Goal: Contribute content: Contribute content

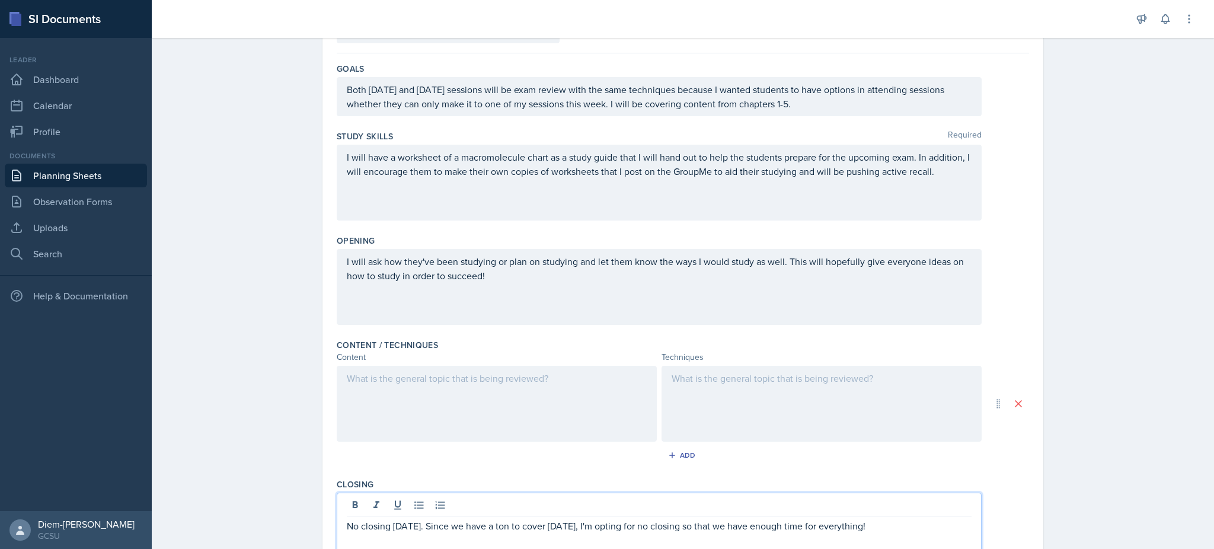
click at [525, 402] on div at bounding box center [497, 404] width 320 height 76
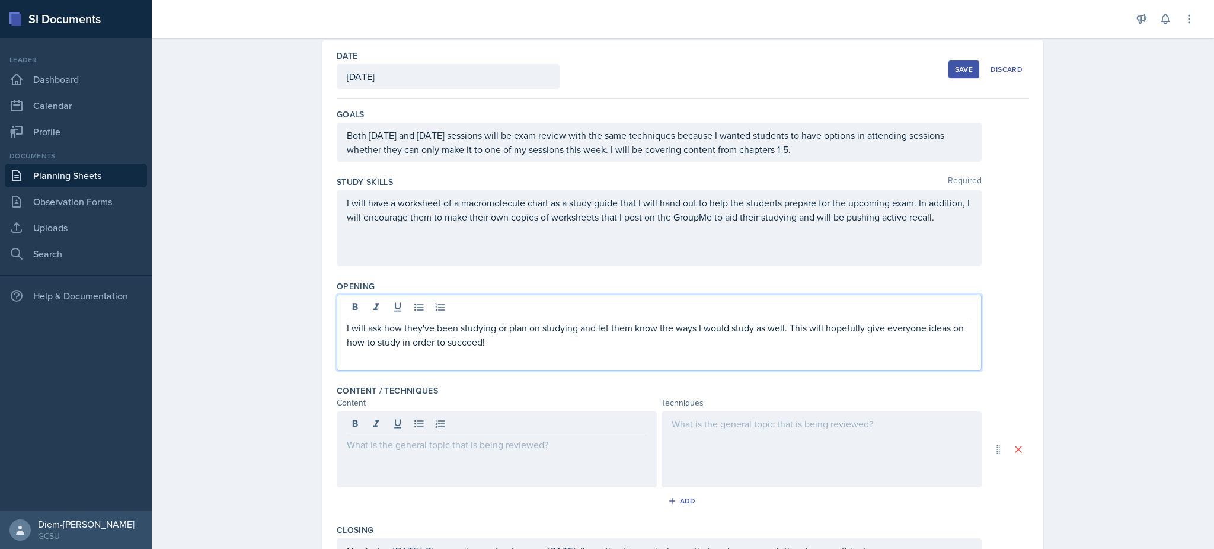
click at [572, 321] on p "I will ask how they've been studying or plan on studying and let them know the …" at bounding box center [659, 335] width 625 height 28
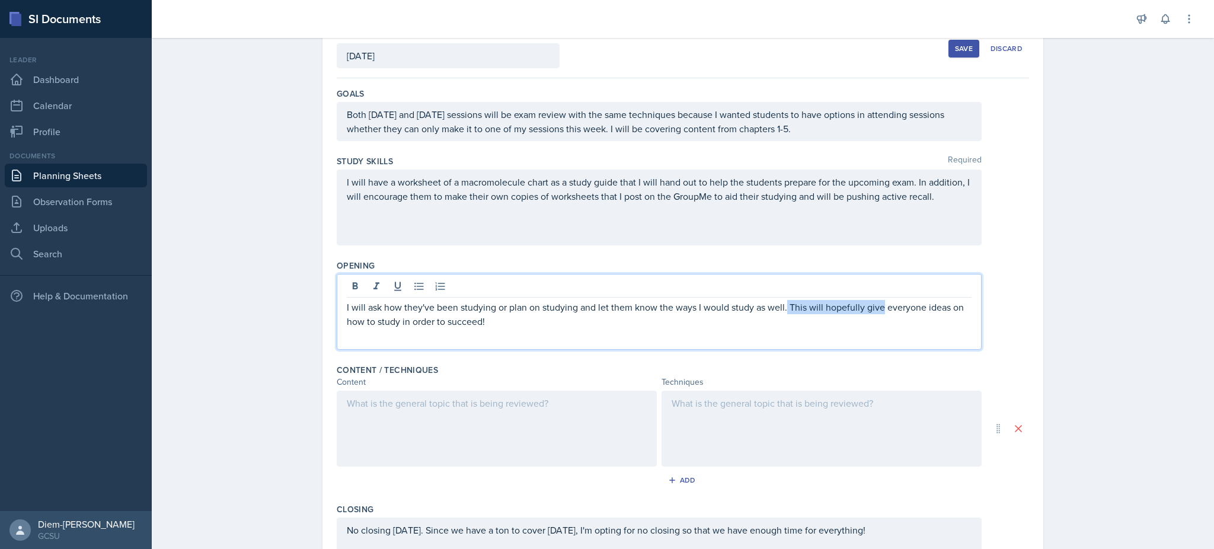
drag, startPoint x: 781, startPoint y: 306, endPoint x: 876, endPoint y: 313, distance: 95.1
click at [876, 313] on p "I will ask how they've been studying or plan on studying and let them know the …" at bounding box center [659, 314] width 625 height 28
drag, startPoint x: 596, startPoint y: 321, endPoint x: 516, endPoint y: 318, distance: 80.1
click at [516, 318] on p "I will ask how they've been studying or plan on studying and let them know the …" at bounding box center [659, 314] width 625 height 28
click at [497, 320] on p "I will ask how they've been studying or plan on studying and let them know the …" at bounding box center [659, 314] width 625 height 28
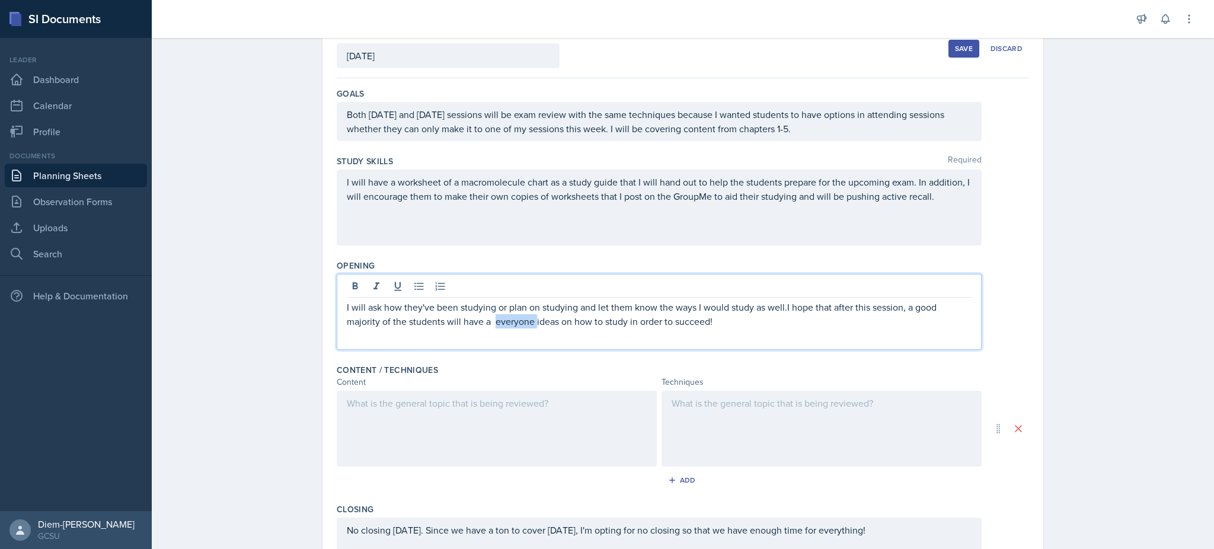
click at [497, 320] on p "I will ask how they've been studying or plan on studying and let them know the …" at bounding box center [659, 314] width 625 height 28
click at [549, 325] on p "I will ask how they've been studying or plan on studying and let them know the …" at bounding box center [659, 314] width 625 height 28
click at [770, 311] on p "I will ask how they've been studying or plan on studying and let them know the …" at bounding box center [659, 314] width 625 height 28
click at [781, 309] on p "I will ask how they've been studying or plan on studying and let them know the …" at bounding box center [659, 314] width 625 height 28
click at [733, 322] on p "I will ask how they've been studying or plan on studying and let them know the …" at bounding box center [659, 314] width 625 height 28
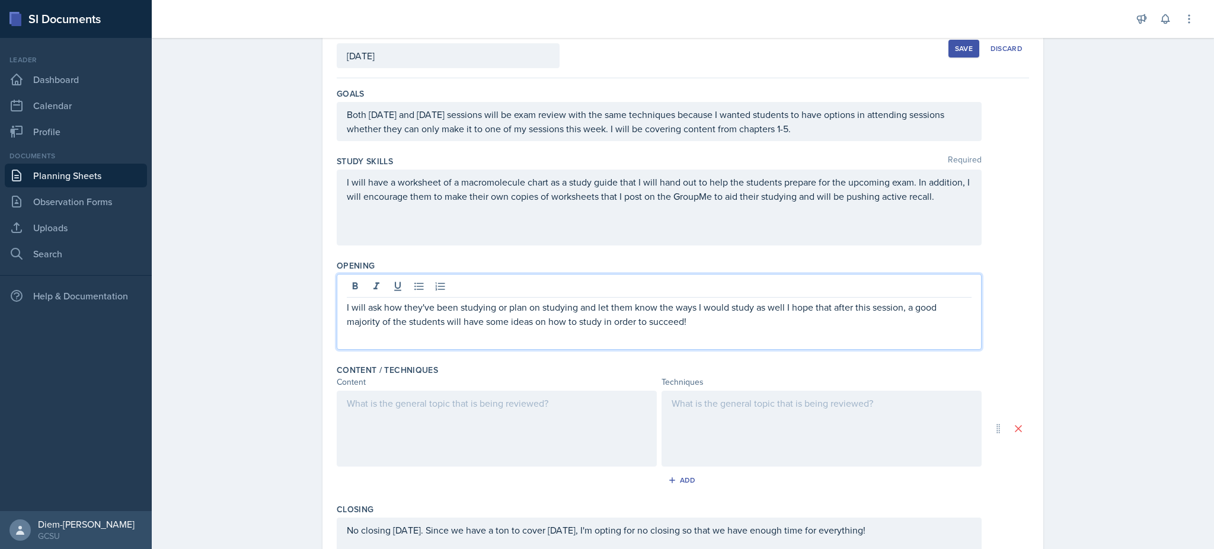
click at [770, 304] on p "I will ask how they've been studying or plan on studying and let them know the …" at bounding box center [659, 314] width 625 height 28
click at [780, 303] on p "I will ask how they've been studying or plan on studying and let them know the …" at bounding box center [659, 314] width 625 height 28
click at [761, 328] on p at bounding box center [659, 335] width 625 height 14
click at [717, 328] on p at bounding box center [659, 335] width 625 height 14
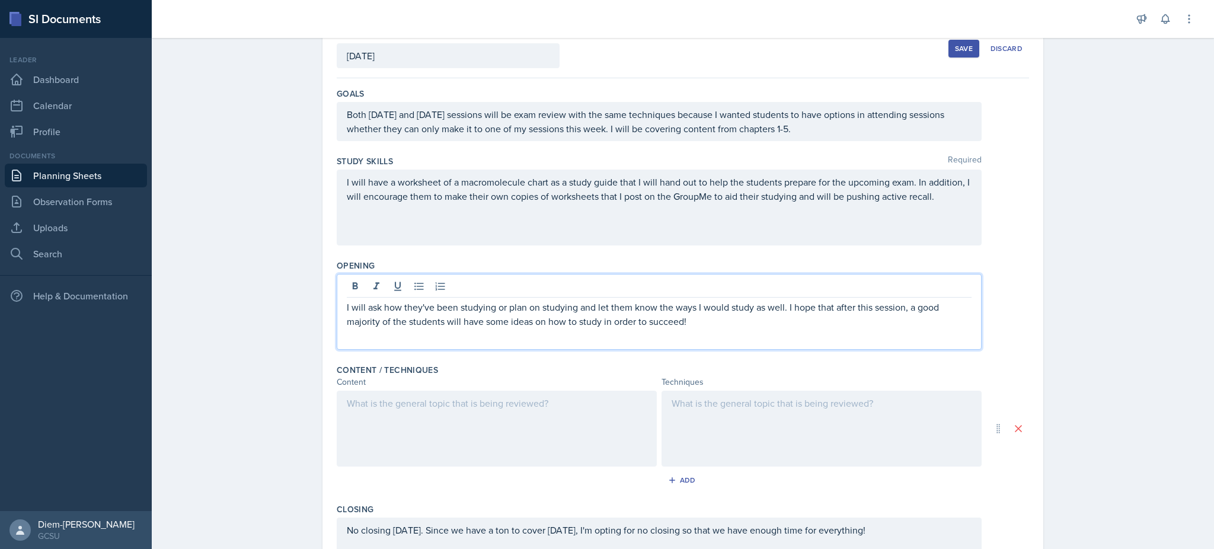
click at [707, 315] on p "I will ask how they've been studying or plan on studying and let them know the …" at bounding box center [659, 314] width 625 height 28
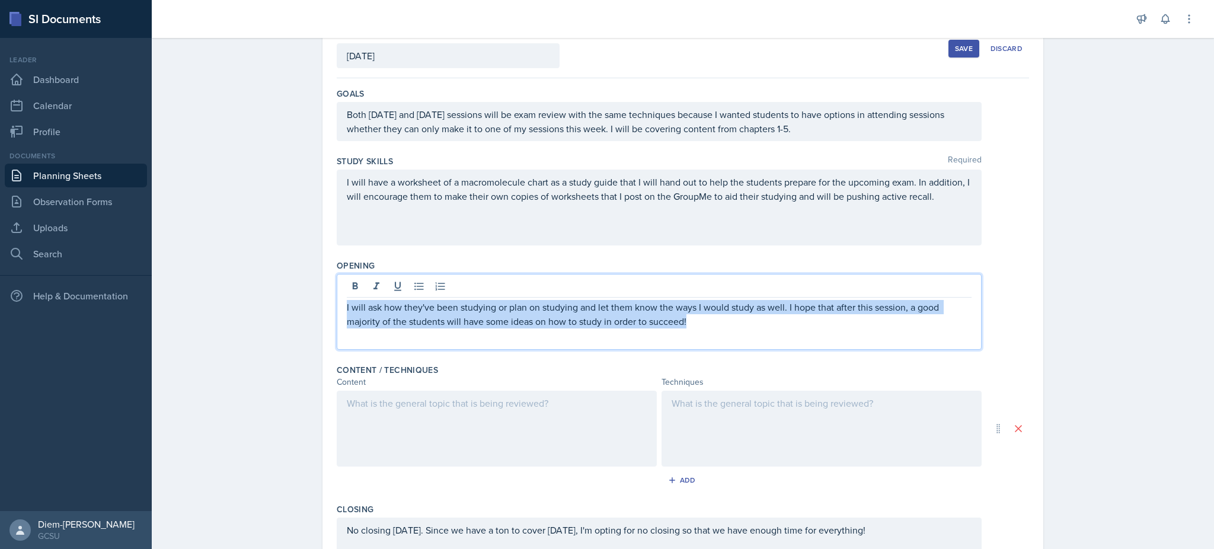
drag, startPoint x: 688, startPoint y: 319, endPoint x: 234, endPoint y: 283, distance: 455.4
click at [234, 283] on div "Planning Sheets [DATE] Planning Sheet Date [DATE] [DATE] 31 1 2 3 4 5 6 7 8 9 1…" at bounding box center [683, 352] width 1062 height 786
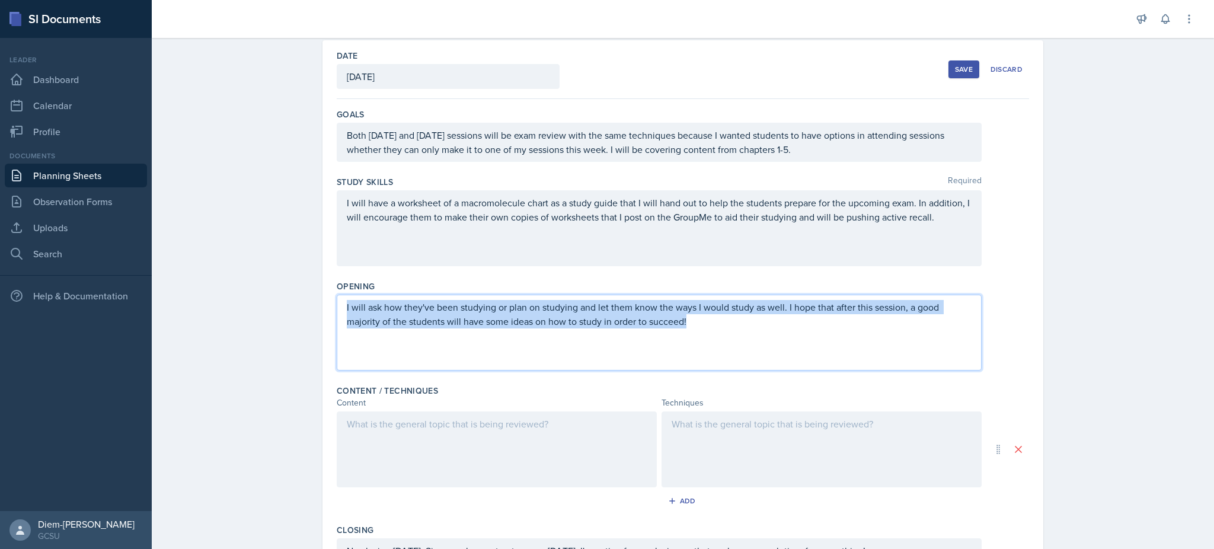
copy p "I will ask how they've been studying or plan on studying and let them know the …"
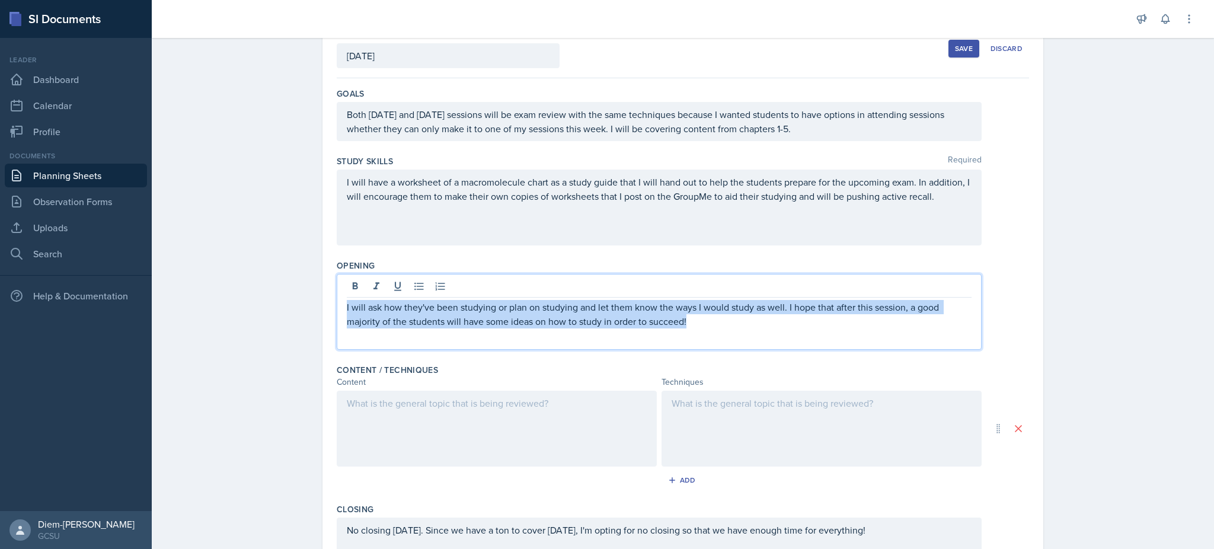
scroll to position [0, 0]
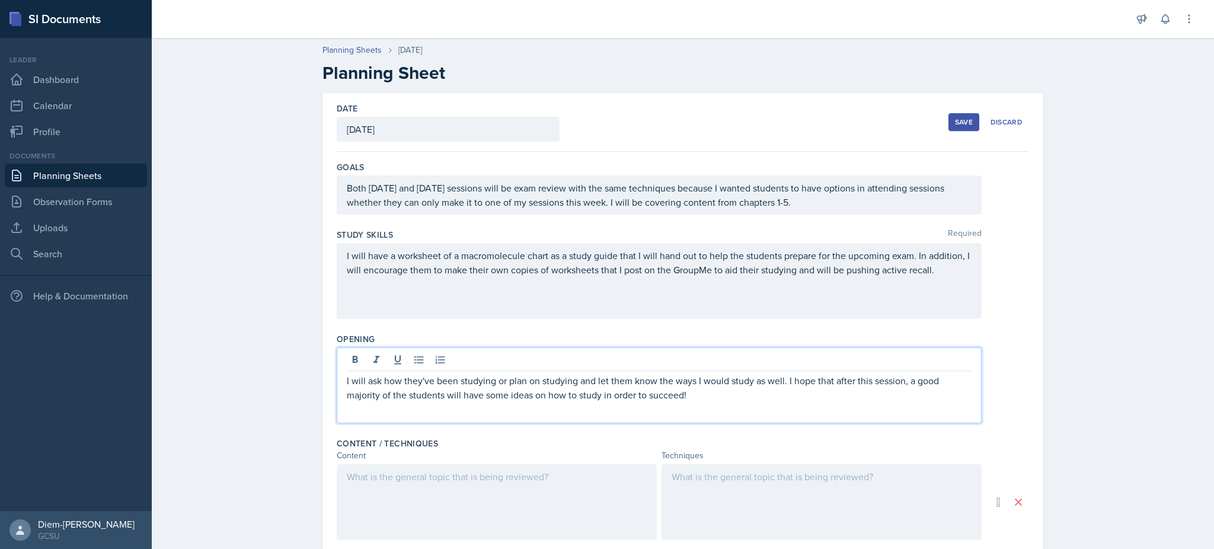
click at [481, 487] on div at bounding box center [497, 502] width 320 height 76
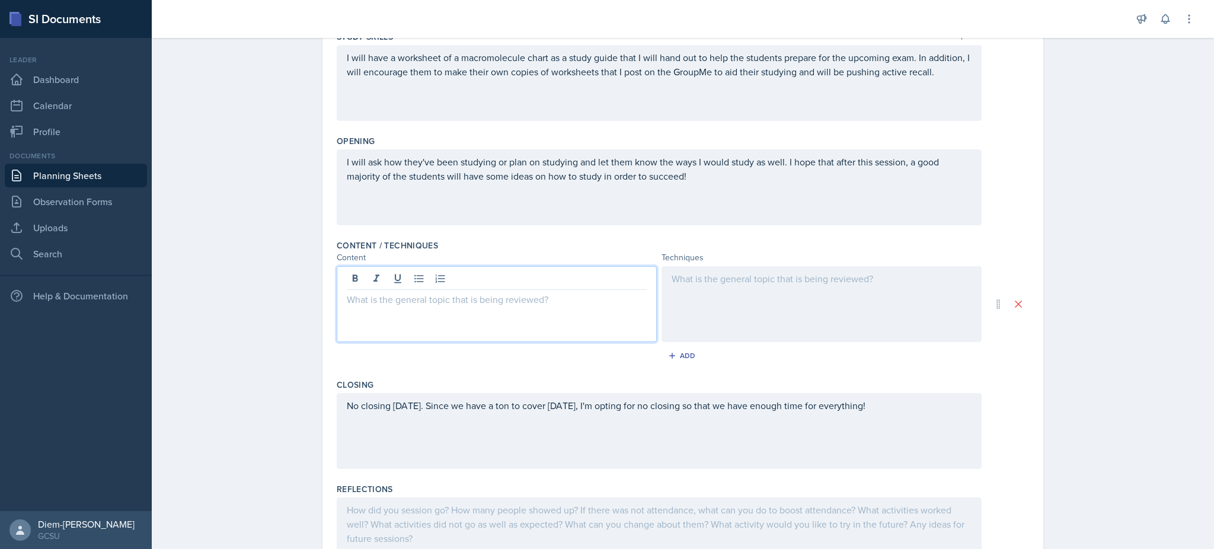
scroll to position [251, 0]
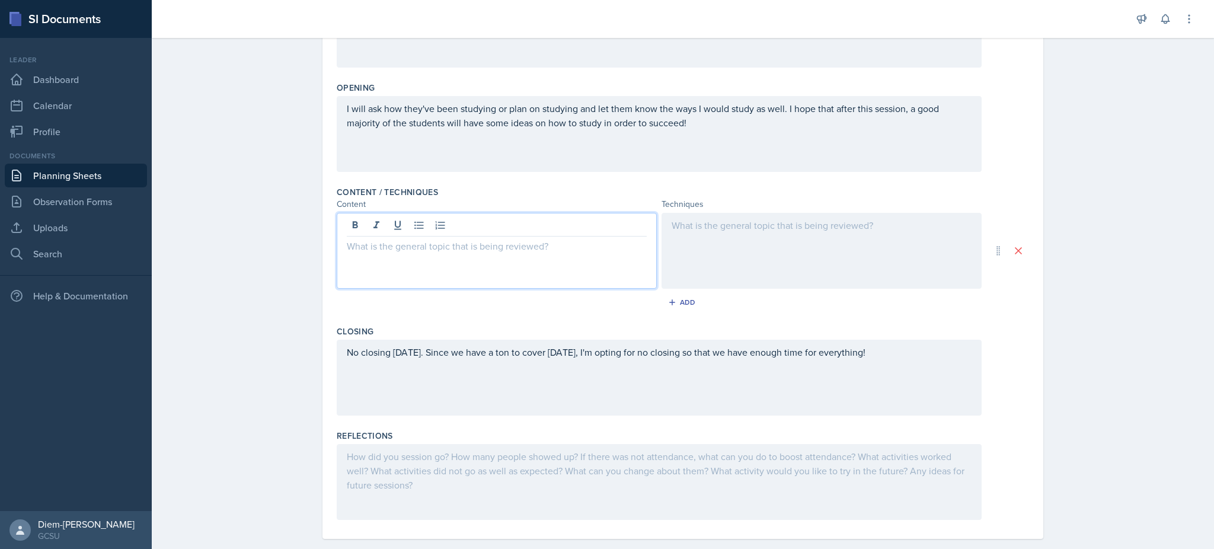
click at [785, 386] on div "No closing [DATE]. Since we have a ton to cover [DATE], I'm opting for no closi…" at bounding box center [659, 378] width 645 height 76
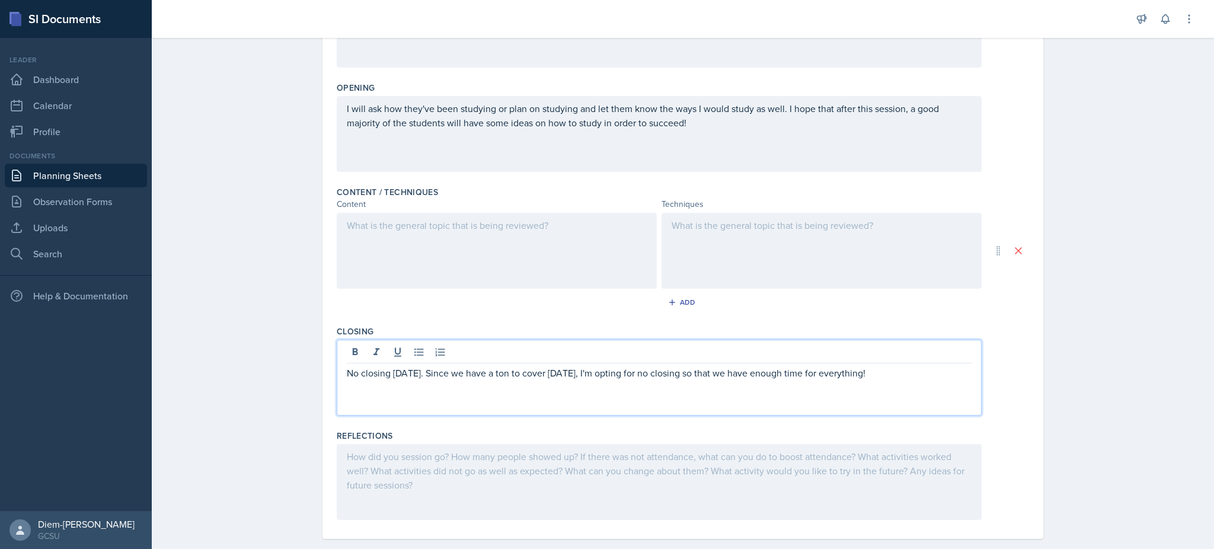
scroll to position [269, 0]
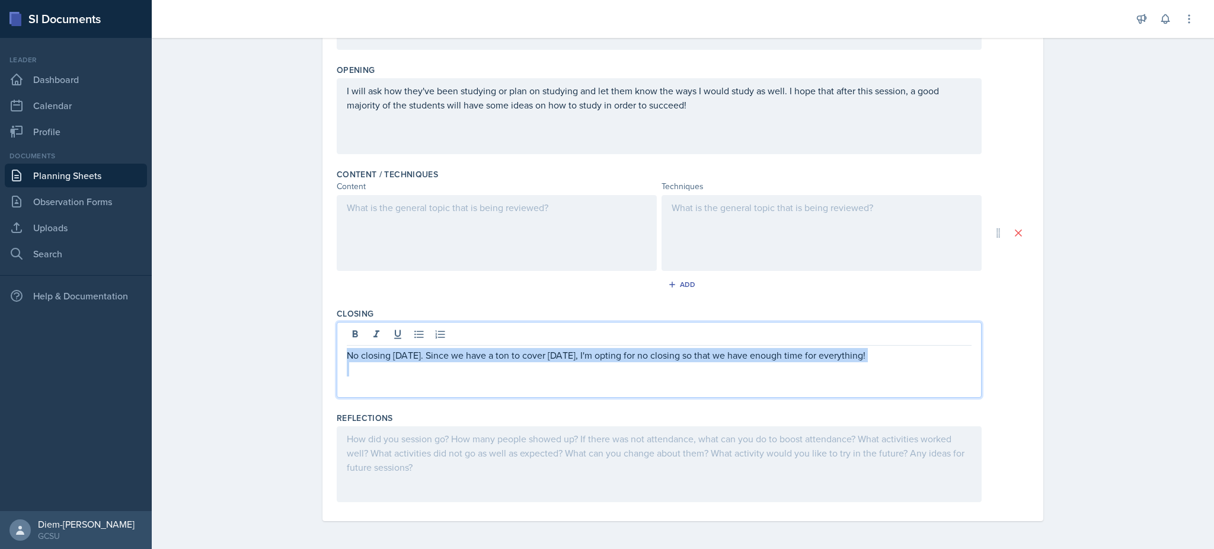
drag, startPoint x: 884, startPoint y: 367, endPoint x: 315, endPoint y: 351, distance: 569.2
click at [315, 351] on div "Date [DATE] [DATE] 31 1 2 3 4 5 6 7 8 9 10 11 12 13 14 15 16 17 18 19 20 21 22 …" at bounding box center [682, 186] width 759 height 725
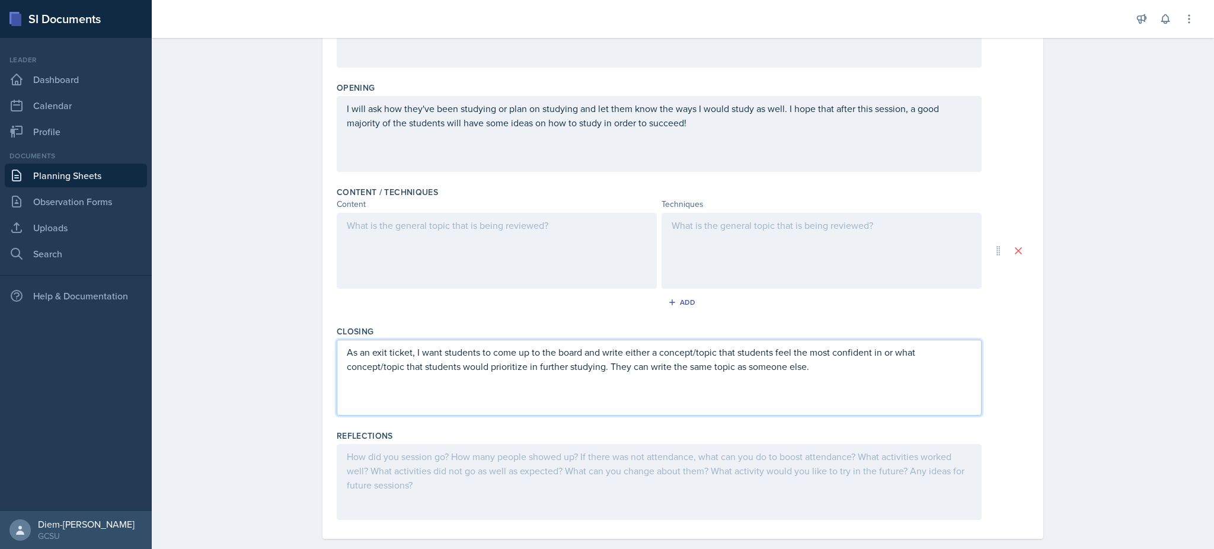
click at [541, 474] on div at bounding box center [659, 482] width 645 height 76
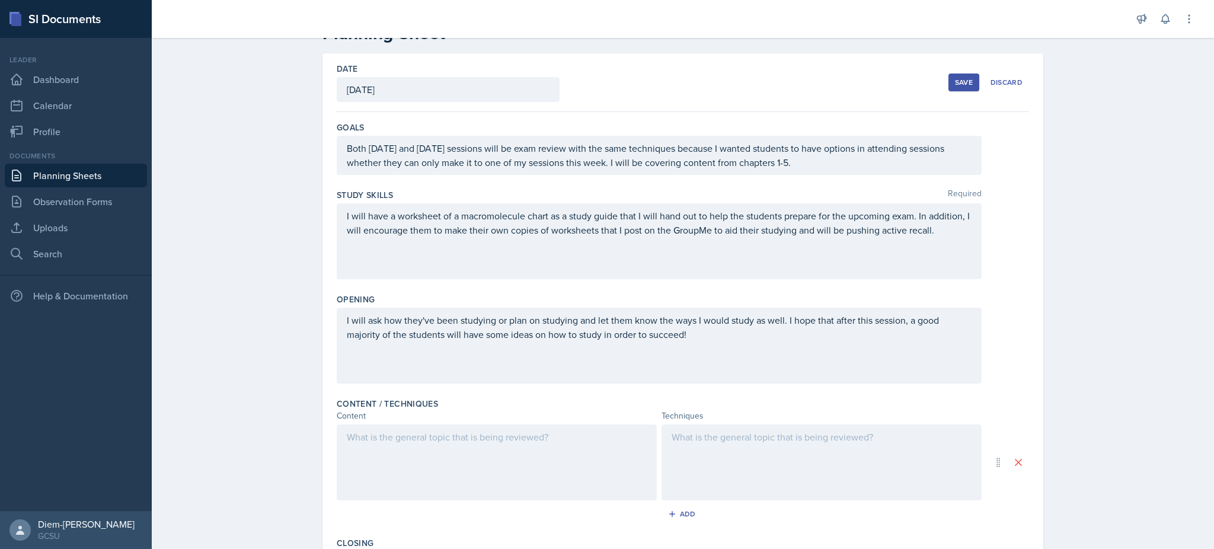
scroll to position [0, 0]
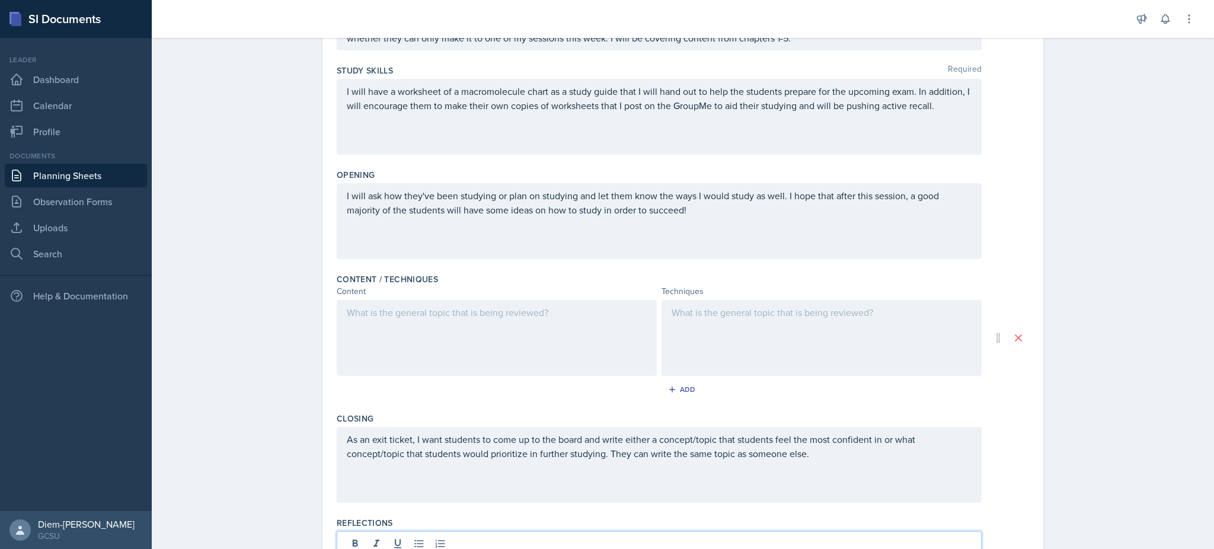
click at [536, 318] on p at bounding box center [497, 312] width 300 height 14
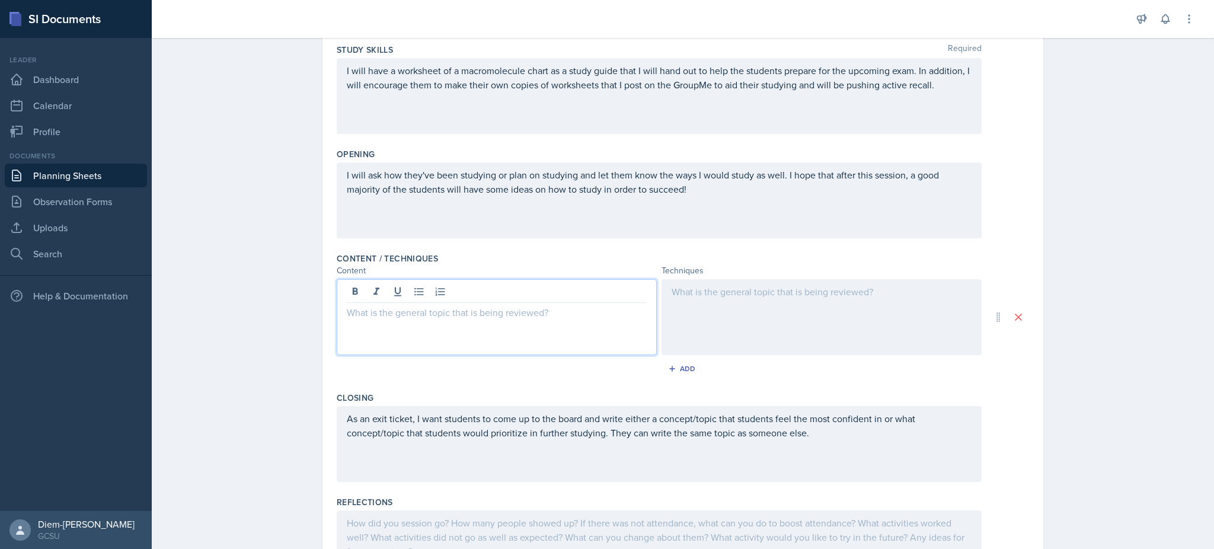
click at [750, 314] on div at bounding box center [821, 317] width 320 height 76
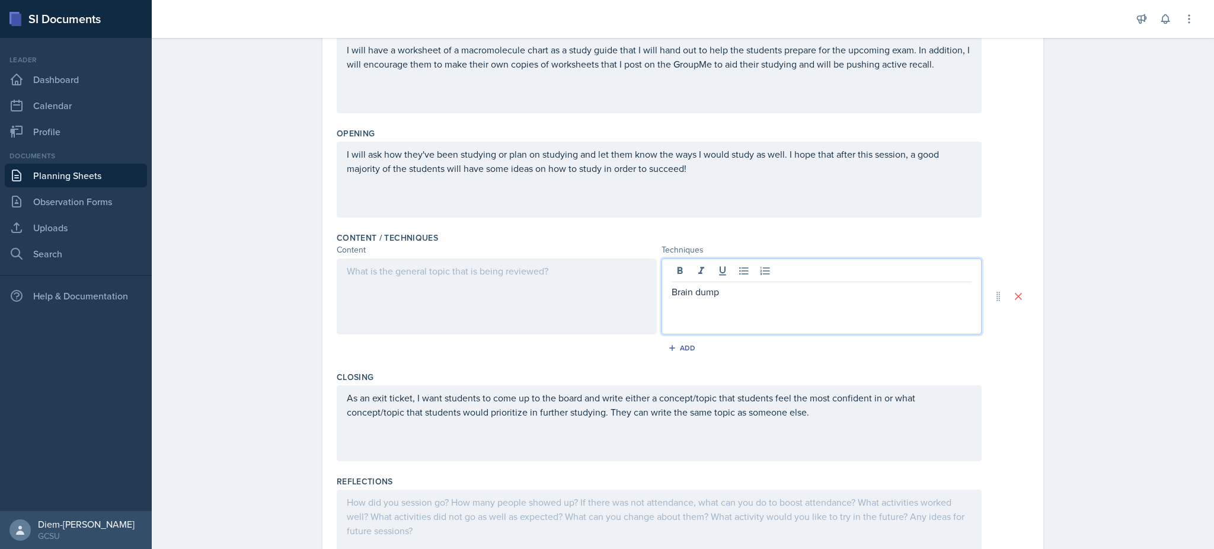
click at [501, 300] on div at bounding box center [497, 296] width 320 height 76
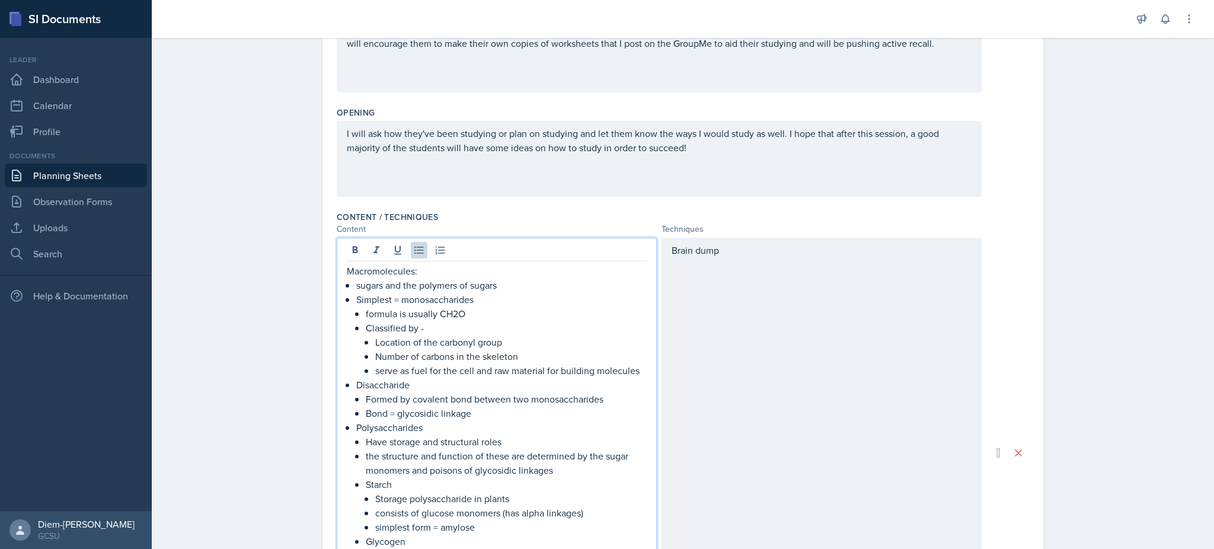
scroll to position [341, 0]
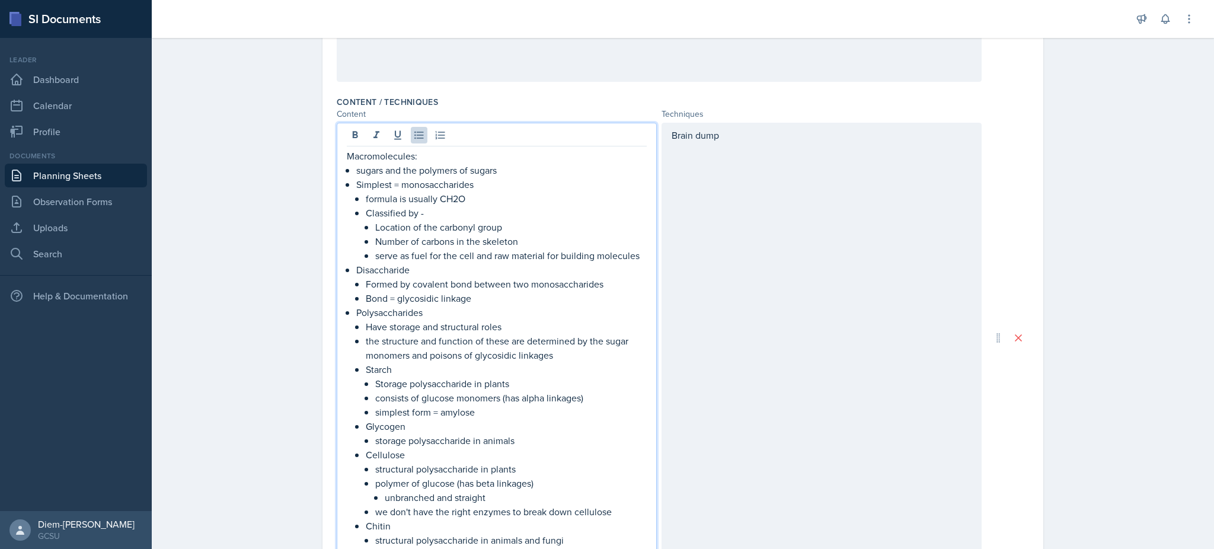
click at [404, 180] on p "Simplest = monosaccharides" at bounding box center [501, 184] width 290 height 14
click at [347, 168] on div "Macromolecules: sugars and the polymers of sugars Simplest = monosaccharides fo…" at bounding box center [497, 348] width 300 height 398
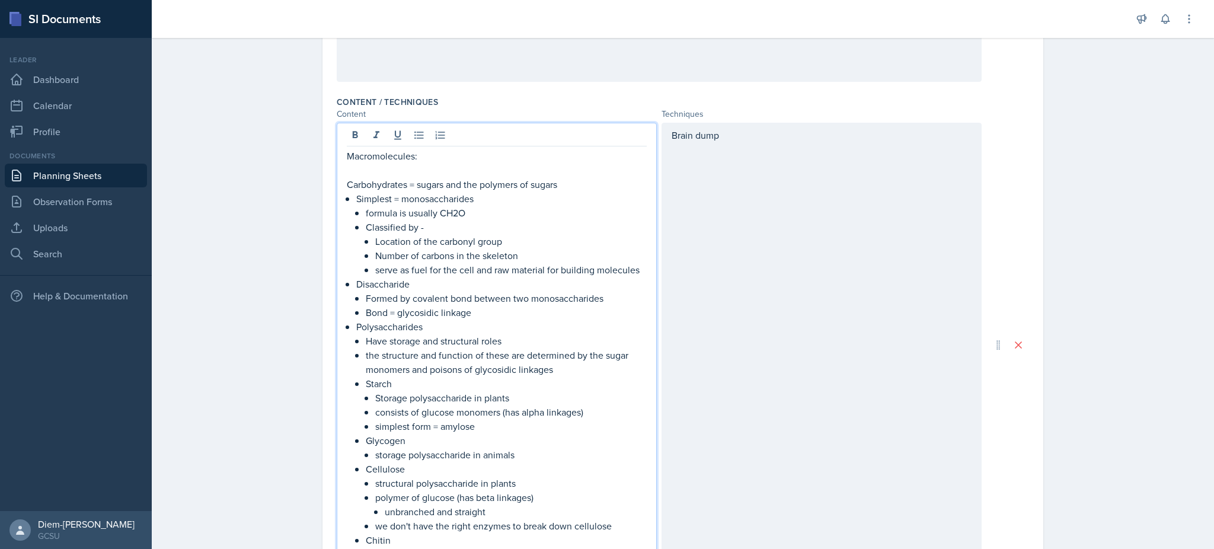
click at [458, 212] on p "formula is usually CH2O" at bounding box center [506, 213] width 281 height 14
click at [439, 234] on p "Classified by -" at bounding box center [506, 227] width 281 height 14
drag, startPoint x: 556, startPoint y: 251, endPoint x: 340, endPoint y: 218, distance: 219.0
click at [340, 218] on div "Macromolecules: Carbohydrates = sugars and the polymers of sugars Simplest = mo…" at bounding box center [497, 345] width 320 height 444
click at [439, 231] on p "Classified by -" at bounding box center [506, 227] width 281 height 14
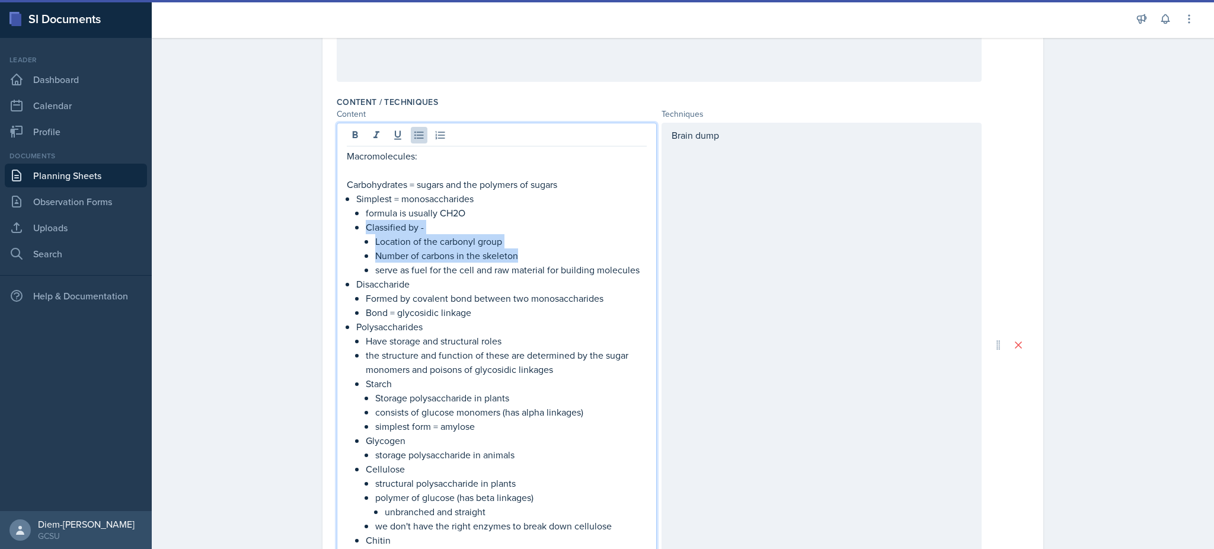
drag, startPoint x: 542, startPoint y: 253, endPoint x: 348, endPoint y: 226, distance: 196.3
click at [366, 226] on li "Classified by - Location of the carbonyl group Number of carbons in the skeleto…" at bounding box center [506, 248] width 281 height 57
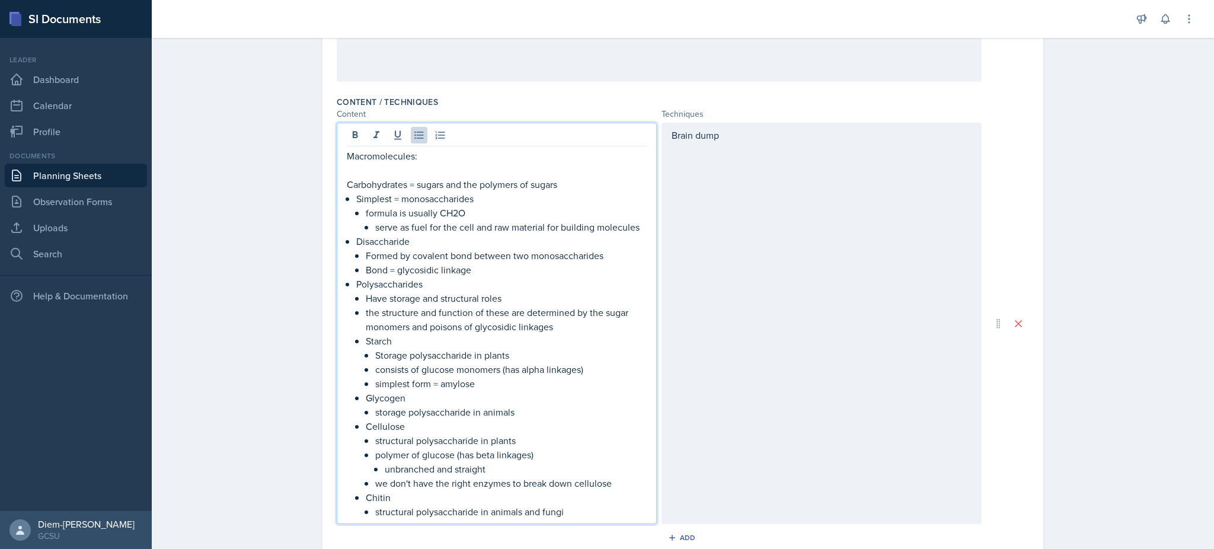
click at [356, 198] on p "Simplest = monosaccharides" at bounding box center [501, 198] width 290 height 14
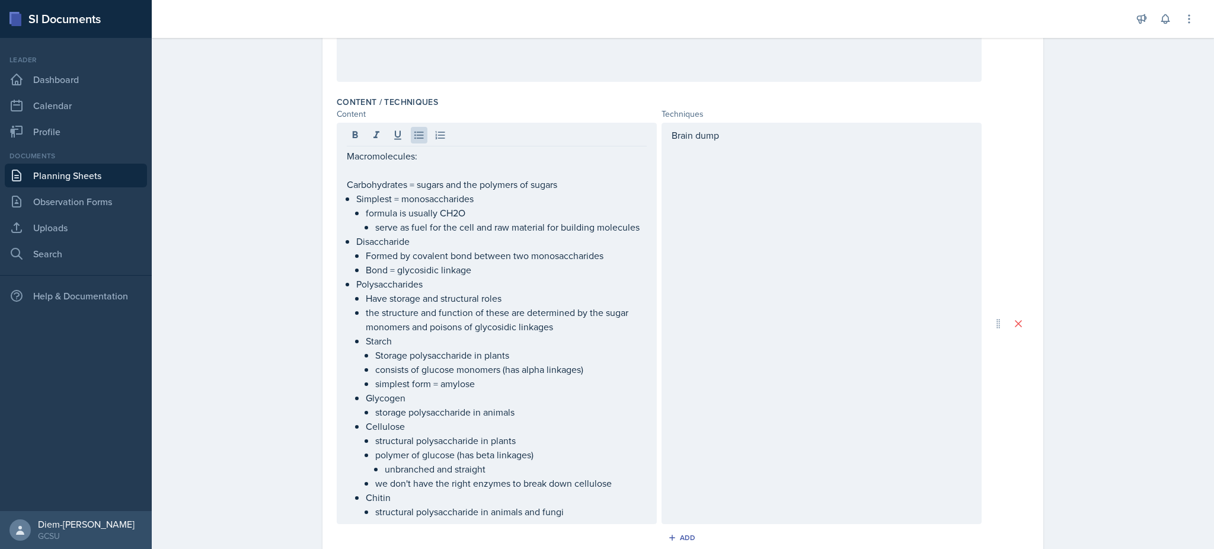
click at [337, 200] on div "Macromolecules: Carbohydrates = sugars and the polymers of sugars Simplest = mo…" at bounding box center [497, 323] width 320 height 401
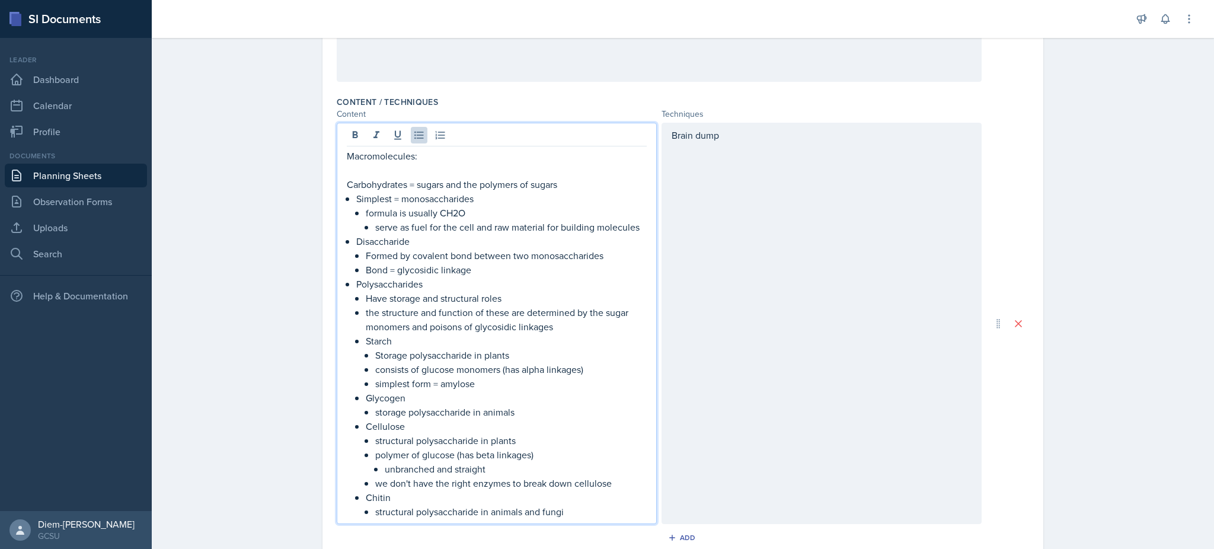
click at [339, 186] on div "Macromolecules: Carbohydrates = sugars and the polymers of sugars Simplest = mo…" at bounding box center [497, 323] width 320 height 401
click at [338, 188] on div "Macromolecules: Carbohydrates = sugars and the polymers of sugars Simplest = mo…" at bounding box center [497, 323] width 320 height 401
click at [347, 186] on p "Carbohydrates = sugars and the polymers of sugars" at bounding box center [497, 184] width 300 height 14
click at [436, 142] on button at bounding box center [440, 135] width 17 height 17
click at [443, 199] on p "Simplest = monosaccharides" at bounding box center [501, 198] width 290 height 14
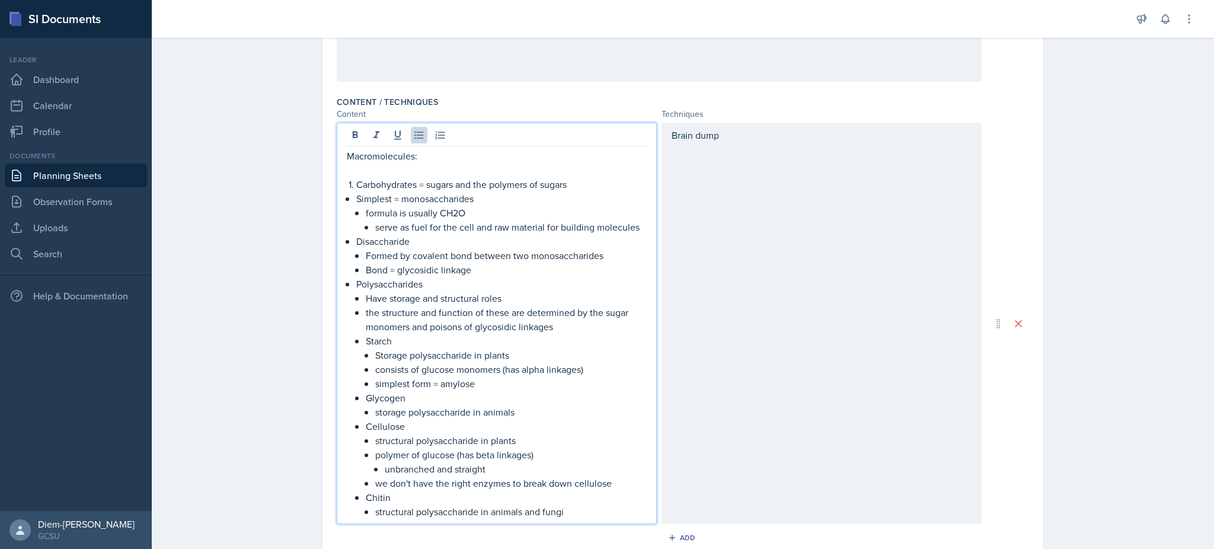
click at [425, 252] on p "Formed by covalent bond between two monosaccharides" at bounding box center [506, 255] width 281 height 14
click at [394, 247] on p "Disaccharide" at bounding box center [501, 241] width 290 height 14
click at [409, 243] on p "Disaccharide" at bounding box center [501, 241] width 290 height 14
click at [413, 263] on p "Bond = glycosidic linkage" at bounding box center [506, 270] width 281 height 14
click at [481, 267] on p "Bond = glycosidic linkage" at bounding box center [506, 270] width 281 height 14
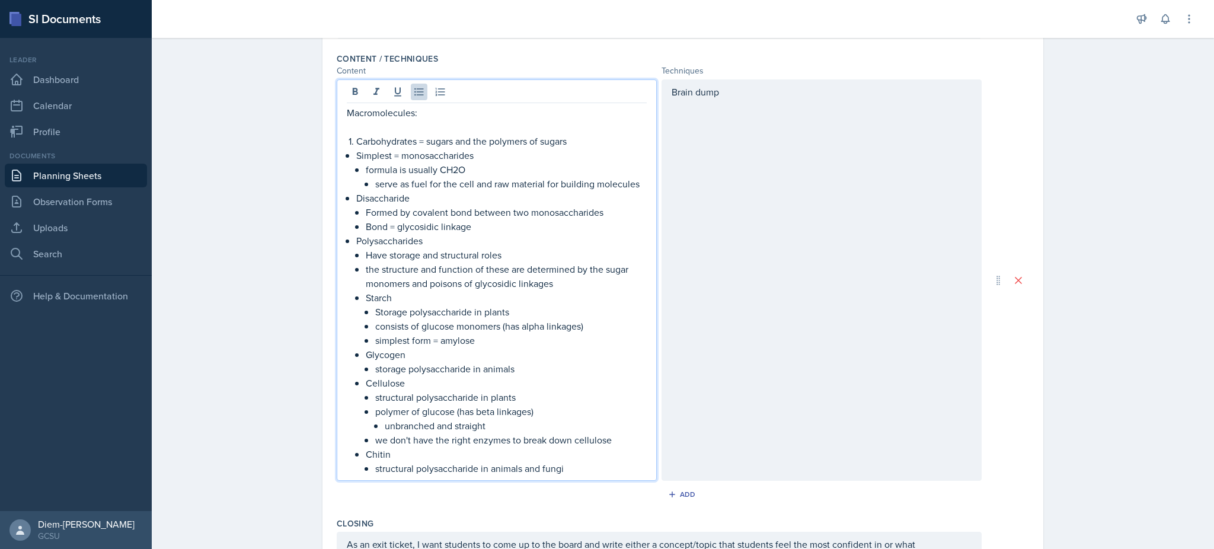
scroll to position [391, 0]
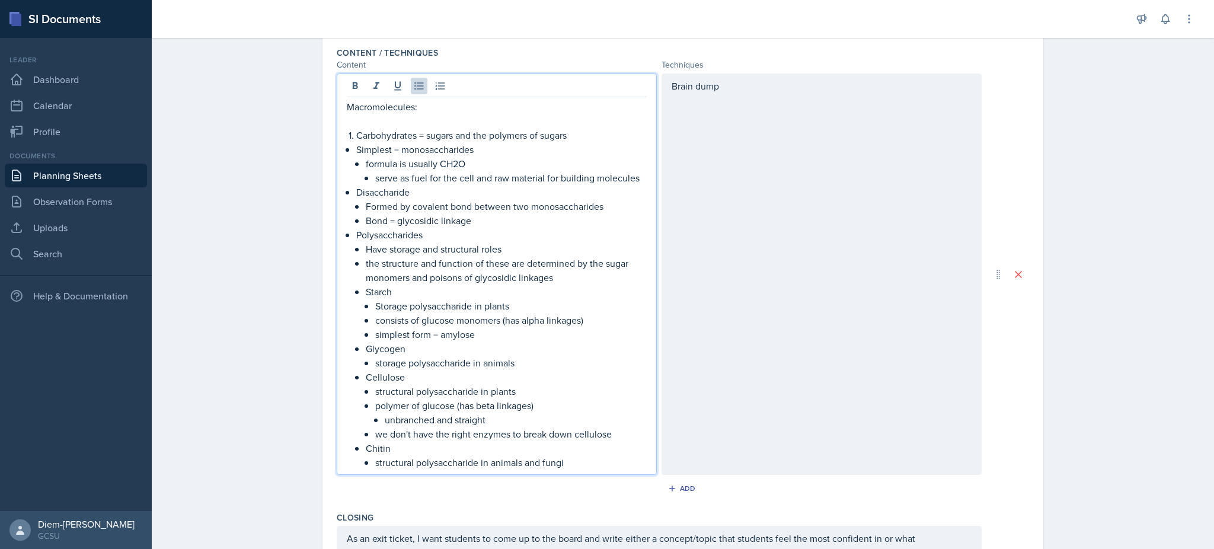
click at [440, 235] on p "Polysaccharides" at bounding box center [501, 235] width 290 height 14
click at [381, 291] on p "Starch" at bounding box center [506, 291] width 281 height 14
click at [366, 292] on p "Starch" at bounding box center [506, 291] width 281 height 14
click at [458, 318] on p "consists of glucose monomers (has alpha linkages)" at bounding box center [510, 320] width 271 height 14
drag, startPoint x: 473, startPoint y: 304, endPoint x: 382, endPoint y: 306, distance: 91.3
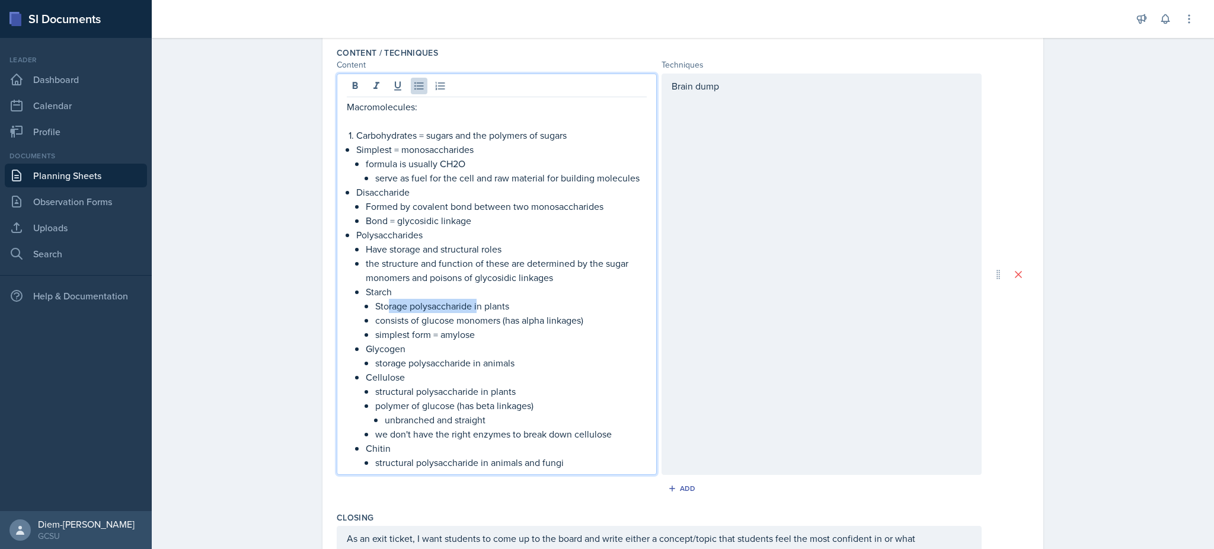
click at [382, 306] on p "Storage polysaccharide in plants" at bounding box center [510, 306] width 271 height 14
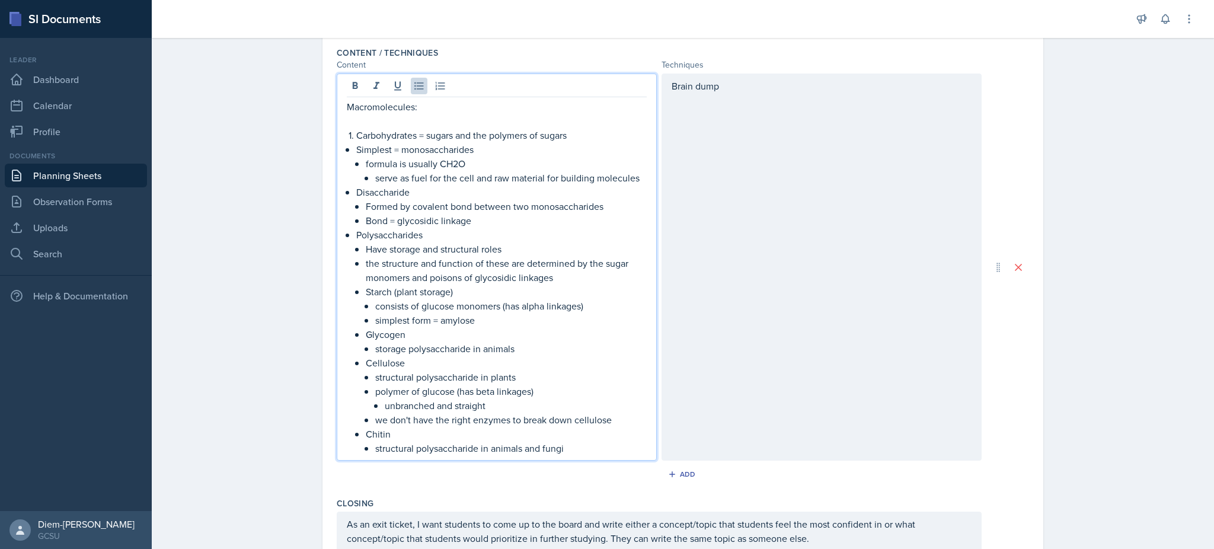
click at [426, 316] on p "simplest form = amylose" at bounding box center [510, 320] width 271 height 14
click at [509, 327] on p "Glycogen" at bounding box center [506, 334] width 281 height 14
click at [473, 322] on p "simplest form = amylose" at bounding box center [510, 320] width 271 height 14
drag, startPoint x: 473, startPoint y: 319, endPoint x: 365, endPoint y: 310, distance: 108.2
click at [366, 310] on li "Starch (plant storage) consists of glucose monomers (has alpha linkages) simple…" at bounding box center [506, 305] width 281 height 43
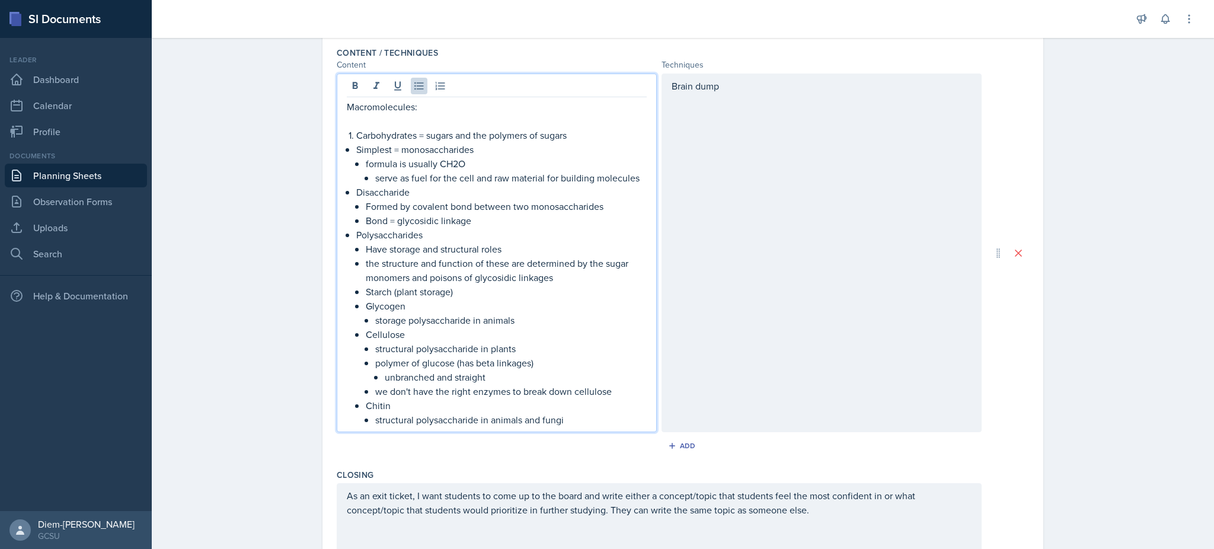
click at [409, 308] on p "Glycogen" at bounding box center [506, 306] width 281 height 14
drag, startPoint x: 526, startPoint y: 311, endPoint x: 527, endPoint y: 318, distance: 7.3
click at [527, 318] on li "Glycogen (animal storage) storage polysaccharide in animals" at bounding box center [506, 313] width 281 height 28
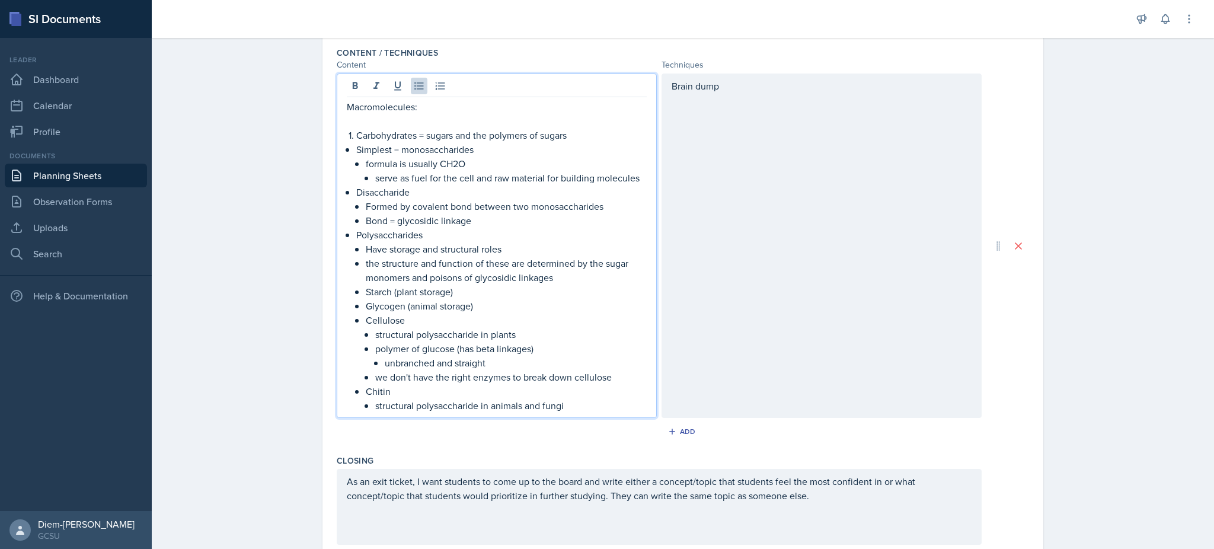
click at [488, 319] on p "Cellulose" at bounding box center [506, 320] width 281 height 14
click at [425, 350] on p "polymer of glucose (has beta linkages)" at bounding box center [510, 348] width 271 height 14
click at [399, 341] on p "polymer of glucose (has beta linkages)" at bounding box center [510, 348] width 271 height 14
click at [375, 338] on p "structural polysaccharide in plants" at bounding box center [510, 334] width 271 height 14
click at [404, 322] on p "Cellulose plant structure)" at bounding box center [506, 320] width 281 height 14
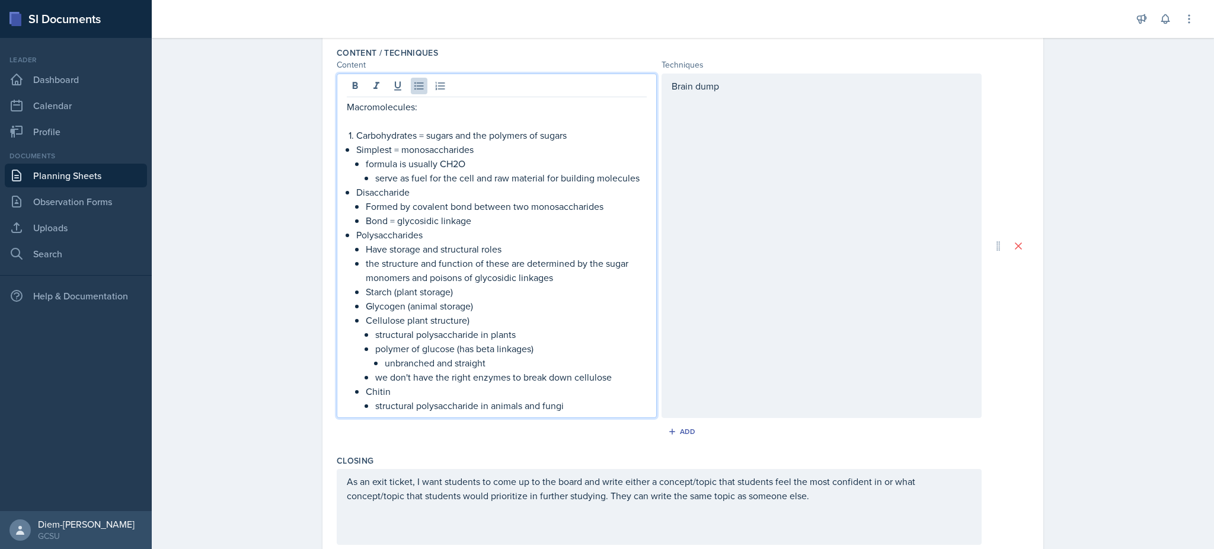
click at [401, 321] on p "Cellulose plant structure)" at bounding box center [506, 320] width 281 height 14
click at [381, 354] on p "polymer of glucose (has beta linkages)" at bounding box center [510, 348] width 271 height 14
click at [402, 350] on p "polymer of glucose (has beta linkages)" at bounding box center [510, 348] width 271 height 14
click at [441, 356] on p "unbranched and straight" at bounding box center [516, 363] width 262 height 14
click at [366, 347] on li "Cellulose (plant structure) structural polysaccharide in plants polymer of gluc…" at bounding box center [506, 348] width 281 height 71
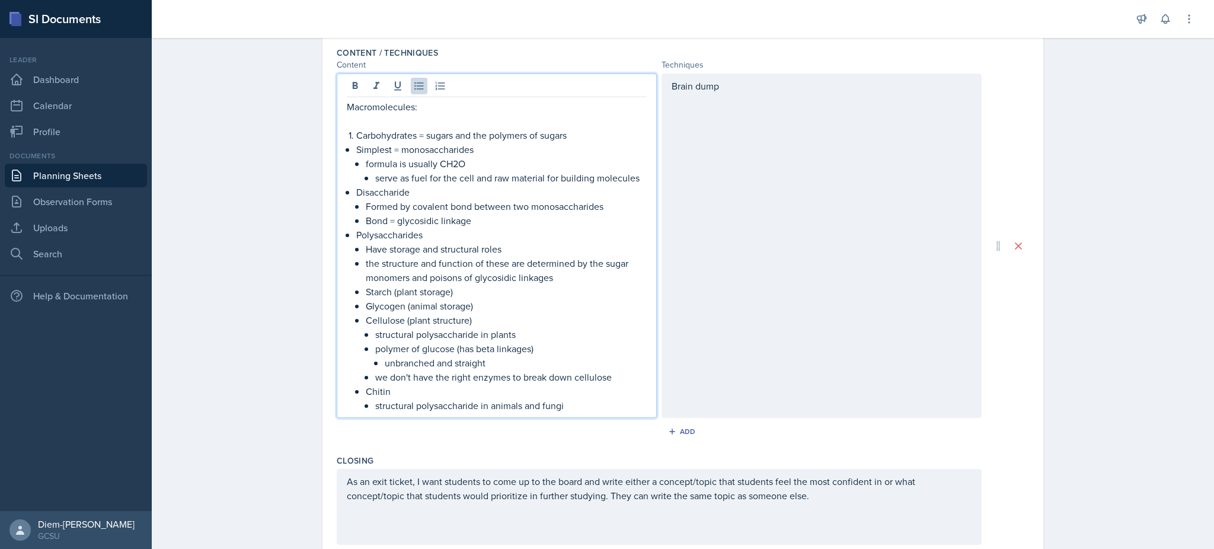
click at [366, 331] on li "Cellulose (plant structure) structural polysaccharide in plants polymer of gluc…" at bounding box center [506, 348] width 281 height 71
drag, startPoint x: 551, startPoint y: 352, endPoint x: 340, endPoint y: 337, distance: 210.9
click at [347, 337] on div "Macromolecules: Carbohydrates = sugars and the polymers of sugars Simplest = mo…" at bounding box center [497, 256] width 300 height 313
click at [423, 345] on p "polymer of glucose (has beta linkages)" at bounding box center [510, 348] width 271 height 14
drag, startPoint x: 479, startPoint y: 365, endPoint x: 362, endPoint y: 339, distance: 120.1
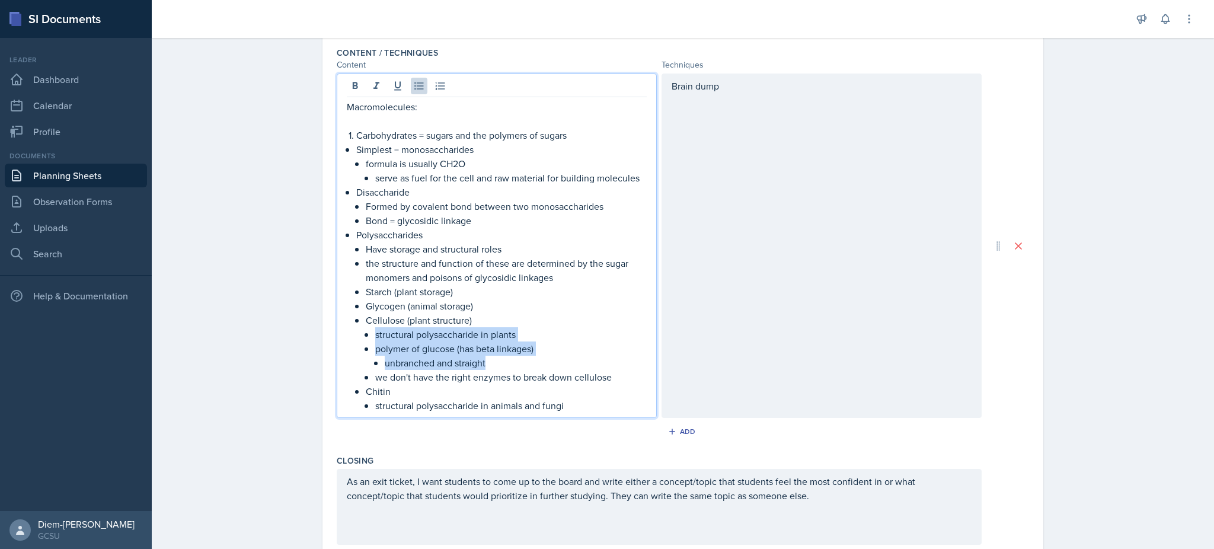
click at [366, 339] on li "Cellulose (plant structure) structural polysaccharide in plants polymer of gluc…" at bounding box center [506, 348] width 281 height 71
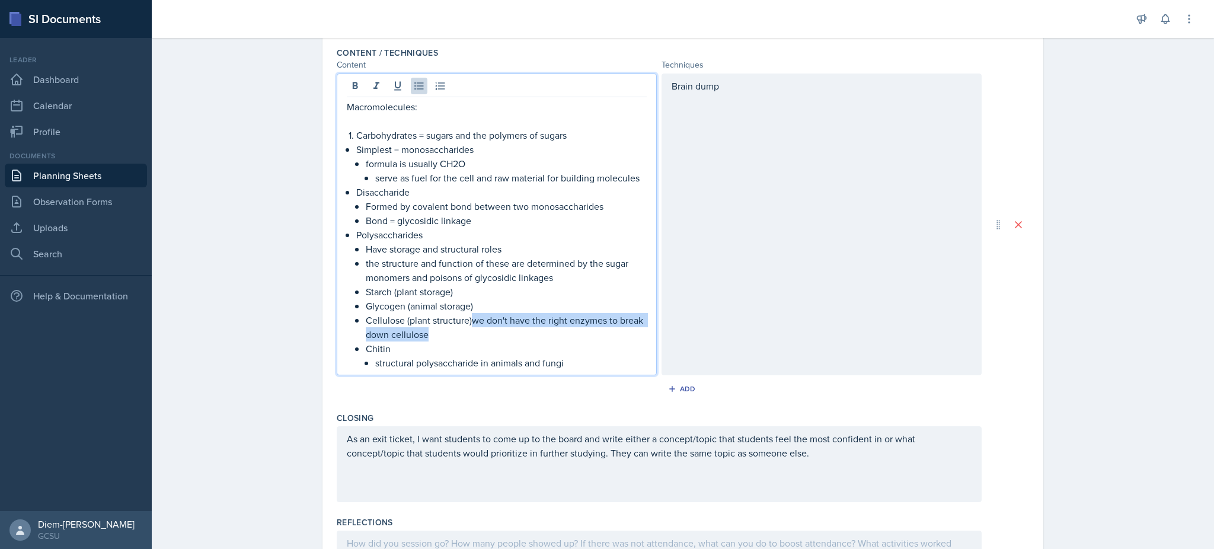
drag, startPoint x: 466, startPoint y: 319, endPoint x: 482, endPoint y: 330, distance: 19.2
click at [482, 330] on p "Cellulose (plant structure)we don't have the right enzymes to break down cellul…" at bounding box center [506, 327] width 281 height 28
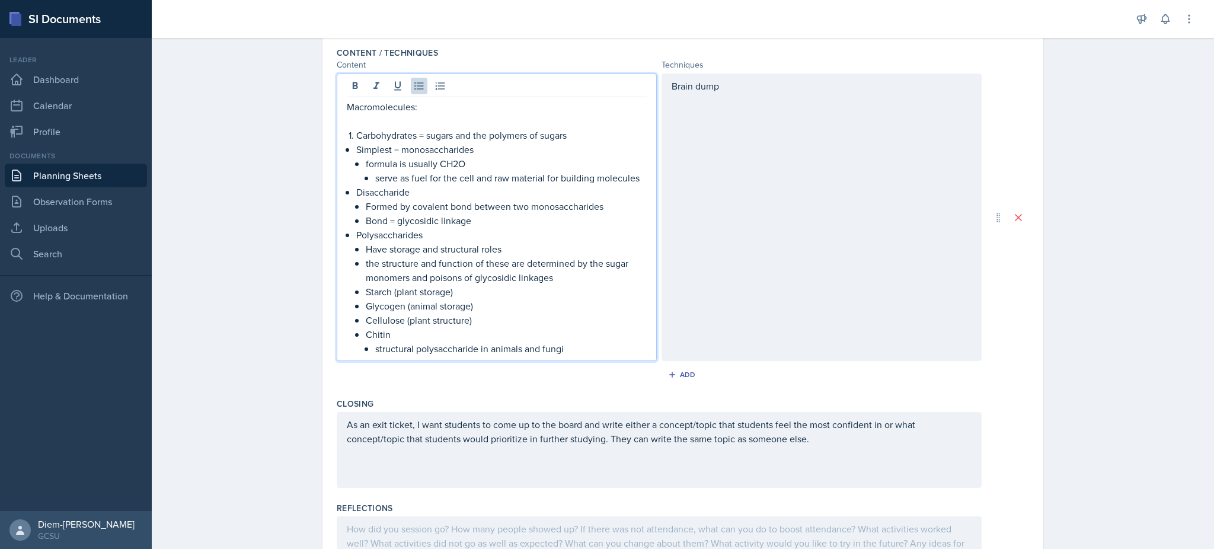
click at [395, 334] on p "Chitin" at bounding box center [506, 334] width 281 height 14
drag, startPoint x: 485, startPoint y: 346, endPoint x: 376, endPoint y: 347, distance: 109.1
click at [376, 347] on p "structural polysaccharide in animals and fungi" at bounding box center [510, 348] width 271 height 14
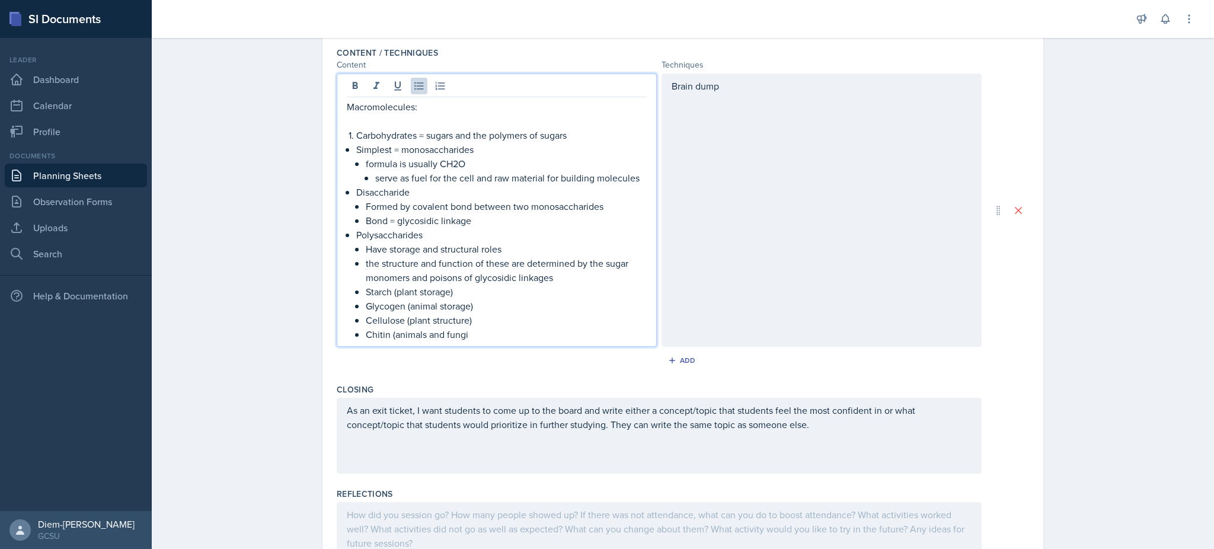
click at [463, 335] on p "Chitin (animals and fungi" at bounding box center [506, 334] width 281 height 14
click at [533, 313] on p "Cellulose (plant structure)" at bounding box center [506, 320] width 281 height 14
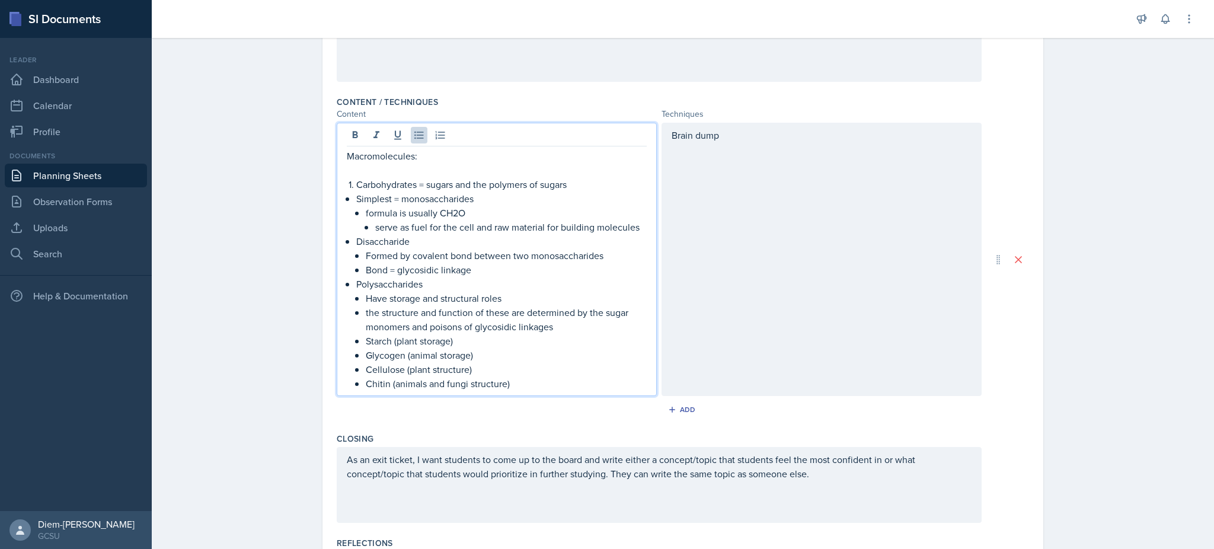
scroll to position [335, 0]
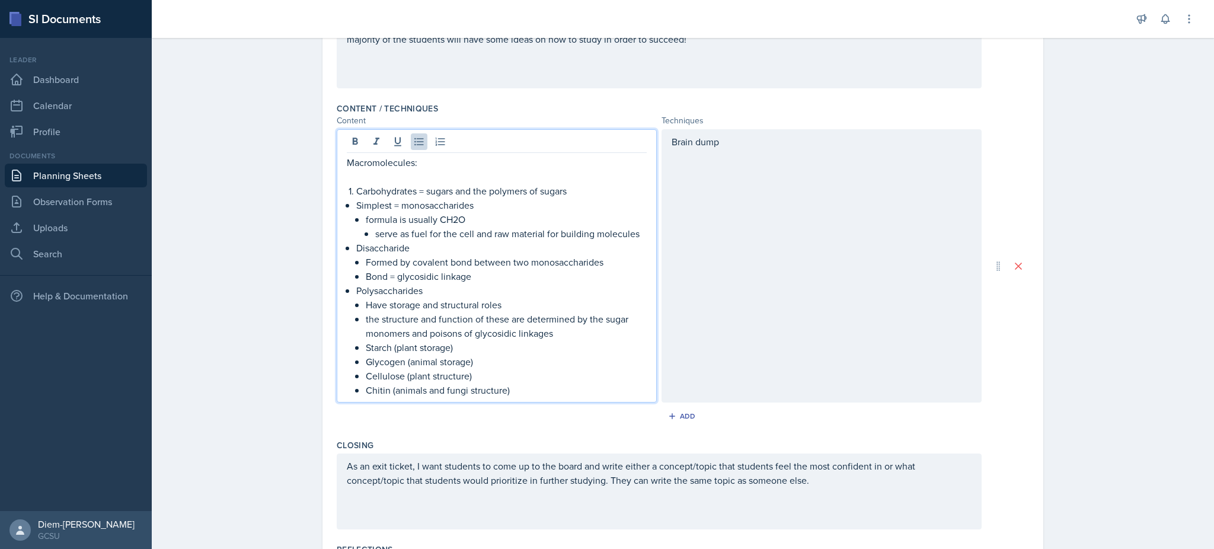
click at [527, 392] on p "Chitin (animals and fungi structure)" at bounding box center [506, 390] width 281 height 14
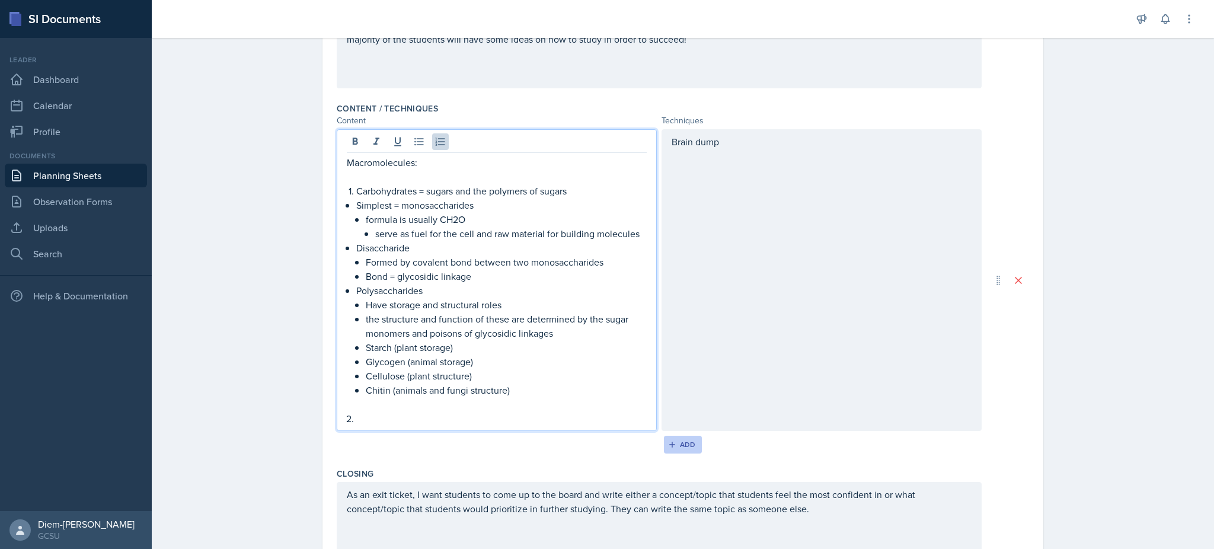
click at [683, 450] on button "Add" at bounding box center [683, 445] width 39 height 18
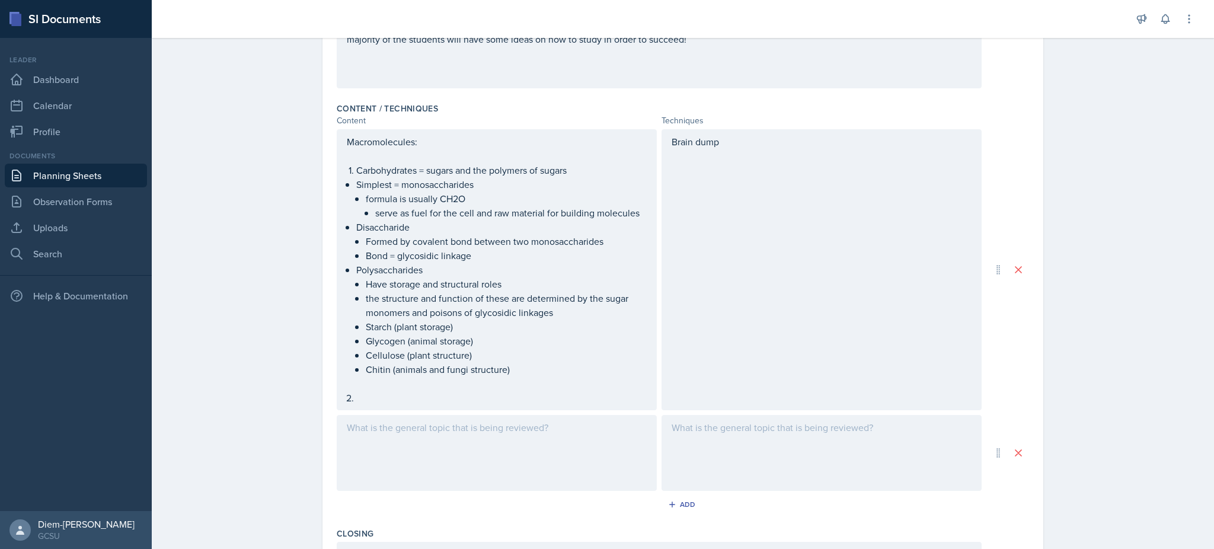
click at [415, 437] on div at bounding box center [497, 453] width 320 height 76
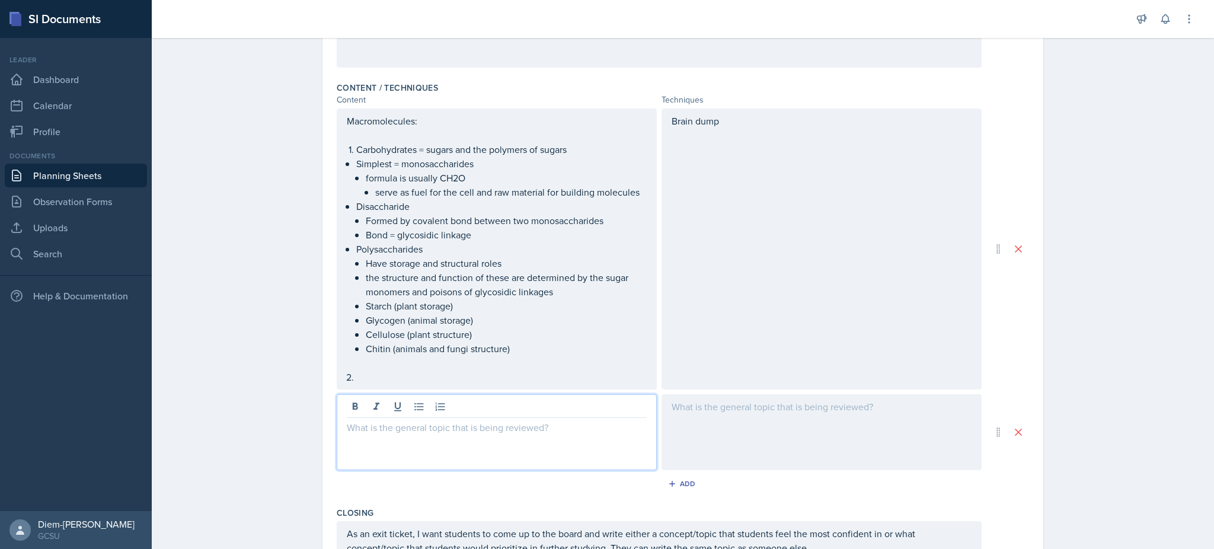
scroll to position [542, 0]
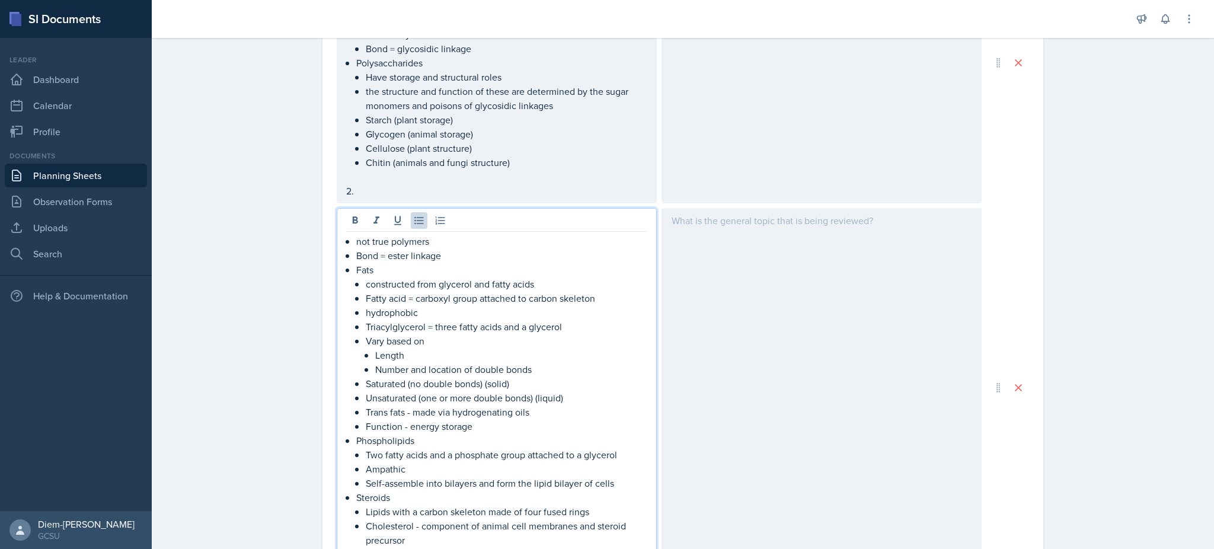
click at [364, 194] on p at bounding box center [501, 191] width 290 height 14
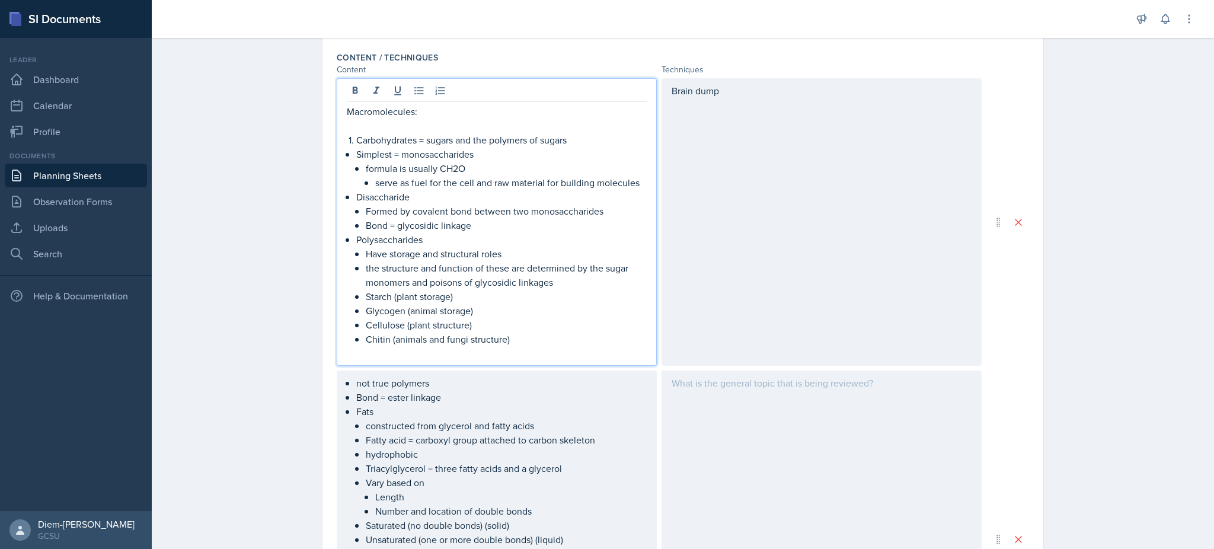
scroll to position [385, 0]
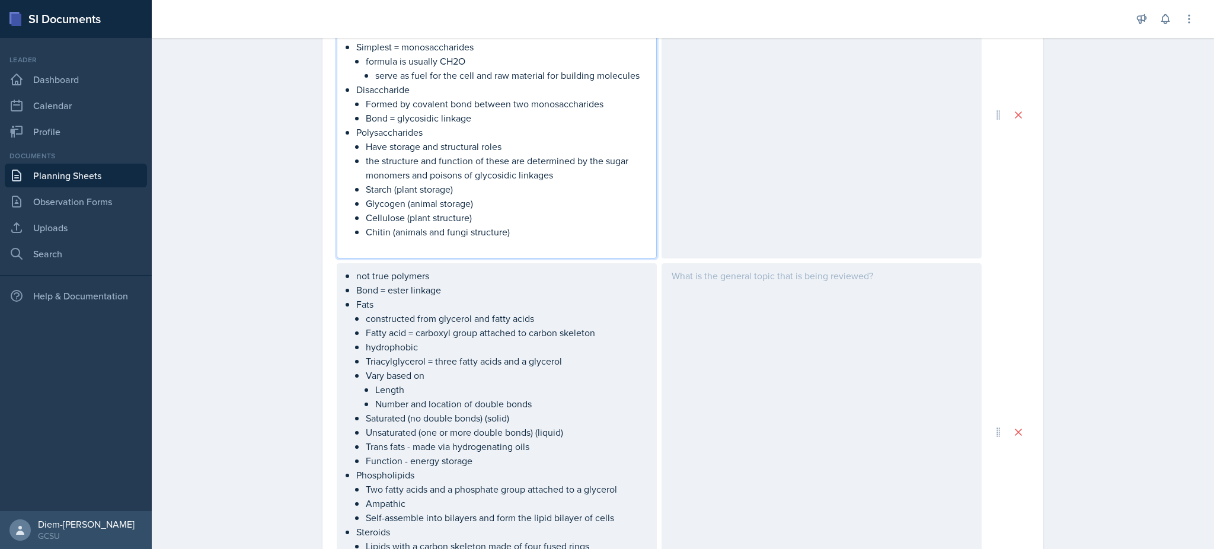
click at [356, 280] on p "not true polymers" at bounding box center [501, 275] width 290 height 14
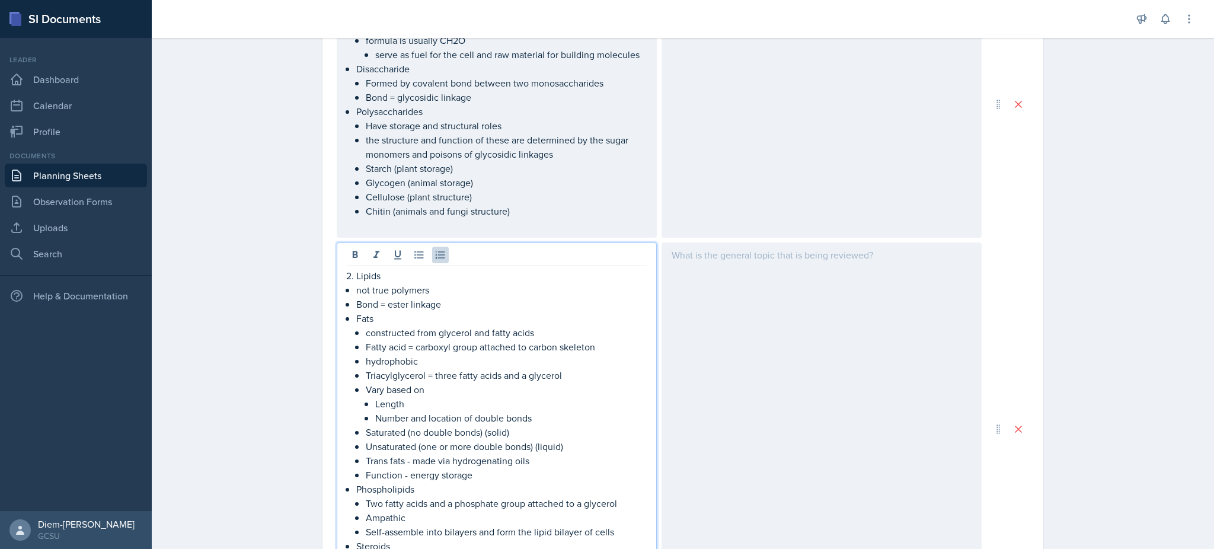
click at [410, 325] on p "Fats" at bounding box center [501, 318] width 290 height 14
drag, startPoint x: 439, startPoint y: 290, endPoint x: 347, endPoint y: 290, distance: 91.3
click at [347, 290] on div "Lipids not true polymers Bond = ester linkage Fats constructed from glycerol an…" at bounding box center [497, 438] width 300 height 341
click at [356, 307] on li "Bond = ester linkage" at bounding box center [501, 304] width 290 height 14
click at [419, 255] on button at bounding box center [419, 255] width 17 height 17
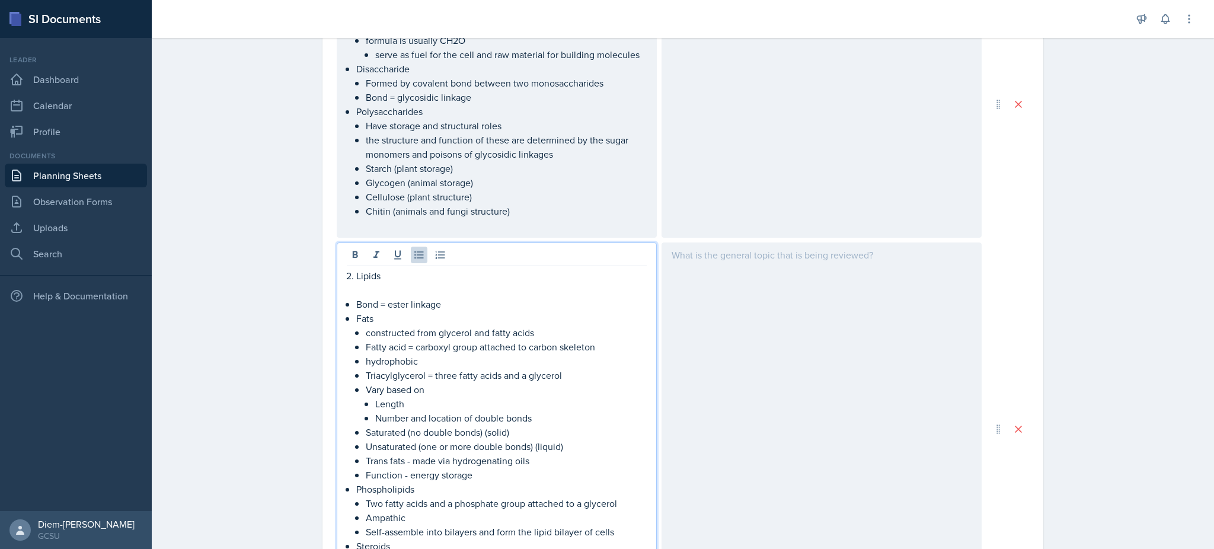
click at [400, 332] on p "constructed from glycerol and fatty acids" at bounding box center [506, 332] width 281 height 14
click at [389, 332] on p "constructed from glycerol and fatty acids" at bounding box center [506, 332] width 281 height 14
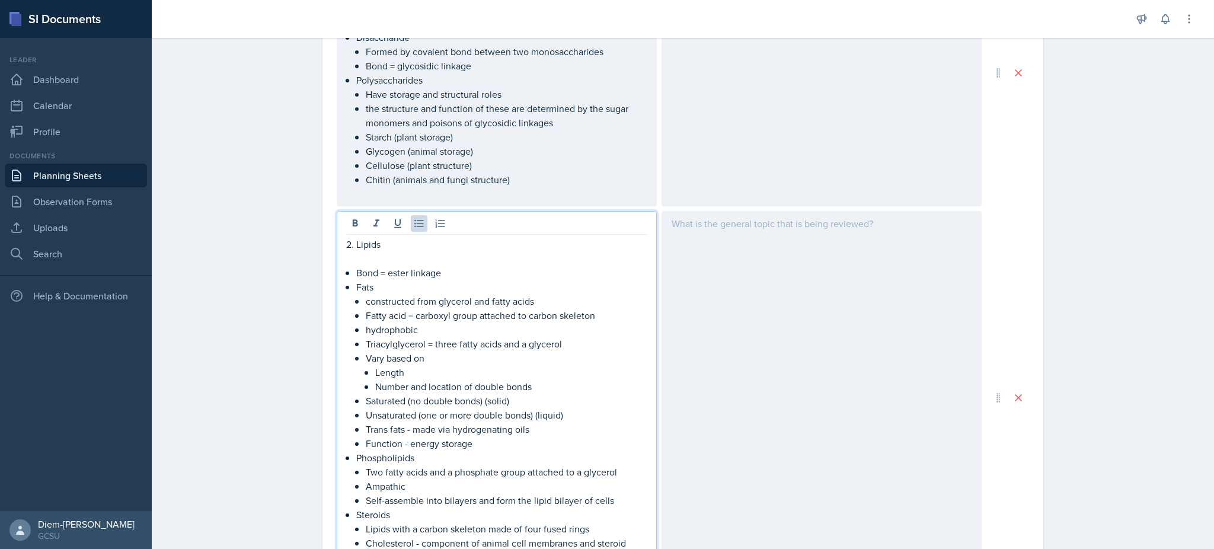
scroll to position [539, 0]
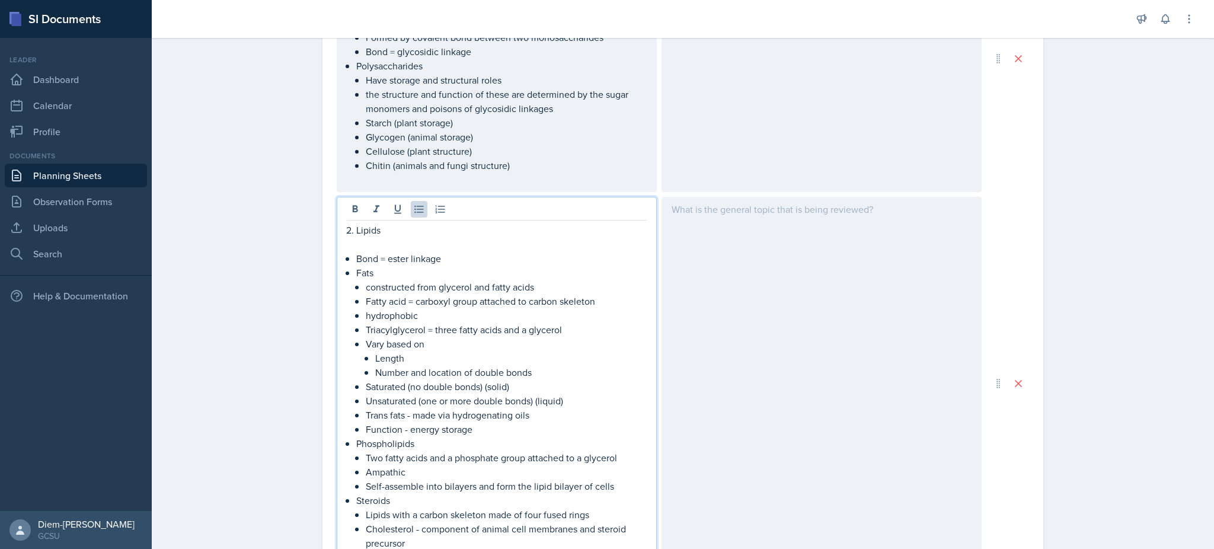
click at [421, 308] on p "hydrophobic" at bounding box center [506, 315] width 281 height 14
drag, startPoint x: 418, startPoint y: 312, endPoint x: 356, endPoint y: 303, distance: 62.3
click at [356, 303] on li "Fats constructed from glycerol and fatty acids Fatty acid = carboxyl group atta…" at bounding box center [501, 351] width 290 height 171
click at [372, 306] on p "Fatty acid = carboxyl group attached to carbon skeleton" at bounding box center [506, 301] width 281 height 14
click at [366, 306] on p "Fatty acid = carboxyl group attached to carbon skeleton" at bounding box center [506, 301] width 281 height 14
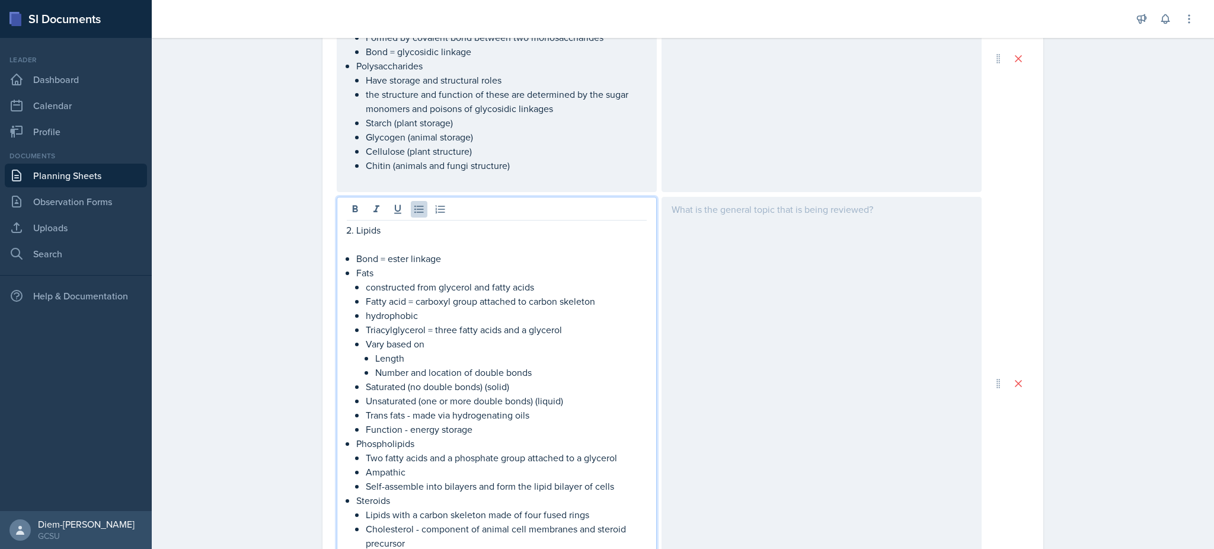
click at [406, 309] on p "hydrophobic" at bounding box center [506, 315] width 281 height 14
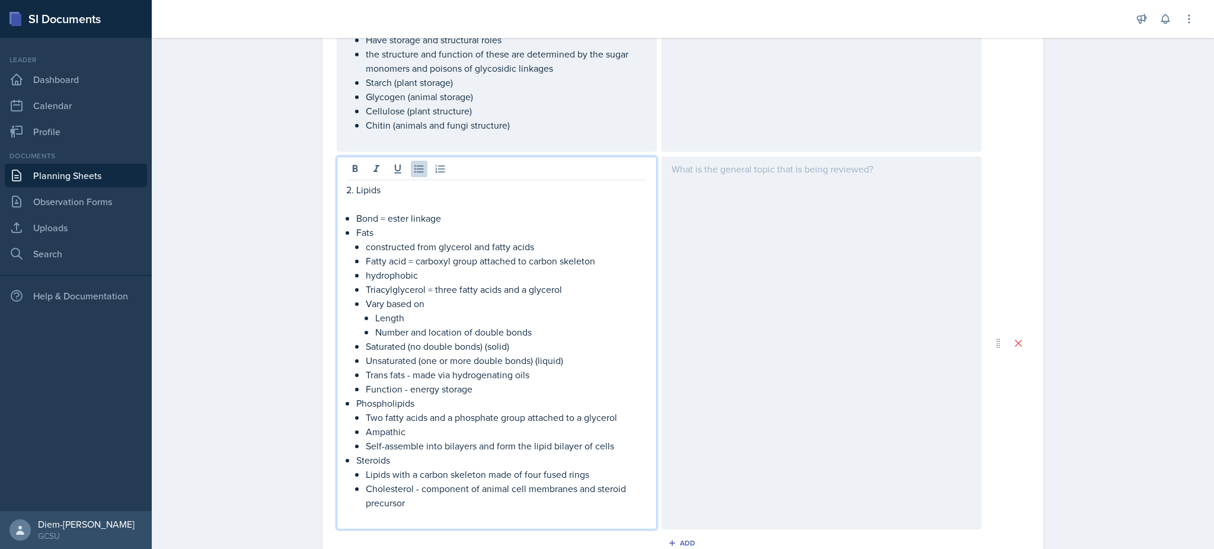
scroll to position [580, 0]
click at [404, 302] on p "Vary based on" at bounding box center [506, 302] width 281 height 14
click at [434, 310] on p "Length" at bounding box center [510, 316] width 271 height 14
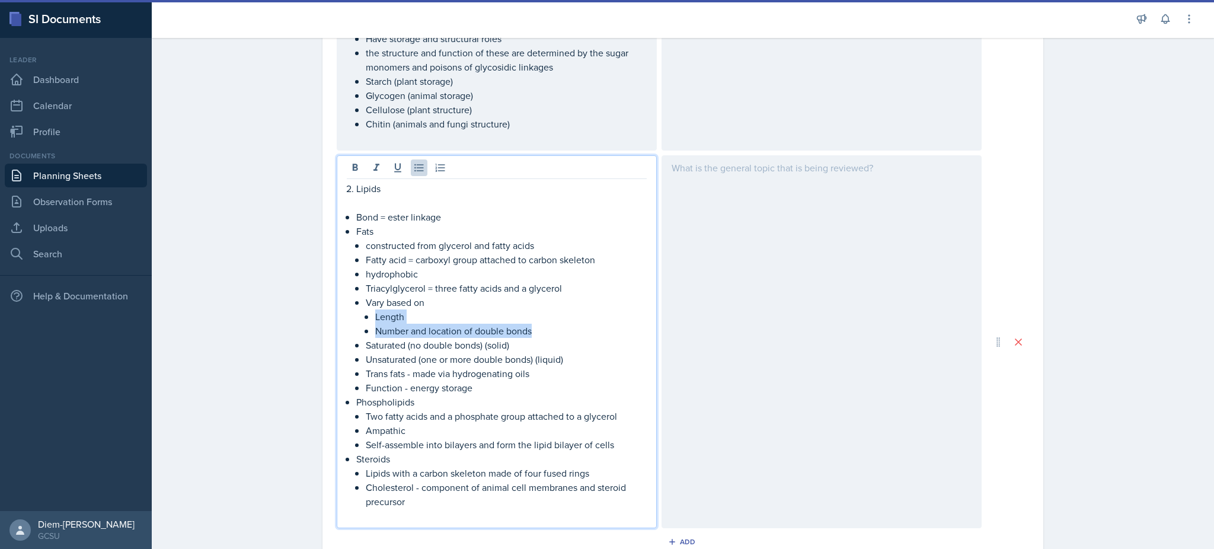
drag, startPoint x: 544, startPoint y: 330, endPoint x: 357, endPoint y: 318, distance: 187.7
click at [357, 318] on li "Fats constructed from glycerol and fatty acids Fatty acid = carboxyl group atta…" at bounding box center [501, 309] width 290 height 171
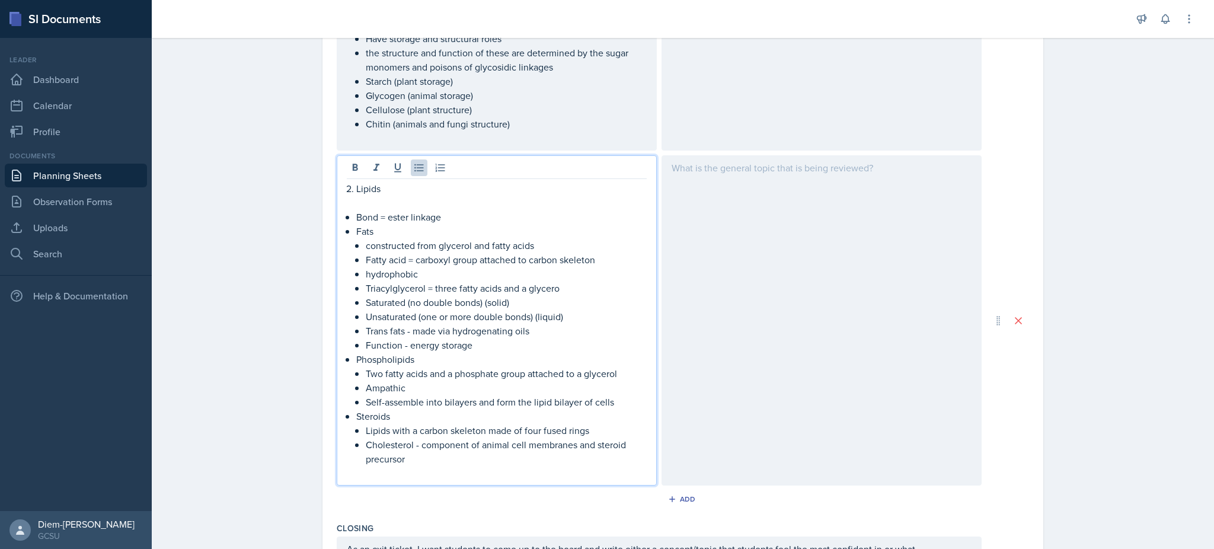
click at [498, 312] on p "Unsaturated (one or more double bonds) (liquid)" at bounding box center [506, 316] width 281 height 14
click at [527, 330] on p "Trans fats - made via hydrogenating oils" at bounding box center [506, 331] width 281 height 14
click at [517, 346] on p "Function - energy storage" at bounding box center [506, 345] width 281 height 14
click at [535, 291] on p "Triacylglycerol = three fatty acids and a glycero" at bounding box center [506, 288] width 281 height 14
click at [566, 283] on p "Triacylglycerol = three fatty acids and a glycero" at bounding box center [506, 288] width 281 height 14
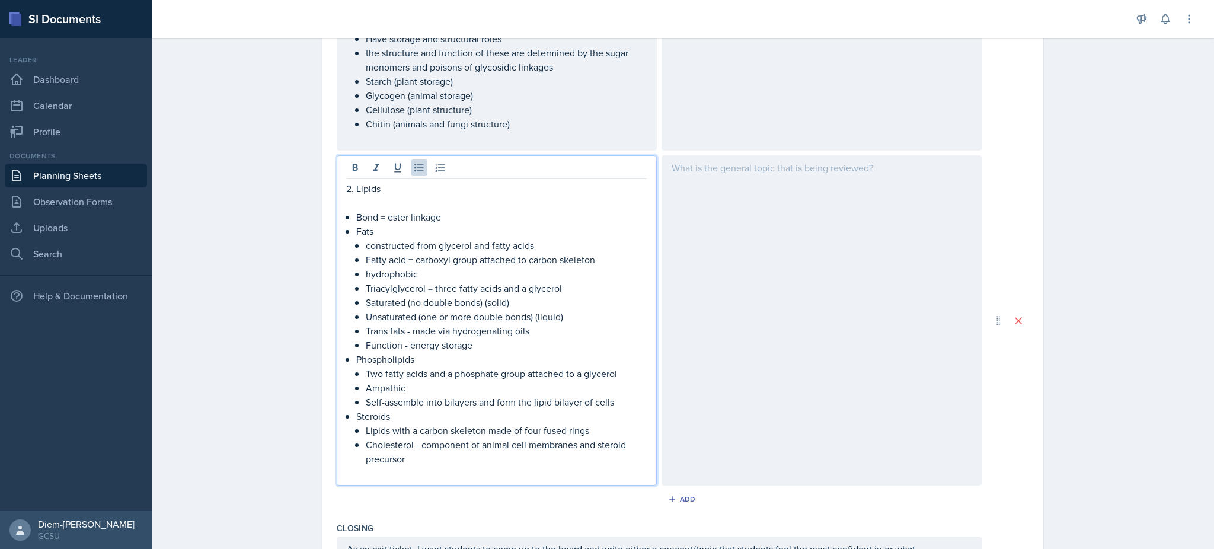
click at [472, 366] on p "Two fatty acids and a phosphate group attached to a glycerol" at bounding box center [506, 373] width 281 height 14
click at [468, 362] on p "Phospholipids" at bounding box center [501, 359] width 290 height 14
click at [479, 424] on p "Lipids with a carbon skeleton made of four fused rings" at bounding box center [506, 430] width 281 height 14
click at [426, 385] on p "Ampathic" at bounding box center [506, 388] width 281 height 14
click at [378, 397] on p "Self-assemble into bilayers and form the lipid bilayer of cells" at bounding box center [506, 402] width 281 height 14
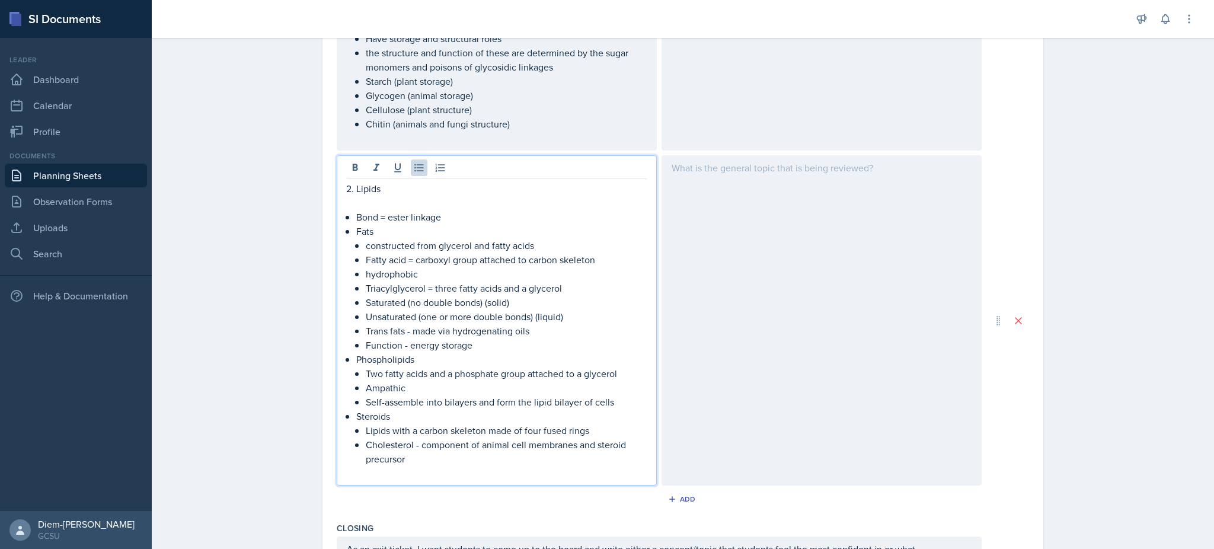
click at [378, 393] on p "Ampathic" at bounding box center [506, 388] width 281 height 14
drag, startPoint x: 378, startPoint y: 393, endPoint x: 467, endPoint y: 426, distance: 94.9
click at [467, 426] on p "Lipids with a carbon skeleton made of four fused rings" at bounding box center [506, 430] width 281 height 14
click at [507, 462] on p "Cholesterol - component of animal cell membranes and steroid precursor" at bounding box center [506, 451] width 281 height 28
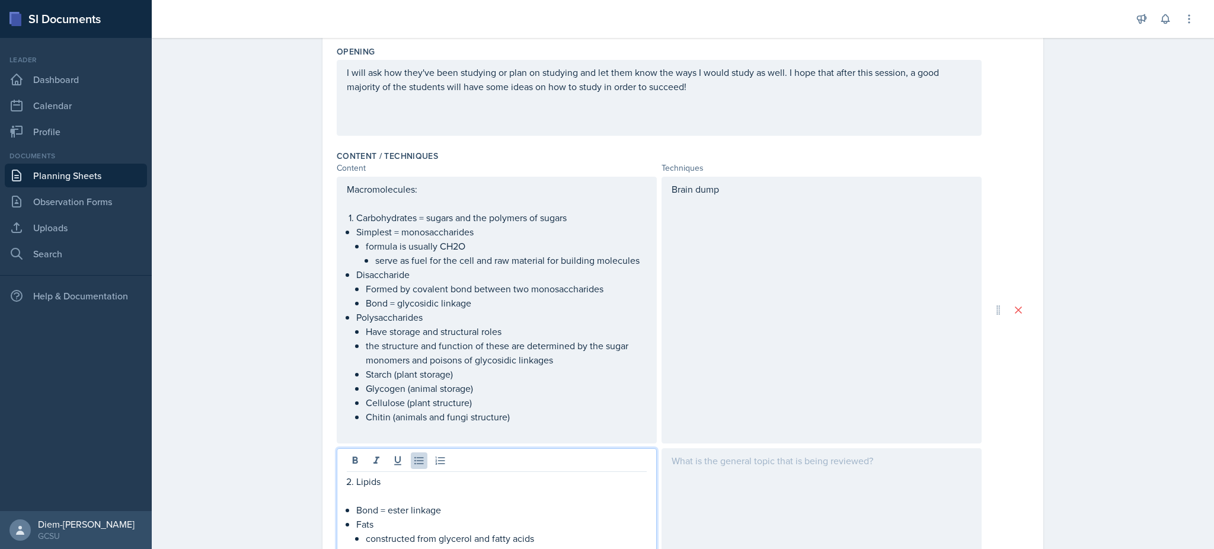
scroll to position [259, 0]
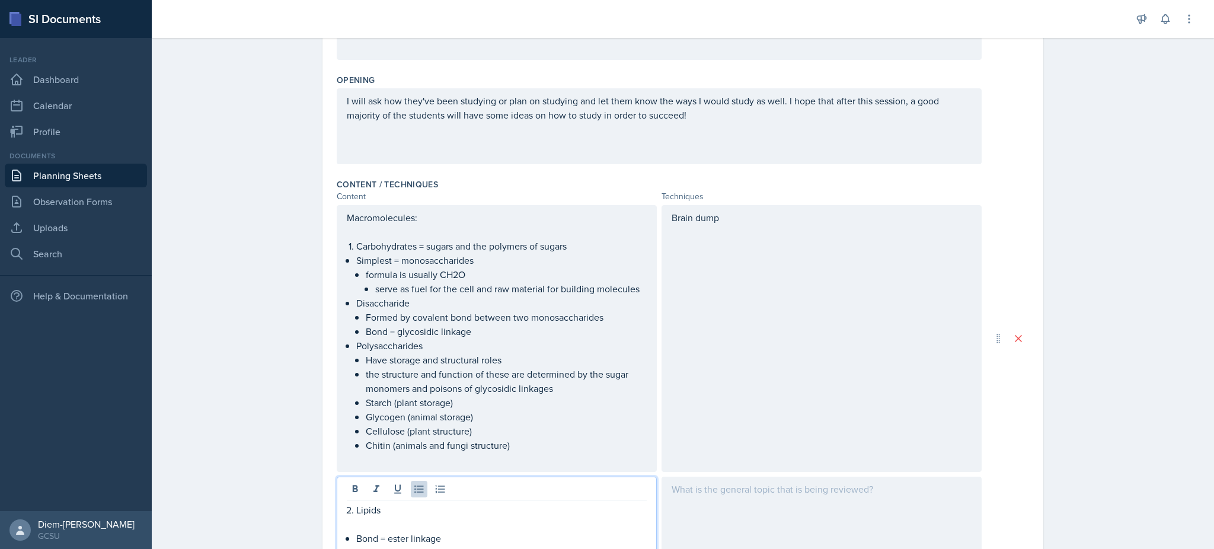
click at [731, 234] on div "Brain dump" at bounding box center [821, 338] width 320 height 267
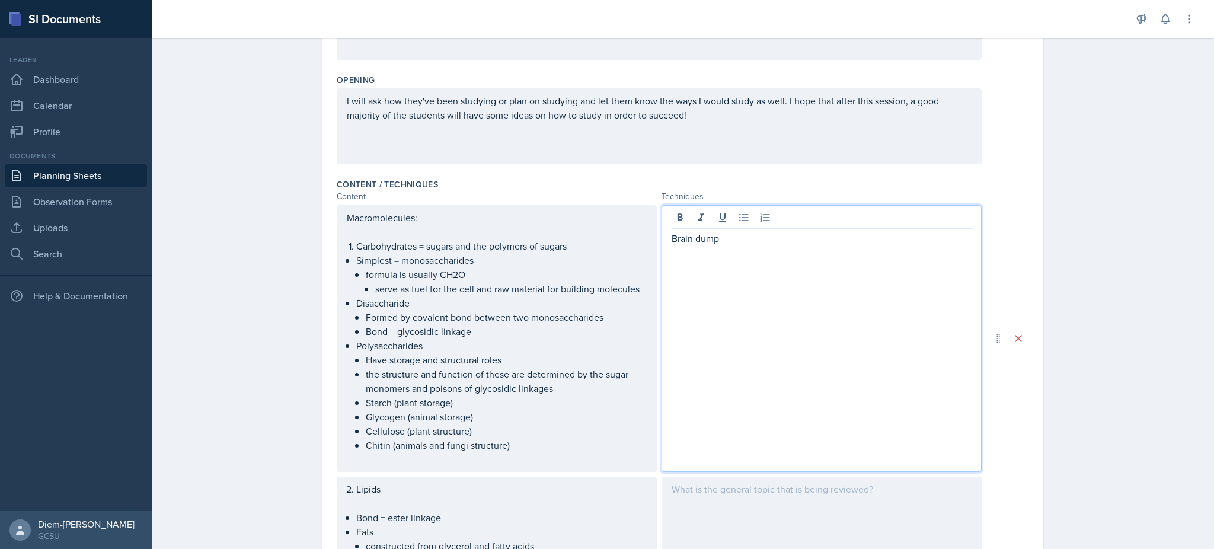
scroll to position [280, 0]
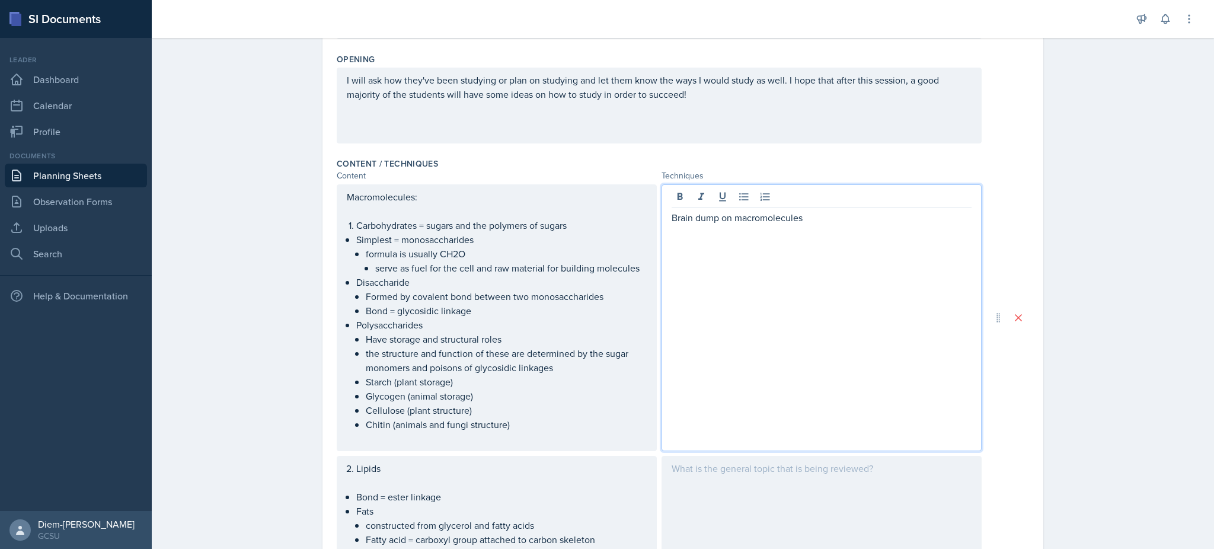
click at [732, 221] on p "Brain dump on macromolecules" at bounding box center [822, 217] width 300 height 14
click at [831, 218] on p "Brain dump on a macromolecules" at bounding box center [822, 217] width 300 height 14
click at [735, 220] on p "Brain dump on a macromolecules" at bounding box center [822, 217] width 300 height 14
click at [890, 223] on p "Brain dump on a blank macromolecules" at bounding box center [822, 217] width 300 height 14
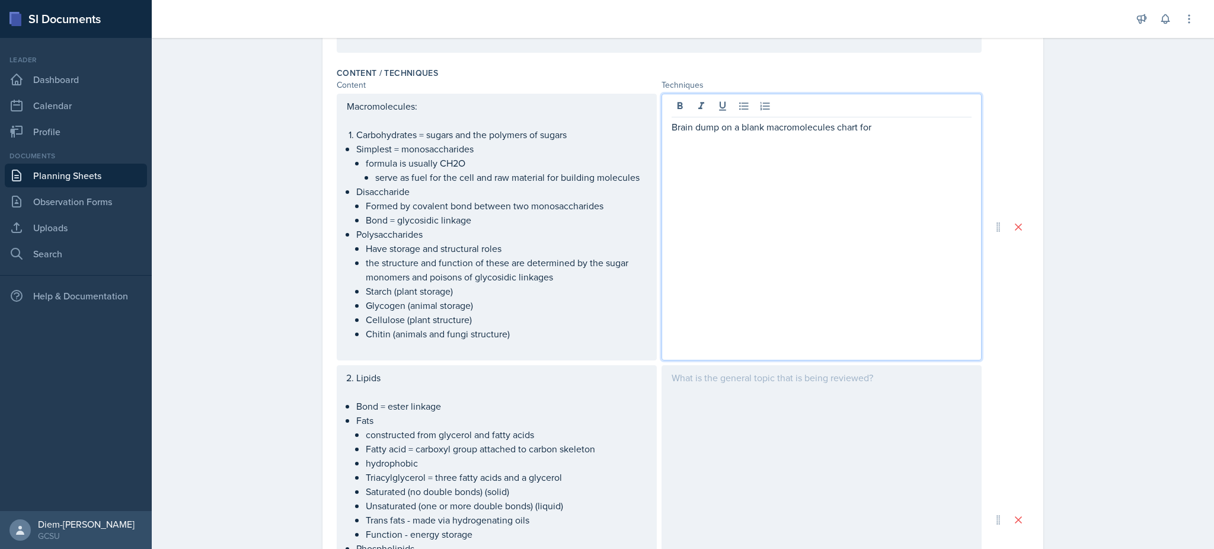
scroll to position [634, 0]
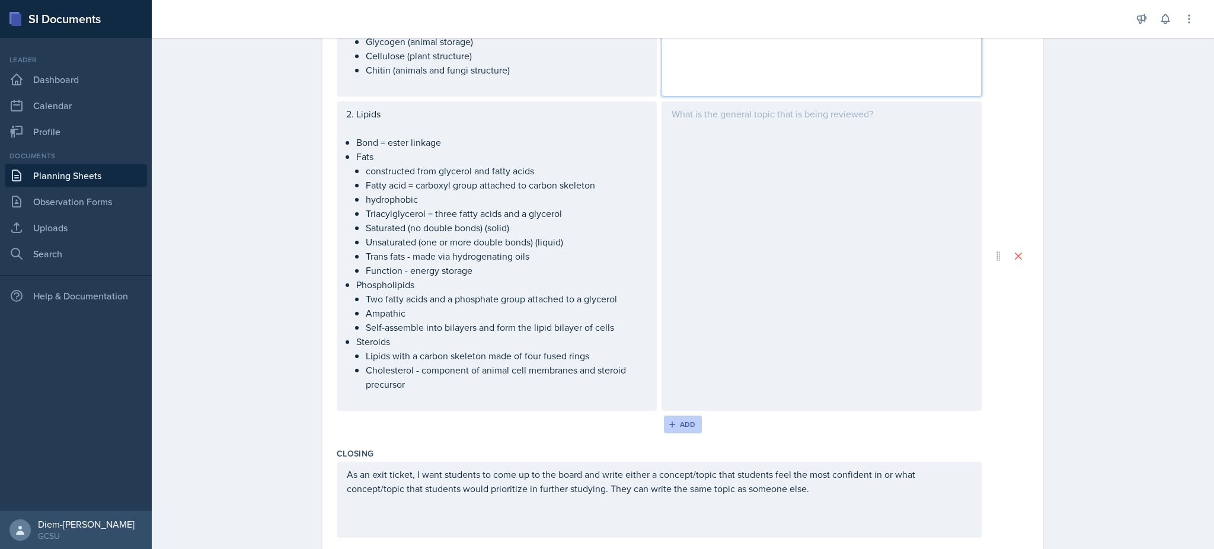
click at [677, 415] on button "Add" at bounding box center [683, 424] width 39 height 18
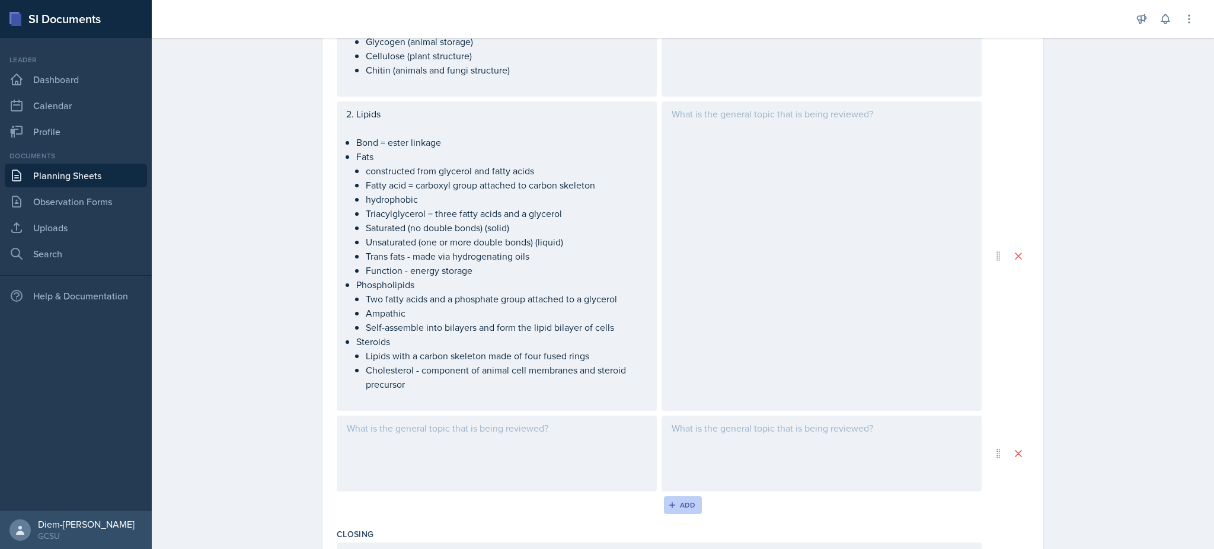
scroll to position [776, 0]
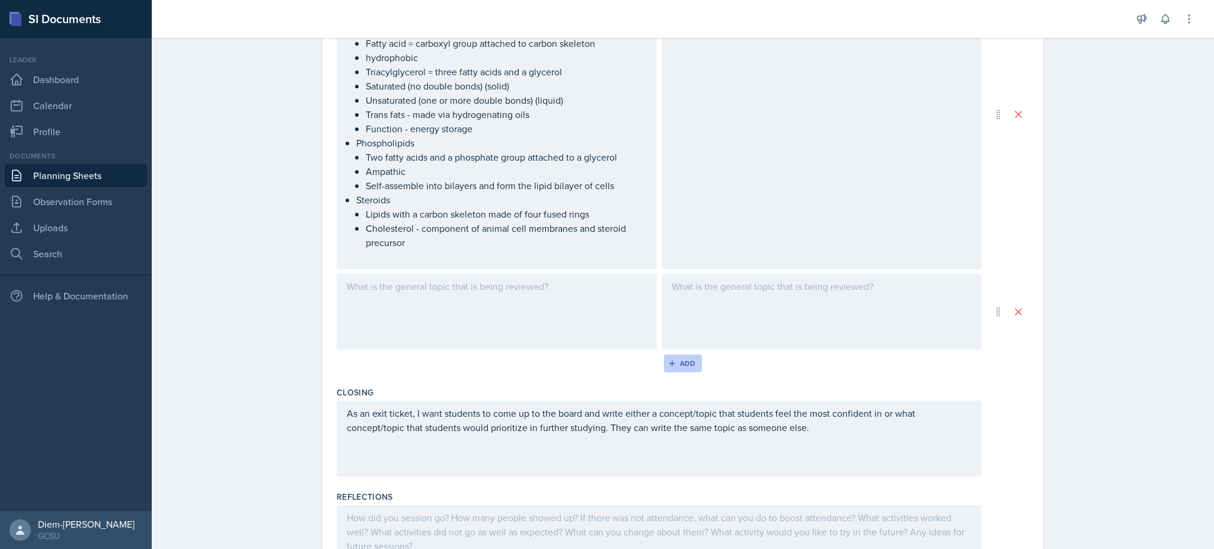
click at [676, 357] on button "Add" at bounding box center [683, 363] width 39 height 18
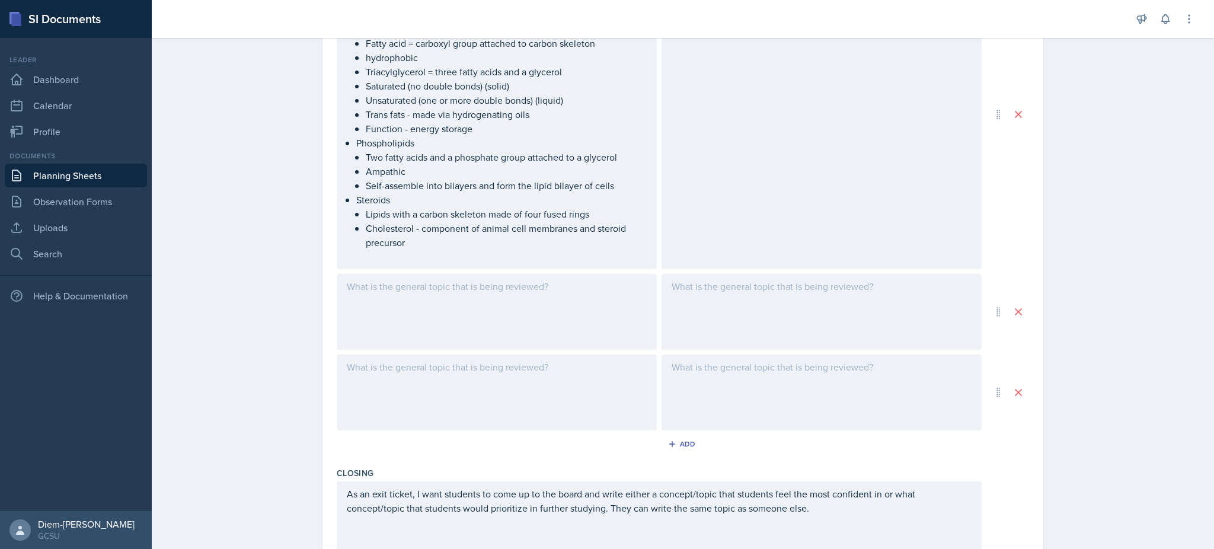
click at [557, 338] on div at bounding box center [497, 312] width 320 height 76
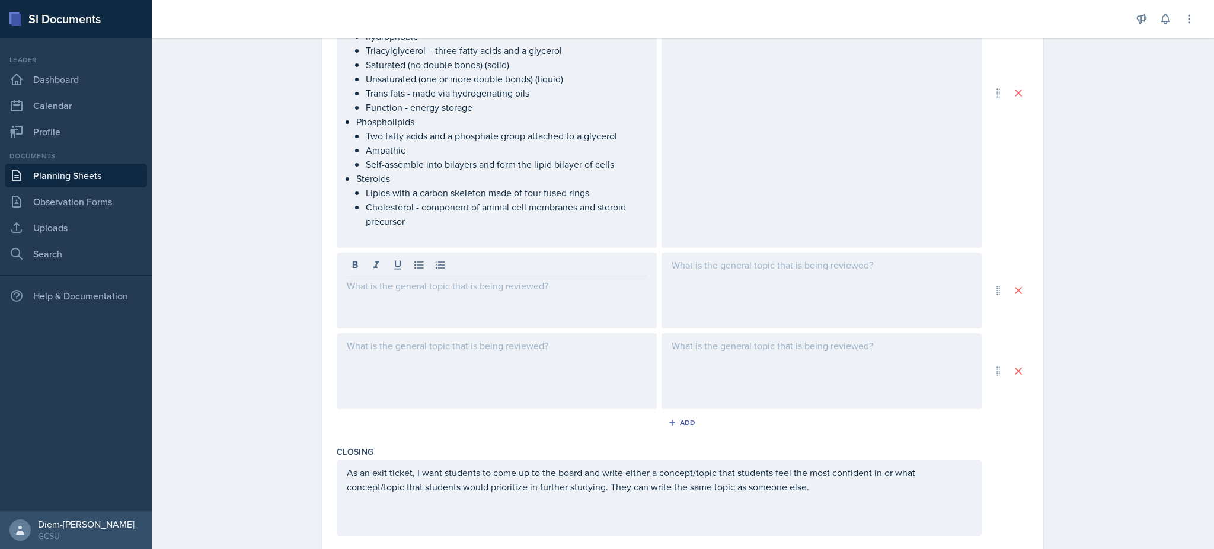
click at [421, 300] on div at bounding box center [497, 290] width 320 height 76
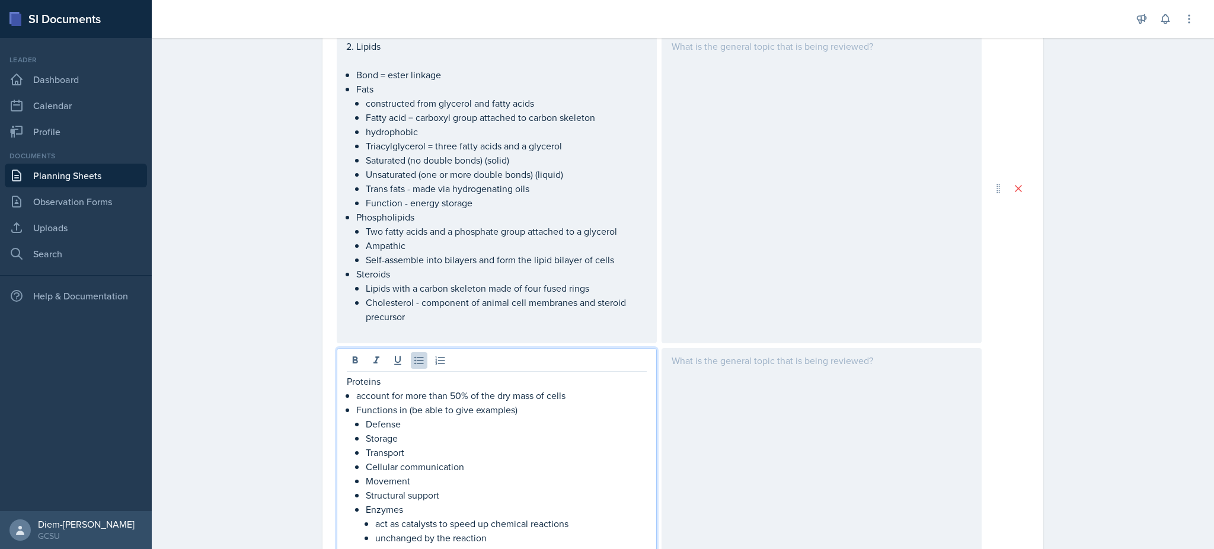
scroll to position [722, 0]
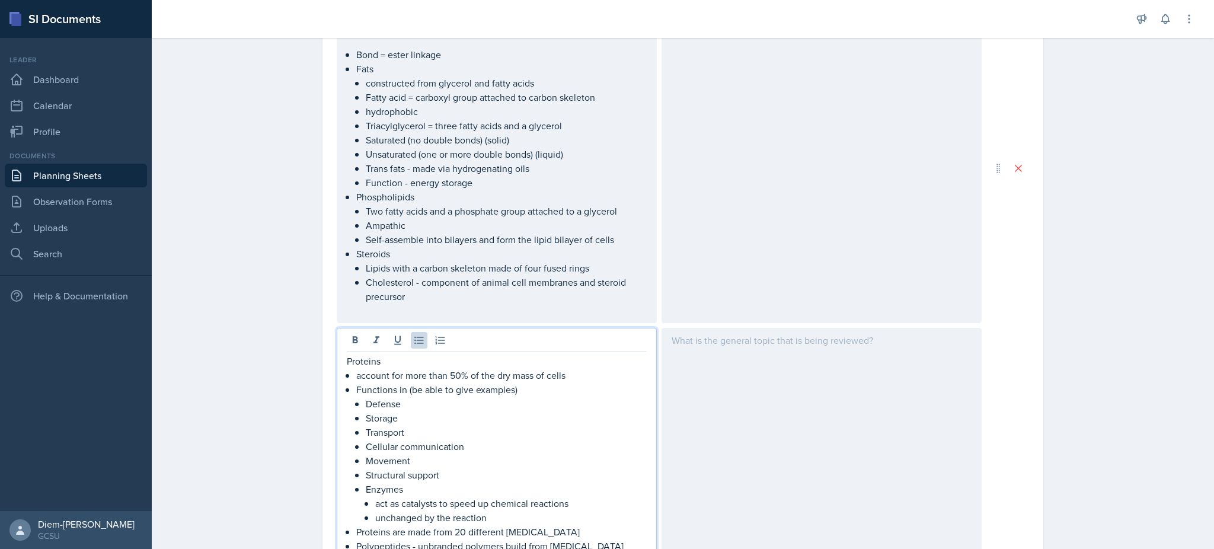
click at [347, 360] on p "Proteins" at bounding box center [497, 361] width 300 height 14
click at [388, 377] on p "account for more than 50% of the dry mass of cells" at bounding box center [501, 375] width 290 height 14
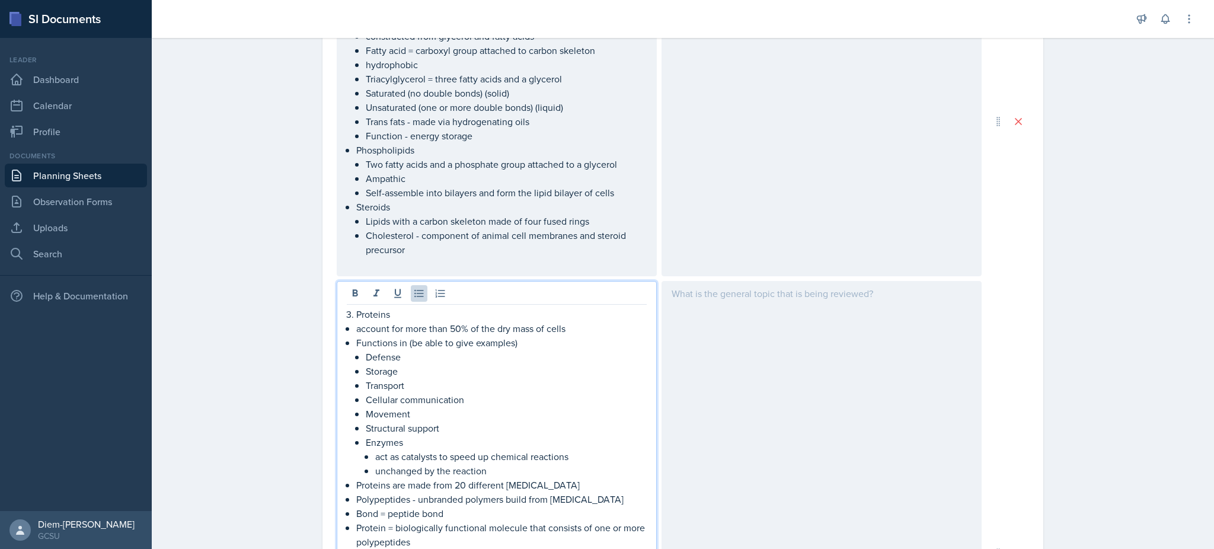
scroll to position [782, 0]
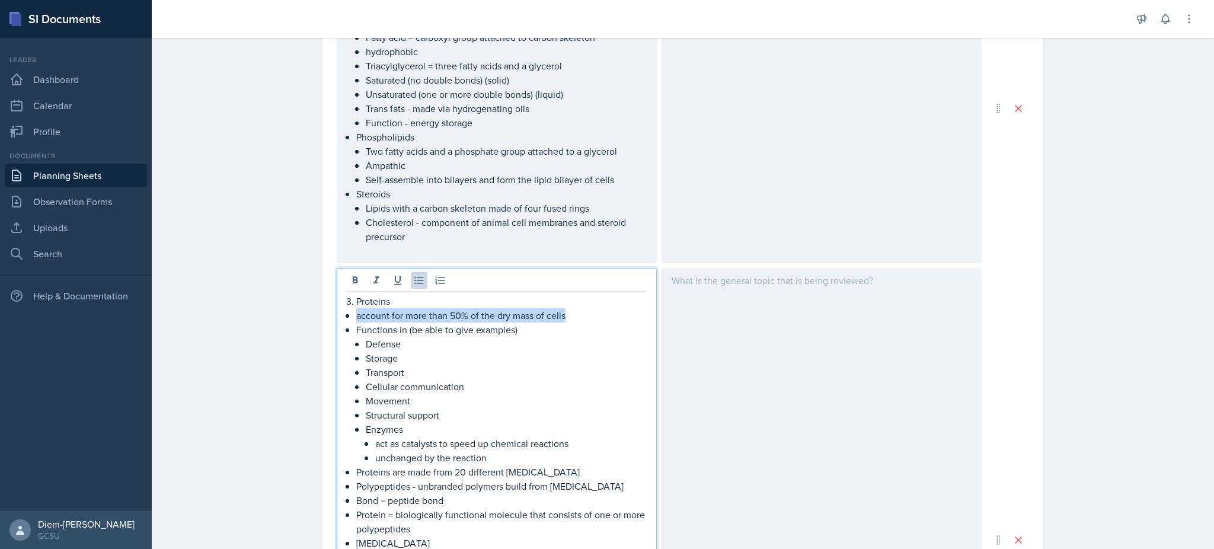
drag, startPoint x: 569, startPoint y: 312, endPoint x: 338, endPoint y: 313, distance: 230.6
click at [356, 313] on li "account for more than 50% of the dry mass of cells" at bounding box center [501, 315] width 290 height 14
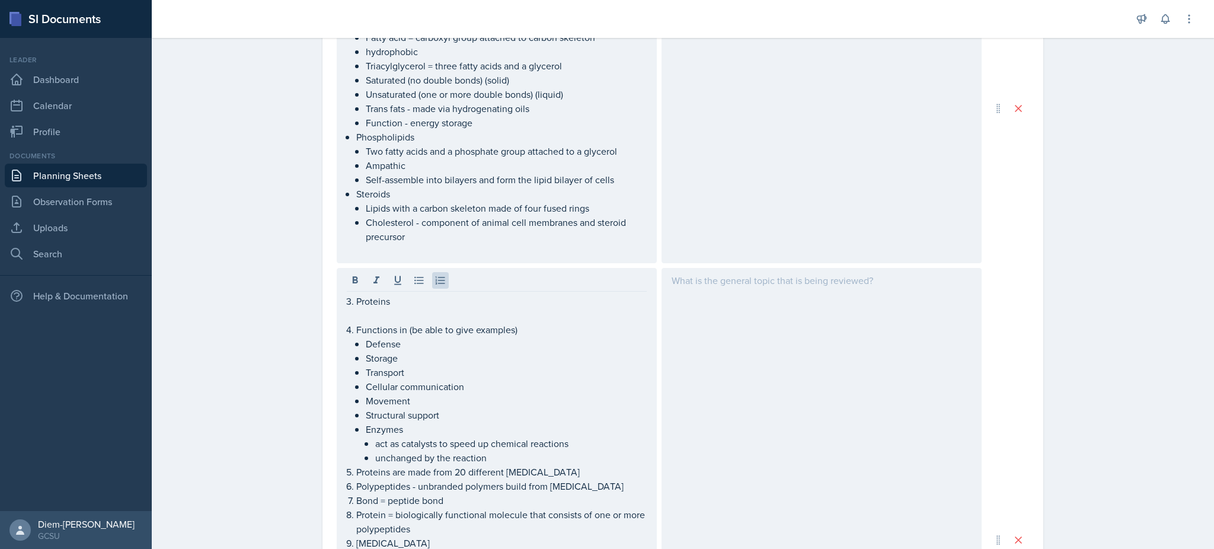
click at [337, 334] on div "Proteins Functions in (be able to give examples) Defense Storage Transport Cell…" at bounding box center [497, 539] width 320 height 543
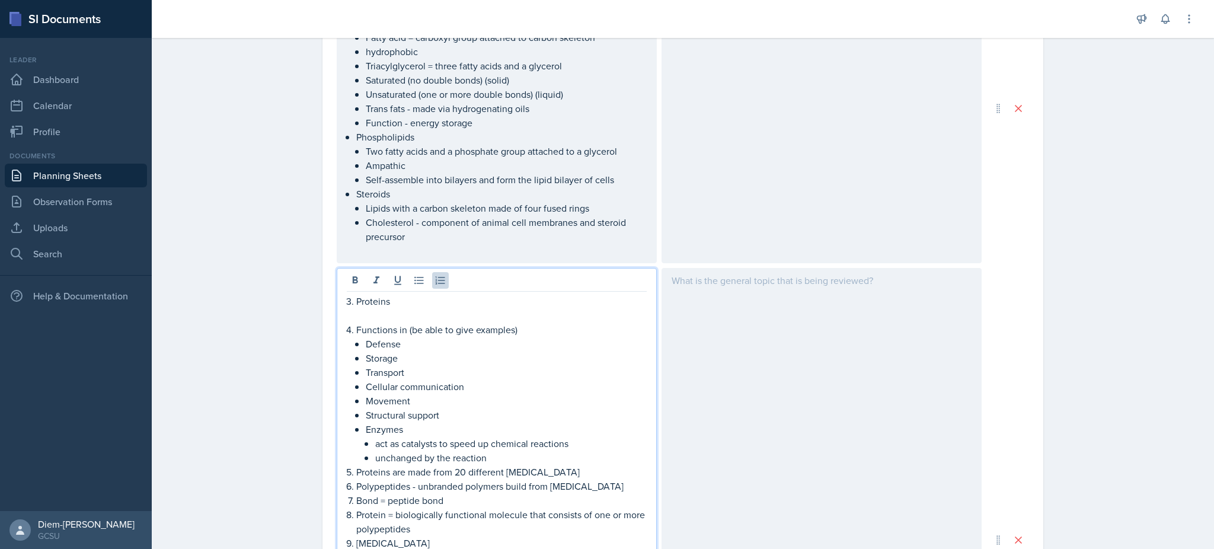
click at [356, 333] on li "Functions in (be able to give examples) Defense Storage Transport Cellular comm…" at bounding box center [501, 393] width 290 height 142
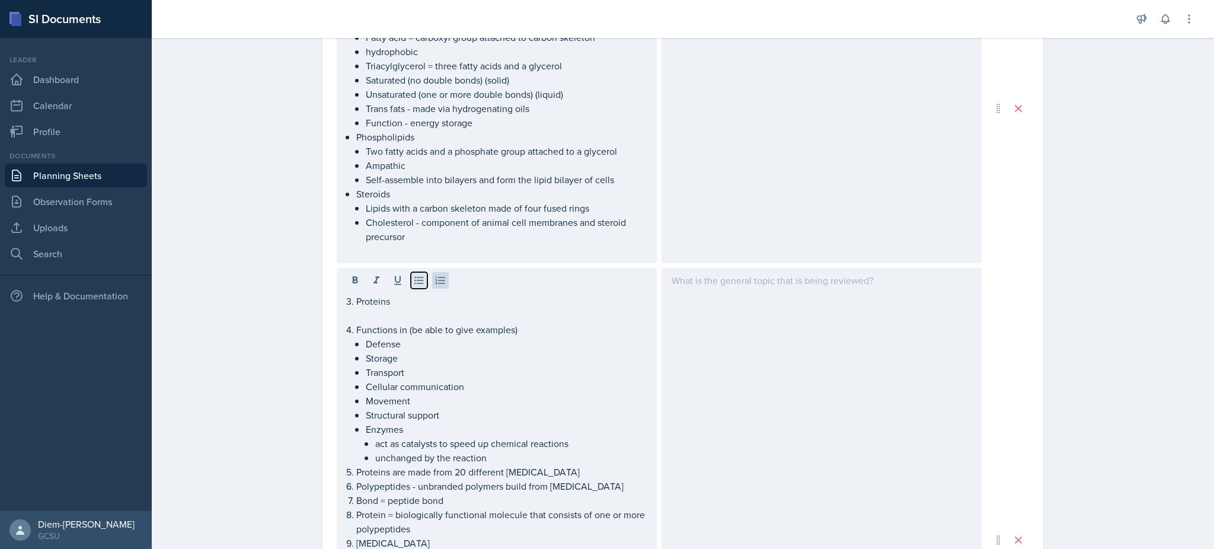
click at [414, 279] on icon at bounding box center [419, 280] width 12 height 12
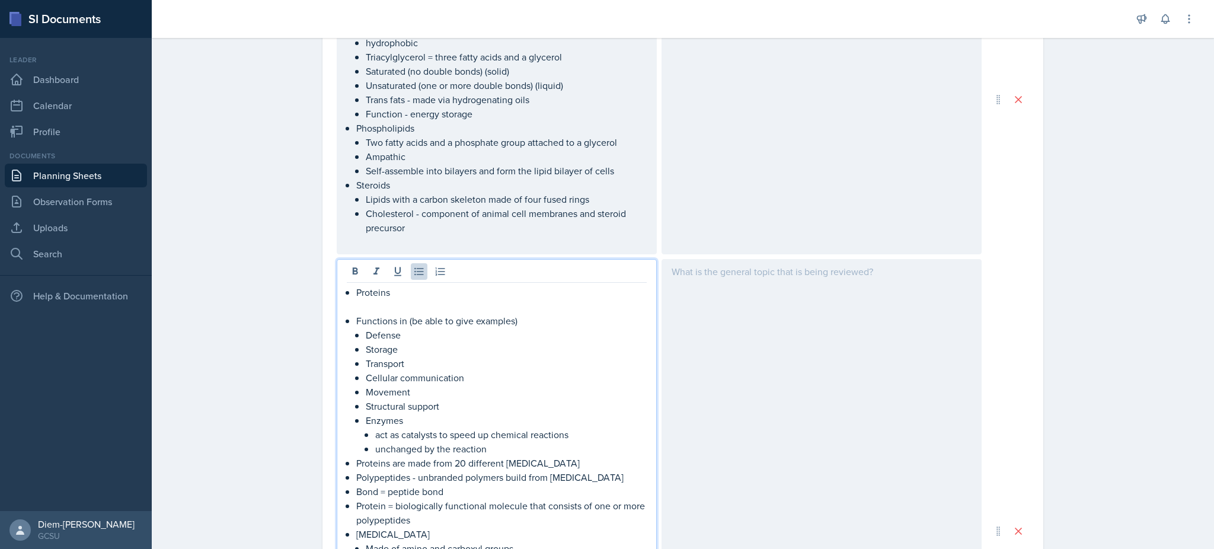
scroll to position [791, 0]
click at [347, 290] on div "Proteins Functions in (be able to give examples) Defense Storage Transport Cell…" at bounding box center [497, 540] width 300 height 512
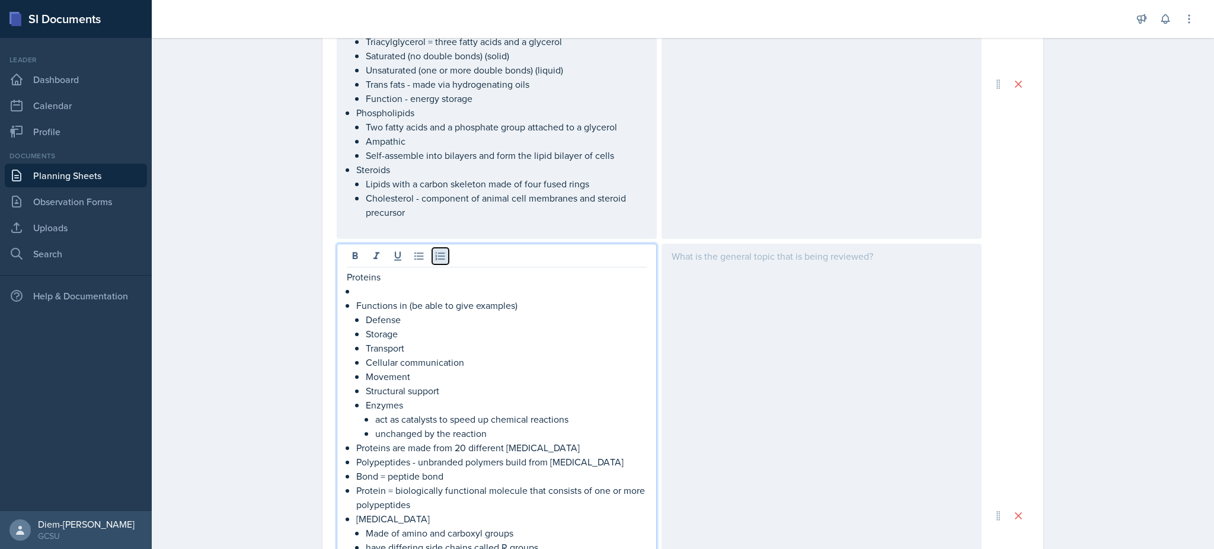
click at [434, 257] on icon at bounding box center [440, 256] width 12 height 12
click at [362, 294] on p at bounding box center [501, 291] width 290 height 14
click at [423, 254] on div at bounding box center [497, 258] width 300 height 20
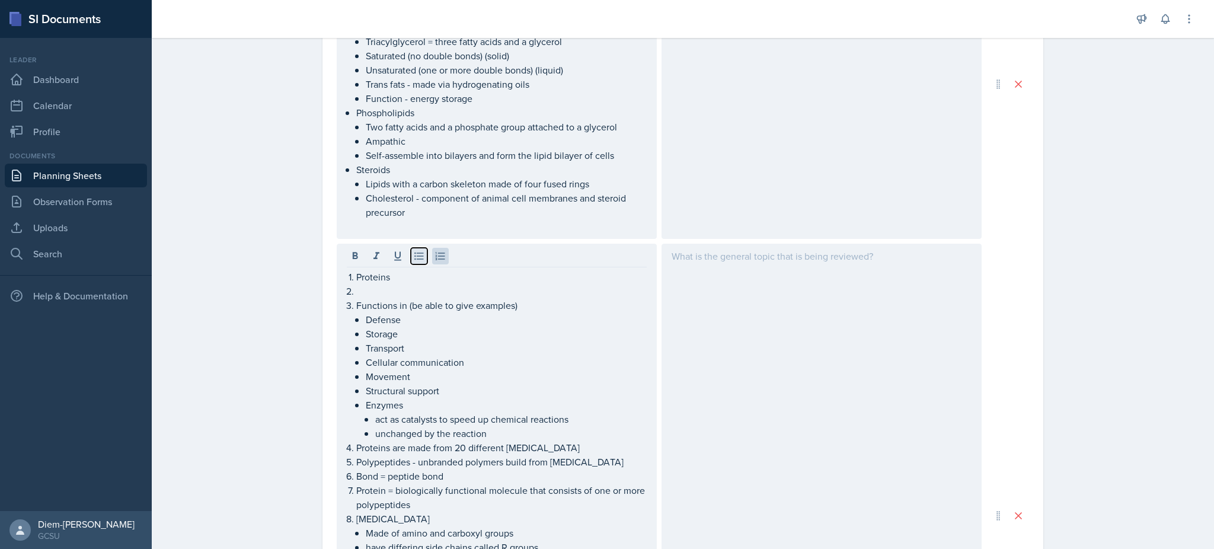
click at [414, 256] on icon at bounding box center [418, 256] width 9 height 8
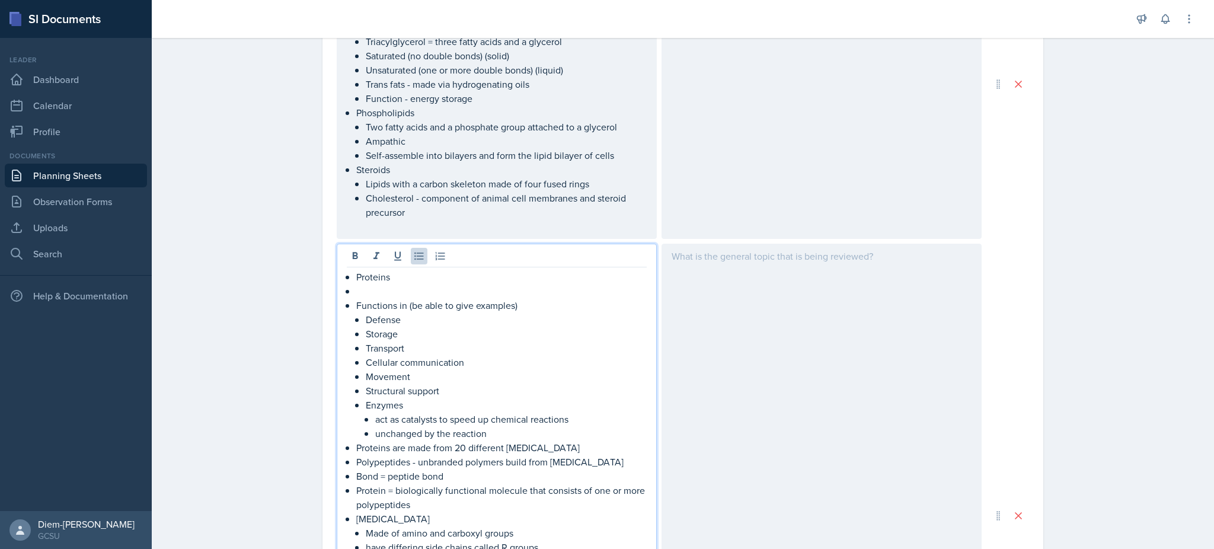
click at [347, 282] on div "Proteins Functions in (be able to give examples) Defense Storage Transport Cell…" at bounding box center [497, 526] width 300 height 512
click at [435, 257] on icon at bounding box center [440, 256] width 12 height 12
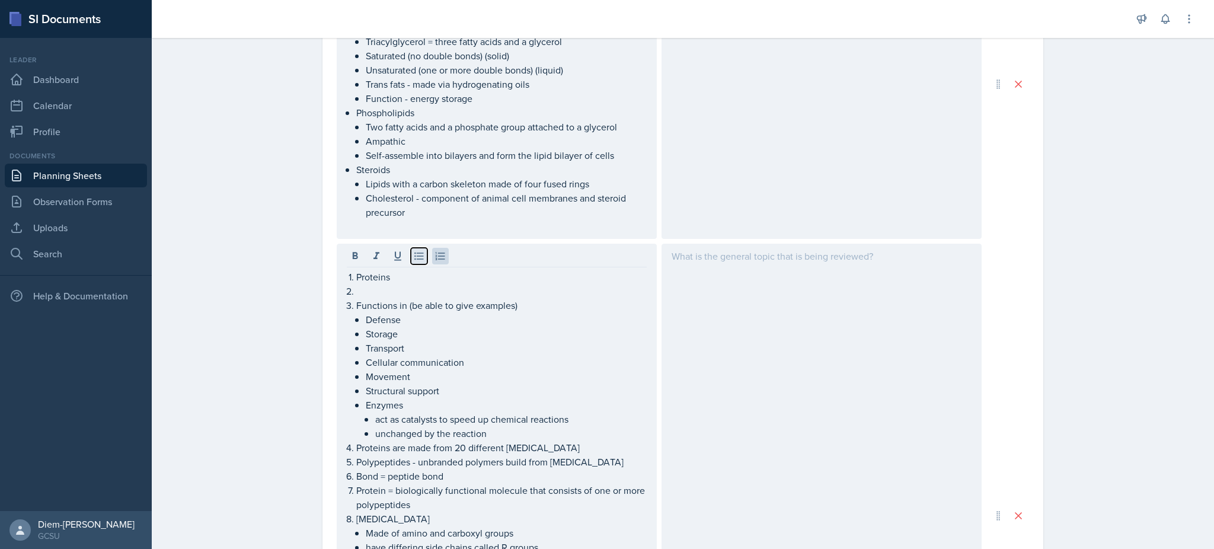
click at [413, 258] on icon at bounding box center [419, 256] width 12 height 12
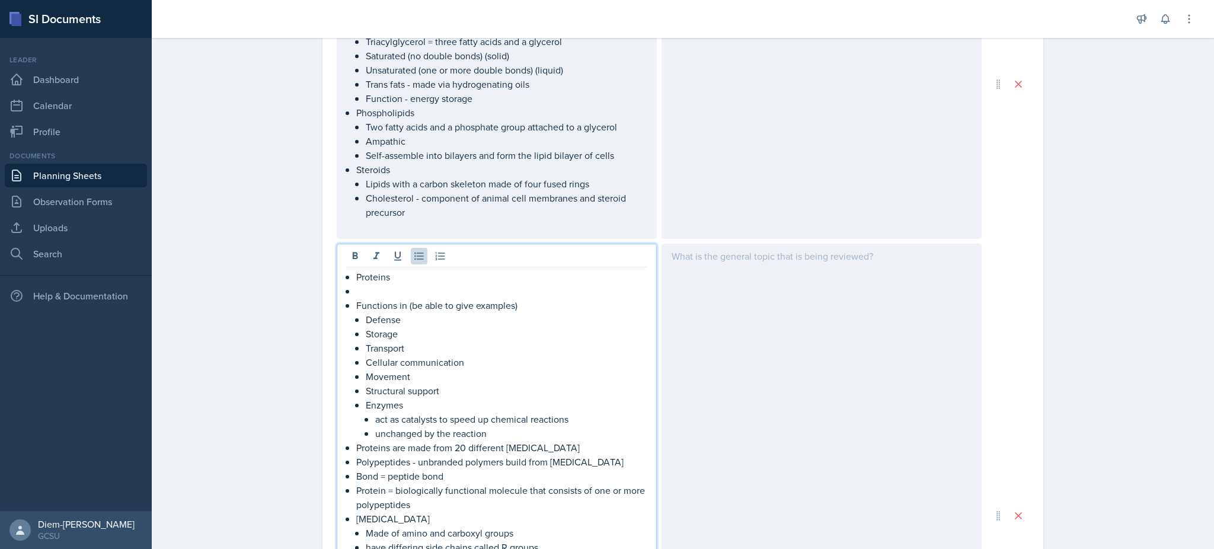
click at [348, 298] on div "Proteins Functions in (be able to give examples) Defense Storage Transport Cell…" at bounding box center [497, 526] width 300 height 512
click at [347, 276] on div "Proteins Functions in (be able to give examples) Defense Storage Transport Cell…" at bounding box center [497, 526] width 300 height 512
click at [348, 292] on div "Proteins Functions in (be able to give examples) Defense Storage Transport Cell…" at bounding box center [497, 526] width 300 height 512
click at [340, 279] on div "Proteins Functions in (be able to give examples) Defense Storage Transport Cell…" at bounding box center [497, 515] width 320 height 543
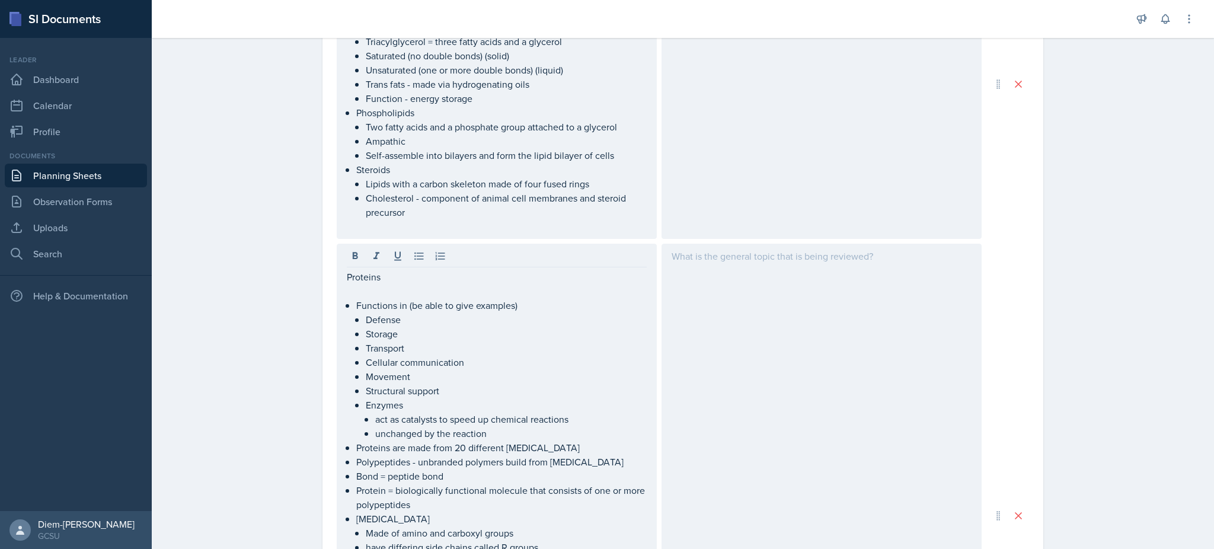
click at [340, 279] on div "Proteins Functions in (be able to give examples) Defense Storage Transport Cell…" at bounding box center [497, 515] width 320 height 543
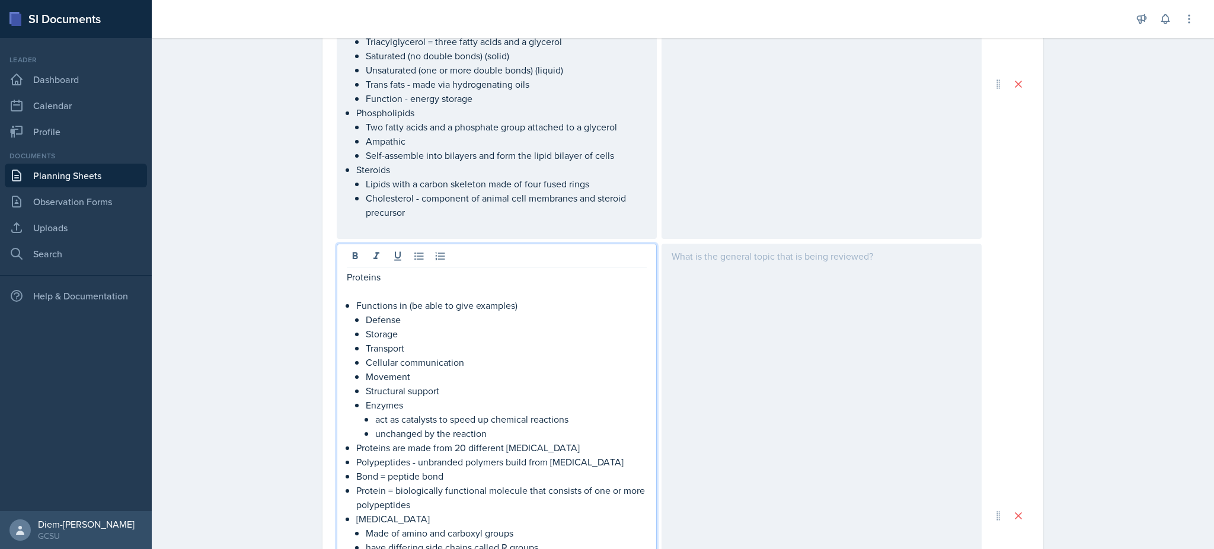
click at [340, 273] on div "Proteins Functions in (be able to give examples) Defense Storage Transport Cell…" at bounding box center [497, 515] width 320 height 543
click at [347, 275] on p "Proteins" at bounding box center [497, 277] width 300 height 14
click at [372, 304] on p "Functions in (be able to give examples)" at bounding box center [501, 305] width 290 height 14
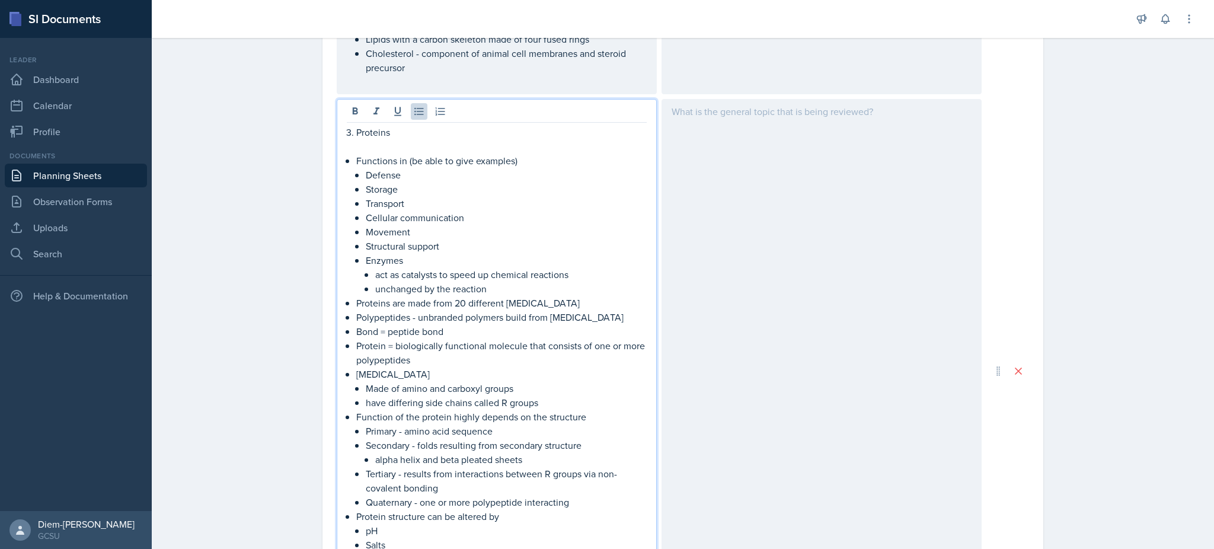
scroll to position [951, 0]
click at [381, 280] on p "act as catalysts to speed up chemical reactions" at bounding box center [510, 274] width 271 height 14
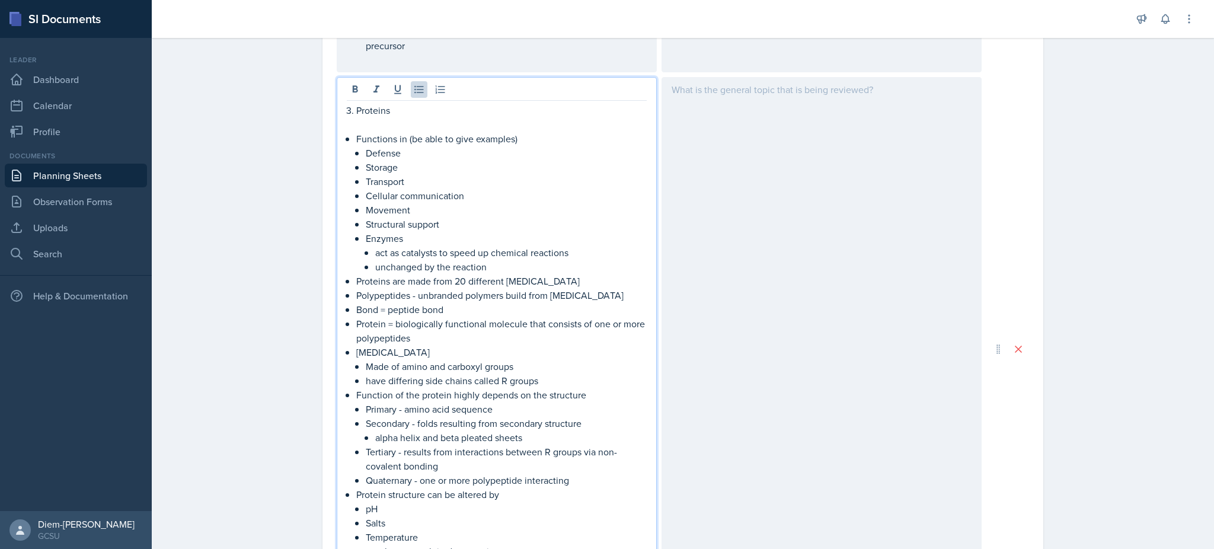
scroll to position [973, 0]
click at [506, 277] on p "Proteins are made from 20 different [MEDICAL_DATA]" at bounding box center [501, 280] width 290 height 14
click at [492, 266] on p "unchanged by the reaction" at bounding box center [510, 266] width 271 height 14
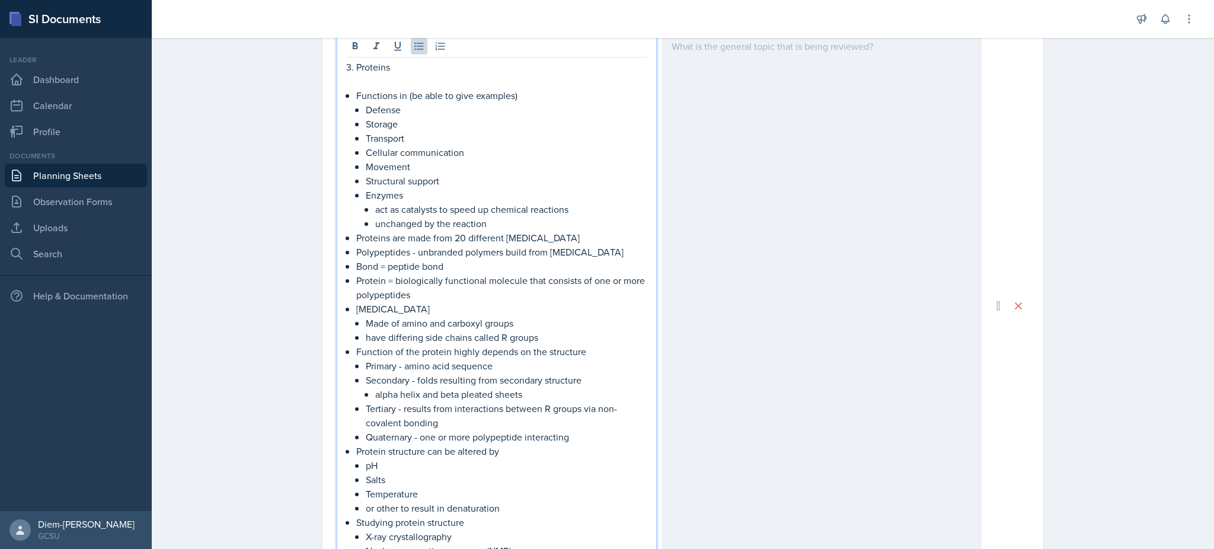
scroll to position [1018, 0]
click at [492, 266] on p "Bond = peptide bond" at bounding box center [501, 264] width 290 height 14
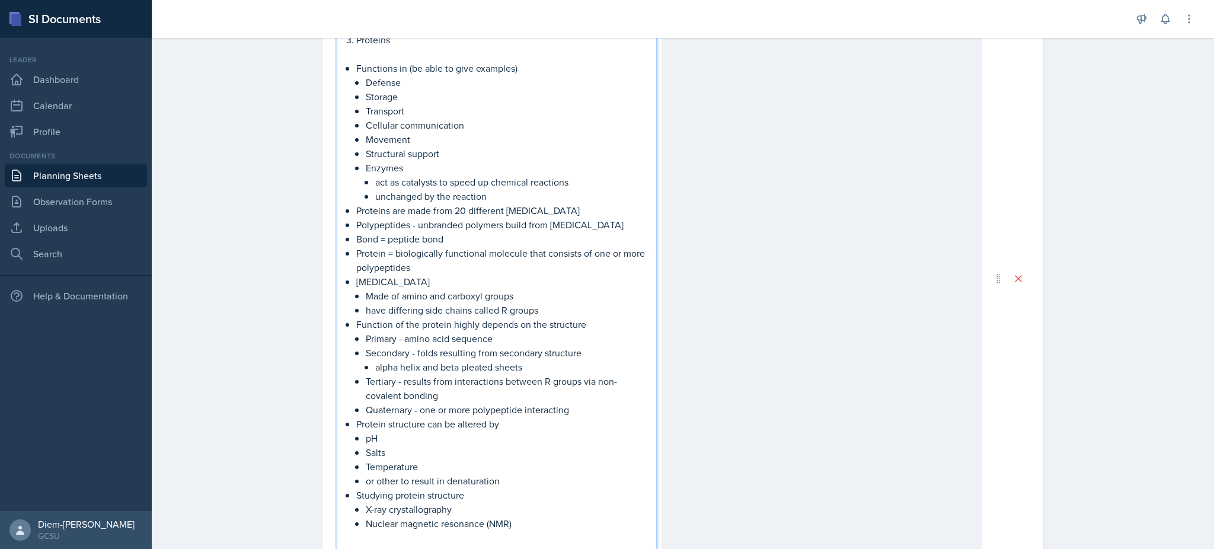
scroll to position [1051, 0]
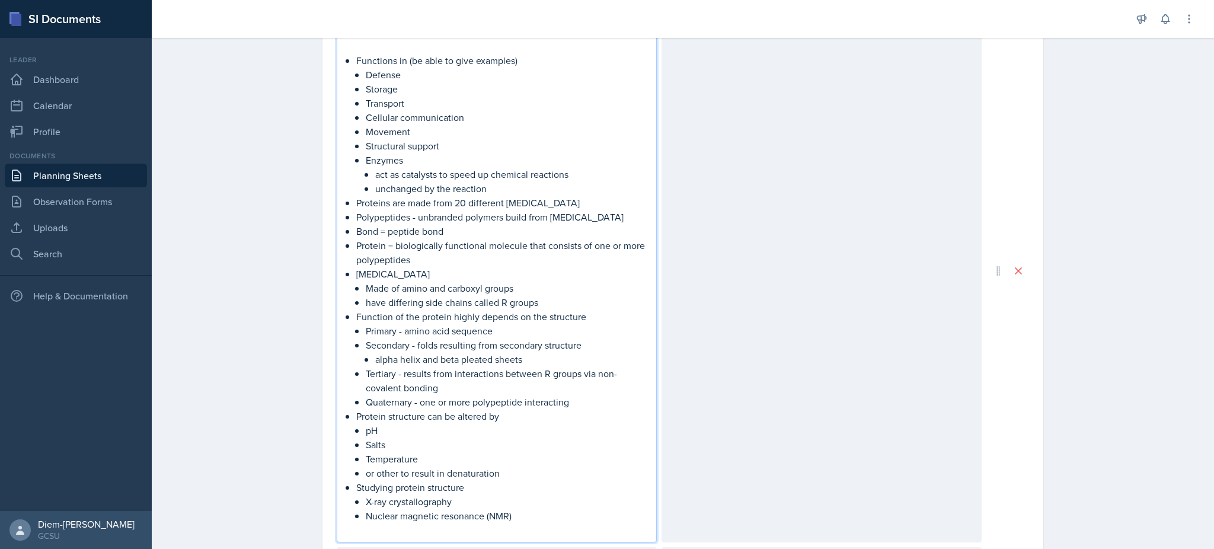
click at [480, 260] on p "Protein = biologically functional molecule that consists of one or more polypep…" at bounding box center [501, 252] width 290 height 28
drag, startPoint x: 421, startPoint y: 256, endPoint x: 346, endPoint y: 242, distance: 76.0
click at [347, 242] on div "Proteins Functions in (be able to give examples) Defense Storage Transport Cell…" at bounding box center [497, 281] width 300 height 512
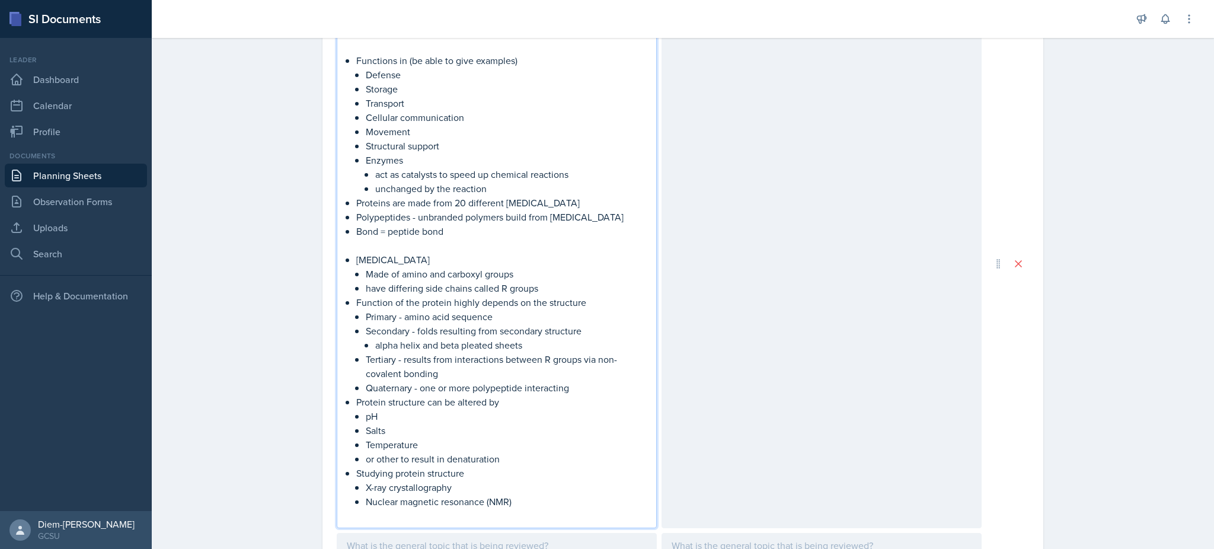
click at [479, 270] on p "Made of amino and carboxyl groups" at bounding box center [506, 274] width 281 height 14
click at [507, 275] on p "Made of amino and carboxyl groups" at bounding box center [506, 274] width 281 height 14
click at [528, 287] on p "have differing side chains called R groups" at bounding box center [506, 288] width 281 height 14
click at [546, 294] on p "have differing side chains called R groups" at bounding box center [506, 288] width 281 height 14
drag, startPoint x: 542, startPoint y: 288, endPoint x: 339, endPoint y: 254, distance: 206.2
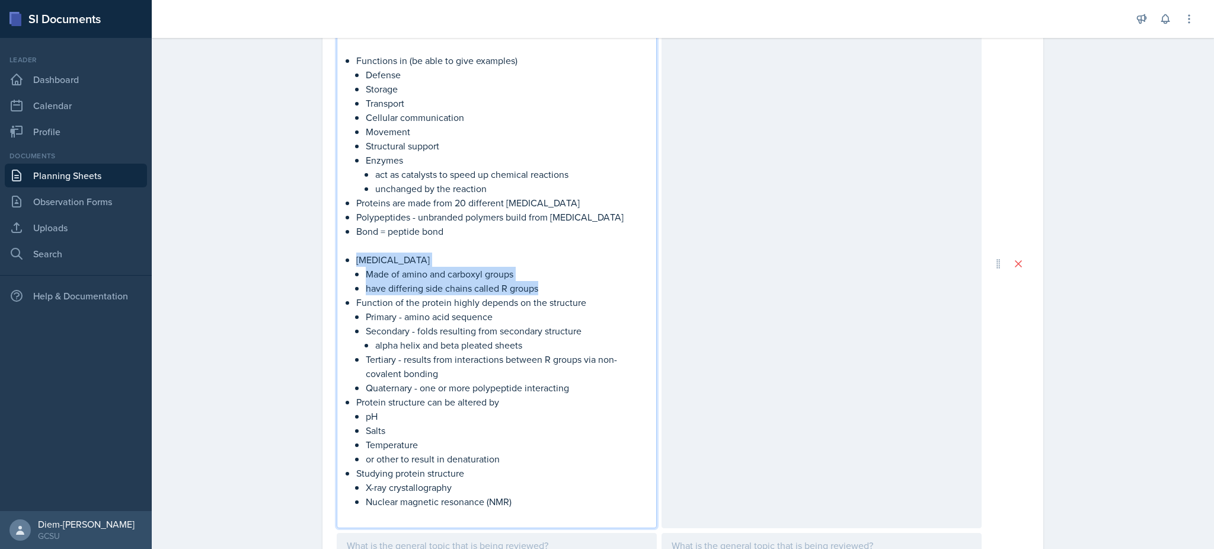
click at [356, 254] on li "[MEDICAL_DATA] Made of amino and carboxyl groups have differing side chains cal…" at bounding box center [501, 273] width 290 height 43
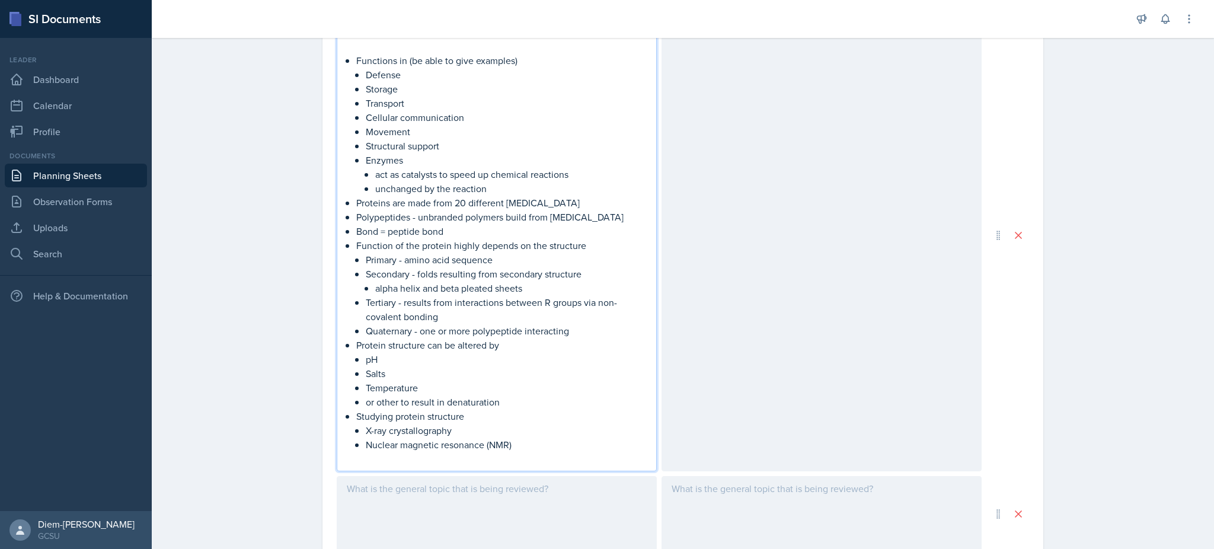
click at [482, 218] on p "Polypeptides - unbranded polymers build from [MEDICAL_DATA]" at bounding box center [501, 217] width 290 height 14
click at [478, 226] on p "Bond = peptide bond" at bounding box center [501, 231] width 290 height 14
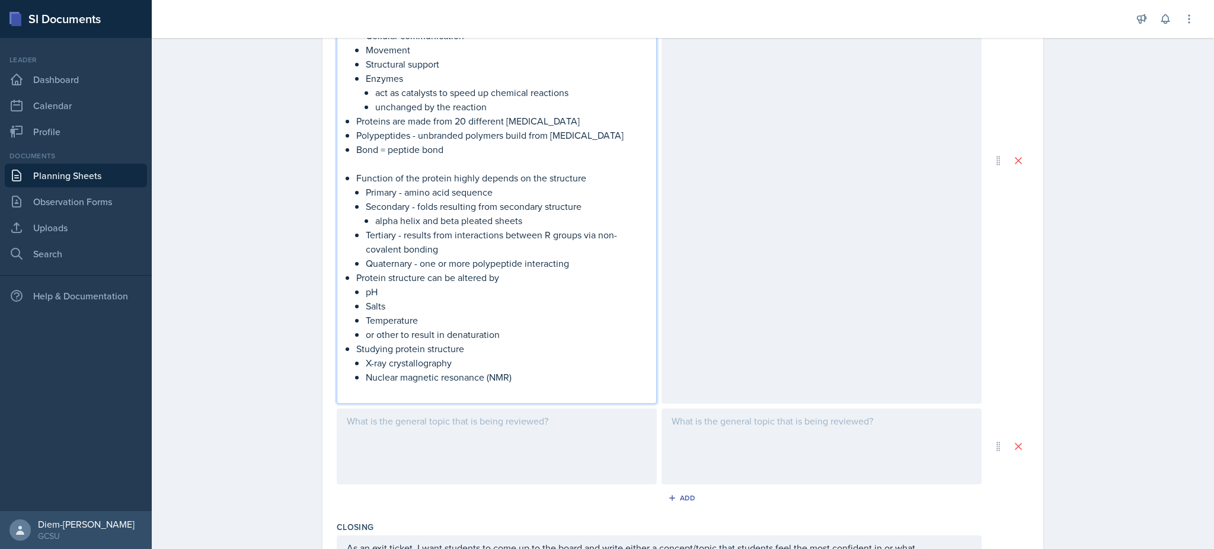
scroll to position [1133, 0]
click at [522, 223] on p "alpha helix and beta pleated sheets" at bounding box center [510, 220] width 271 height 14
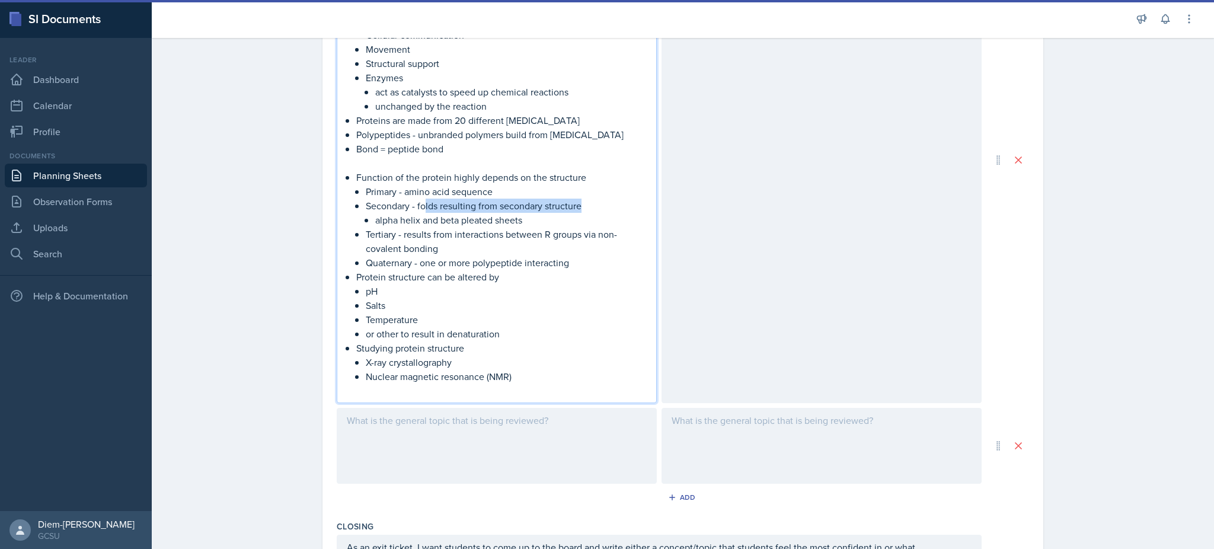
drag, startPoint x: 596, startPoint y: 206, endPoint x: 418, endPoint y: 209, distance: 177.8
click at [418, 209] on p "Secondary - folds resulting from secondary structure" at bounding box center [506, 206] width 281 height 14
click at [375, 217] on p "alpha helix and beta pleated sheets" at bounding box center [510, 220] width 271 height 14
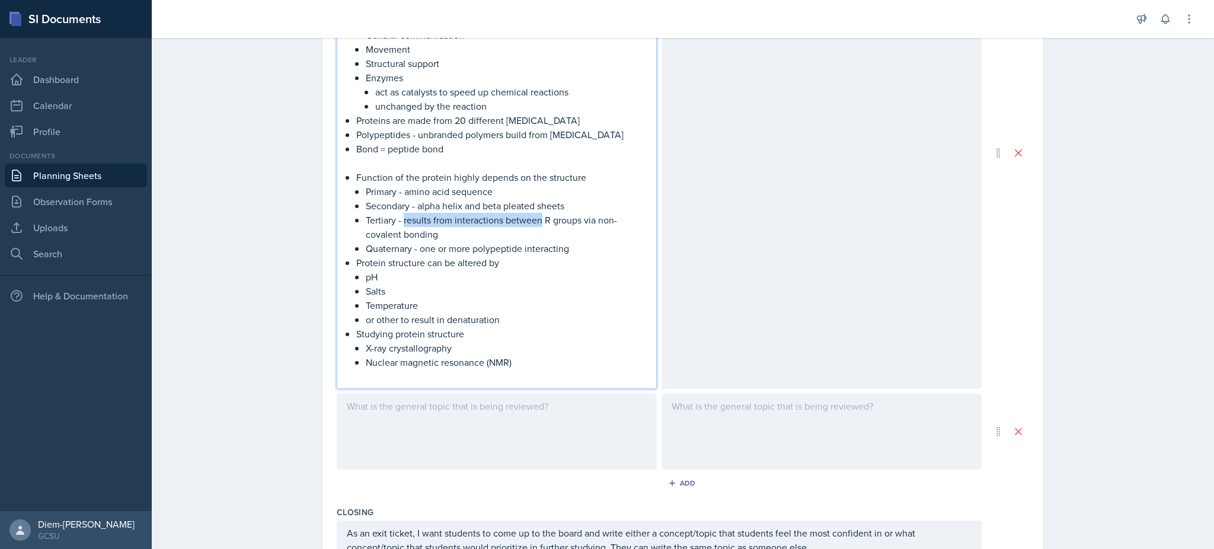
drag, startPoint x: 399, startPoint y: 221, endPoint x: 534, endPoint y: 220, distance: 135.1
click at [534, 220] on p "Tertiary - results from interactions between R groups via non-covalent bonding" at bounding box center [506, 227] width 281 height 28
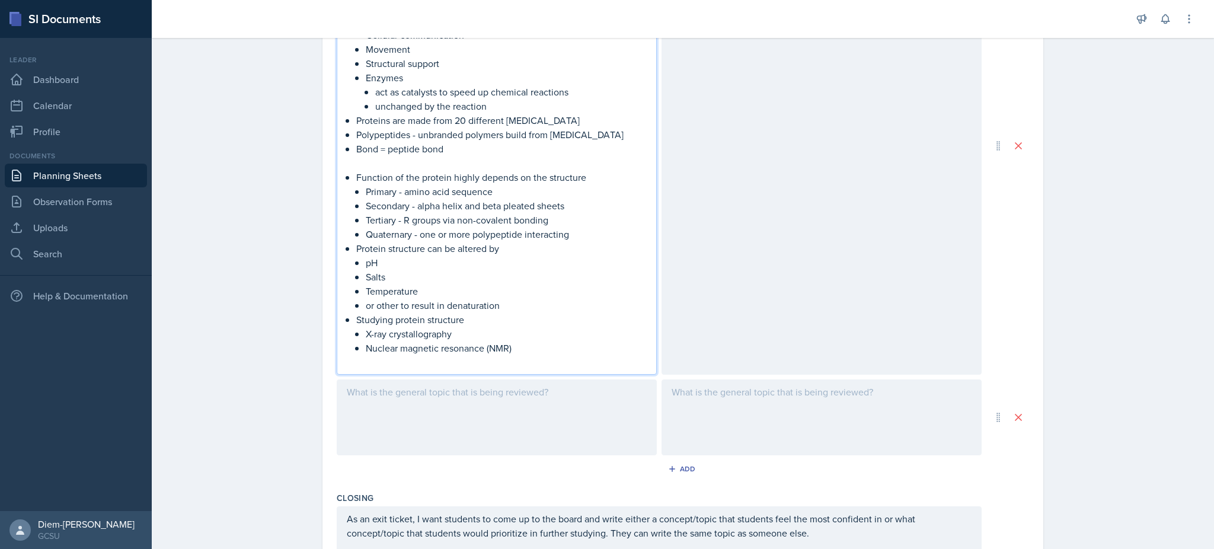
click at [436, 219] on p "Tertiary - R groups via non-covalent bonding" at bounding box center [506, 220] width 281 height 14
click at [455, 255] on p "pH" at bounding box center [506, 262] width 281 height 14
click at [432, 238] on p "Quaternary - one or more polypeptide interacting" at bounding box center [506, 234] width 281 height 14
click at [377, 249] on p "Protein structure can be altered by" at bounding box center [501, 248] width 290 height 14
click at [372, 260] on p "pH" at bounding box center [506, 262] width 281 height 14
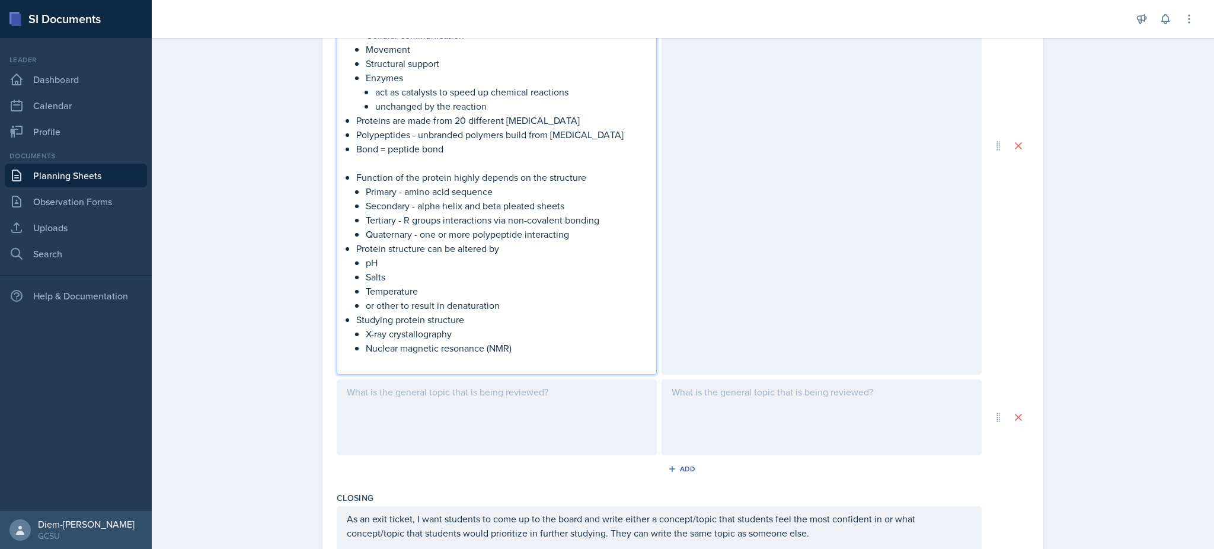
click at [452, 291] on p "Temperature" at bounding box center [506, 291] width 281 height 14
drag, startPoint x: 362, startPoint y: 304, endPoint x: 514, endPoint y: 311, distance: 152.5
click at [514, 311] on p "or other to result in denaturation" at bounding box center [506, 305] width 281 height 14
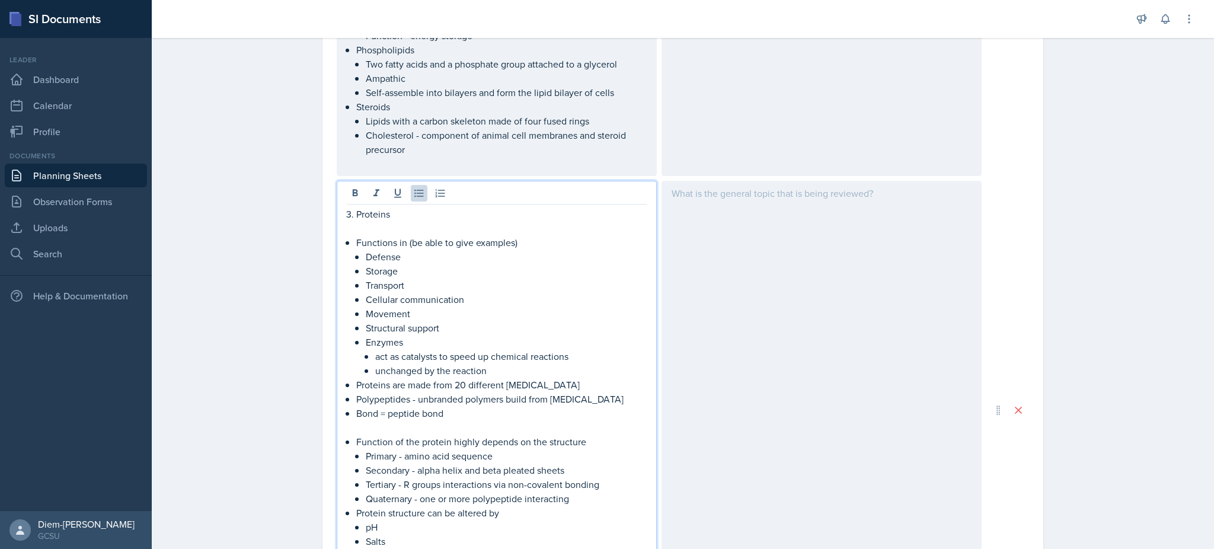
click at [514, 311] on p "Movement" at bounding box center [506, 313] width 281 height 14
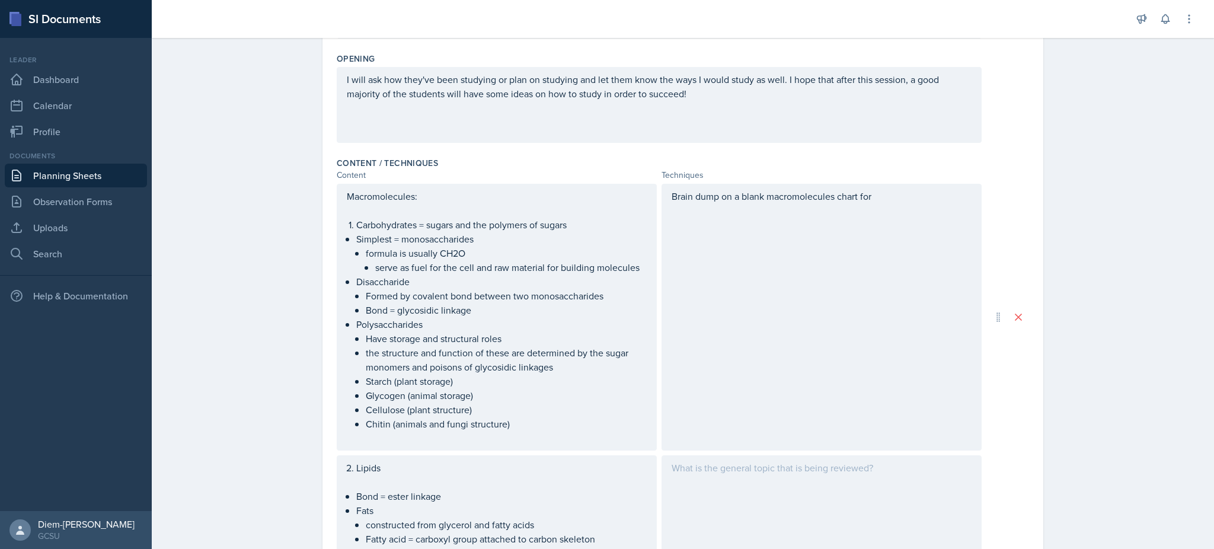
click at [935, 224] on div "Brain dump on a blank macromolecules chart for" at bounding box center [821, 317] width 320 height 267
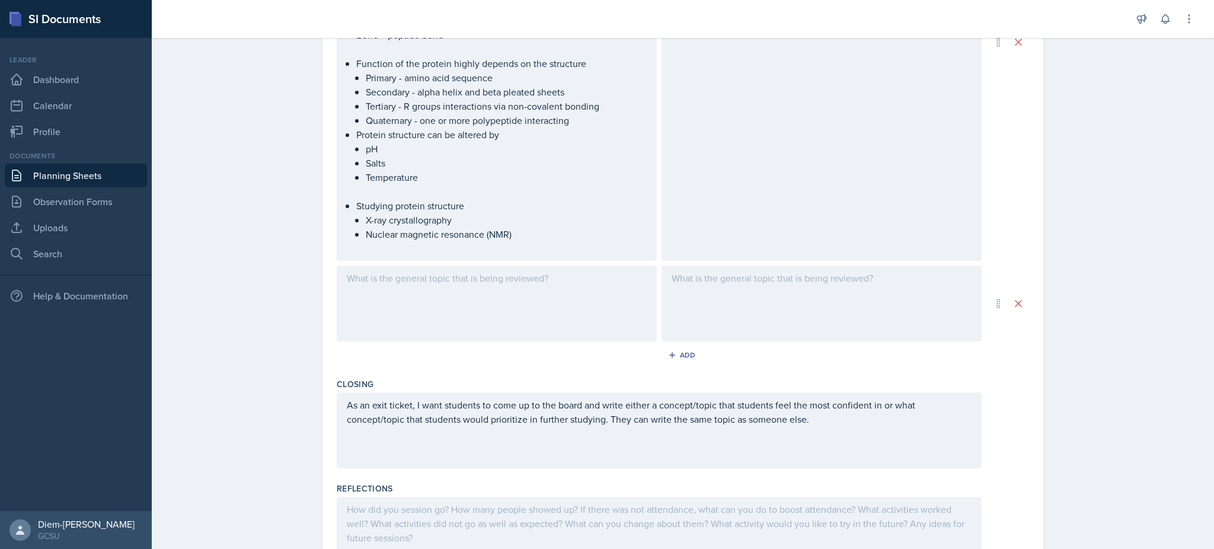
scroll to position [1227, 0]
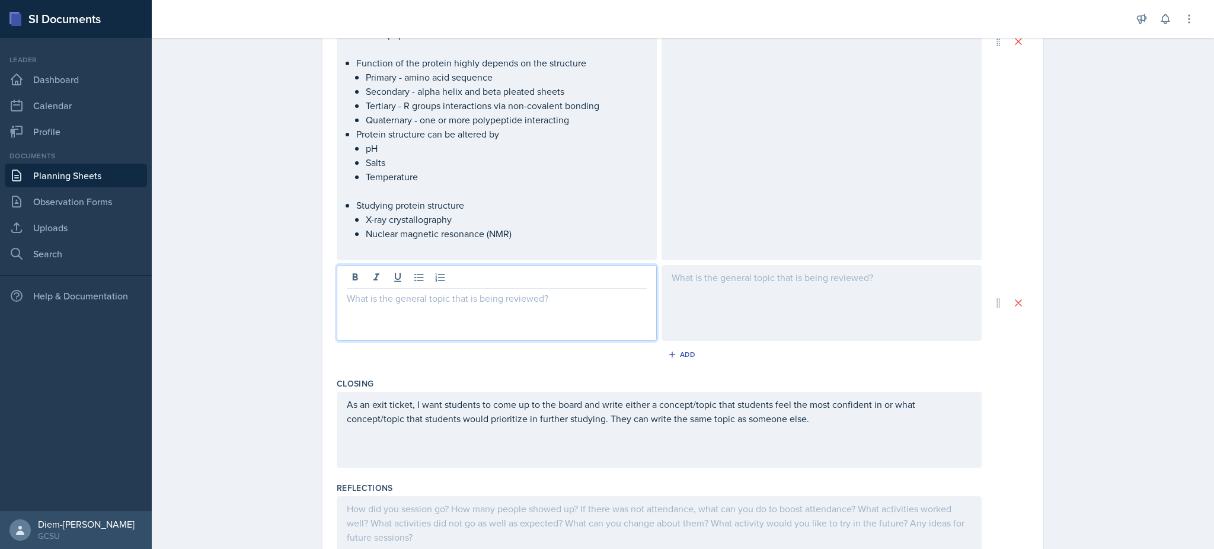
click at [442, 280] on div at bounding box center [497, 303] width 320 height 76
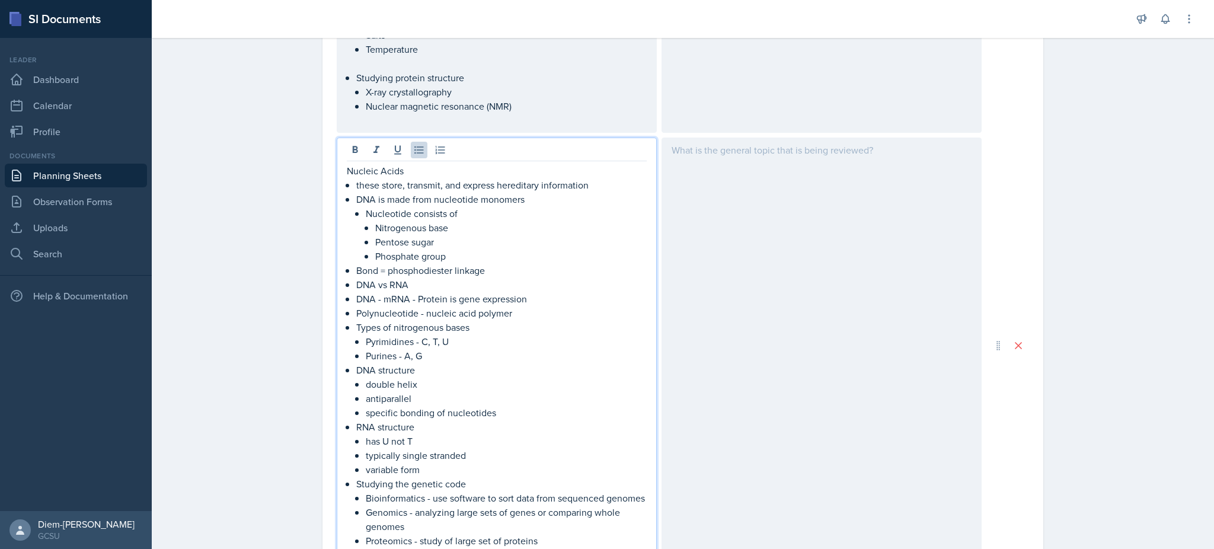
click at [337, 172] on div "Nucleic Acids these store, transmit, and express hereditary information DNA is …" at bounding box center [497, 345] width 320 height 415
click at [347, 167] on p "Nucleic Acids" at bounding box center [497, 171] width 300 height 14
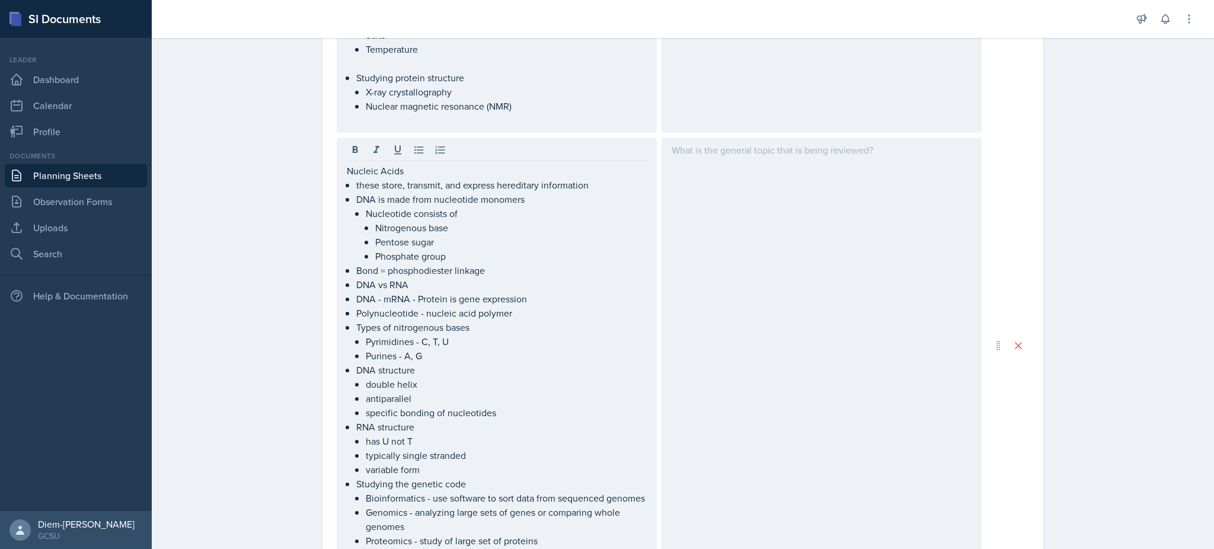
click at [337, 168] on div "Nucleic Acids these store, transmit, and express hereditary information DNA is …" at bounding box center [497, 345] width 320 height 415
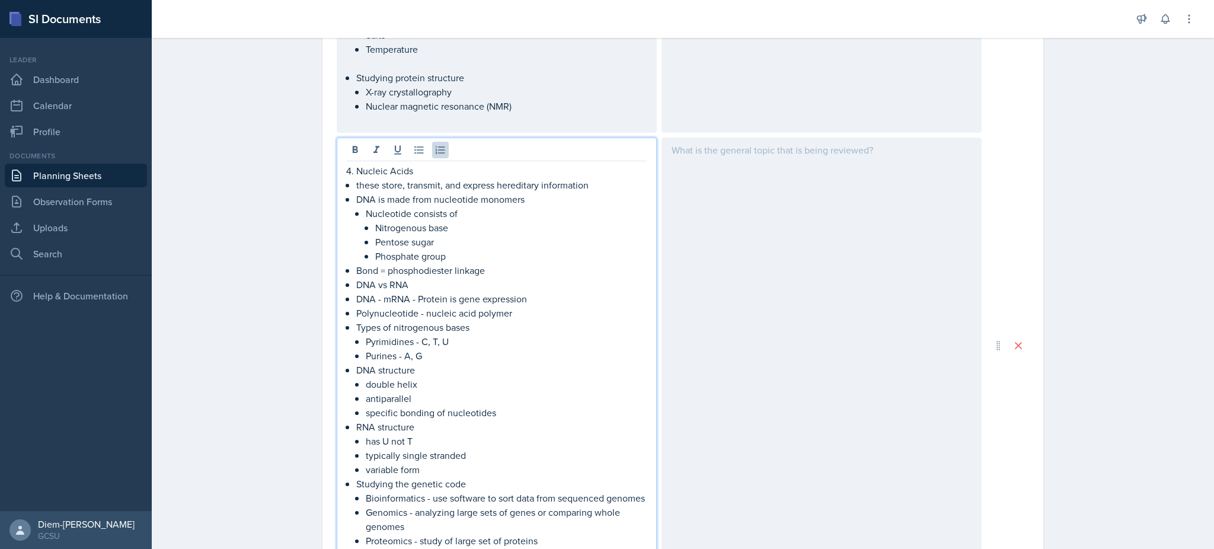
click at [457, 254] on p "Phosphate group" at bounding box center [510, 256] width 271 height 14
click at [473, 257] on p "Phosphate group" at bounding box center [510, 256] width 271 height 14
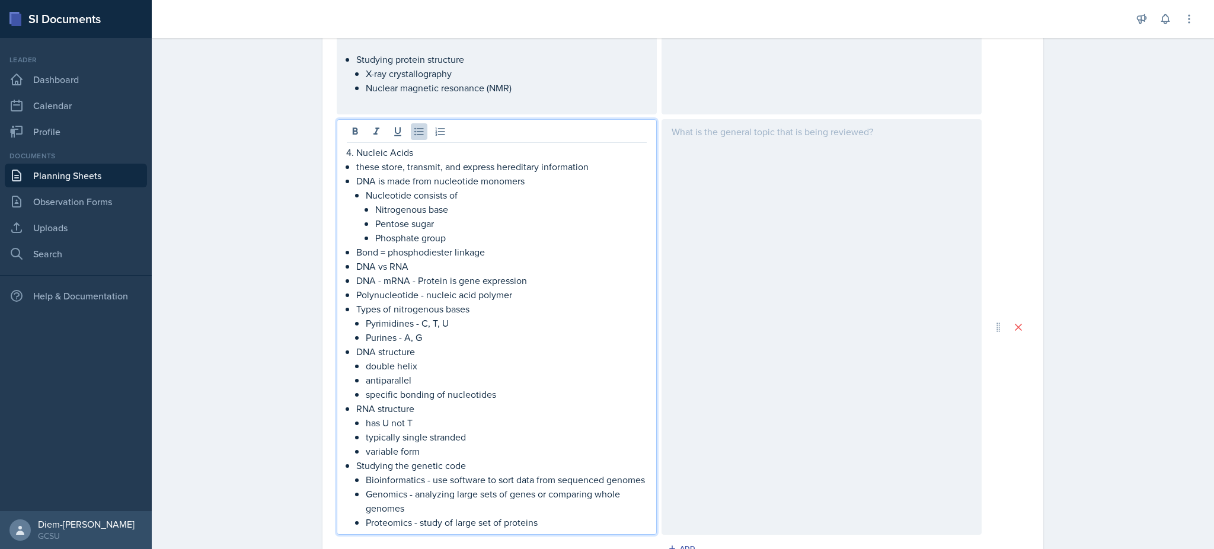
scroll to position [1373, 0]
click at [440, 227] on p "Pentose sugar" at bounding box center [510, 223] width 271 height 14
click at [439, 224] on p "Pentose sugar" at bounding box center [510, 223] width 271 height 14
click at [463, 241] on p "Phosphate group" at bounding box center [510, 237] width 271 height 14
click at [458, 246] on p "Bond = phosphodiester linkage" at bounding box center [501, 251] width 290 height 14
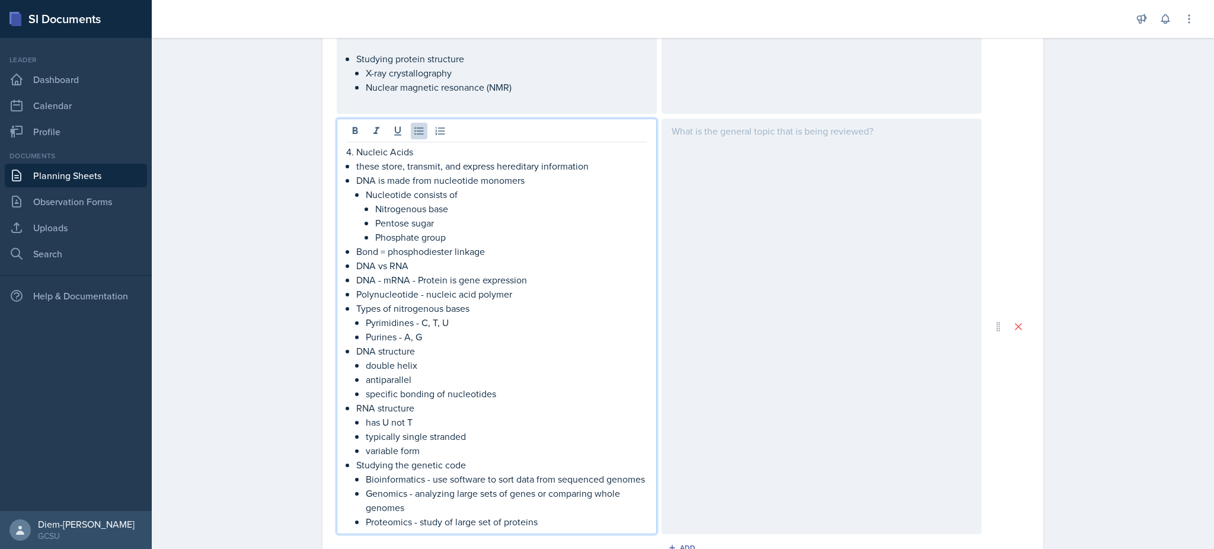
click at [494, 253] on p "Bond = phosphodiester linkage" at bounding box center [501, 251] width 290 height 14
click at [432, 273] on p "DNA - mRNA - Protein is gene expression" at bounding box center [501, 280] width 290 height 14
click at [482, 271] on p "DNA vs RNA" at bounding box center [501, 265] width 290 height 14
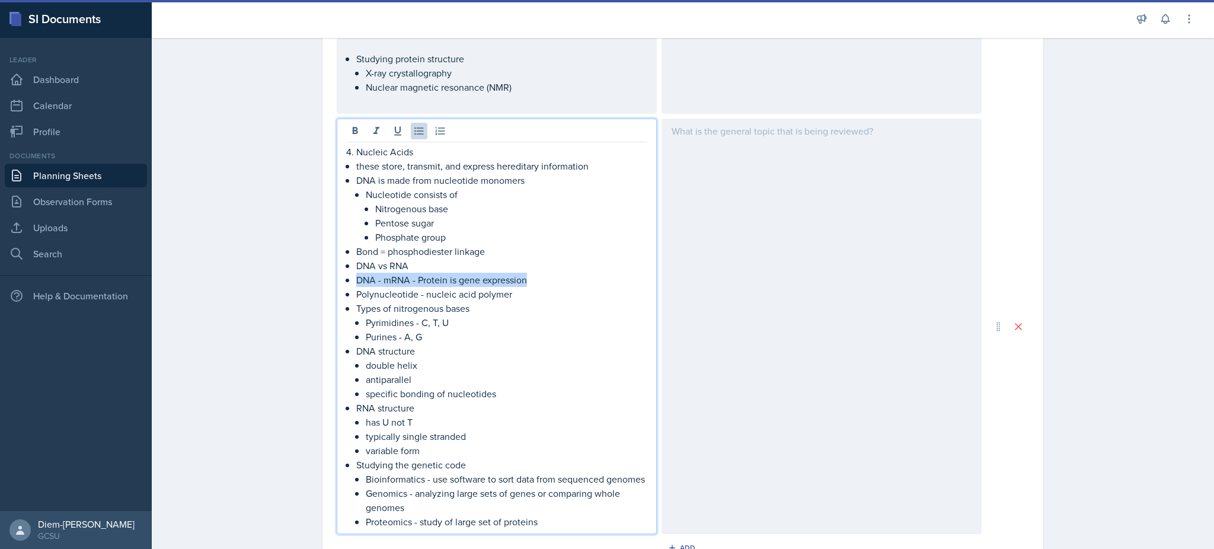
drag, startPoint x: 542, startPoint y: 283, endPoint x: 330, endPoint y: 280, distance: 211.6
click at [337, 280] on div "Nucleic Acids these store, transmit, and express hereditary information DNA is …" at bounding box center [497, 326] width 320 height 415
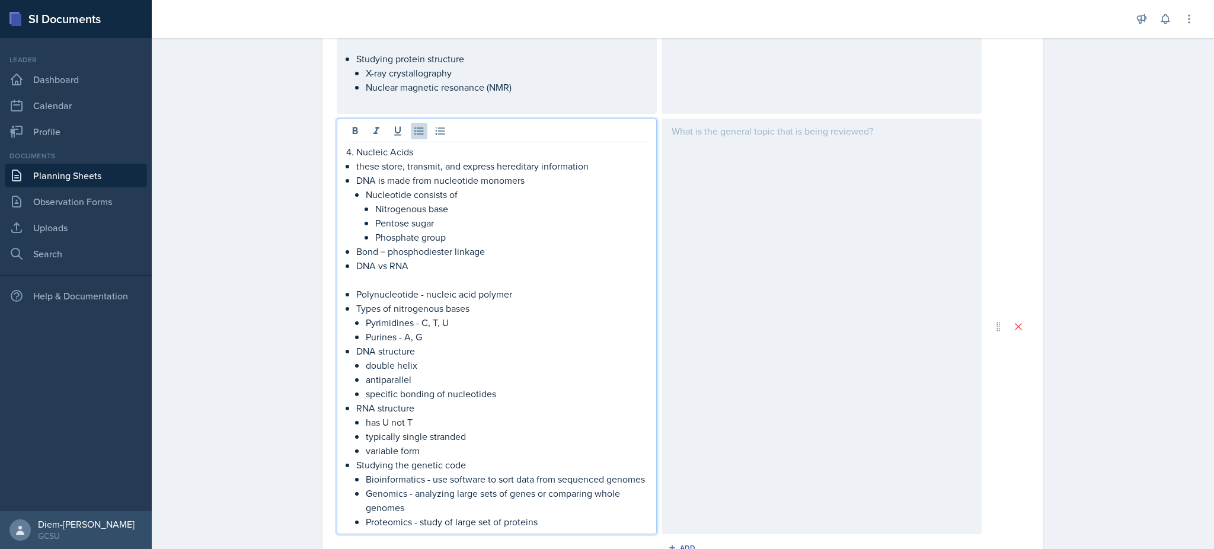
click at [510, 295] on p "Polynucleotide - nucleic acid polymer" at bounding box center [501, 294] width 290 height 14
drag, startPoint x: 510, startPoint y: 295, endPoint x: 345, endPoint y: 298, distance: 165.4
click at [347, 298] on div "Nucleic Acids these store, transmit, and express hereditary information DNA is …" at bounding box center [497, 337] width 300 height 384
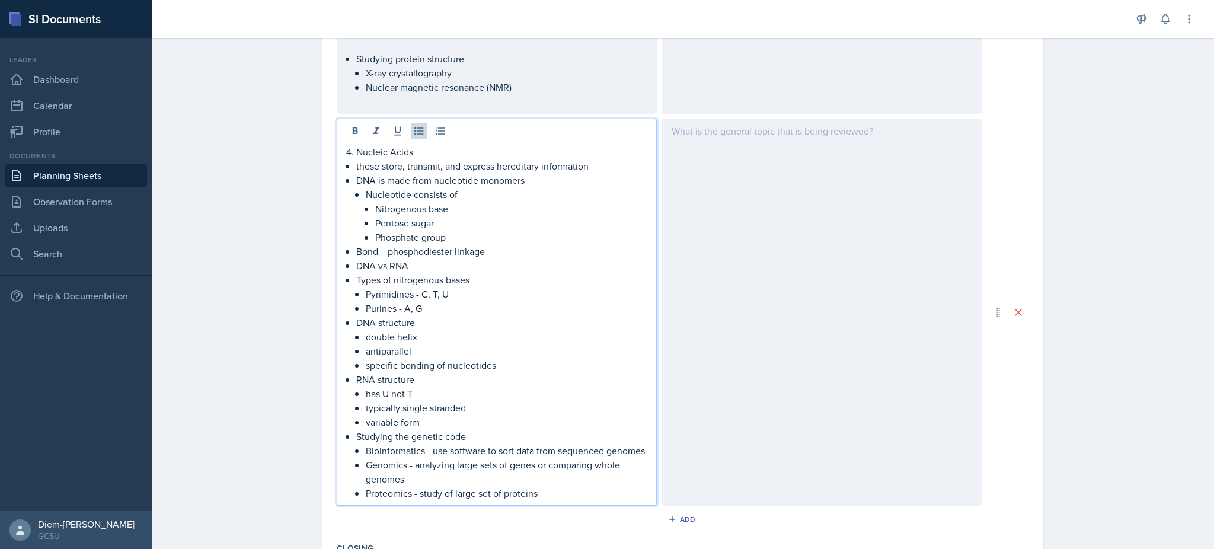
click at [437, 323] on p "DNA structure" at bounding box center [501, 322] width 290 height 14
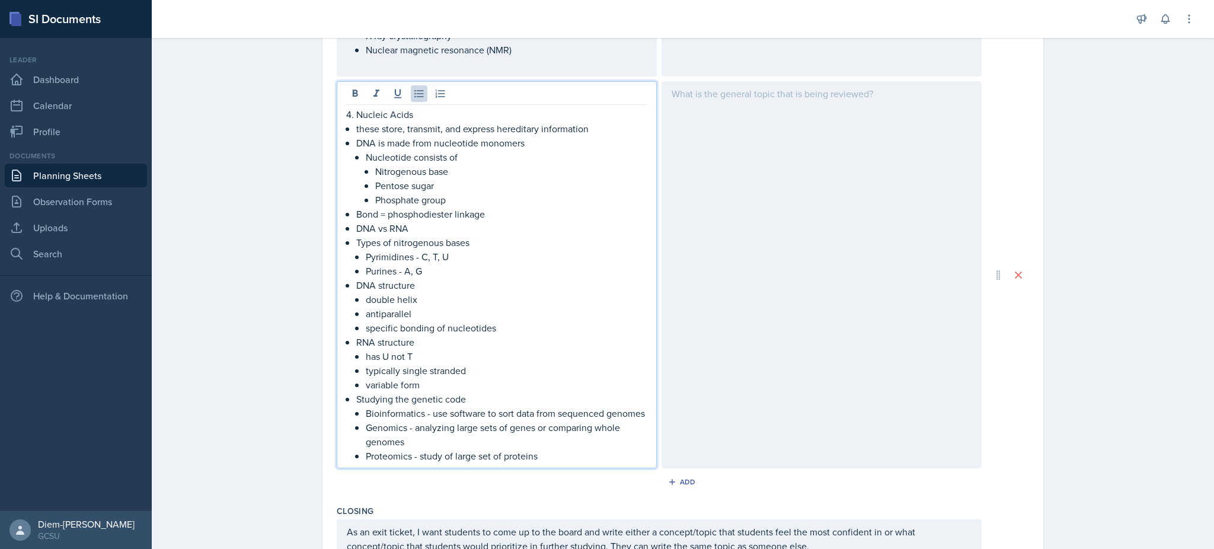
scroll to position [1411, 0]
click at [447, 331] on p "specific bonding of nucleotides" at bounding box center [506, 327] width 281 height 14
click at [448, 344] on p "RNA structure" at bounding box center [501, 341] width 290 height 14
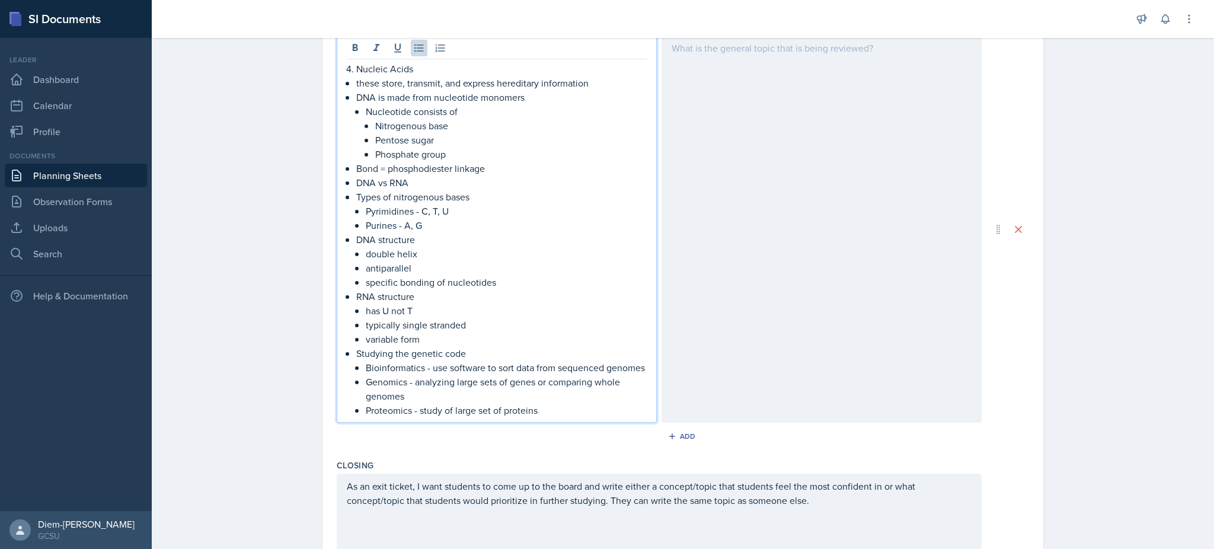
click at [500, 358] on p "Studying the genetic code" at bounding box center [501, 353] width 290 height 14
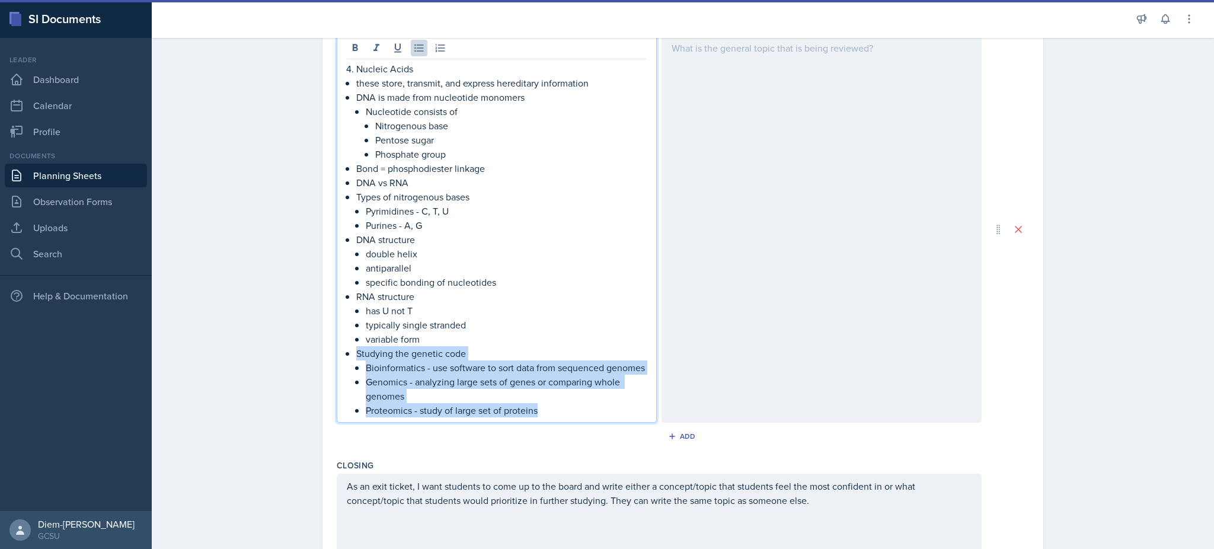
drag, startPoint x: 577, startPoint y: 416, endPoint x: 336, endPoint y: 356, distance: 248.1
click at [337, 356] on div "Nucleic Acids these store, transmit, and express hereditary information DNA is …" at bounding box center [497, 229] width 320 height 387
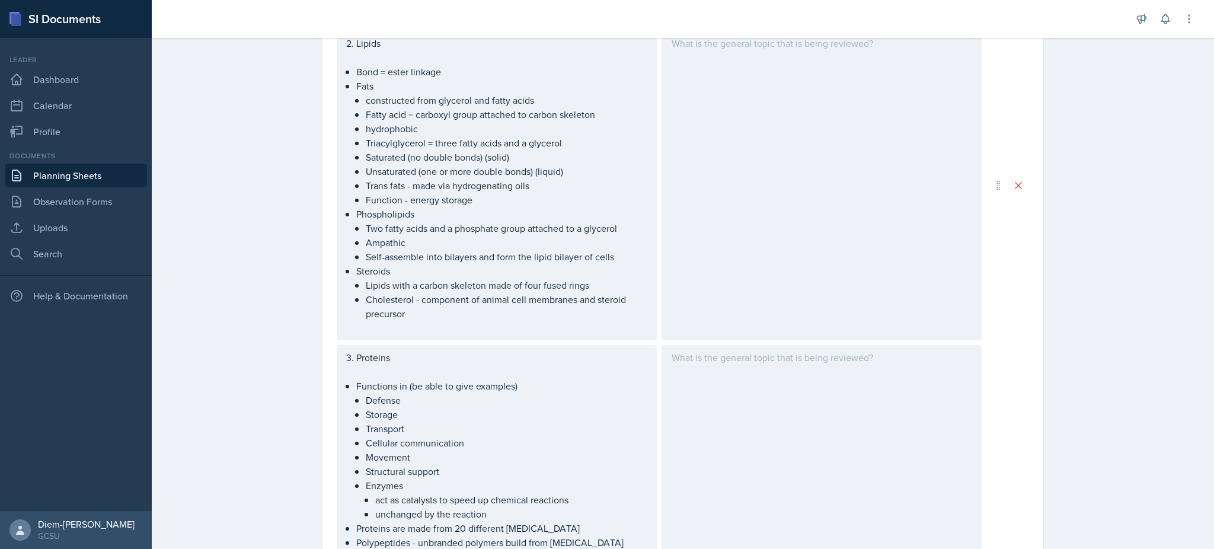
scroll to position [704, 0]
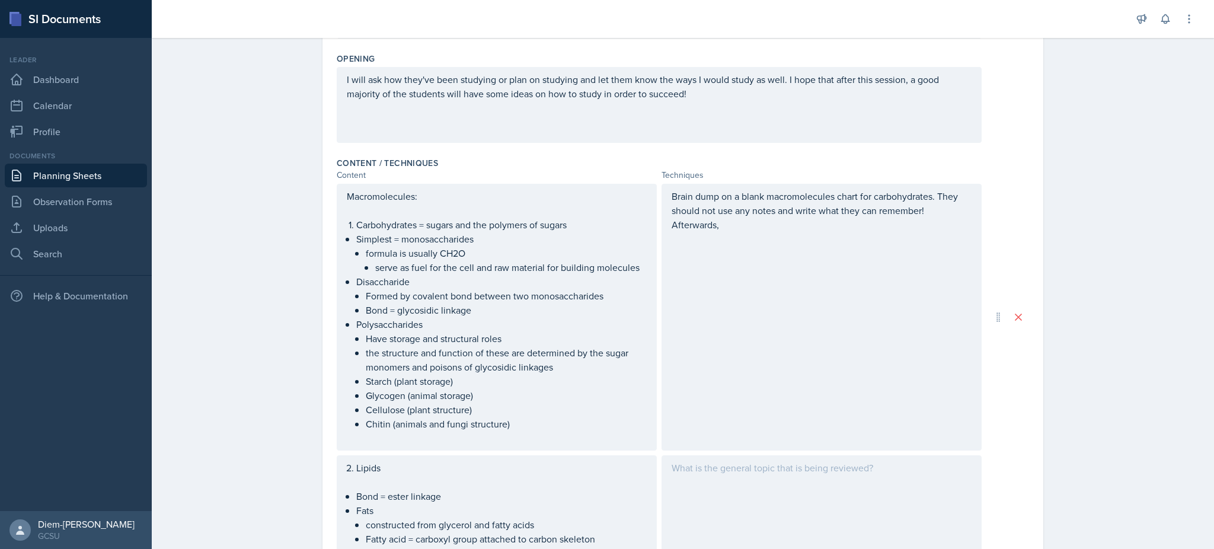
click at [860, 194] on p "Brain dump on a blank macromolecules chart for carbohydrates. They should not u…" at bounding box center [822, 210] width 300 height 43
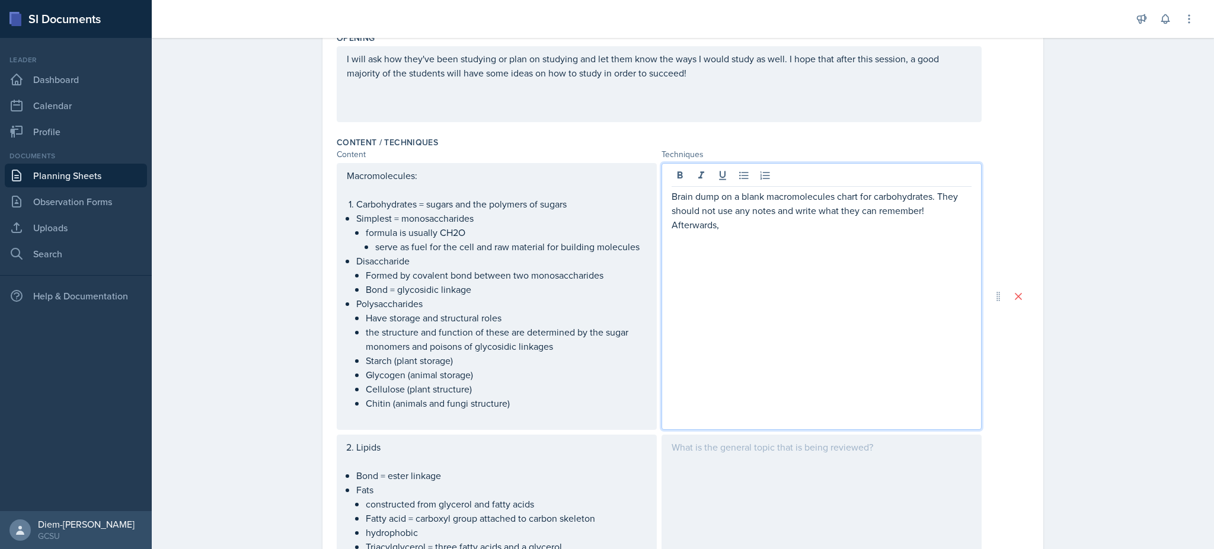
click at [925, 204] on p "Brain dump on a blank macromolecules chart for carbohydrates. They should not u…" at bounding box center [822, 210] width 300 height 43
click at [896, 191] on p "Brain dump on a blank macromolecules chart for carbohydrates. They should not u…" at bounding box center [822, 210] width 300 height 43
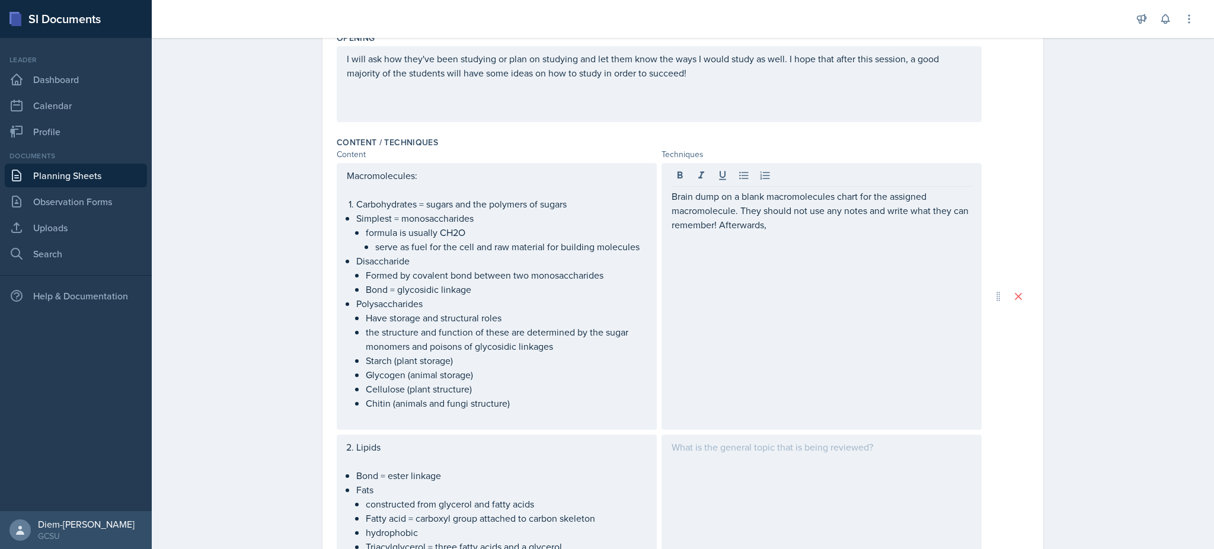
click at [897, 236] on div "Brain dump on a blank macromolecules chart for the assigned macromolecule. They…" at bounding box center [821, 296] width 320 height 267
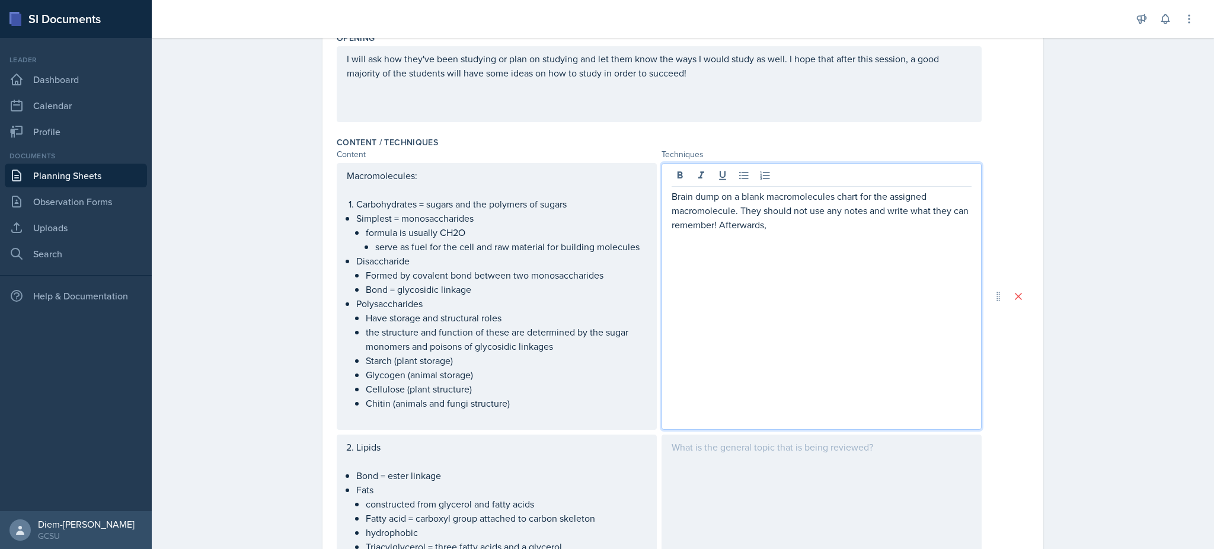
click at [882, 230] on p "Brain dump on a blank macromolecules chart for the assigned macromolecule. They…" at bounding box center [822, 210] width 300 height 43
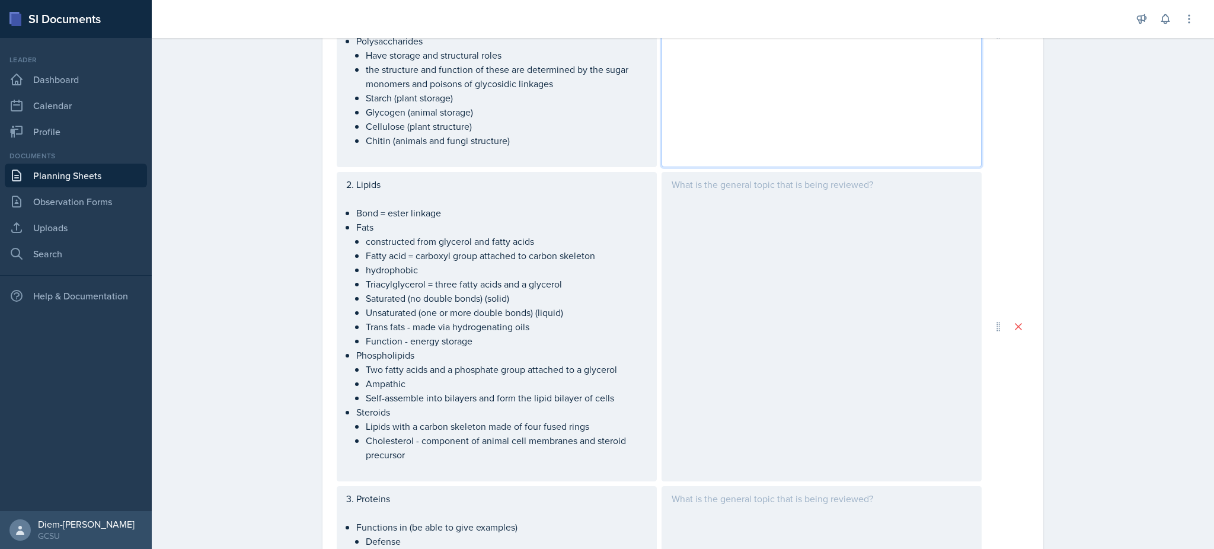
click at [818, 235] on div at bounding box center [821, 326] width 320 height 309
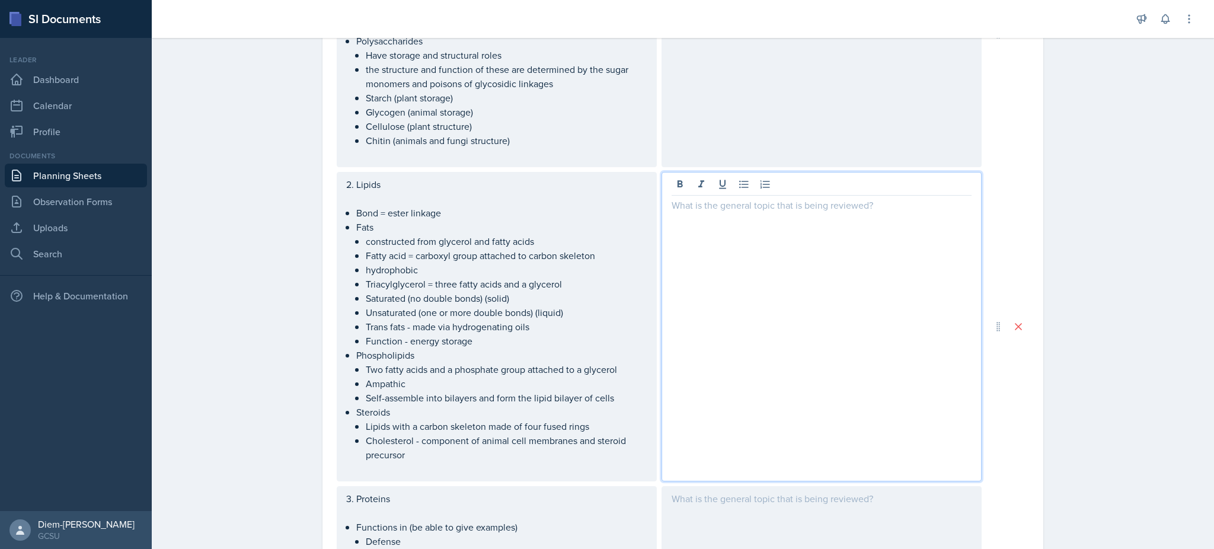
scroll to position [584, 0]
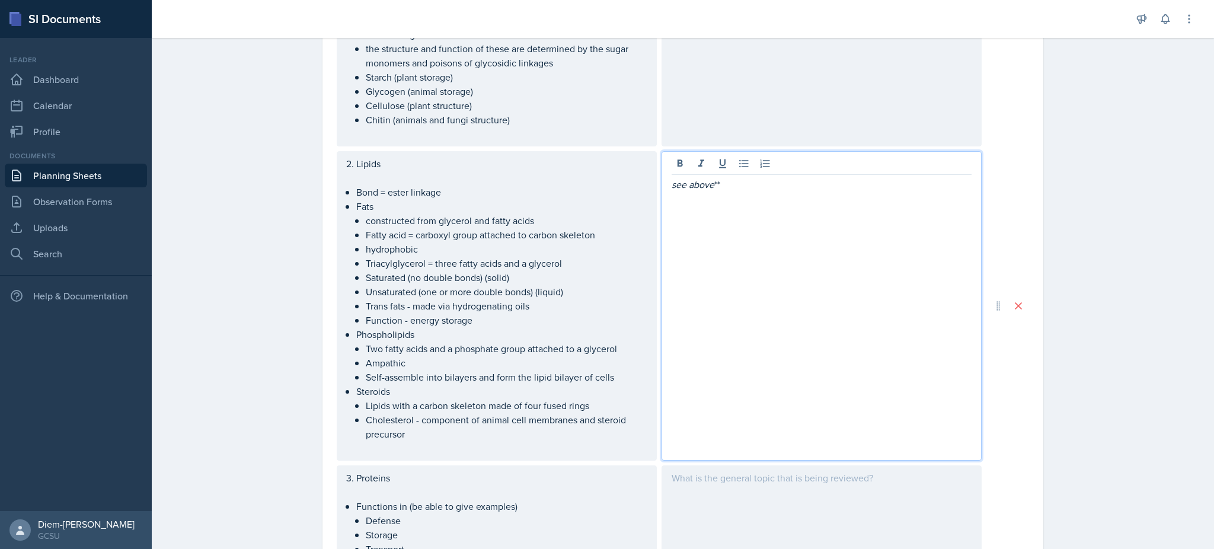
click at [672, 180] on em "see above" at bounding box center [693, 184] width 43 height 13
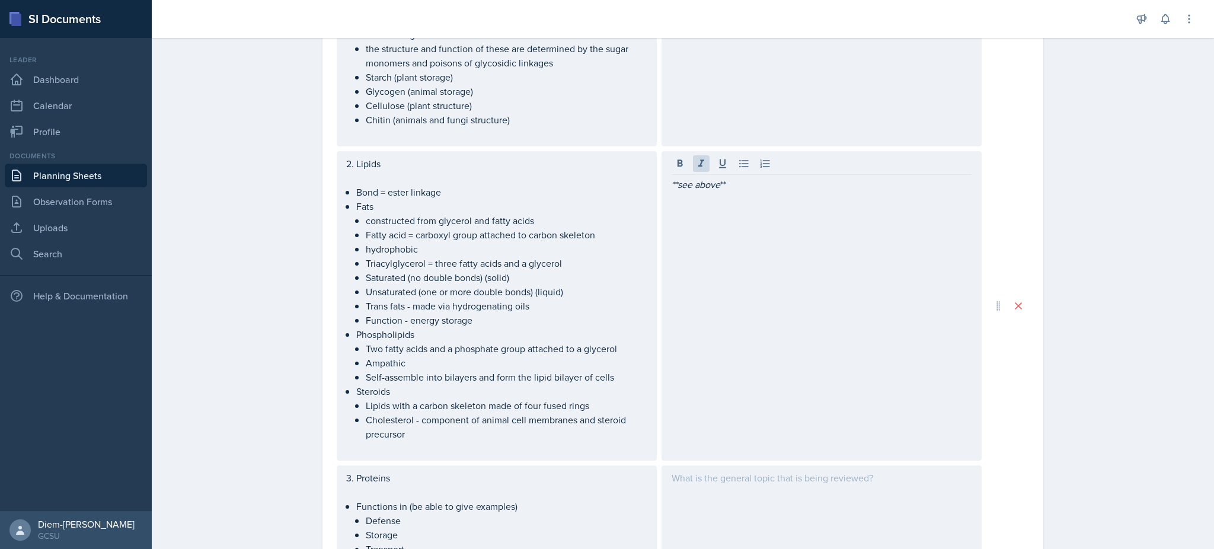
click at [798, 220] on div "**see above **" at bounding box center [821, 305] width 320 height 309
click at [721, 199] on div "**see above **" at bounding box center [821, 305] width 320 height 309
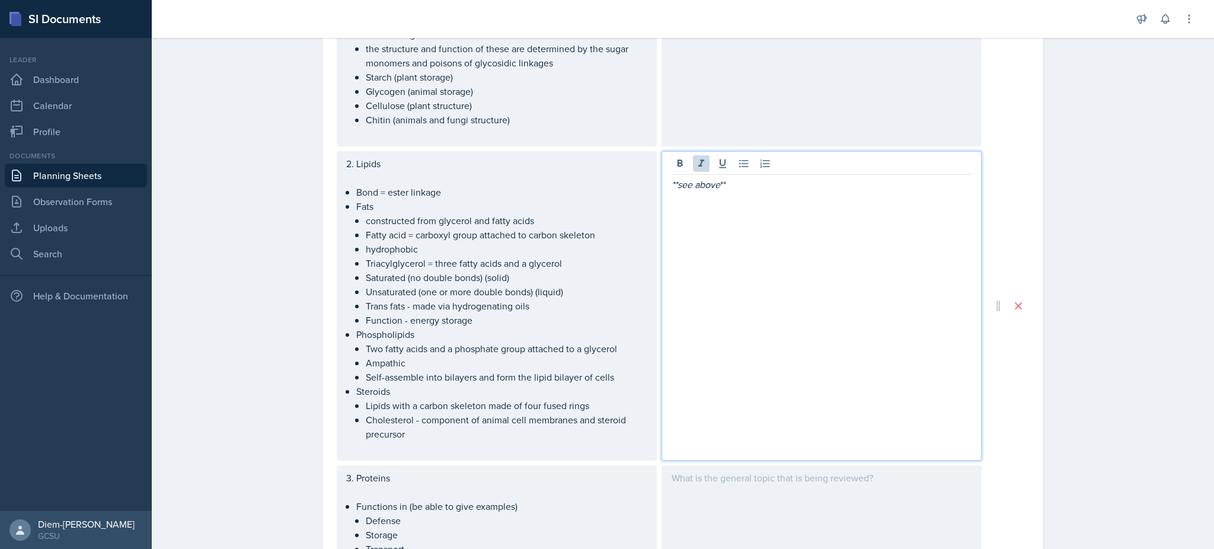
click at [694, 183] on em "**see above" at bounding box center [696, 184] width 49 height 13
copy p "**see above **"
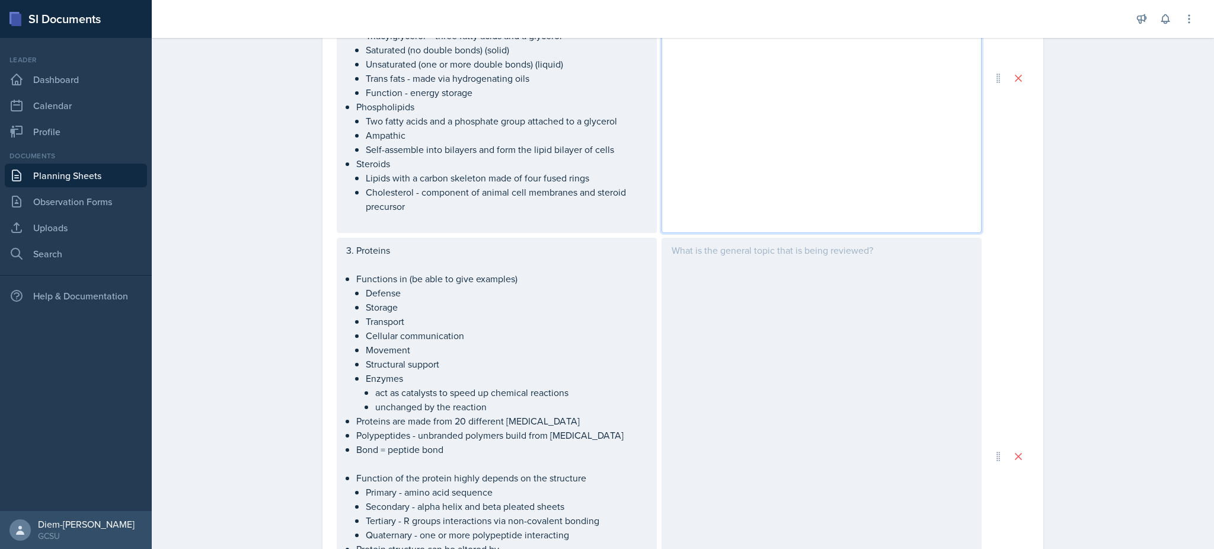
click at [802, 399] on div at bounding box center [821, 456] width 320 height 437
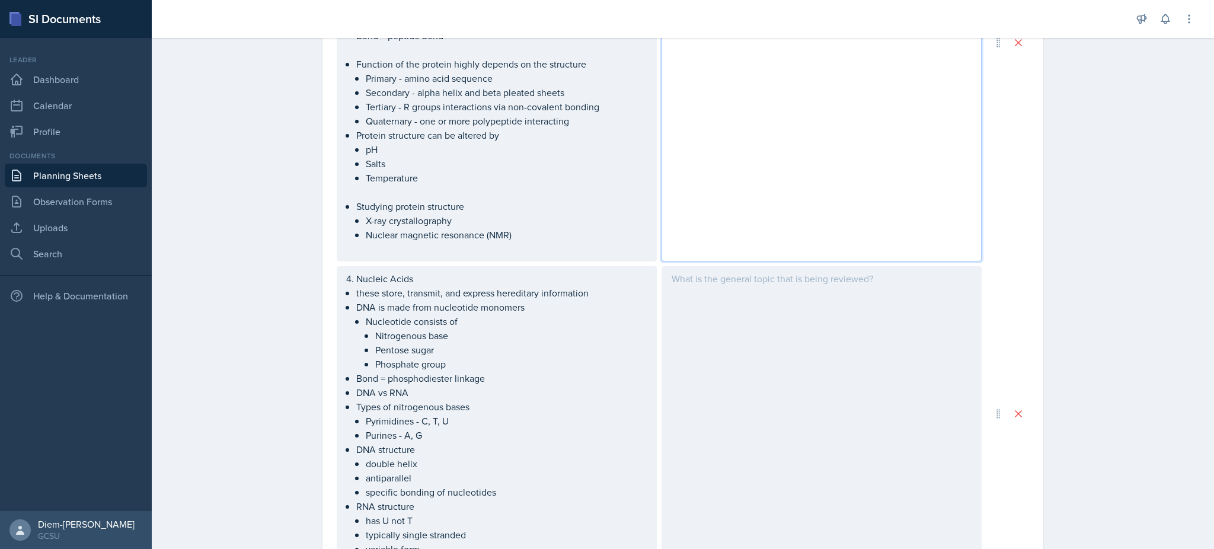
scroll to position [1227, 0]
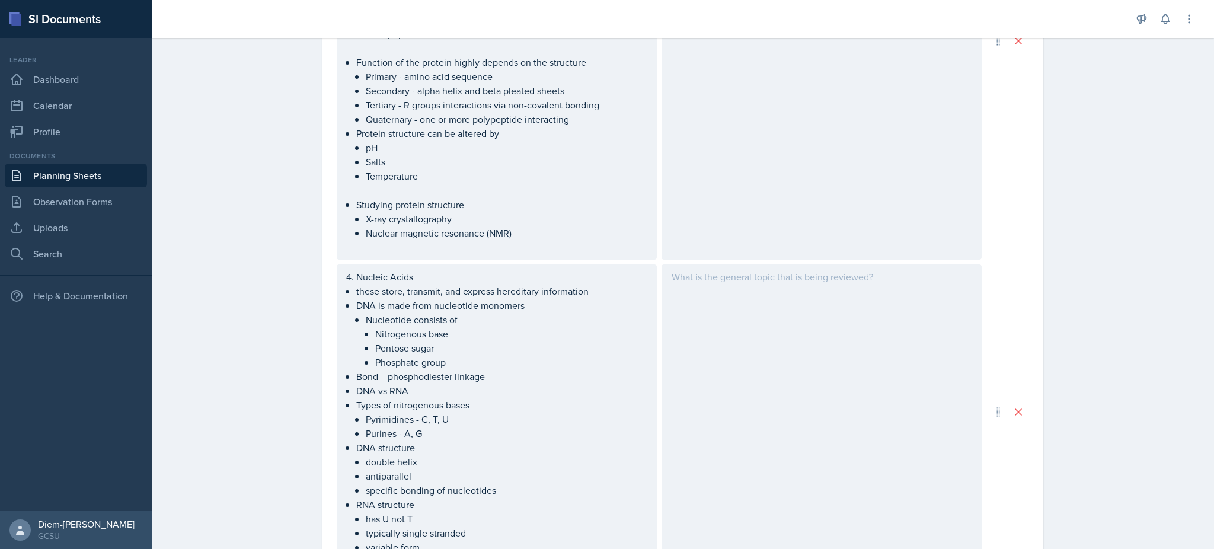
drag, startPoint x: 802, startPoint y: 399, endPoint x: 716, endPoint y: 304, distance: 128.0
click at [716, 304] on div at bounding box center [821, 411] width 320 height 295
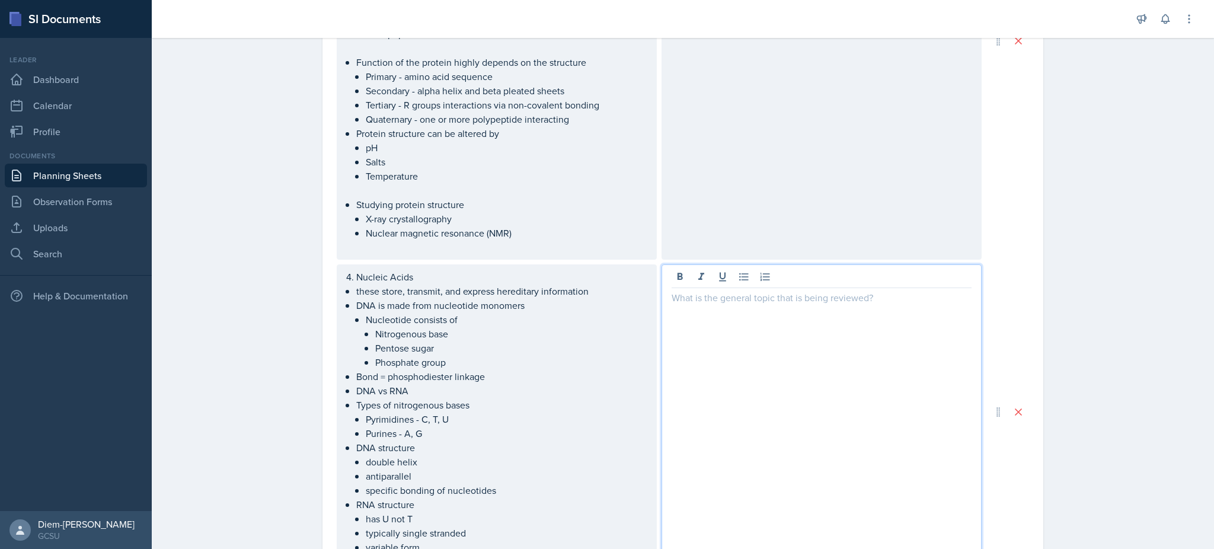
scroll to position [1248, 0]
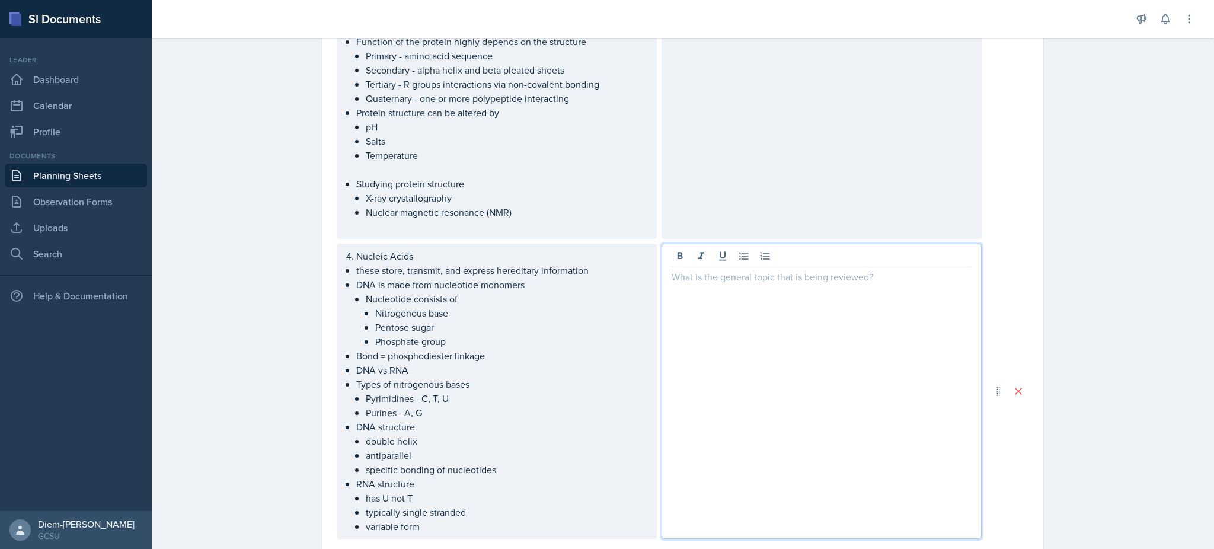
click at [715, 302] on div at bounding box center [821, 391] width 320 height 295
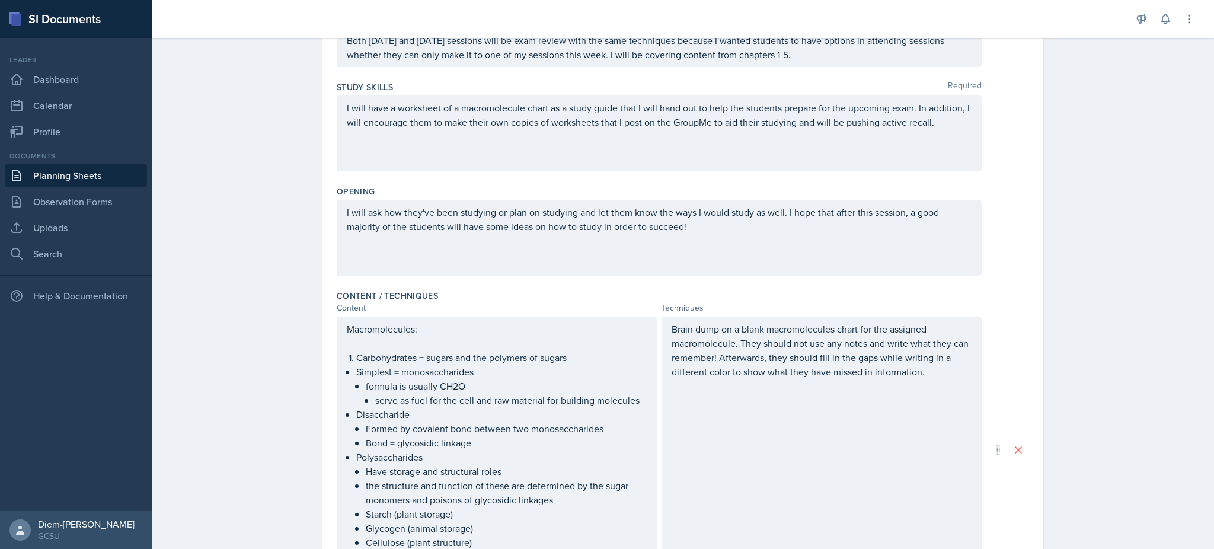
click at [753, 348] on p "Brain dump on a blank macromolecules chart for the assigned macromolecule. They…" at bounding box center [822, 350] width 300 height 57
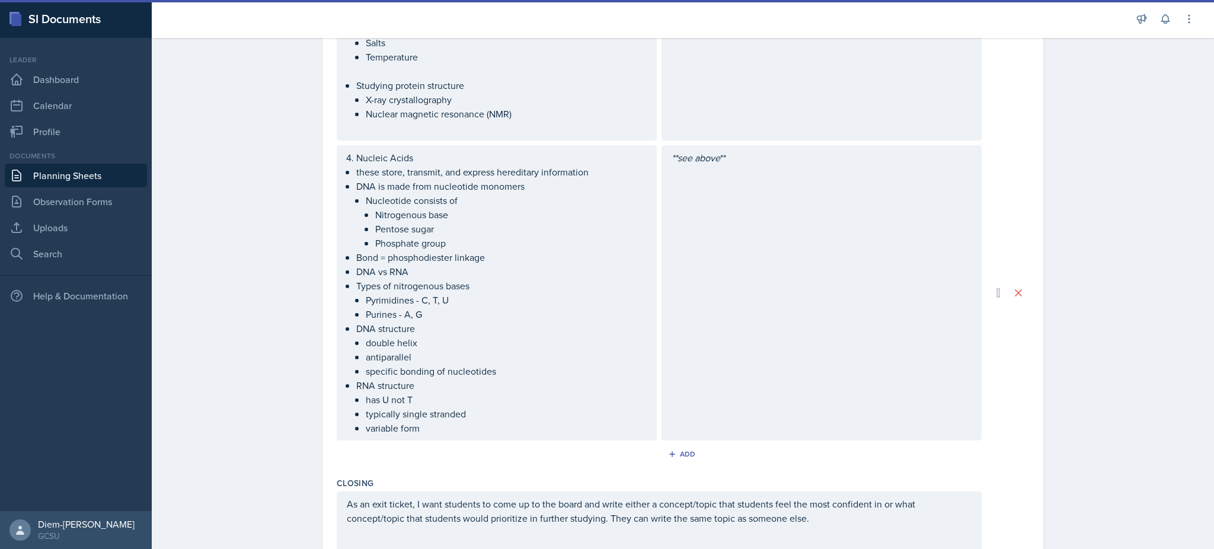
scroll to position [1516, 0]
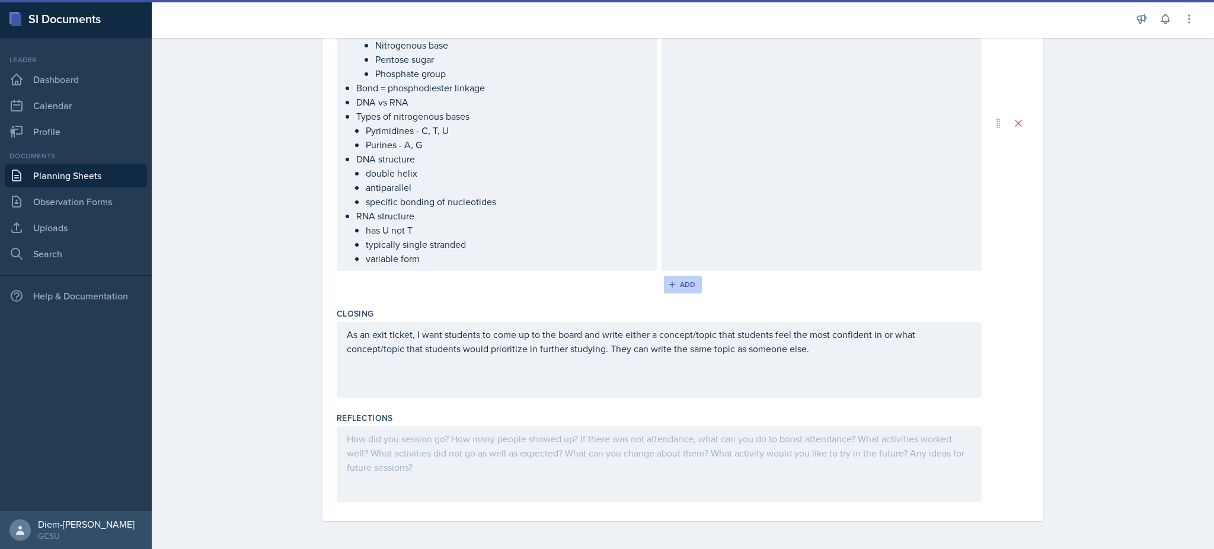
click at [677, 287] on div "Add" at bounding box center [682, 284] width 25 height 9
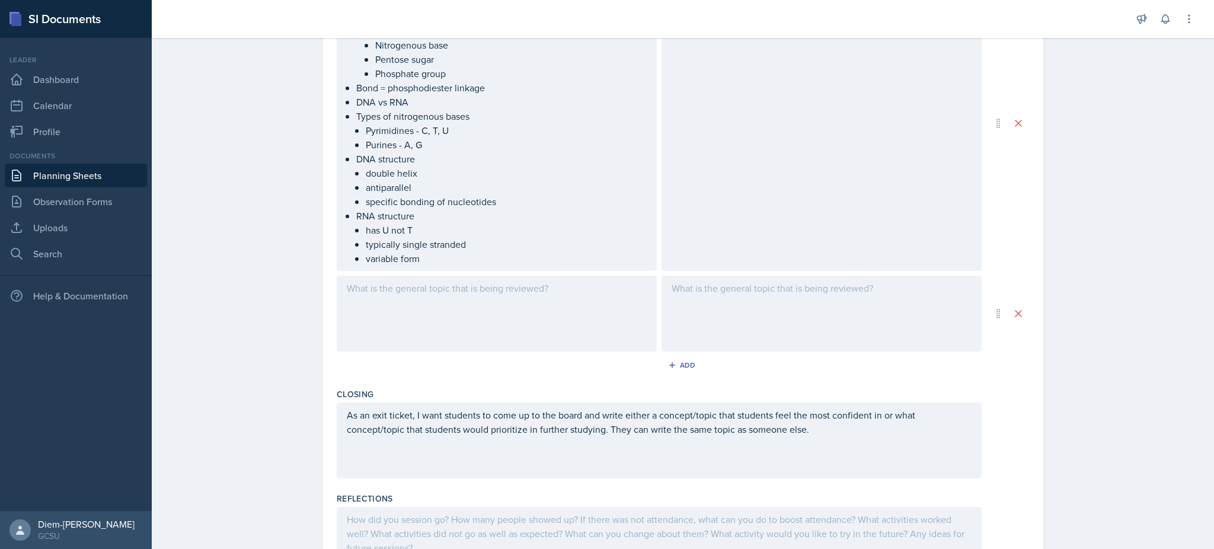
click at [468, 289] on div at bounding box center [497, 314] width 320 height 76
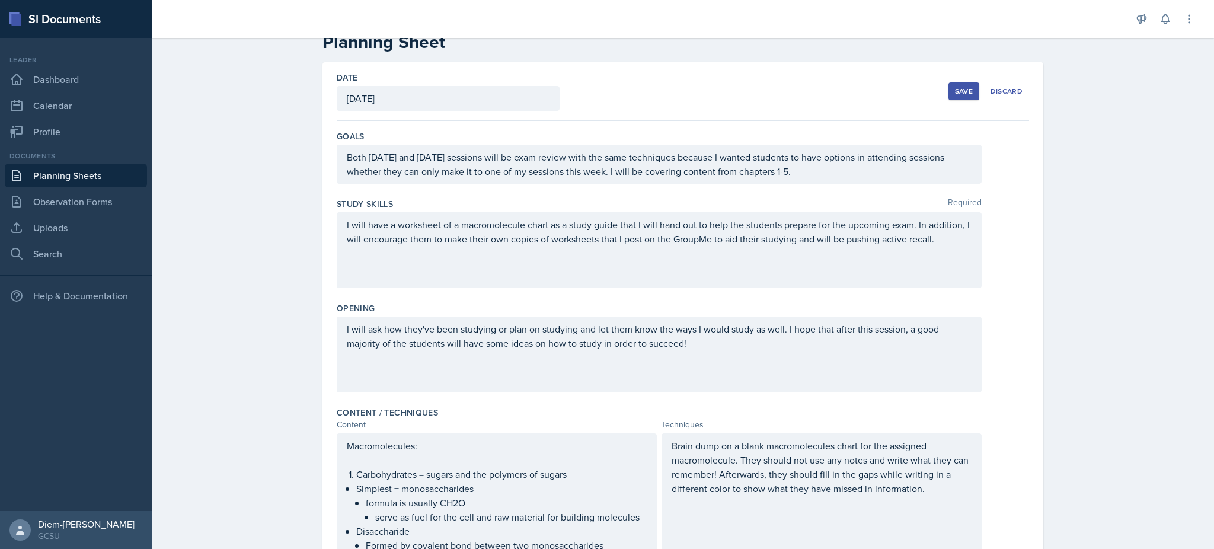
scroll to position [0, 0]
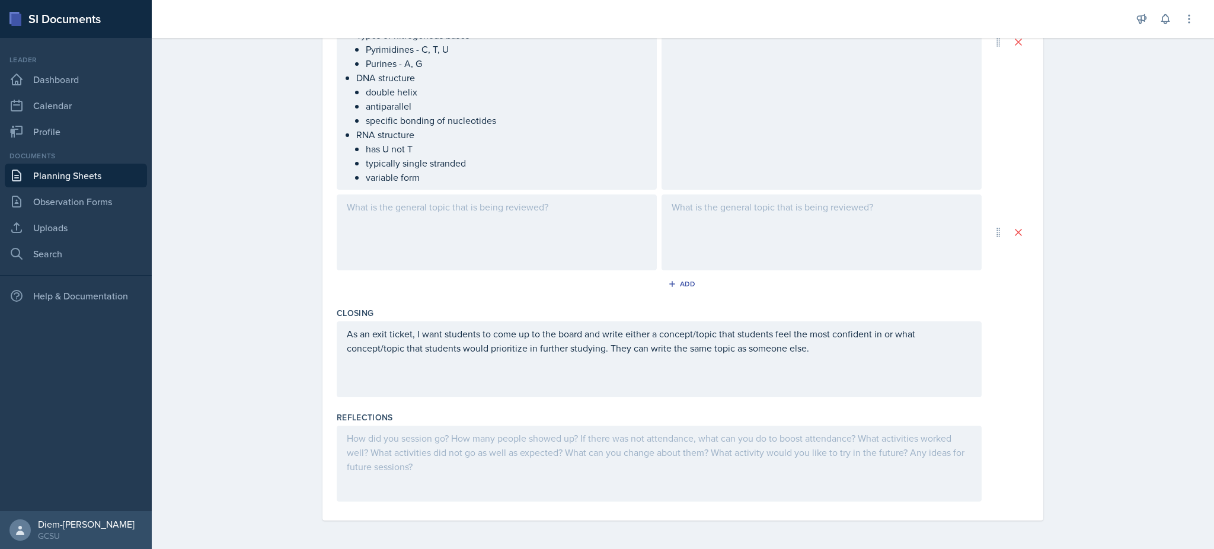
click at [426, 213] on div at bounding box center [497, 232] width 320 height 76
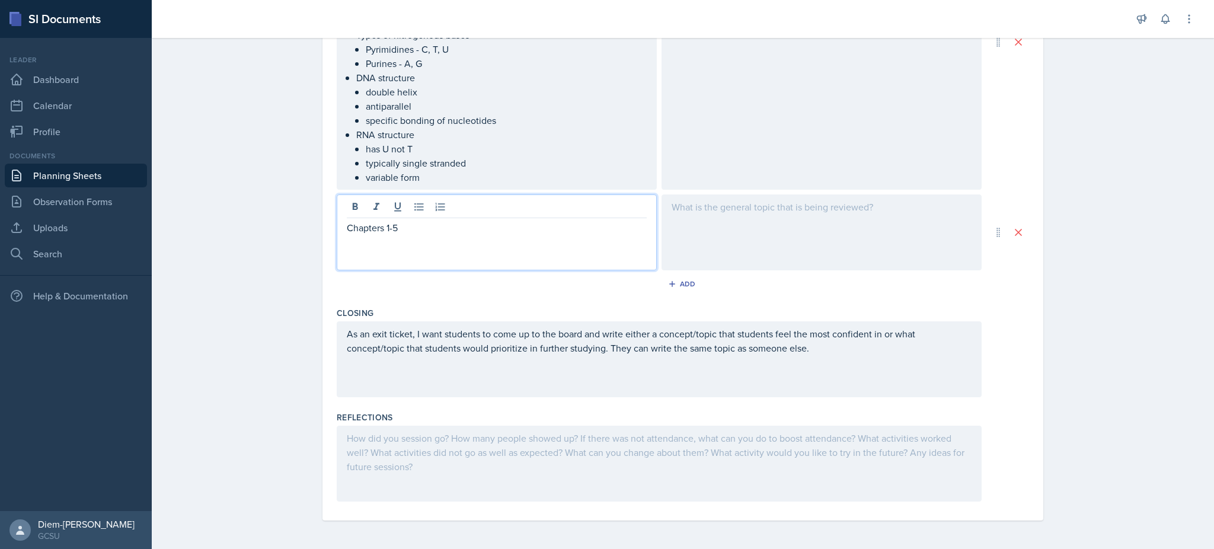
click at [737, 254] on div at bounding box center [821, 232] width 320 height 76
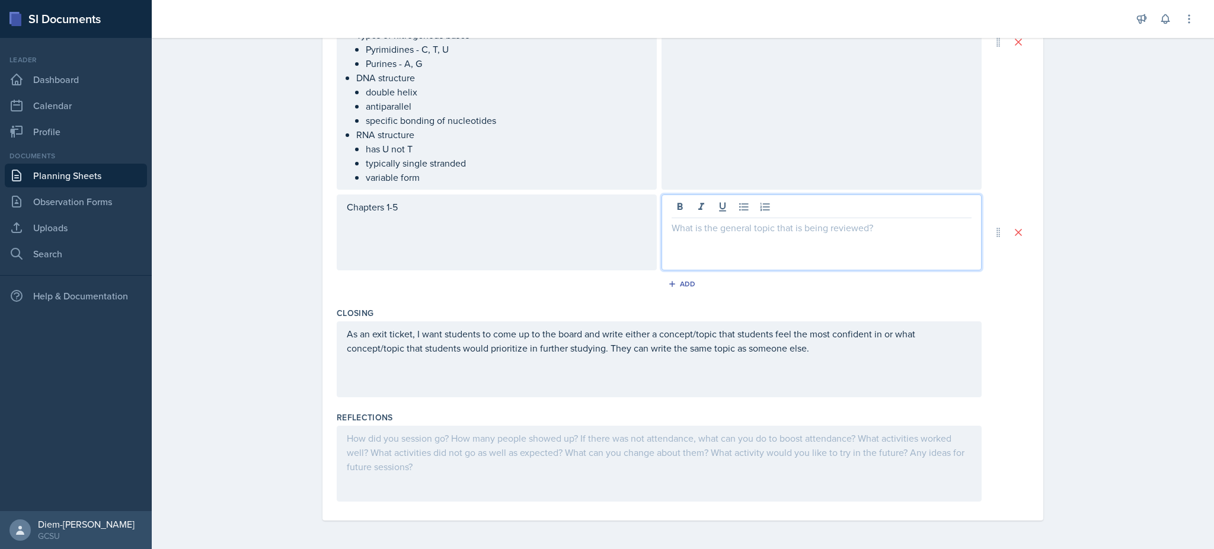
scroll to position [1618, 0]
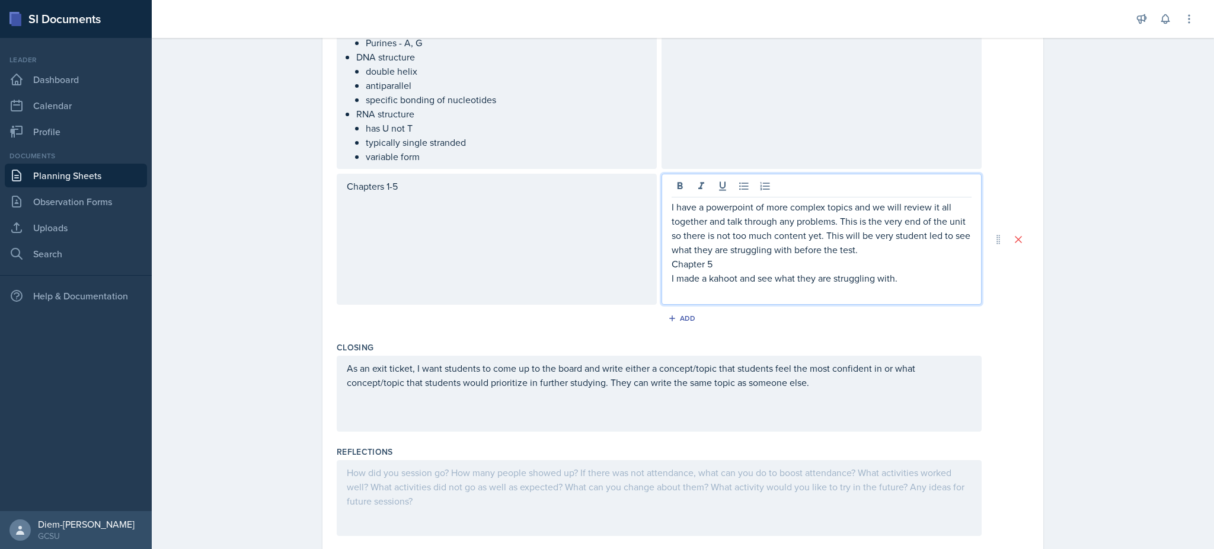
click at [740, 242] on p "I have a powerpoint of more complex topics and we will review it all together a…" at bounding box center [822, 228] width 300 height 57
click at [773, 236] on p "I have a powerpoint of more complex topics and we will review it all together a…" at bounding box center [822, 228] width 300 height 57
click at [731, 212] on p "I have a powerpoint of more complex topics and we will review it all together a…" at bounding box center [822, 228] width 300 height 57
click at [705, 207] on p "I have a powerpoint of more complex topics and we will review it all together a…" at bounding box center [822, 228] width 300 height 57
click at [726, 207] on p "I have a powerpoint of more complex topics and we will review it all together a…" at bounding box center [822, 228] width 300 height 57
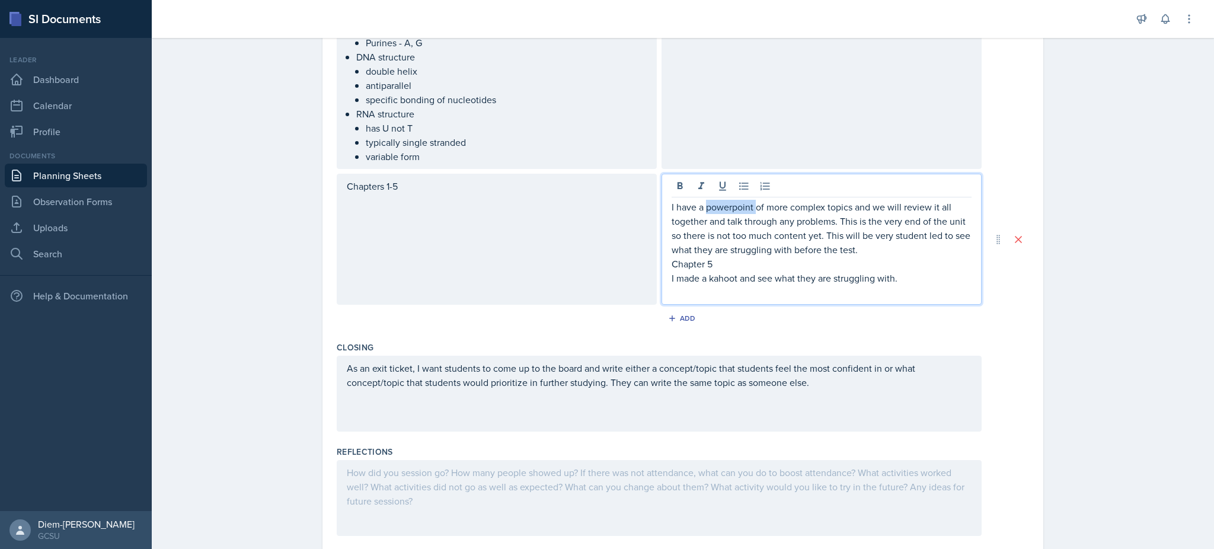
click at [726, 207] on p "I have a powerpoint of more complex topics and we will review it all together a…" at bounding box center [822, 228] width 300 height 57
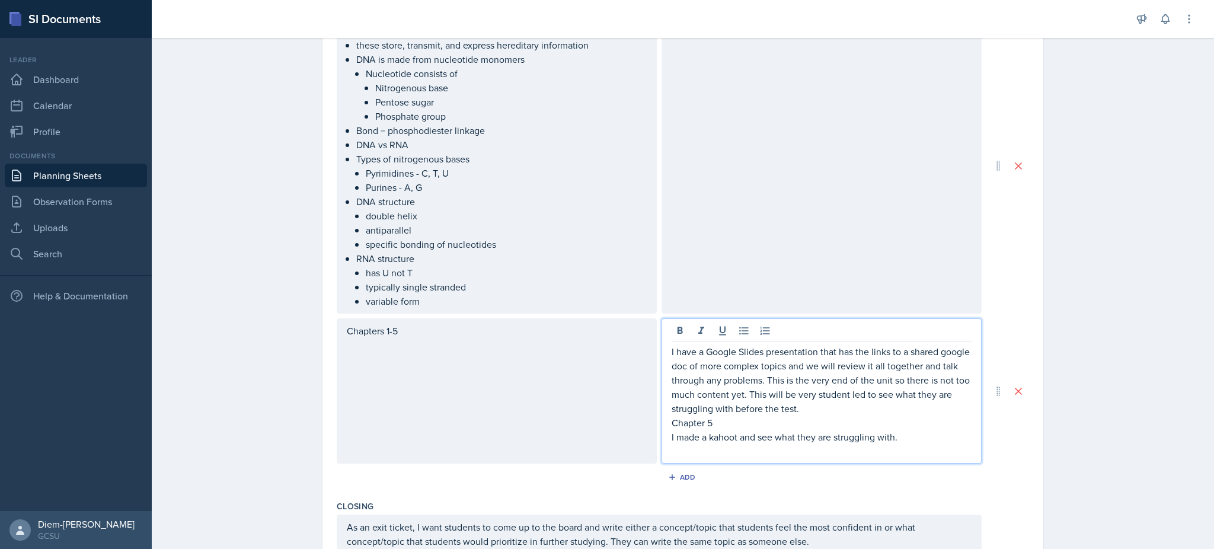
scroll to position [1475, 0]
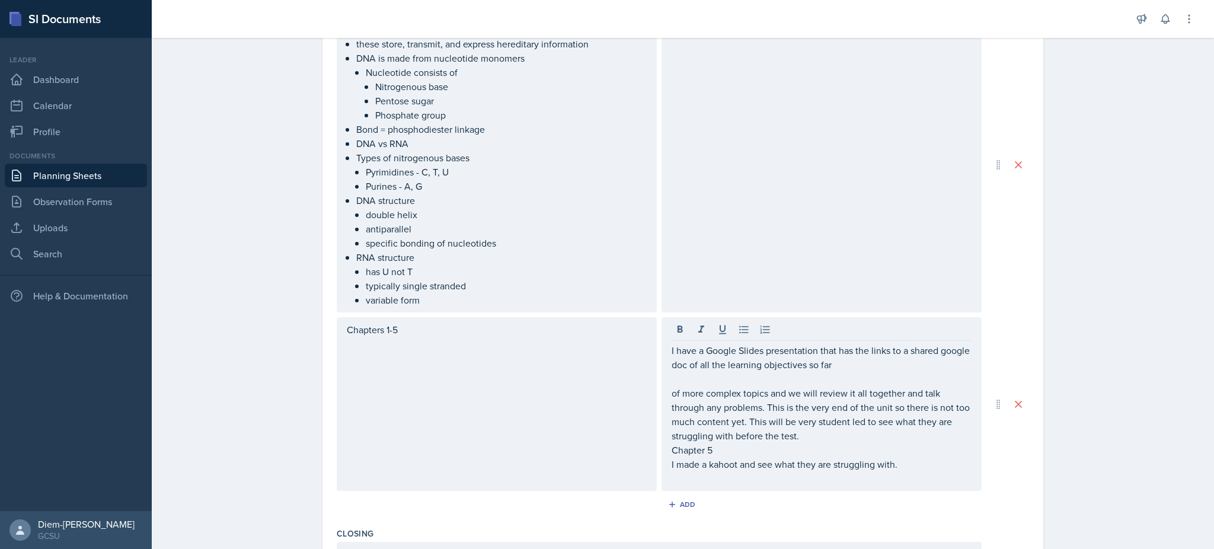
drag, startPoint x: 662, startPoint y: 392, endPoint x: 789, endPoint y: 401, distance: 127.1
click at [789, 401] on div "I have a Google Slides presentation that has the links to a shared google doc o…" at bounding box center [821, 404] width 320 height 174
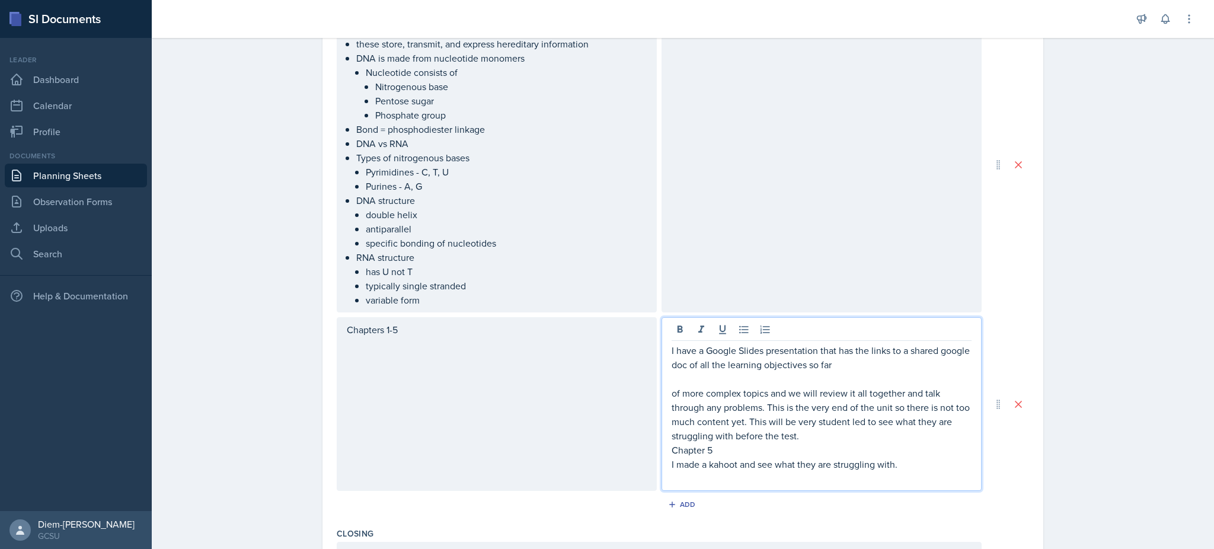
click at [820, 397] on p "of more complex topics and we will review it all together and talk through any …" at bounding box center [822, 414] width 300 height 57
drag, startPoint x: 787, startPoint y: 393, endPoint x: 663, endPoint y: 391, distance: 124.5
click at [663, 391] on div "I have a Google Slides presentation that has the links to a shared google doc o…" at bounding box center [821, 404] width 320 height 174
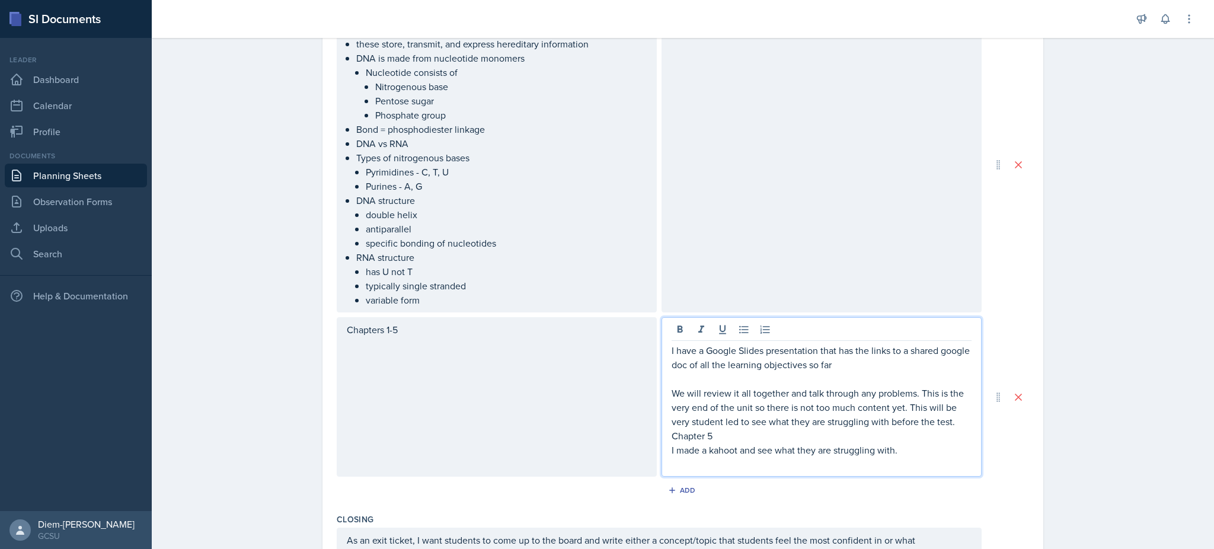
click at [764, 411] on p "We will review it all together and talk through any problems. This is the very …" at bounding box center [822, 407] width 300 height 43
click at [903, 363] on p "I have a Google Slides presentation that has the links to a shared google doc o…" at bounding box center [822, 357] width 300 height 28
click at [890, 373] on p at bounding box center [822, 379] width 300 height 14
click at [890, 363] on p "I have a Google Slides presentation that has the links to a shared google doc o…" at bounding box center [822, 357] width 300 height 28
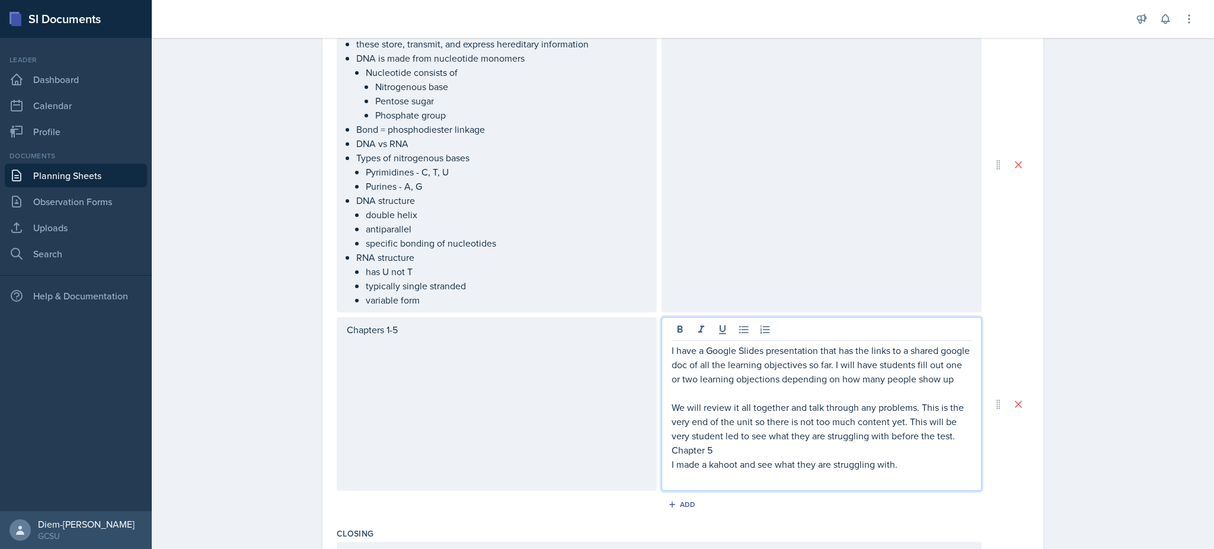
click at [829, 442] on p "We will review it all together and talk through any problems. This is the very …" at bounding box center [822, 421] width 300 height 43
click at [787, 431] on p "We will review it all together and talk through any problems. This is the very …" at bounding box center [822, 421] width 300 height 43
click at [862, 416] on p "We will review it all together and talk through any problems. This is the very …" at bounding box center [822, 421] width 300 height 43
click at [733, 457] on p "Chapter 5" at bounding box center [822, 450] width 300 height 14
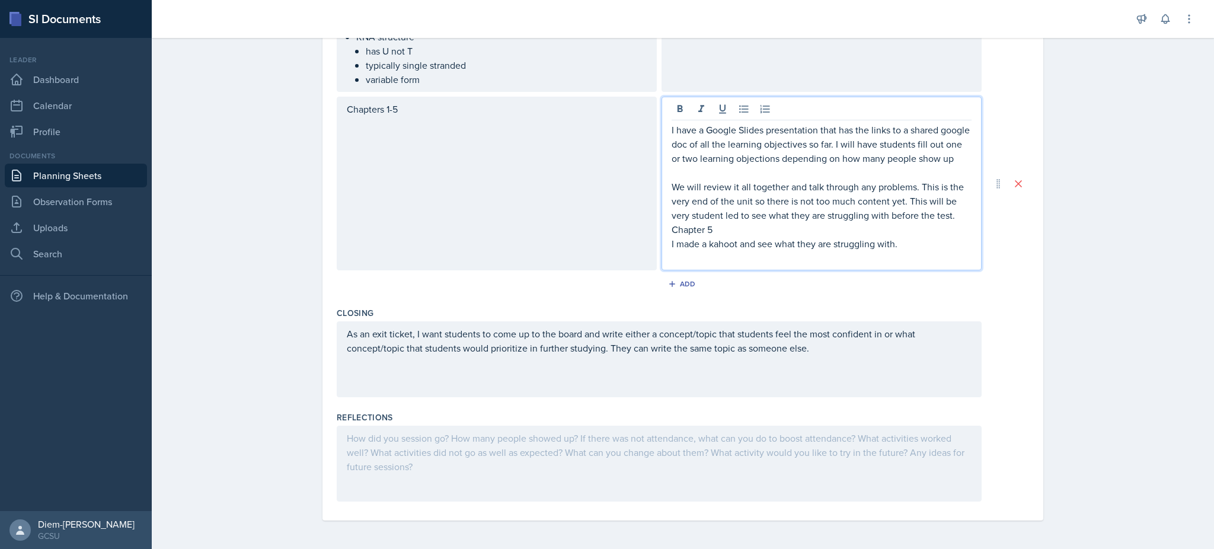
click at [714, 228] on p "Chapter 5" at bounding box center [822, 229] width 300 height 14
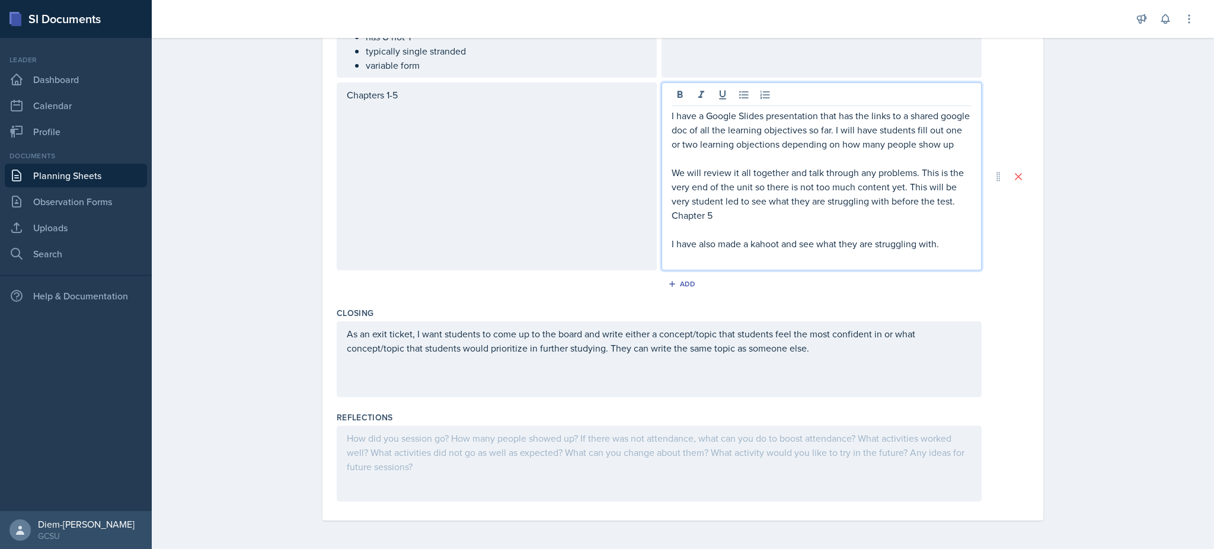
click at [757, 251] on p "I have also made a kahoot and see what they are struggling with." at bounding box center [822, 243] width 300 height 14
click at [855, 251] on p "I have also made a Kahoot and see what they are struggling with." at bounding box center [822, 243] width 300 height 14
click at [797, 251] on p "I have also made a Kahoot and see what they are struggling with." at bounding box center [822, 243] width 300 height 14
click at [791, 251] on p "I have also made a Kahoot and see what they are struggling with." at bounding box center [822, 243] width 300 height 14
click at [790, 251] on p "I have also made a Kahoot and see what they are struggling with." at bounding box center [822, 243] width 300 height 14
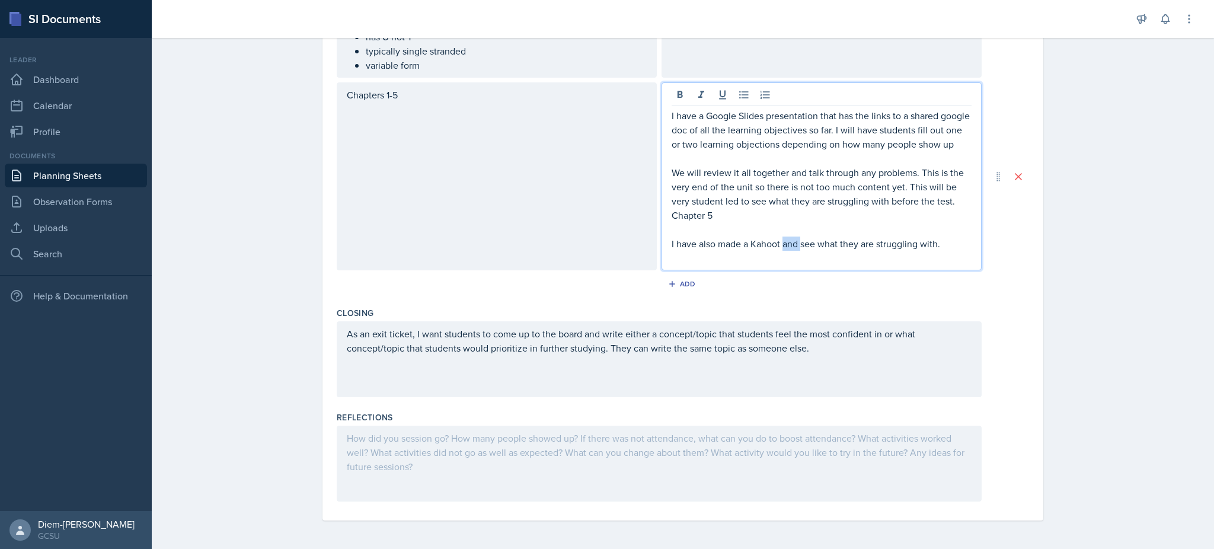
click at [790, 251] on p "I have also made a Kahoot and see what they are struggling with." at bounding box center [822, 243] width 300 height 14
click at [942, 251] on p "I have also made a Kahoot to see what they are struggling with." at bounding box center [822, 243] width 300 height 14
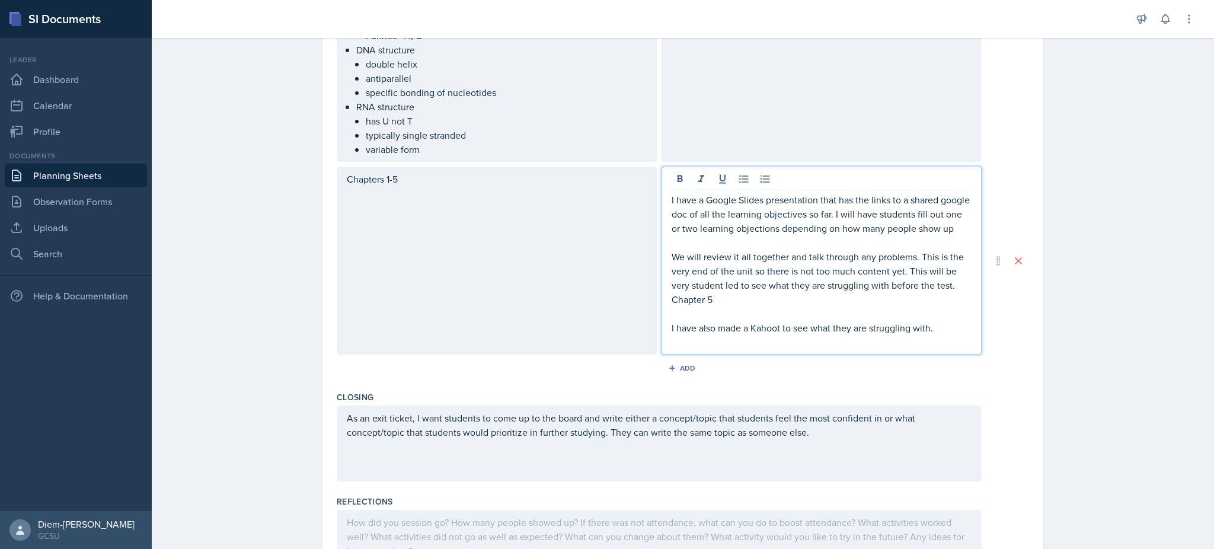
scroll to position [1624, 0]
click at [811, 265] on p "We will review it all together and talk through any problems. This is the very …" at bounding box center [822, 272] width 300 height 43
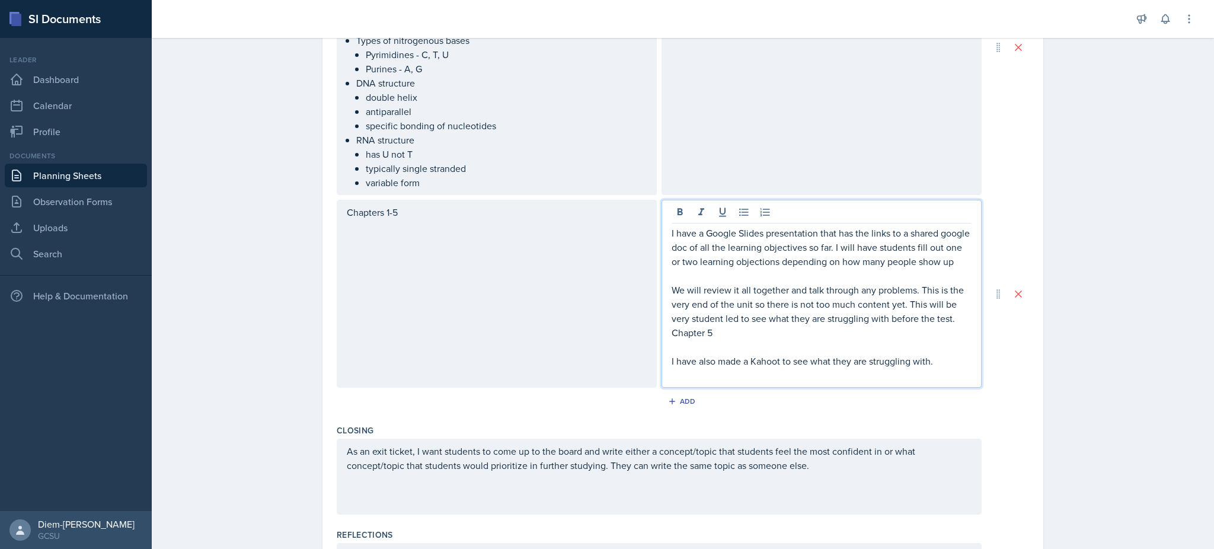
scroll to position [1573, 0]
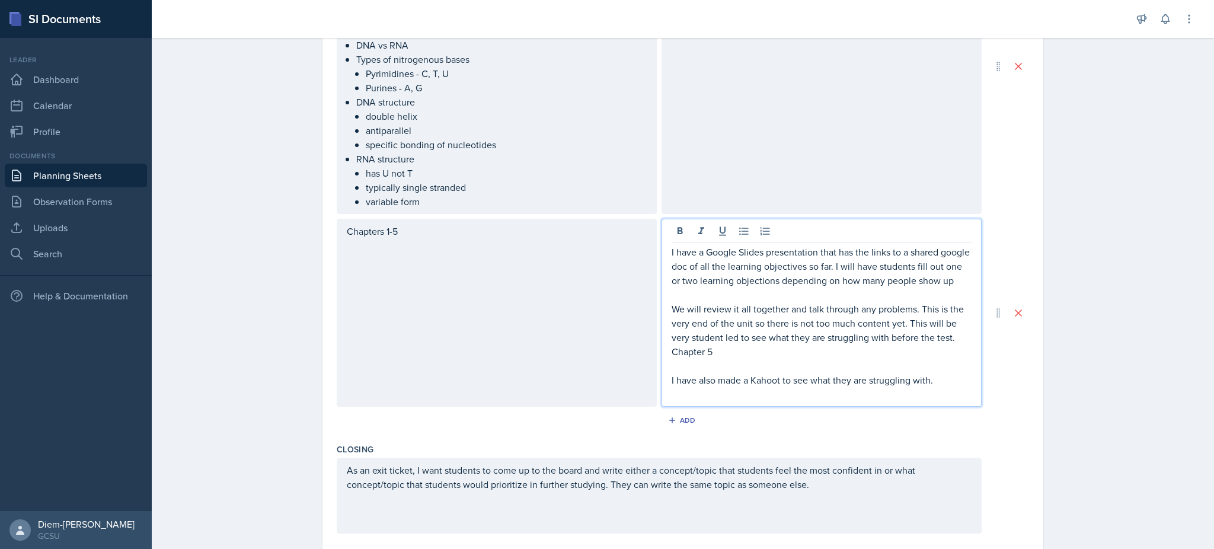
click at [818, 325] on p "We will review it all together and talk through any problems. This is the very …" at bounding box center [822, 323] width 300 height 43
click at [894, 316] on p "We will review it all together and talk through any problems. This is the very …" at bounding box center [822, 323] width 300 height 43
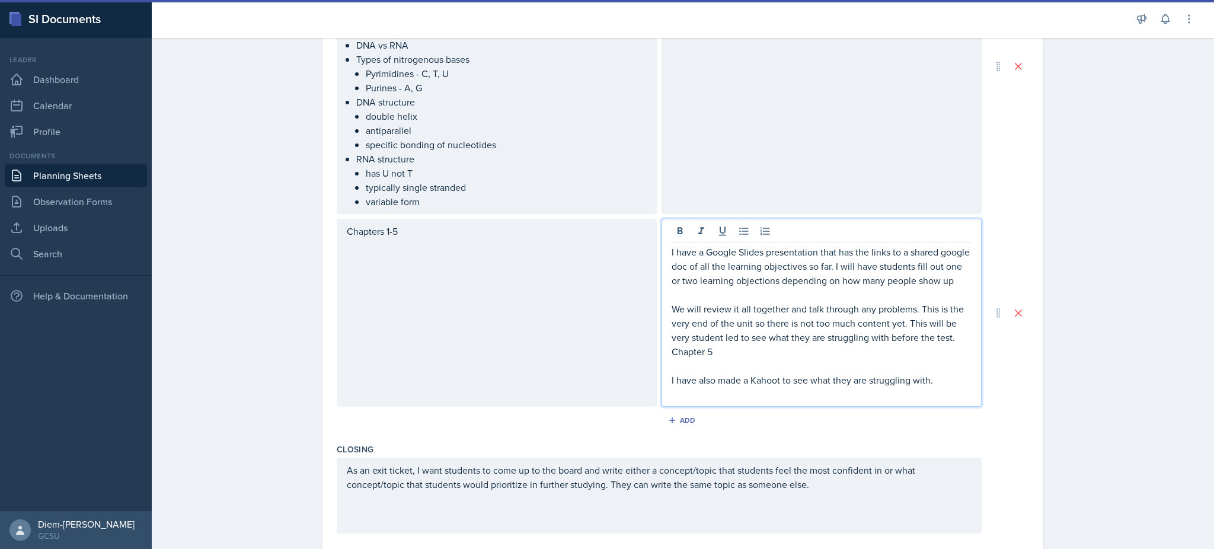
click at [885, 340] on p "We will review it all together and talk through any problems. This is the very …" at bounding box center [822, 323] width 300 height 43
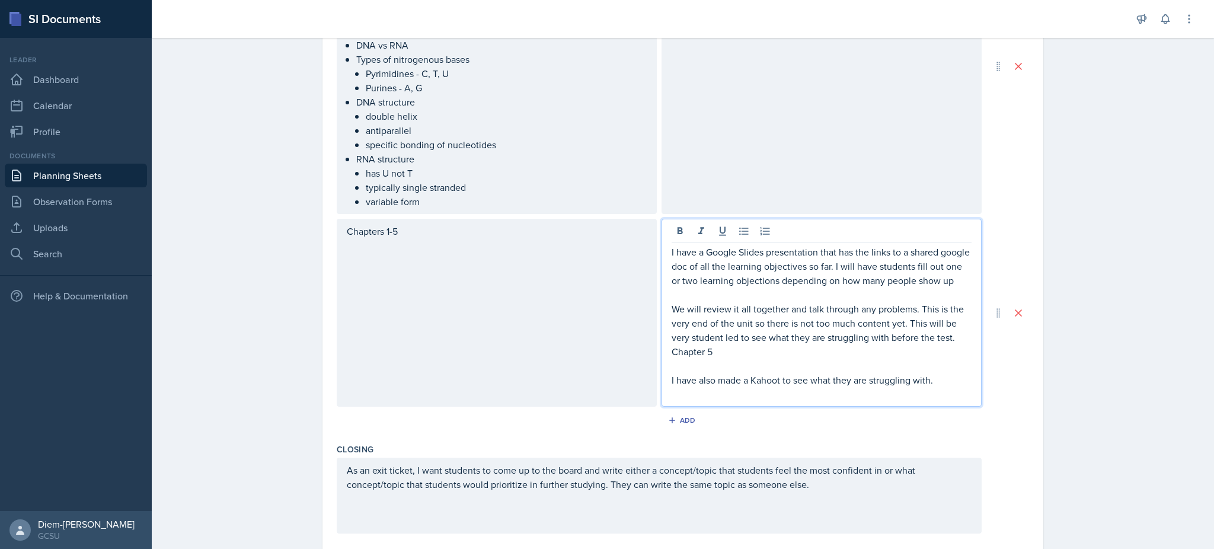
click at [847, 359] on p "Chapter 5" at bounding box center [822, 351] width 300 height 14
drag, startPoint x: 715, startPoint y: 367, endPoint x: 654, endPoint y: 370, distance: 60.5
click at [654, 370] on div "Chapters 1-5 I have a Google Slides presentation that has the links to a shared…" at bounding box center [659, 313] width 645 height 188
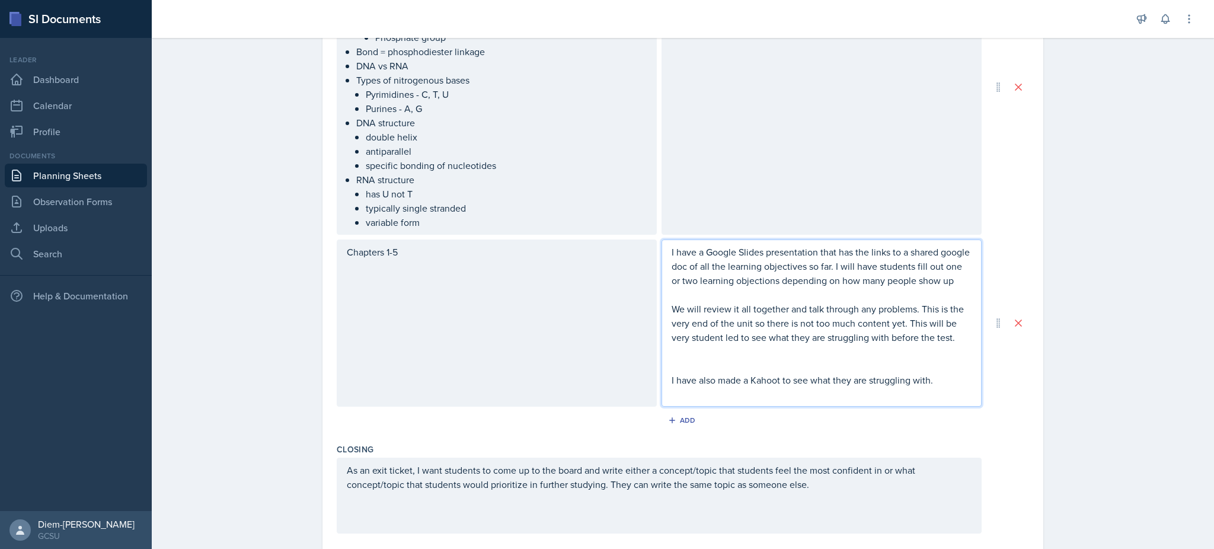
click at [832, 321] on p "We will review it all together and talk through any problems. This is the very …" at bounding box center [822, 323] width 300 height 43
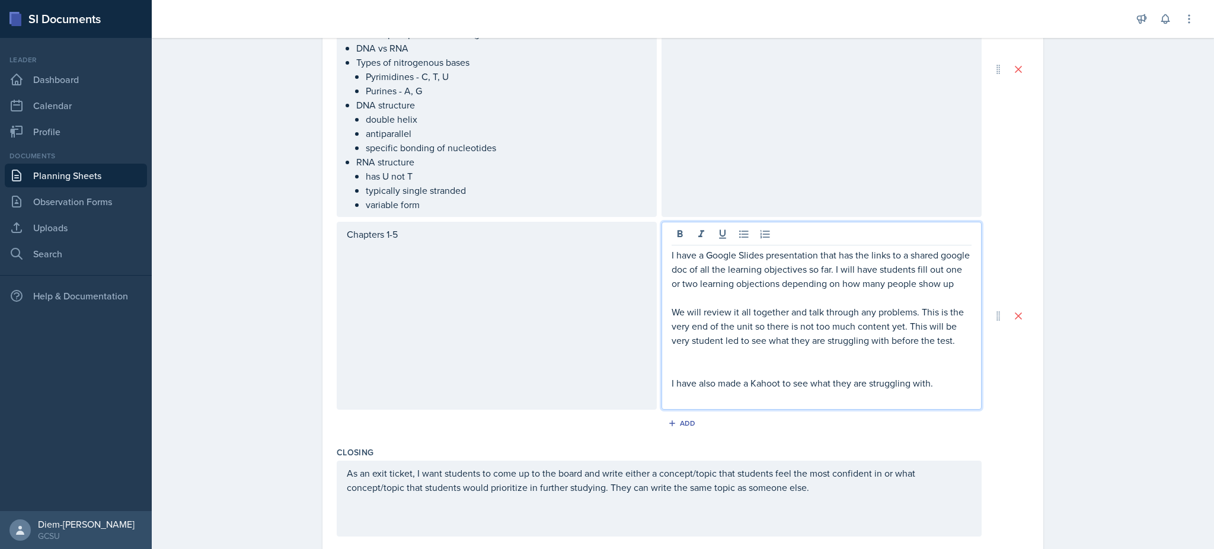
scroll to position [1571, 0]
click at [765, 337] on p "We will review it all together and talk through any problems. This is the very …" at bounding box center [822, 325] width 300 height 43
click at [848, 332] on p "We will review it all together and talk through any problems. This is the very …" at bounding box center [822, 325] width 300 height 43
click at [865, 331] on p "We will review it all together and talk through any problems. This is the very …" at bounding box center [822, 325] width 300 height 43
click at [939, 336] on p "We will review it all together and talk through any problems. This is the very …" at bounding box center [822, 325] width 300 height 43
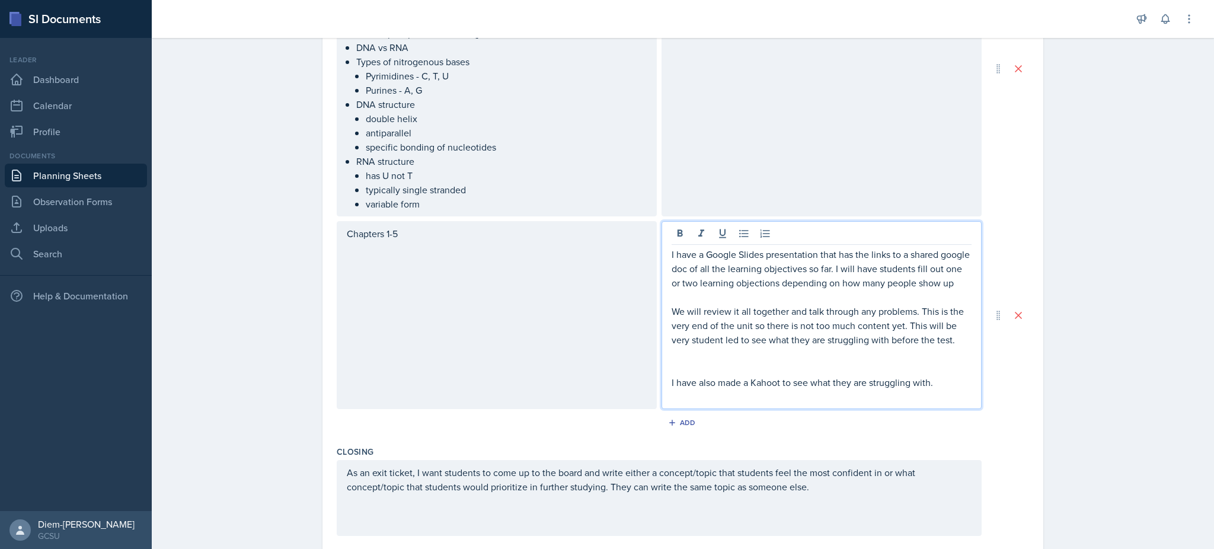
click at [703, 330] on p "We will review it all together and talk through any problems. This is the very …" at bounding box center [822, 325] width 300 height 43
click at [721, 290] on p "I have a Google Slides presentation that has the links to a shared google doc o…" at bounding box center [822, 268] width 300 height 43
click at [737, 327] on p "We will review it all together and talk through any problems. This is the very …" at bounding box center [822, 325] width 300 height 43
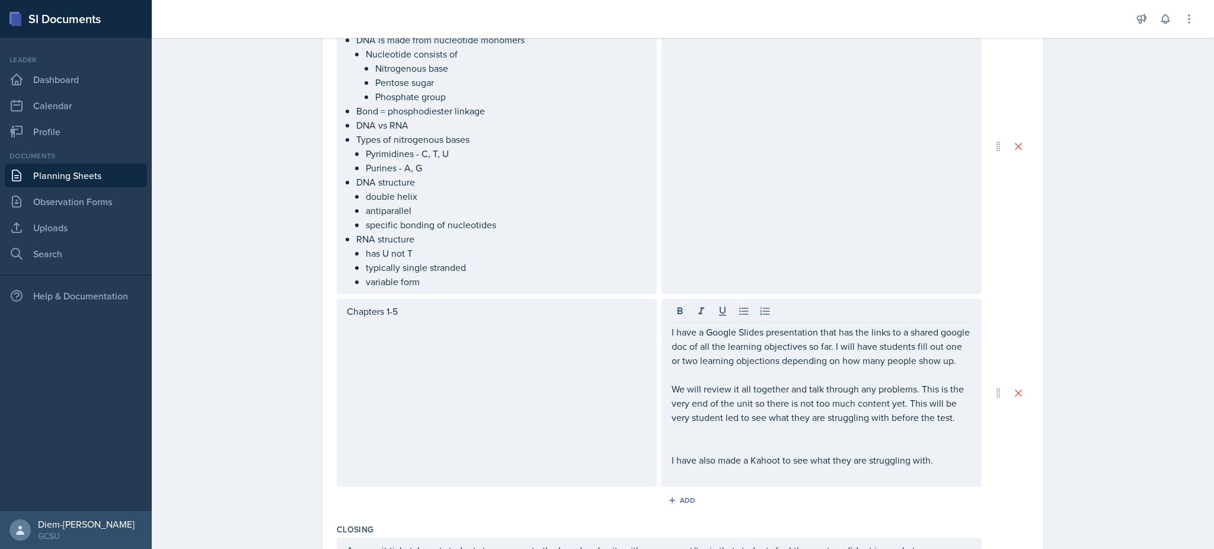
scroll to position [1492, 0]
click at [664, 469] on div "I have a Google Slides presentation that has the links to a shared google doc o…" at bounding box center [821, 393] width 320 height 188
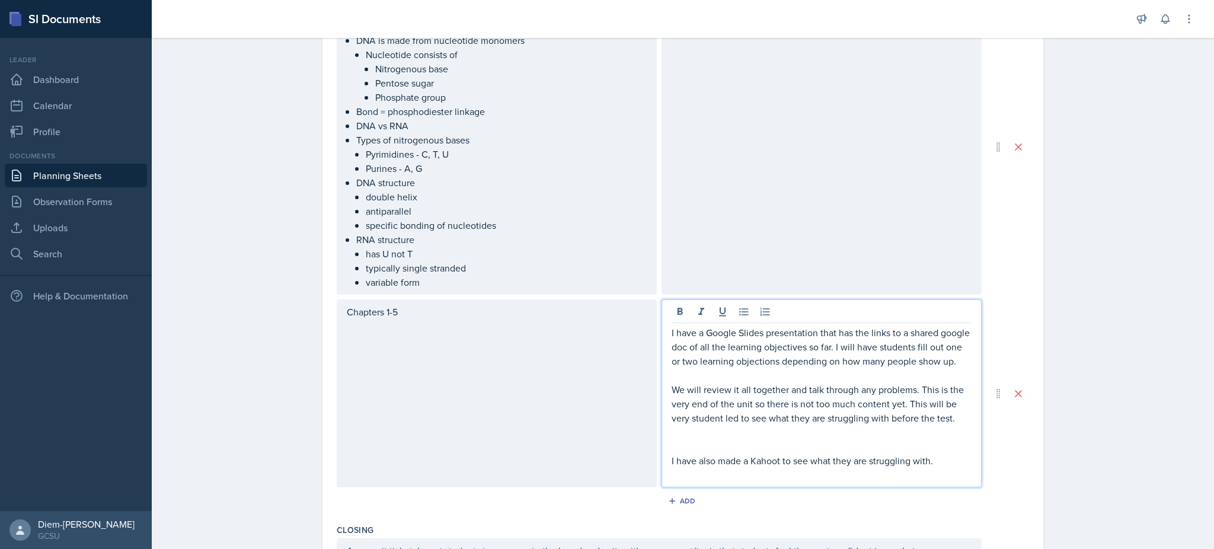
click at [672, 468] on p "I have also made a Kahoot to see what they are struggling with." at bounding box center [822, 460] width 300 height 14
click at [923, 468] on p "I have also made a Kahoot to see what they are struggling with." at bounding box center [822, 460] width 300 height 14
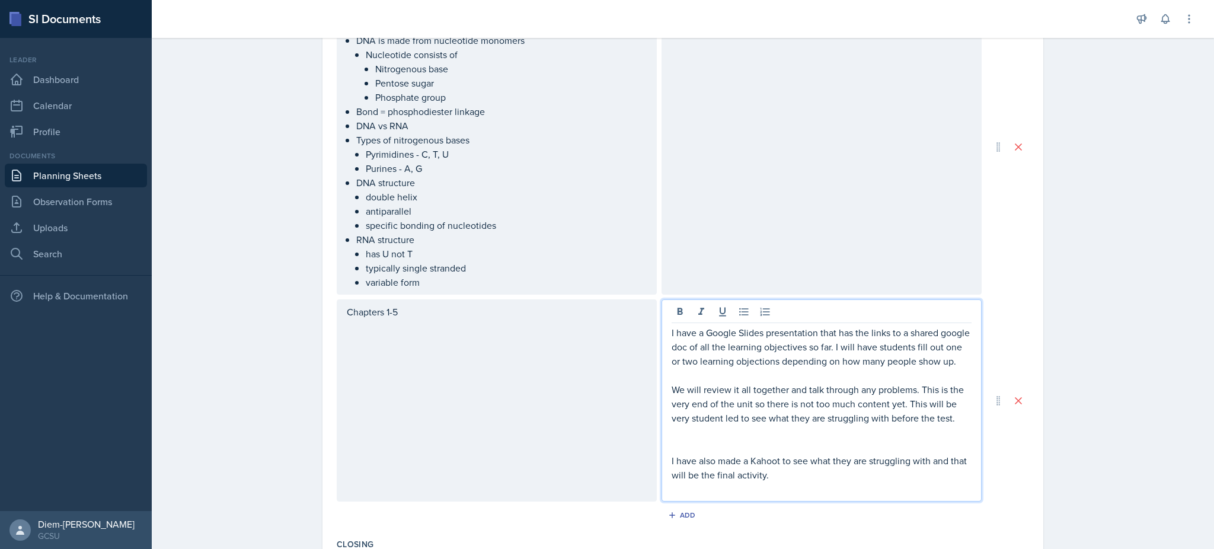
click at [830, 422] on p "We will review it all together and talk through any problems. This is the very …" at bounding box center [822, 403] width 300 height 43
click at [821, 397] on p "We will review it all together and talk through any problems. This is the very …" at bounding box center [822, 403] width 300 height 43
click at [772, 402] on p "We will review it all together and talk through any problems. This is the very …" at bounding box center [822, 403] width 300 height 43
click at [818, 416] on p "We will review it all together and talk through any problems. This is the very …" at bounding box center [822, 403] width 300 height 43
click at [770, 418] on p "We will review it all together and talk through any problems. This is the very …" at bounding box center [822, 403] width 300 height 43
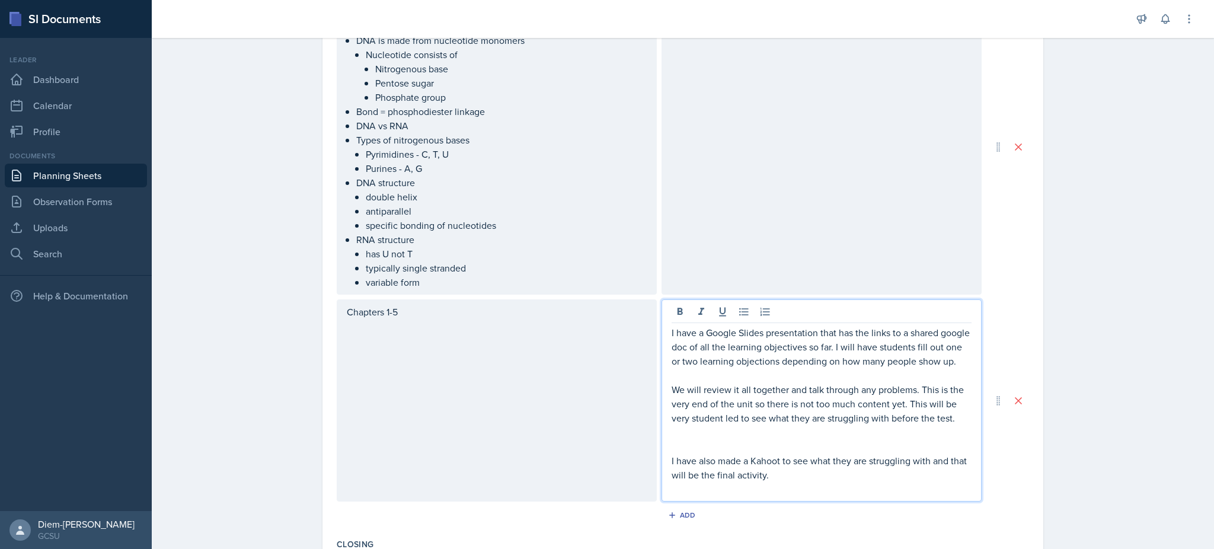
click at [736, 407] on p "We will review it all together and talk through any problems. This is the very …" at bounding box center [822, 403] width 300 height 43
click at [724, 404] on p "We will review it all together and talk through any problems. This is the very …" at bounding box center [822, 403] width 300 height 43
click at [729, 405] on p "We will review it all together and talk through any problems. This is the very …" at bounding box center [822, 403] width 300 height 43
click at [732, 405] on p "We will review it all together and talk through any problems. This is the very …" at bounding box center [822, 403] width 300 height 43
click at [736, 404] on p "We will review all together and talk through any problems. This is the very end…" at bounding box center [822, 403] width 300 height 43
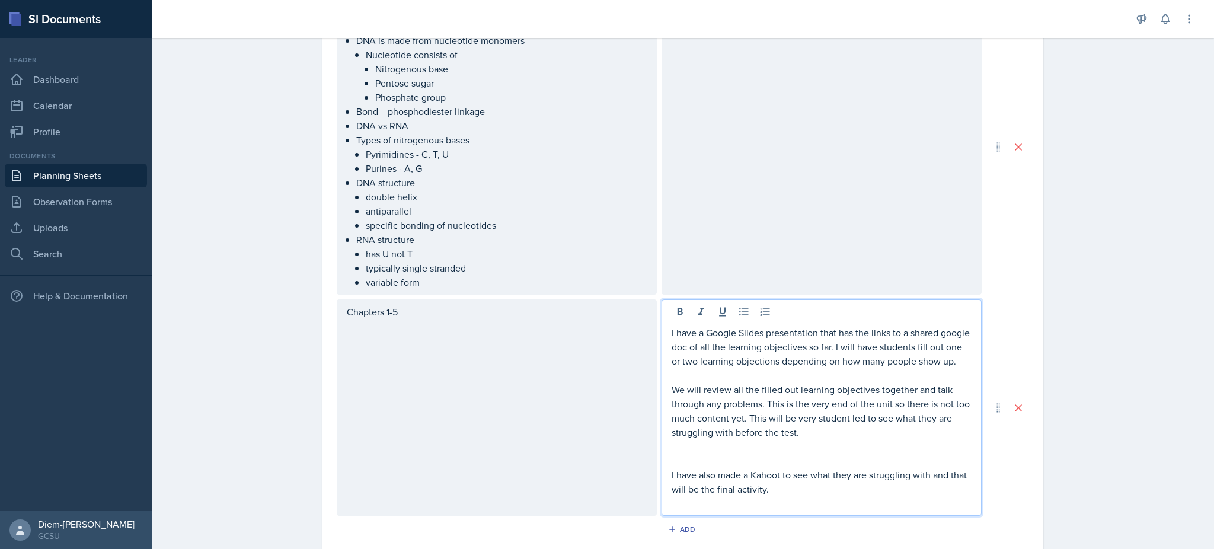
click at [909, 401] on p "We will review all the filled out learning objectives together and talk through…" at bounding box center [822, 410] width 300 height 57
click at [830, 423] on p "We will review all the filled out learning objectives together as a class and t…" at bounding box center [822, 410] width 300 height 57
click at [797, 421] on p "We will review all the filled out learning objectives together as a class and t…" at bounding box center [822, 410] width 300 height 57
drag, startPoint x: 798, startPoint y: 416, endPoint x: 776, endPoint y: 434, distance: 28.6
click at [776, 434] on p "We will review all the filled out learning objectives together as a class and t…" at bounding box center [822, 410] width 300 height 57
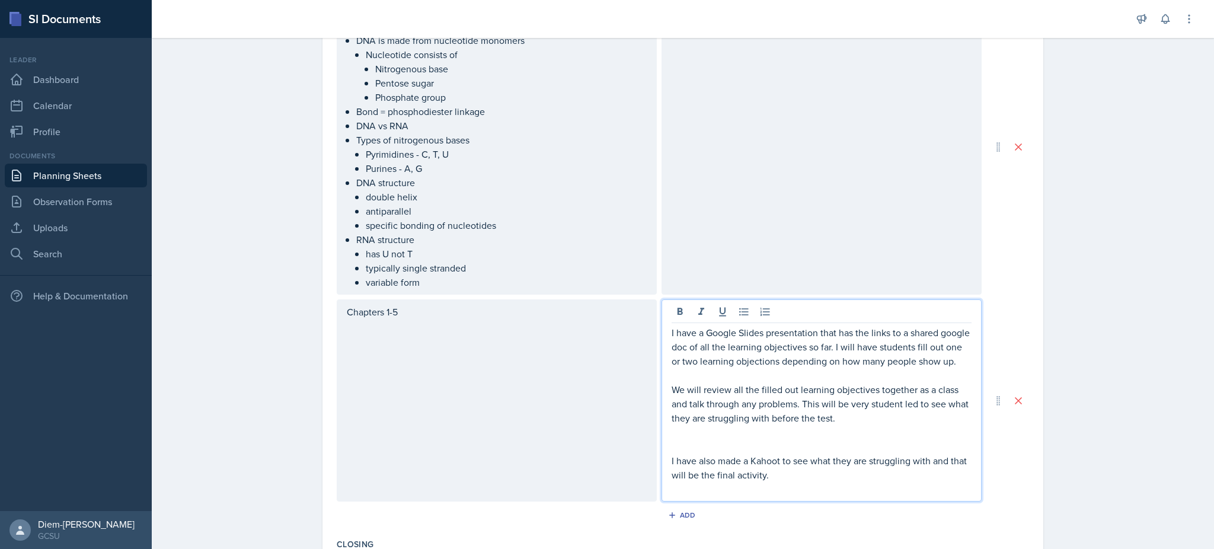
click at [823, 439] on p at bounding box center [822, 432] width 300 height 14
click at [846, 425] on p "We will review all the filled out learning objectives together as a class and t…" at bounding box center [822, 403] width 300 height 43
click at [803, 414] on p "We will review all the filled out learning objectives together as a class and t…" at bounding box center [822, 403] width 300 height 43
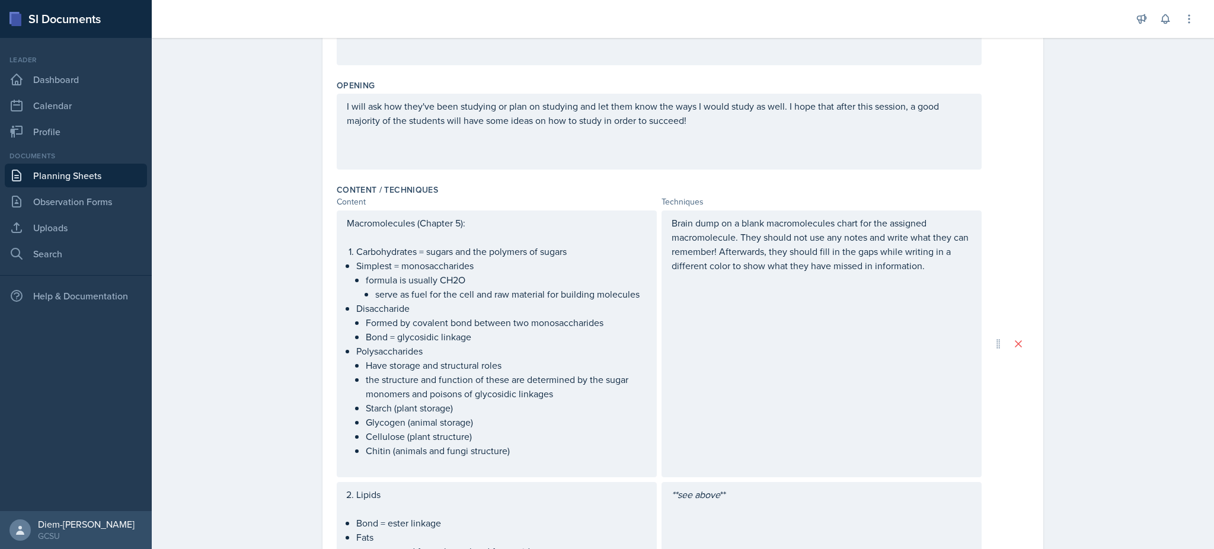
scroll to position [250, 0]
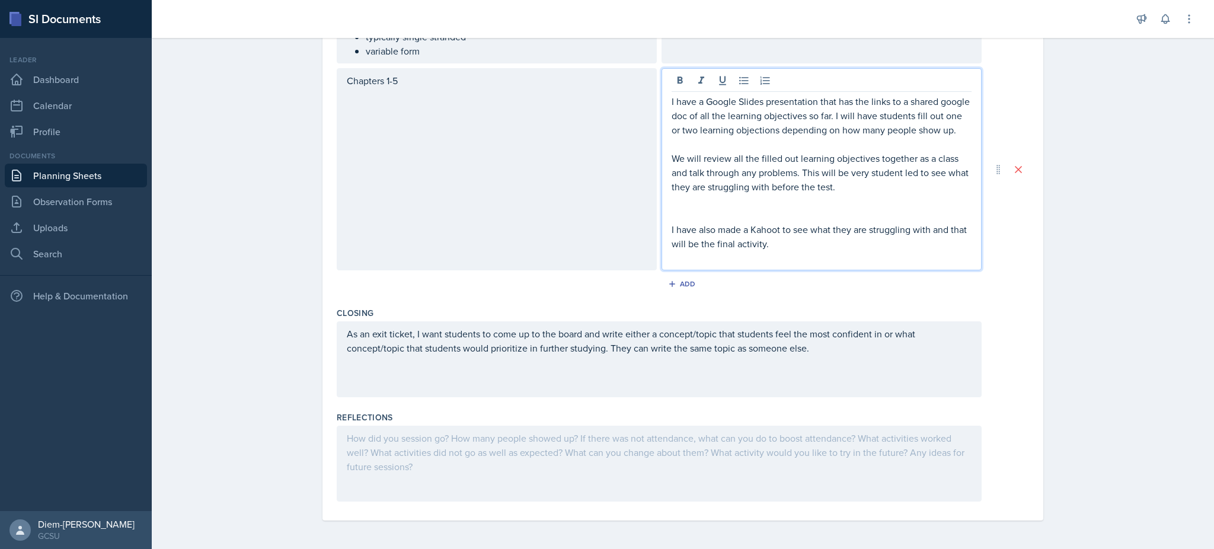
click at [795, 383] on div "As an exit ticket, I want students to come up to the board and write either a c…" at bounding box center [659, 359] width 645 height 76
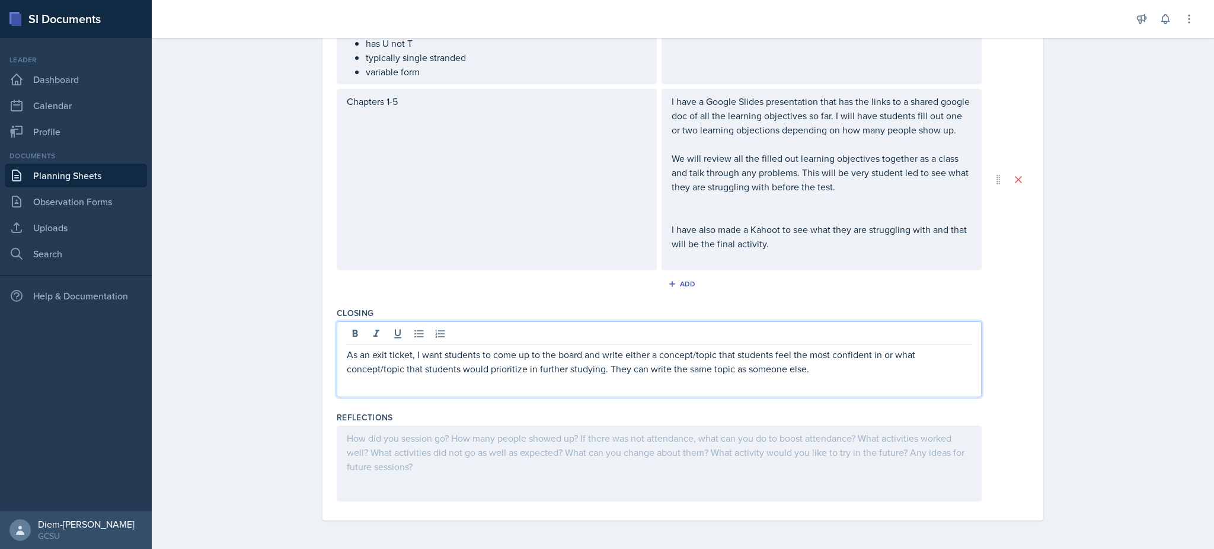
scroll to position [1717, 0]
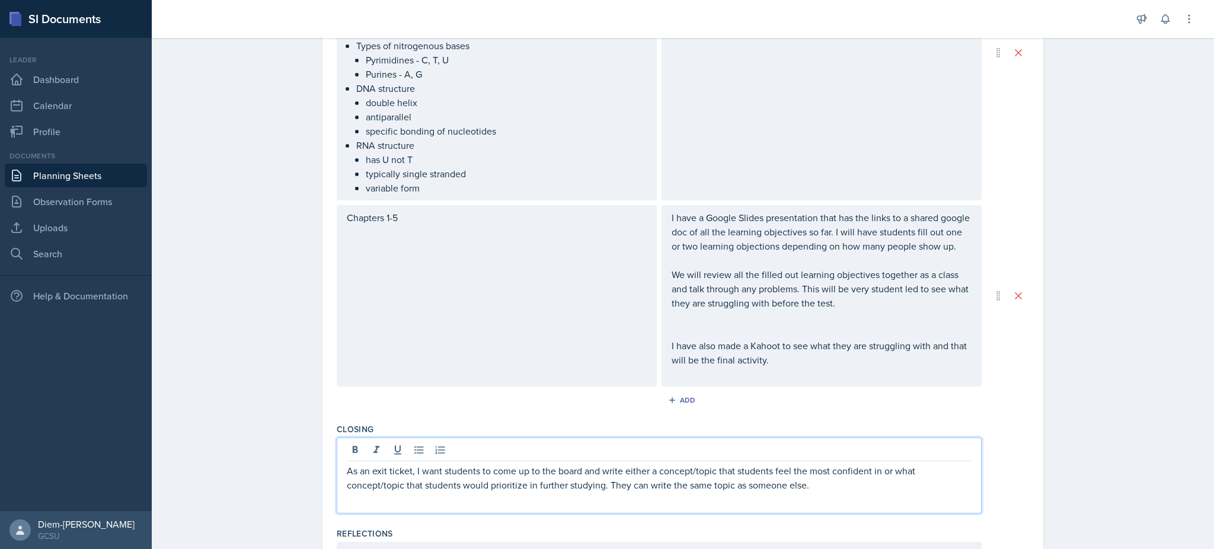
click at [754, 295] on p "We will review all the filled out learning objectives together as a class and t…" at bounding box center [822, 288] width 300 height 43
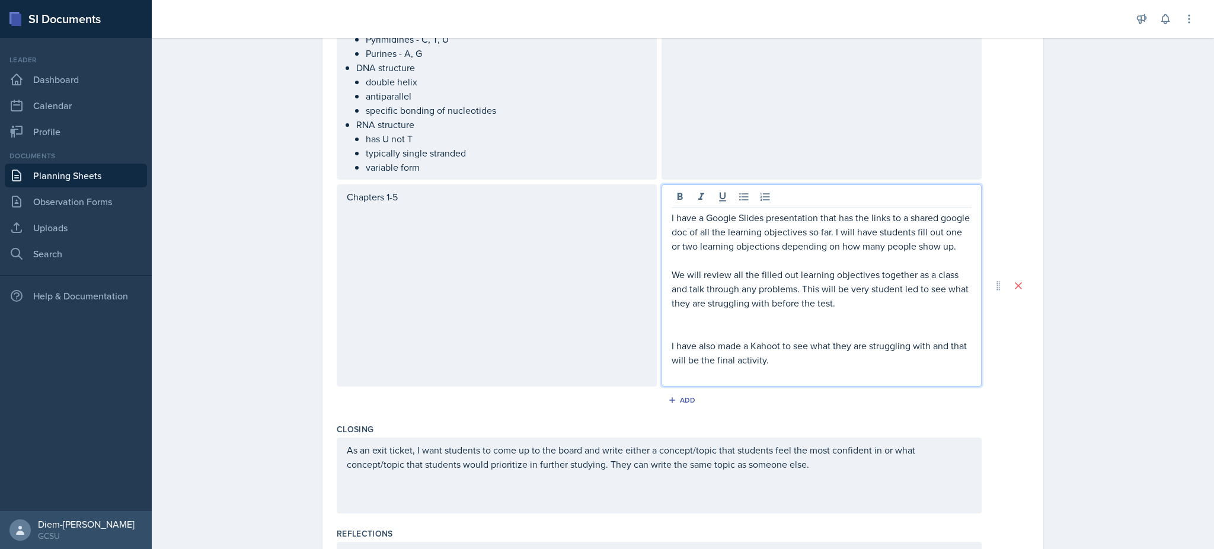
click at [800, 290] on p "We will review all the filled out learning objectives together as a class and t…" at bounding box center [822, 288] width 300 height 43
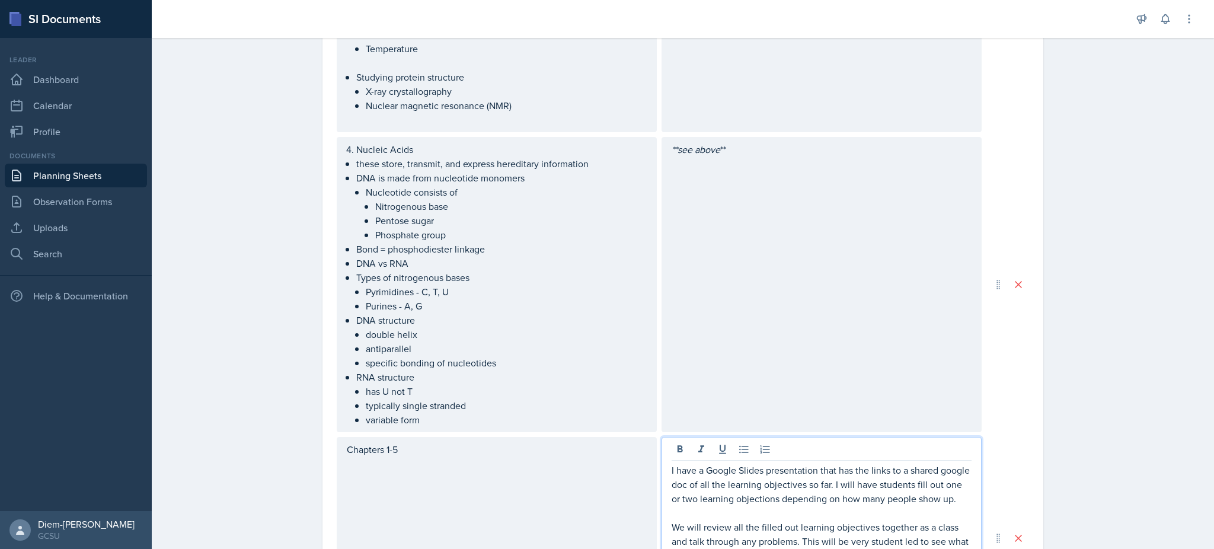
scroll to position [1721, 0]
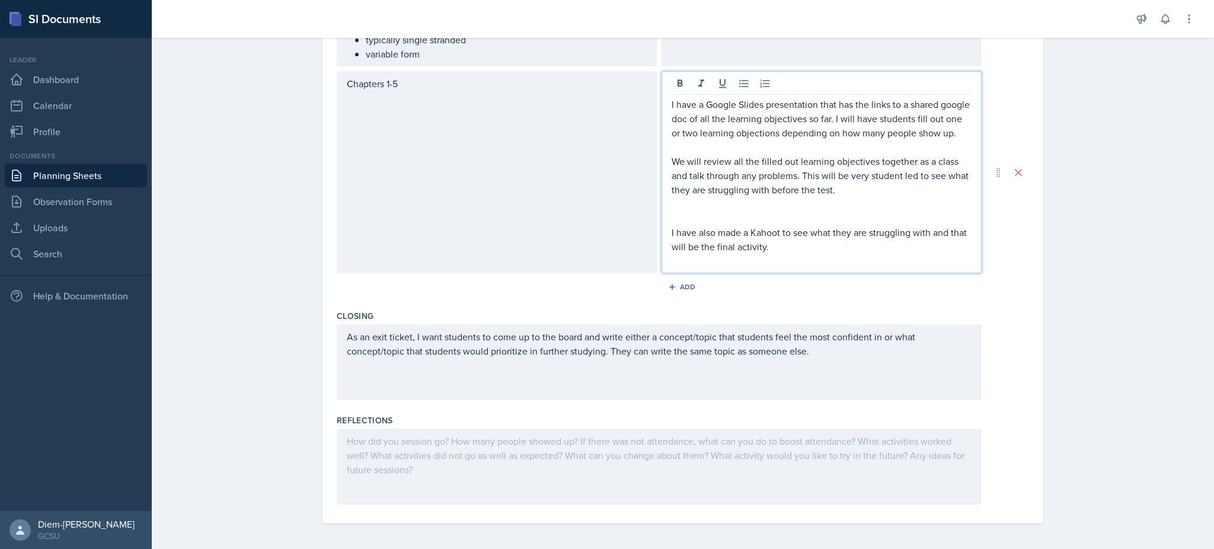
click at [830, 154] on p at bounding box center [822, 147] width 300 height 14
click at [847, 186] on p "We will review all the filled out learning objectives together as a class and t…" at bounding box center [822, 175] width 300 height 43
click at [847, 190] on p "We will review all the filled out learning objectives together as a class and t…" at bounding box center [822, 175] width 300 height 43
click at [847, 197] on p "We will review all the filled out learning objectives together as a class and t…" at bounding box center [822, 175] width 300 height 43
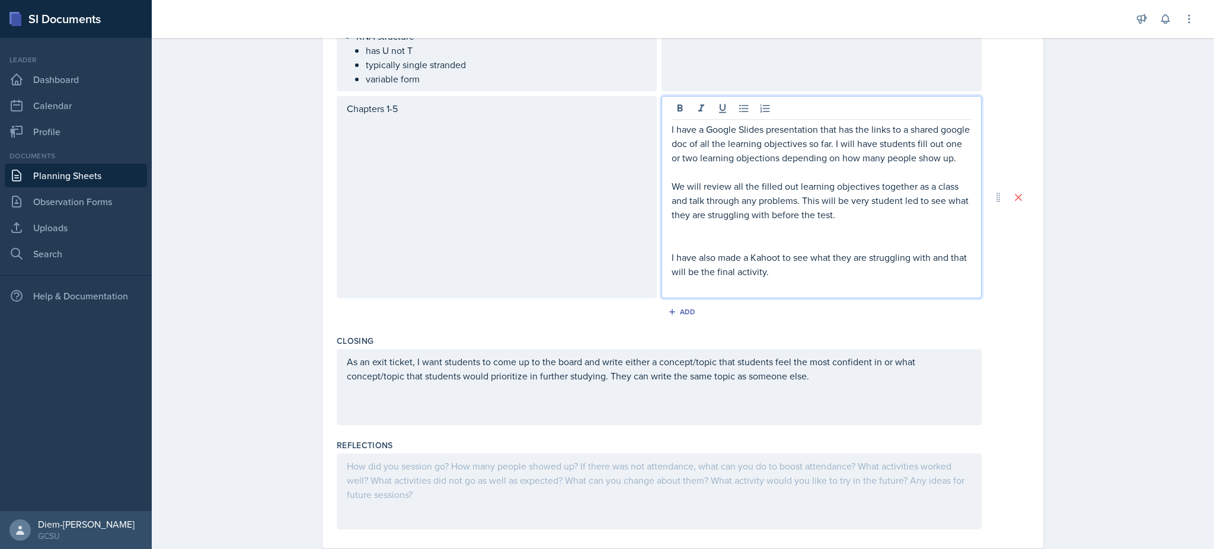
scroll to position [1692, 0]
click at [785, 183] on p at bounding box center [822, 175] width 300 height 14
click at [789, 282] on p "I have also made a Kahoot to see what they are struggling with and that will be…" at bounding box center [822, 268] width 300 height 28
click at [757, 183] on p at bounding box center [822, 175] width 300 height 14
click at [744, 168] on p "I have a Google Slides presentation that has the links to a shared google doc o…" at bounding box center [822, 147] width 300 height 43
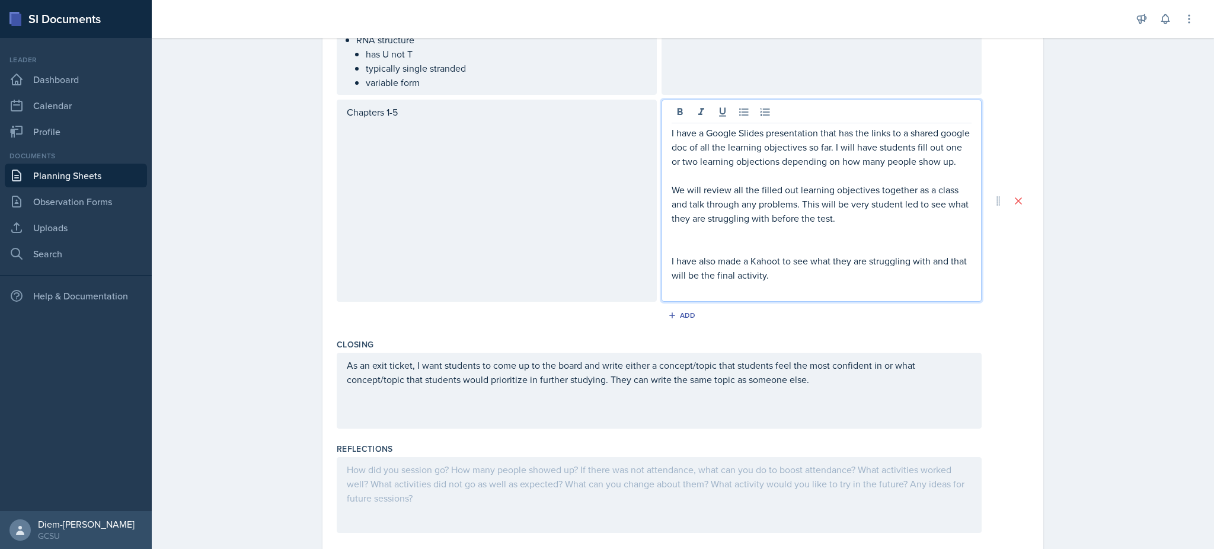
click at [716, 156] on p "I have a Google Slides presentation that has the links to a shared google doc o…" at bounding box center [822, 147] width 300 height 43
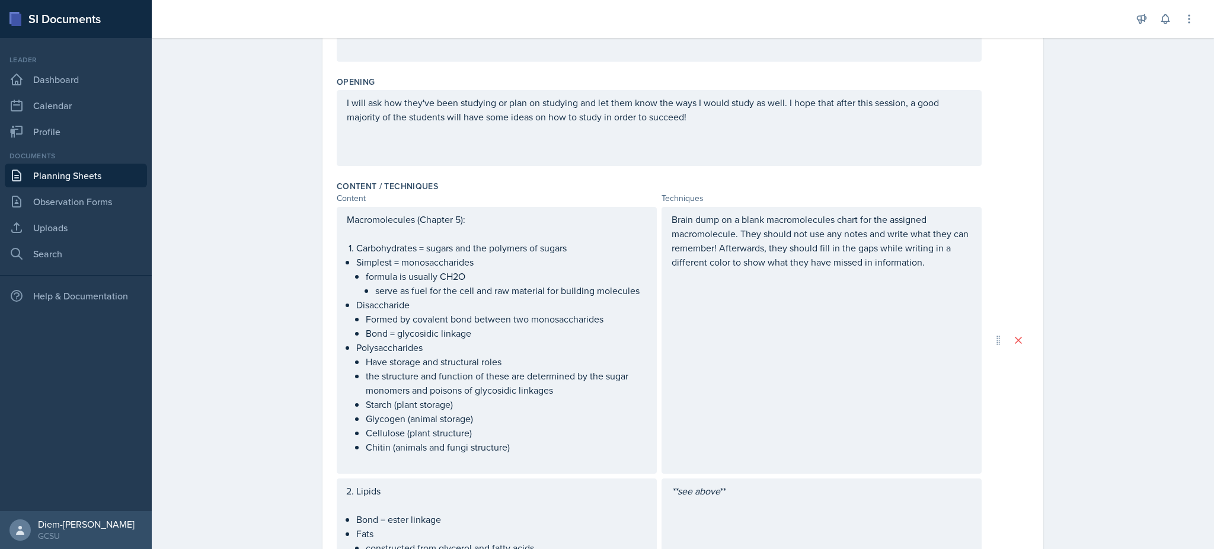
click at [827, 242] on p "Brain dump on a blank macromolecules chart for the assigned macromolecule. They…" at bounding box center [822, 240] width 300 height 57
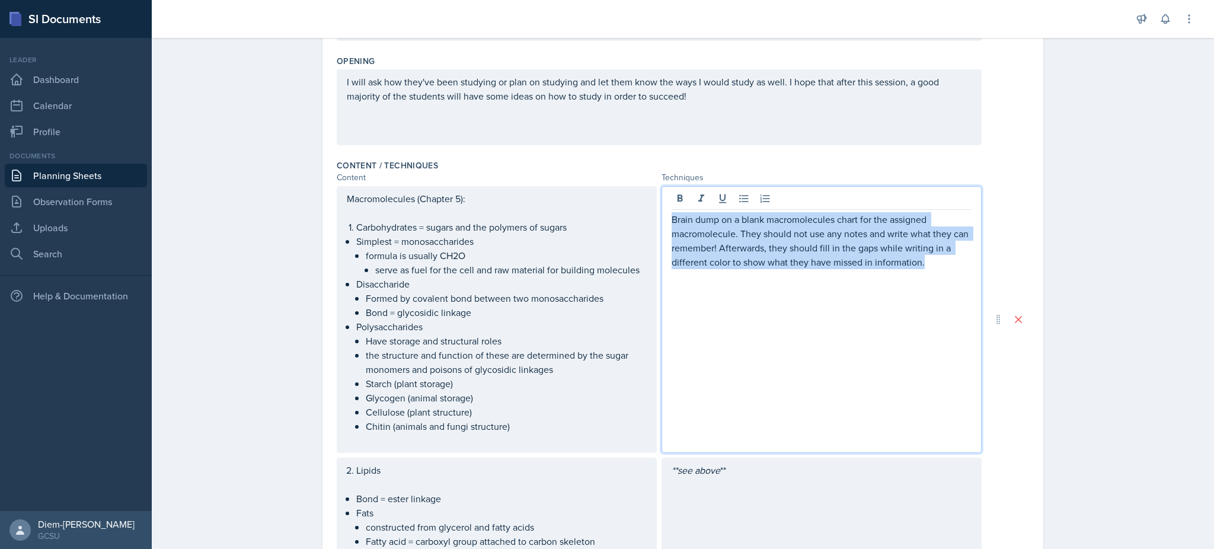
drag, startPoint x: 667, startPoint y: 218, endPoint x: 926, endPoint y: 273, distance: 265.3
click at [926, 273] on div "Brain dump on a blank macromolecules chart for the assigned macromolecule. They…" at bounding box center [821, 319] width 320 height 267
copy p "Brain dump on a blank macromolecules chart for the assigned macromolecule. They…"
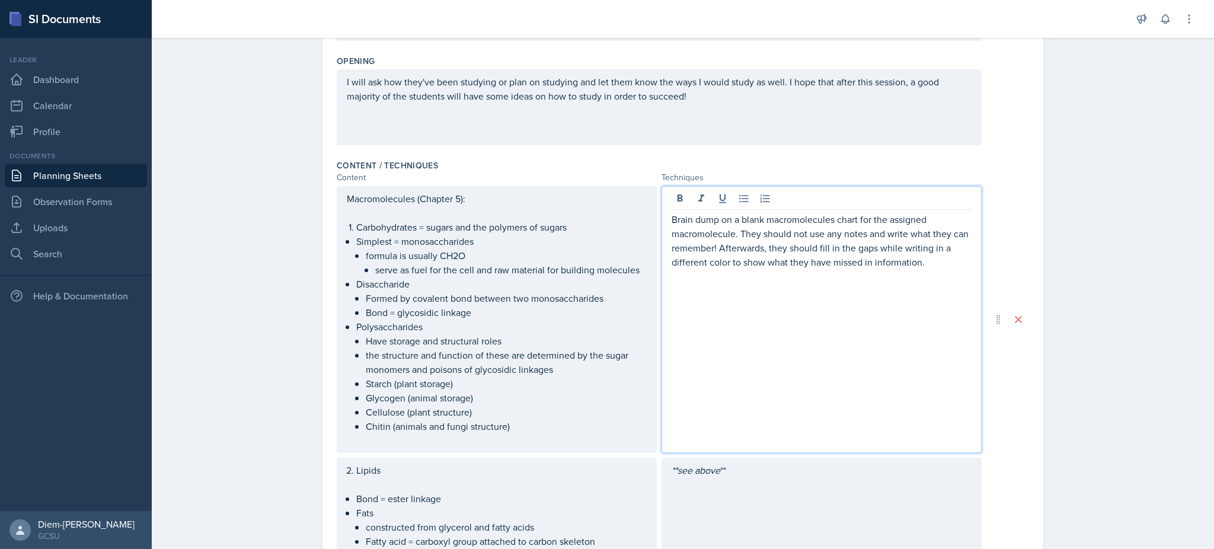
click at [753, 322] on div "Brain dump on a blank macromolecules chart for the assigned macromolecule. They…" at bounding box center [821, 319] width 320 height 267
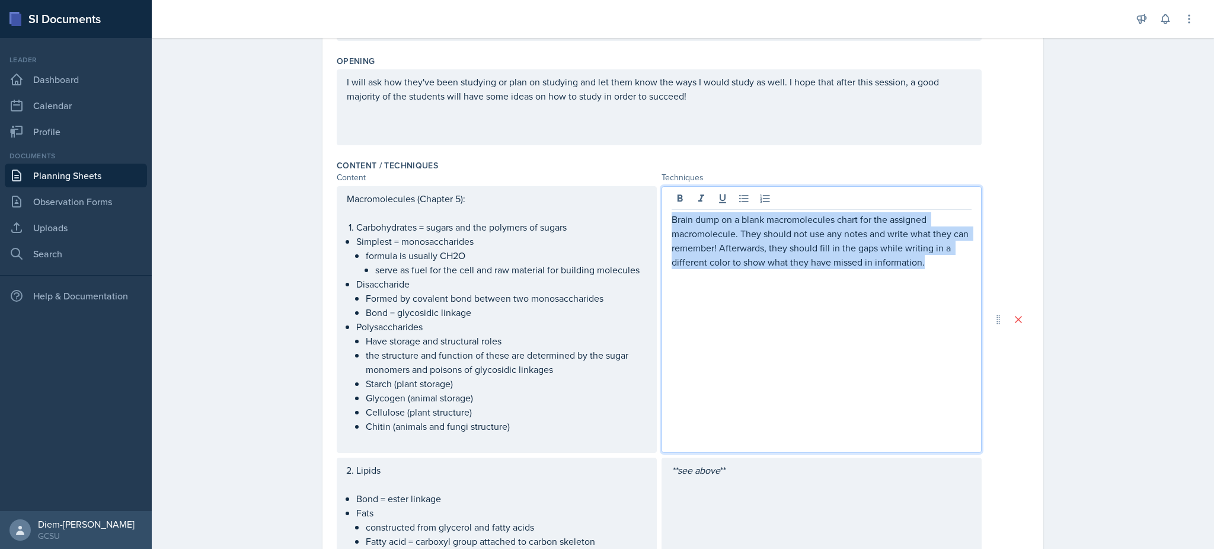
click at [884, 255] on p "Brain dump on a blank macromolecules chart for the assigned macromolecule. They…" at bounding box center [822, 240] width 300 height 57
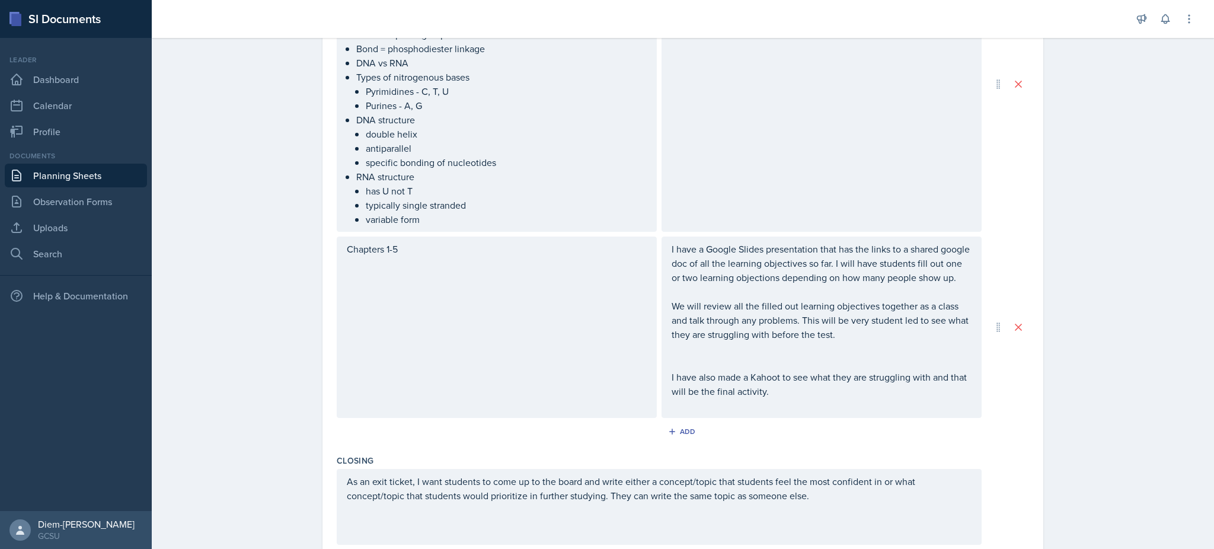
scroll to position [1717, 0]
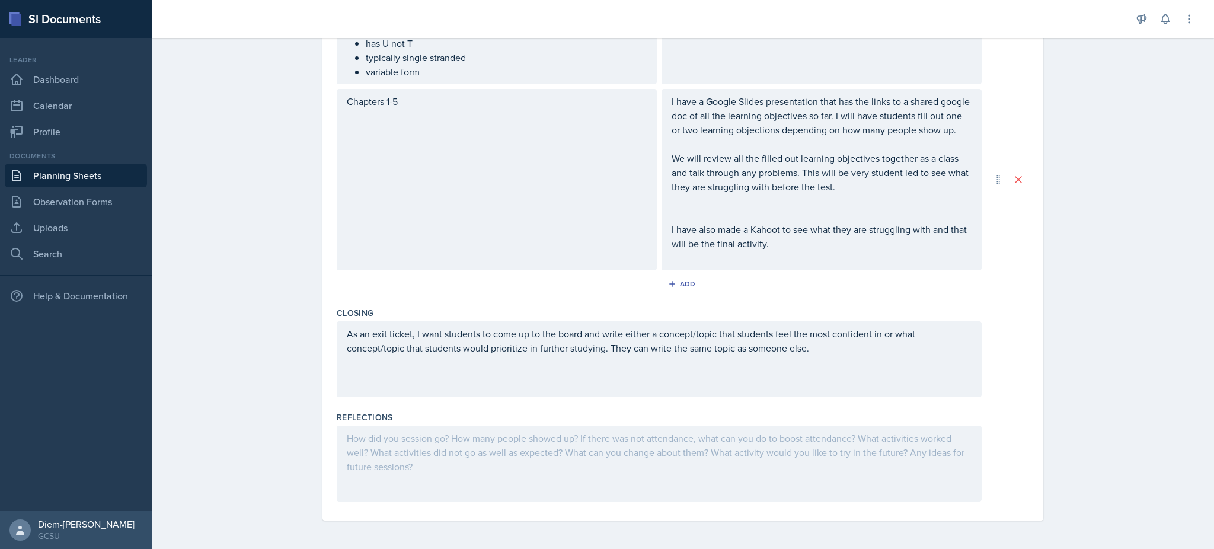
click at [589, 463] on div at bounding box center [659, 464] width 645 height 76
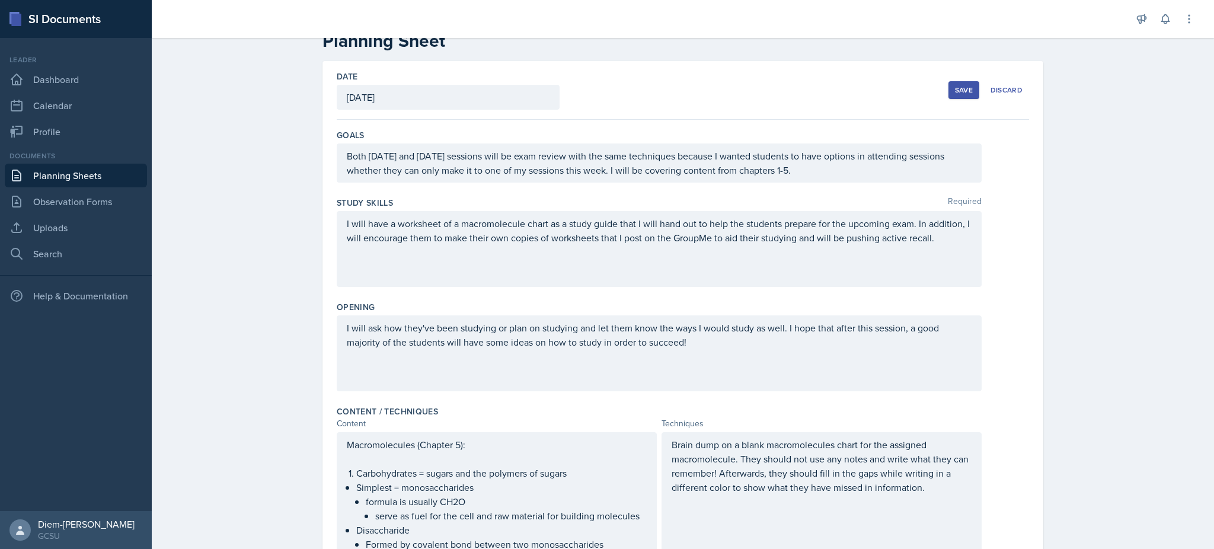
scroll to position [0, 0]
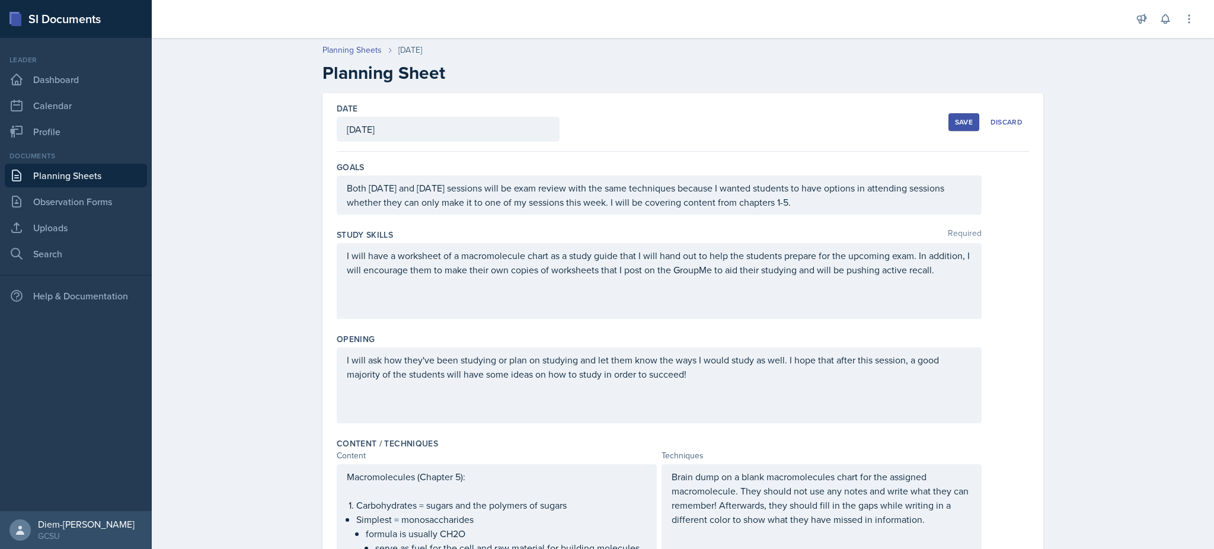
click at [955, 116] on button "Save" at bounding box center [963, 122] width 31 height 18
click at [955, 122] on div "Save" at bounding box center [964, 121] width 18 height 9
click at [1192, 490] on div "Error updating There was an error updating the document. Contact support if thi…" at bounding box center [1086, 506] width 228 height 58
click at [1184, 490] on icon at bounding box center [1184, 492] width 12 height 12
click at [948, 119] on button "Save" at bounding box center [963, 122] width 31 height 18
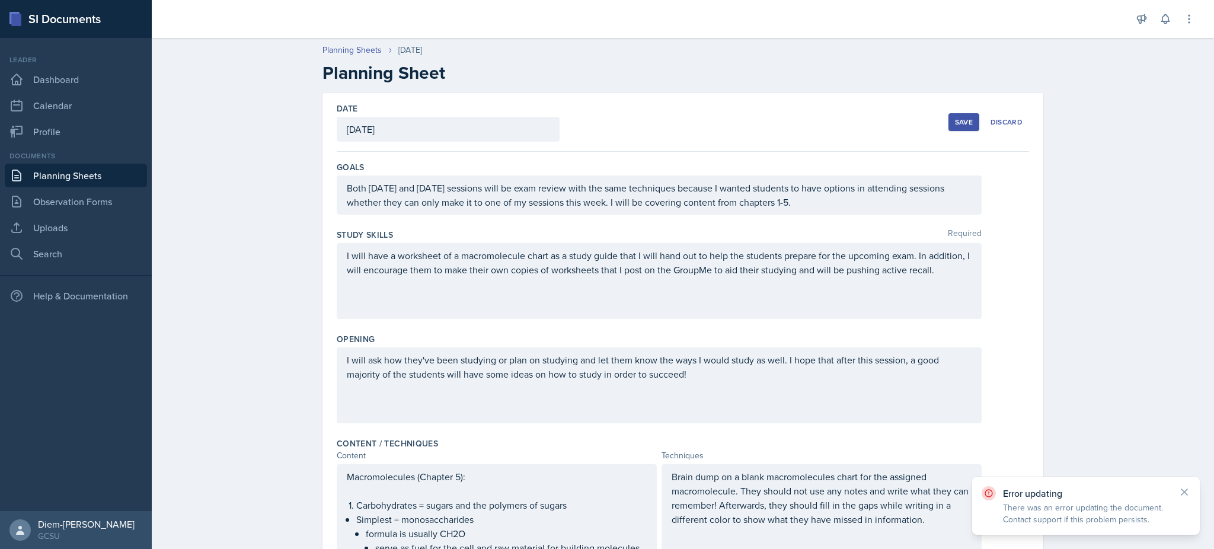
click at [1174, 500] on div "Error updating There was an error updating the document. Contact support if thi…" at bounding box center [1085, 505] width 209 height 39
click at [1185, 492] on icon at bounding box center [1184, 492] width 12 height 12
click at [956, 122] on div "Save" at bounding box center [964, 121] width 18 height 9
click at [1009, 124] on div "Discard" at bounding box center [1006, 121] width 32 height 9
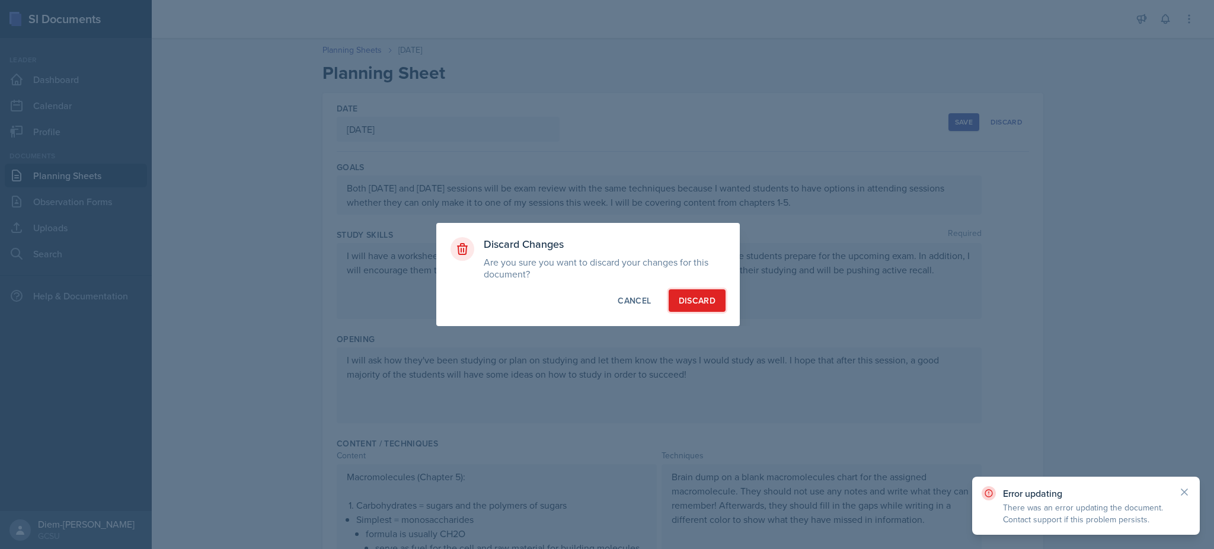
click at [688, 298] on div "Discard" at bounding box center [697, 301] width 37 height 12
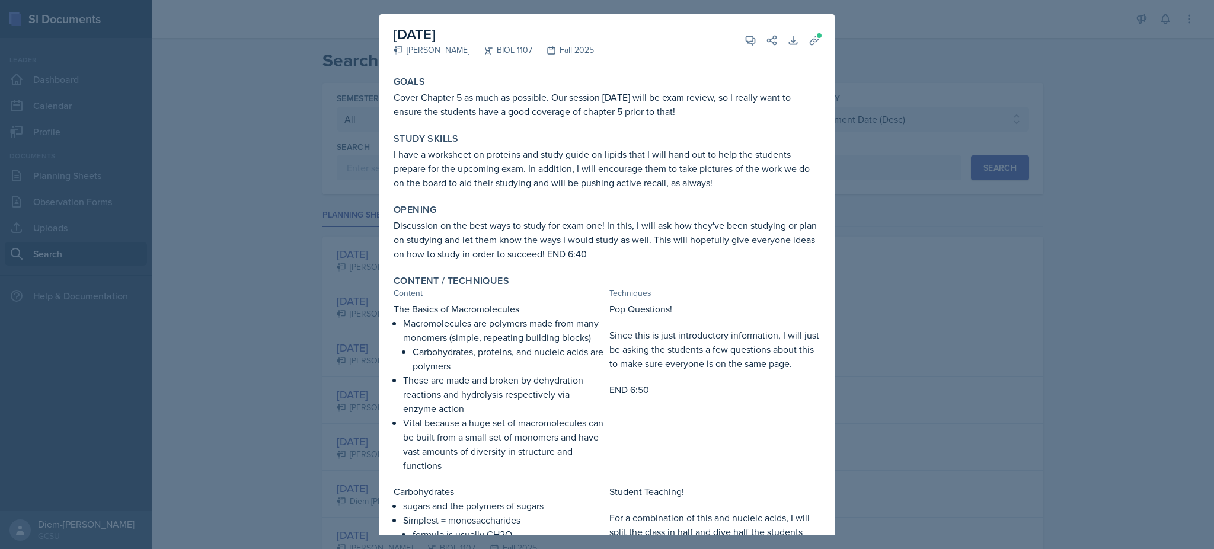
select select "all"
select select "6d02d006-d2ce-4ab3-bc11-53b48f3c94ca"
select select "3"
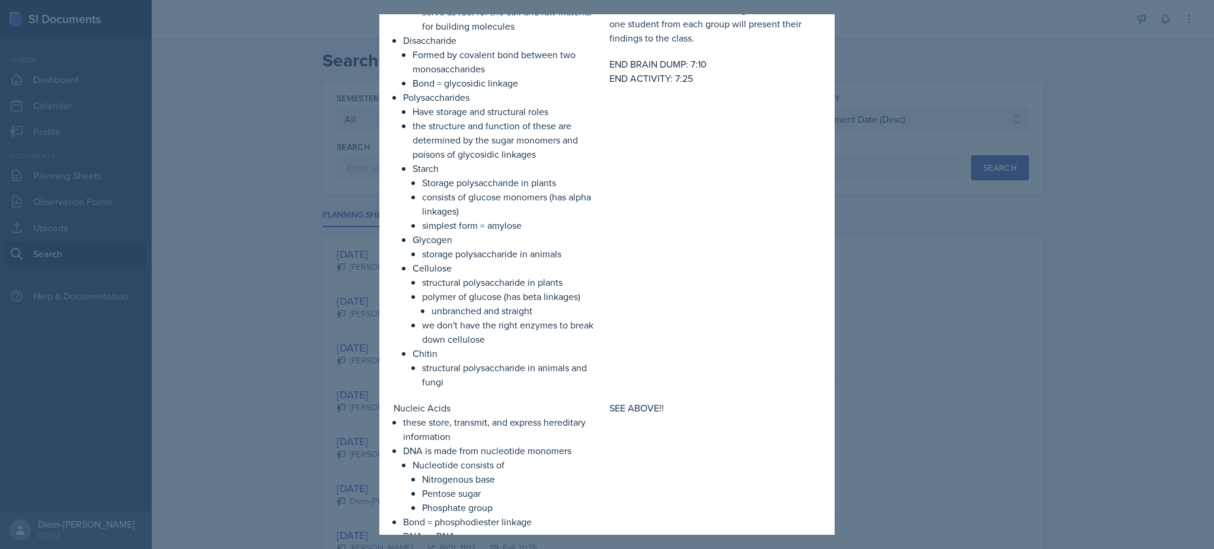
scroll to position [694, 0]
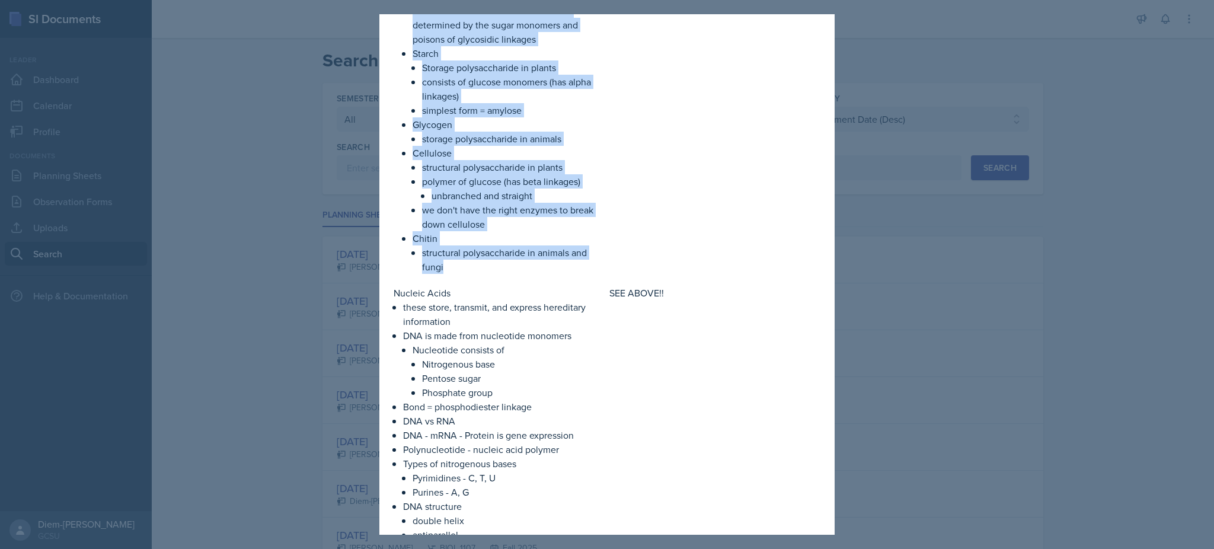
drag, startPoint x: 402, startPoint y: 116, endPoint x: 469, endPoint y: 289, distance: 185.6
copy ul "sugars and the polymers of sugars Simplest = monosaccharides formula is usually…"
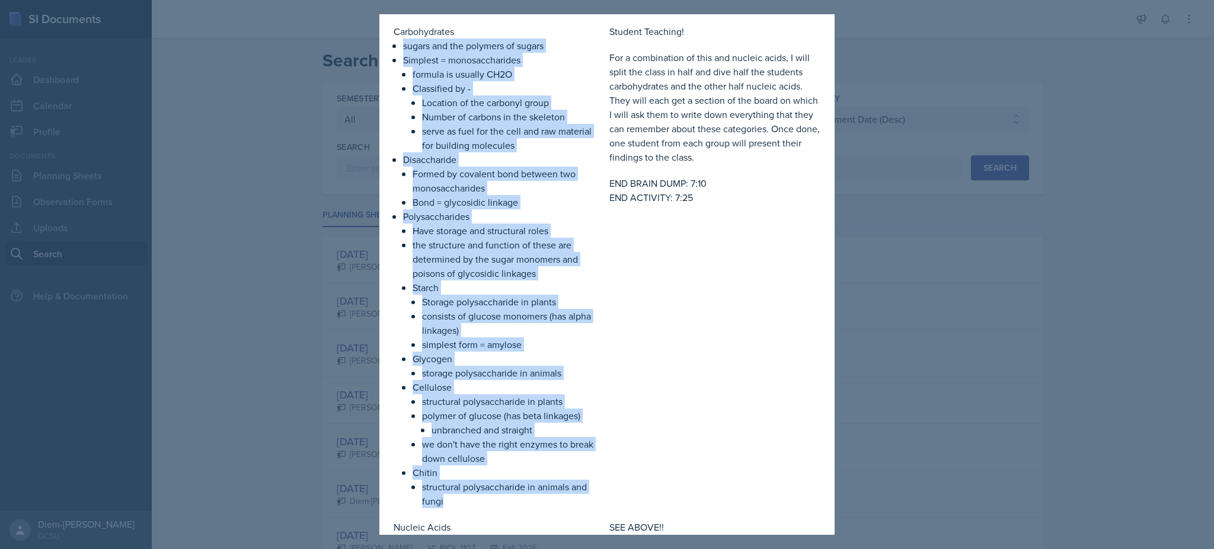
scroll to position [225, 0]
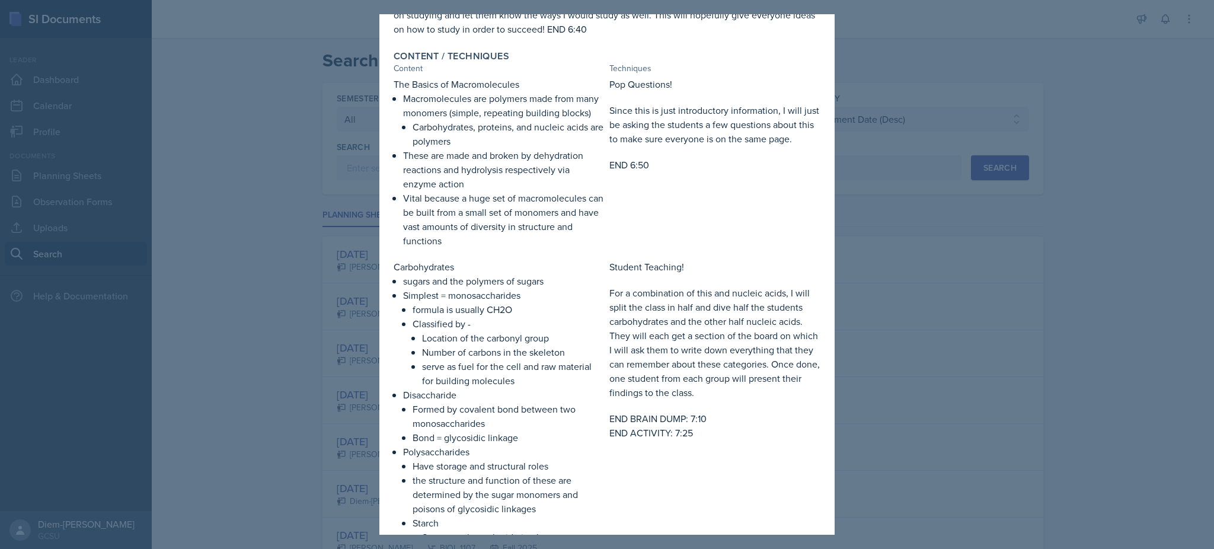
click at [459, 226] on p "Vital because a huge set of macromolecules can be built from a small set of mon…" at bounding box center [504, 219] width 202 height 57
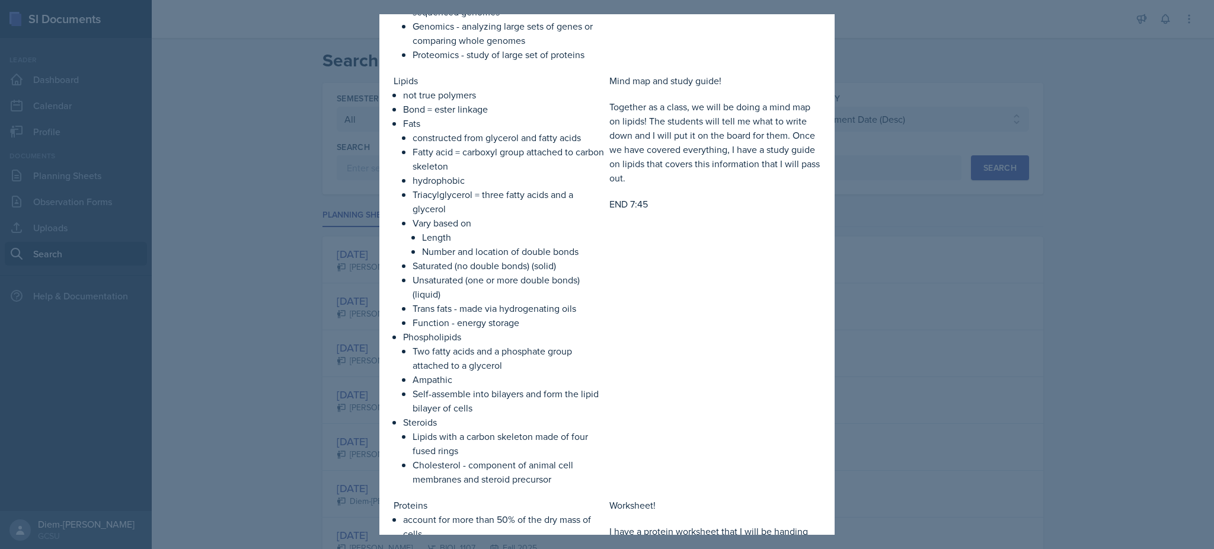
scroll to position [1371, 0]
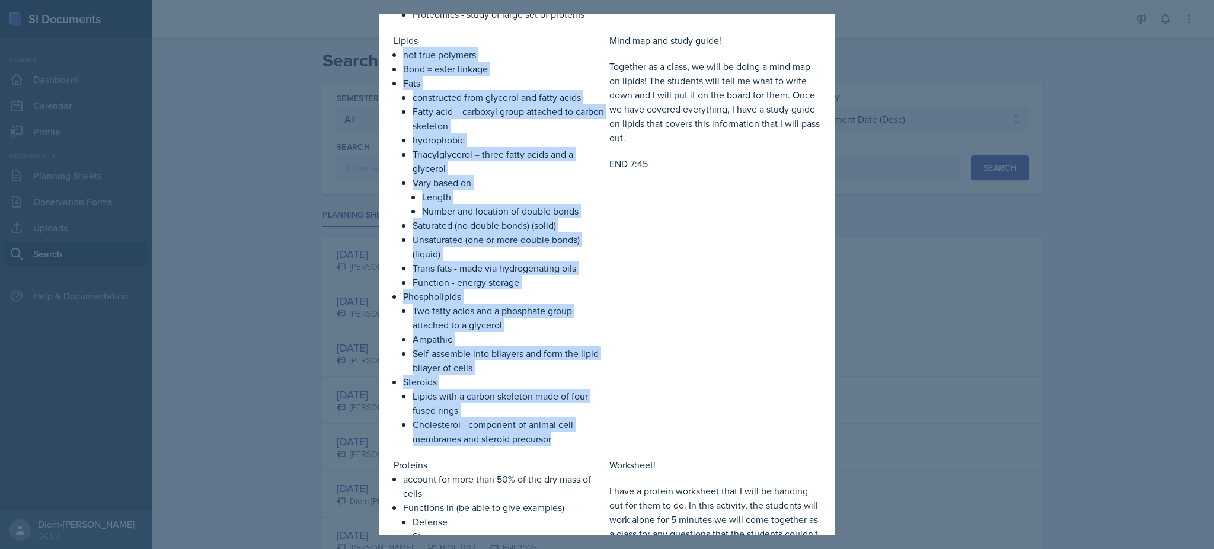
drag, startPoint x: 405, startPoint y: 69, endPoint x: 562, endPoint y: 455, distance: 416.8
click at [562, 446] on ul "not true polymers Bond = ester linkage Fats constructed from glycerol and fatty…" at bounding box center [504, 246] width 202 height 398
copy ul "not true polymers Bond = ester linkage Fats constructed from glycerol and fatty…"
click at [509, 275] on p "Trans fats - made via hydrogenating oils" at bounding box center [509, 268] width 192 height 14
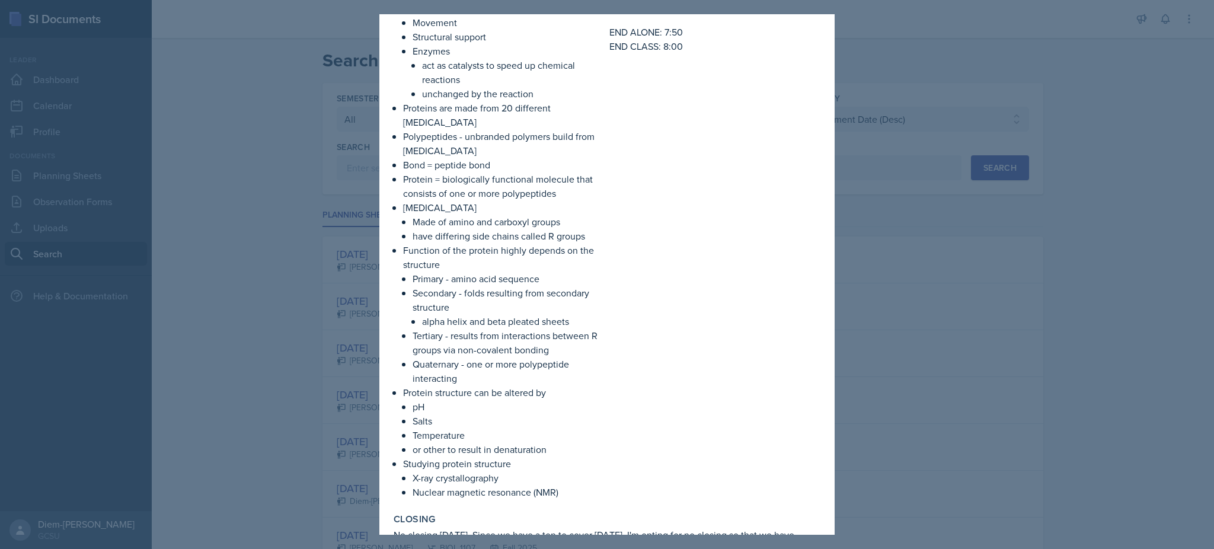
scroll to position [1961, 0]
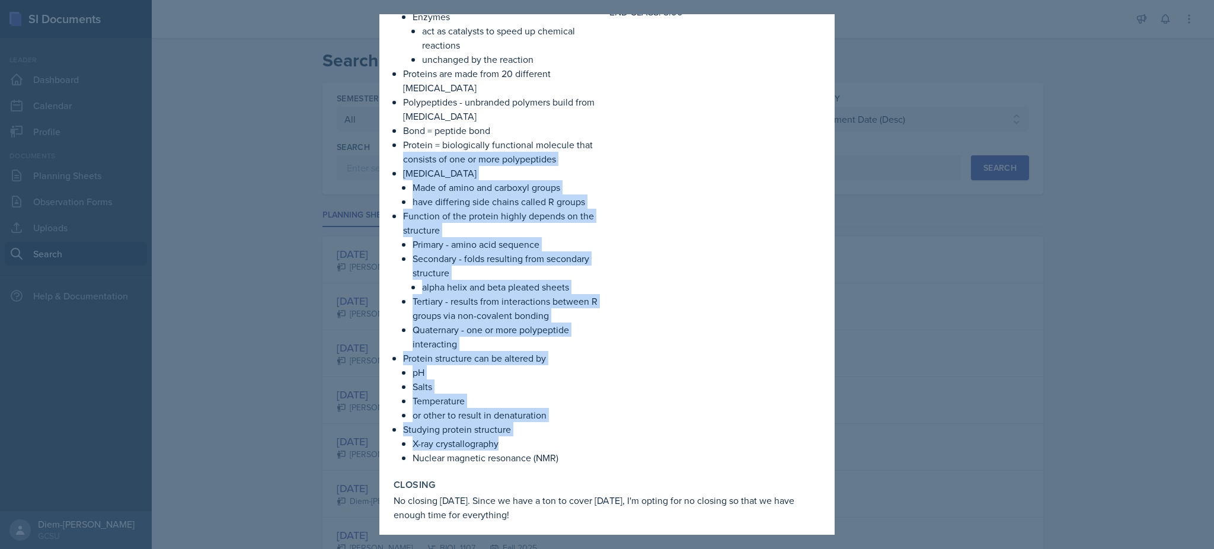
drag, startPoint x: 562, startPoint y: 463, endPoint x: 401, endPoint y: 170, distance: 334.5
click at [401, 170] on div "Proteins account for more than 50% of the dry mass of cells Functions in (be ab…" at bounding box center [499, 165] width 211 height 597
click at [510, 341] on p "Quaternary - one or more polypeptide interacting" at bounding box center [509, 336] width 192 height 28
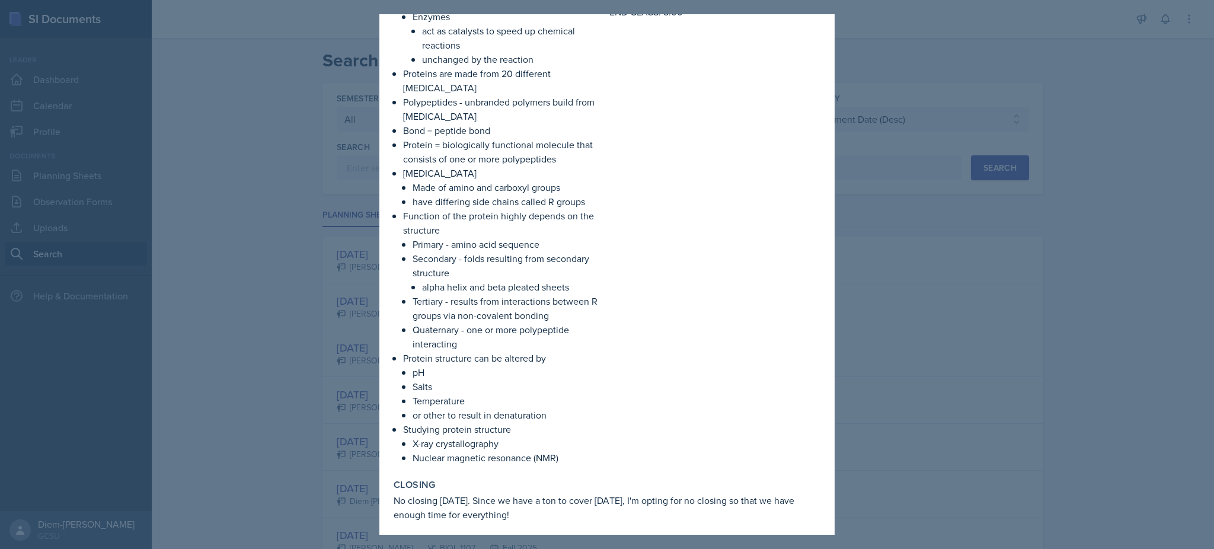
click at [510, 341] on p "Quaternary - one or more polypeptide interacting" at bounding box center [509, 336] width 192 height 28
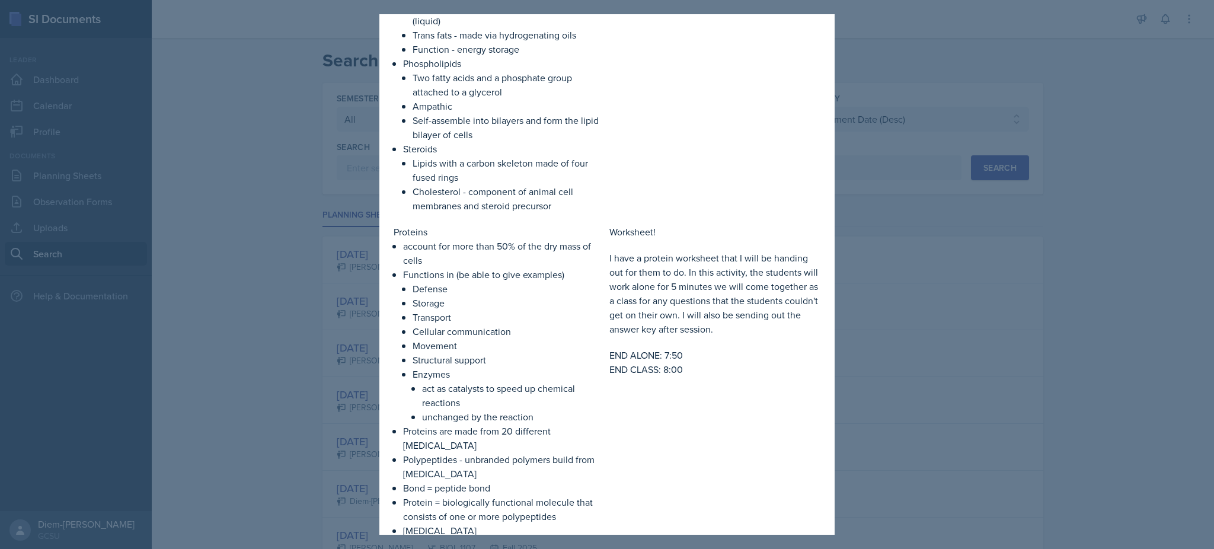
scroll to position [2009, 0]
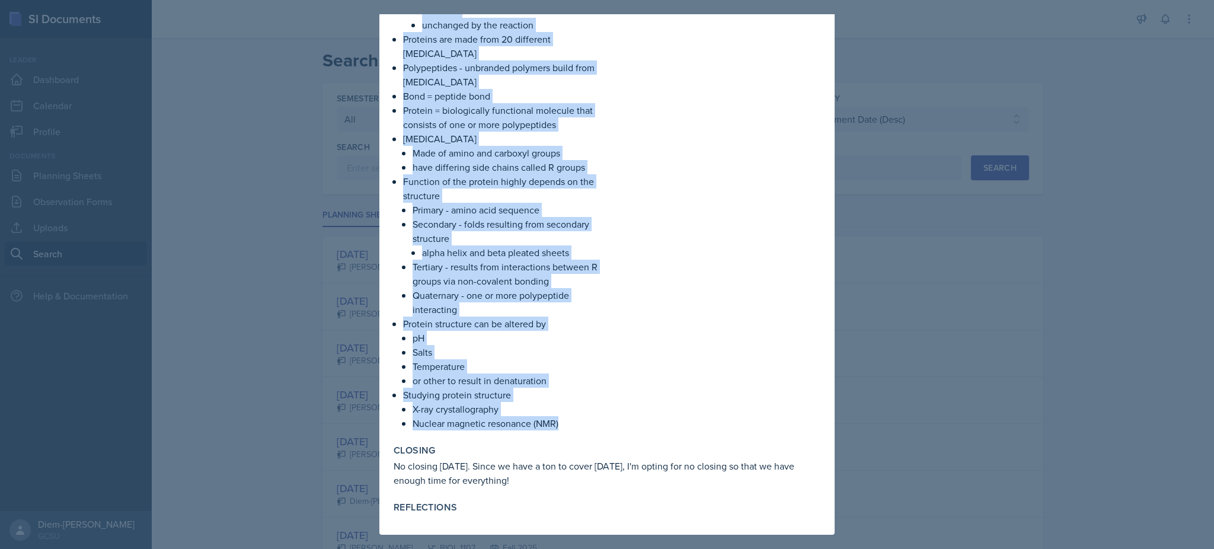
drag, startPoint x: 392, startPoint y: 243, endPoint x: 562, endPoint y: 421, distance: 246.5
copy div "Proteins account for more than 50% of the dry mass of cells Functions in (be ab…"
click at [480, 350] on p "Salts" at bounding box center [509, 352] width 192 height 14
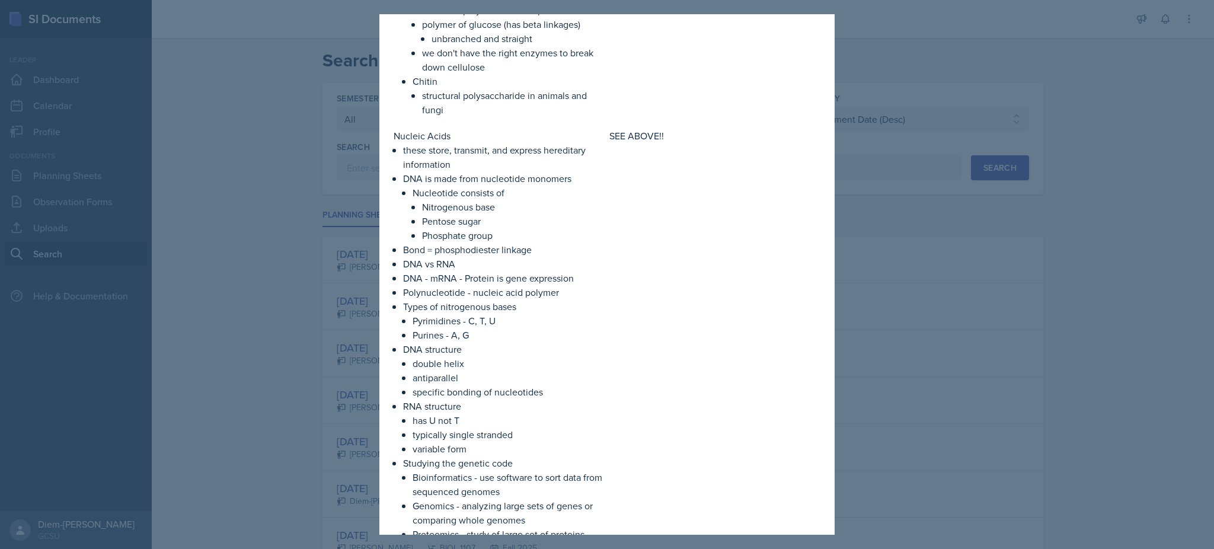
scroll to position [902, 0]
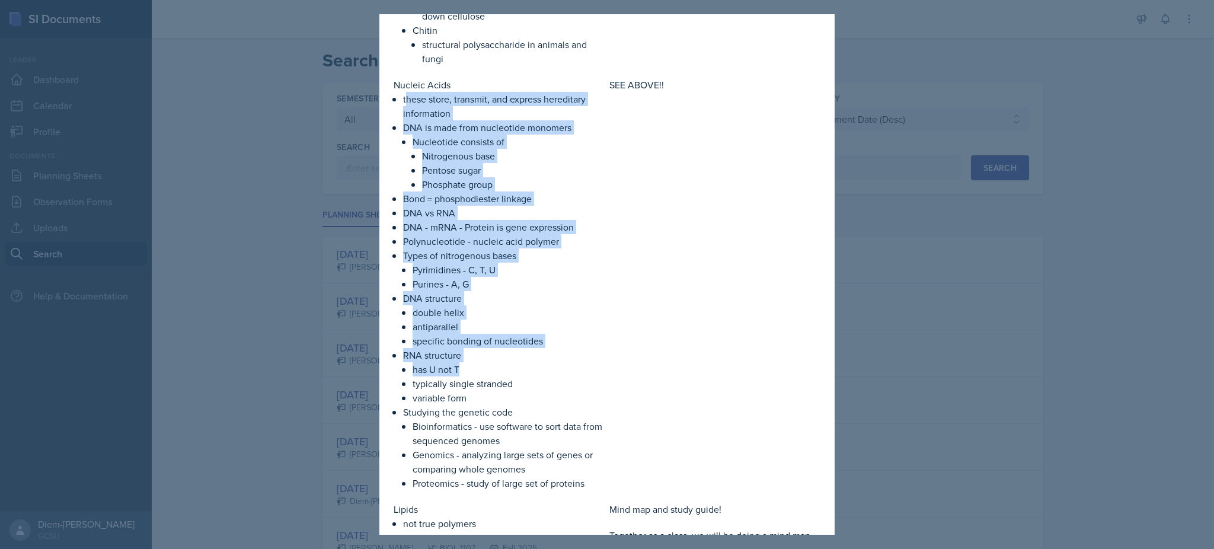
drag, startPoint x: 405, startPoint y: 114, endPoint x: 564, endPoint y: 386, distance: 314.8
click at [564, 386] on ul "these store, transmit, and express hereditary information DNA is made from nucl…" at bounding box center [504, 291] width 202 height 398
click at [505, 206] on p "Bond = phosphodiester linkage" at bounding box center [504, 198] width 202 height 14
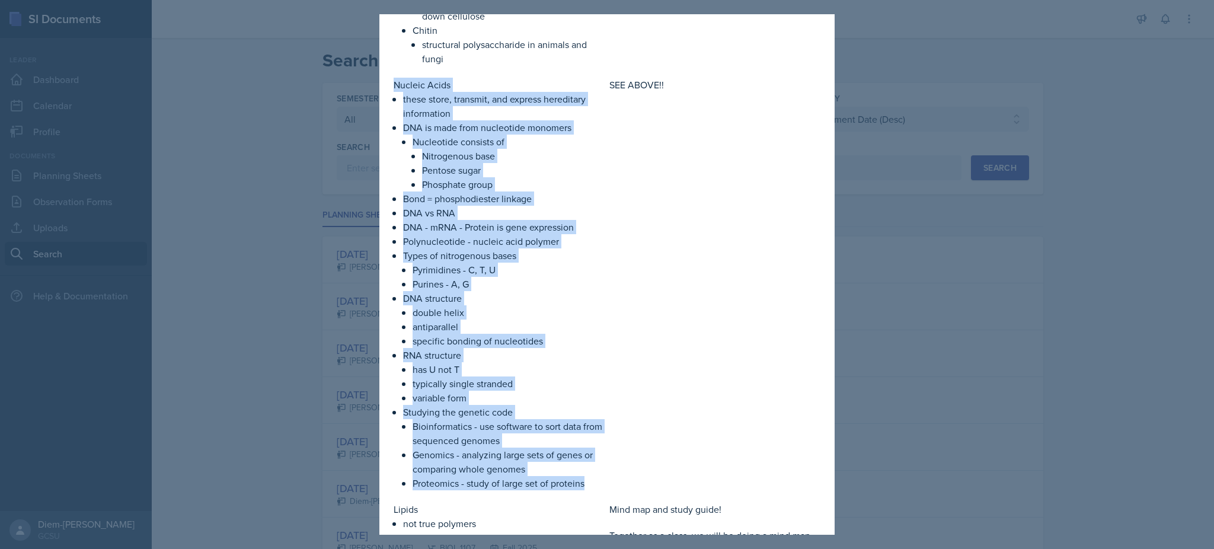
drag, startPoint x: 391, startPoint y: 97, endPoint x: 588, endPoint y: 493, distance: 441.6
click at [588, 493] on div "Content / Techniques Content Techniques The Basics of Macromolecules Macromolec…" at bounding box center [607, 448] width 436 height 2160
copy div "Nucleic Acids these store, transmit, and express hereditary information DNA is …"
click at [600, 382] on div "Nucleic Acids these store, transmit, and express hereditary information DNA is …" at bounding box center [607, 284] width 427 height 413
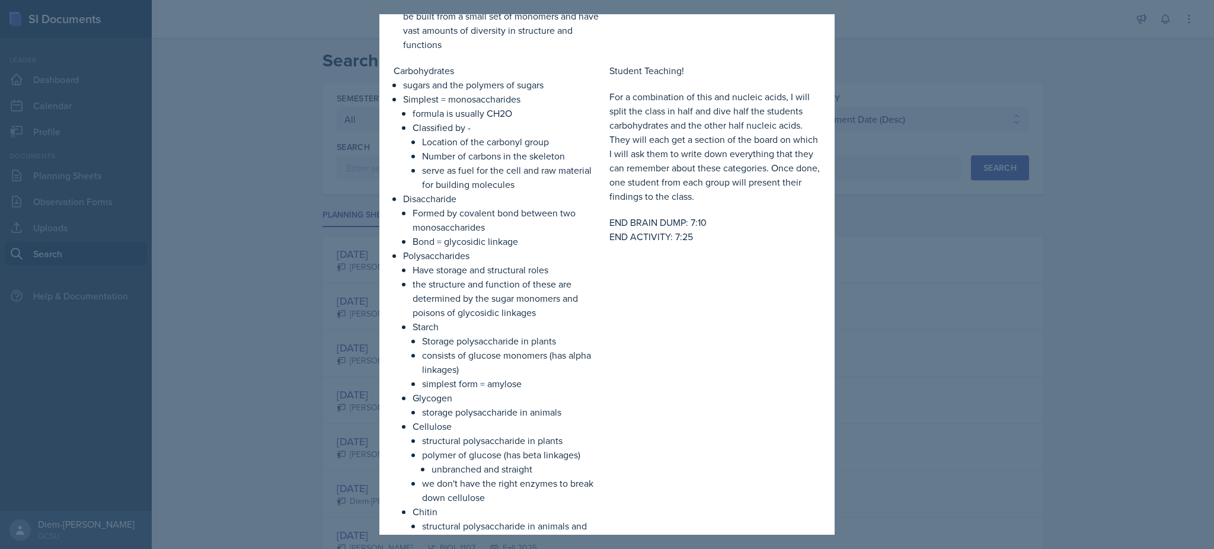
scroll to position [0, 0]
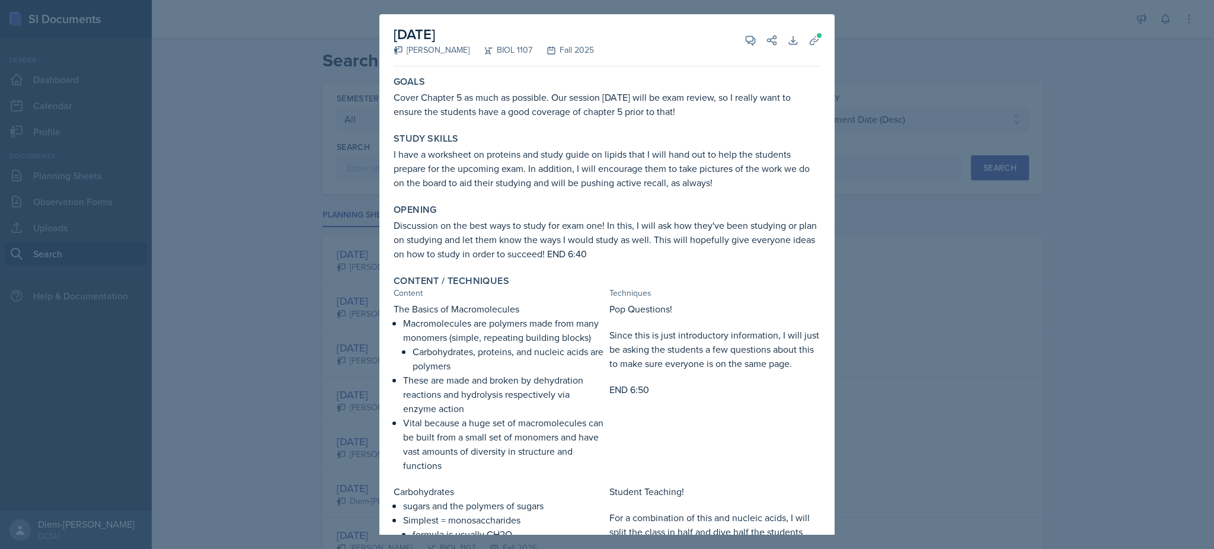
click at [876, 231] on div at bounding box center [607, 274] width 1214 height 549
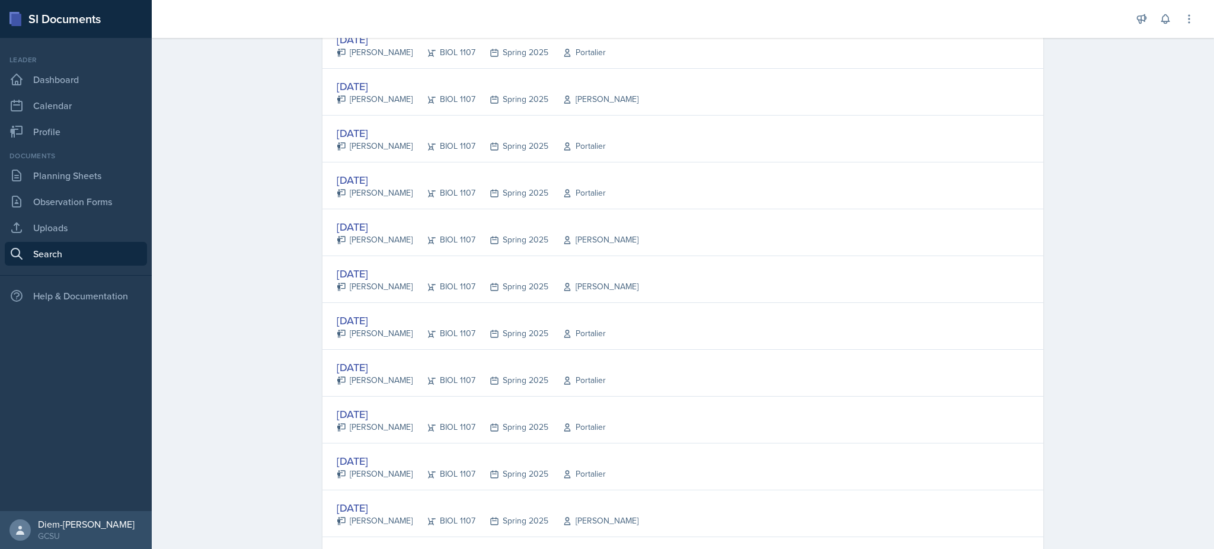
scroll to position [2103, 0]
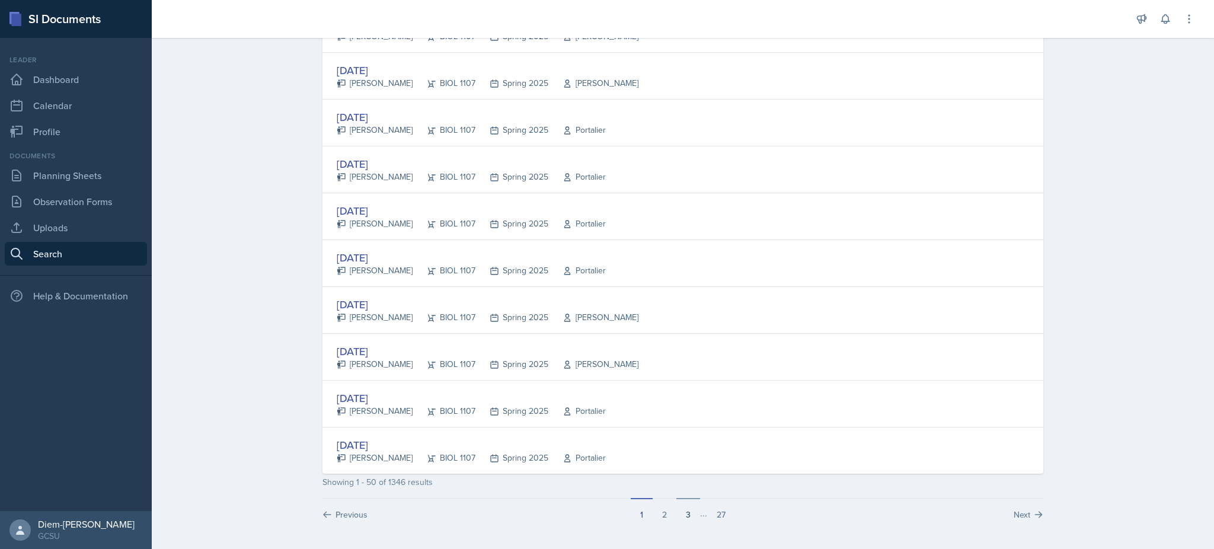
click at [678, 514] on button "3" at bounding box center [688, 509] width 24 height 23
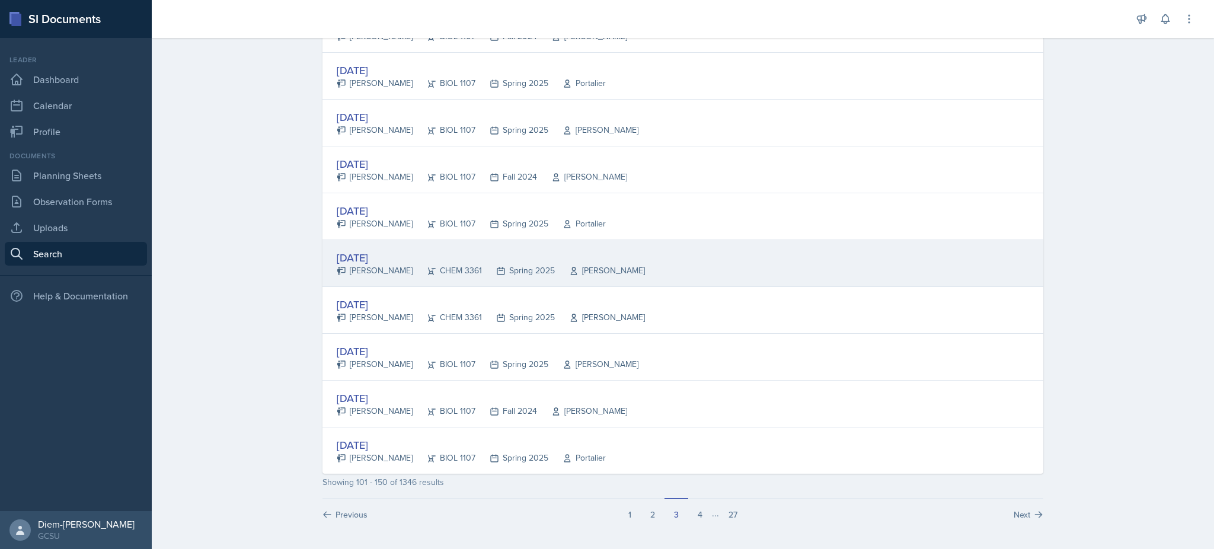
click at [644, 253] on div "Sep 16th, 2024 Nathan Choi CHEM 3361 Spring 2025 Weese" at bounding box center [682, 263] width 721 height 47
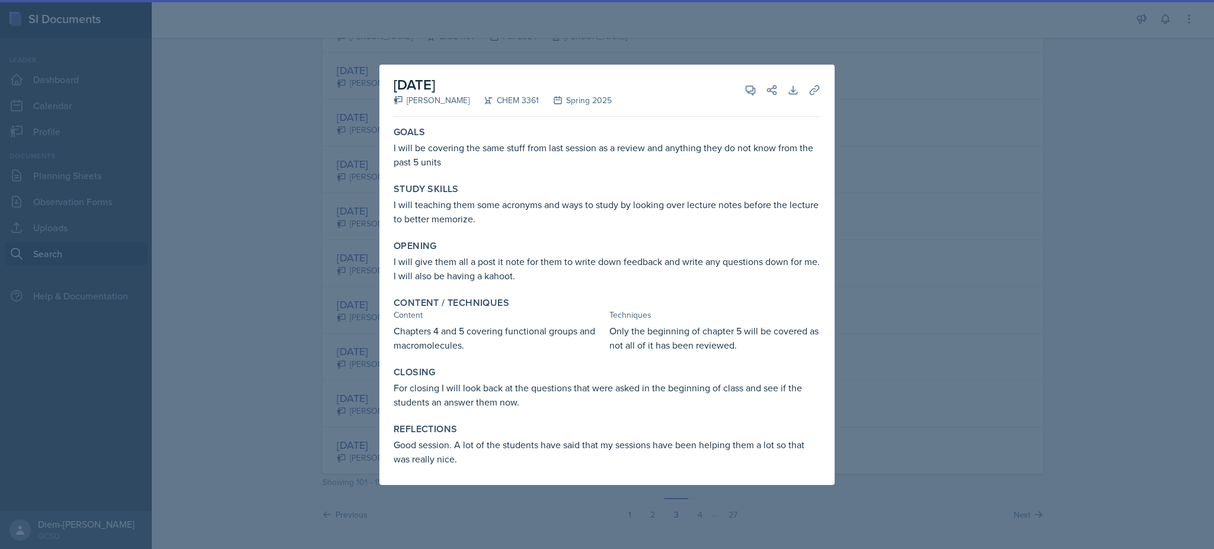
click at [925, 317] on div at bounding box center [607, 274] width 1214 height 549
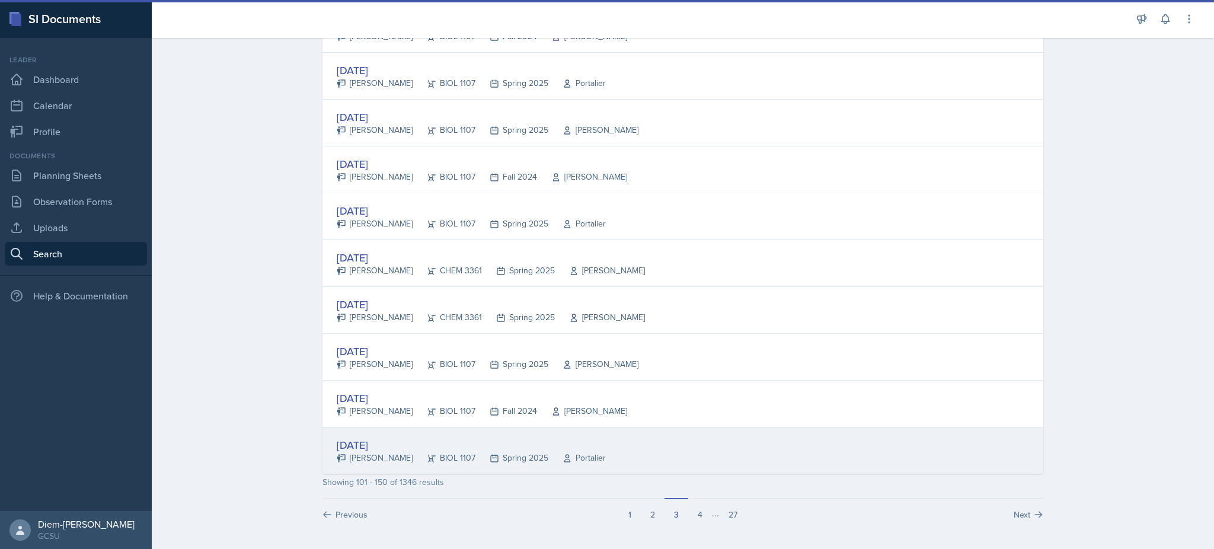
click at [594, 440] on div "Sep 11th, 2024 Olivia Hood BIOL 1107 Spring 2025 Portalier" at bounding box center [682, 450] width 721 height 46
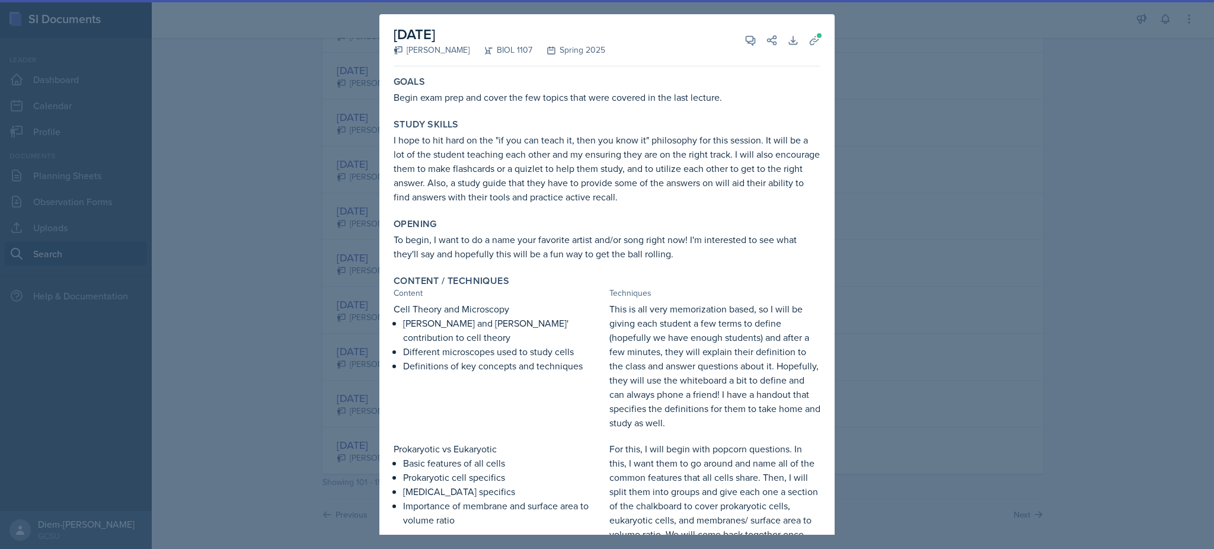
click at [958, 253] on div at bounding box center [607, 274] width 1214 height 549
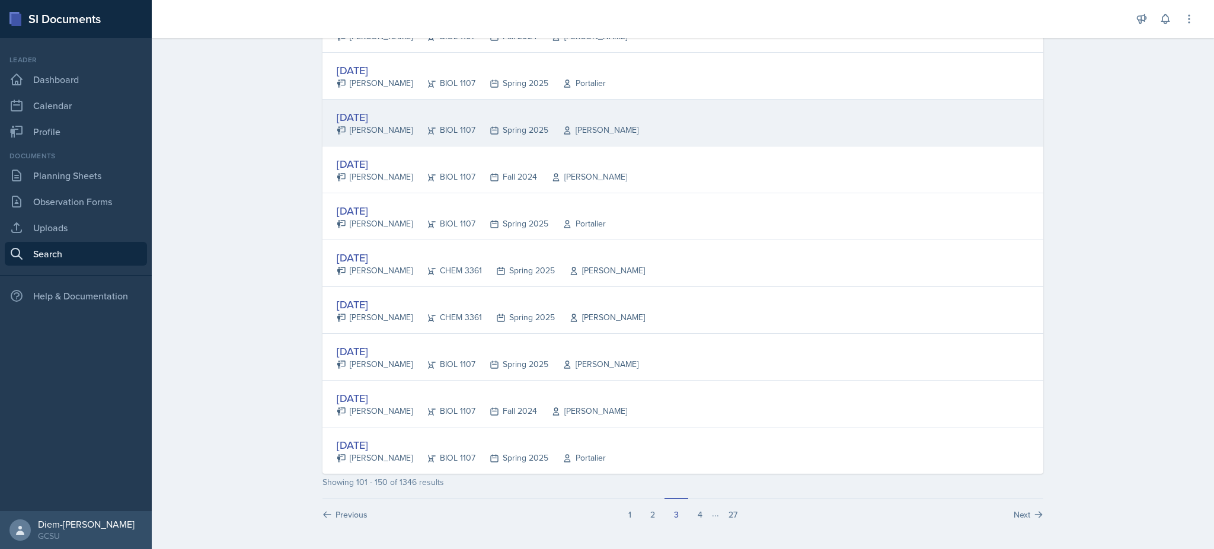
click at [533, 119] on div "Sep 17th, 2024" at bounding box center [488, 117] width 302 height 16
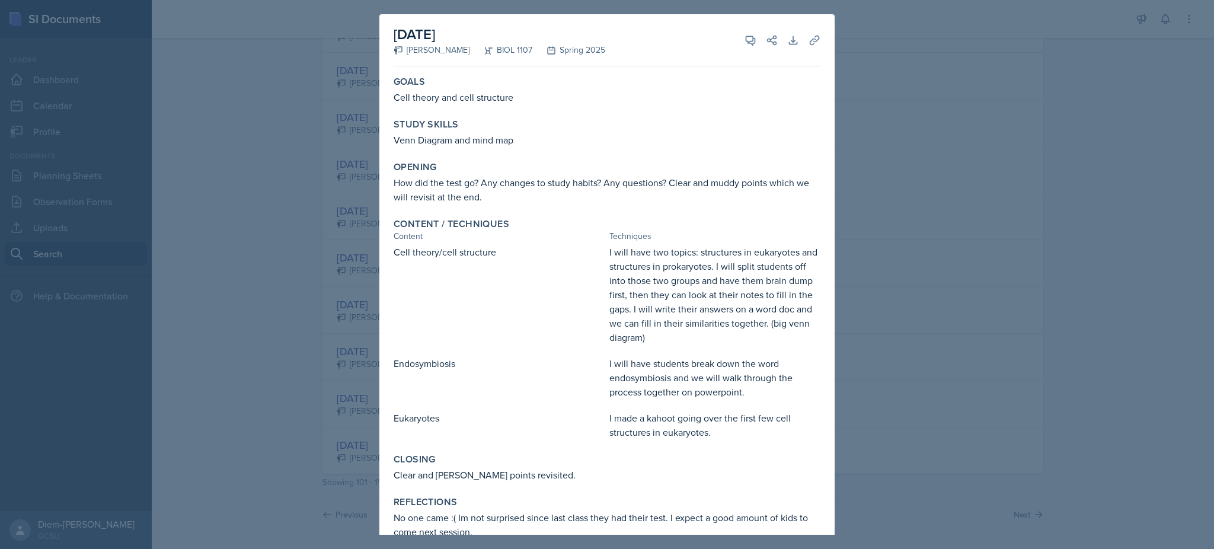
click at [925, 136] on div at bounding box center [607, 274] width 1214 height 549
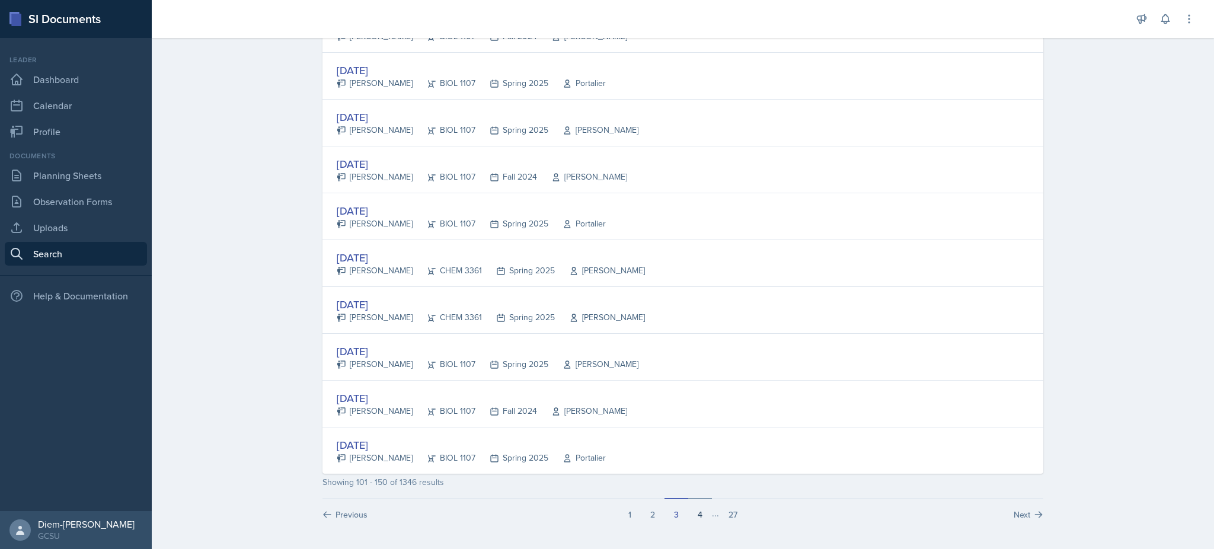
click at [698, 519] on button "4" at bounding box center [700, 509] width 24 height 23
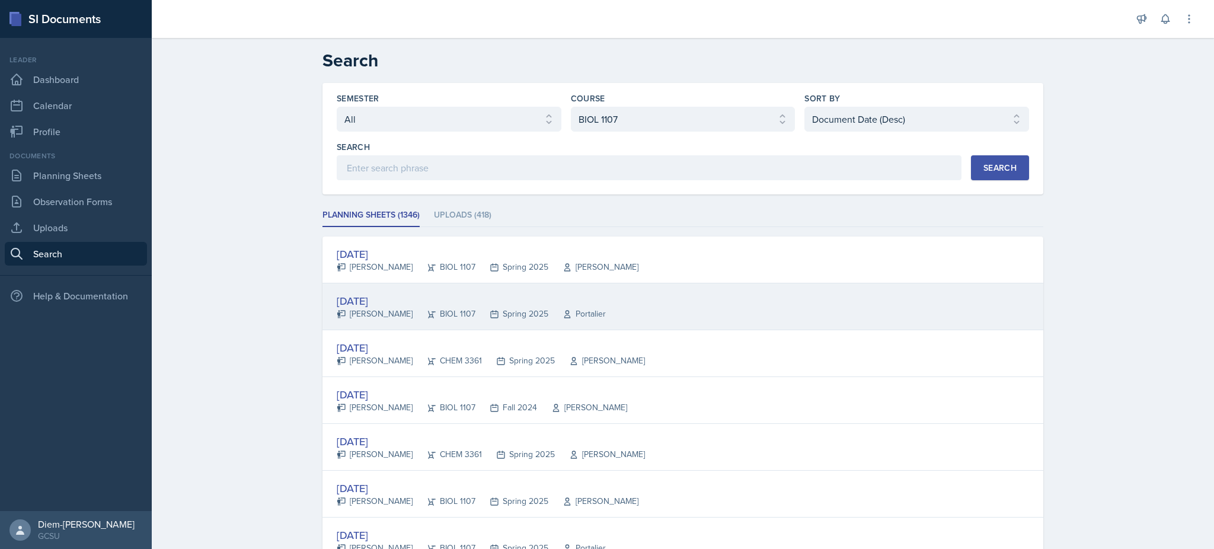
scroll to position [1, 0]
click at [646, 313] on div "Sep 9th, 2024 Olivia Hood BIOL 1107 Spring 2025 Portalier" at bounding box center [682, 306] width 721 height 47
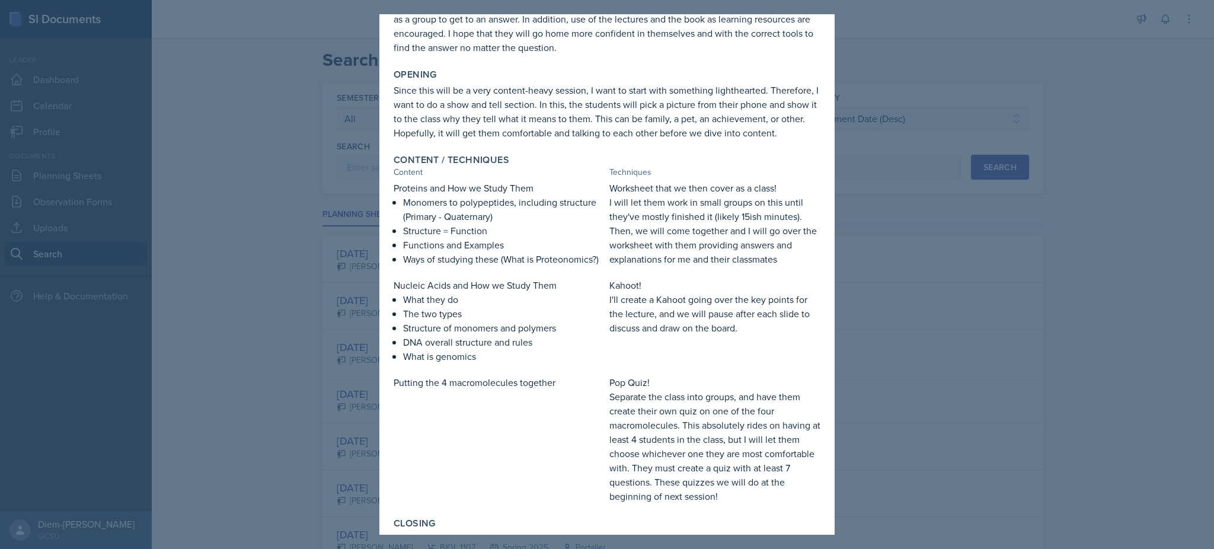
scroll to position [387, 0]
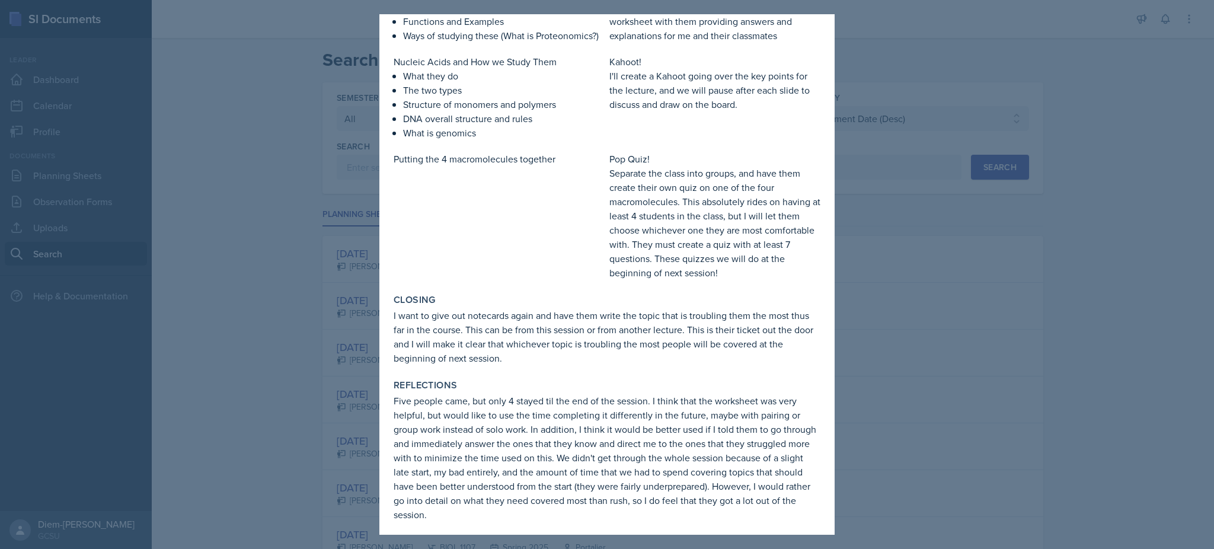
click at [997, 203] on div at bounding box center [607, 274] width 1214 height 549
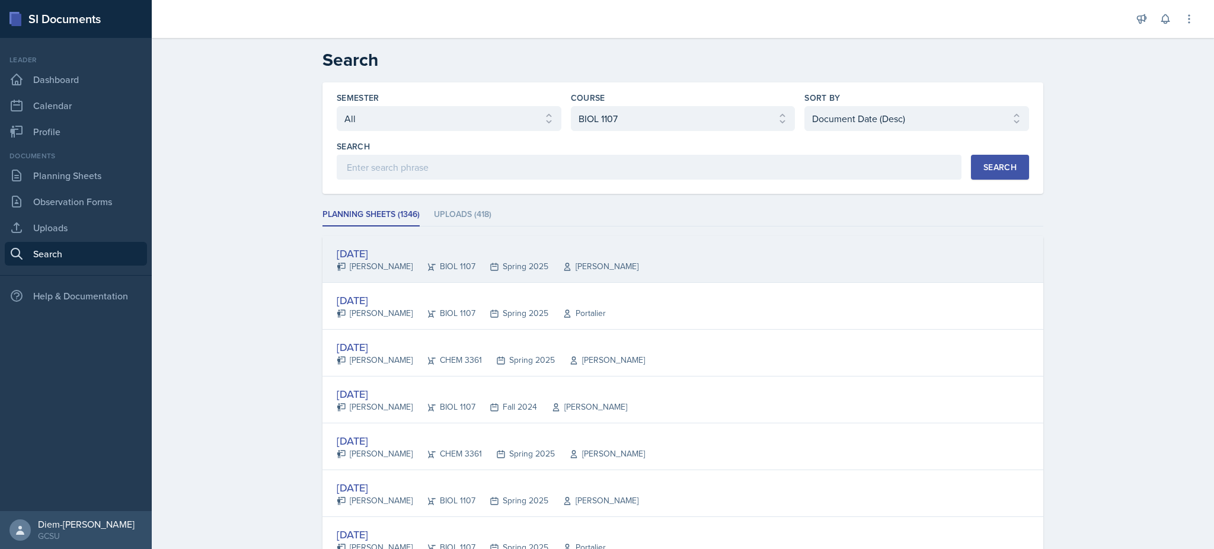
click at [740, 262] on div "Sep 10th, 2024 Ava Farmer BIOL 1107 Spring 2025 Barkovskii" at bounding box center [682, 259] width 721 height 47
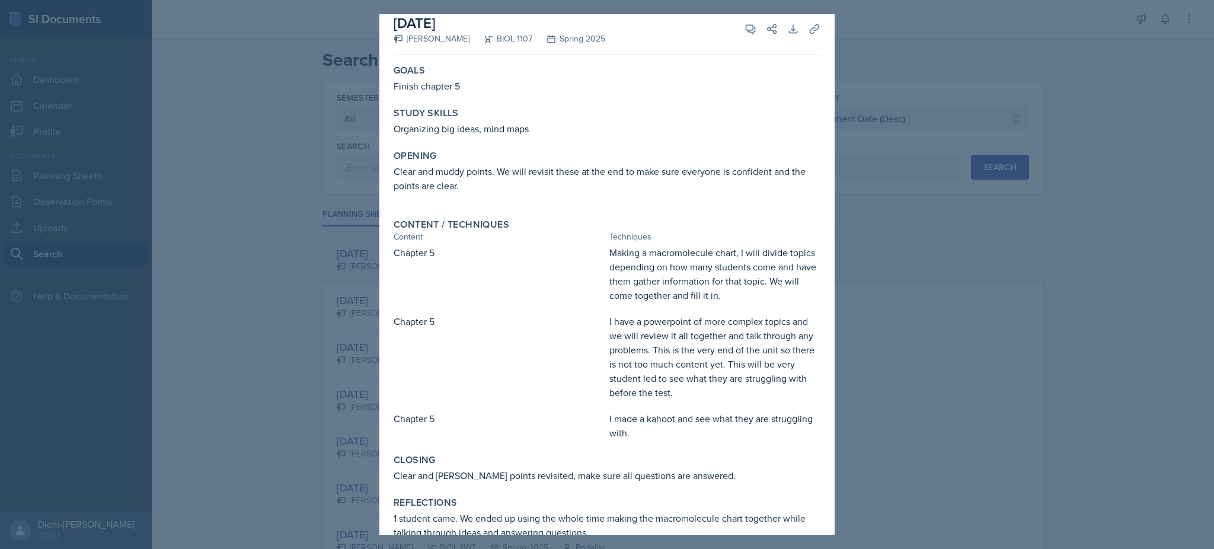
scroll to position [34, 0]
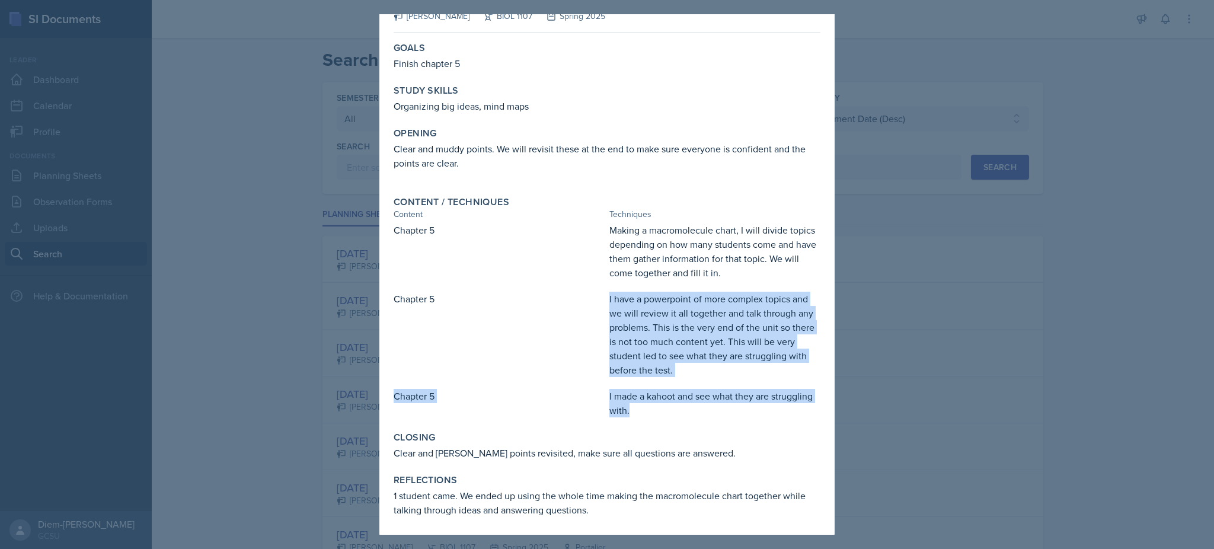
drag, startPoint x: 604, startPoint y: 297, endPoint x: 672, endPoint y: 407, distance: 129.3
click at [672, 407] on div "Chapter 5 Making a macromolecule chart, I will divide topics depending on how m…" at bounding box center [607, 320] width 427 height 194
copy div "I have a powerpoint of more complex topics and we will review it all together a…"
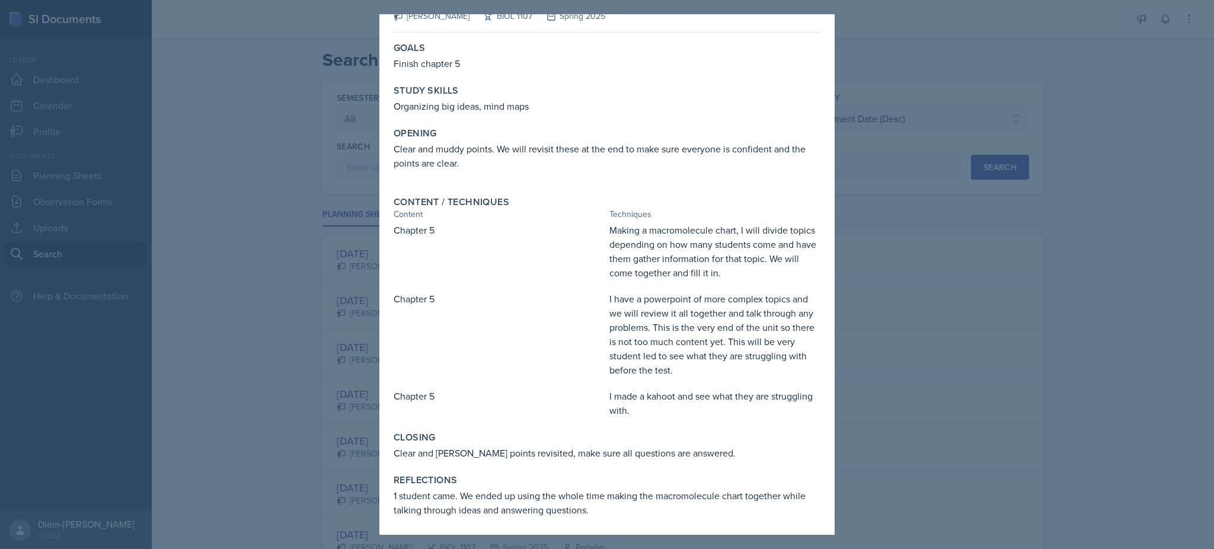
click at [666, 261] on p "Making a macromolecule chart, I will divide topics depending on how many studen…" at bounding box center [714, 251] width 211 height 57
click at [878, 88] on div at bounding box center [607, 274] width 1214 height 549
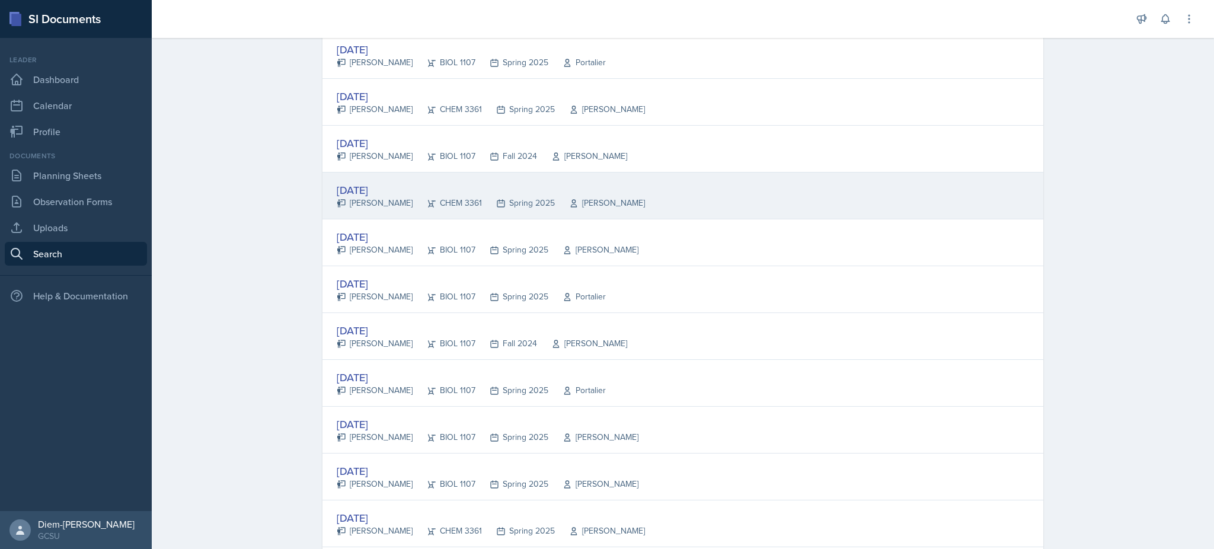
scroll to position [384, 0]
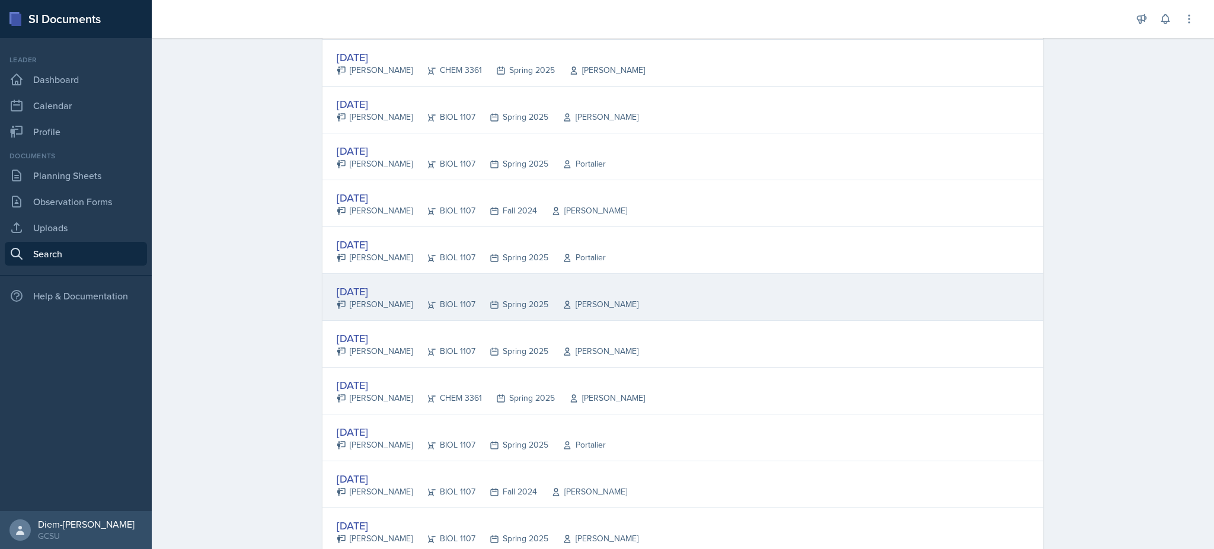
click at [514, 308] on div "Spring 2025" at bounding box center [511, 304] width 73 height 12
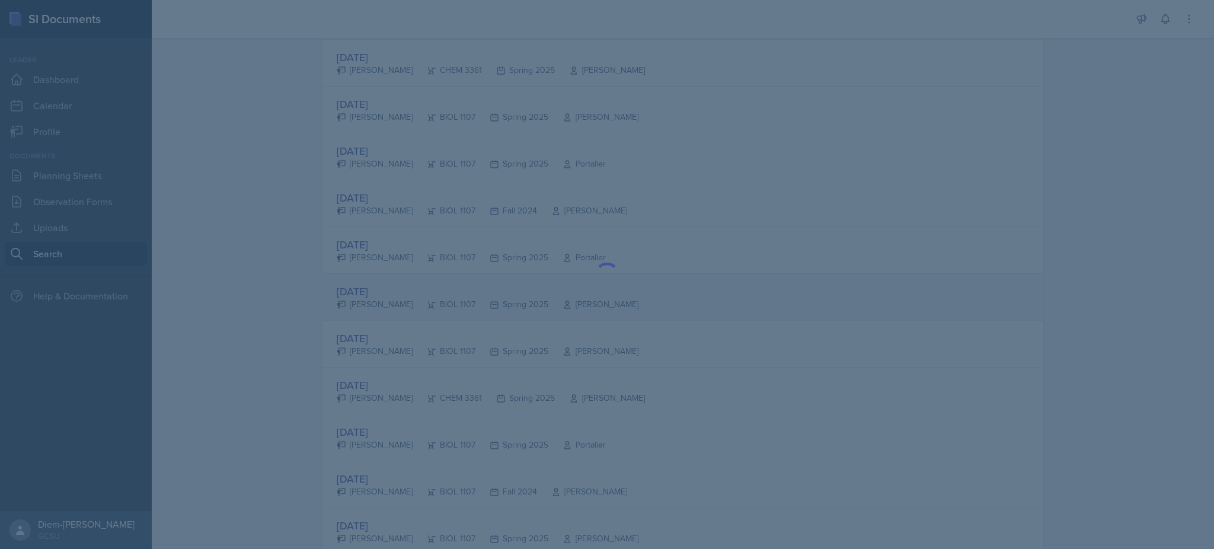
scroll to position [0, 0]
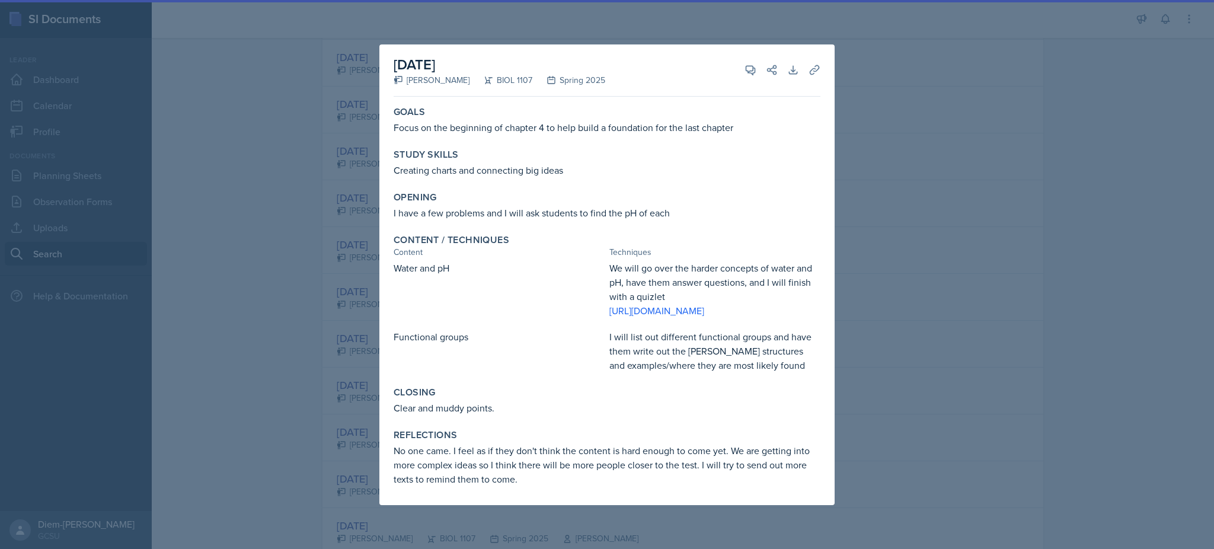
click at [941, 204] on div at bounding box center [607, 274] width 1214 height 549
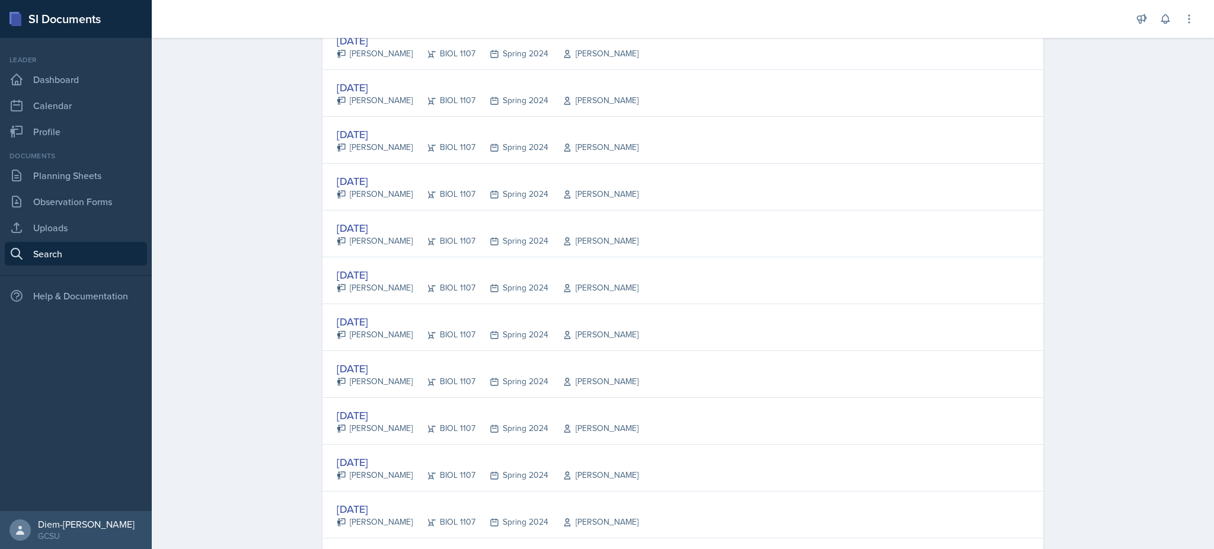
scroll to position [2103, 0]
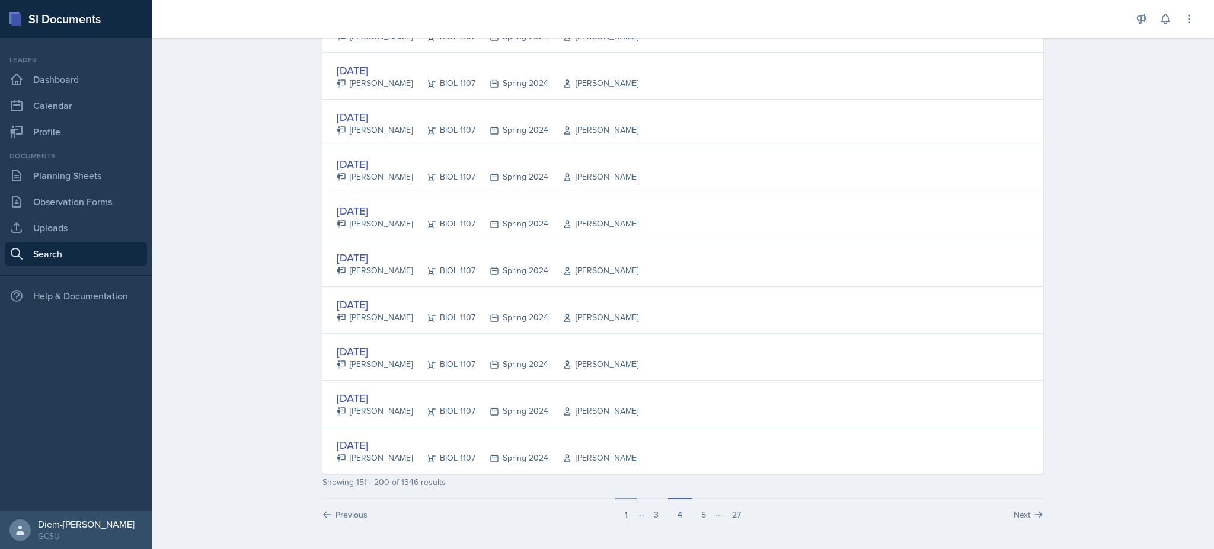
click at [624, 512] on button "1" at bounding box center [626, 509] width 22 height 23
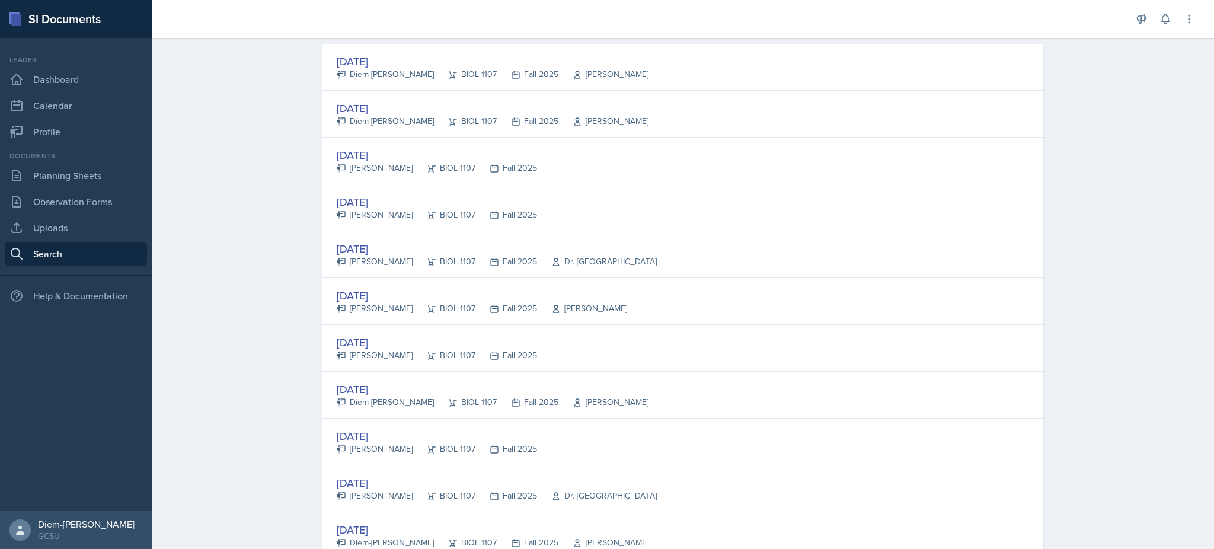
scroll to position [204, 0]
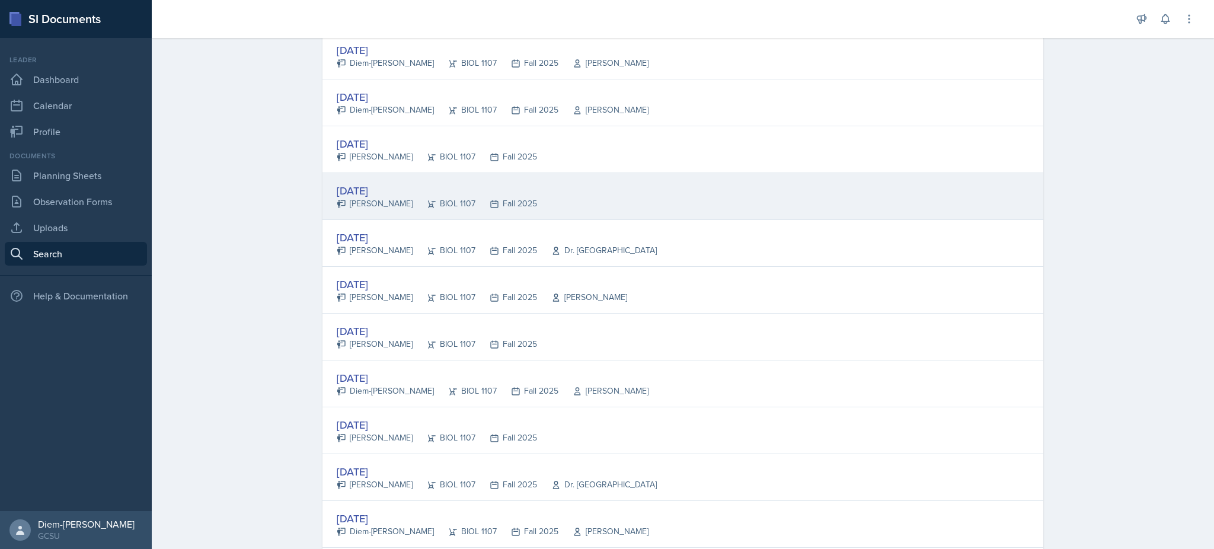
click at [506, 188] on div "Sep 8th, 2025" at bounding box center [437, 191] width 200 height 16
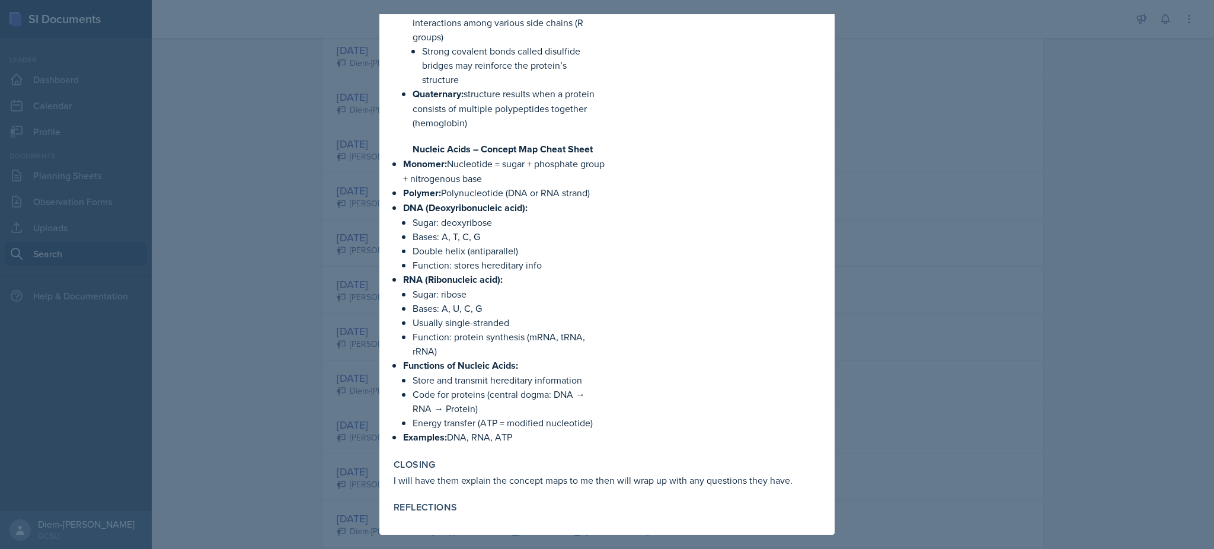
scroll to position [963, 0]
click at [983, 169] on div at bounding box center [607, 274] width 1214 height 549
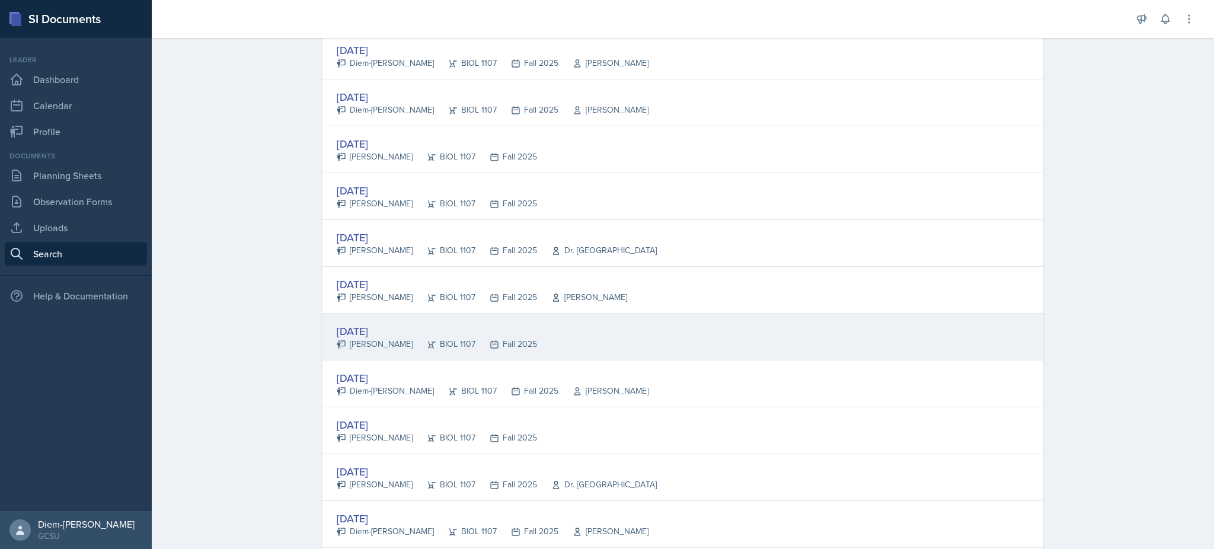
click at [599, 337] on div "Sep 4th, 2025 Kanchan Laul BIOL 1107 Fall 2025" at bounding box center [682, 337] width 721 height 47
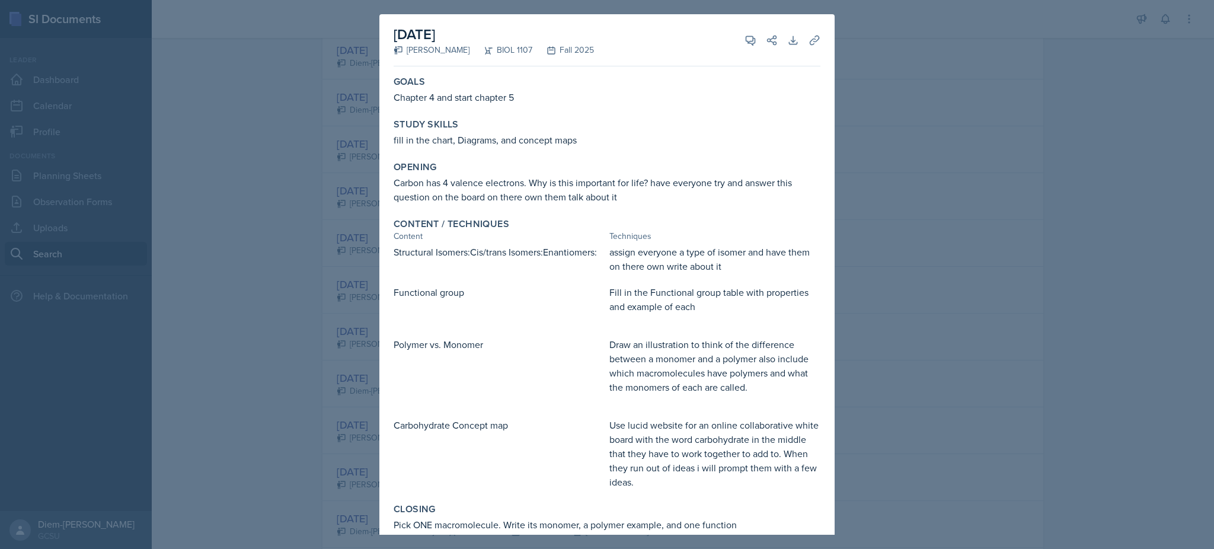
scroll to position [100, 0]
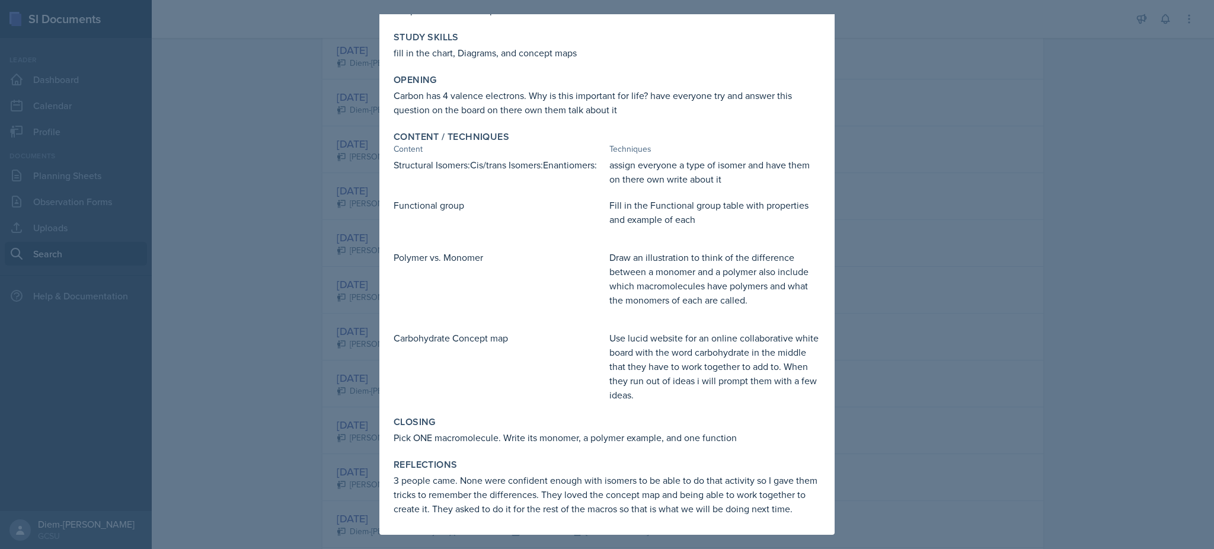
click at [1016, 173] on div at bounding box center [607, 274] width 1214 height 549
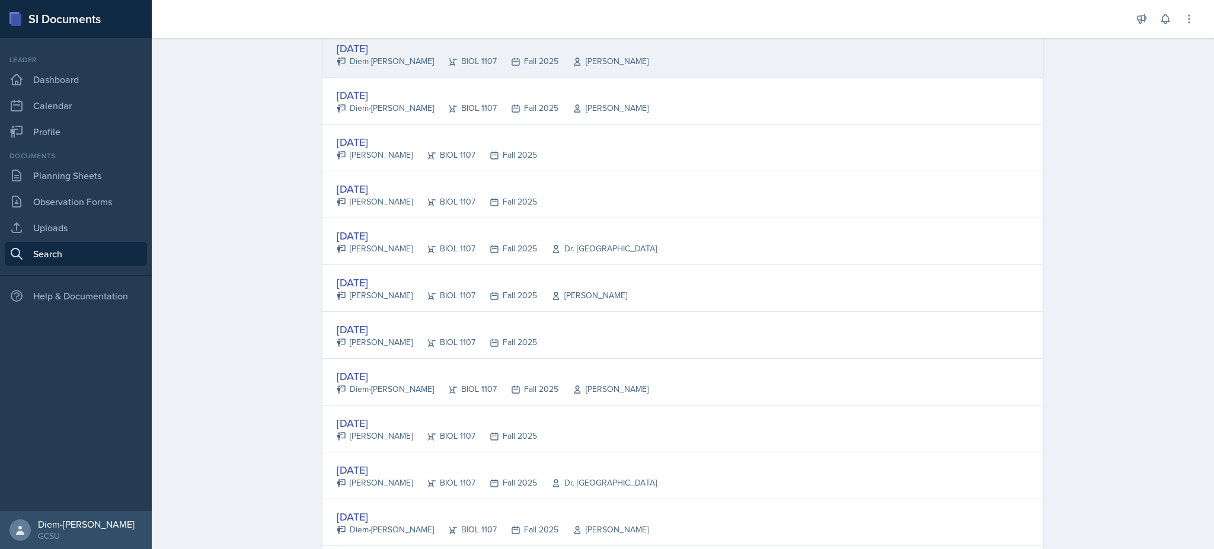
scroll to position [215, 0]
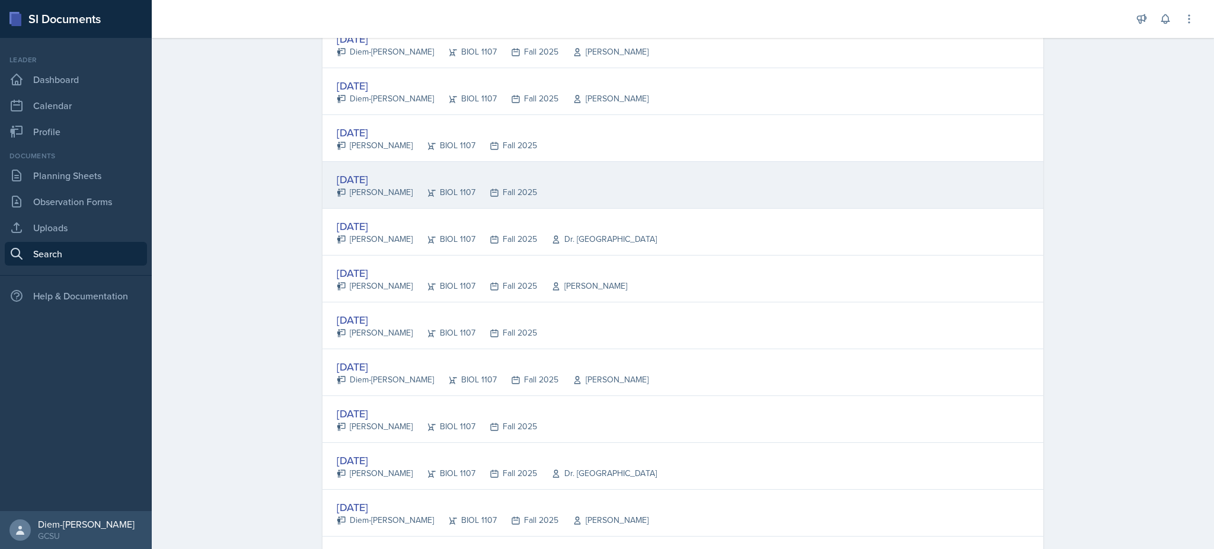
click at [726, 197] on div "Sep 8th, 2025 Kanchan Laul BIOL 1107 Fall 2025" at bounding box center [682, 185] width 721 height 47
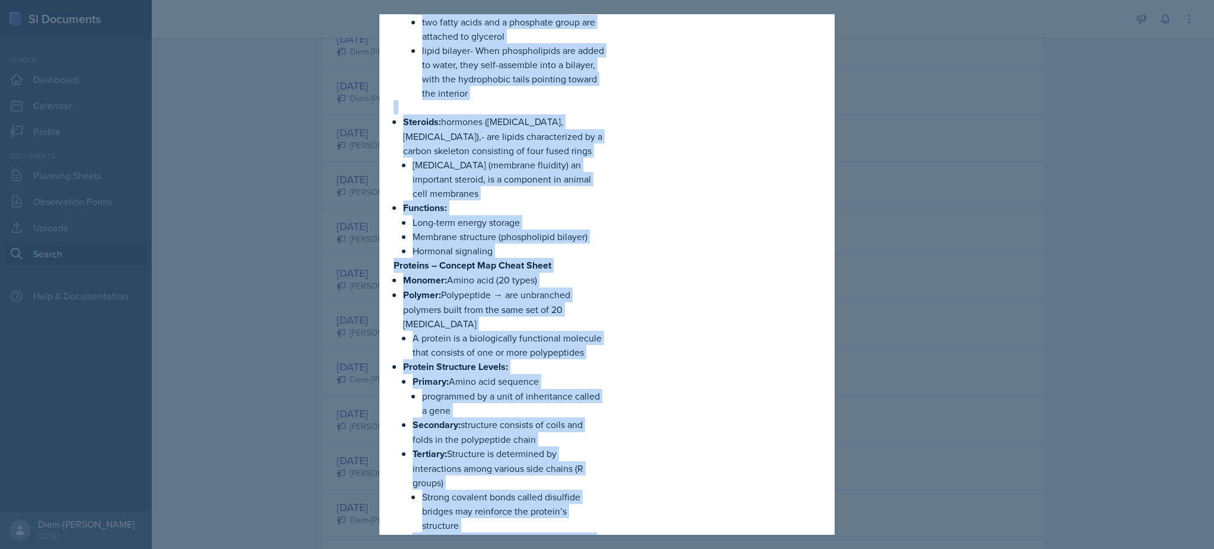
scroll to position [554, 0]
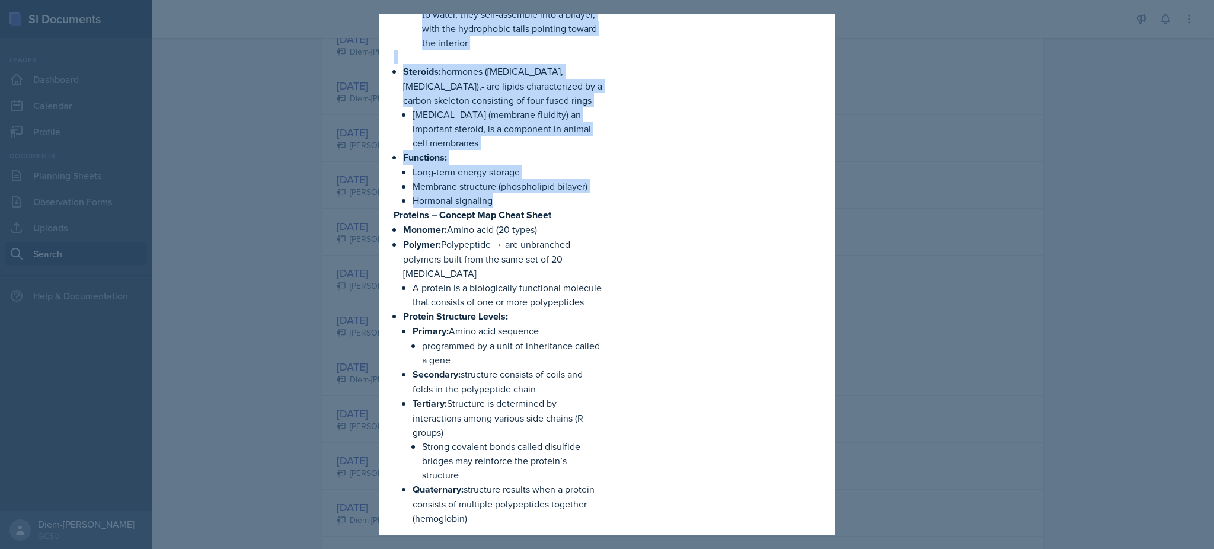
drag, startPoint x: 399, startPoint y: 54, endPoint x: 501, endPoint y: 204, distance: 181.3
click at [501, 204] on div "Lipids – Concept Map Cheat Sheet Not true polymers! (built from different subun…" at bounding box center [499, 257] width 211 height 1163
copy div "Building blocks: Saturated fatty acids- have the maximum number of hydrogen ato…"
click at [533, 287] on p "A protein is a biologically functional molecule that consists of one or more po…" at bounding box center [509, 294] width 192 height 28
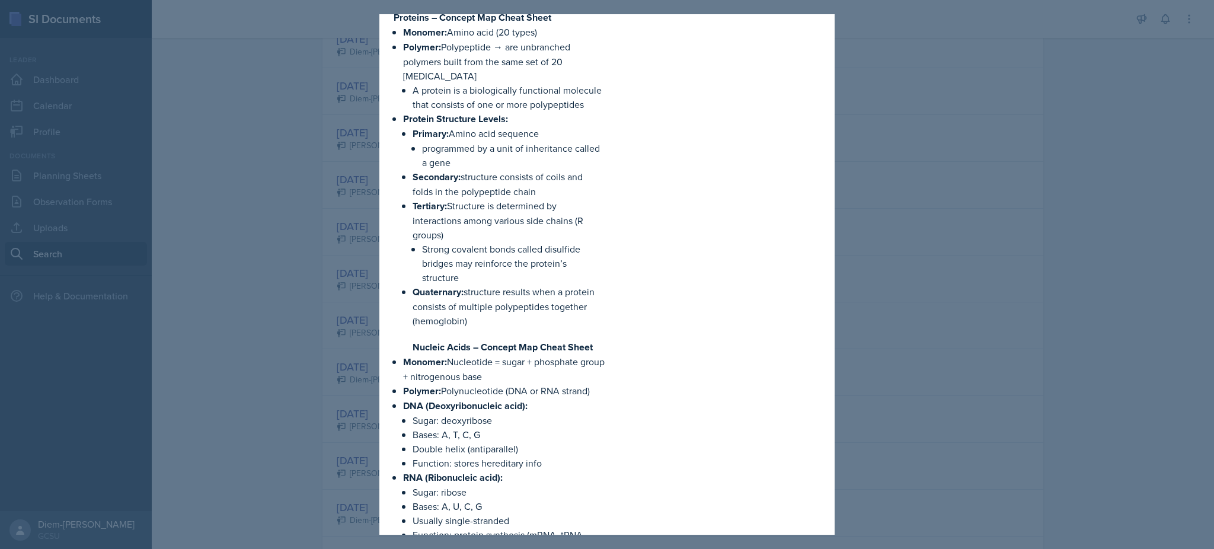
scroll to position [752, 0]
drag, startPoint x: 401, startPoint y: 38, endPoint x: 554, endPoint y: 343, distance: 340.9
click at [554, 343] on div "Lipids – Concept Map Cheat Sheet Not true polymers! (built from different subun…" at bounding box center [499, 59] width 211 height 1163
copy ul "Monomer: Amino acid (20 types) Polymer: Polypeptide → are unbranched polymers b…"
click at [590, 327] on p "Quaternary: structure results when a protein consists of multiple polypeptides …" at bounding box center [509, 305] width 192 height 43
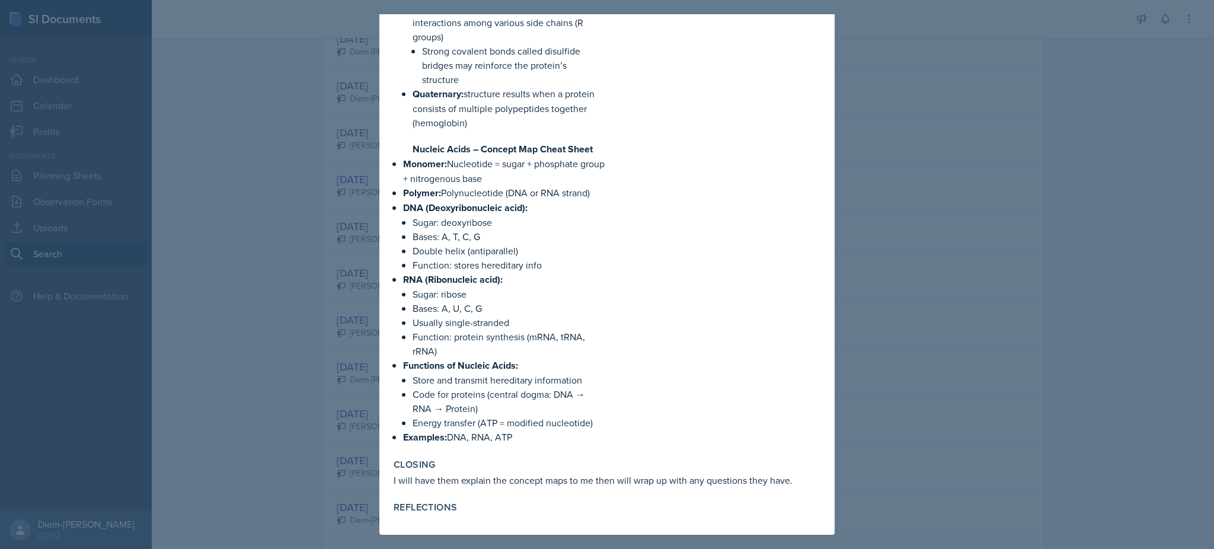
scroll to position [963, 0]
drag, startPoint x: 413, startPoint y: 153, endPoint x: 532, endPoint y: 440, distance: 311.4
click at [532, 440] on ul "Monomer: Amino acid (20 types) Polymer: Polypeptide → are unbranched polymers b…" at bounding box center [504, 136] width 202 height 618
copy ul "Nucleic Acids – Concept Map Cheat Sheet Monomer: Nucleotide = sugar + phosphate…"
click at [574, 402] on p "Code for proteins (central dogma: DNA → RNA → Protein)" at bounding box center [509, 401] width 192 height 28
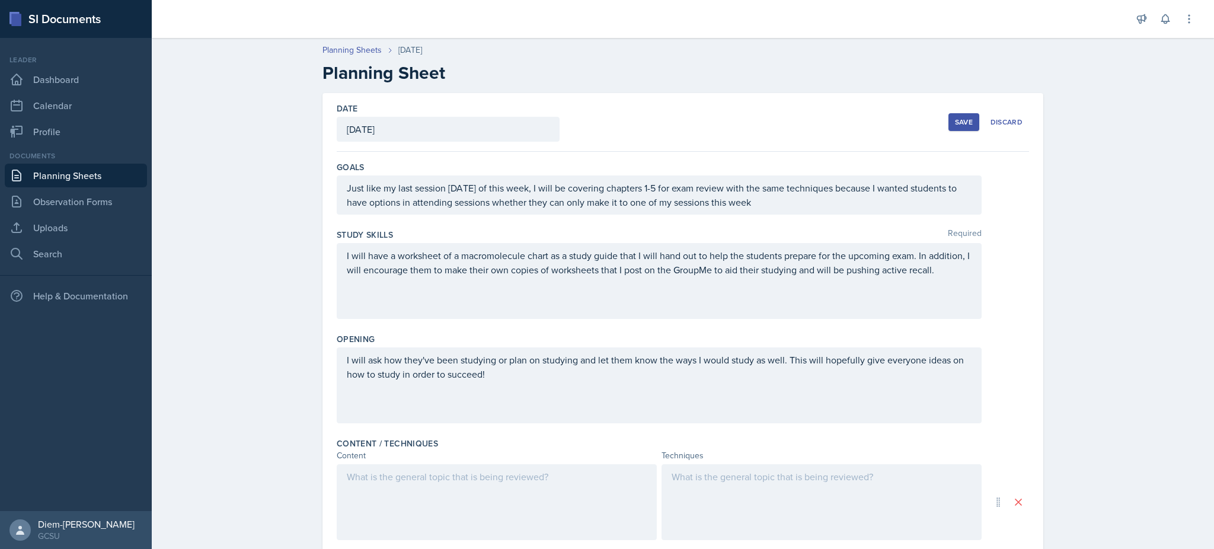
scroll to position [98, 0]
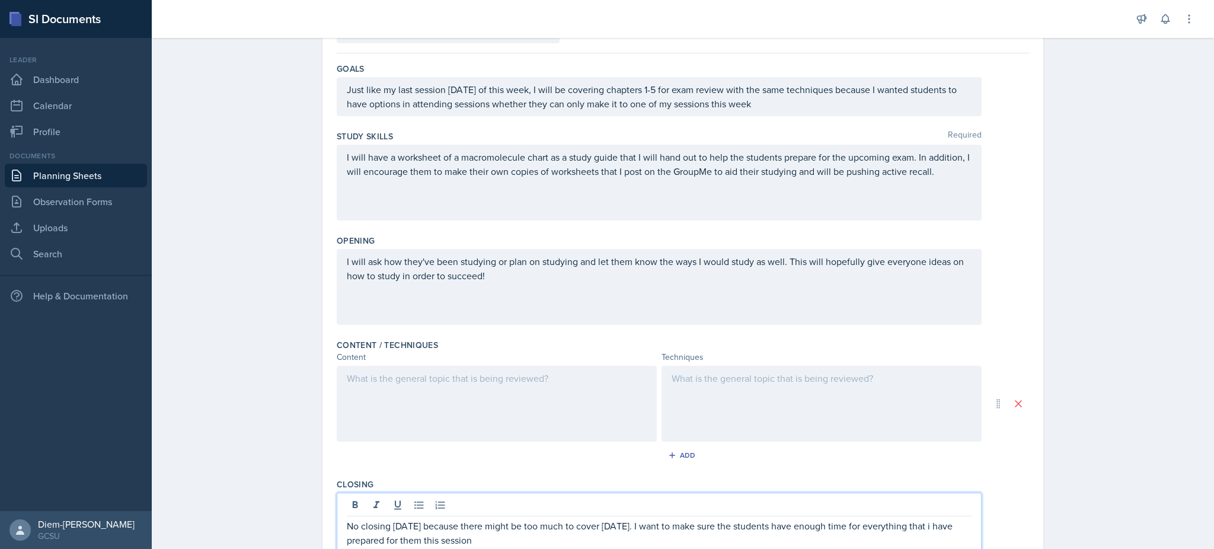
click at [504, 359] on div "Content" at bounding box center [497, 357] width 320 height 12
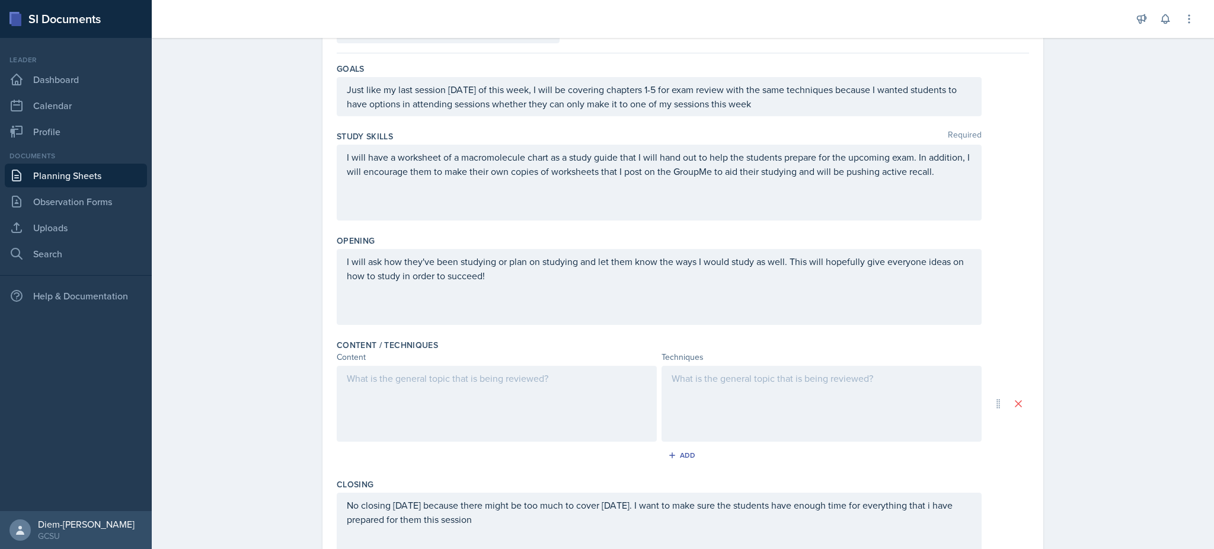
click at [503, 376] on div at bounding box center [497, 404] width 320 height 76
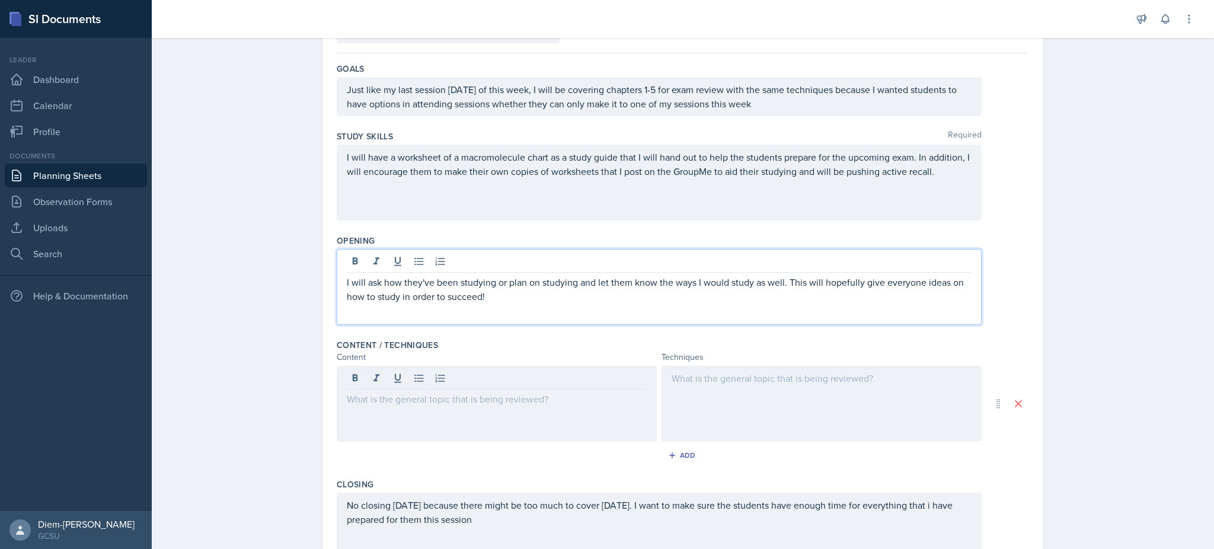
click at [546, 303] on p at bounding box center [659, 310] width 625 height 14
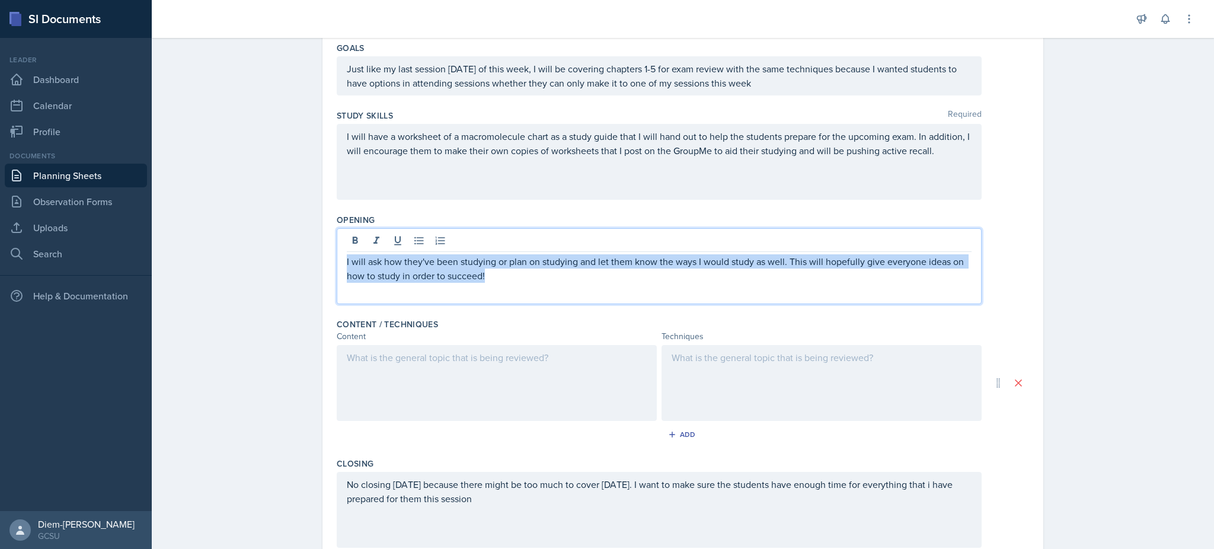
drag, startPoint x: 545, startPoint y: 269, endPoint x: 257, endPoint y: 245, distance: 289.0
click at [257, 245] on div "Planning Sheets Sep 11th, 2025 Planning Sheet Date September 11th, 2025 Septemb…" at bounding box center [683, 306] width 1062 height 786
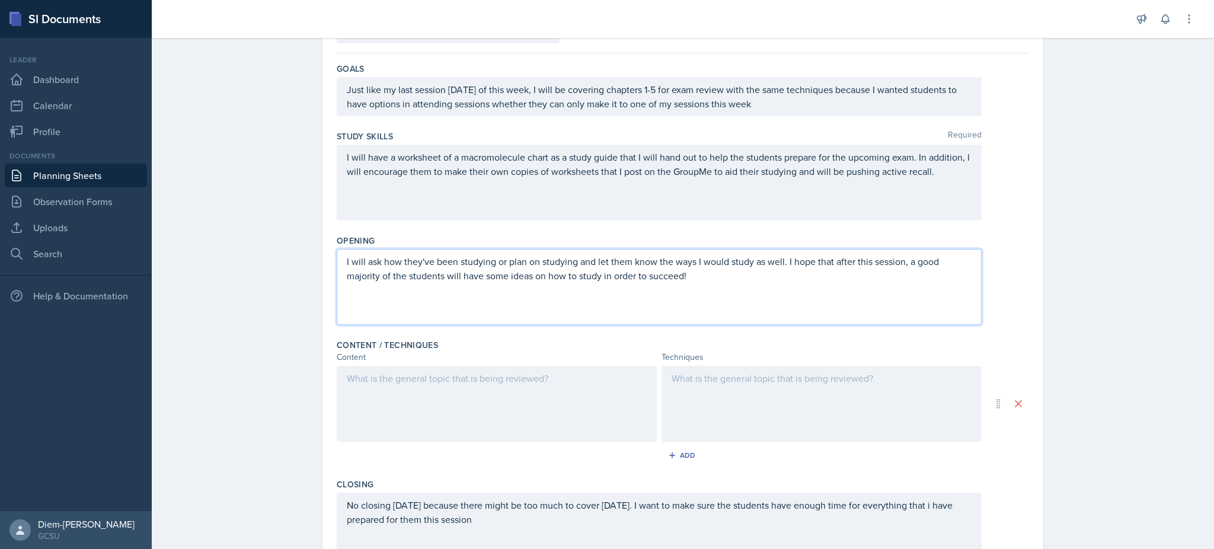
click at [896, 219] on div "I will have a worksheet of a macromolecule chart as a study guide that I will h…" at bounding box center [659, 183] width 645 height 76
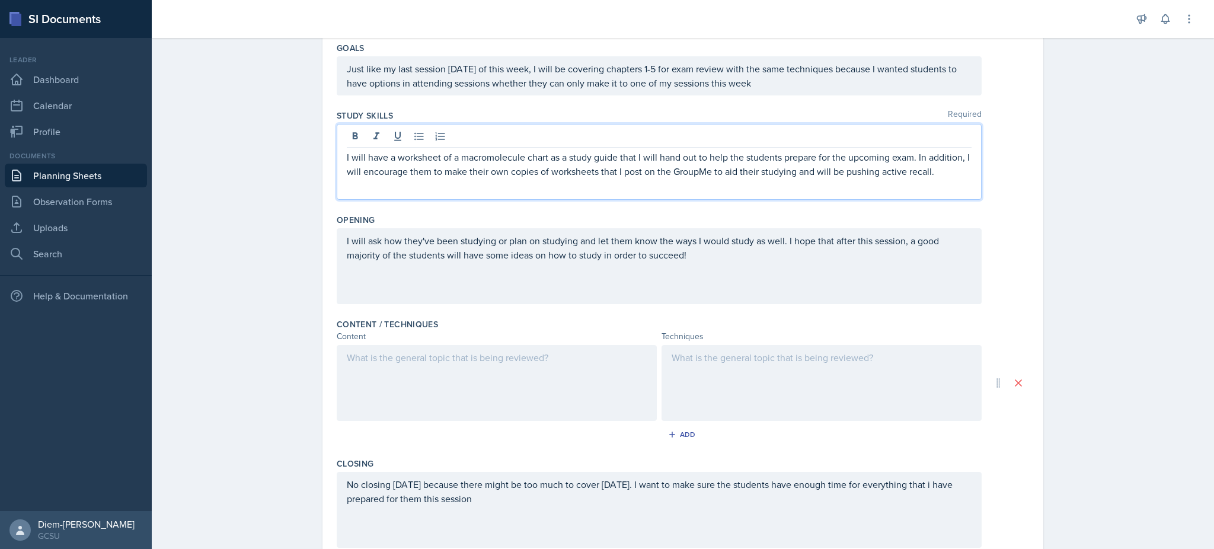
click at [511, 397] on div at bounding box center [497, 383] width 320 height 76
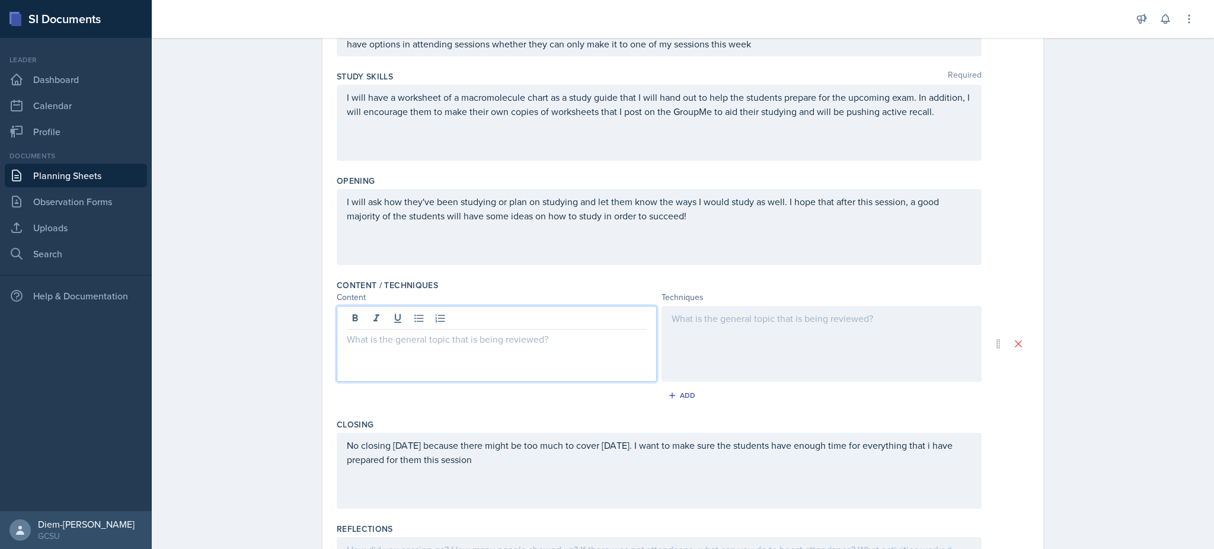
scroll to position [175, 0]
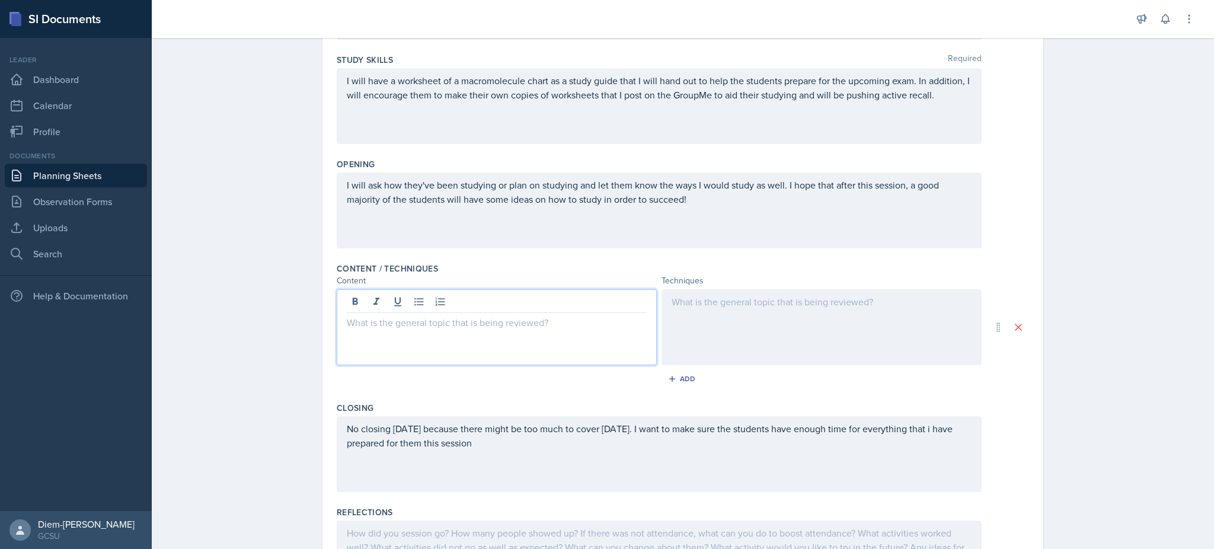
click at [471, 453] on div "No closing today because there might be too much to cover today. I want to make…" at bounding box center [659, 442] width 625 height 43
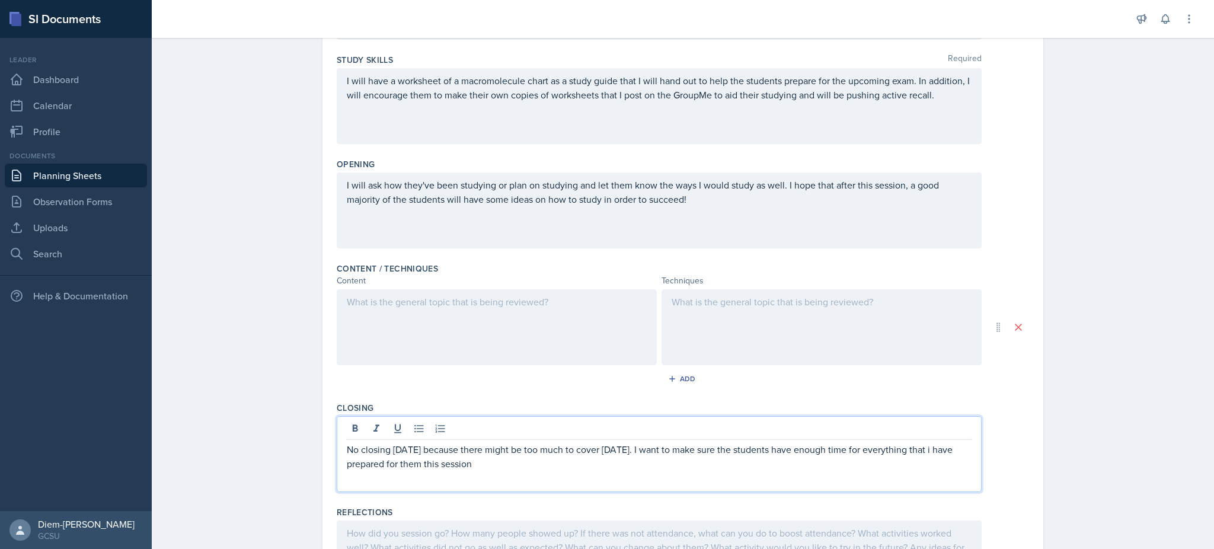
click at [487, 458] on p "No closing today because there might be too much to cover today. I want to make…" at bounding box center [659, 456] width 625 height 28
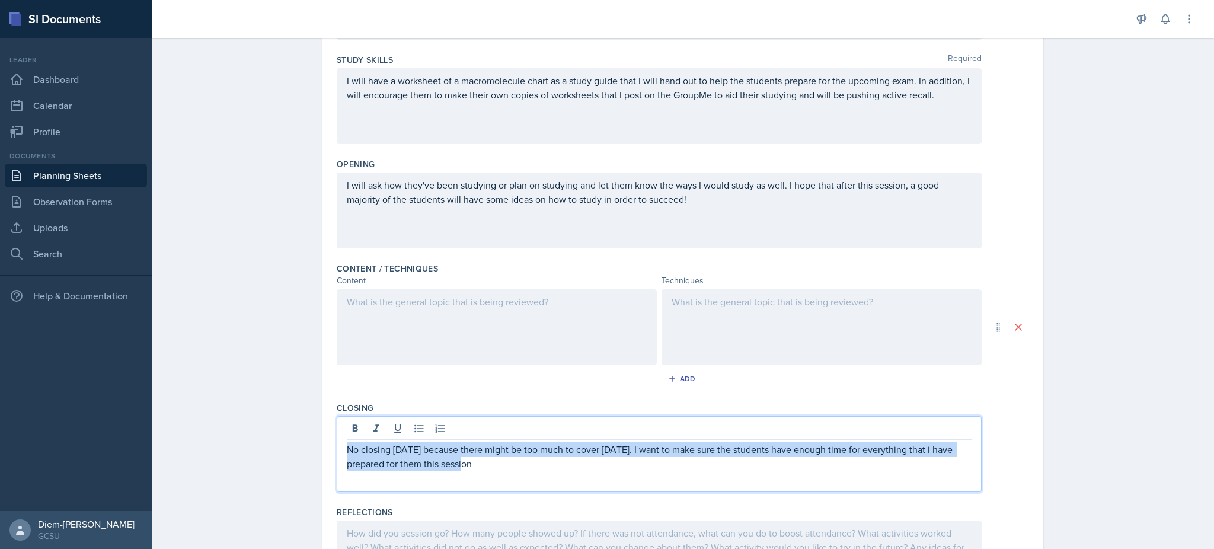
drag, startPoint x: 472, startPoint y: 465, endPoint x: 343, endPoint y: 448, distance: 130.3
click at [347, 448] on p "No closing today because there might be too much to cover today. I want to make…" at bounding box center [659, 456] width 625 height 28
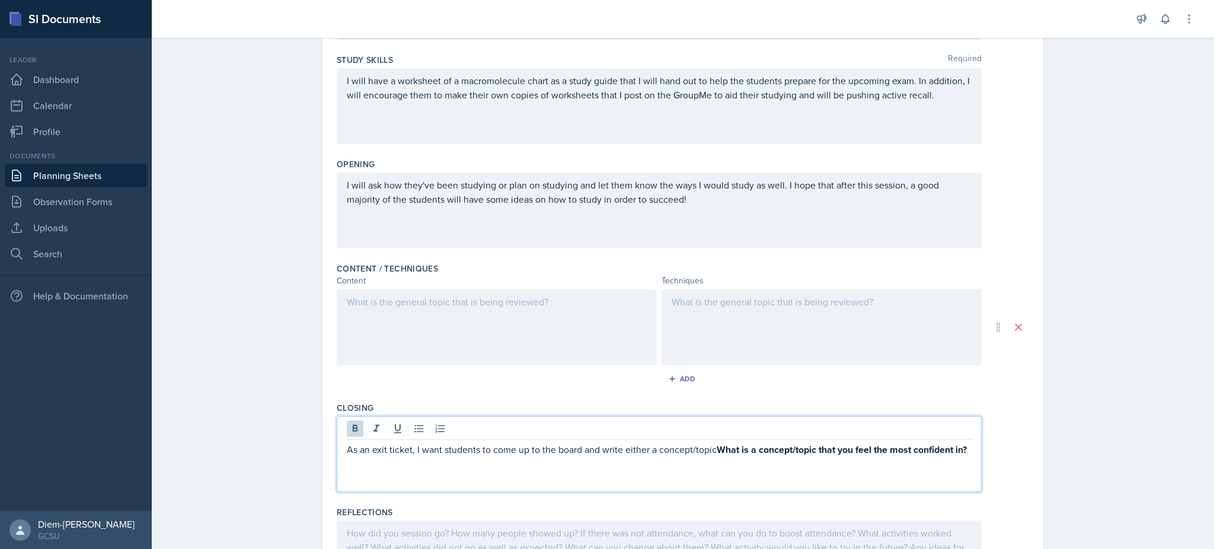
click at [710, 450] on p "As an exit ticket, I want students to come up to the board and write either a c…" at bounding box center [659, 449] width 625 height 15
click at [721, 450] on strong "What is a concept/topic that you feel the most confident in?" at bounding box center [842, 450] width 250 height 14
drag, startPoint x: 712, startPoint y: 446, endPoint x: 812, endPoint y: 481, distance: 106.1
click at [812, 471] on div "As an exit ticket, I want students to come up to the board and write either a c…" at bounding box center [659, 456] width 625 height 29
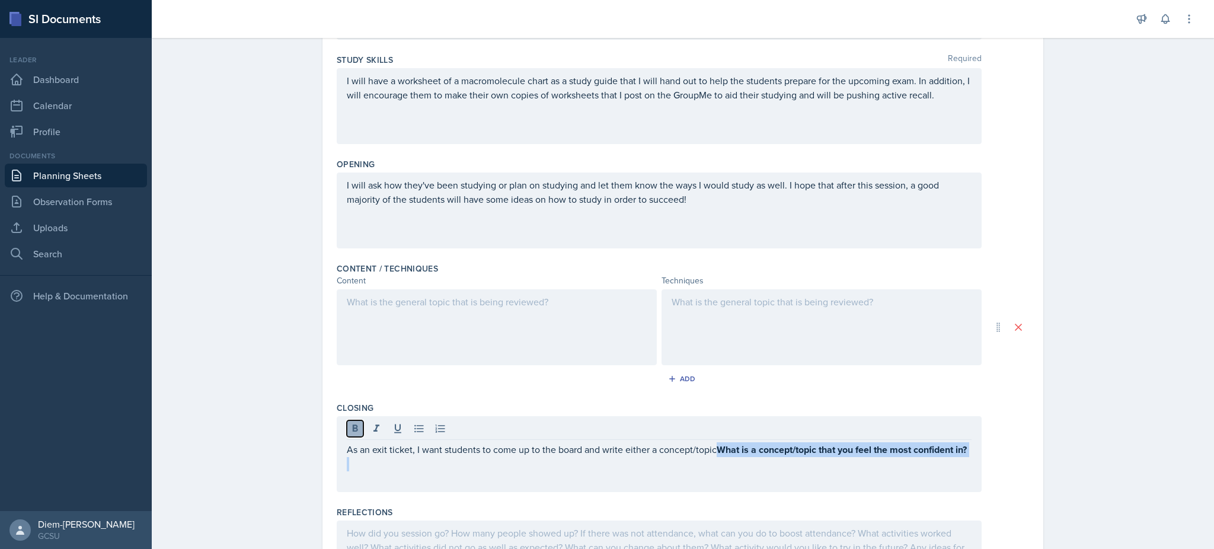
click at [349, 423] on icon at bounding box center [355, 429] width 12 height 12
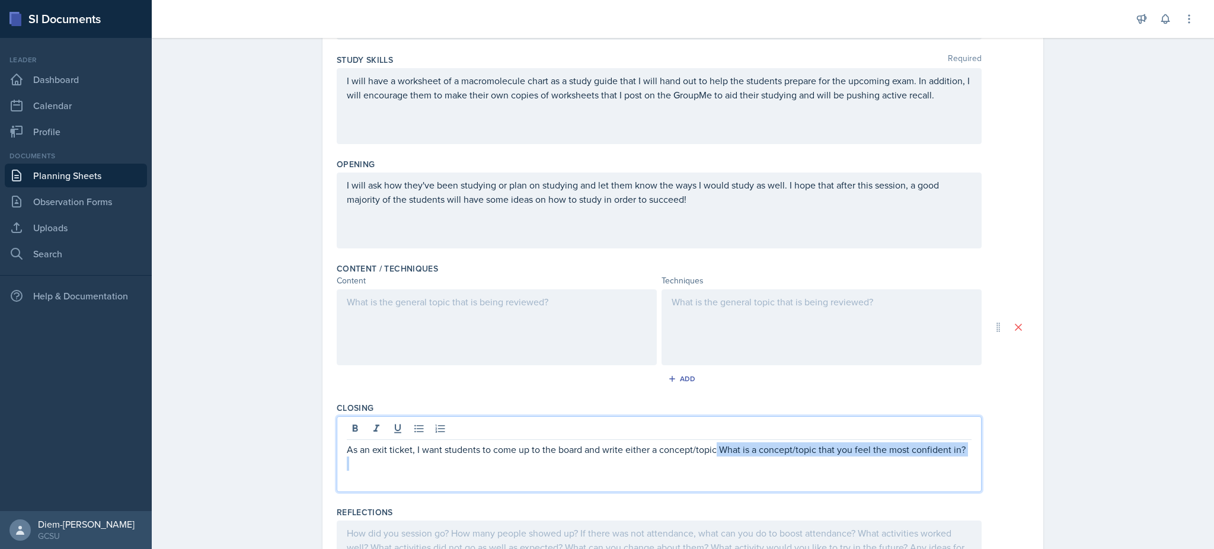
click at [795, 453] on p "As an exit ticket, I want students to come up to the board and write either a c…" at bounding box center [659, 449] width 625 height 14
drag, startPoint x: 714, startPoint y: 445, endPoint x: 830, endPoint y: 451, distance: 115.8
click at [830, 451] on p "As an exit ticket, I want students to come up to the board and write either a c…" at bounding box center [659, 449] width 625 height 14
click at [920, 442] on p "As an exit ticket, I want students to come up to the board and write either a c…" at bounding box center [659, 449] width 625 height 14
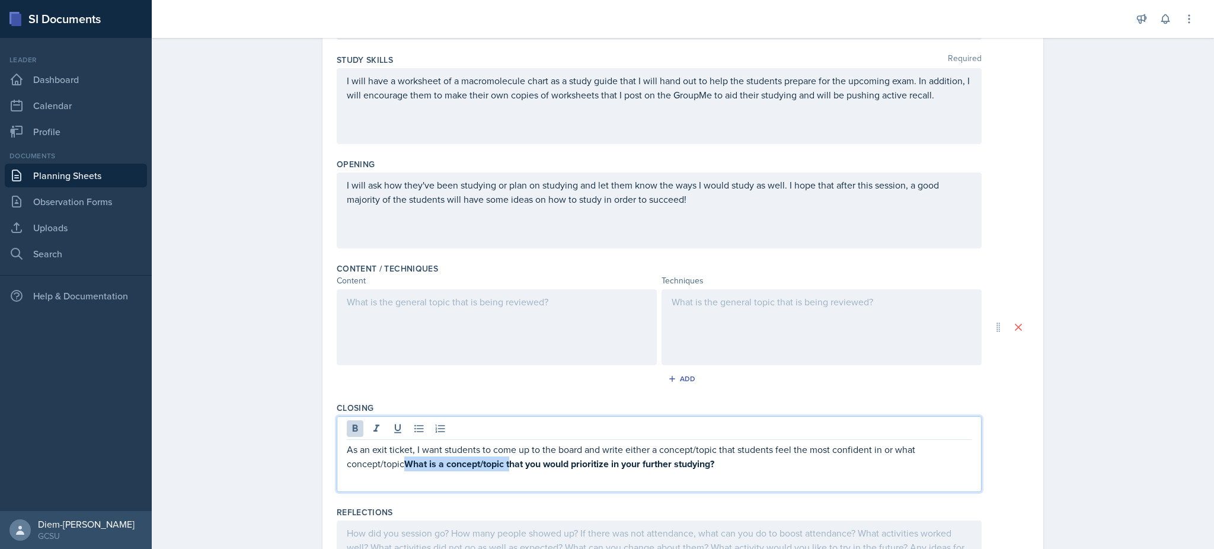
drag, startPoint x: 396, startPoint y: 467, endPoint x: 506, endPoint y: 467, distance: 109.6
click at [506, 467] on p "As an exit ticket, I want students to come up to the board and write either a c…" at bounding box center [659, 456] width 625 height 29
click at [427, 462] on strong "hat you would prioritize in your further studying?" at bounding box center [512, 464] width 205 height 14
click at [551, 467] on strong "hat students would prioritize in your further studying?" at bounding box center [523, 464] width 226 height 14
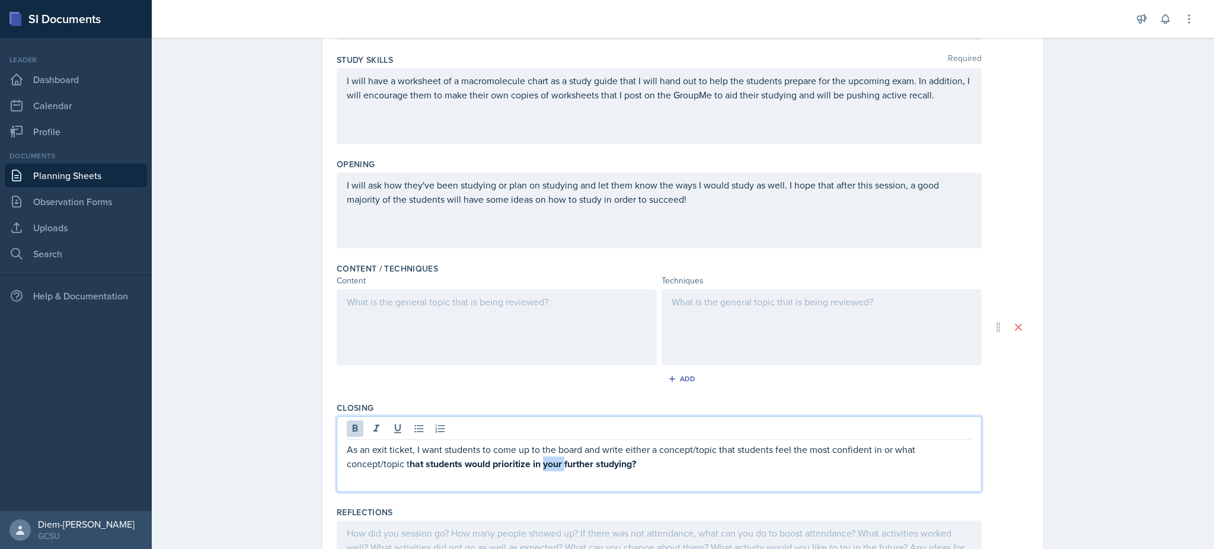
click at [551, 467] on strong "hat students would prioritize in your further studying?" at bounding box center [523, 464] width 226 height 14
click at [618, 463] on p "As an exit ticket, I want students to come up to the board and write either a c…" at bounding box center [659, 456] width 625 height 29
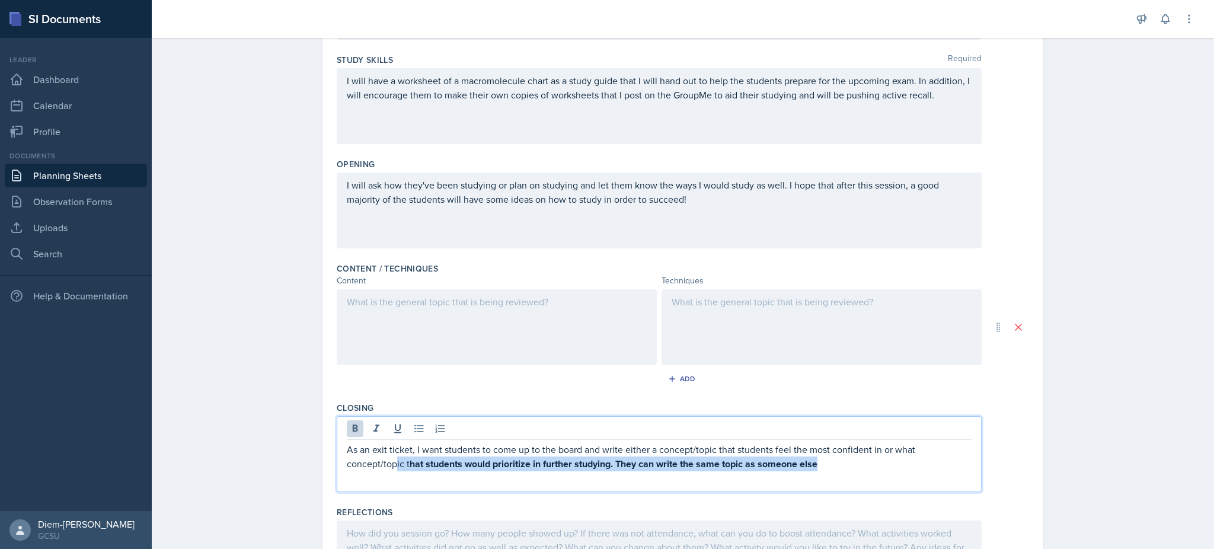
drag, startPoint x: 765, startPoint y: 467, endPoint x: 388, endPoint y: 470, distance: 377.0
click at [388, 470] on p "As an exit ticket, I want students to come up to the board and write either a c…" at bounding box center [659, 456] width 625 height 29
click at [347, 431] on button at bounding box center [355, 428] width 17 height 17
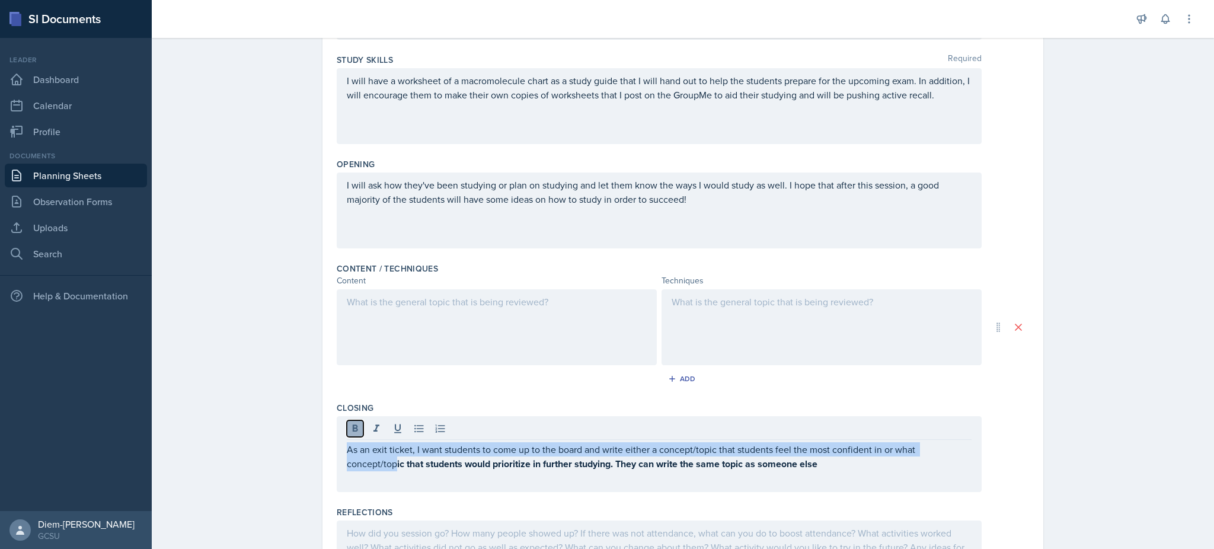
click at [347, 431] on button at bounding box center [355, 428] width 17 height 17
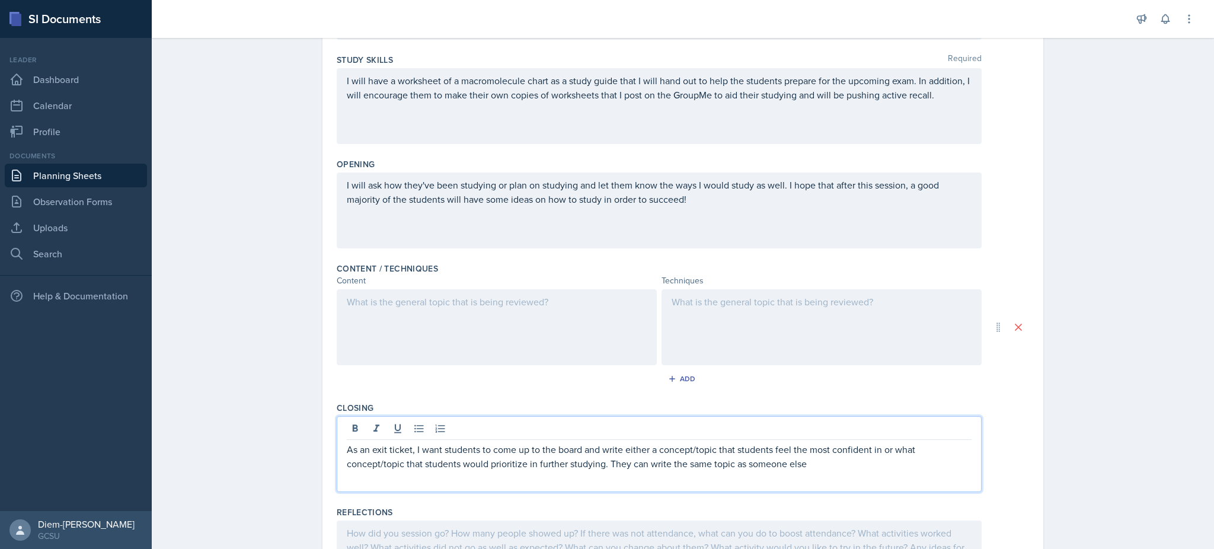
click at [839, 473] on p at bounding box center [659, 478] width 625 height 14
click at [838, 469] on p "As an exit ticket, I want students to come up to the board and write either a c…" at bounding box center [659, 456] width 625 height 28
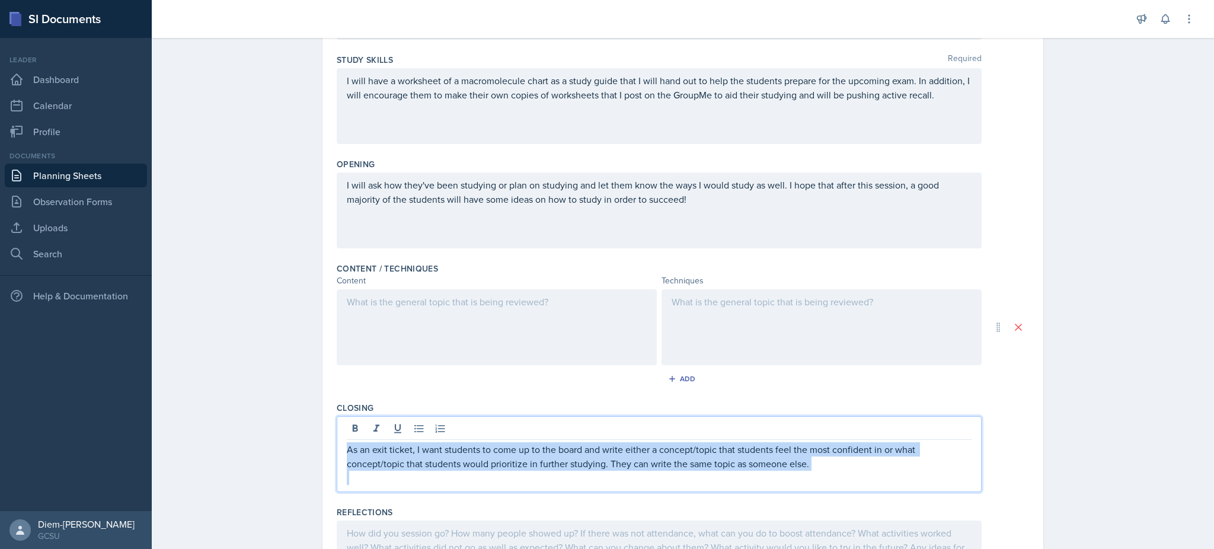
drag, startPoint x: 824, startPoint y: 472, endPoint x: 311, endPoint y: 447, distance: 513.9
click at [311, 447] on div "Date September 11th, 2025 September 2025 31 1 2 3 4 5 6 7 8 9 10 11 12 13 14 15…" at bounding box center [682, 280] width 759 height 725
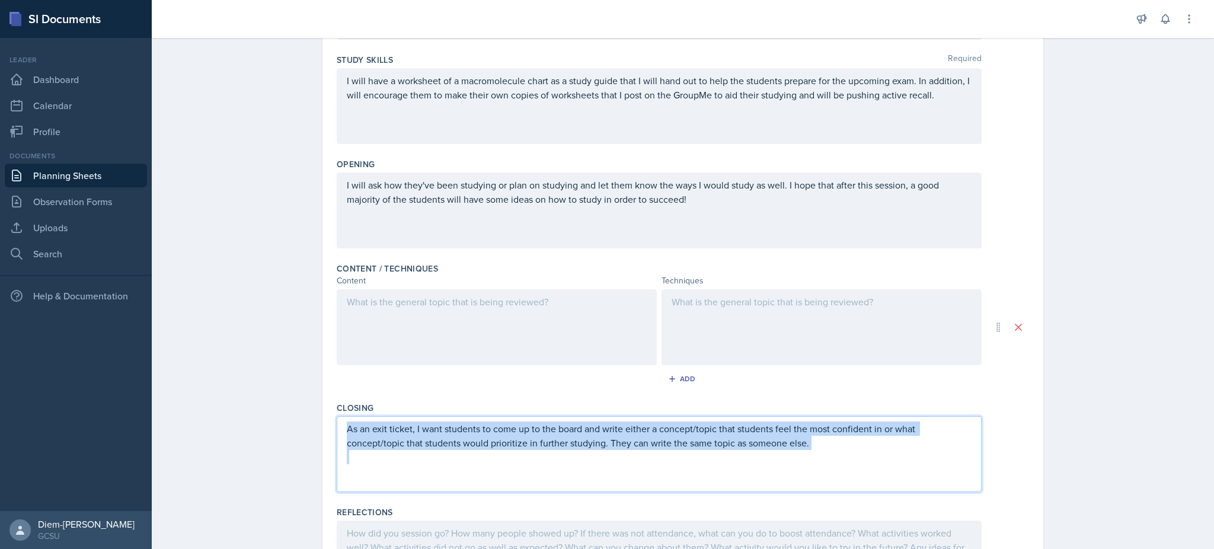
scroll to position [154, 0]
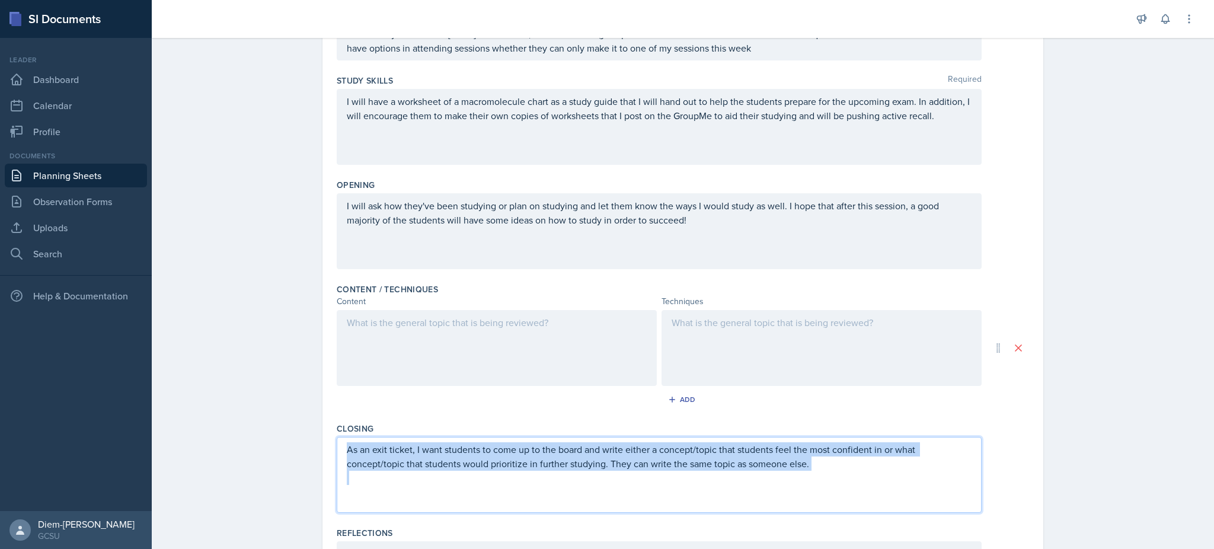
copy p "As an exit ticket, I want students to come up to the board and write either a c…"
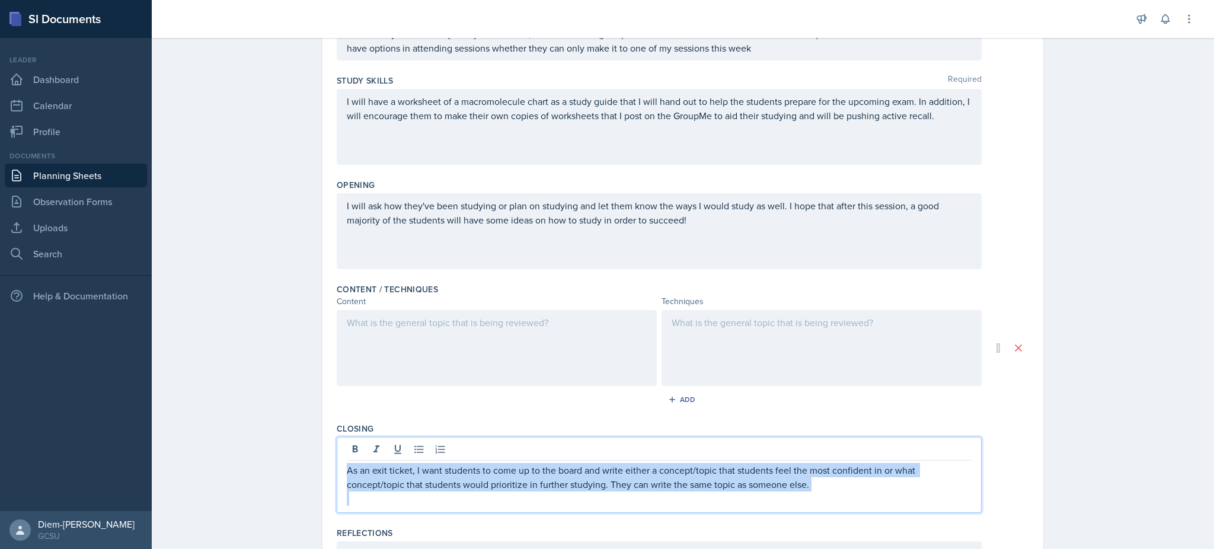
scroll to position [175, 0]
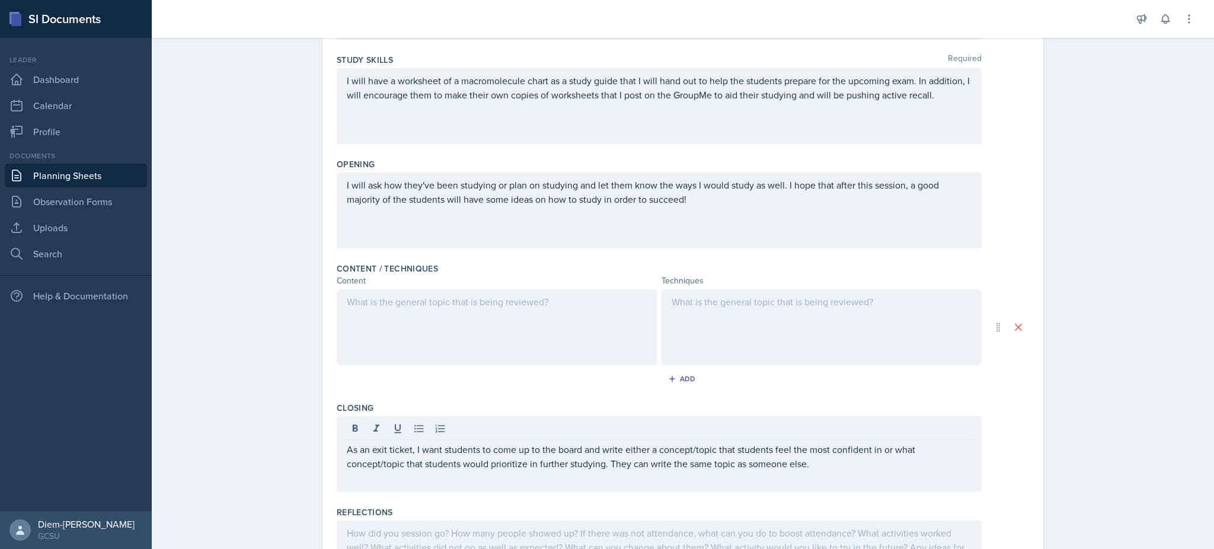
click at [513, 351] on div at bounding box center [497, 327] width 320 height 76
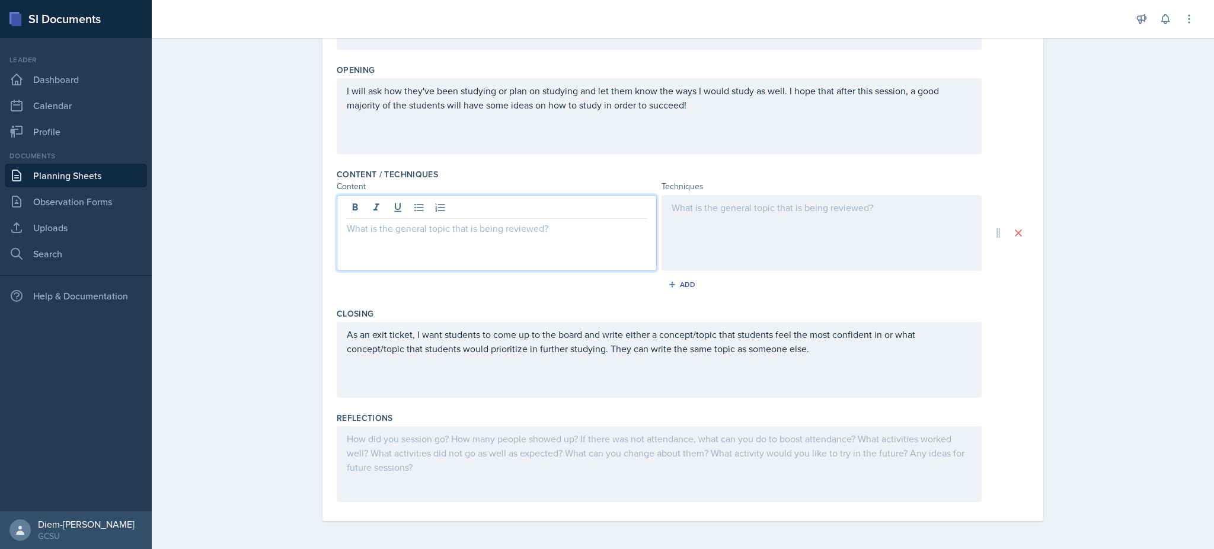
scroll to position [0, 0]
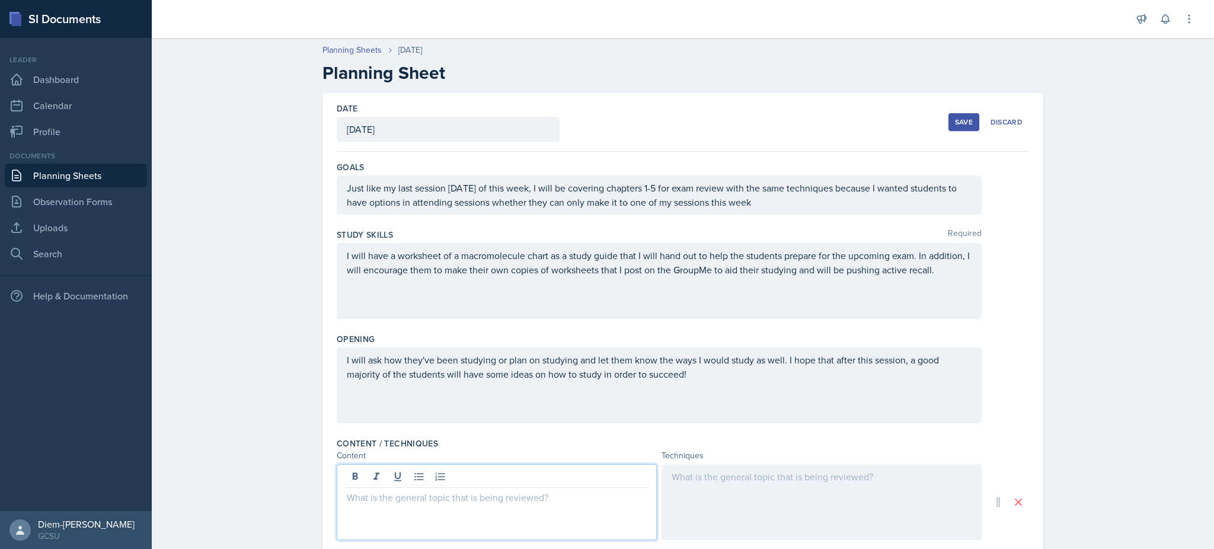
click at [948, 120] on button "Save" at bounding box center [963, 122] width 31 height 18
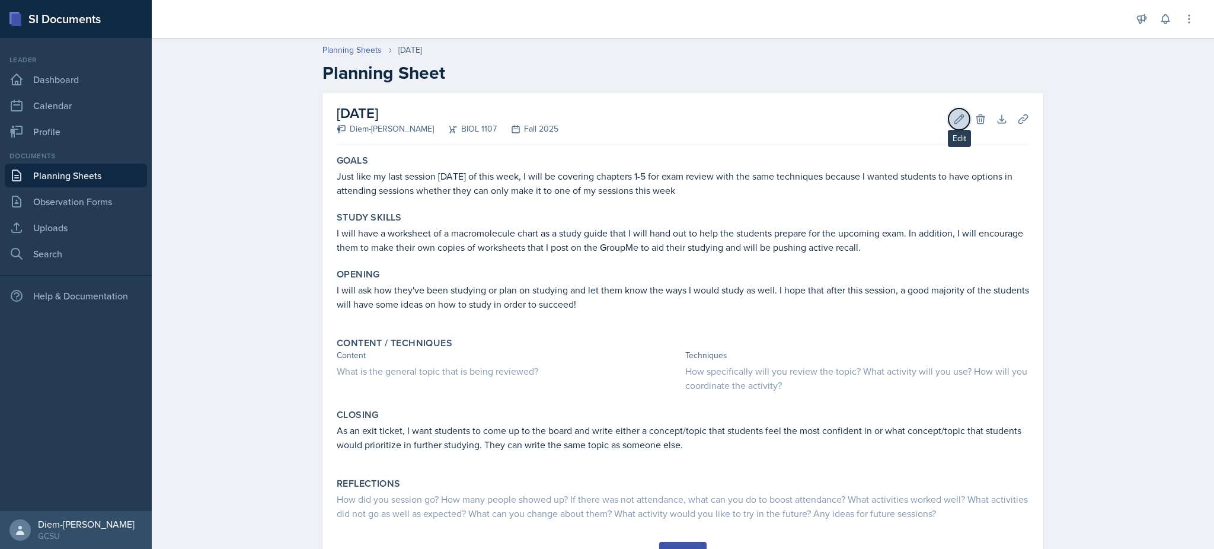
click at [953, 118] on icon at bounding box center [959, 119] width 12 height 12
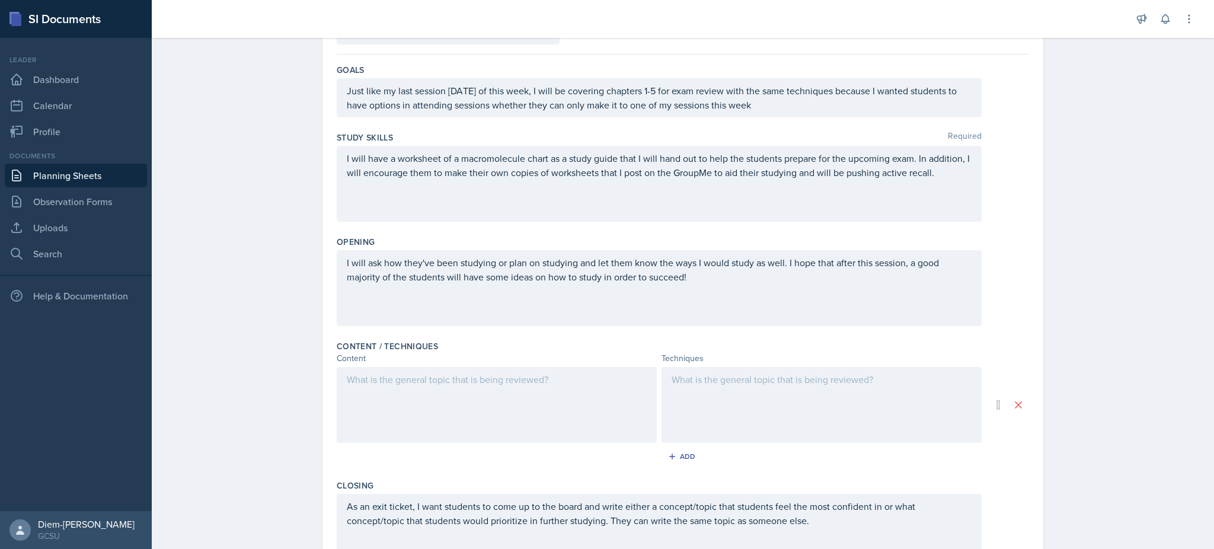
scroll to position [91, 0]
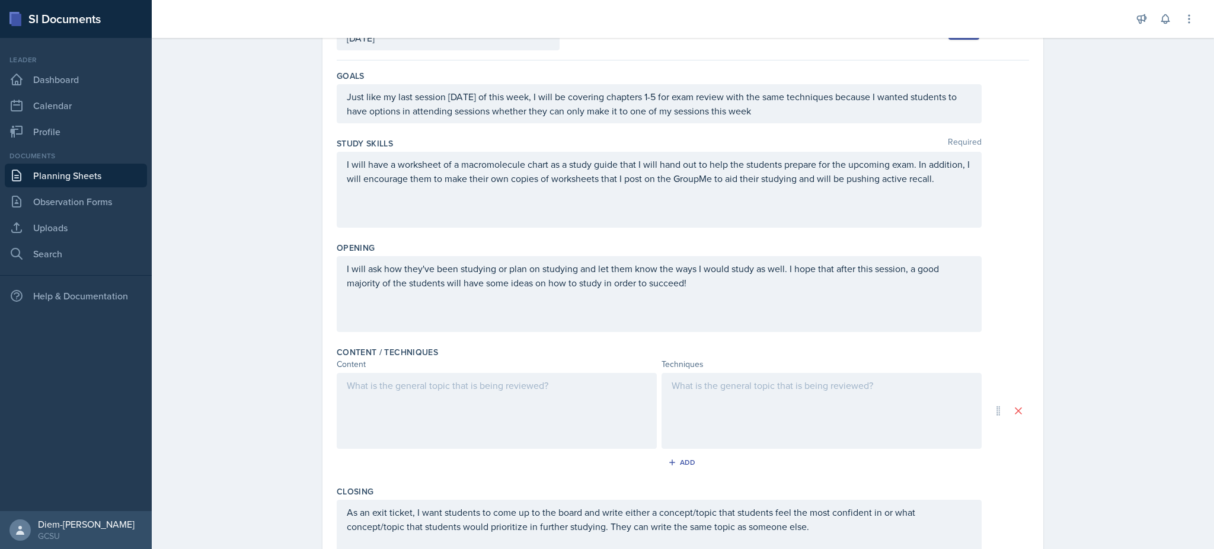
click at [499, 114] on p "Just like my last session Tuesday of this week, I will be covering chapters 1-5…" at bounding box center [659, 103] width 625 height 28
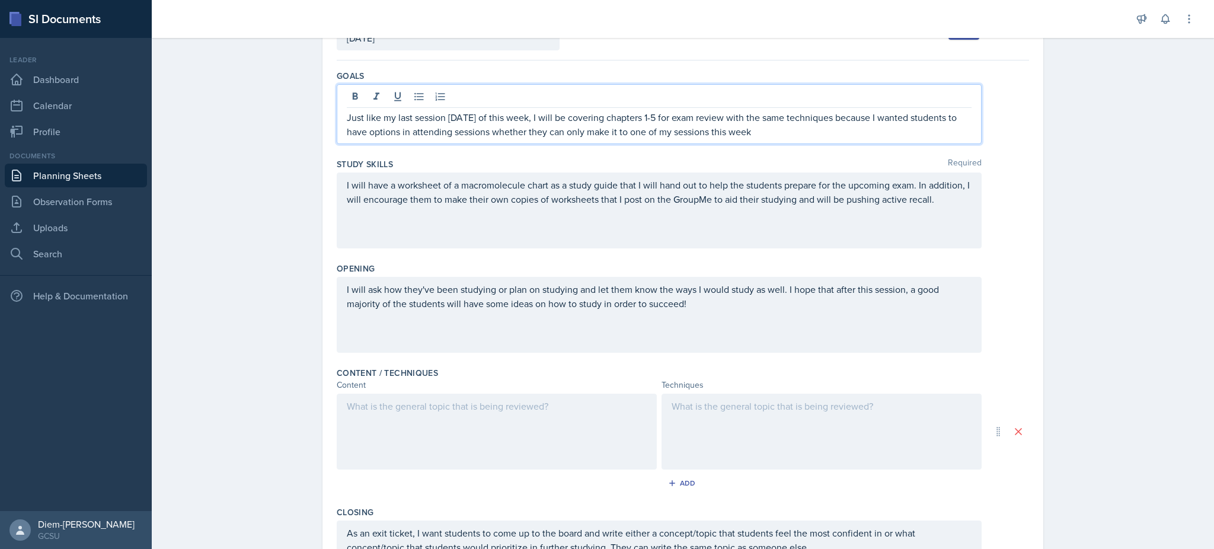
scroll to position [112, 0]
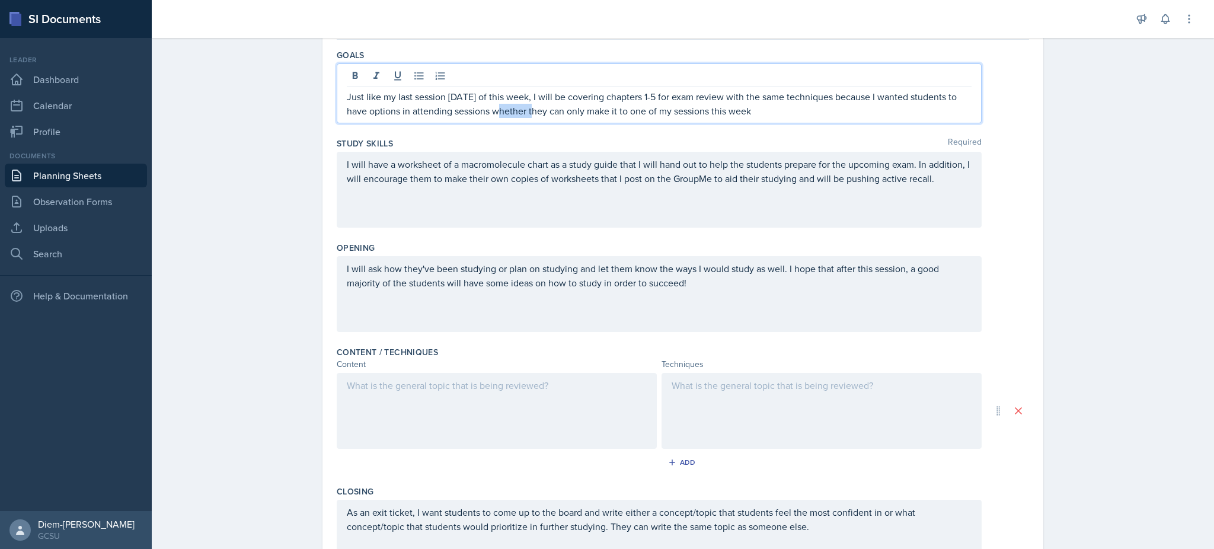
click at [499, 114] on p "Just like my last session Tuesday of this week, I will be covering chapters 1-5…" at bounding box center [659, 103] width 625 height 28
copy p "Just like my last session Tuesday of this week, I will be covering chapters 1-5…"
click at [404, 184] on p "I will have a worksheet of a macromolecule chart as a study guide that I will h…" at bounding box center [659, 171] width 625 height 28
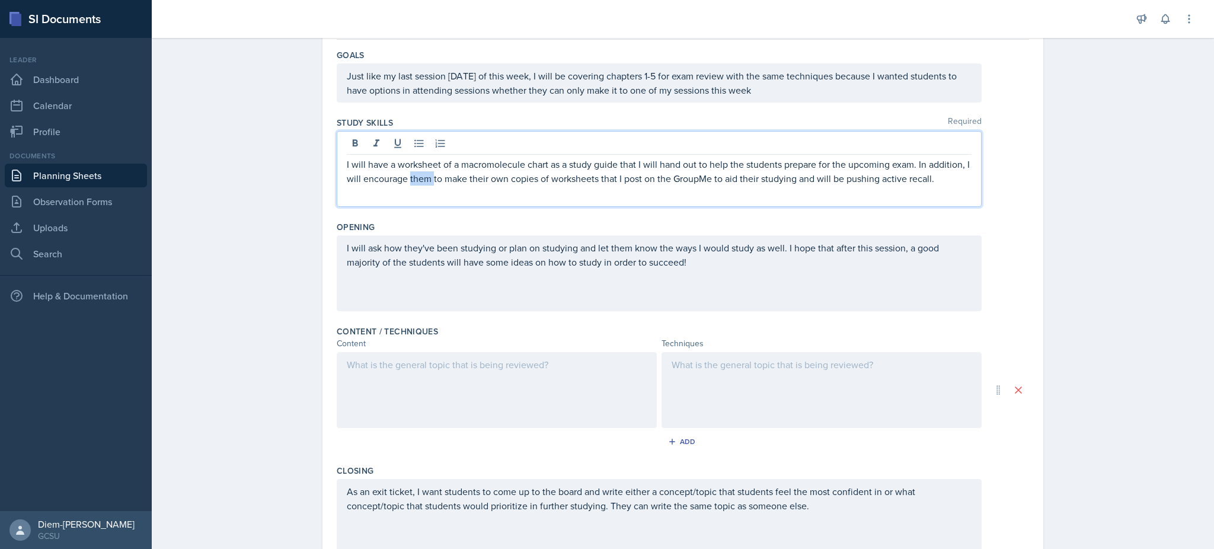
click at [404, 184] on p "I will have a worksheet of a macromolecule chart as a study guide that I will h…" at bounding box center [659, 171] width 625 height 28
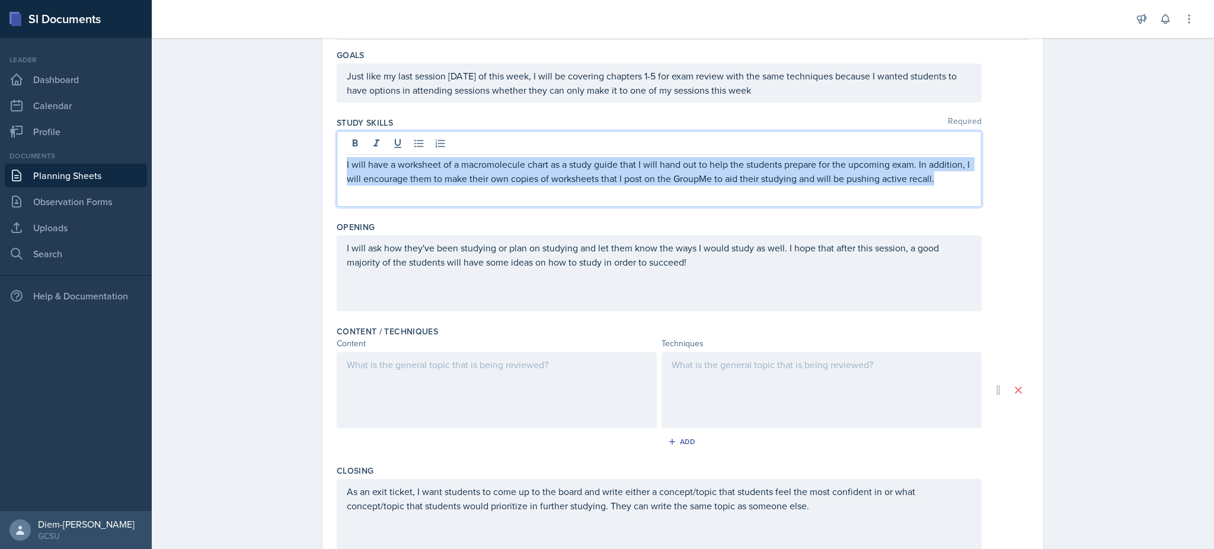
click at [404, 184] on p "I will have a worksheet of a macromolecule chart as a study guide that I will h…" at bounding box center [659, 171] width 625 height 28
copy p "I will have a worksheet of a macromolecule chart as a study guide that I will h…"
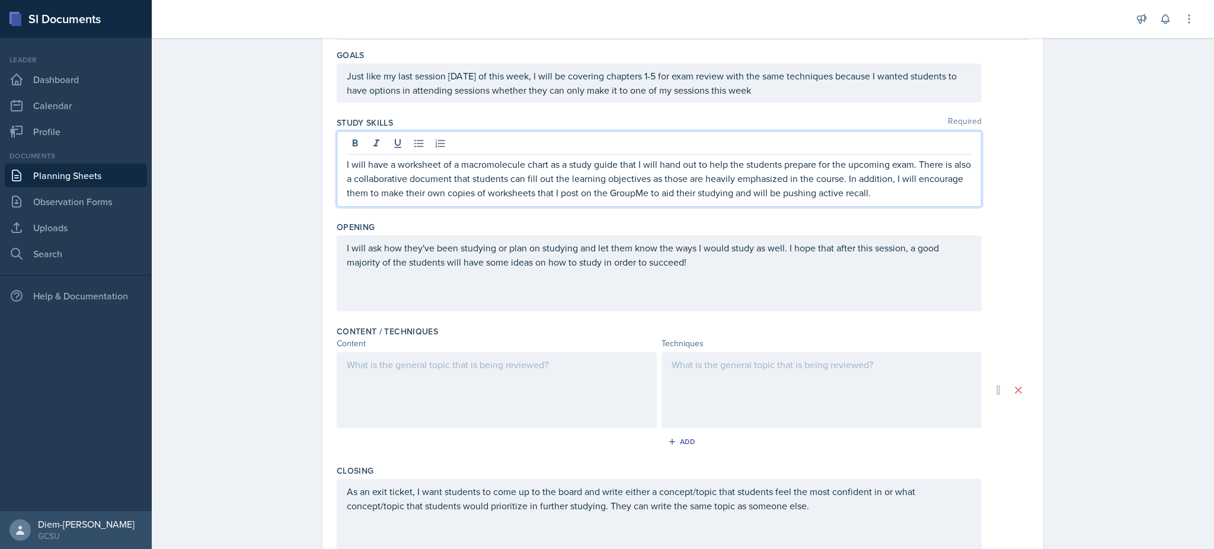
click at [851, 292] on div "I will ask how they've been studying or plan on studying and let them know the …" at bounding box center [659, 273] width 645 height 76
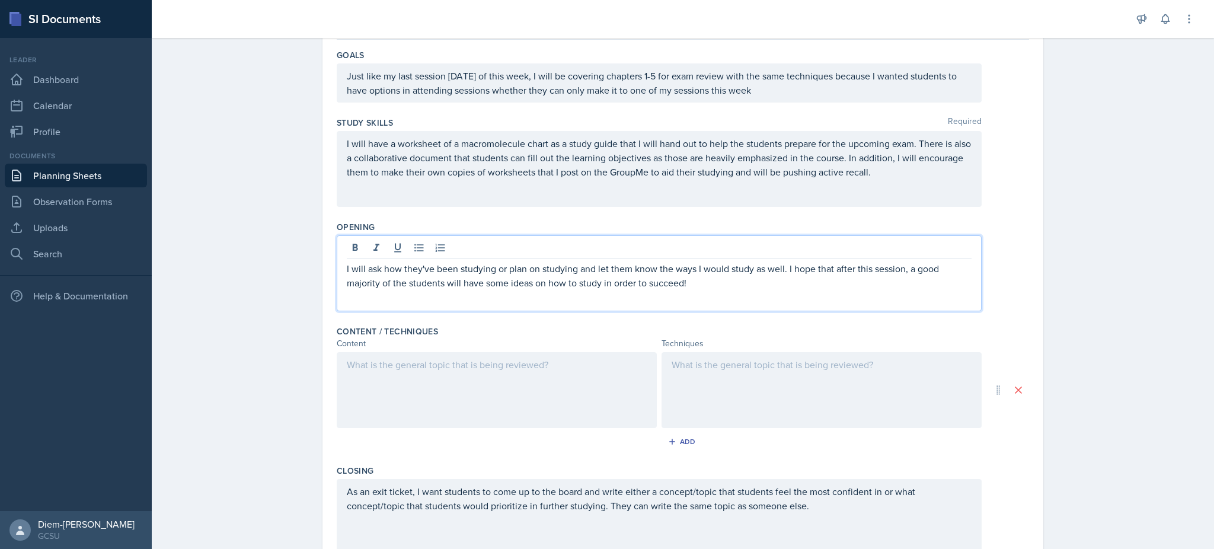
scroll to position [133, 0]
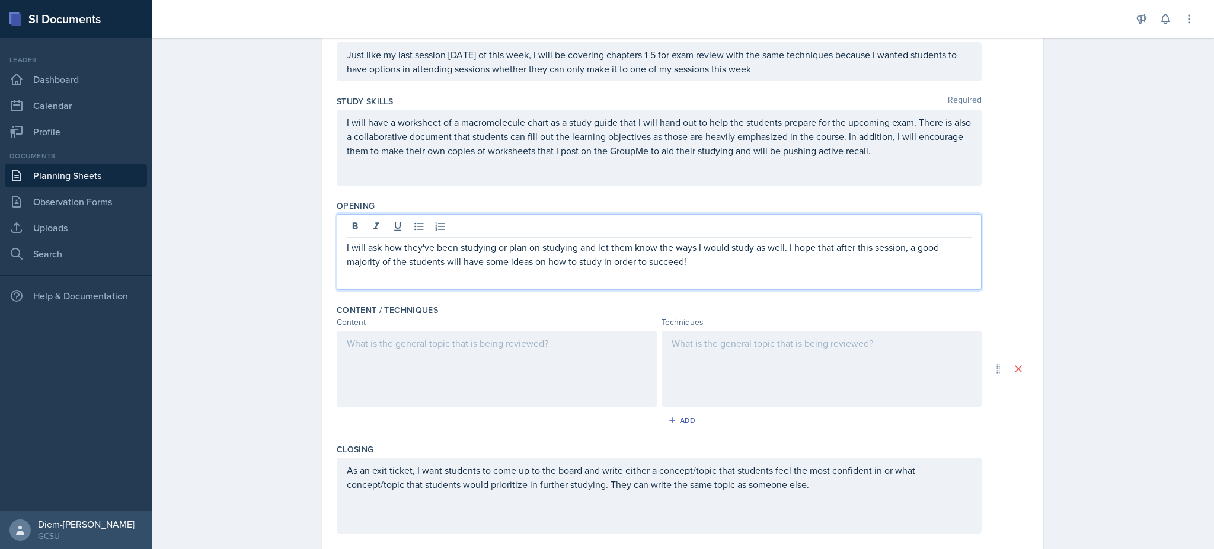
click at [573, 260] on p "I will ask how they've been studying or plan on studying and let them know the …" at bounding box center [659, 254] width 625 height 28
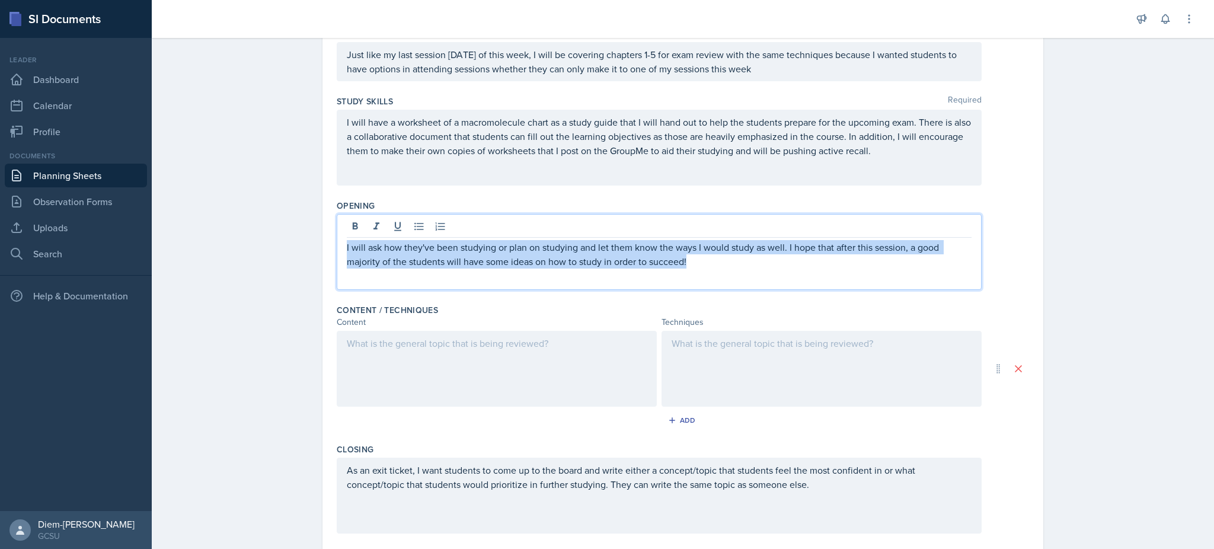
click at [573, 260] on p "I will ask how they've been studying or plan on studying and let them know the …" at bounding box center [659, 254] width 625 height 28
copy p "I will ask how they've been studying or plan on studying and let them know the …"
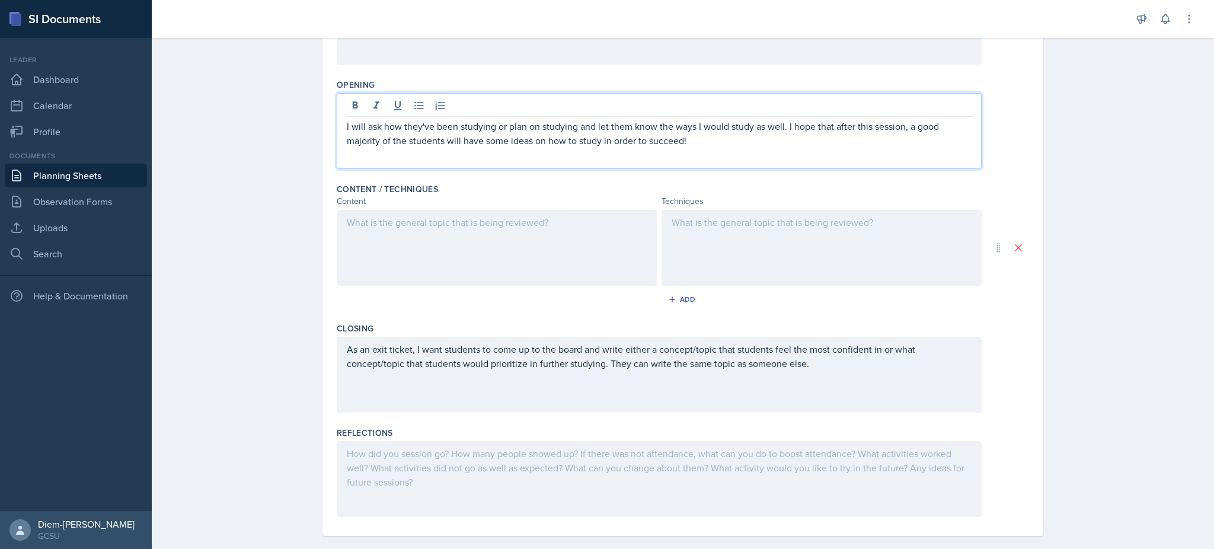
click at [618, 357] on p "As an exit ticket, I want students to come up to the board and write either a c…" at bounding box center [659, 356] width 625 height 28
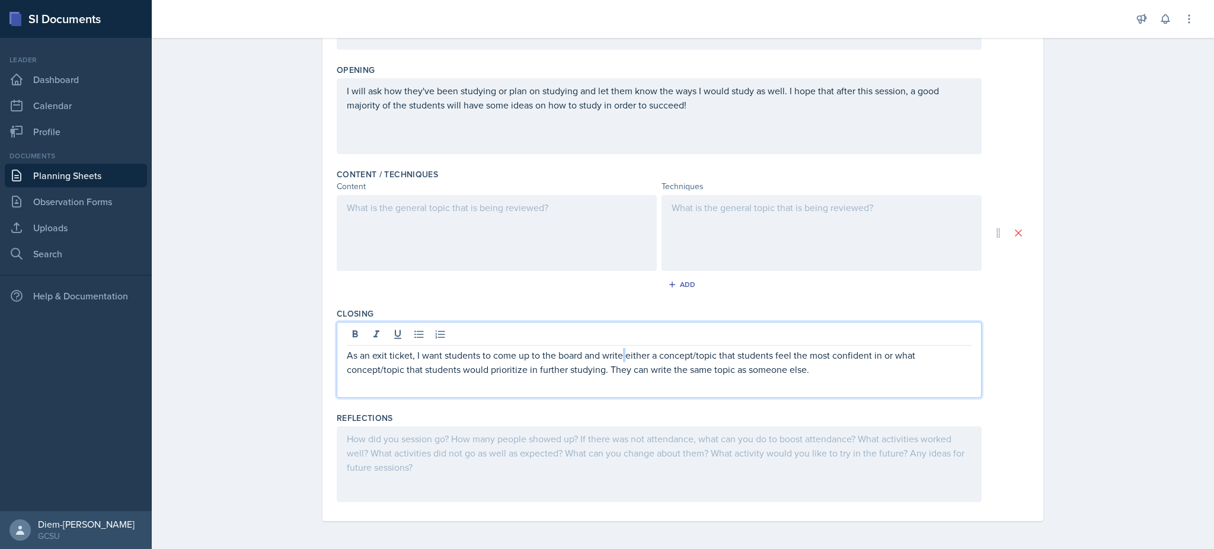
click at [618, 357] on p "As an exit ticket, I want students to come up to the board and write either a c…" at bounding box center [659, 362] width 625 height 28
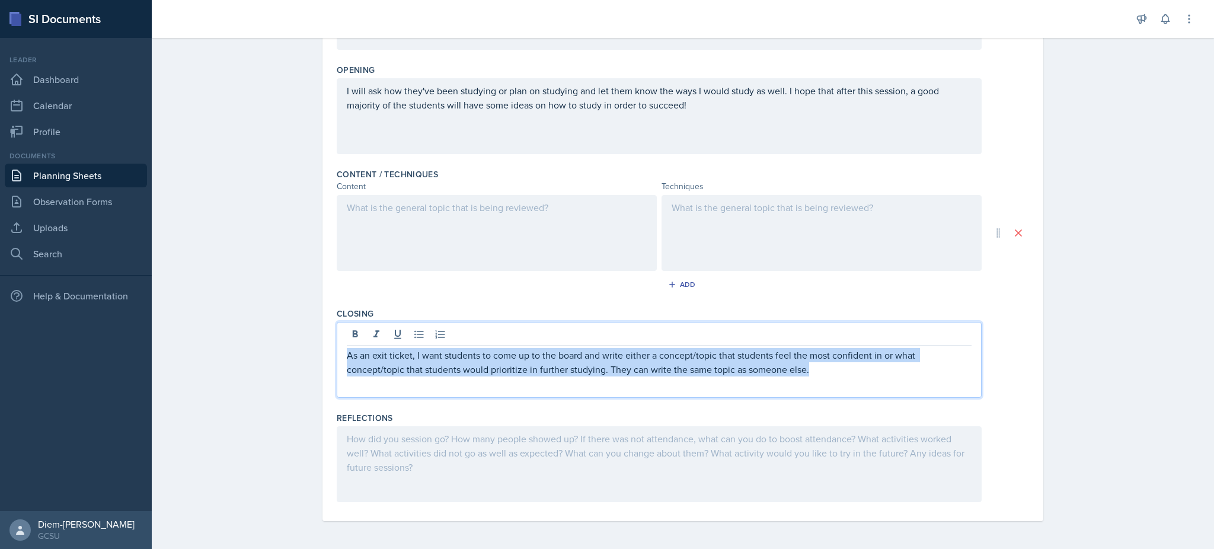
click at [618, 357] on p "As an exit ticket, I want students to come up to the board and write either a c…" at bounding box center [659, 362] width 625 height 28
copy p "As an exit ticket, I want students to come up to the board and write either a c…"
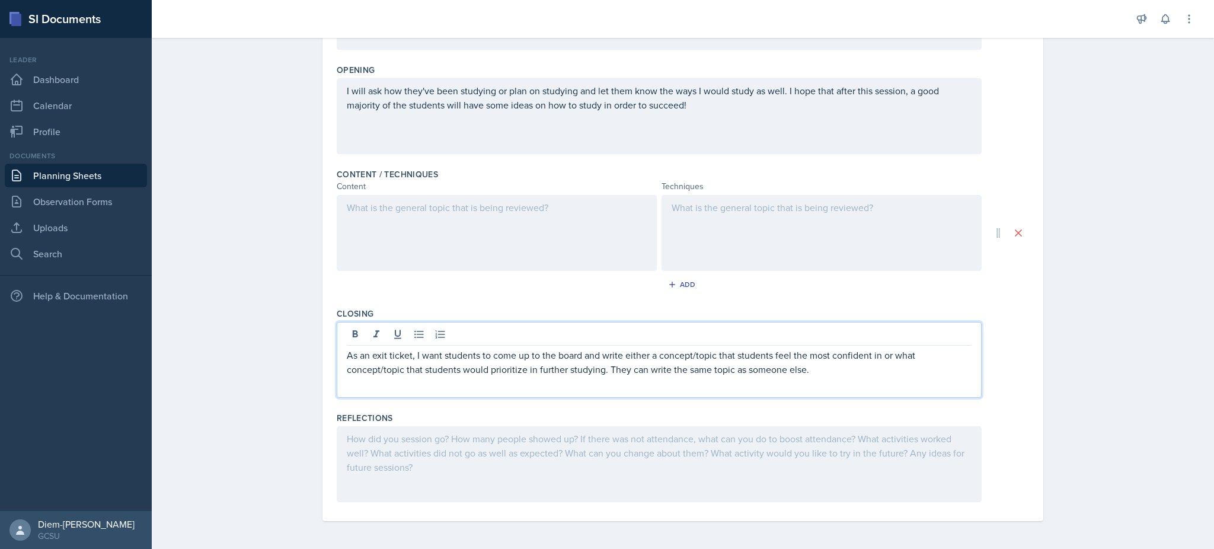
click at [752, 386] on p at bounding box center [659, 383] width 625 height 14
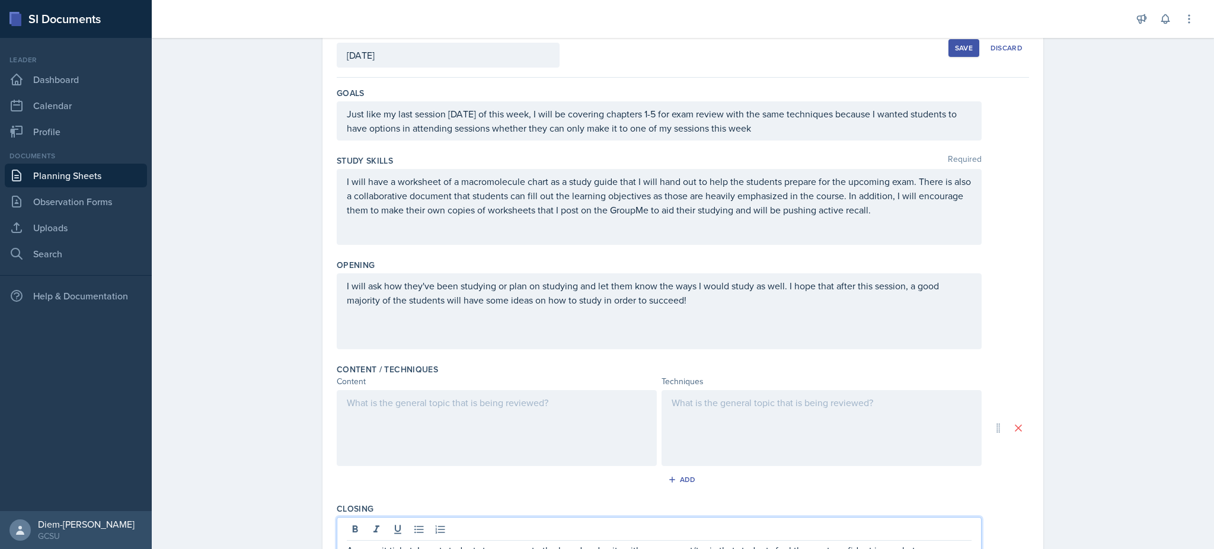
scroll to position [0, 0]
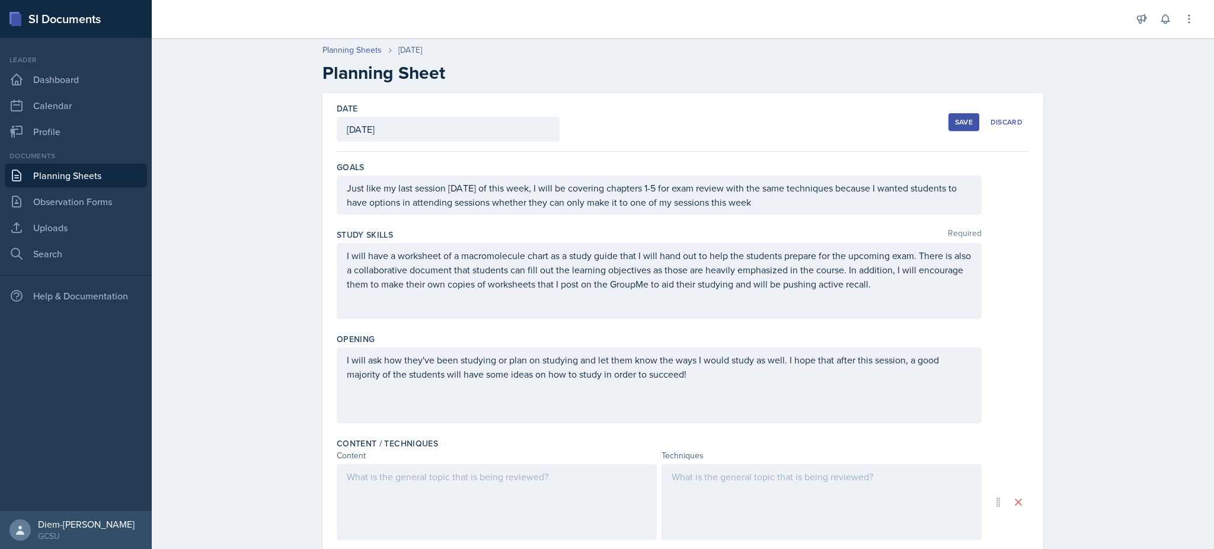
click at [948, 114] on button "Save" at bounding box center [963, 122] width 31 height 18
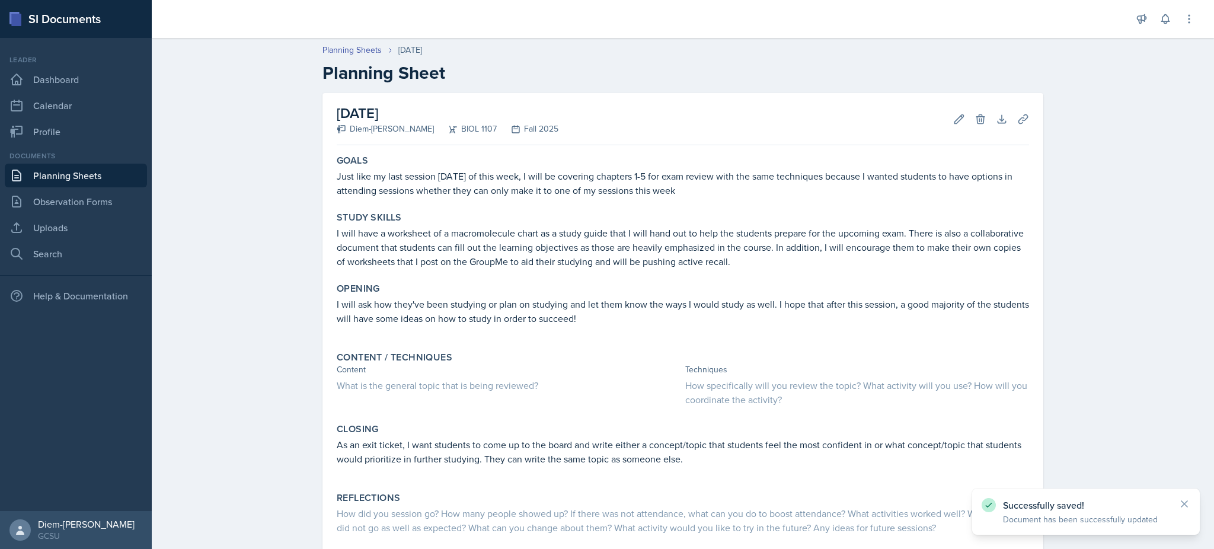
scroll to position [69, 0]
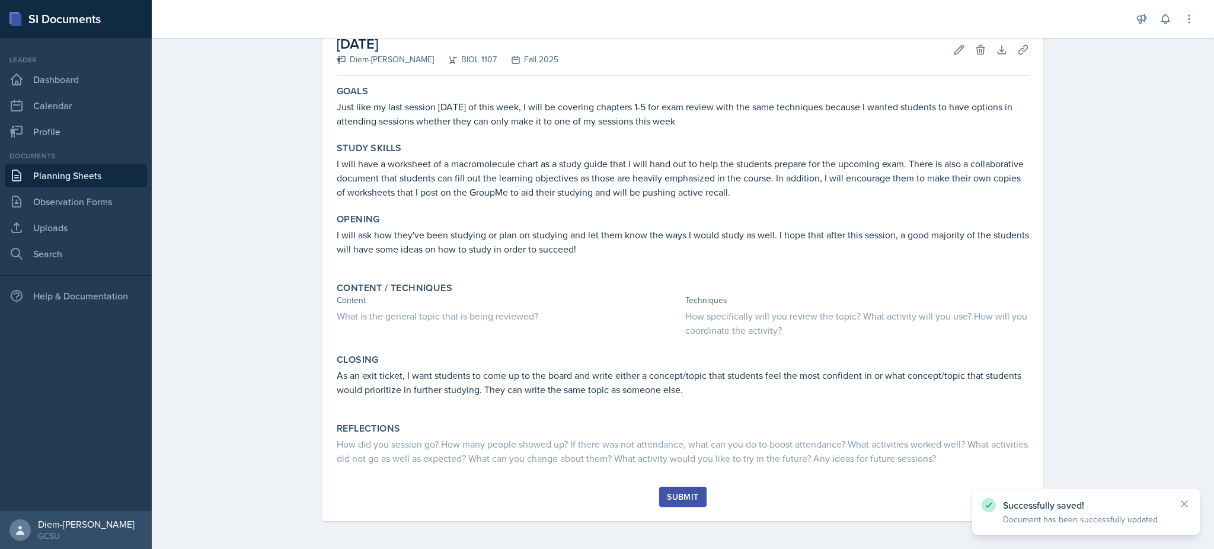
click at [681, 505] on button "Submit" at bounding box center [682, 497] width 47 height 20
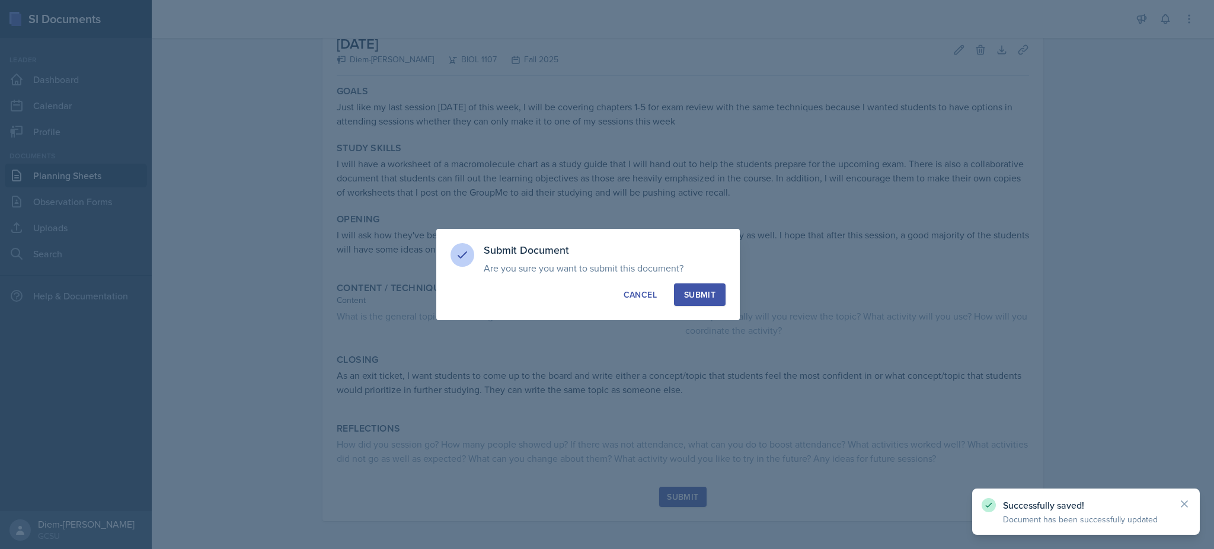
click at [705, 300] on div "Submit" at bounding box center [699, 295] width 31 height 12
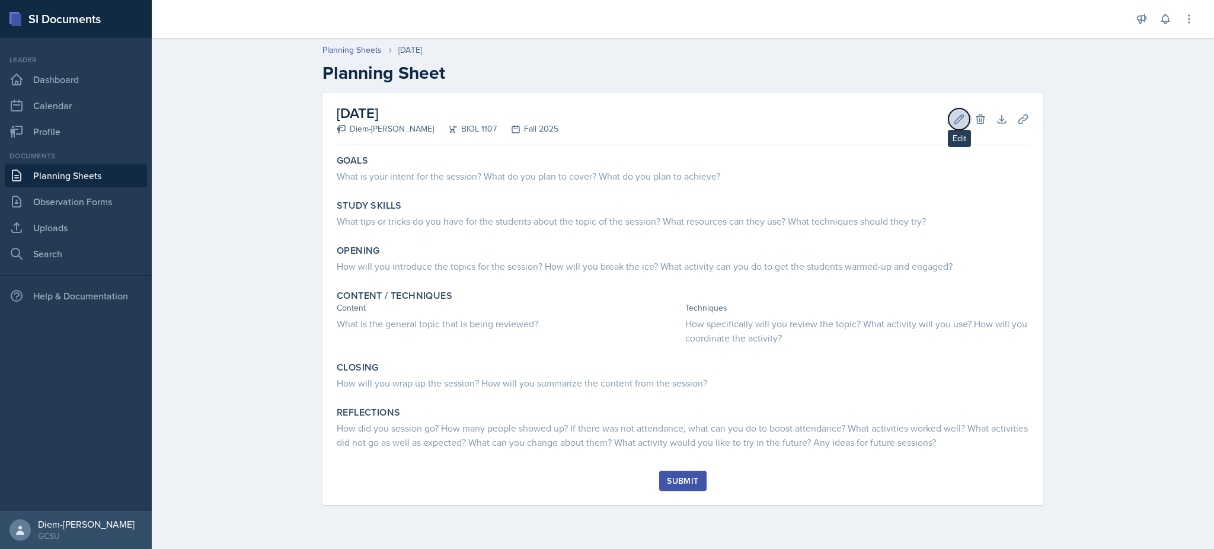
click at [955, 122] on icon at bounding box center [959, 118] width 9 height 9
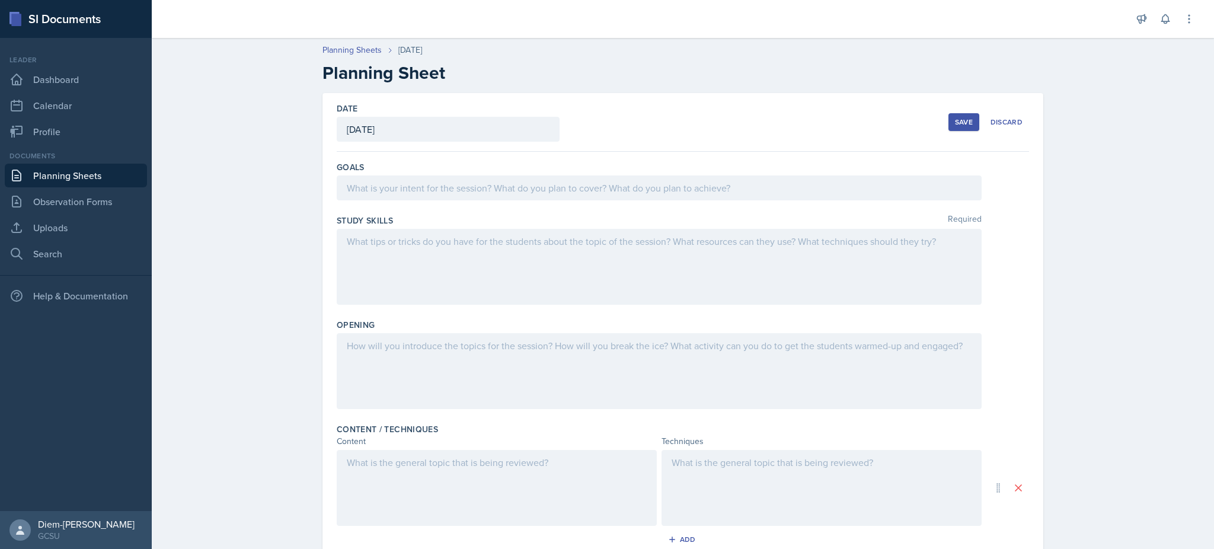
scroll to position [255, 0]
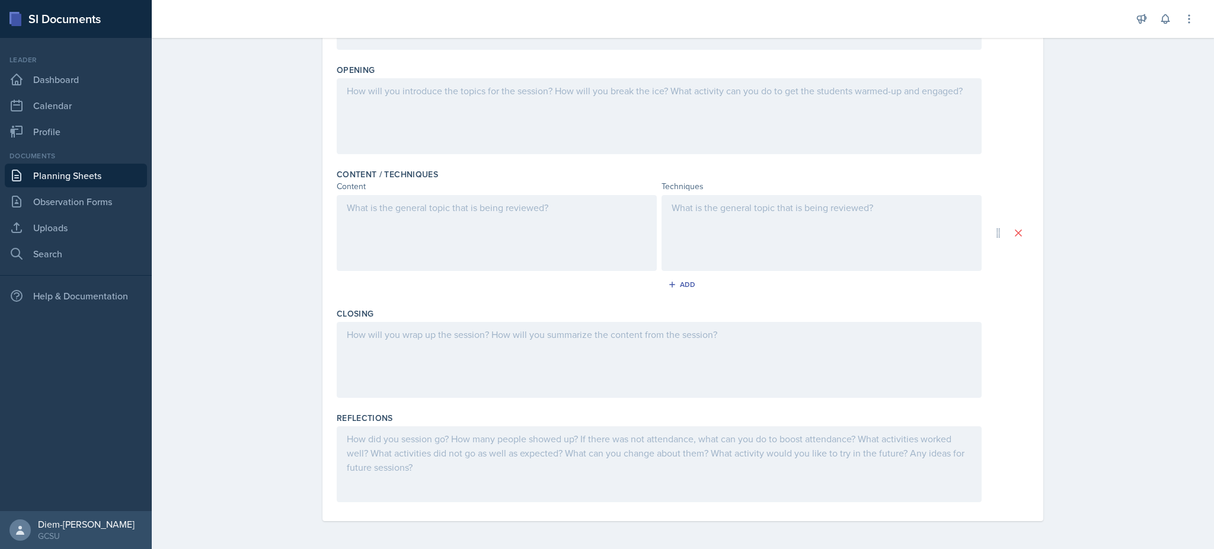
click at [510, 254] on div at bounding box center [497, 233] width 320 height 76
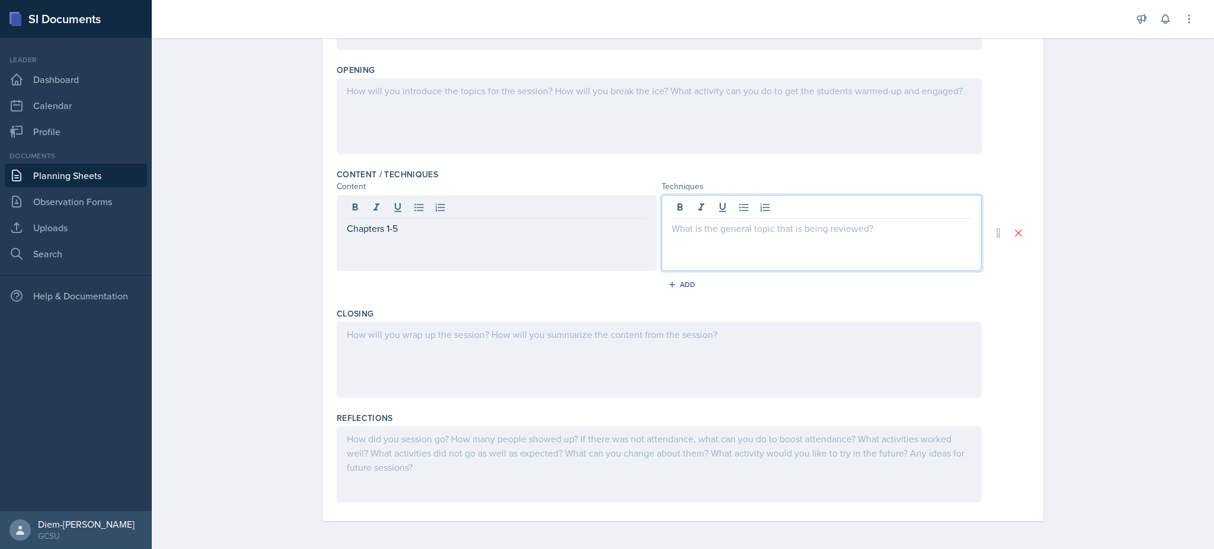
click at [781, 212] on div at bounding box center [821, 233] width 320 height 76
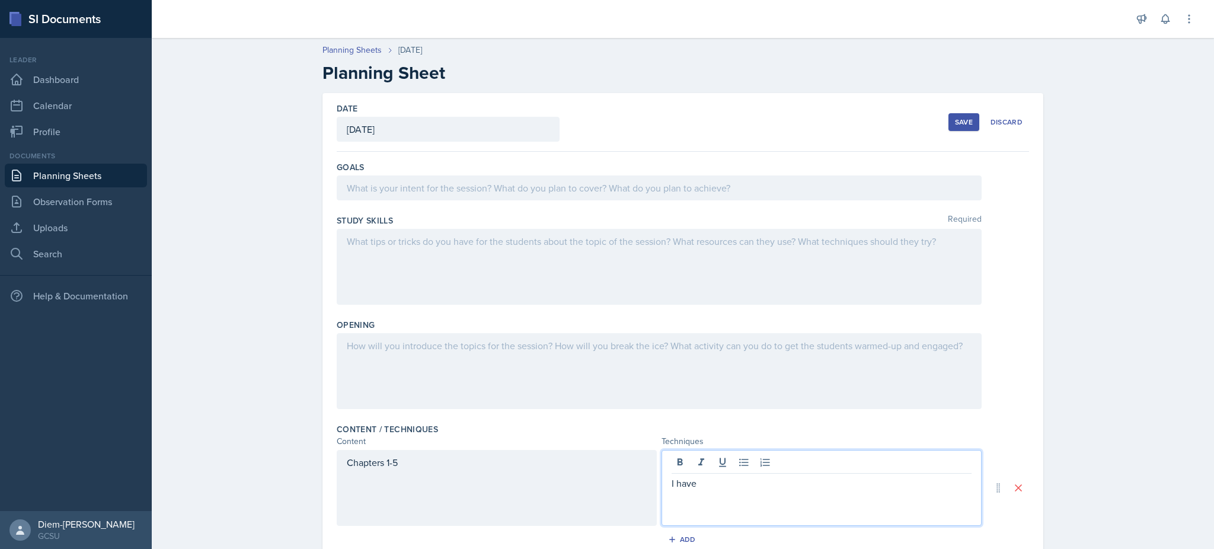
click at [500, 193] on div at bounding box center [659, 187] width 645 height 25
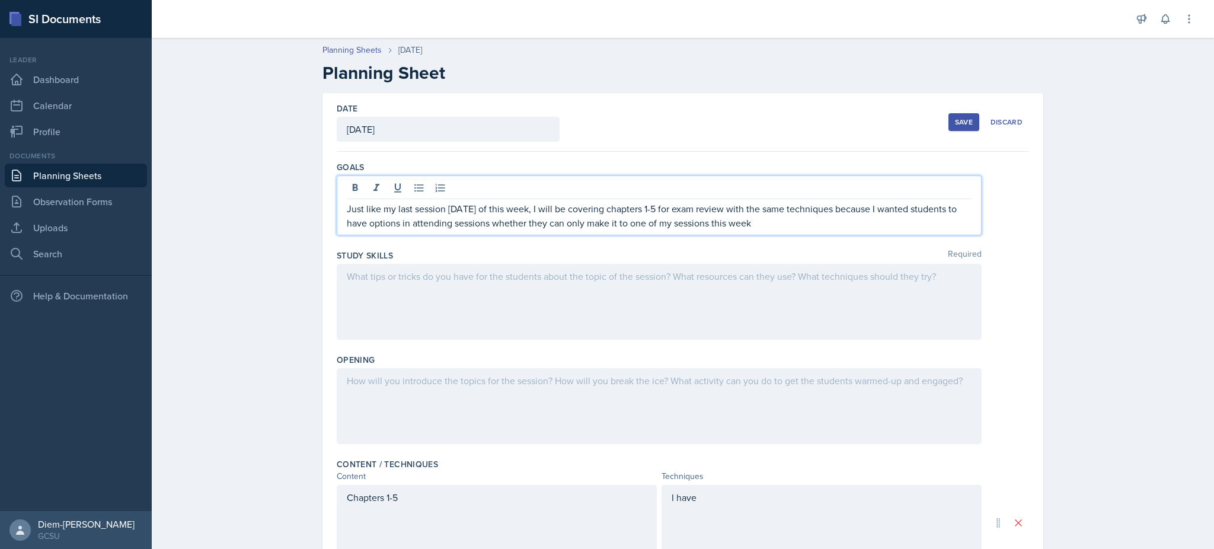
click at [463, 218] on p "Just like my last session Tuesday of this week, I will be covering chapters 1-5…" at bounding box center [659, 216] width 625 height 28
drag, startPoint x: 441, startPoint y: 208, endPoint x: 332, endPoint y: 207, distance: 109.1
click at [337, 207] on div "Just like my last session Tuesday of this week, I will be covering chapters 1-5…" at bounding box center [659, 205] width 645 height 60
click at [579, 228] on p "Both Tuesday and Thursday session of this week, I will be covering chapters 1-5…" at bounding box center [659, 216] width 625 height 28
click at [775, 232] on div "Both Tuesday and Thursday session of this week, I will be covering chapters 1-5…" at bounding box center [659, 205] width 645 height 60
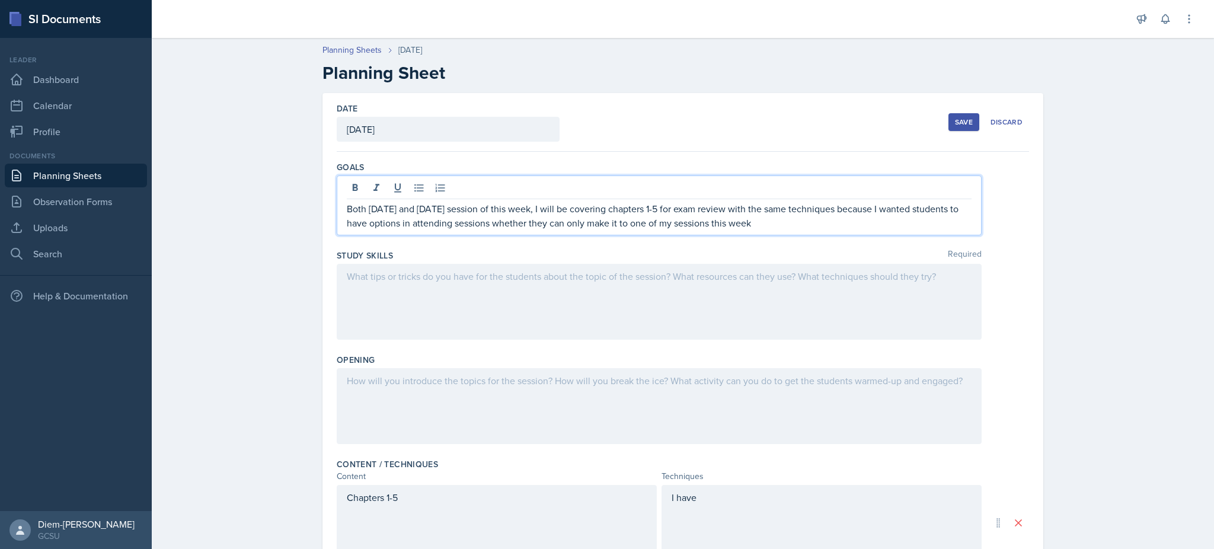
click at [775, 219] on p "Both Tuesday and Thursday session of this week, I will be covering chapters 1-5…" at bounding box center [659, 216] width 625 height 28
click at [548, 311] on div at bounding box center [659, 302] width 645 height 76
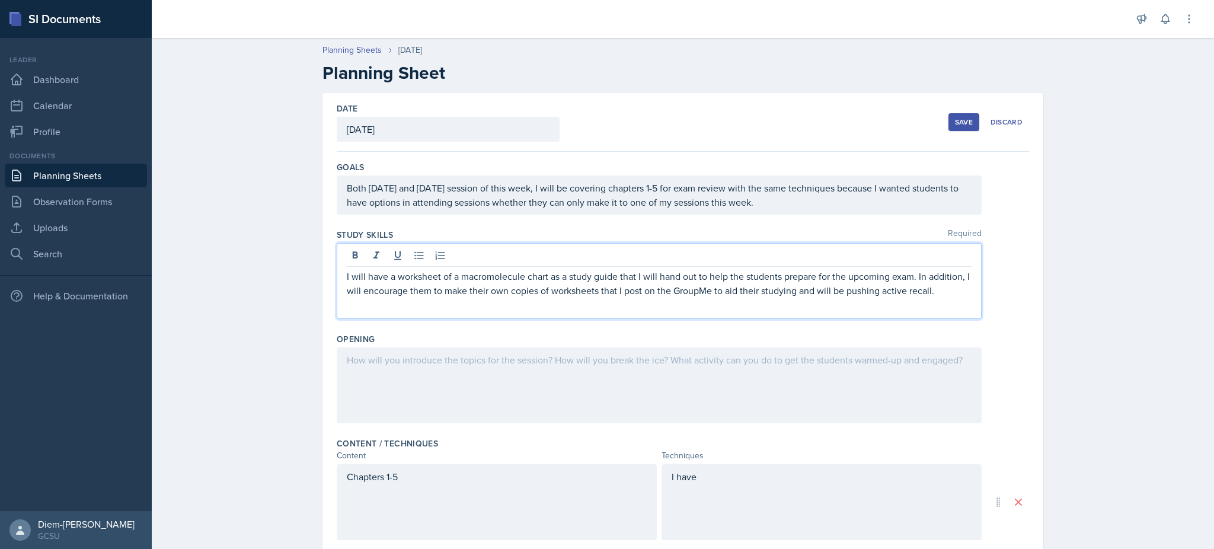
click at [463, 296] on p "I will have a worksheet of a macromolecule chart as a study guide that I will h…" at bounding box center [659, 283] width 625 height 28
click at [506, 293] on p "I will have a worksheet of a macromolecule chart as a study guide that I will h…" at bounding box center [659, 283] width 625 height 28
click at [913, 279] on p "I will have a worksheet of a macromolecule chart as a study guide that I will h…" at bounding box center [659, 283] width 625 height 28
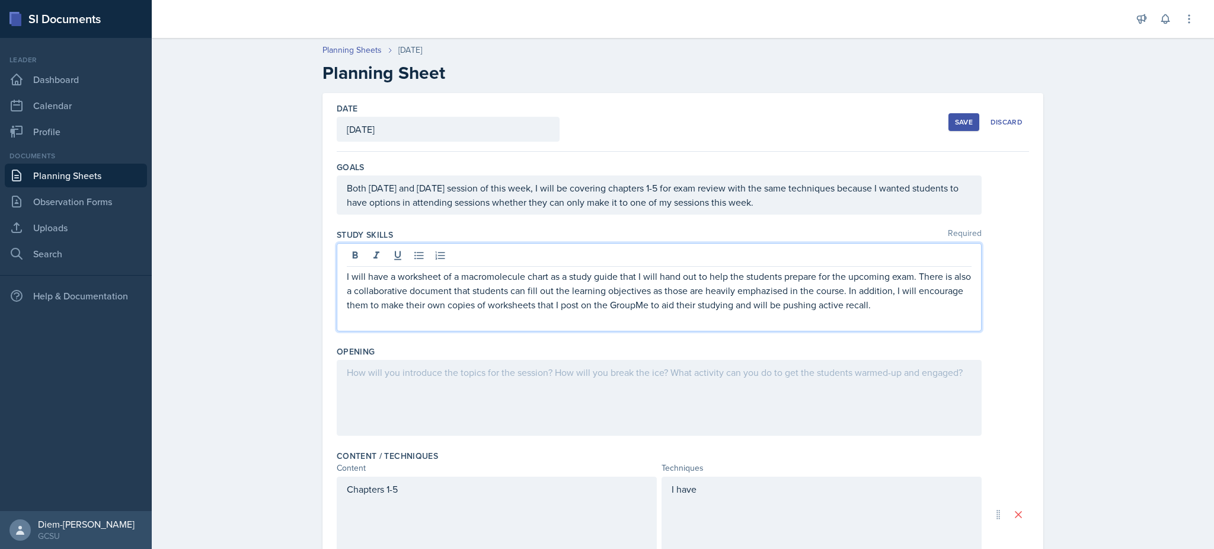
click at [771, 275] on p "I will have a worksheet of a macromolecule chart as a study guide that I will h…" at bounding box center [659, 290] width 625 height 43
click at [771, 284] on p "I will have a worksheet of a macromolecule chart as a study guide that I will h…" at bounding box center [659, 290] width 625 height 43
click at [849, 273] on p "I will have a worksheet of a macromolecule chart as a study guide that I will h…" at bounding box center [659, 290] width 625 height 43
click at [901, 316] on p at bounding box center [659, 319] width 625 height 14
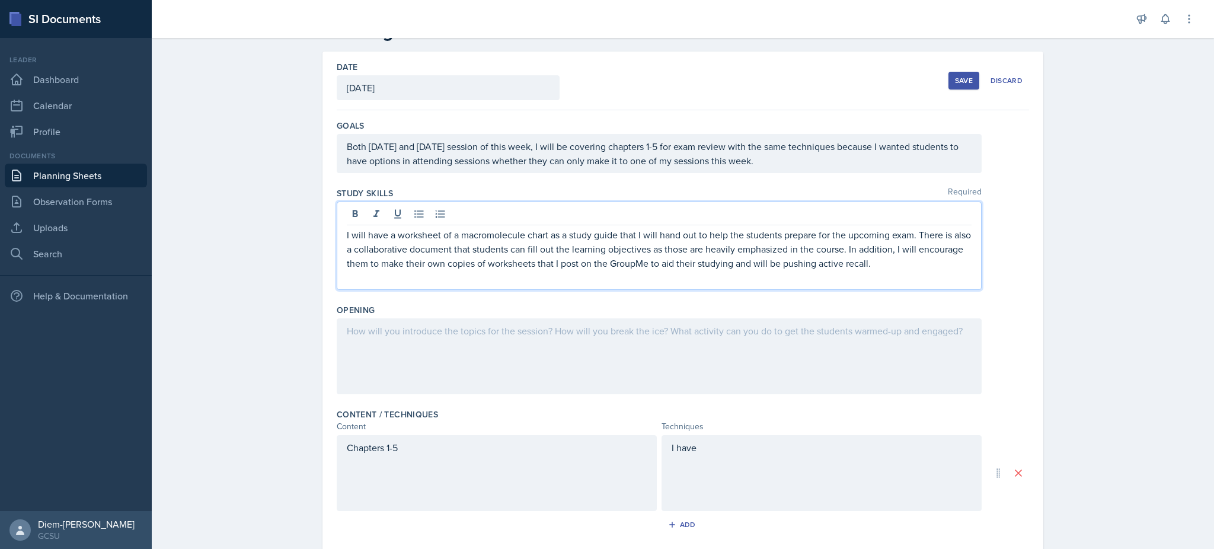
scroll to position [48, 0]
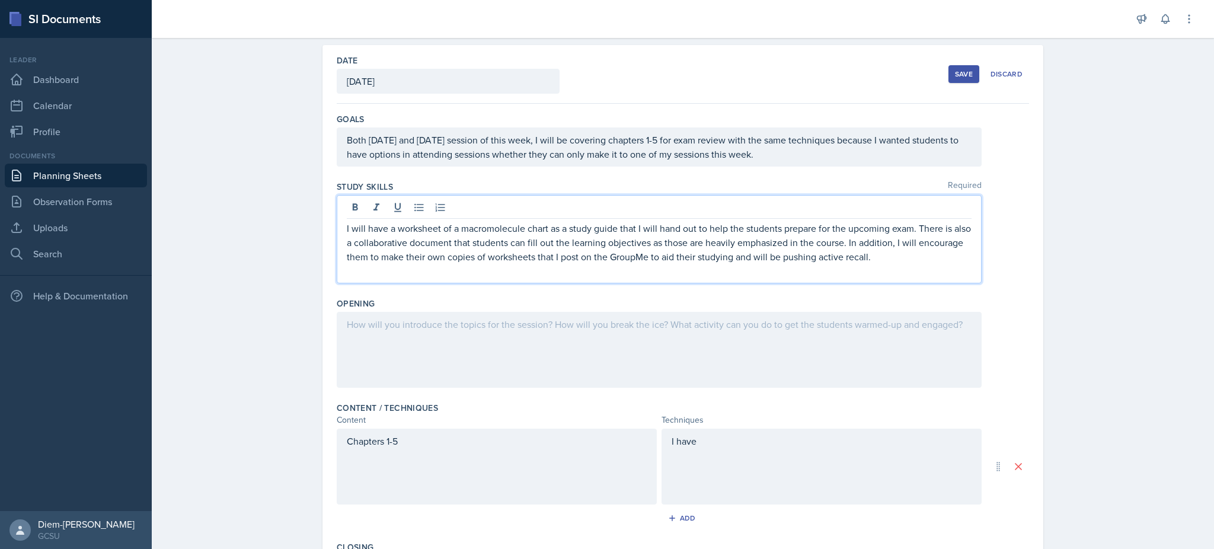
click at [851, 261] on p "I will have a worksheet of a macromolecule chart as a study guide that I will h…" at bounding box center [659, 242] width 625 height 43
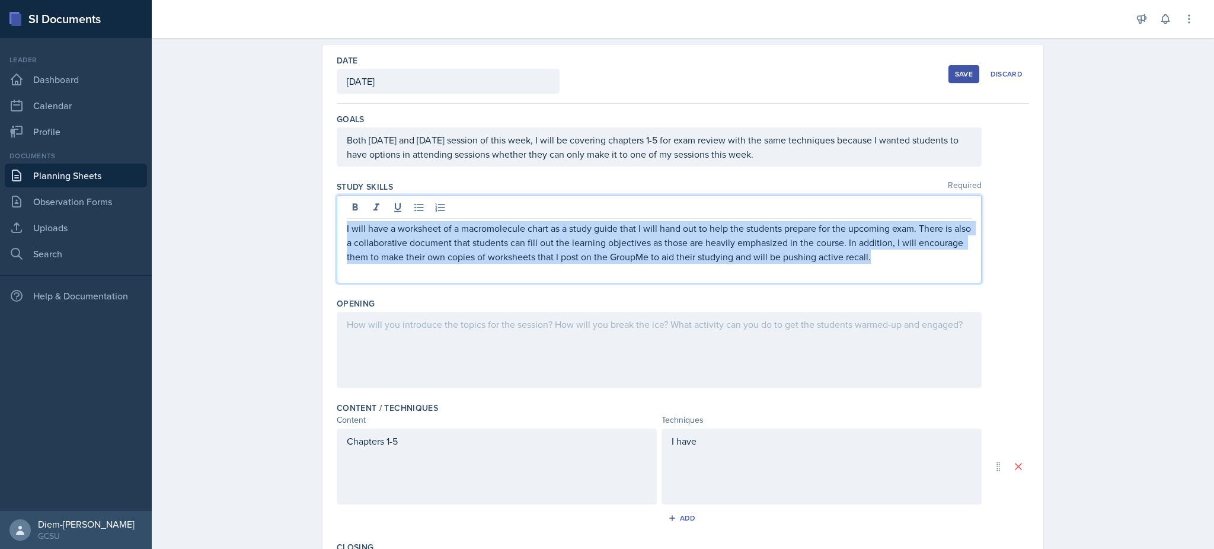
click at [851, 261] on p "I will have a worksheet of a macromolecule chart as a study guide that I will h…" at bounding box center [659, 242] width 625 height 43
copy p "I will have a worksheet of a macromolecule chart as a study guide that I will h…"
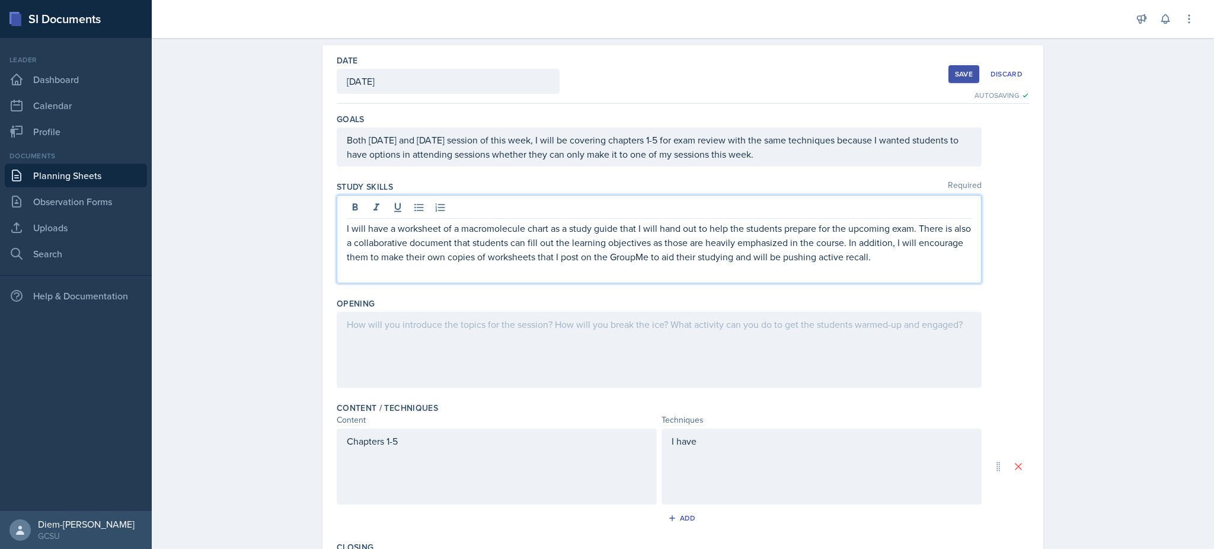
click at [740, 320] on div at bounding box center [659, 350] width 645 height 76
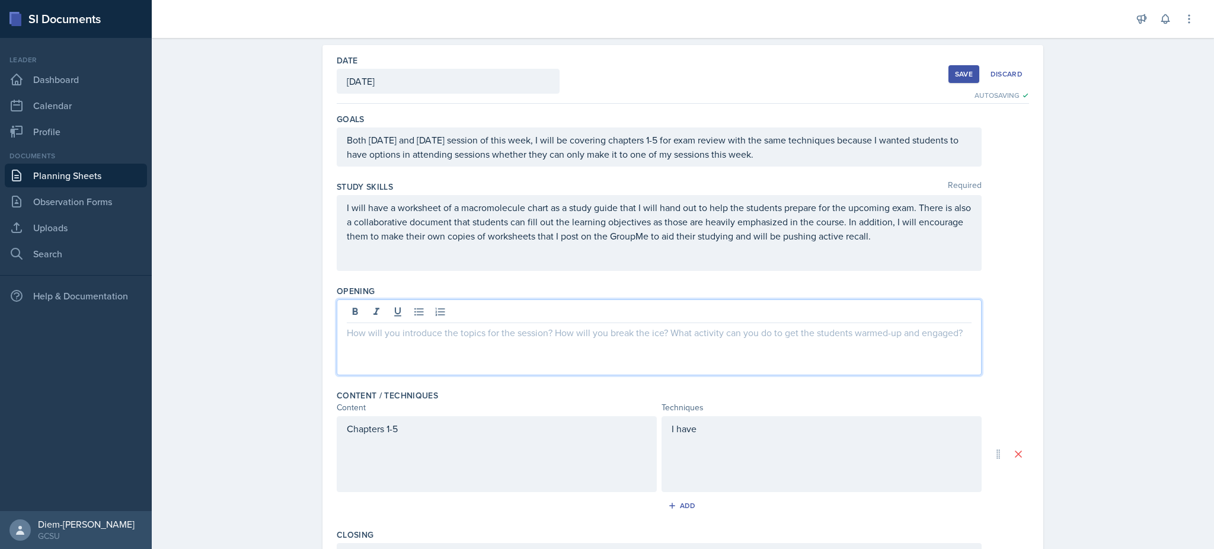
scroll to position [35, 0]
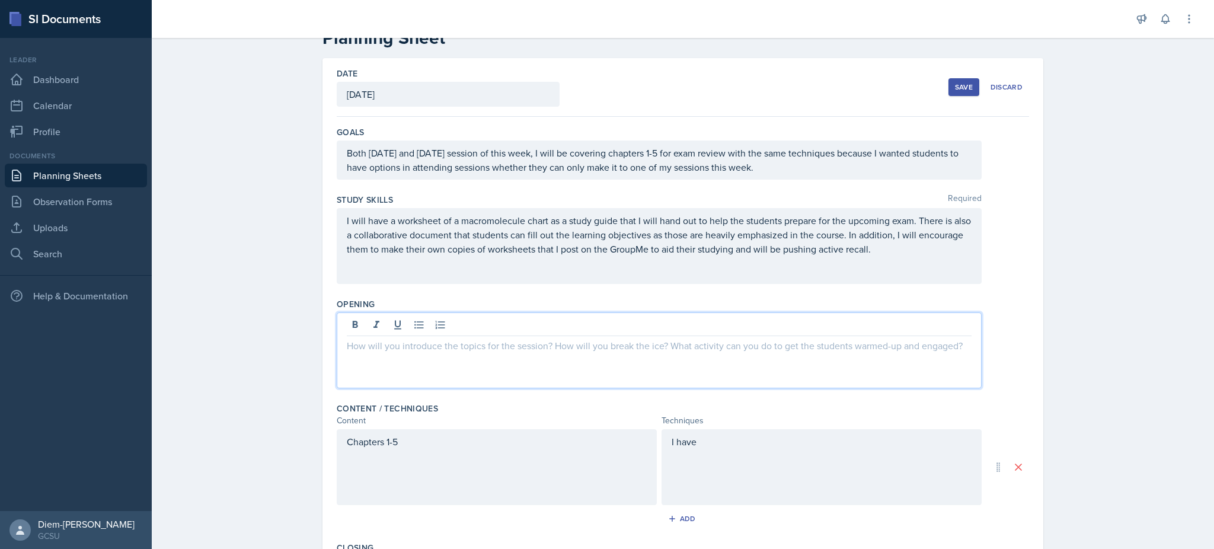
click at [596, 341] on p at bounding box center [659, 345] width 625 height 14
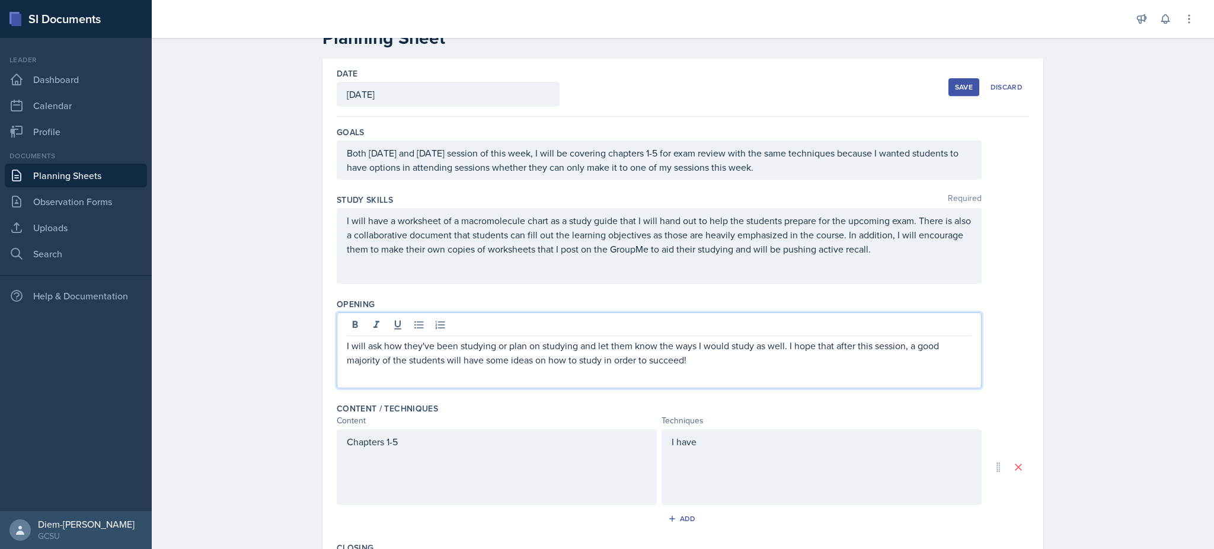
click at [689, 363] on p "I will ask how they've been studying or plan on studying and let them know the …" at bounding box center [659, 352] width 625 height 28
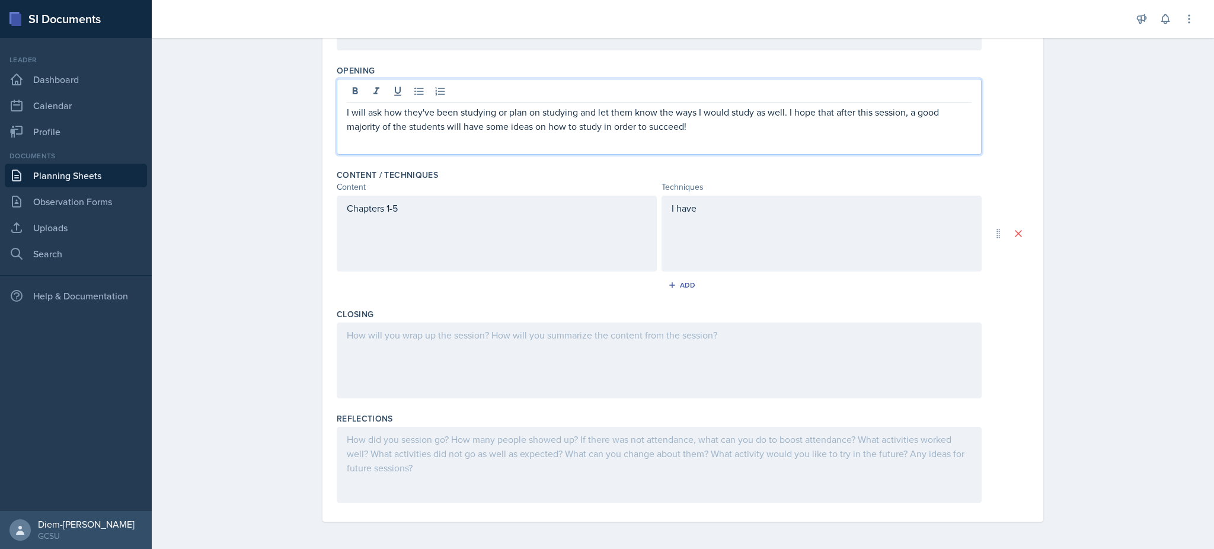
click at [607, 356] on div at bounding box center [659, 360] width 645 height 76
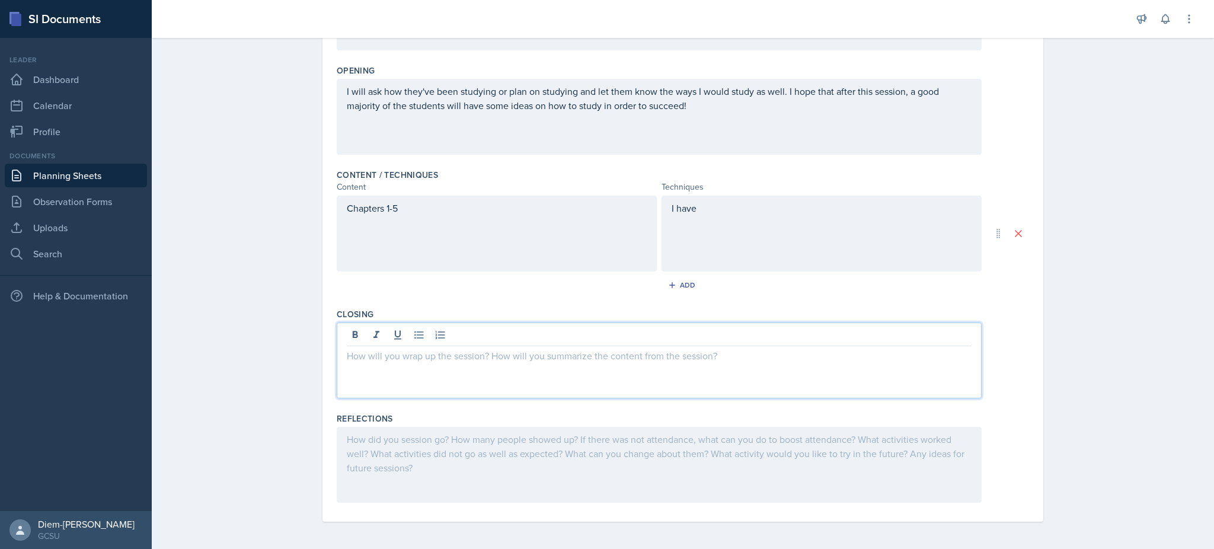
scroll to position [269, 0]
click at [528, 375] on div at bounding box center [659, 360] width 645 height 76
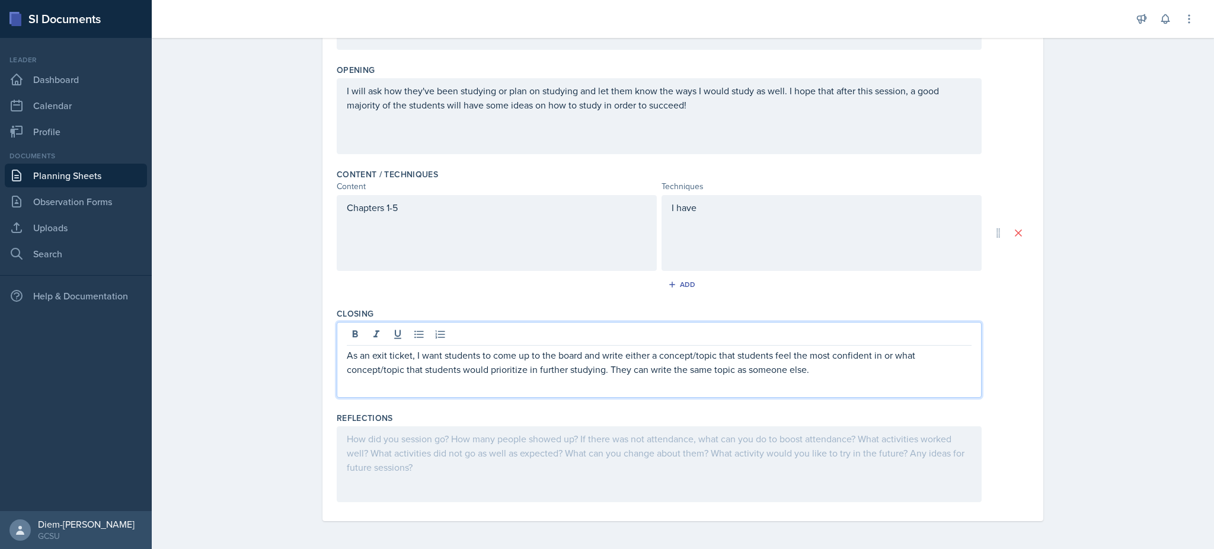
click at [791, 357] on p "As an exit ticket, I want students to come up to the board and write either a c…" at bounding box center [659, 362] width 625 height 28
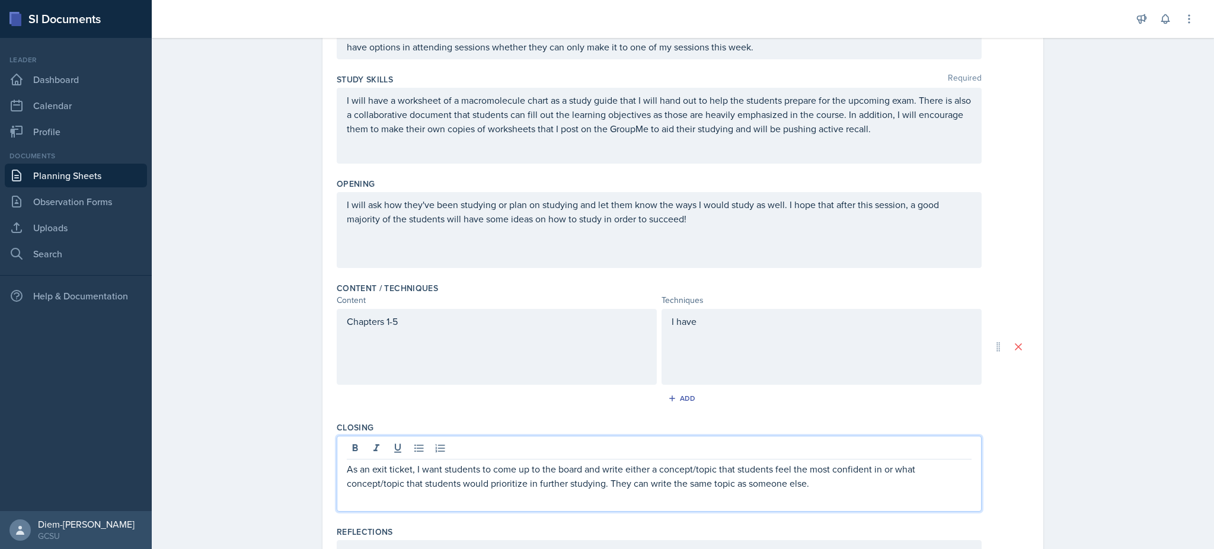
click at [772, 344] on div "I have" at bounding box center [821, 347] width 320 height 76
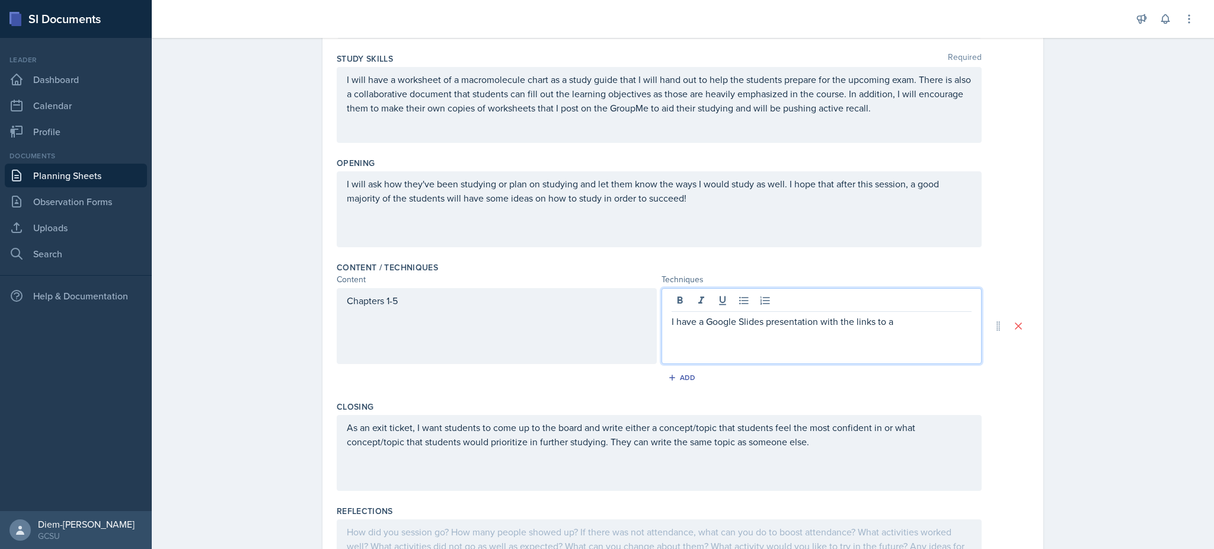
scroll to position [188, 0]
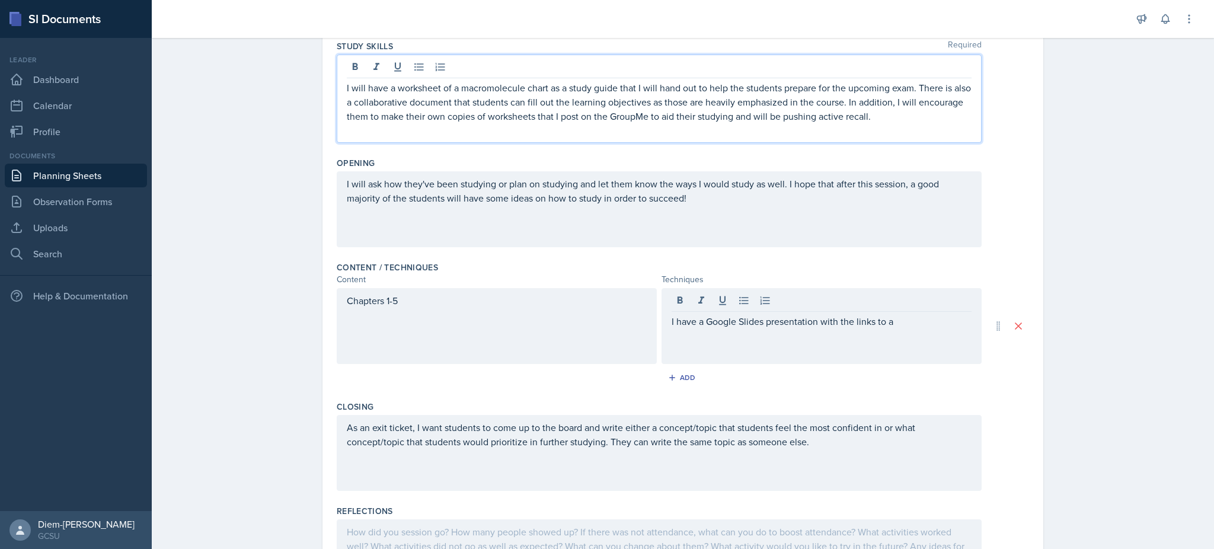
drag, startPoint x: 366, startPoint y: 90, endPoint x: 367, endPoint y: 101, distance: 10.7
click at [367, 101] on p "I will have a worksheet of a macromolecule chart as a study guide that I will h…" at bounding box center [659, 102] width 625 height 43
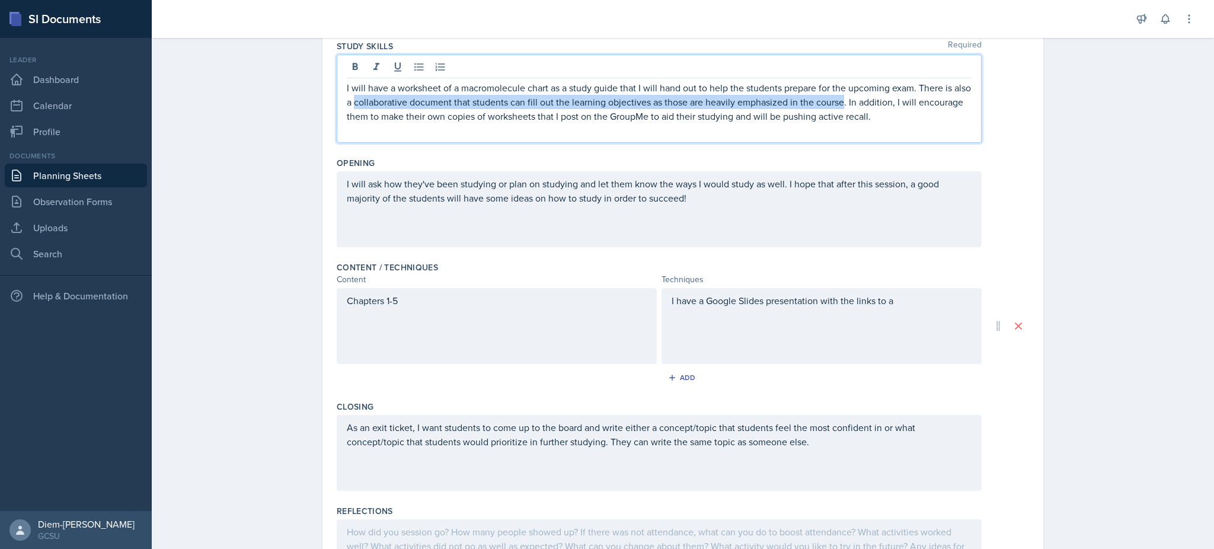
drag, startPoint x: 367, startPoint y: 101, endPoint x: 856, endPoint y: 96, distance: 489.0
click at [856, 96] on p "I will have a worksheet of a macromolecule chart as a study guide that I will h…" at bounding box center [659, 102] width 625 height 43
copy p "collaborative document that students can fill out the learning objectives as th…"
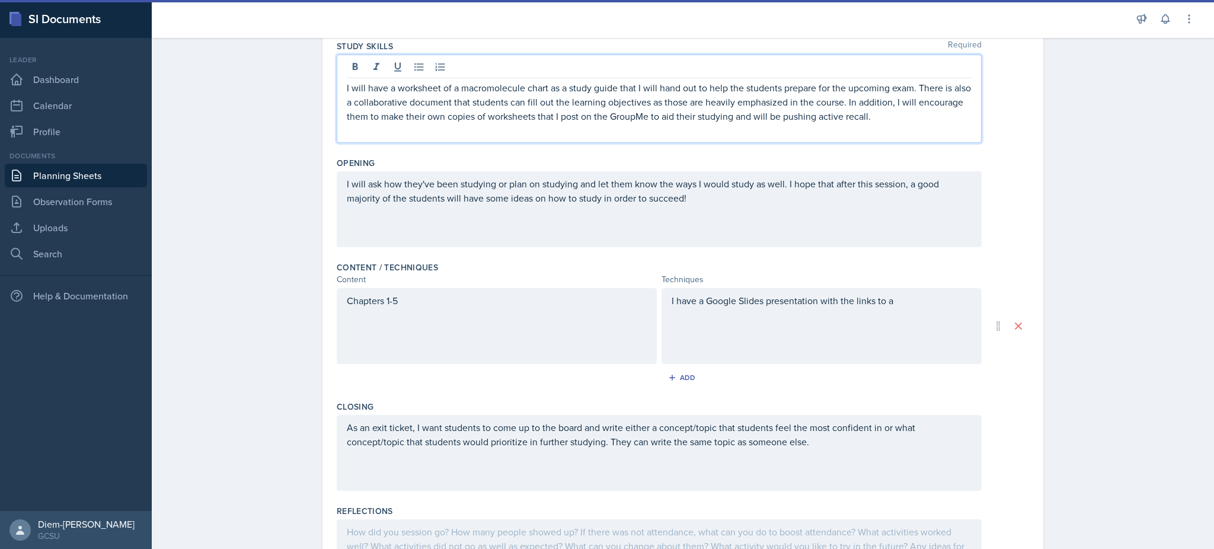
click at [899, 312] on div "I have a Google Slides presentation with the links to a" at bounding box center [821, 326] width 320 height 76
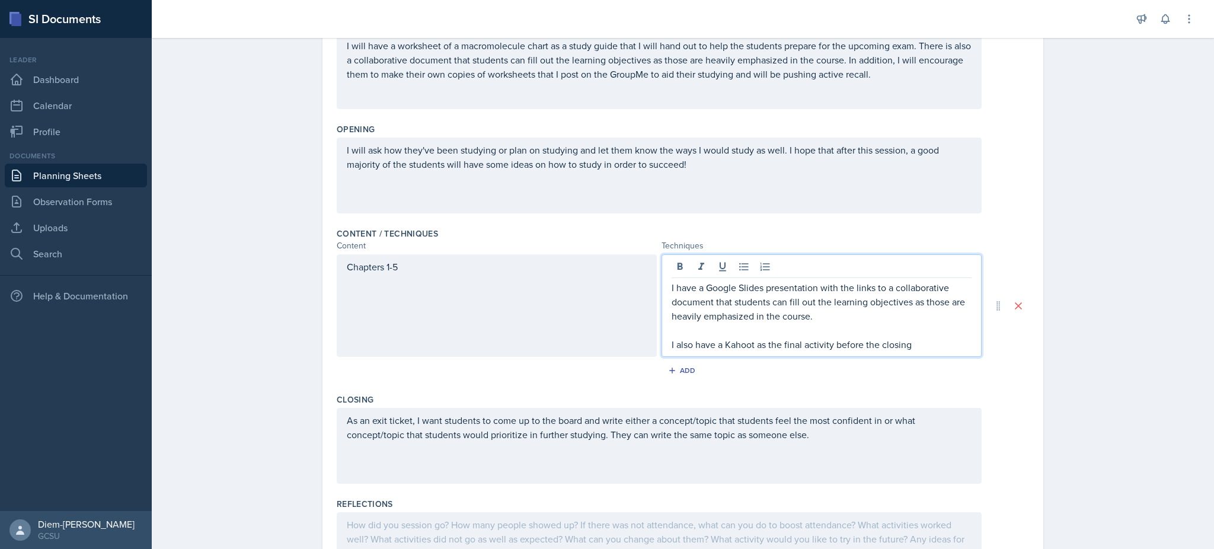
scroll to position [0, 0]
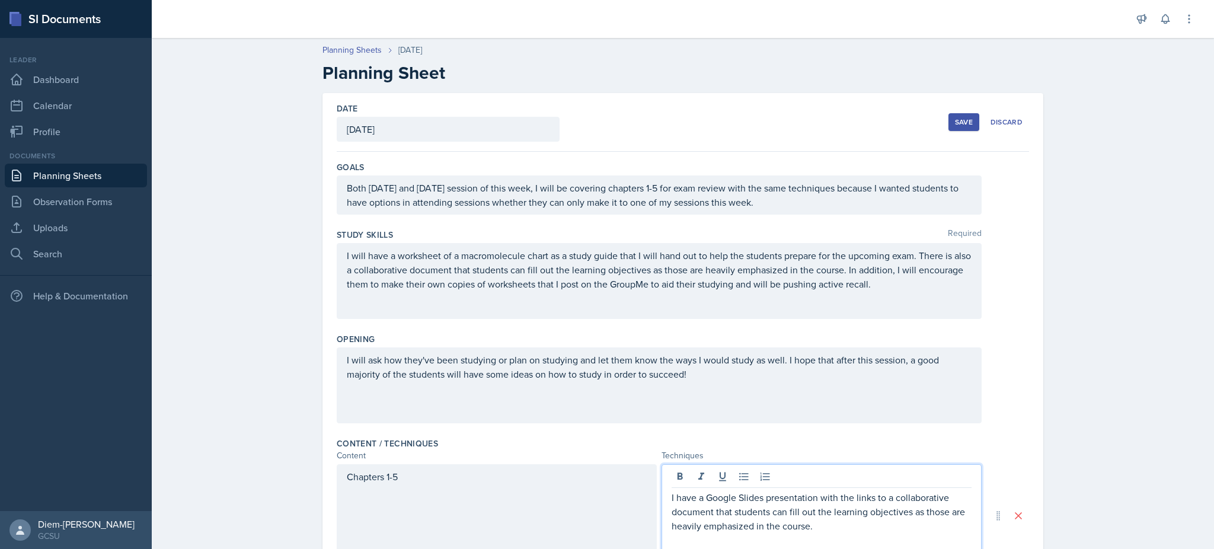
click at [955, 123] on div "Save" at bounding box center [964, 121] width 18 height 9
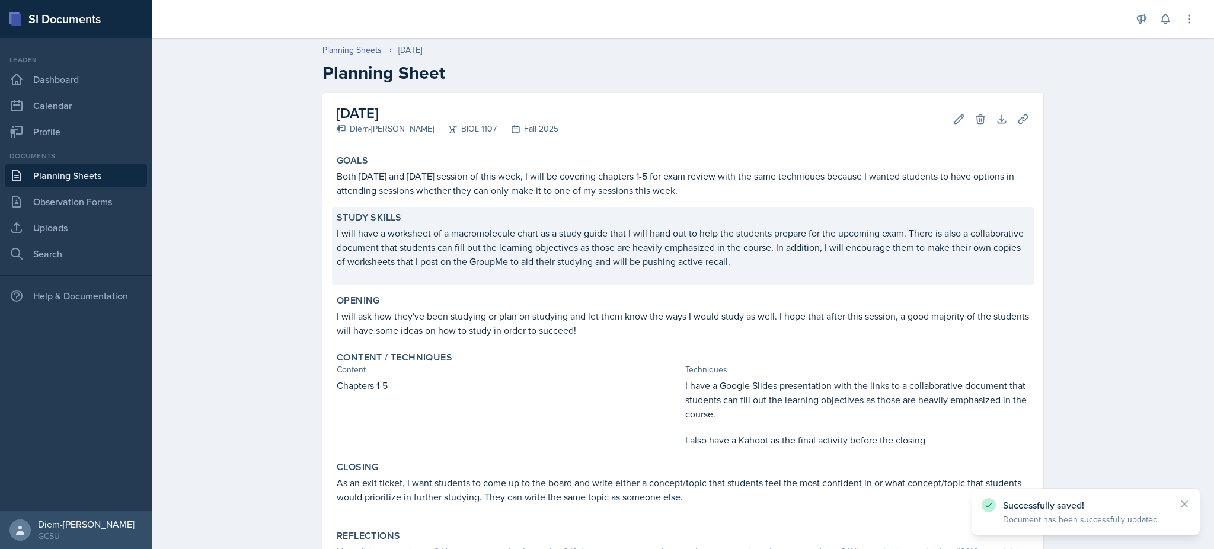
scroll to position [107, 0]
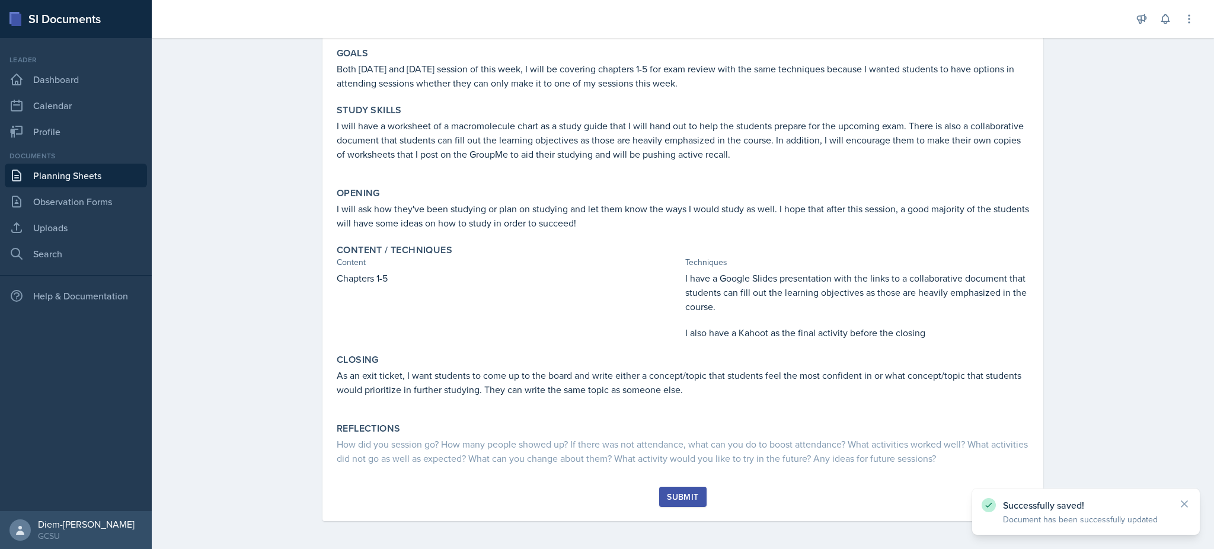
click at [667, 494] on div "Submit" at bounding box center [682, 496] width 31 height 9
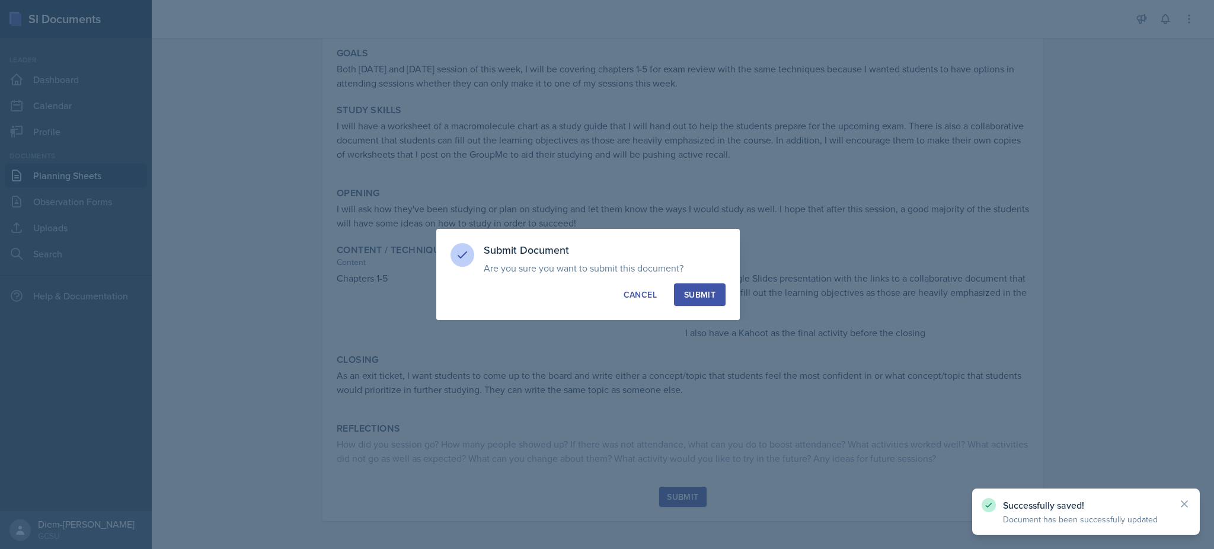
click at [703, 305] on button "Submit" at bounding box center [700, 294] width 52 height 23
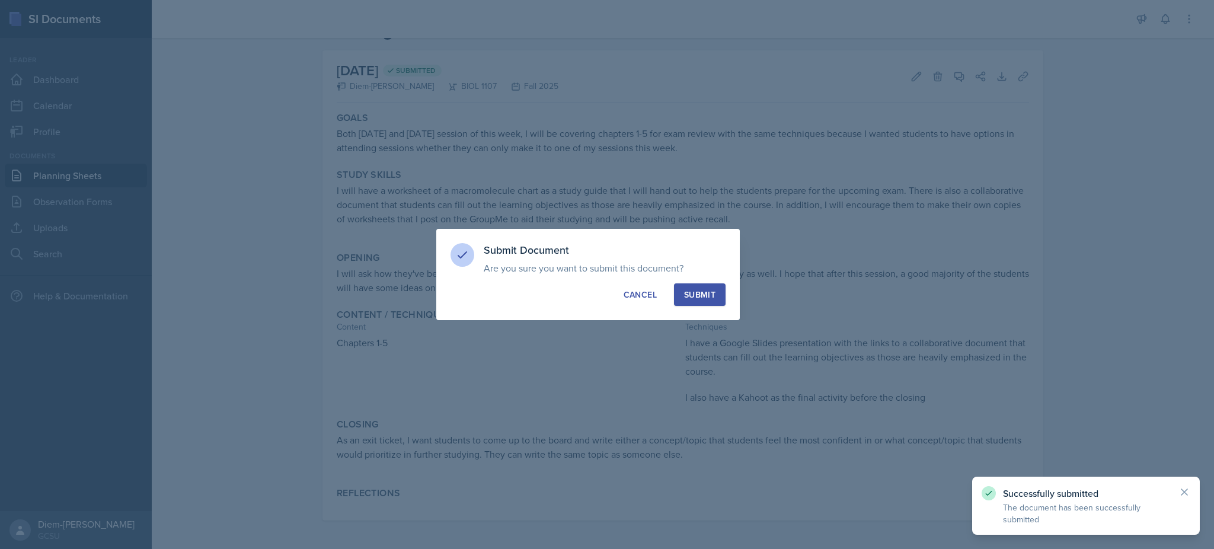
scroll to position [42, 0]
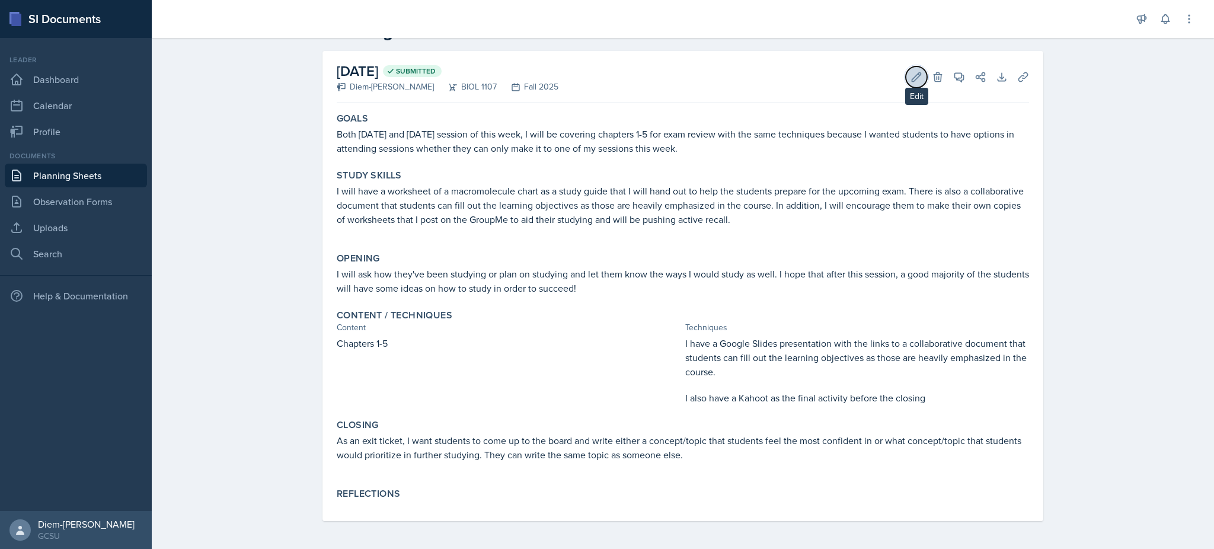
click at [912, 71] on icon at bounding box center [916, 77] width 12 height 12
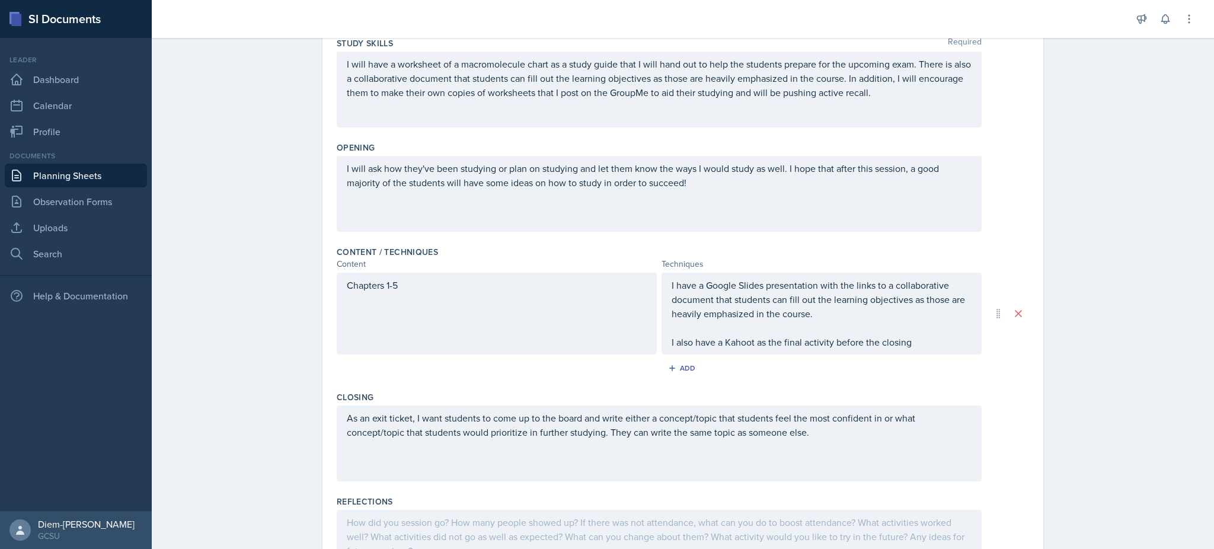
scroll to position [191, 0]
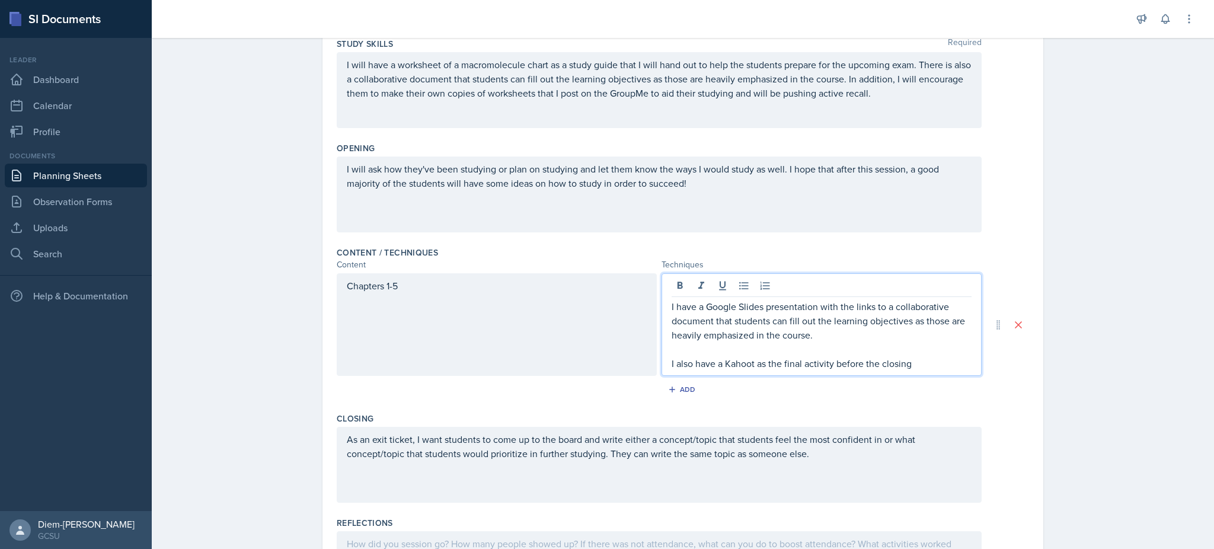
click at [915, 356] on p "I also have a Kahoot as the final activity before the closing" at bounding box center [822, 363] width 300 height 14
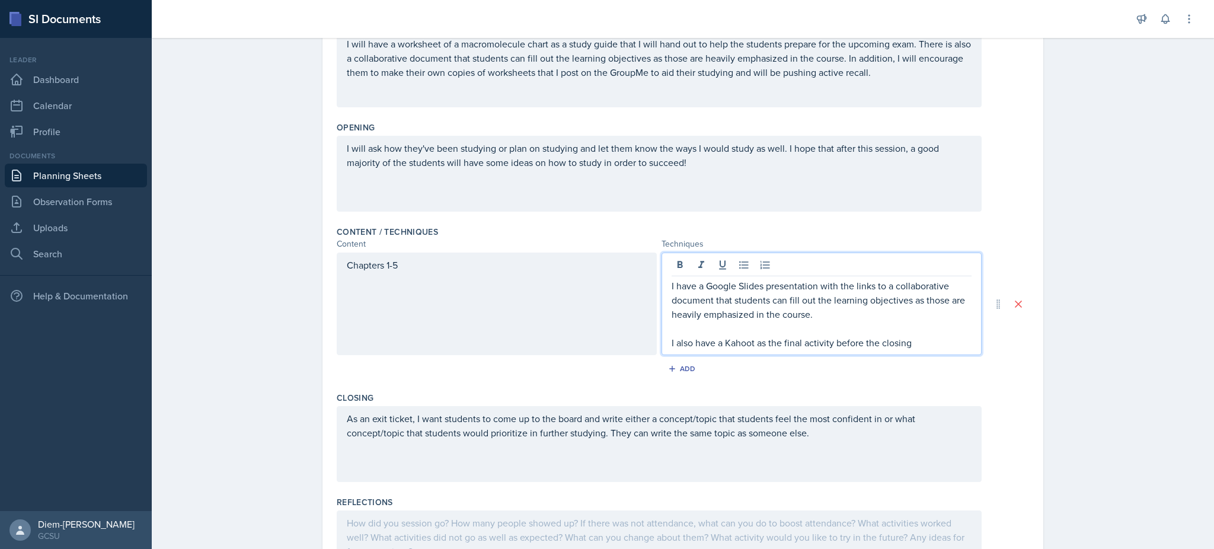
click at [473, 362] on div "Add" at bounding box center [683, 371] width 692 height 23
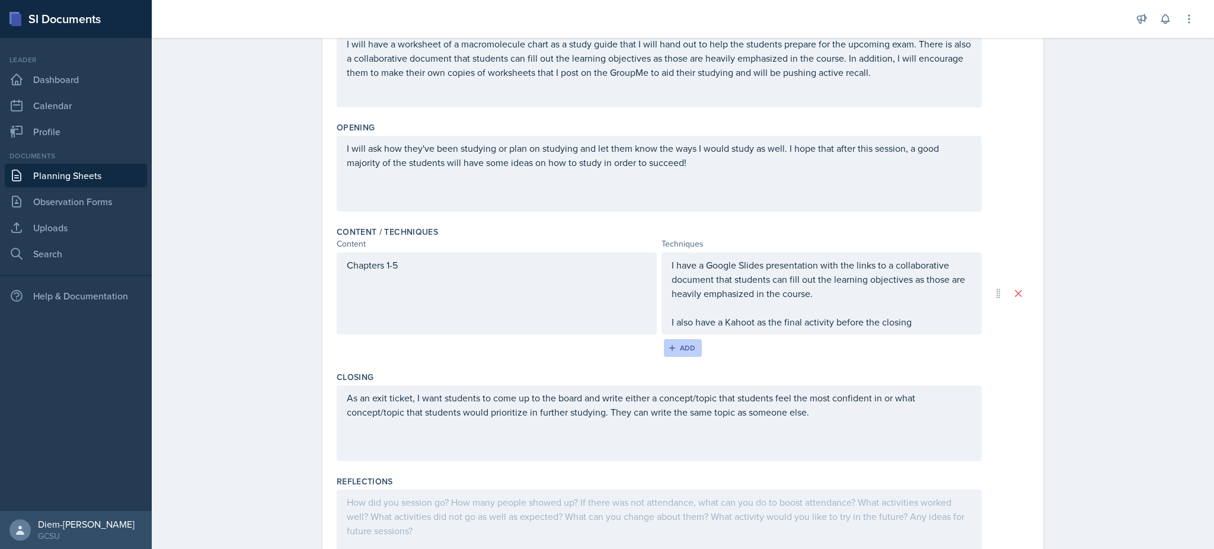
click at [666, 340] on button "Add" at bounding box center [683, 348] width 39 height 18
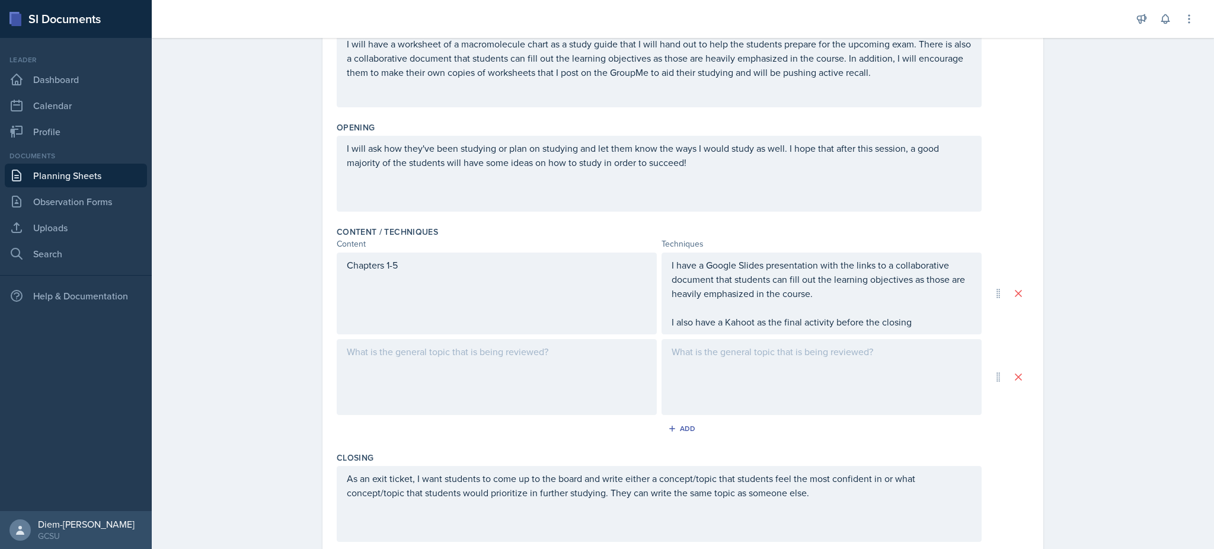
click at [461, 363] on div at bounding box center [497, 377] width 320 height 76
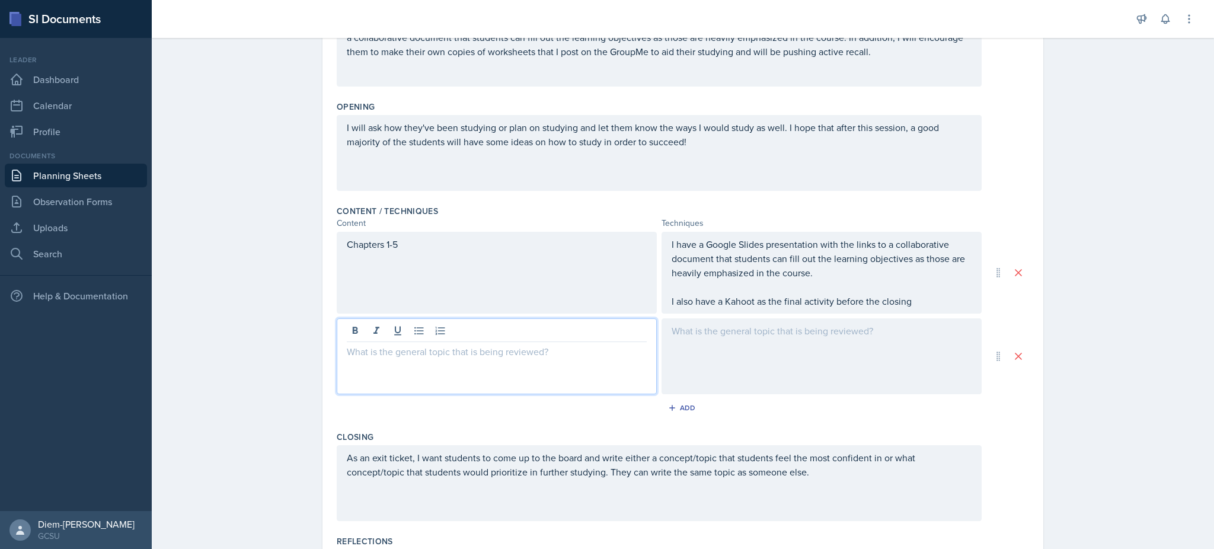
scroll to position [385, 0]
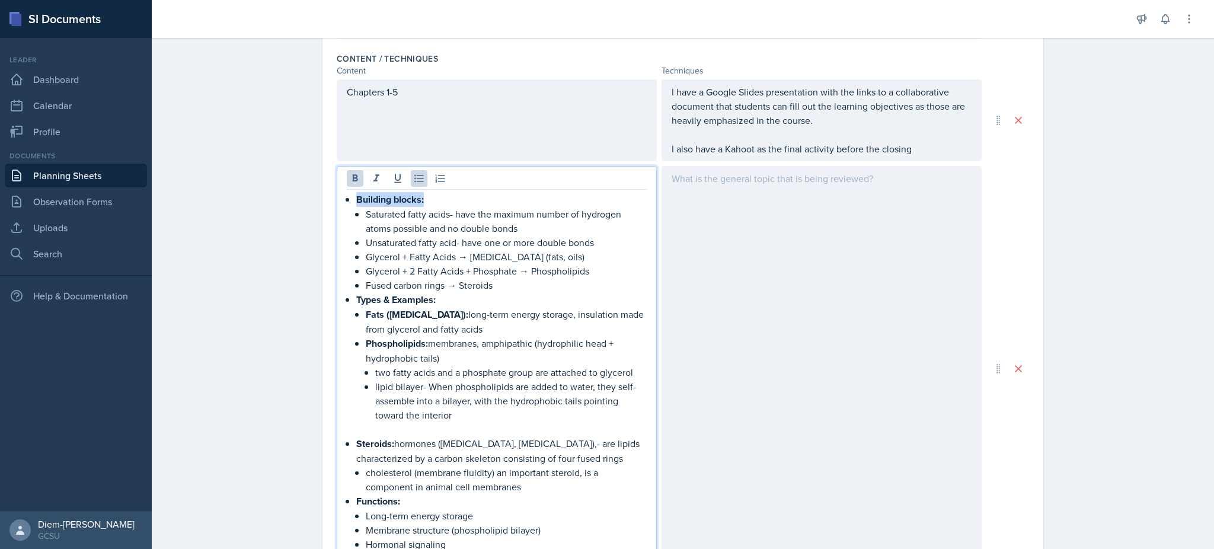
drag, startPoint x: 432, startPoint y: 196, endPoint x: 325, endPoint y: 199, distance: 106.7
click at [325, 199] on div "Date September 9th, 2025 September 2025 31 1 2 3 4 5 6 7 8 9 10 11 12 13 14 15 …" at bounding box center [682, 264] width 721 height 1112
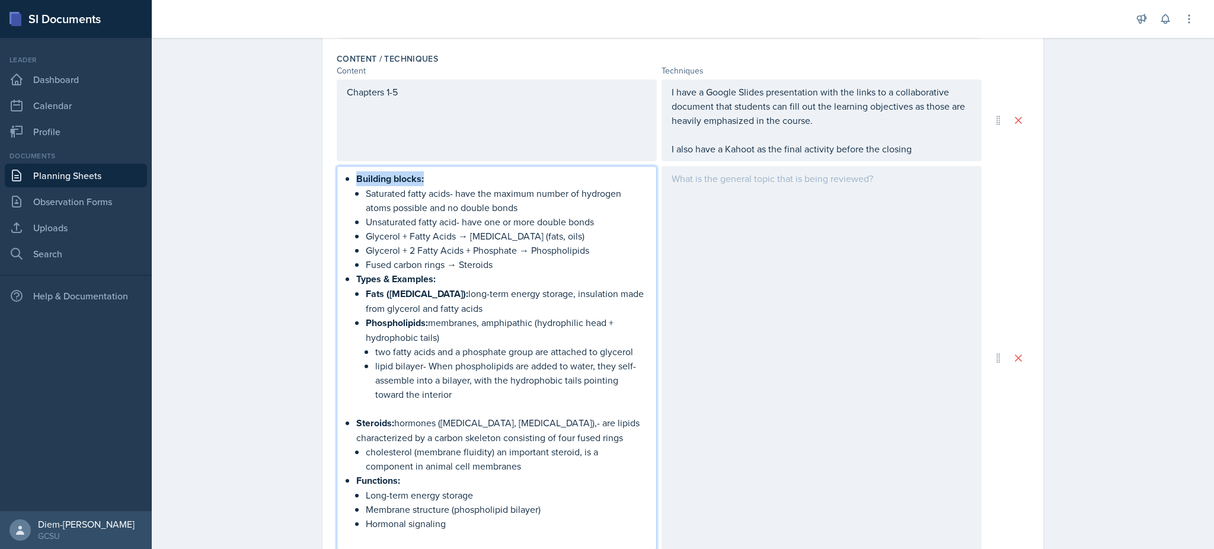
scroll to position [364, 0]
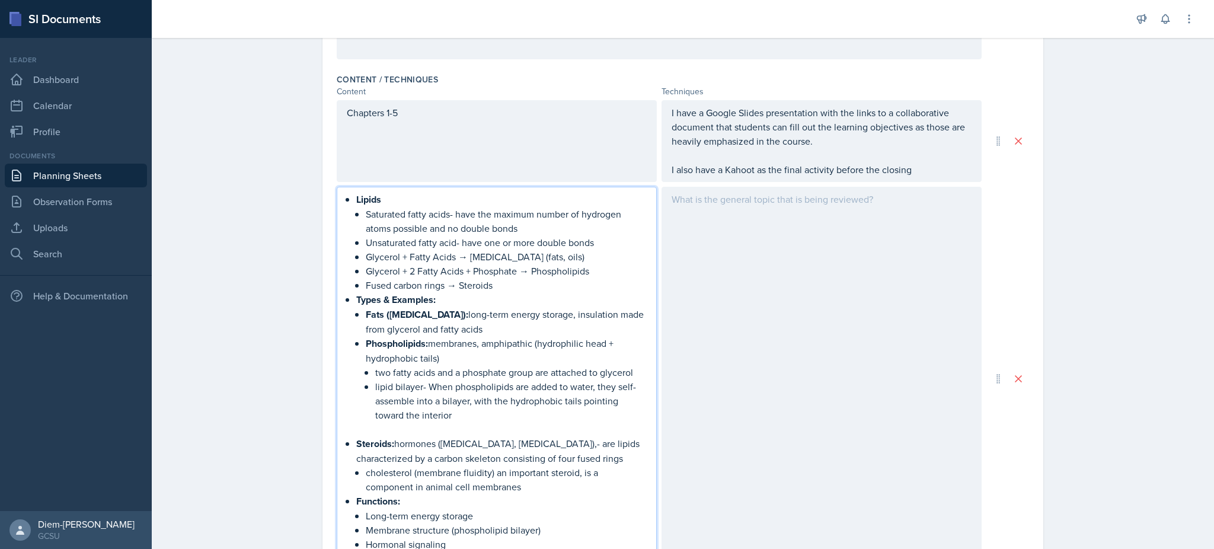
click at [490, 211] on p "Saturated fatty acids- have the maximum number of hydrogen atoms possible and n…" at bounding box center [506, 221] width 281 height 28
click at [565, 269] on p "Glycerol + 2 Fatty Acids + Phosphate → Phospholipids" at bounding box center [506, 271] width 281 height 14
click at [608, 273] on p "Glycerol + 2 Fatty Acids + Phosphate → Phospholipids" at bounding box center [506, 271] width 281 height 14
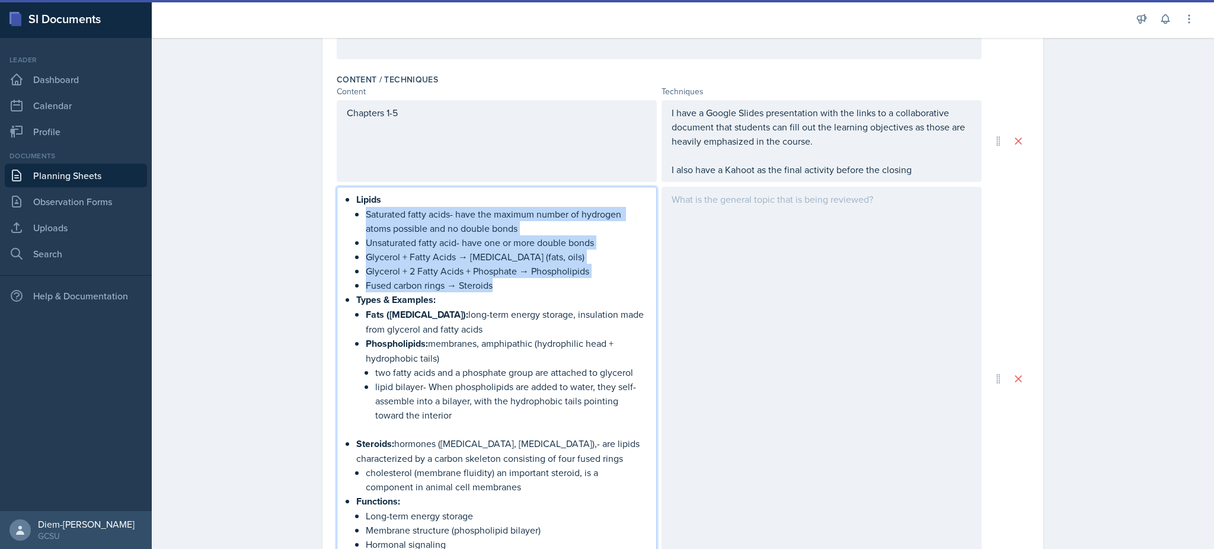
drag, startPoint x: 362, startPoint y: 216, endPoint x: 500, endPoint y: 282, distance: 153.0
click at [500, 282] on ul "Saturated fatty acids- have the maximum number of hydrogen atoms possible and n…" at bounding box center [506, 249] width 281 height 85
click at [500, 282] on p "Fused carbon rings → Steroids" at bounding box center [506, 285] width 281 height 14
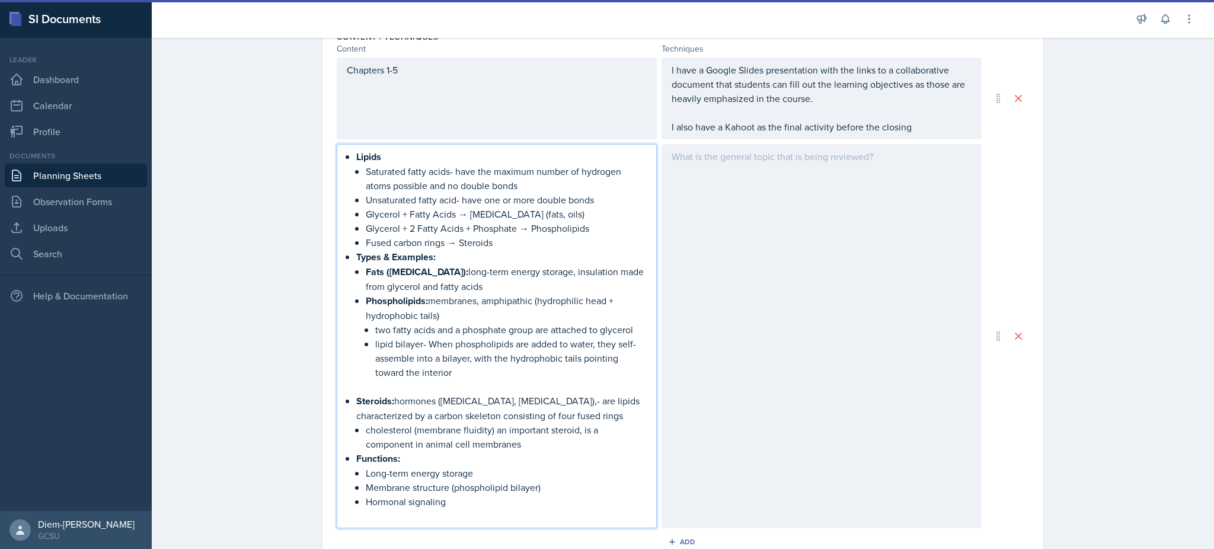
scroll to position [421, 0]
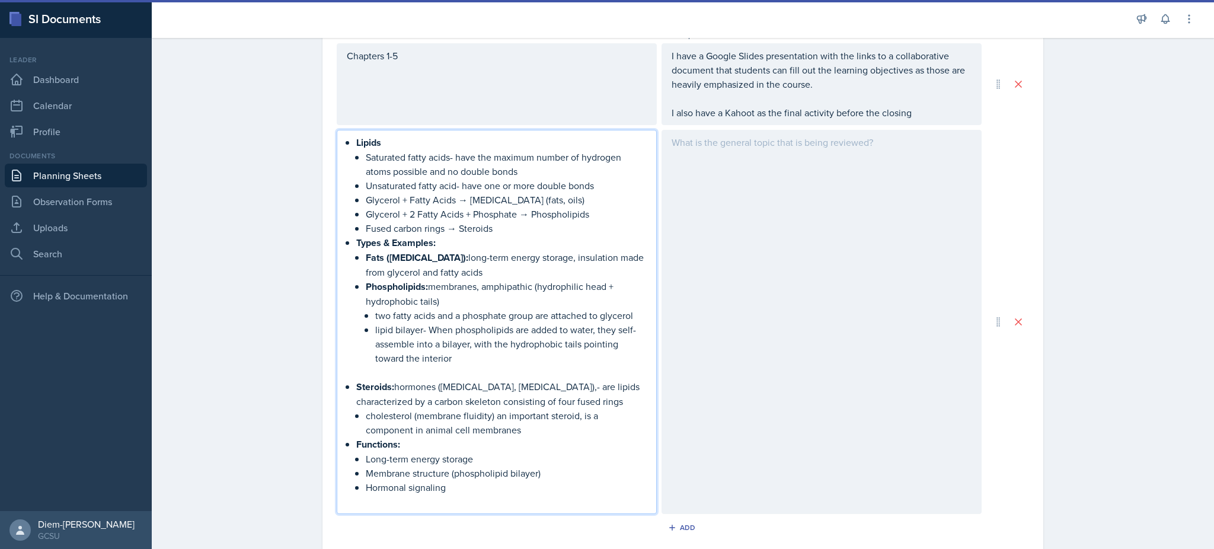
click at [444, 250] on p "Fats (triglycerides): long-term energy storage, insulation made from glycerol a…" at bounding box center [506, 264] width 281 height 29
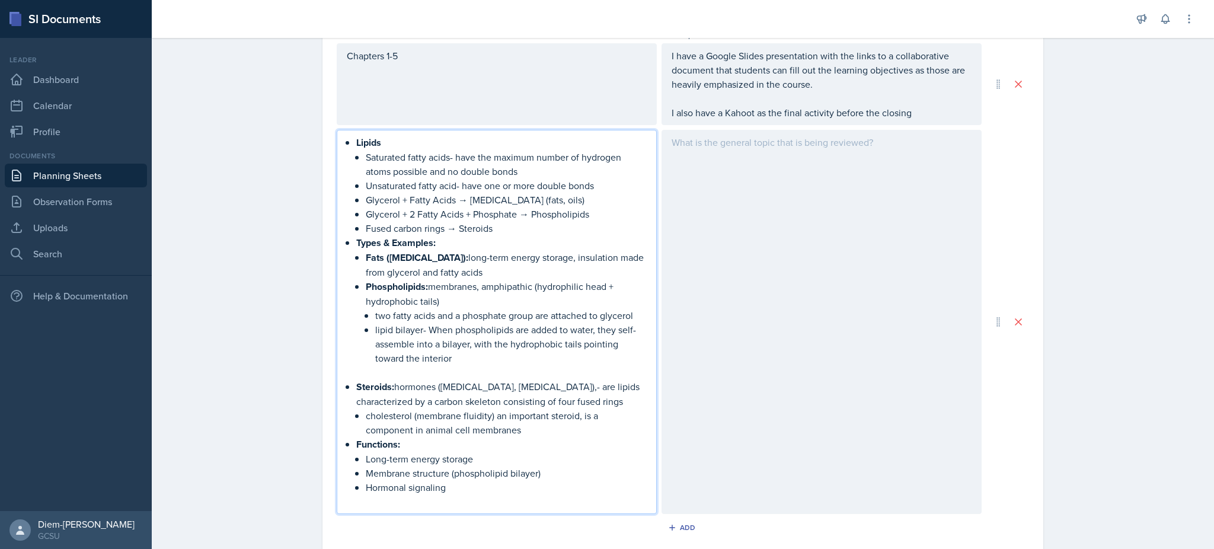
click at [465, 302] on p "Phospholipids: membranes, amphipathic (hydrophilic head + hydrophobic tails)" at bounding box center [506, 293] width 281 height 29
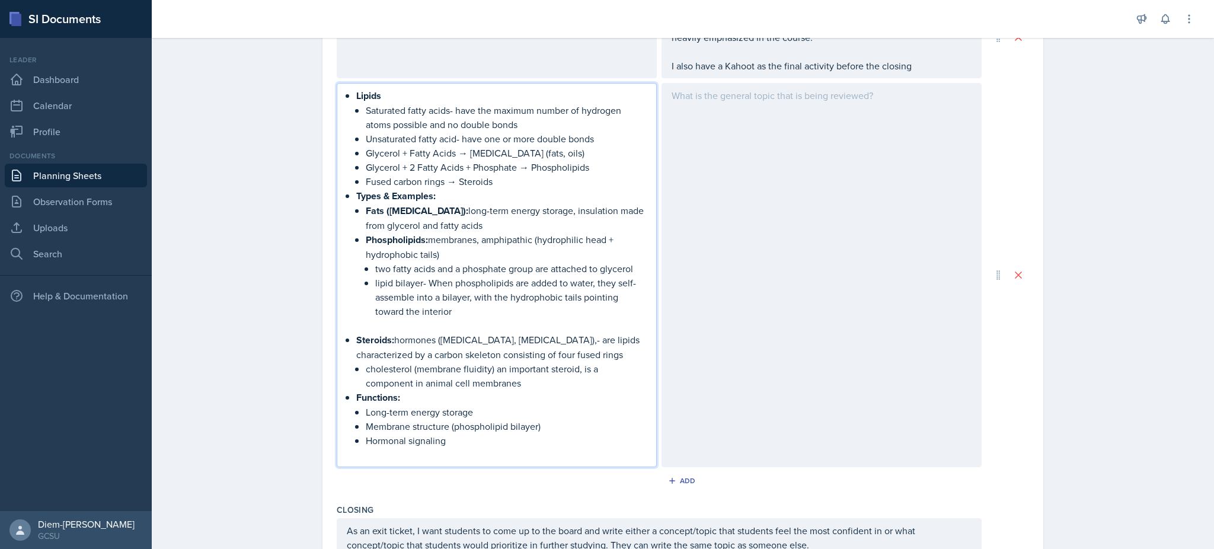
scroll to position [473, 0]
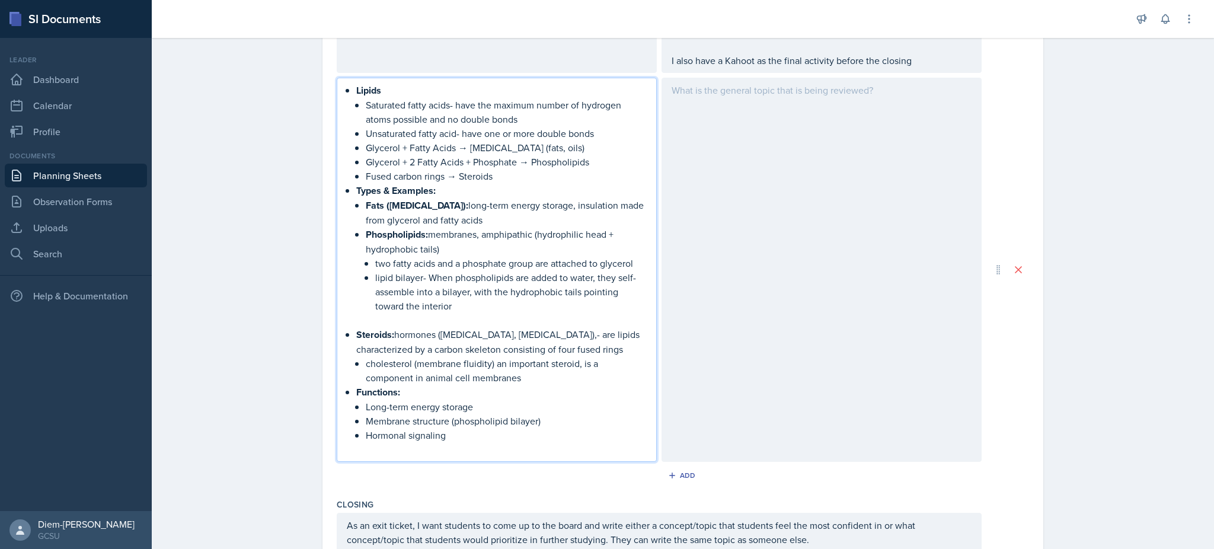
click at [415, 330] on p "Steroids: hormones (estrogen, testosterone),- are lipids characterized by a car…" at bounding box center [501, 341] width 290 height 29
click at [545, 367] on p "cholesterol (membrane fluidity) an important steroid, is a component in animal …" at bounding box center [506, 370] width 281 height 28
click at [543, 388] on p "Functions:" at bounding box center [501, 392] width 290 height 15
click at [533, 402] on p "Long-term energy storage" at bounding box center [506, 406] width 281 height 14
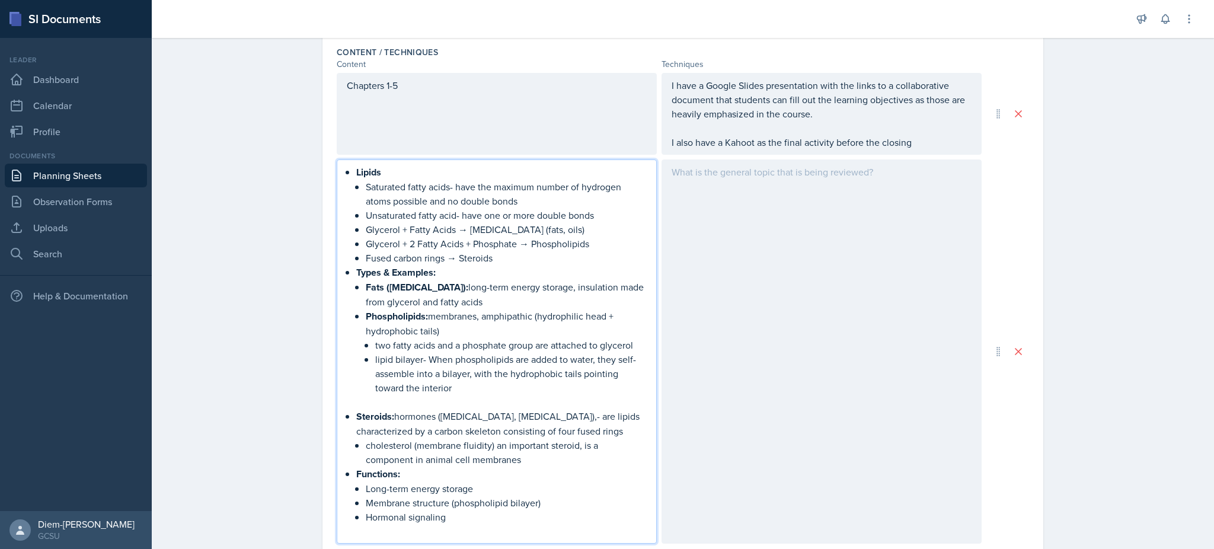
scroll to position [332, 0]
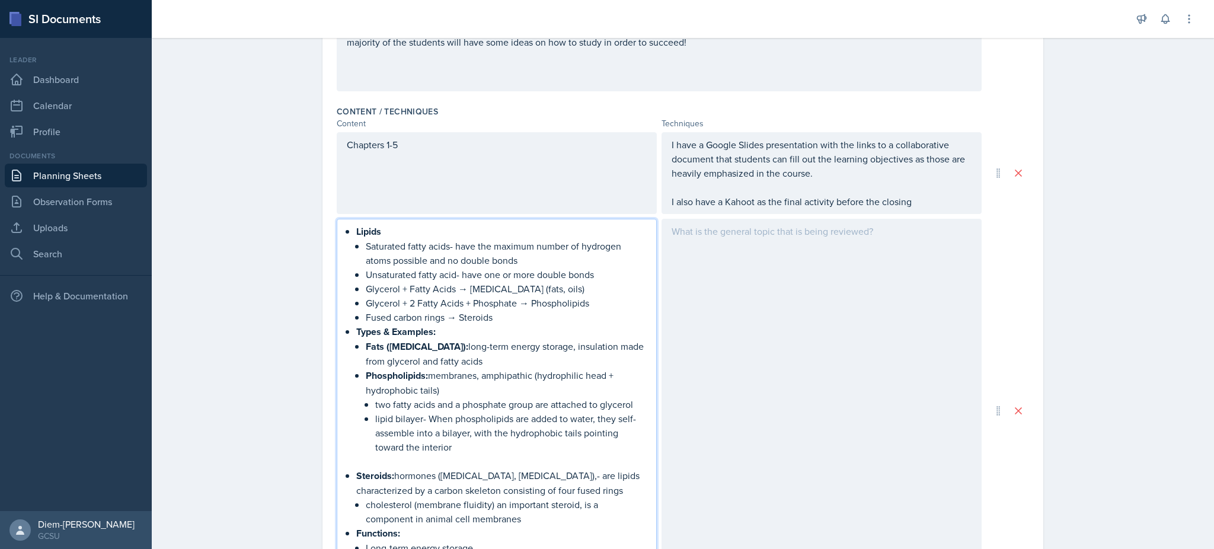
click at [469, 270] on p "Unsaturated fatty acid- have one or more double bonds" at bounding box center [506, 274] width 281 height 14
click at [416, 257] on p "Saturated fatty acids- have the maximum number of hydrogen atoms possible and n…" at bounding box center [506, 253] width 281 height 28
click at [407, 240] on p "Saturated fatty acids- have the maximum number of hydrogen atoms possible and n…" at bounding box center [506, 253] width 281 height 28
click at [532, 264] on p "Saturated fatty acids- have the maximum number of hydrogen atoms possible and n…" at bounding box center [506, 253] width 281 height 28
click at [460, 292] on p "Glycerol + Fatty Acids → Triglycerides (fats, oils)" at bounding box center [506, 289] width 281 height 14
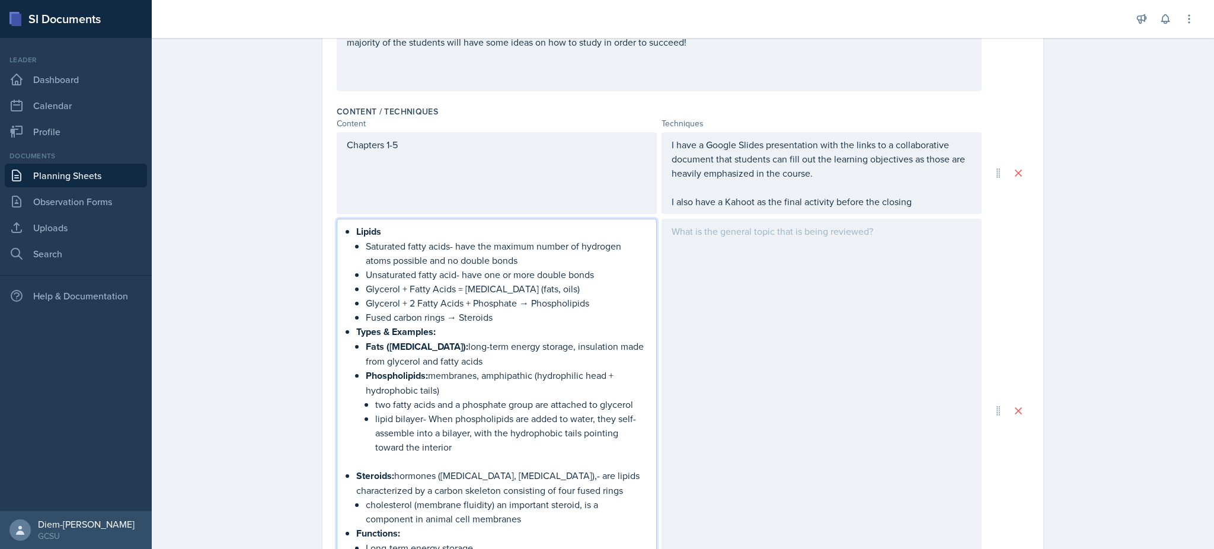
click at [524, 301] on p "Glycerol + 2 Fatty Acids + Phosphate → Phospholipids" at bounding box center [506, 303] width 281 height 14
click at [557, 265] on p "Saturated fatty acids- have the maximum number of hydrogen atoms possible and n…" at bounding box center [506, 253] width 281 height 28
click at [522, 303] on p "Glycerol + 2 Fatty Acids + Phosphate → Phospholipids" at bounding box center [506, 303] width 281 height 14
click at [453, 318] on p "Fused carbon rings → Steroids" at bounding box center [506, 317] width 281 height 14
click at [465, 246] on p "Saturated fatty acids- have the maximum number of hydrogen atoms possible and n…" at bounding box center [506, 253] width 281 height 28
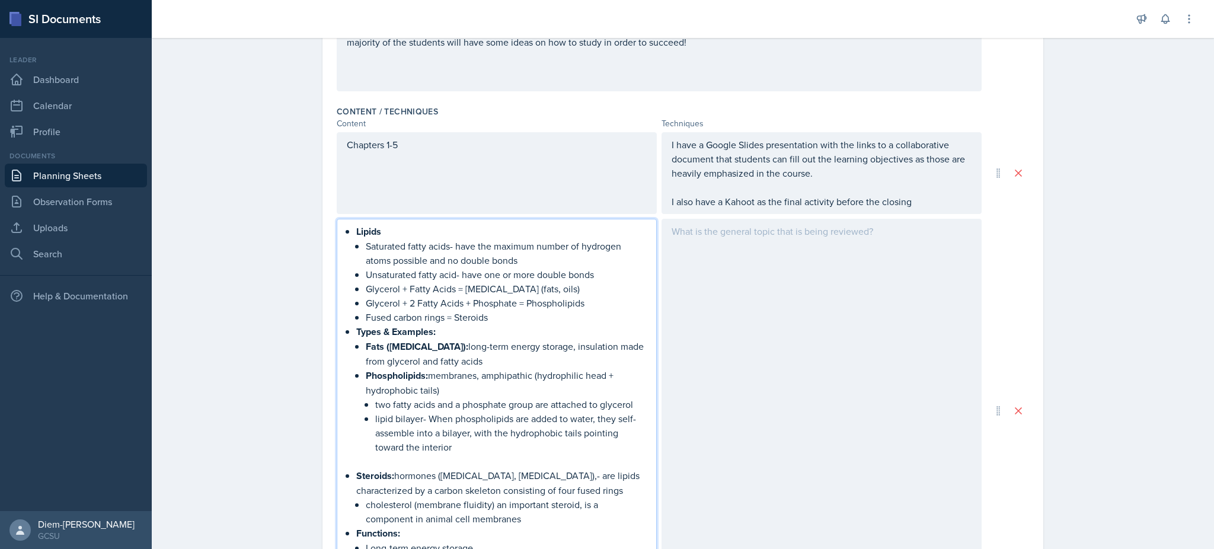
click at [413, 245] on p "Saturated fatty acids- have the maximum number of hydrogen atoms possible and n…" at bounding box center [506, 253] width 281 height 28
click at [526, 248] on p "Saturated fatty acids- have the maximum number of hydrogen atoms possible and n…" at bounding box center [506, 253] width 281 height 28
click at [527, 258] on p "Saturated fatty acids- have the maximum number of hydrogen atoms possible and n…" at bounding box center [506, 253] width 281 height 28
click at [438, 248] on p "Saturated fatty acids- have the maximum number of hydrogen atoms possible and n…" at bounding box center [506, 253] width 281 height 28
click at [442, 248] on p "Saturated fatty acids- have the maximum number of hydrogen atoms possible and n…" at bounding box center [506, 253] width 281 height 28
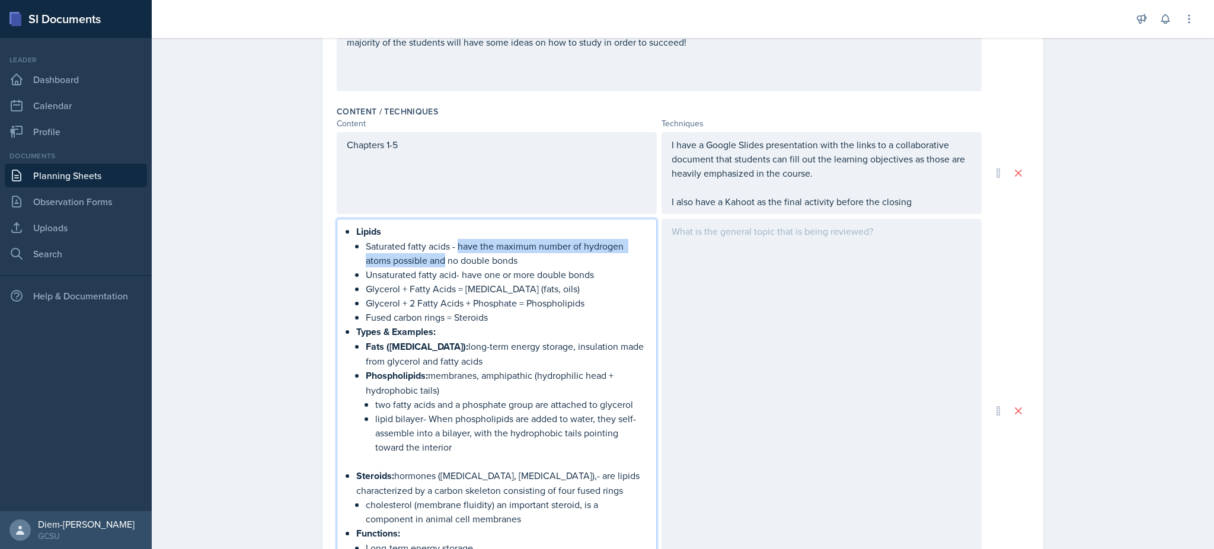
drag, startPoint x: 454, startPoint y: 245, endPoint x: 441, endPoint y: 263, distance: 22.5
click at [441, 263] on p "Saturated fatty acids - have the maximum number of hydrogen atoms possible and …" at bounding box center [506, 253] width 281 height 28
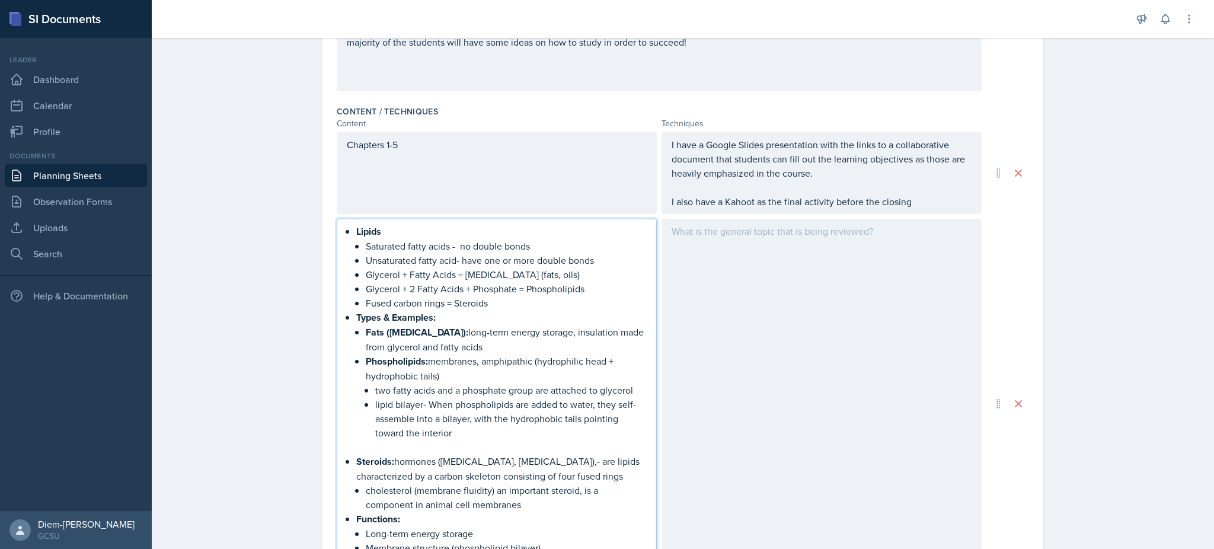
click at [482, 263] on p "Unsaturated fatty acid- have one or more double bonds" at bounding box center [506, 260] width 281 height 14
click at [490, 275] on p "Glycerol + Fatty Acids = Triglycerides (fats, oils)" at bounding box center [506, 274] width 281 height 14
click at [520, 288] on p "Glycerol + 2 Fatty Acids + Phosphate = Phospholipids" at bounding box center [506, 289] width 281 height 14
click at [581, 266] on p "Unsaturated fatty acid- have one or more double bonds" at bounding box center [506, 260] width 281 height 14
click at [563, 276] on p "Glycerol + Fatty Acids = Triglycerides (fats, oils)" at bounding box center [506, 274] width 281 height 14
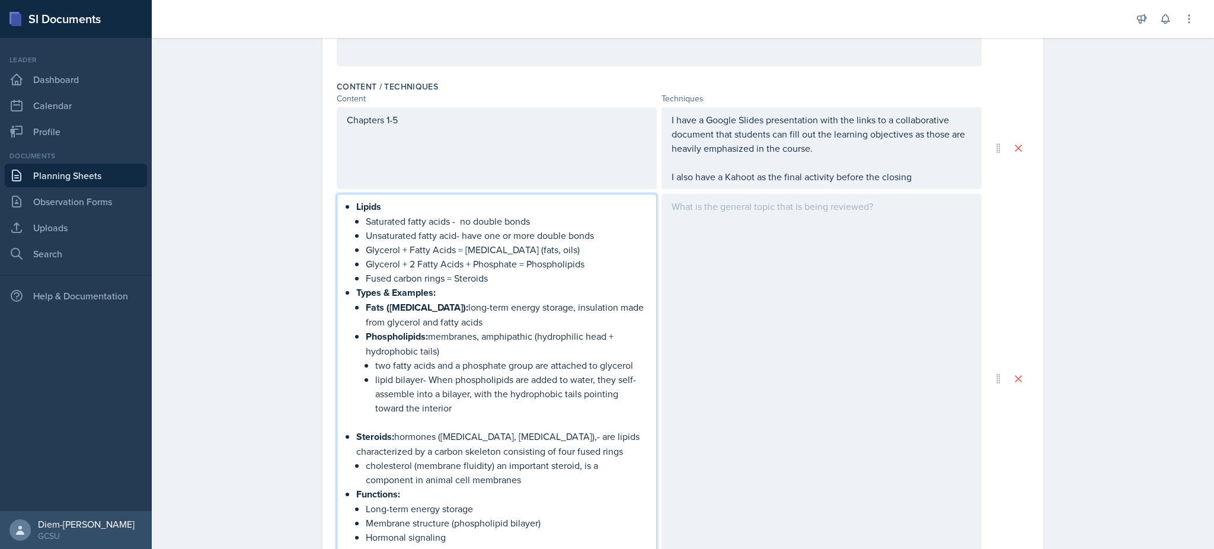
scroll to position [390, 0]
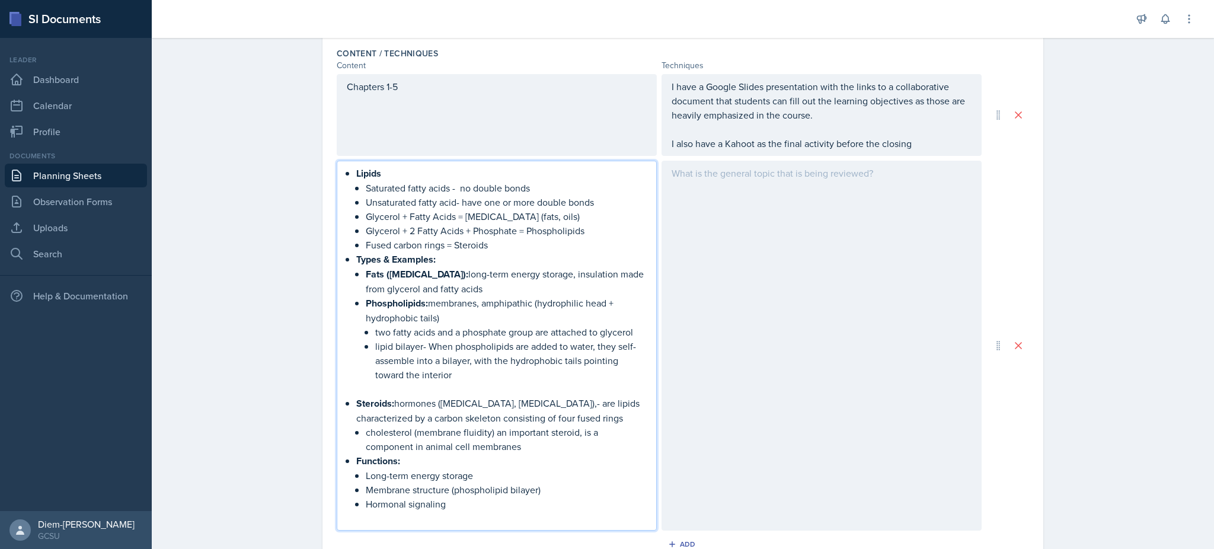
click at [561, 267] on p "Fats (triglycerides): long-term energy storage, insulation made from glycerol a…" at bounding box center [506, 281] width 281 height 29
click at [522, 250] on p "Fused carbon rings = Steroids" at bounding box center [506, 245] width 281 height 14
click at [470, 255] on p "Types & Examples:" at bounding box center [501, 259] width 290 height 15
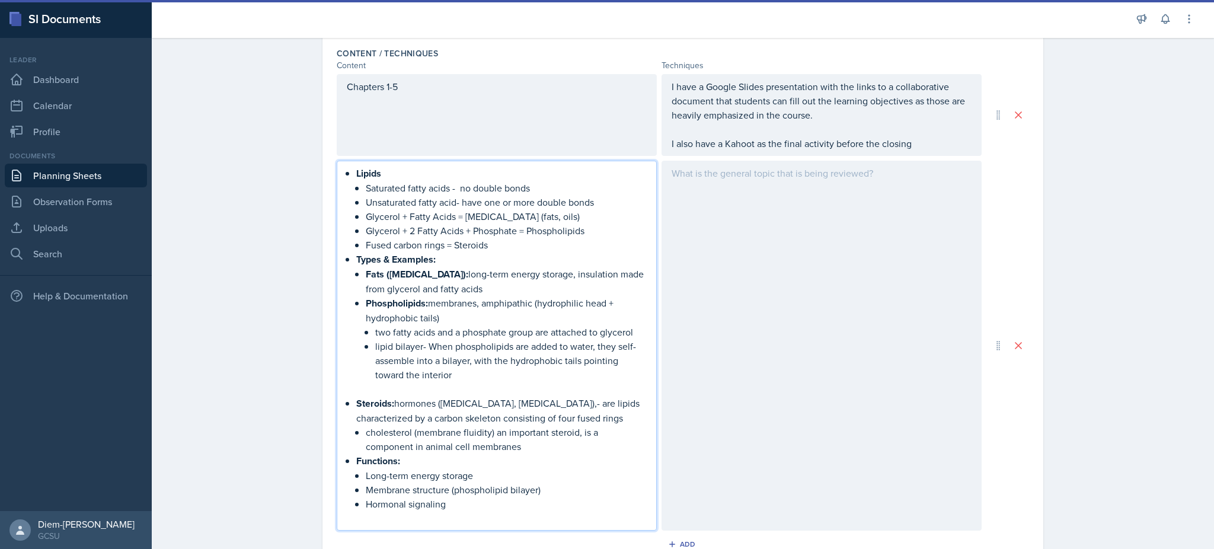
click at [485, 289] on p "Fats (triglycerides): long-term energy storage, insulation made from glycerol a…" at bounding box center [506, 281] width 281 height 29
click at [485, 316] on p "Phospholipids: membranes, amphipathic (hydrophilic head + hydrophobic tails)" at bounding box center [506, 310] width 281 height 29
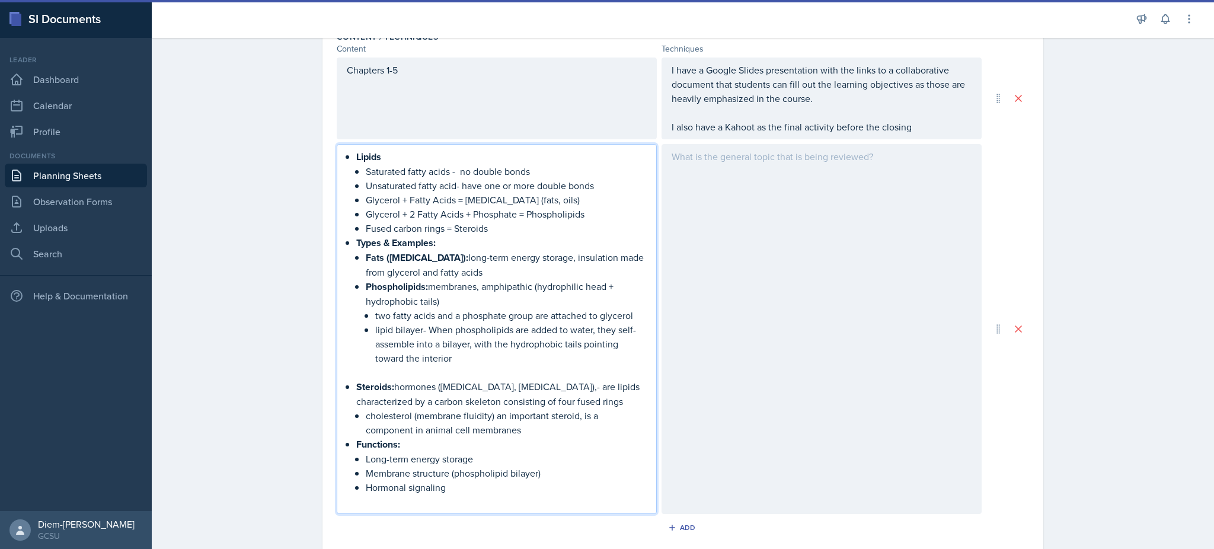
scroll to position [408, 0]
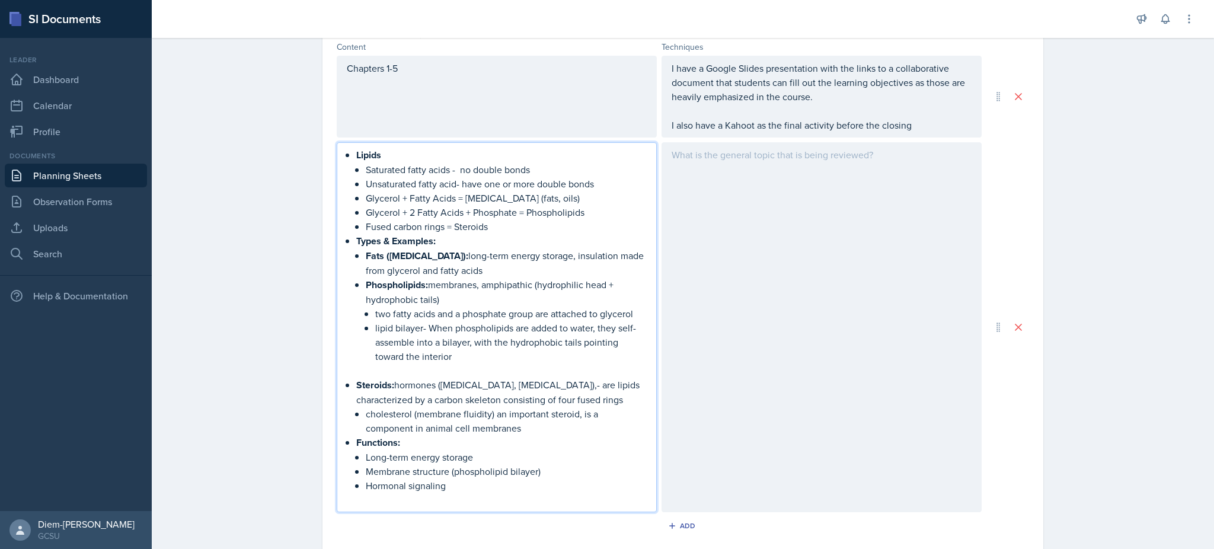
click at [497, 306] on p "two fatty acids and a phosphate group are attached to glycerol" at bounding box center [510, 313] width 271 height 14
drag, startPoint x: 498, startPoint y: 295, endPoint x: 538, endPoint y: 356, distance: 73.6
click at [538, 356] on li "Phospholipids: membranes, amphipathic (hydrophilic head + hydrophobic tails) tw…" at bounding box center [506, 320] width 281 height 86
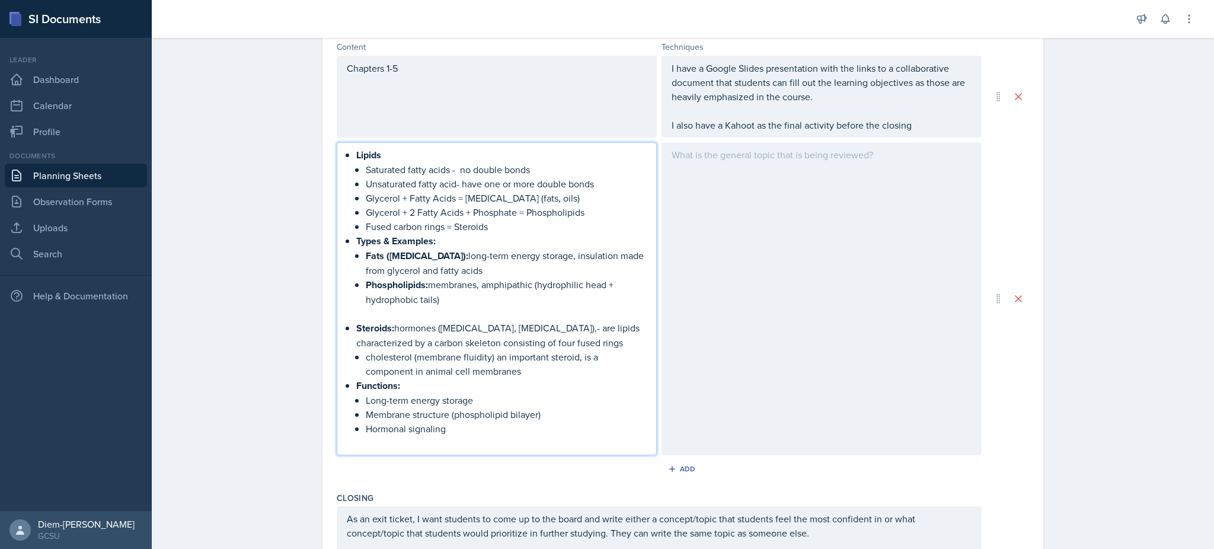
click at [493, 325] on p "Steroids: hormones (estrogen, testosterone),- are lipids characterized by a car…" at bounding box center [501, 335] width 290 height 29
click at [580, 332] on p "Steroids: hormones (estrogen, testosterone),- are lipids characterized by a car…" at bounding box center [501, 335] width 290 height 29
click at [527, 379] on p "Functions:" at bounding box center [501, 385] width 290 height 15
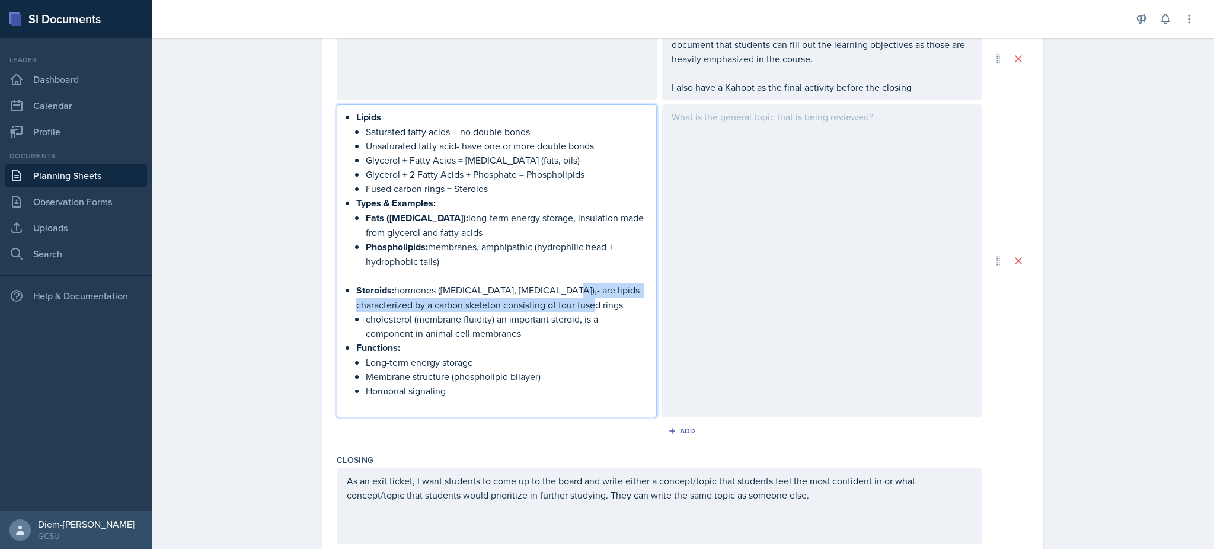
drag, startPoint x: 571, startPoint y: 301, endPoint x: 544, endPoint y: 286, distance: 30.8
click at [544, 286] on p "Steroids: hormones (estrogen, testosterone),- are lipids characterized by a car…" at bounding box center [501, 297] width 290 height 29
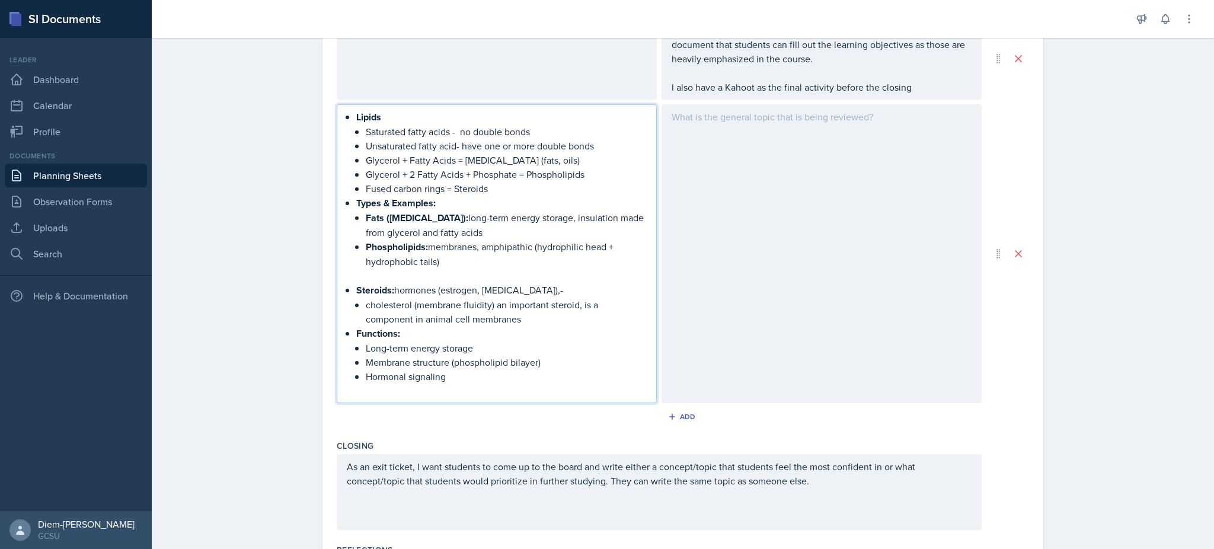
click at [481, 375] on p "Hormonal signaling" at bounding box center [506, 376] width 281 height 14
click at [517, 349] on p "Long-term energy storage" at bounding box center [506, 348] width 281 height 14
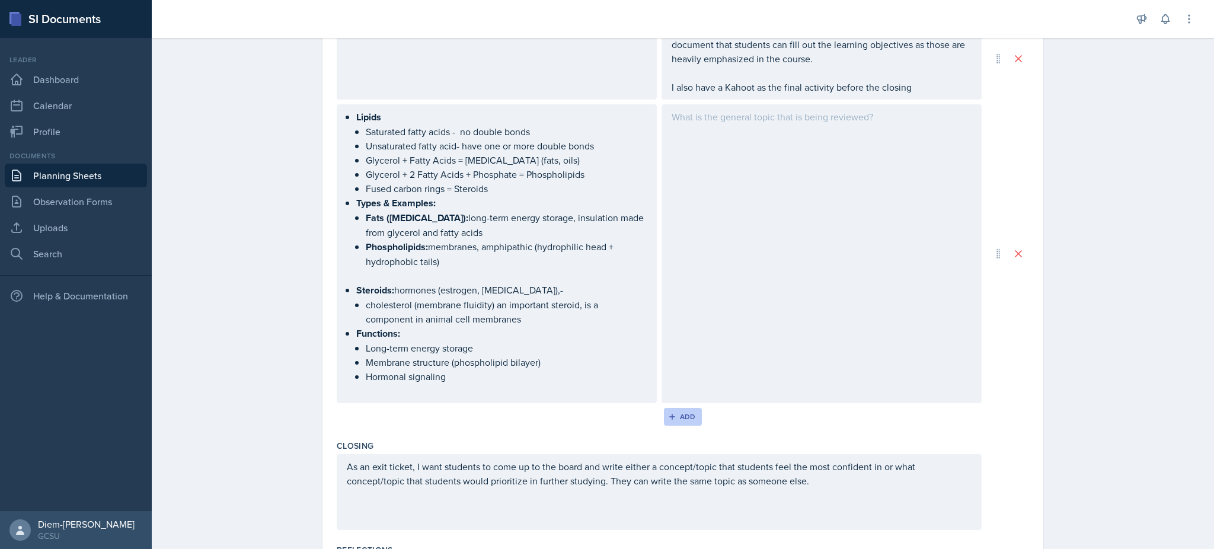
click at [671, 415] on div "Add" at bounding box center [682, 416] width 25 height 9
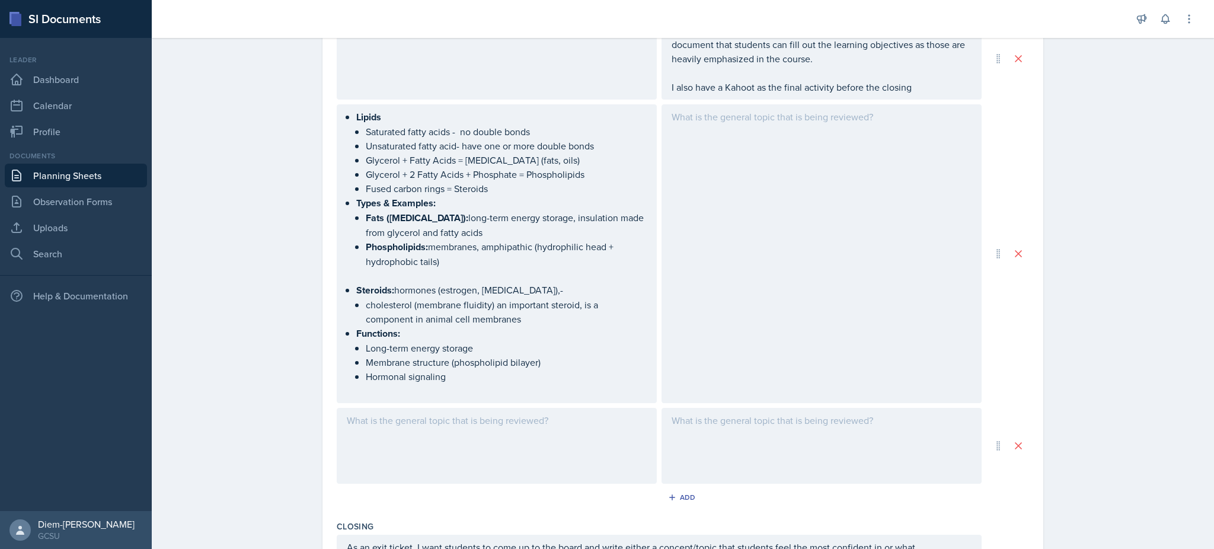
click at [457, 456] on div at bounding box center [497, 446] width 320 height 76
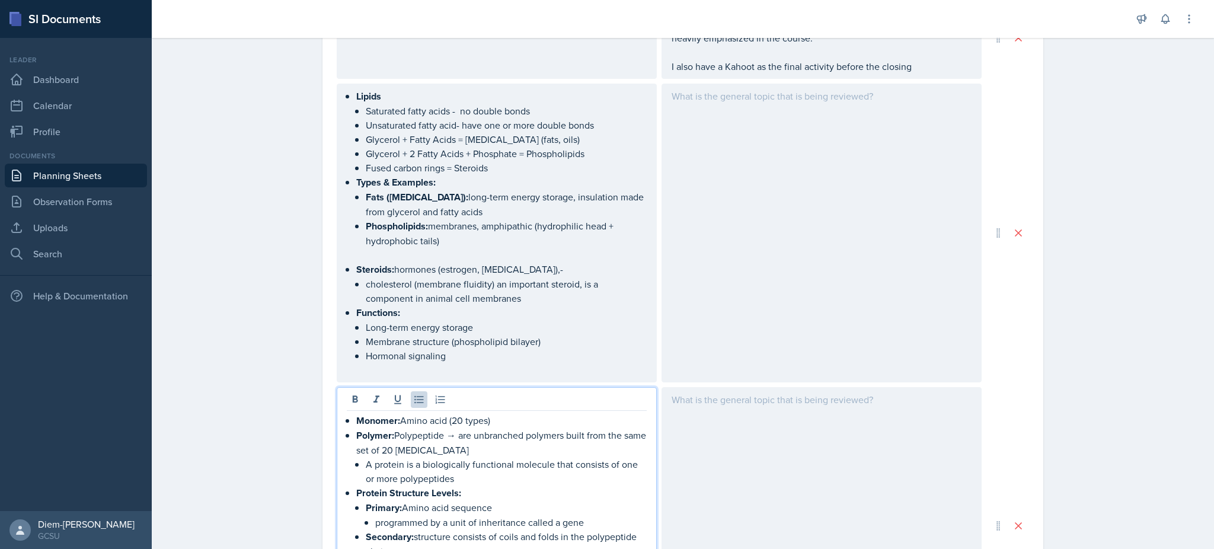
scroll to position [557, 0]
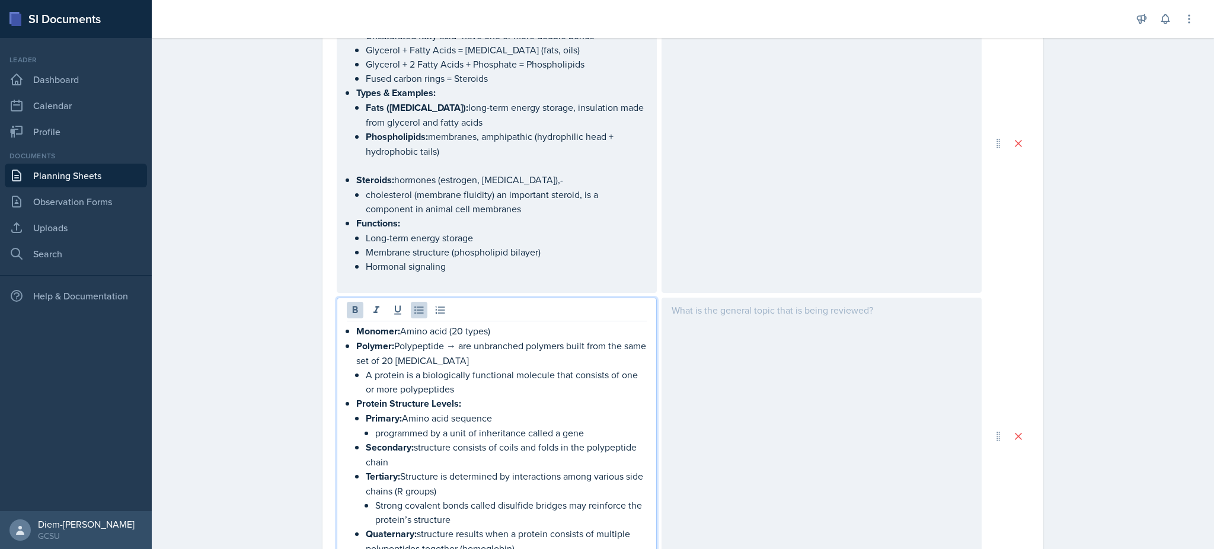
click at [356, 331] on strong "Monomer:" at bounding box center [378, 331] width 44 height 14
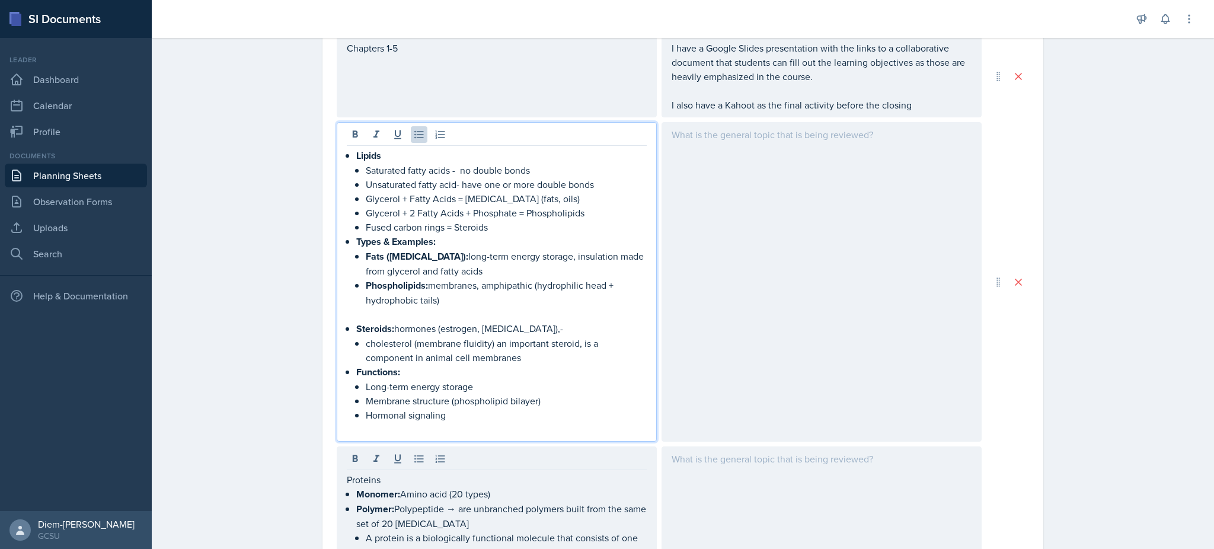
scroll to position [449, 0]
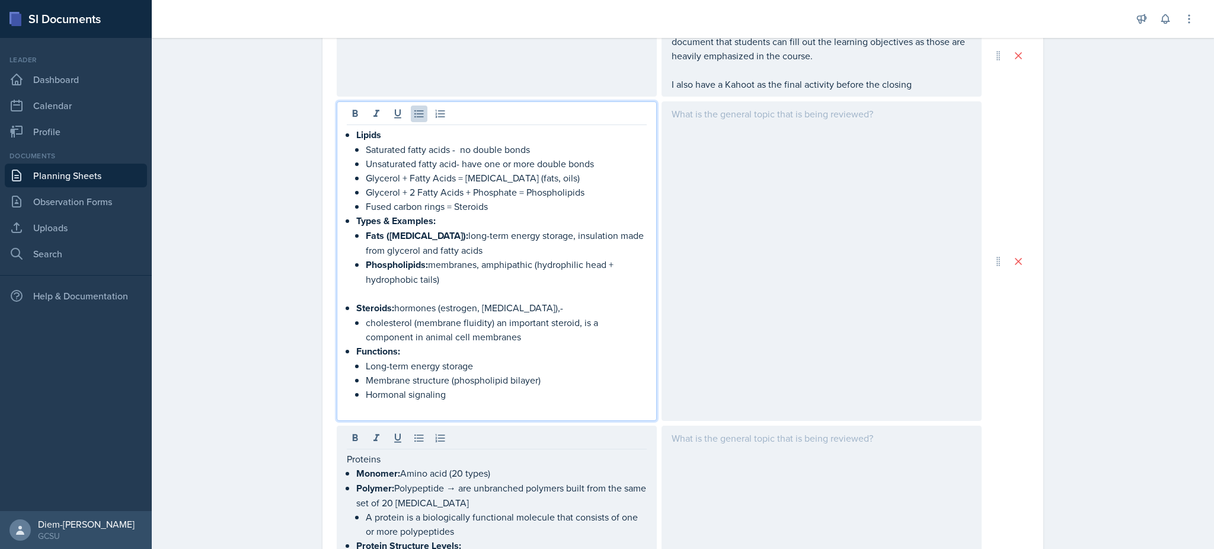
click at [348, 135] on div "Lipids Saturated fatty acids - no double bonds Unsaturated fatty acid- have one…" at bounding box center [497, 271] width 300 height 288
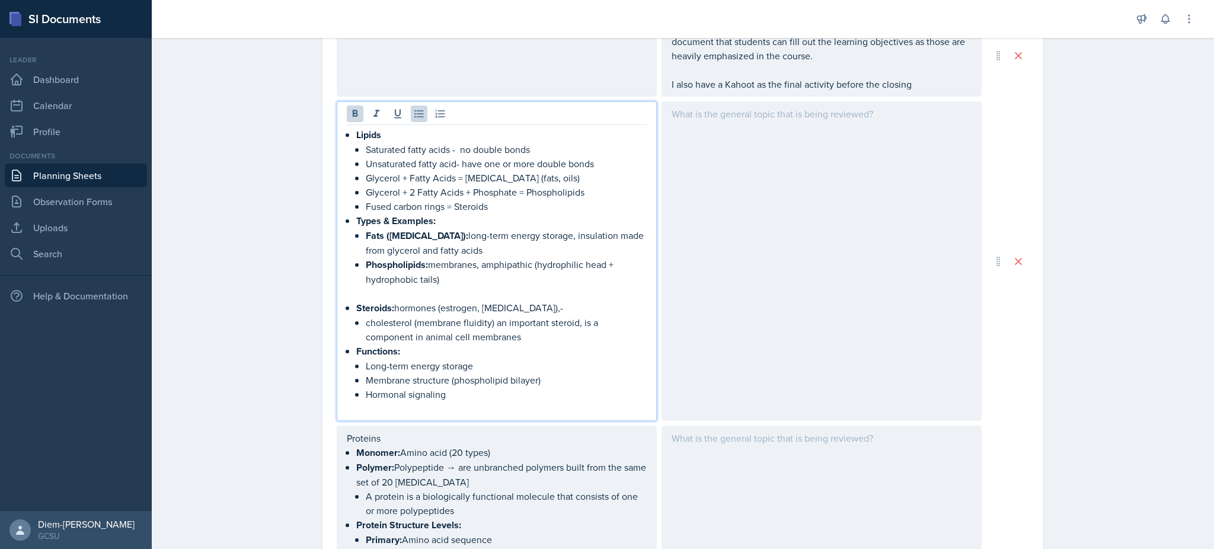
click at [348, 135] on div "Lipids Saturated fatty acids - no double bonds Unsaturated fatty acid- have one…" at bounding box center [497, 271] width 300 height 288
click at [359, 138] on strong "Lipids" at bounding box center [368, 135] width 25 height 14
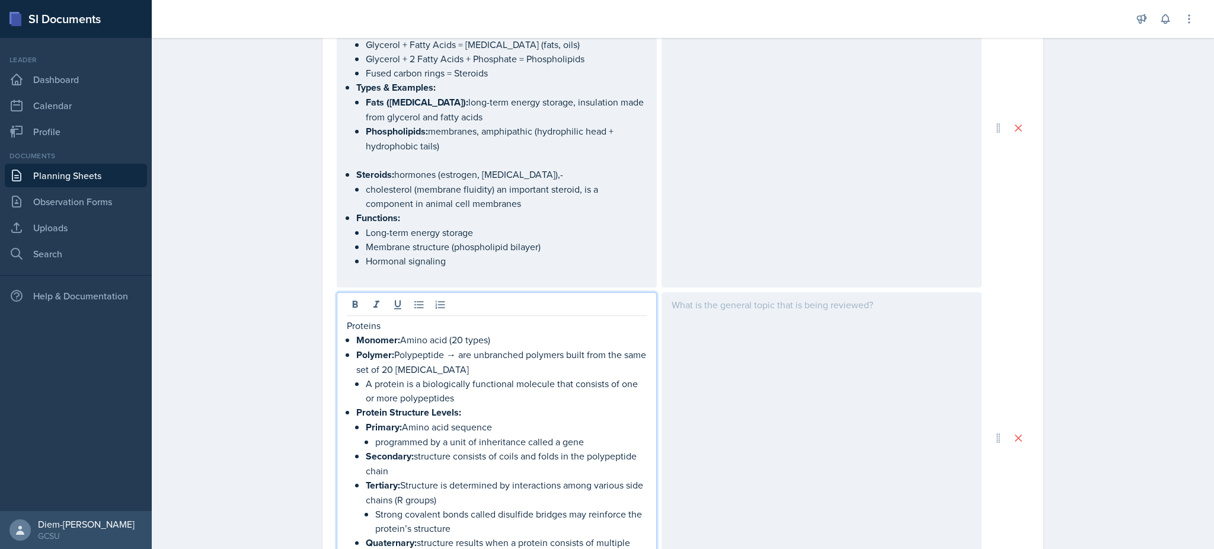
click at [357, 318] on p "Proteins" at bounding box center [497, 325] width 300 height 14
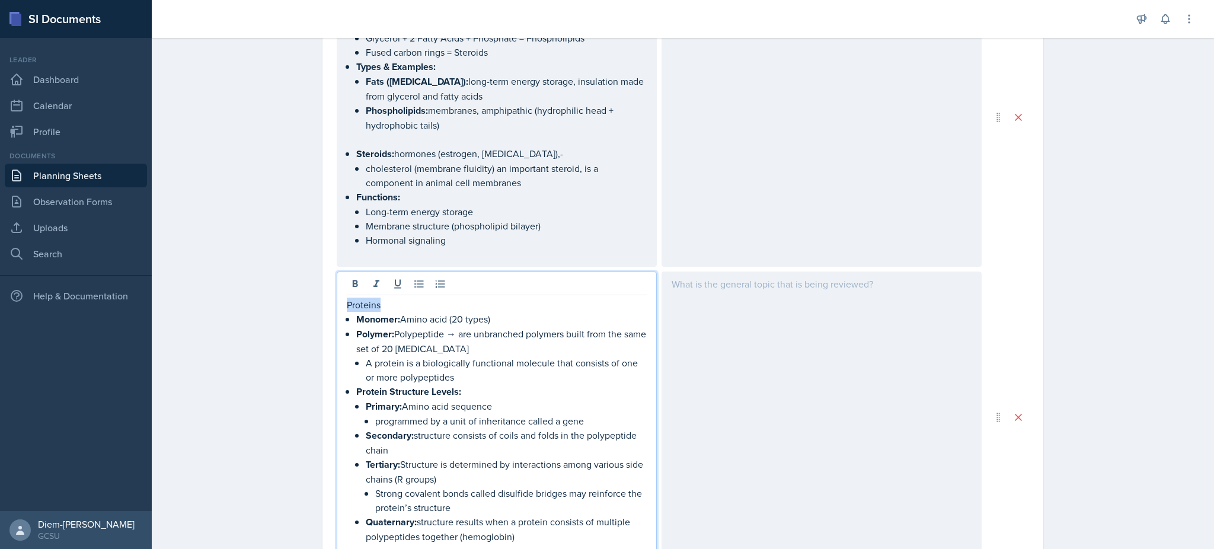
click at [357, 304] on p "Proteins" at bounding box center [497, 305] width 300 height 14
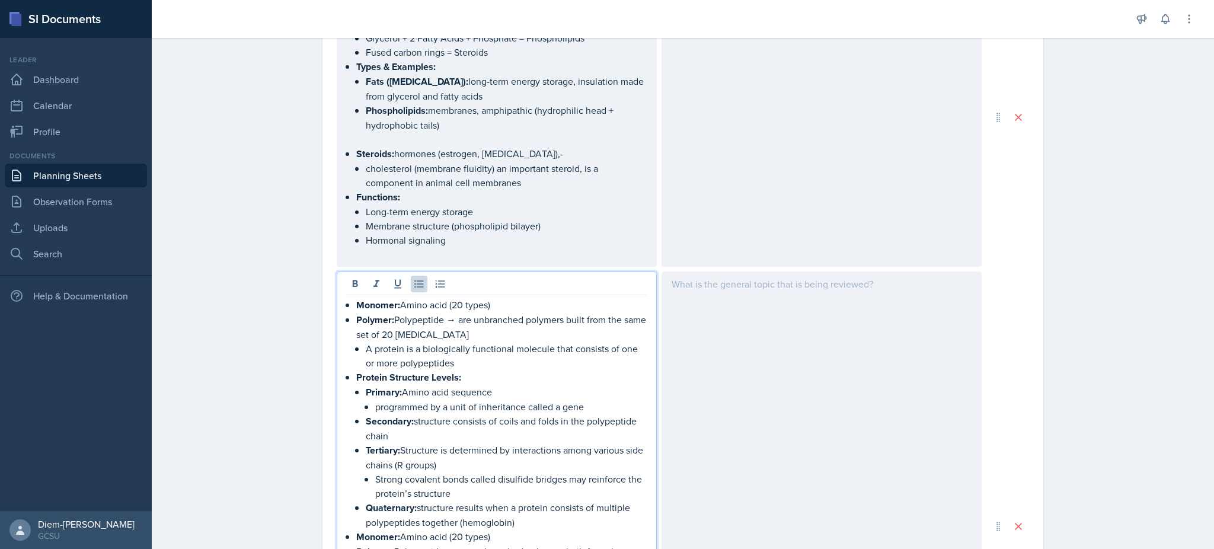
scroll to position [795, 0]
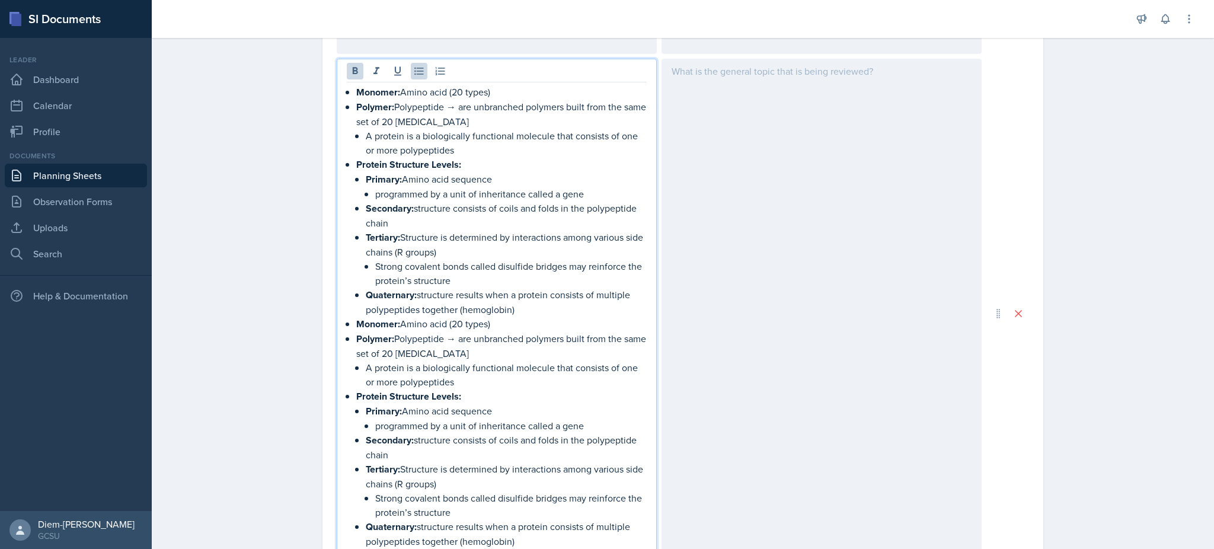
drag, startPoint x: 520, startPoint y: 300, endPoint x: 333, endPoint y: 100, distance: 274.2
click at [337, 100] on div "Monomer: Amino acid (20 types) Polymer: Polypeptide → are unbranched polymers b…" at bounding box center [497, 313] width 320 height 509
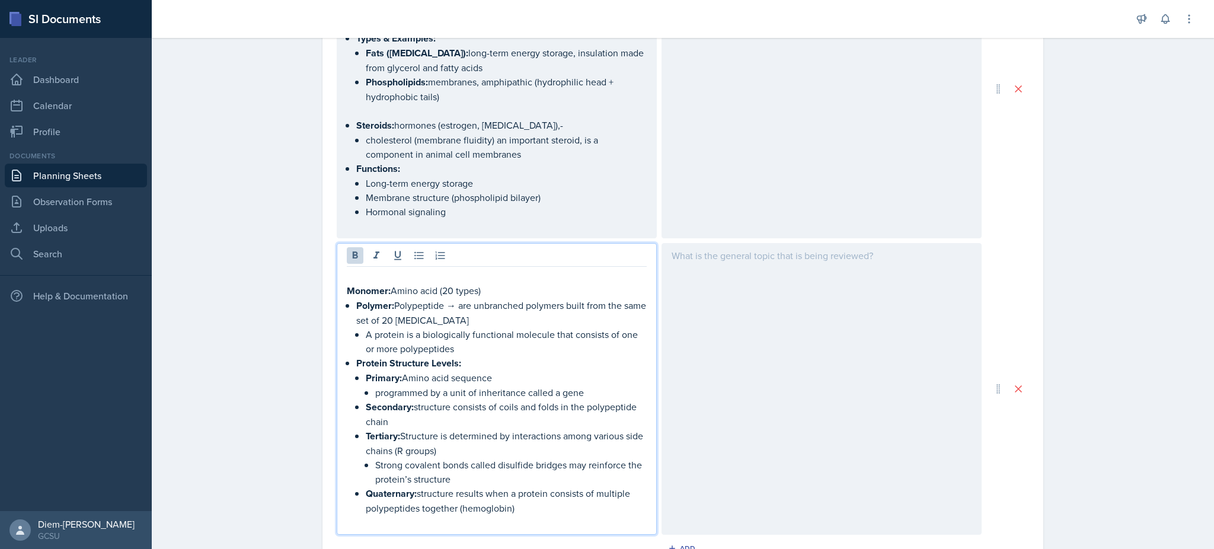
scroll to position [625, 0]
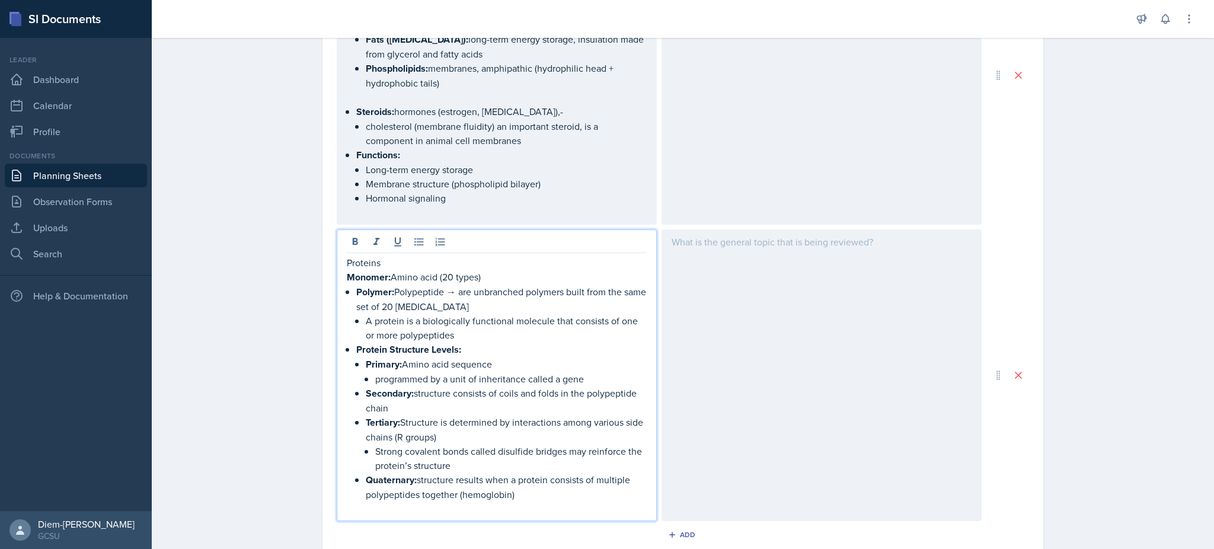
click at [366, 261] on p "Proteins" at bounding box center [497, 262] width 300 height 14
click at [440, 343] on strong "Protein Structure Levels:" at bounding box center [408, 350] width 105 height 14
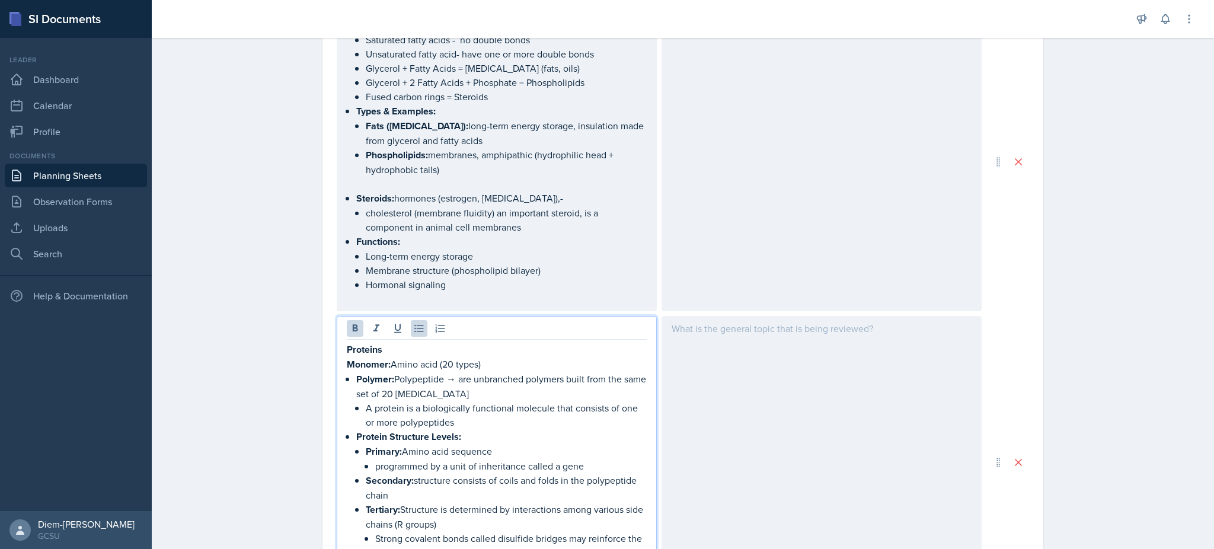
scroll to position [542, 0]
click at [505, 379] on p "Polymer: Polypeptide → are unbranched polymers built from the same set of 20 am…" at bounding box center [501, 382] width 290 height 29
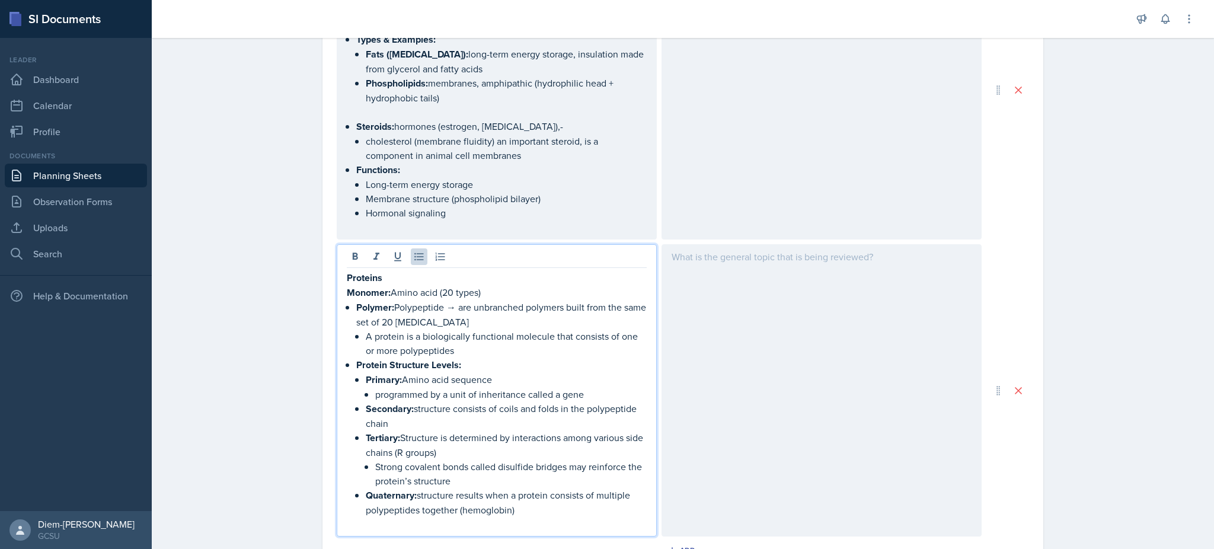
scroll to position [637, 0]
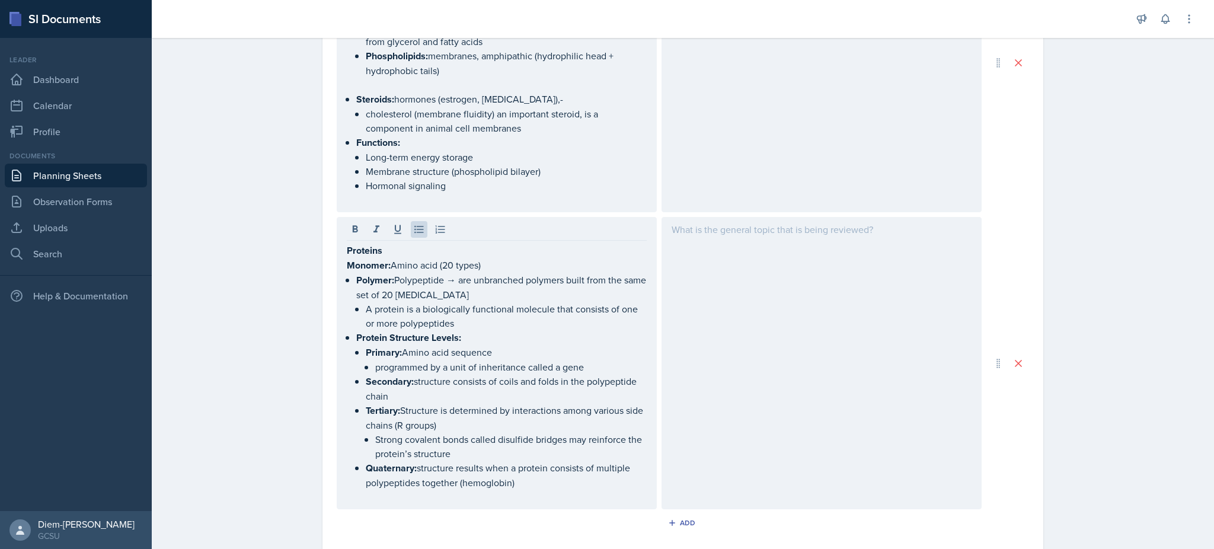
click at [338, 263] on div "Proteins Monomer: Amino acid (20 types) Polymer: Polypeptide → are unbranched p…" at bounding box center [497, 363] width 320 height 292
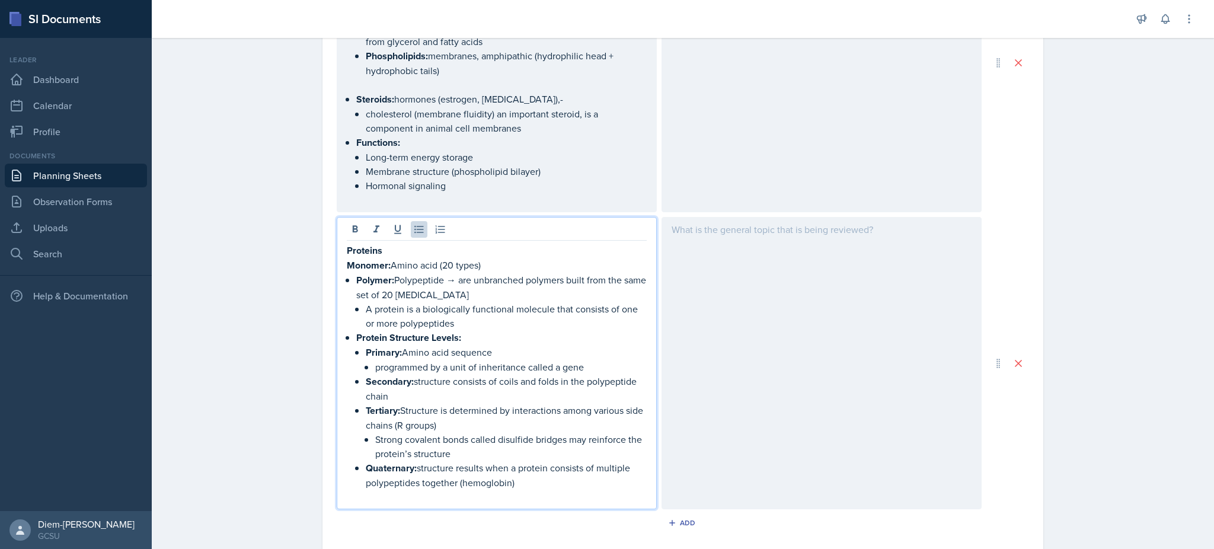
click at [338, 257] on div "Proteins Monomer: Amino acid (20 types) Polymer: Polypeptide → are unbranched p…" at bounding box center [497, 363] width 320 height 292
click at [347, 251] on strong "Proteins" at bounding box center [365, 251] width 36 height 14
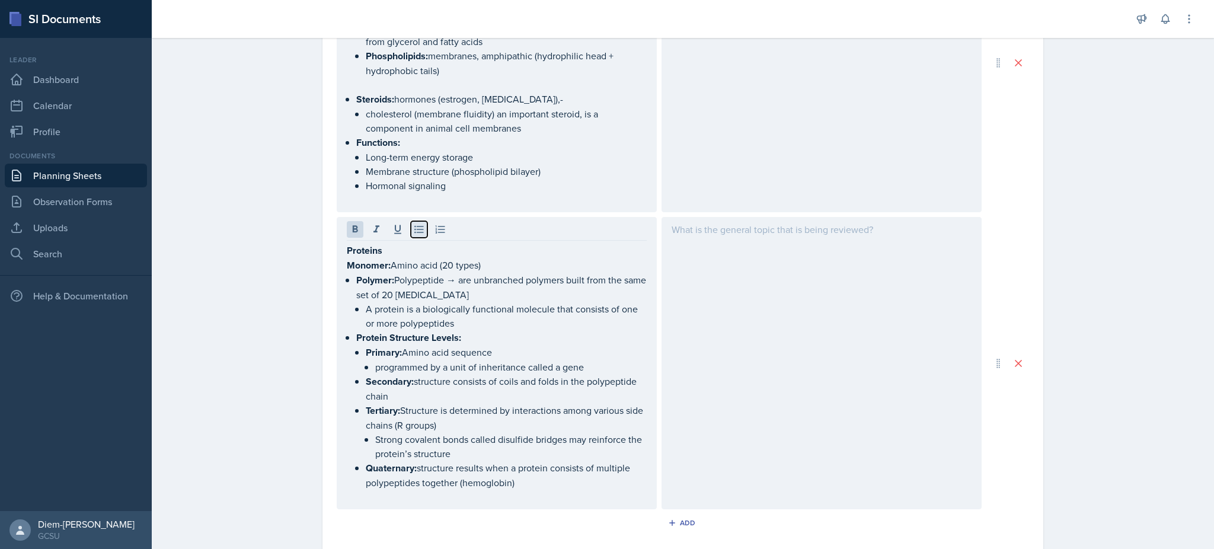
click at [416, 225] on icon at bounding box center [419, 229] width 12 height 12
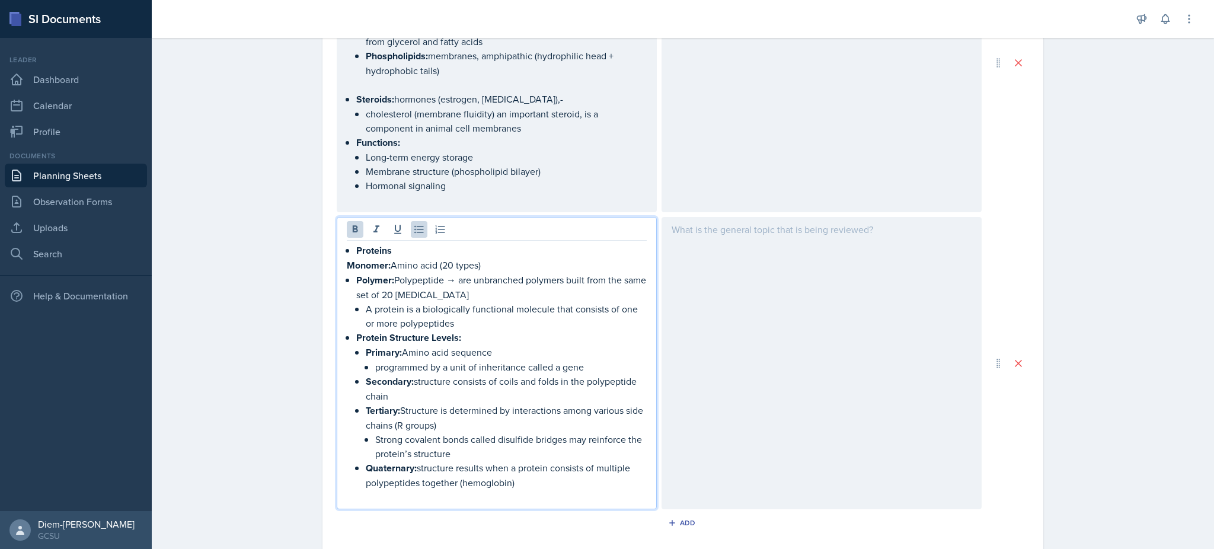
click at [347, 259] on strong "Monomer:" at bounding box center [369, 265] width 44 height 14
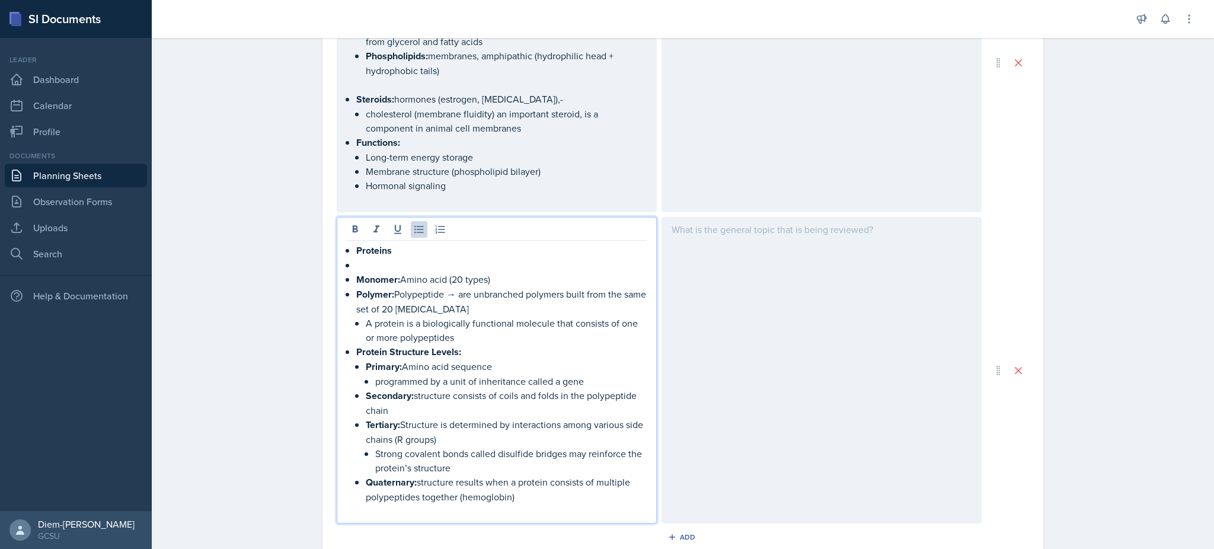
click at [356, 259] on li at bounding box center [501, 265] width 290 height 14
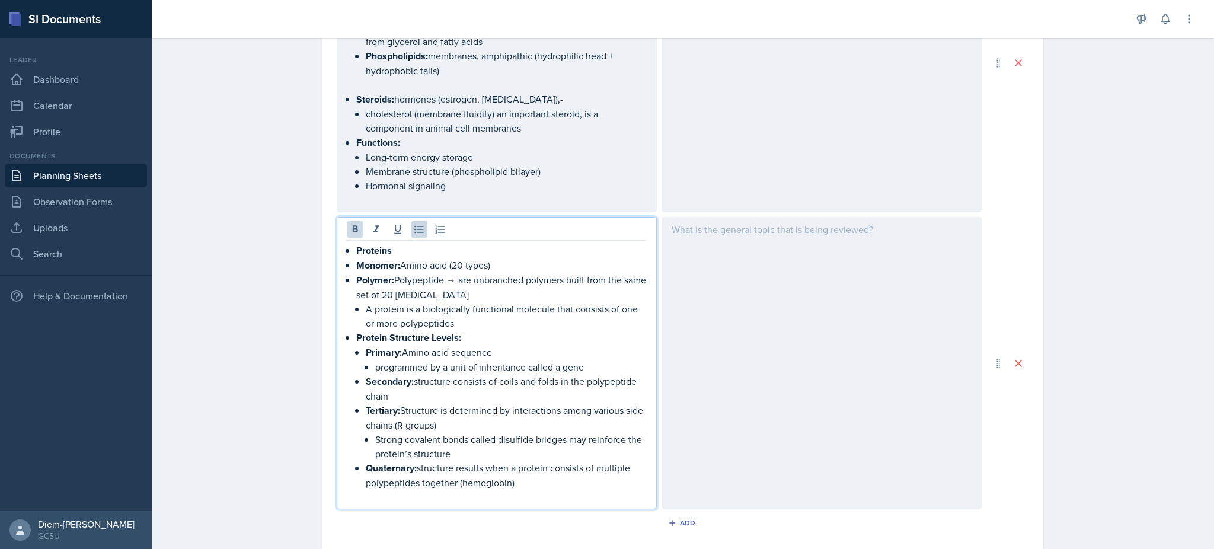
click at [414, 261] on p "Monomer: Amino acid (20 types)" at bounding box center [501, 265] width 290 height 15
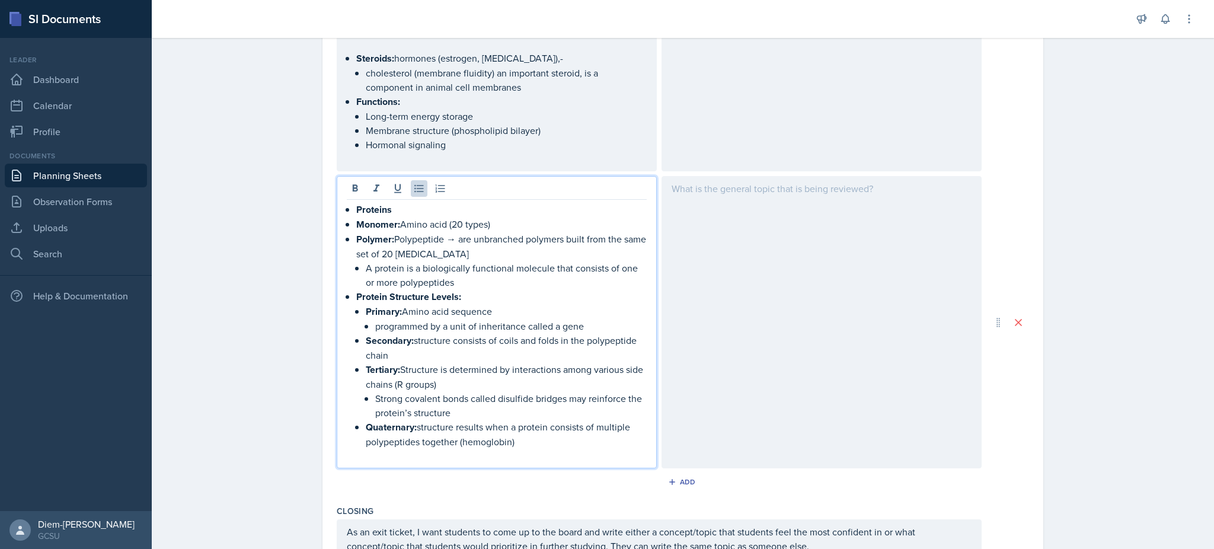
scroll to position [679, 0]
click at [447, 282] on p "A protein is a biologically functional molecule that consists of one or more po…" at bounding box center [506, 274] width 281 height 28
click at [542, 363] on p "Tertiary: Structure is determined by interactions among various side chains (R …" at bounding box center [506, 376] width 281 height 29
click at [485, 270] on p "A protein is a biologically functional molecule that consists of one or more po…" at bounding box center [506, 274] width 281 height 28
click at [495, 253] on p "Polymer: Polypeptide → are unbranched polymers built from the same set of 20 am…" at bounding box center [501, 245] width 290 height 29
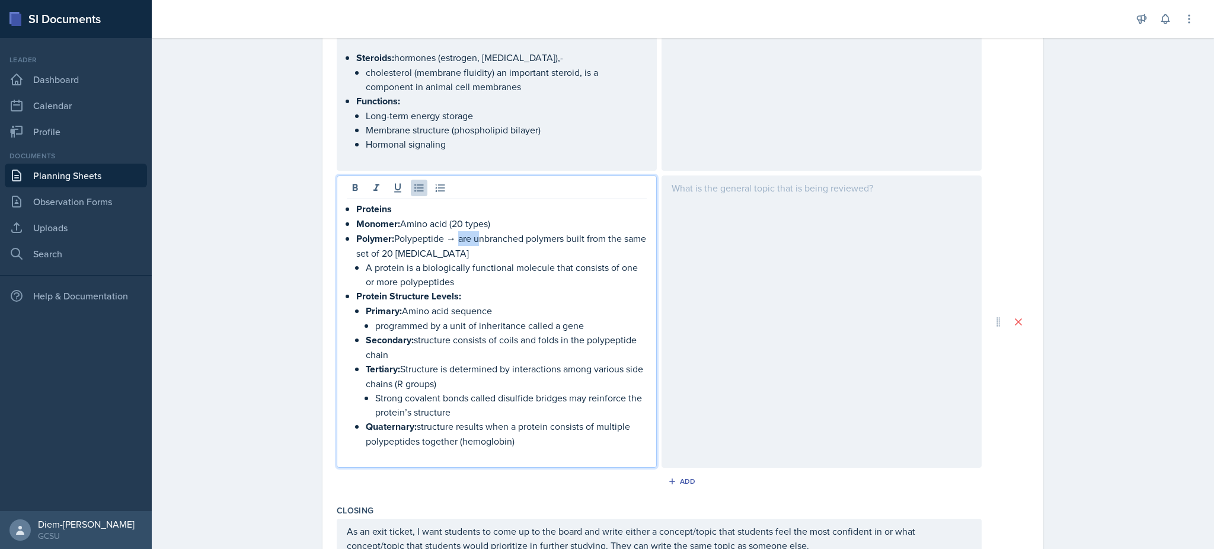
drag, startPoint x: 450, startPoint y: 234, endPoint x: 469, endPoint y: 235, distance: 19.0
click at [469, 235] on p "Polymer: Polypeptide → are unbranched polymers built from the same set of 20 am…" at bounding box center [501, 245] width 290 height 29
drag, startPoint x: 562, startPoint y: 233, endPoint x: 623, endPoint y: 229, distance: 60.6
click at [623, 231] on p "Polymer: Polypeptide →unbranched polymers built from the same set of 20 amino a…" at bounding box center [501, 245] width 290 height 29
click at [523, 279] on p "A protein is a biologically functional molecule that consists of one or more po…" at bounding box center [506, 274] width 281 height 28
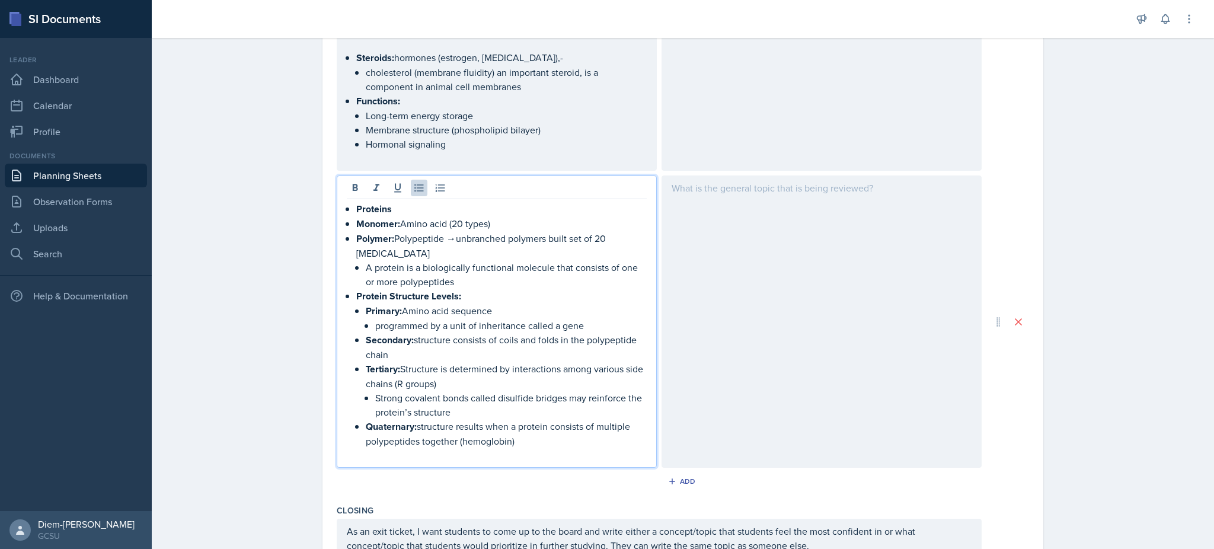
click at [413, 333] on p "Secondary: structure consists of coils and folds in the polypeptide chain" at bounding box center [506, 346] width 281 height 29
drag, startPoint x: 411, startPoint y: 333, endPoint x: 424, endPoint y: 346, distance: 18.5
click at [424, 346] on p "Secondary: structure consists of coils and folds in the polypeptide chain" at bounding box center [506, 346] width 281 height 29
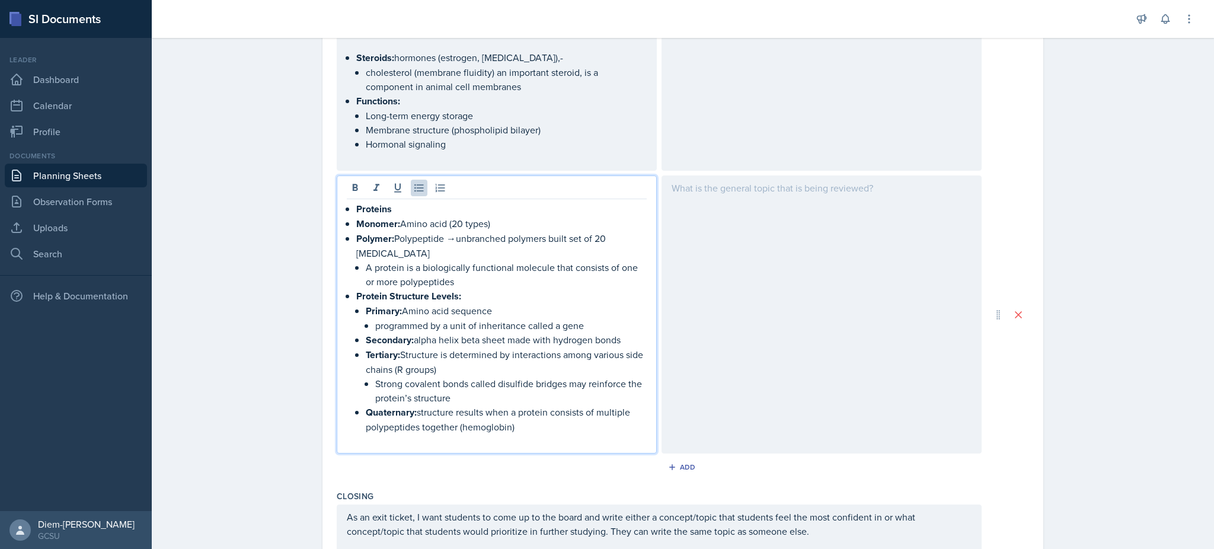
click at [435, 366] on p "Tertiary: Structure is determined by interactions among various side chains (R …" at bounding box center [506, 361] width 281 height 29
click at [463, 382] on p "Strong covalent bonds called disulfide bridges may reinforce the protein’s stru…" at bounding box center [510, 390] width 271 height 28
drag, startPoint x: 458, startPoint y: 382, endPoint x: 360, endPoint y: 370, distance: 97.9
click at [375, 376] on li "Strong covalent bonds called disulfide bridges may reinforce the protein’s stru…" at bounding box center [510, 390] width 271 height 28
click at [410, 394] on p "Strong covalent bonds called disulfide bridges may reinforce the protein’s stru…" at bounding box center [510, 390] width 271 height 28
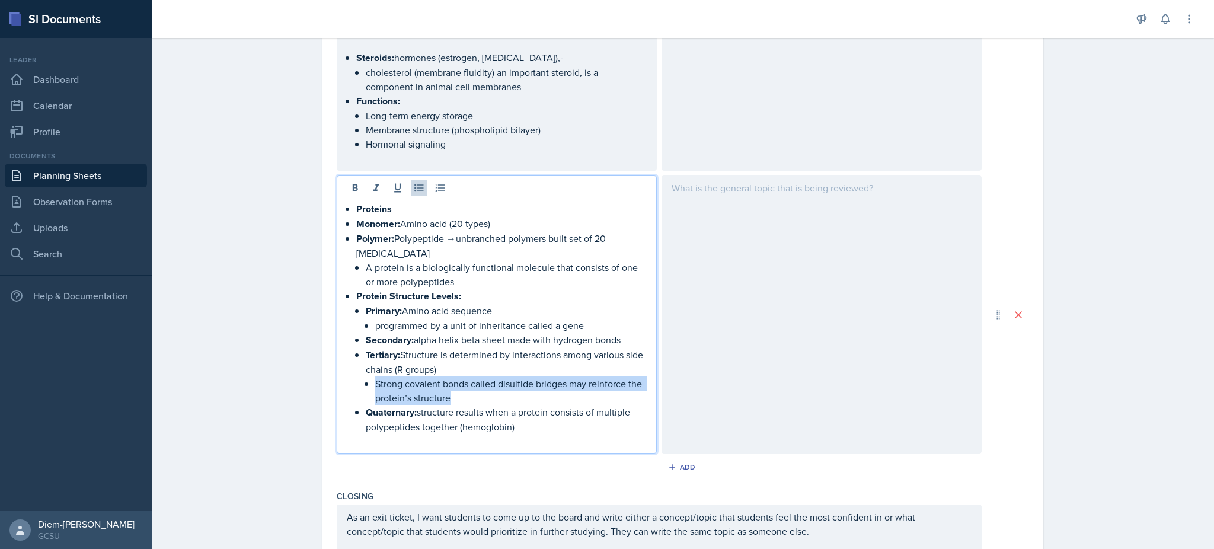
drag, startPoint x: 468, startPoint y: 394, endPoint x: 366, endPoint y: 375, distance: 103.6
click at [366, 375] on li "Tertiary: Structure is determined by interactions among various side chains (R …" at bounding box center [506, 375] width 281 height 57
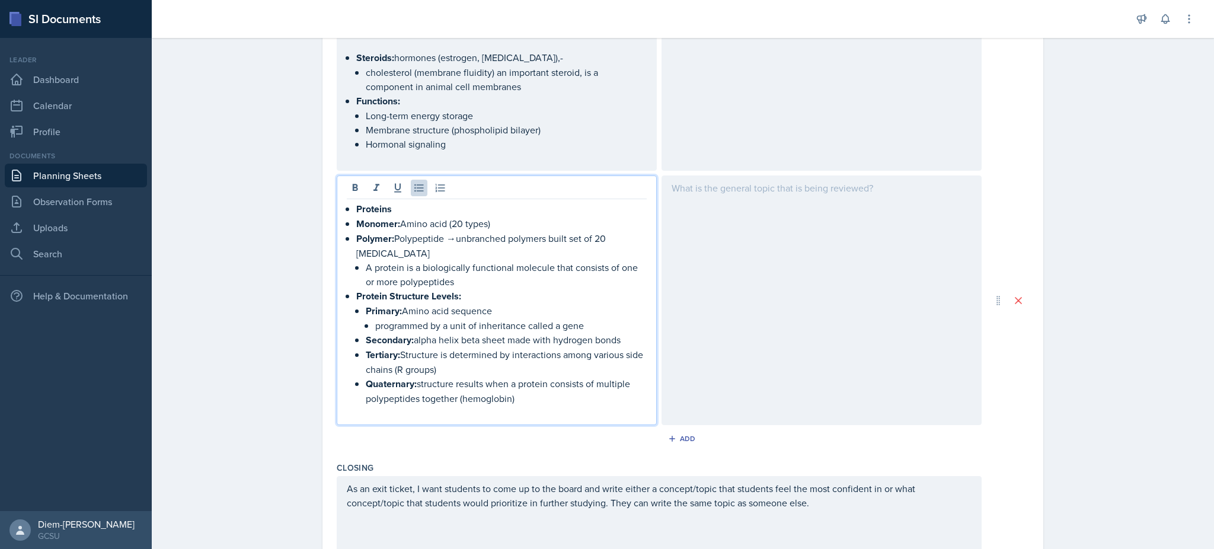
click at [545, 394] on p "Quaternary: structure results when a protein consists of multiple polypeptides …" at bounding box center [506, 390] width 281 height 29
click at [432, 264] on p "A protein is a biologically functional molecule that consists of one or more po…" at bounding box center [506, 274] width 281 height 28
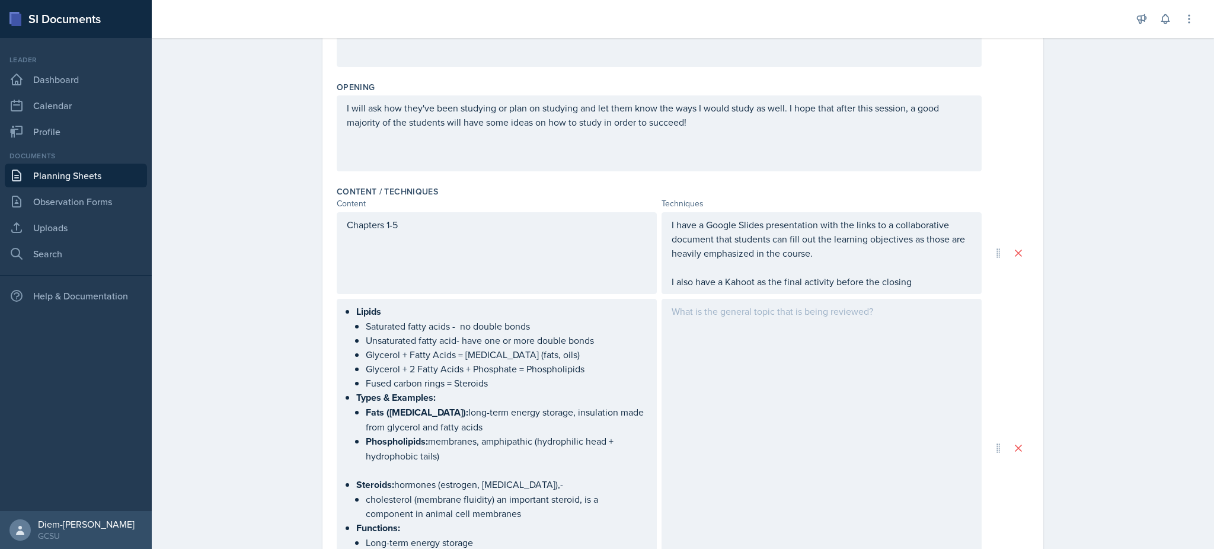
click at [791, 316] on p at bounding box center [822, 311] width 300 height 14
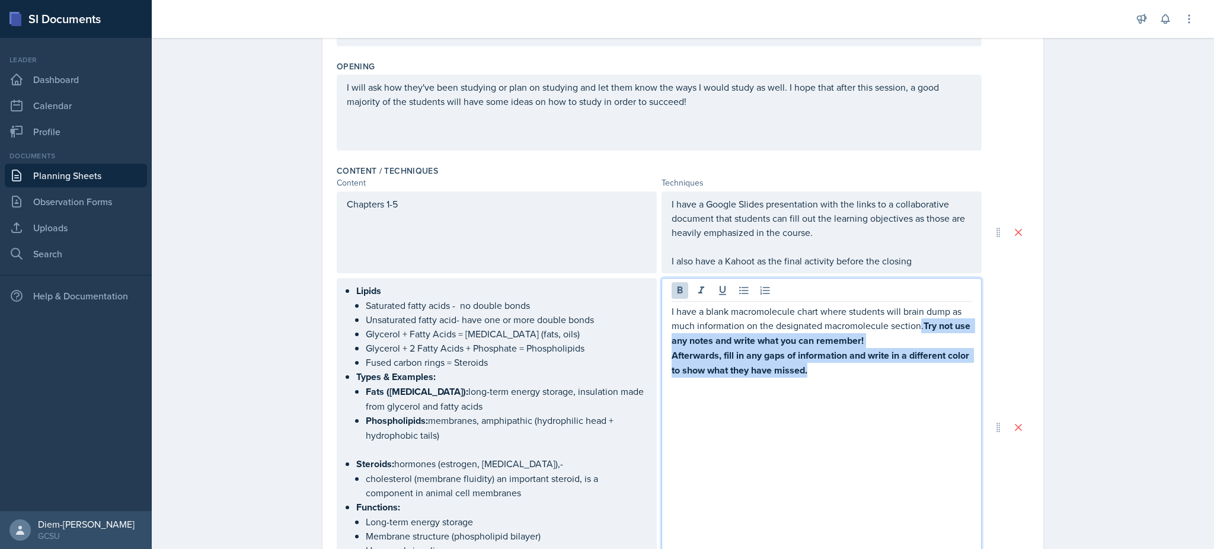
drag, startPoint x: 913, startPoint y: 328, endPoint x: 949, endPoint y: 409, distance: 88.9
click at [949, 409] on div "I have a blank macromolecule chart where students will brain dump as much infor…" at bounding box center [821, 427] width 320 height 299
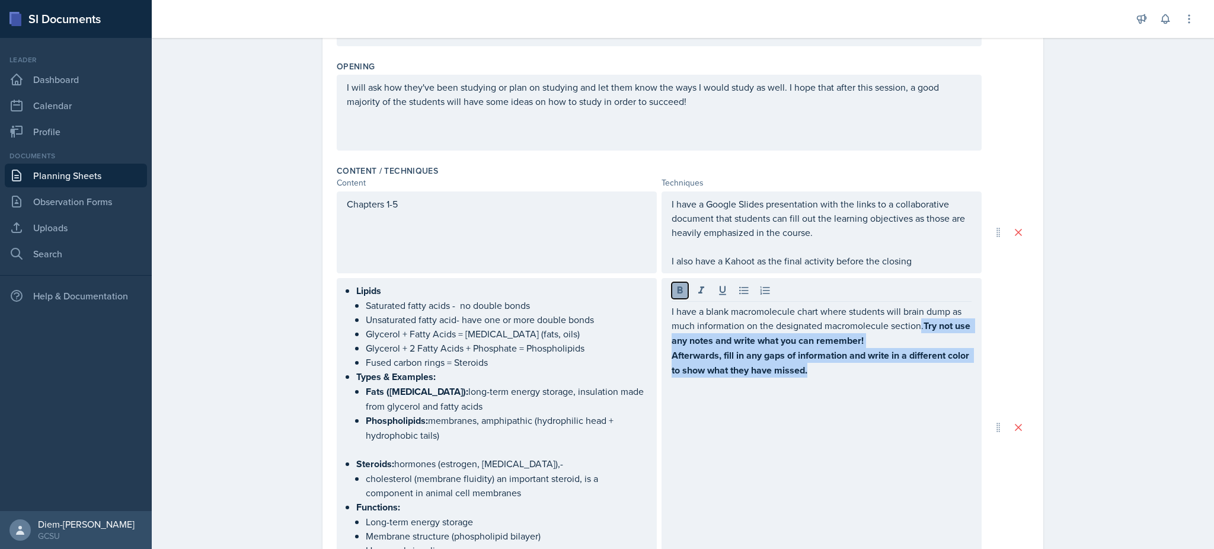
click at [677, 289] on icon at bounding box center [680, 290] width 12 height 12
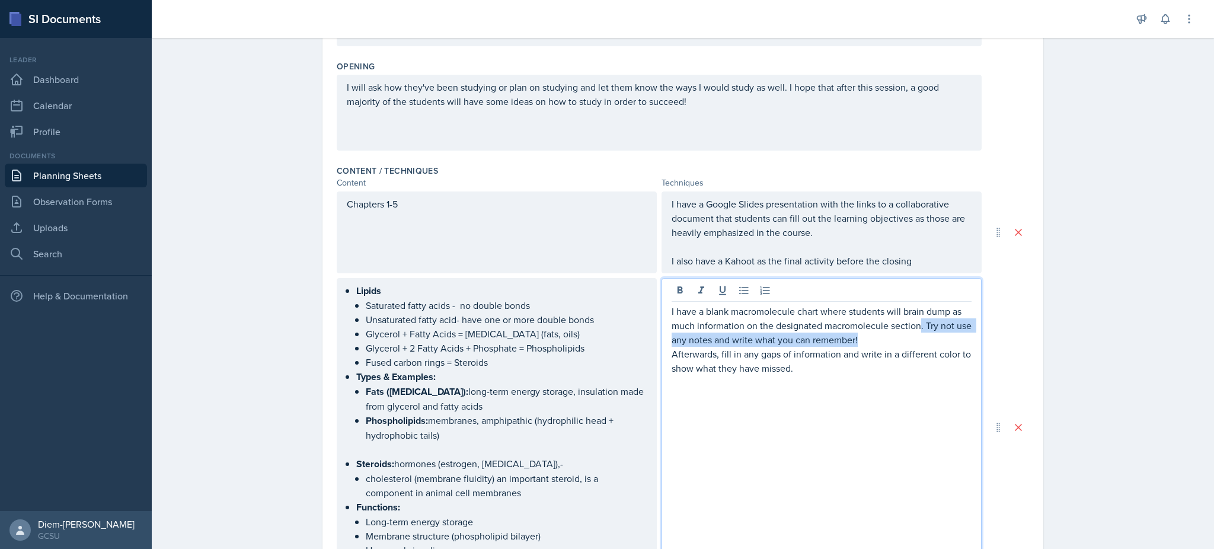
click at [927, 325] on p "I have a blank macromolecule chart where students will brain dump as much infor…" at bounding box center [822, 325] width 300 height 43
drag, startPoint x: 885, startPoint y: 334, endPoint x: 706, endPoint y: 335, distance: 179.6
click at [706, 335] on p "I have a blank macromolecule chart where students will brain dump as much infor…" at bounding box center [822, 325] width 300 height 43
click at [916, 320] on p "I have a blank macromolecule chart where students will brain dump as much infor…" at bounding box center [822, 325] width 300 height 43
click at [893, 341] on p "I have a blank macromolecule chart where students will brain dump as much infor…" at bounding box center [822, 325] width 300 height 43
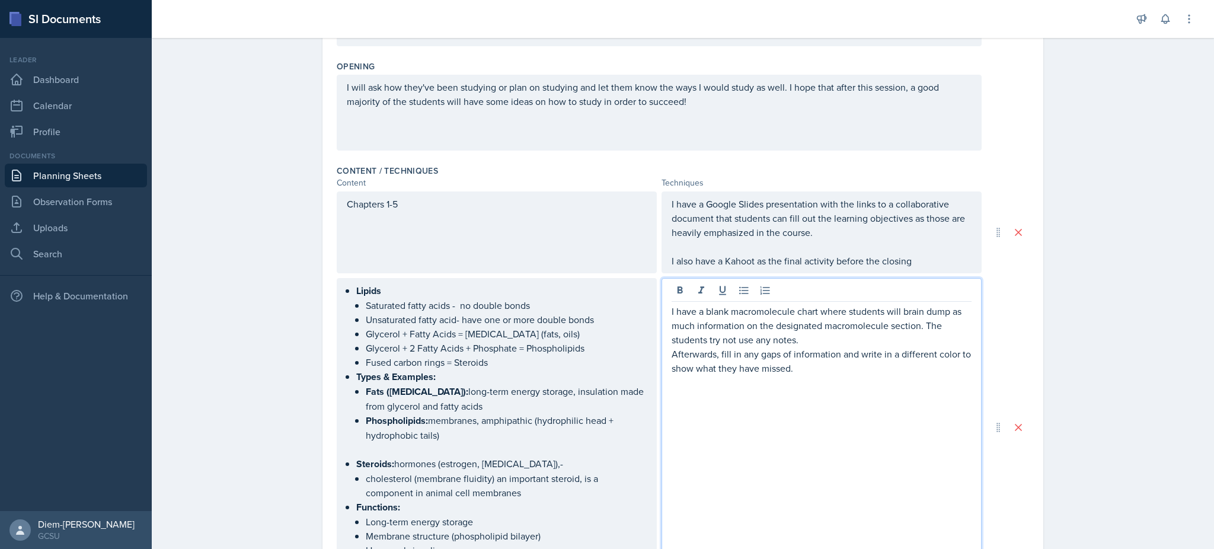
click at [664, 356] on div "I have a blank macromolecule chart where students will brain dump as much infor…" at bounding box center [821, 427] width 320 height 299
click at [672, 354] on p "Afterwards, fill in any gaps of information and write in a different color to s…" at bounding box center [822, 361] width 300 height 28
click at [885, 379] on div "I have a blank macromolecule chart where students will brain dump as much infor…" at bounding box center [821, 427] width 320 height 299
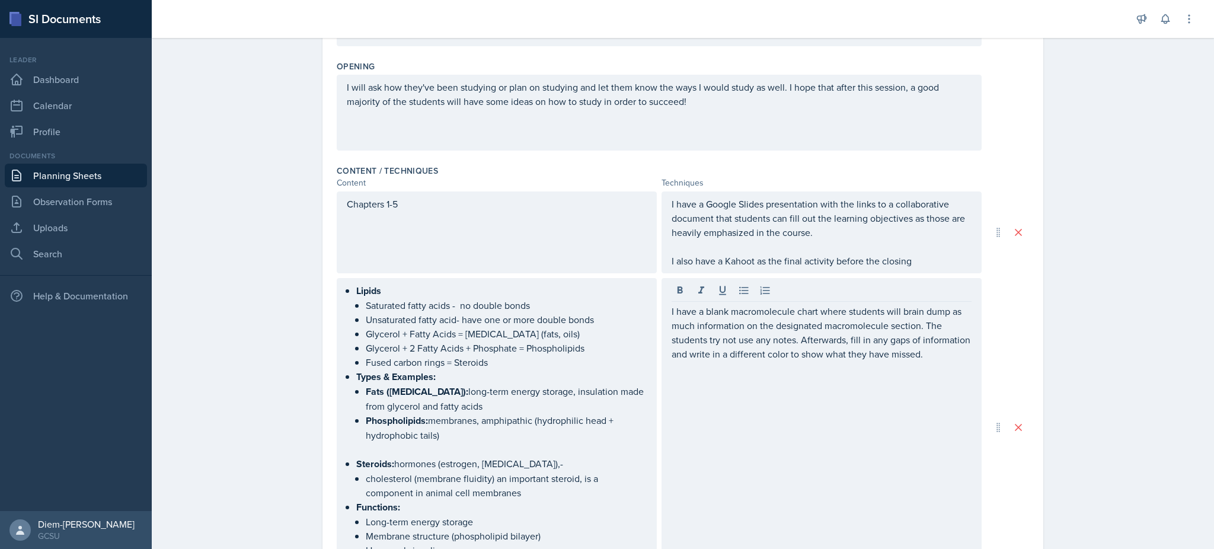
click at [965, 346] on div "I have a blank macromolecule chart where students will brain dump as much infor…" at bounding box center [821, 427] width 320 height 299
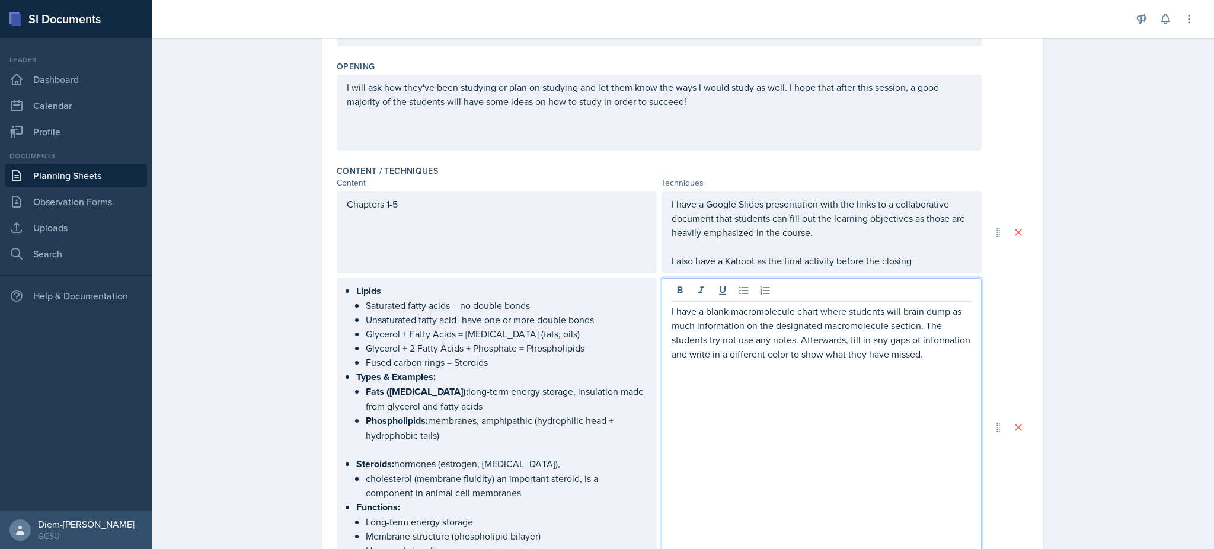
click at [958, 354] on p "I have a blank macromolecule chart where students will brain dump as much infor…" at bounding box center [822, 332] width 300 height 57
click at [953, 370] on div "I have a blank macromolecule chart where students will brain dump as much infor…" at bounding box center [821, 427] width 320 height 299
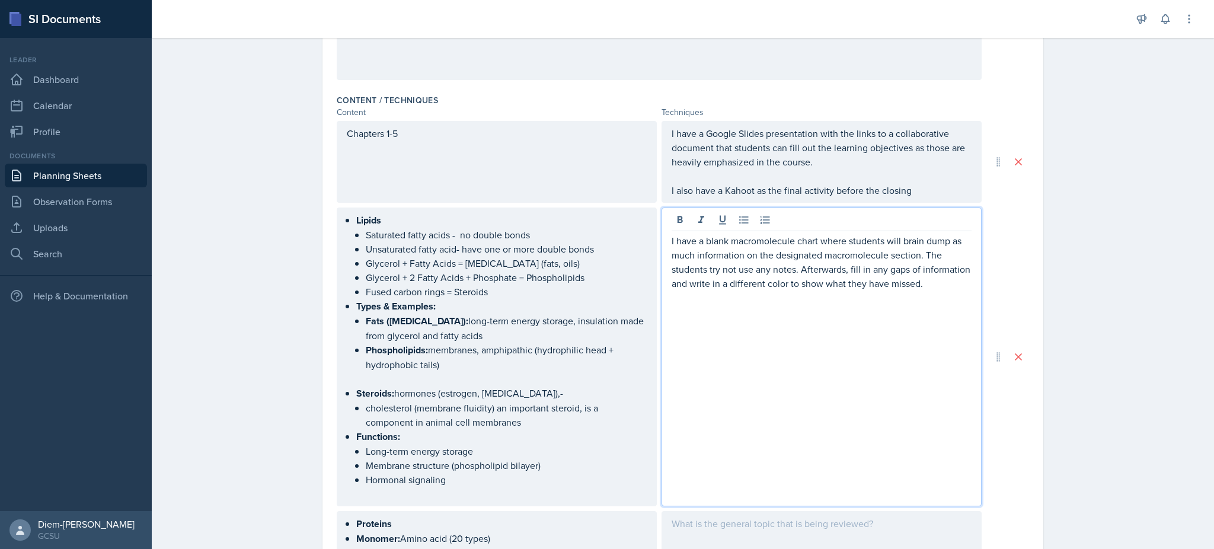
scroll to position [357, 0]
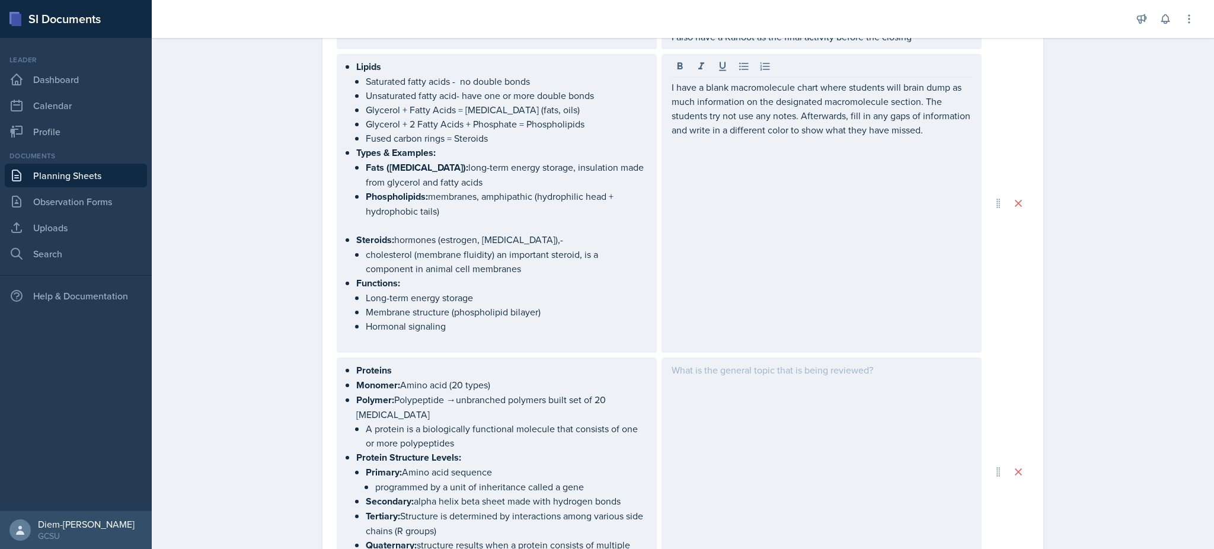
click at [779, 398] on div at bounding box center [821, 471] width 320 height 229
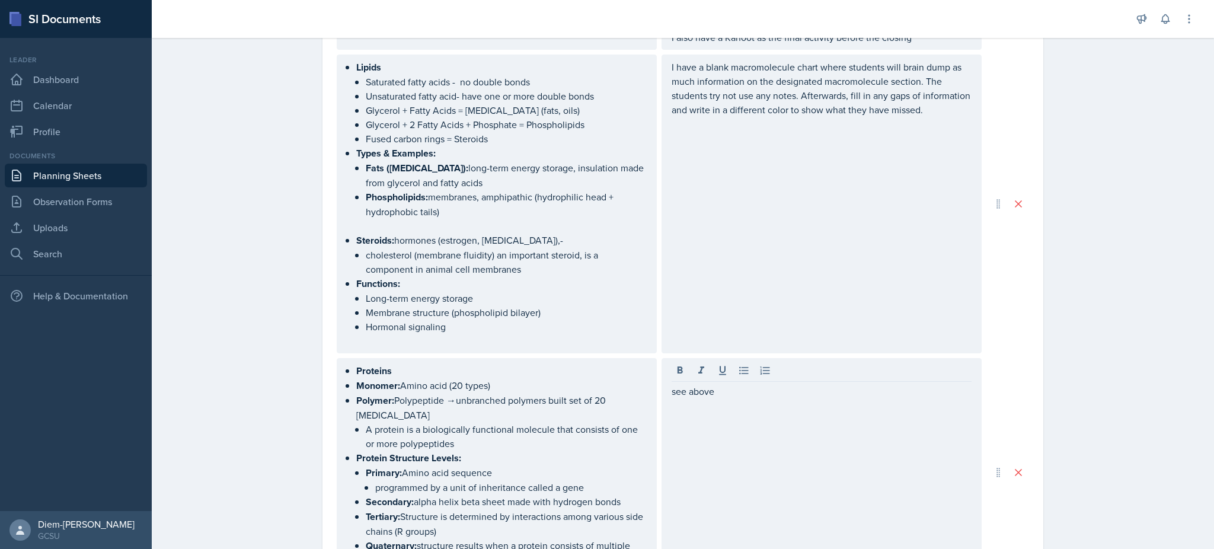
click at [801, 260] on div "I have a blank macromolecule chart where students will brain dump as much infor…" at bounding box center [821, 204] width 320 height 299
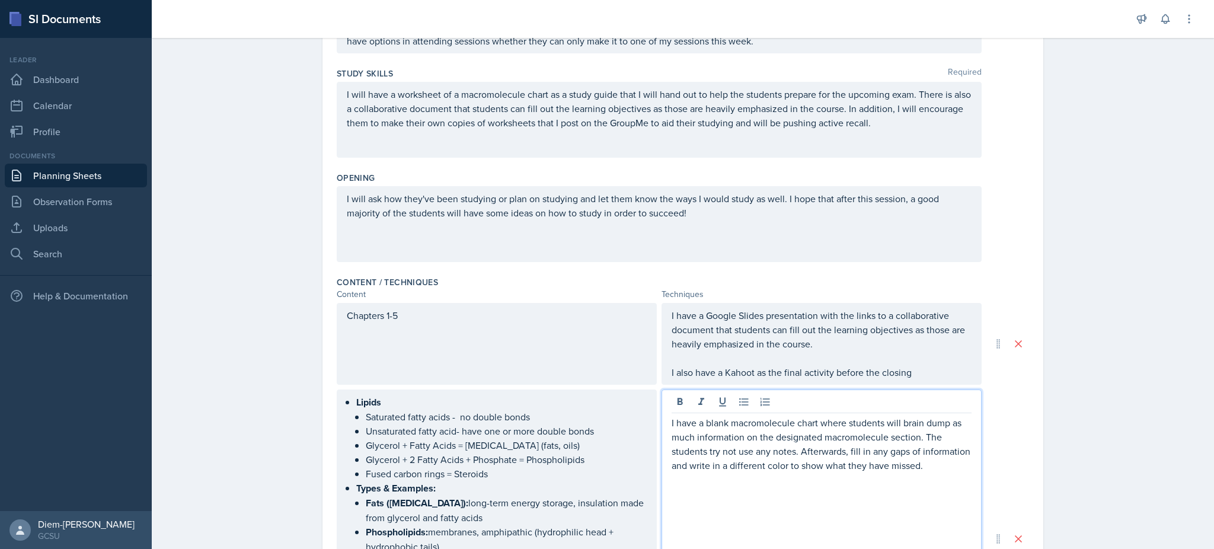
scroll to position [0, 0]
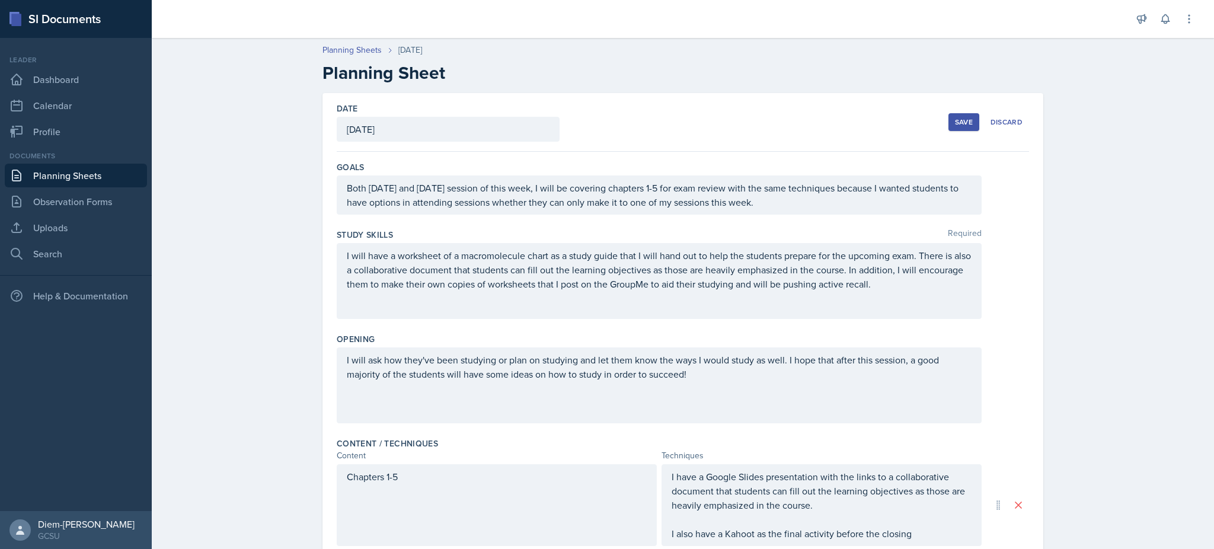
click at [957, 116] on button "Save" at bounding box center [963, 122] width 31 height 18
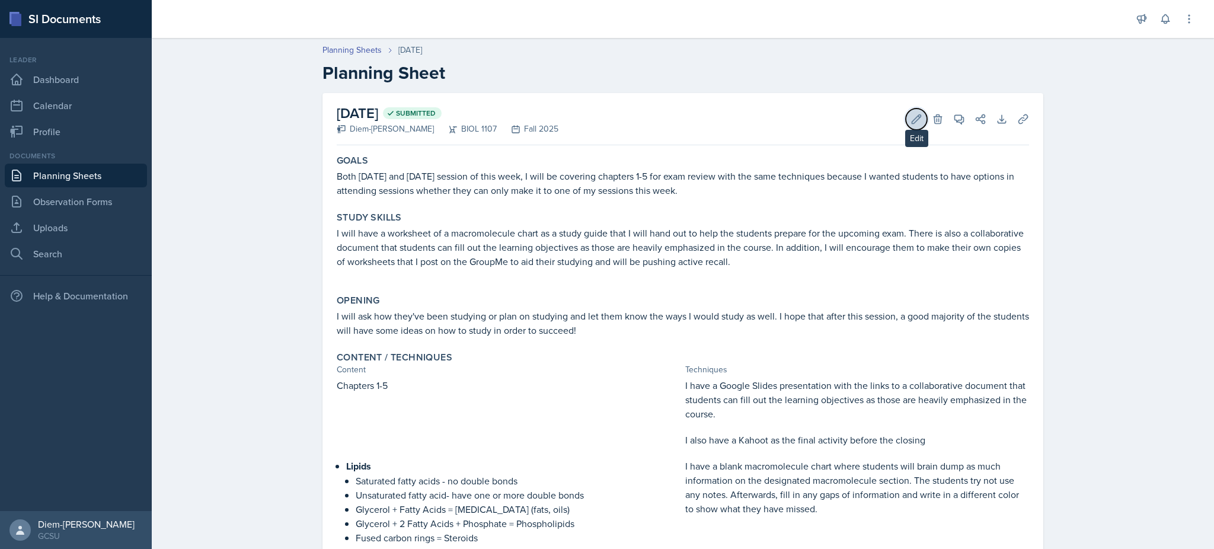
click at [910, 119] on icon at bounding box center [916, 119] width 12 height 12
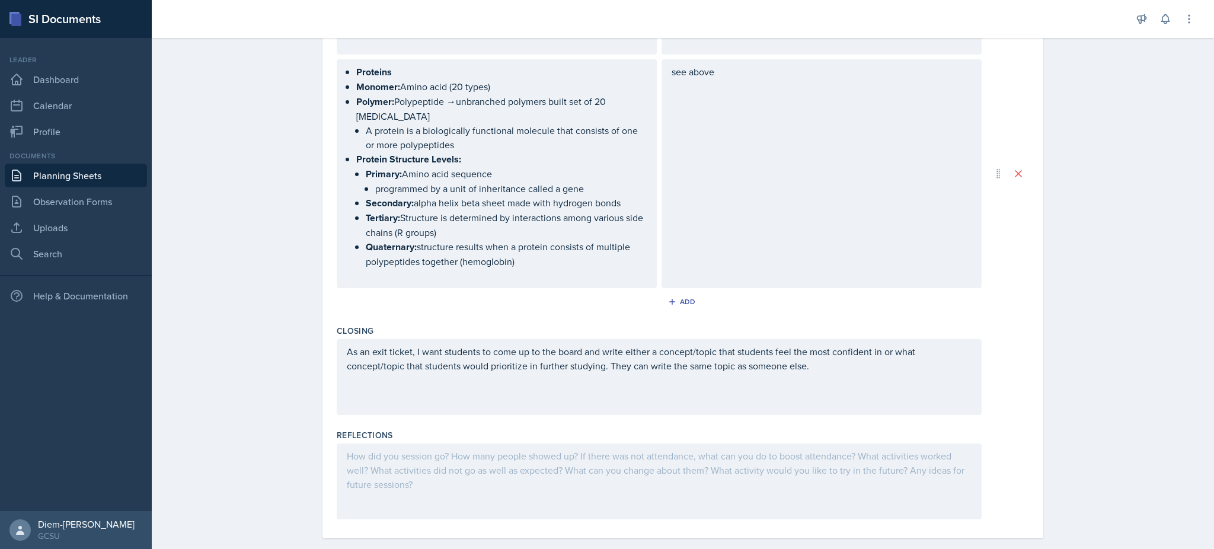
scroll to position [804, 0]
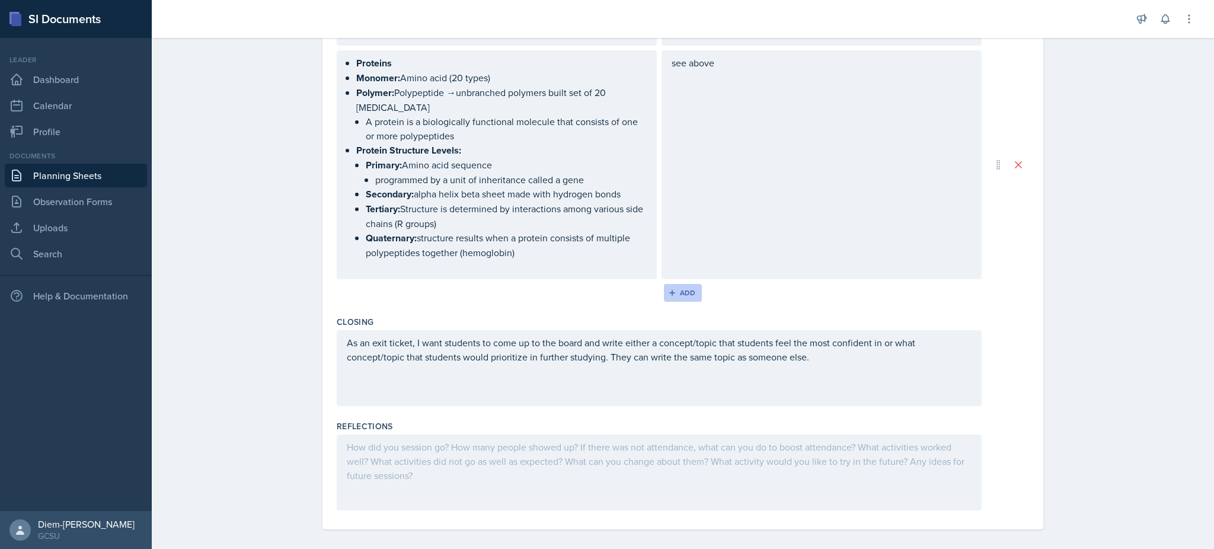
click at [670, 289] on icon "button" at bounding box center [672, 293] width 8 height 8
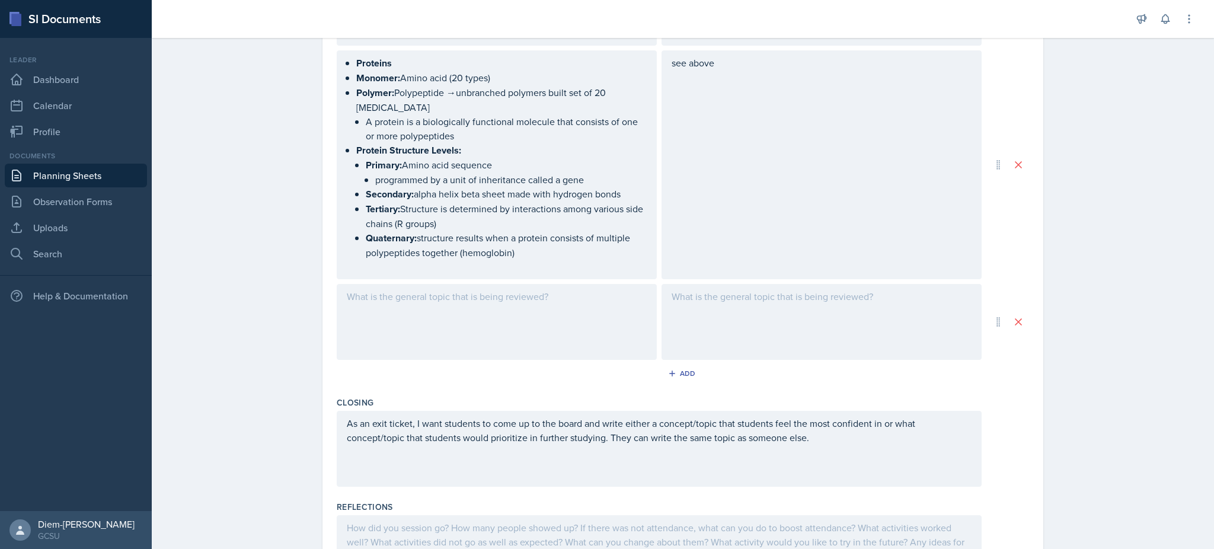
click at [564, 306] on div at bounding box center [497, 322] width 320 height 76
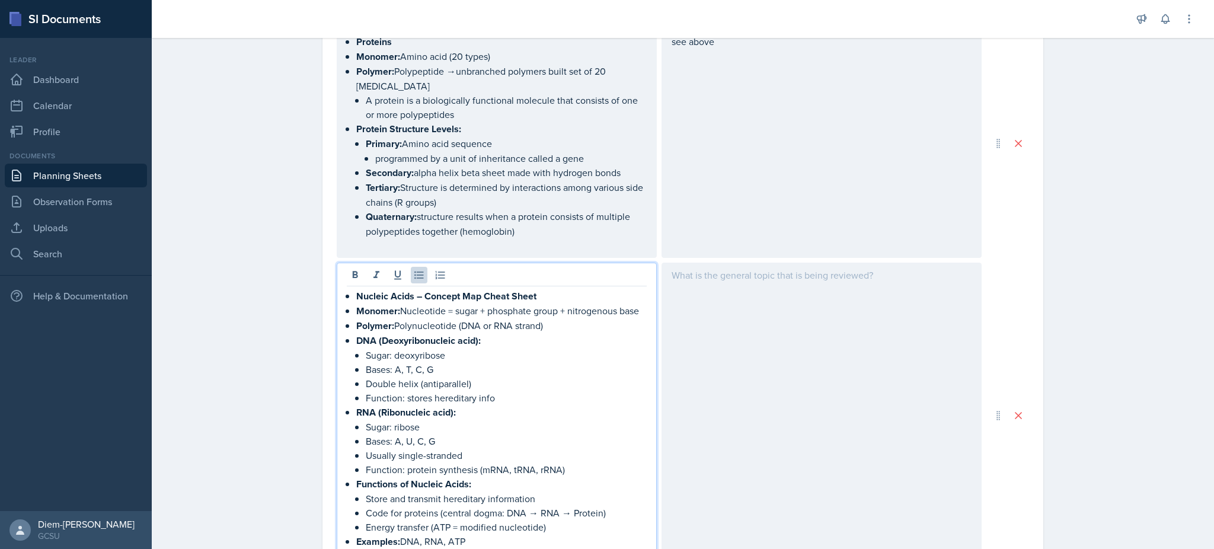
click at [347, 291] on div "Nucleic Acids – Concept Map Cheat Sheet Monomer: Nucleotide = sugar + phosphate…" at bounding box center [497, 426] width 300 height 274
drag, startPoint x: 538, startPoint y: 289, endPoint x: 392, endPoint y: 284, distance: 145.3
click at [392, 289] on p "Nucleic Acids – Concept Map Cheat Sheet" at bounding box center [497, 296] width 300 height 15
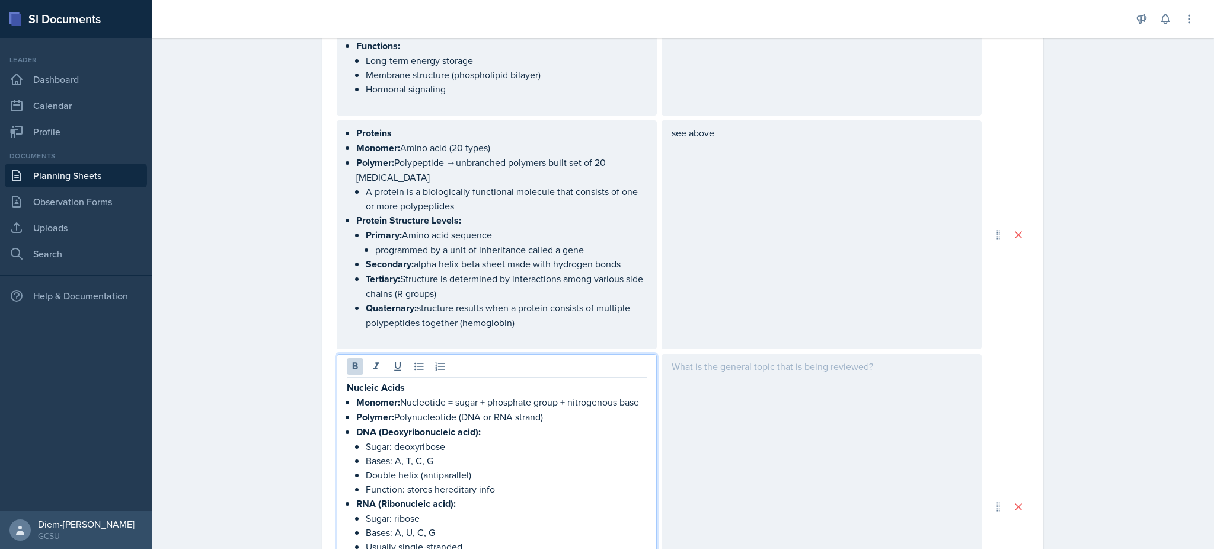
scroll to position [735, 0]
click at [338, 378] on div "Nucleic Acids Monomer: Nucleotide = sugar + phosphate group + nitrogenous base …" at bounding box center [497, 506] width 320 height 306
click at [349, 379] on strong "Nucleic Acids" at bounding box center [376, 386] width 58 height 14
click at [347, 379] on strong "Nucleic Acids" at bounding box center [376, 386] width 58 height 14
click at [413, 357] on button at bounding box center [419, 365] width 17 height 17
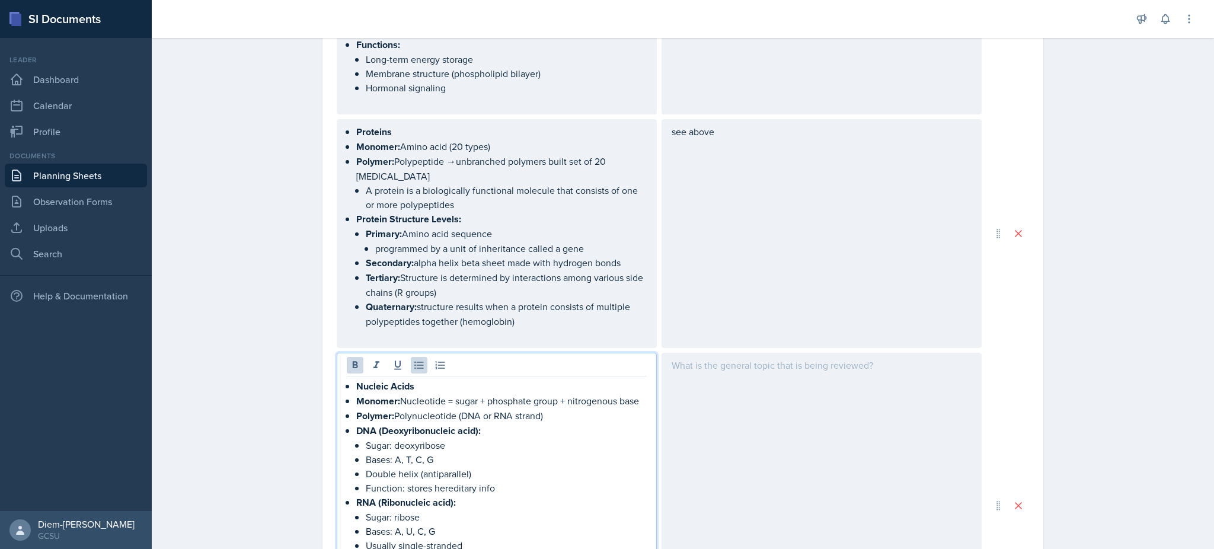
click at [410, 438] on p "Sugar: deoxyribose" at bounding box center [506, 445] width 281 height 14
drag, startPoint x: 395, startPoint y: 392, endPoint x: 343, endPoint y: 395, distance: 52.3
click at [347, 395] on div "Nucleic Acids Monomer: Nucleotide = sugar + phosphate group + nitrogenous base …" at bounding box center [497, 516] width 300 height 274
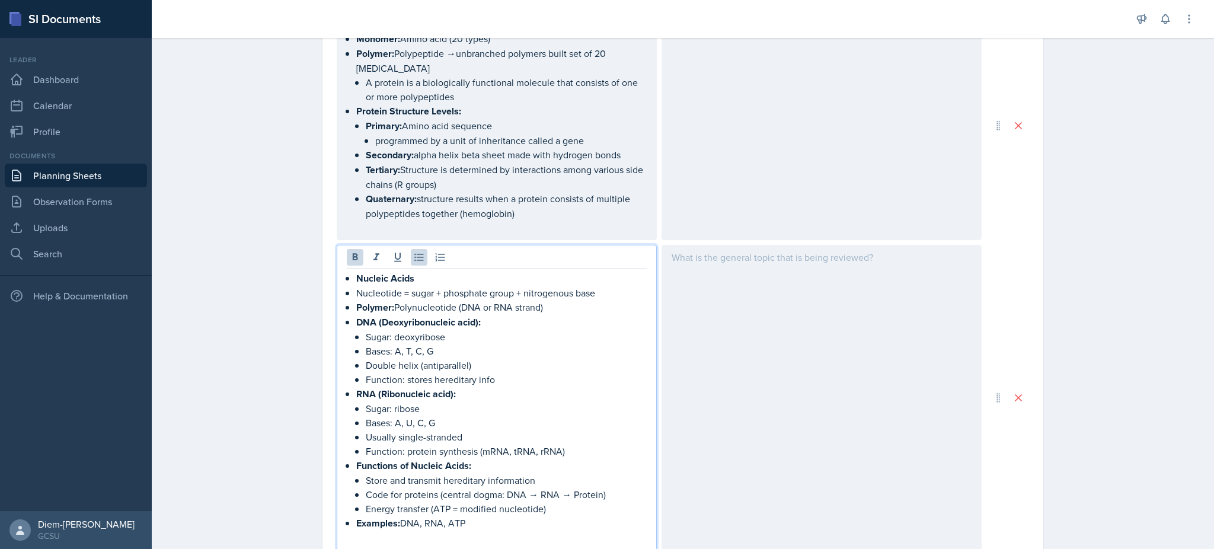
scroll to position [906, 0]
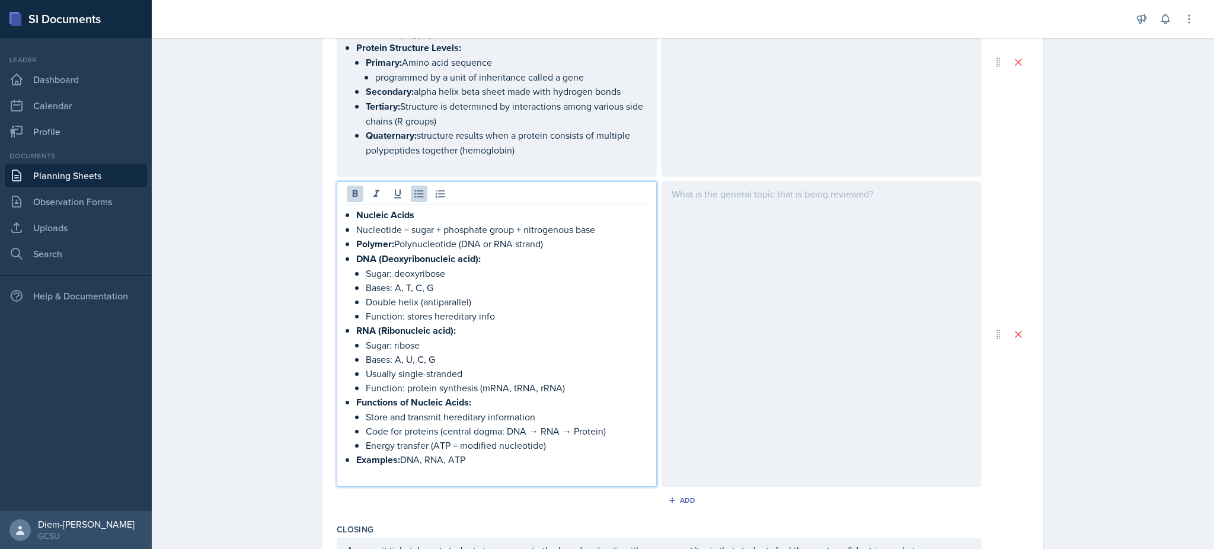
click at [474, 310] on p "Function: stores hereditary info" at bounding box center [506, 316] width 281 height 14
click at [469, 325] on p "RNA (Ribonucleic acid):" at bounding box center [501, 330] width 290 height 15
click at [457, 366] on p "Usually single-stranded" at bounding box center [506, 373] width 281 height 14
click at [479, 366] on p "Usually single-stranded" at bounding box center [506, 373] width 281 height 14
click at [480, 381] on p "Function: protein synthesis (mRNA, tRNA, rRNA)" at bounding box center [506, 388] width 281 height 14
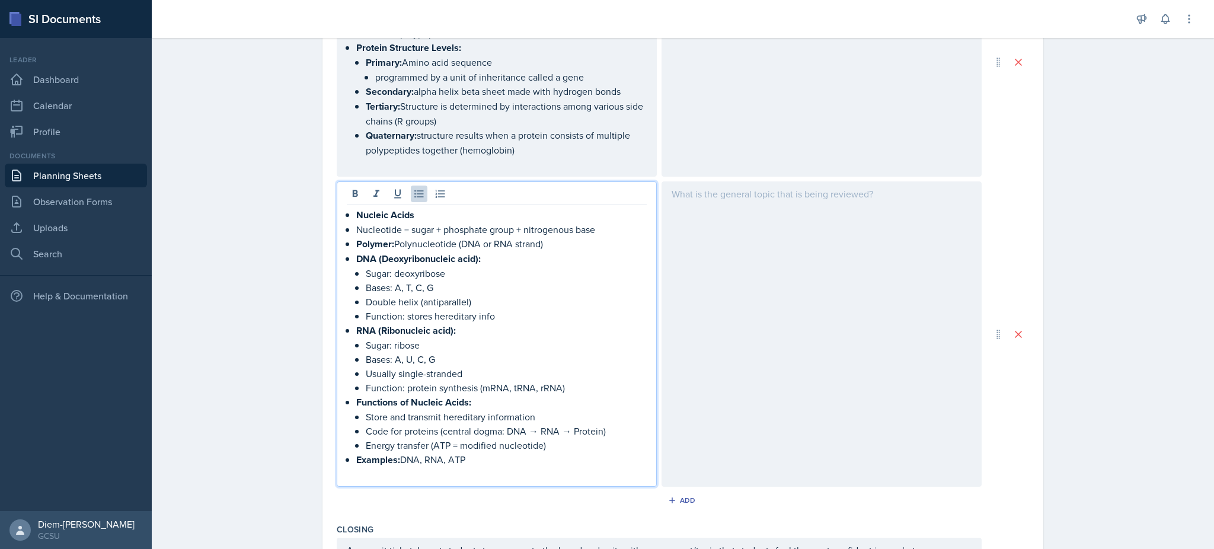
click at [436, 410] on p "Store and transmit hereditary information" at bounding box center [506, 417] width 281 height 14
click at [469, 395] on p "Functions of Nucleic Acids:" at bounding box center [501, 402] width 290 height 15
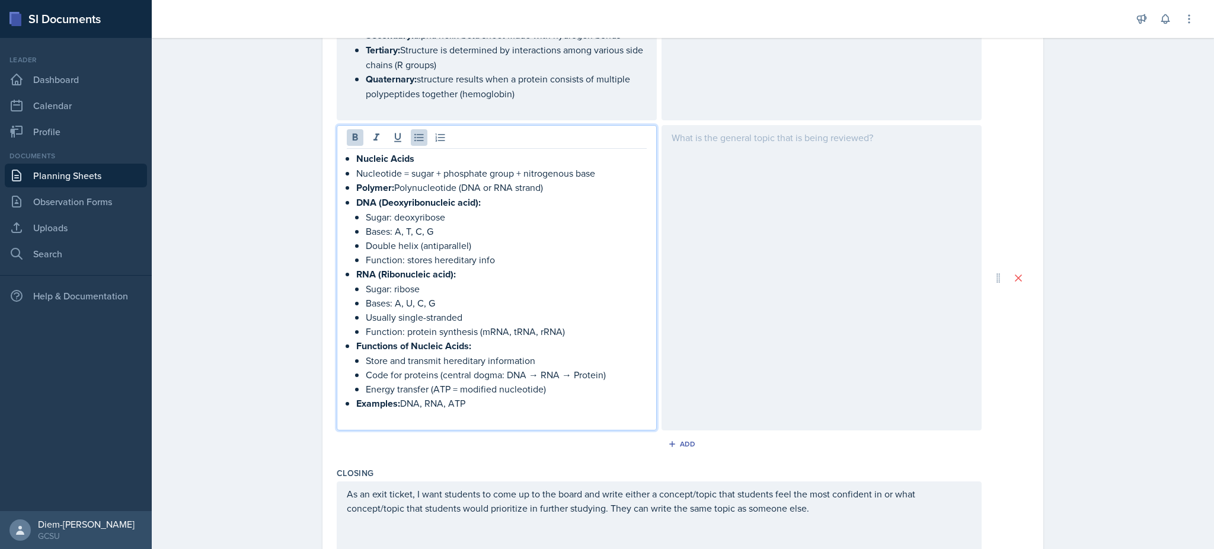
scroll to position [963, 0]
click at [529, 367] on p "Code for proteins (central dogma: DNA → RNA → Protein)" at bounding box center [506, 374] width 281 height 14
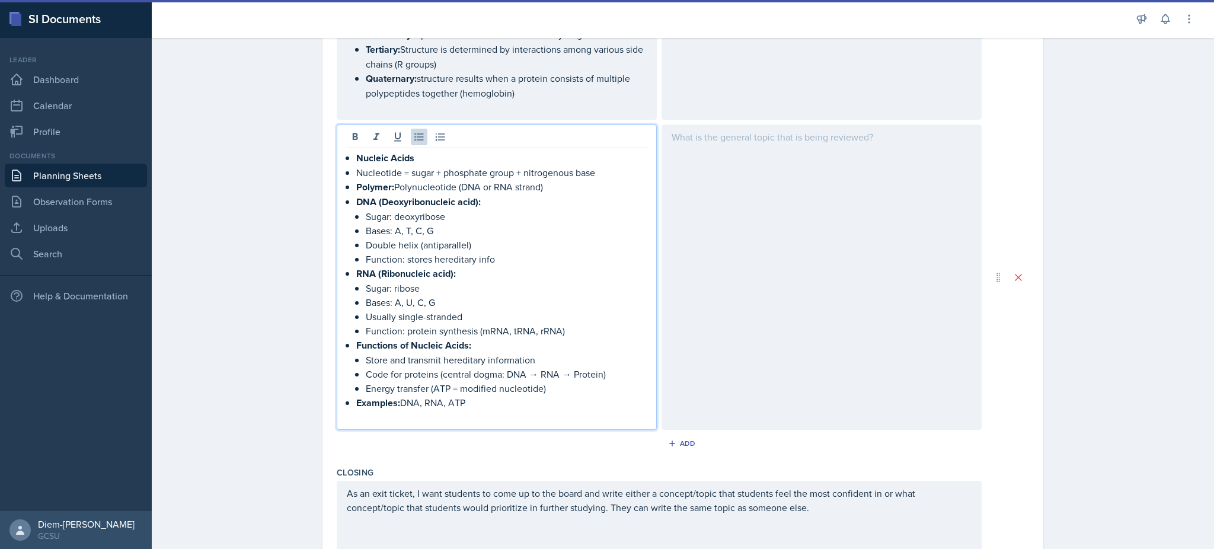
drag, startPoint x: 550, startPoint y: 371, endPoint x: 447, endPoint y: 379, distance: 102.9
click at [447, 381] on p "Energy transfer (ATP = modified nucleotide)" at bounding box center [506, 388] width 281 height 14
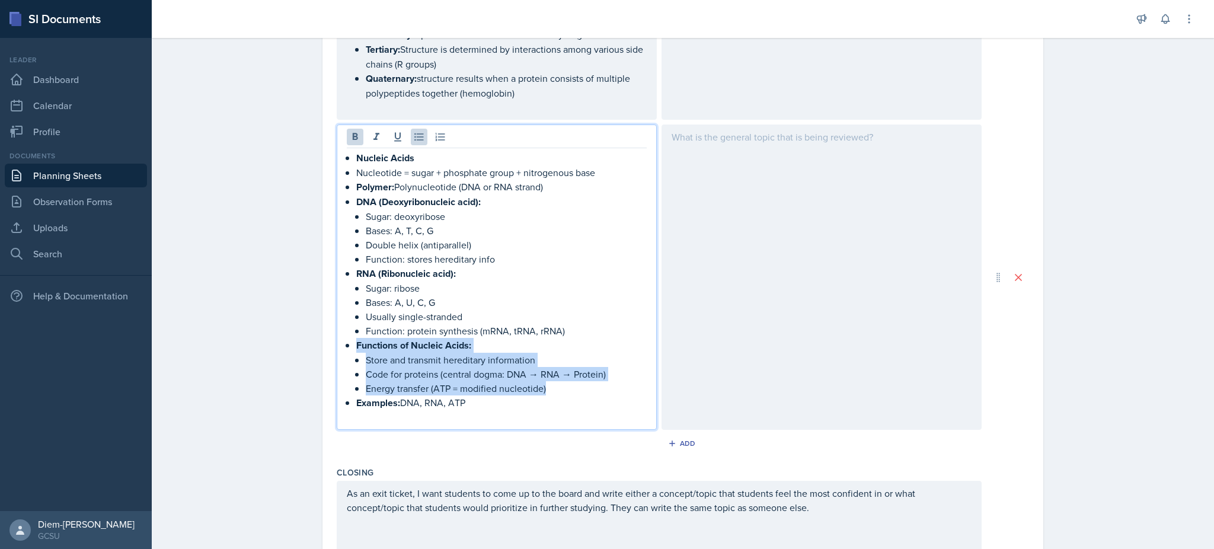
drag, startPoint x: 545, startPoint y: 382, endPoint x: 353, endPoint y: 337, distance: 197.2
click at [356, 338] on li "Functions of Nucleic Acids: Store and transmit hereditary information Code for …" at bounding box center [501, 366] width 290 height 57
click at [426, 367] on p "Code for proteins (central dogma: DNA → RNA → Protein)" at bounding box center [506, 374] width 281 height 14
drag, startPoint x: 471, startPoint y: 389, endPoint x: 344, endPoint y: 337, distance: 137.4
click at [347, 337] on div "Nucleic Acids Nucleotide = sugar + phosphate group + nitrogenous base Polymer: …" at bounding box center [497, 288] width 300 height 274
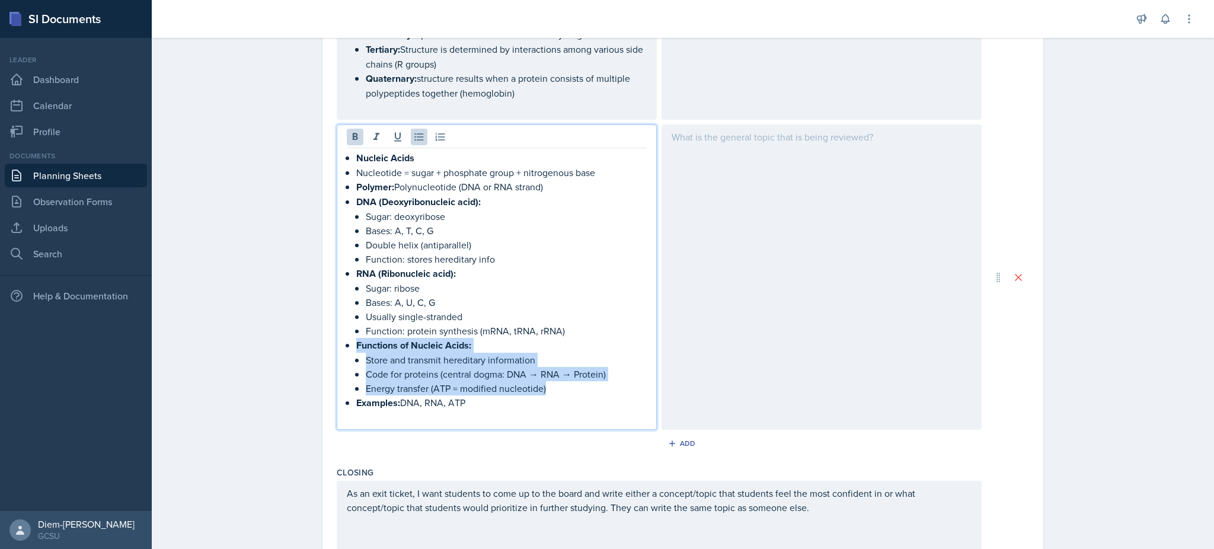
click at [425, 395] on p "Examples: DNA, RNA, ATP" at bounding box center [501, 402] width 290 height 15
drag, startPoint x: 466, startPoint y: 397, endPoint x: 338, endPoint y: 398, distance: 128.0
click at [338, 398] on div "Nucleic Acids Nucleotide = sugar + phosphate group + nitrogenous base Polymer: …" at bounding box center [497, 276] width 320 height 305
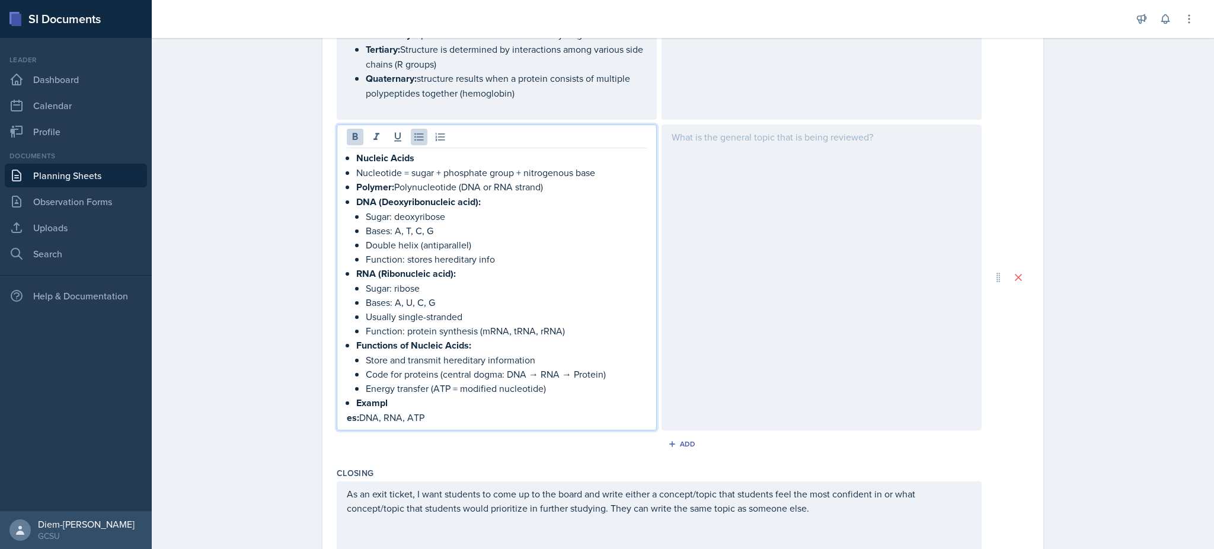
click at [431, 410] on p "es: DNA, RNA, ATP" at bounding box center [497, 417] width 300 height 15
drag, startPoint x: 407, startPoint y: 405, endPoint x: 337, endPoint y: 395, distance: 70.7
click at [337, 395] on div "Nucleic Acids Nucleotide = sugar + phosphate group + nitrogenous base Polymer: …" at bounding box center [497, 277] width 320 height 306
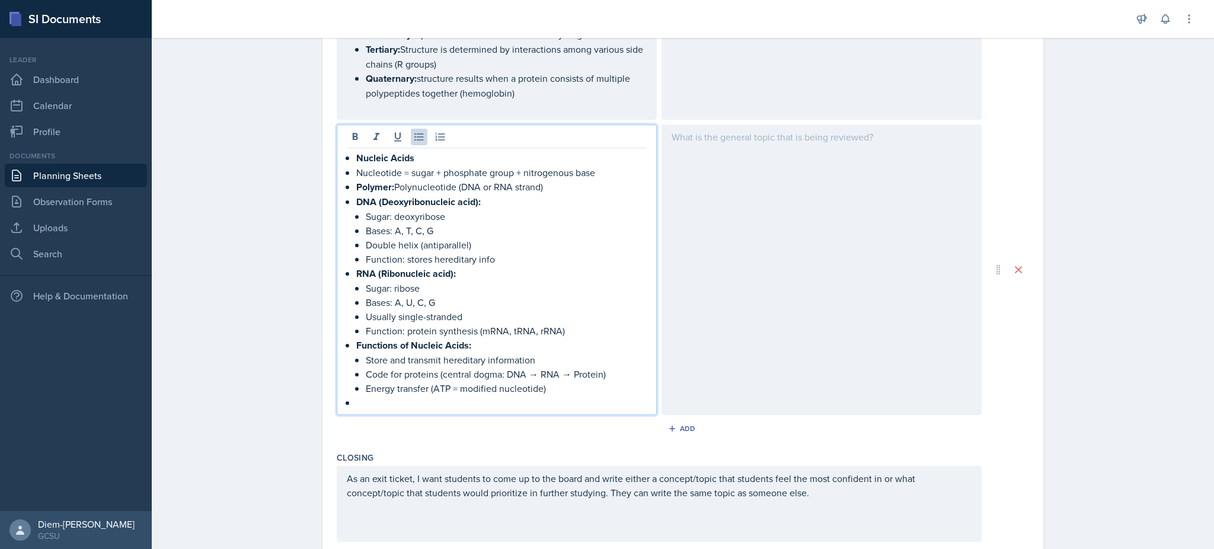
click at [596, 281] on p "Sugar: ribose" at bounding box center [506, 288] width 281 height 14
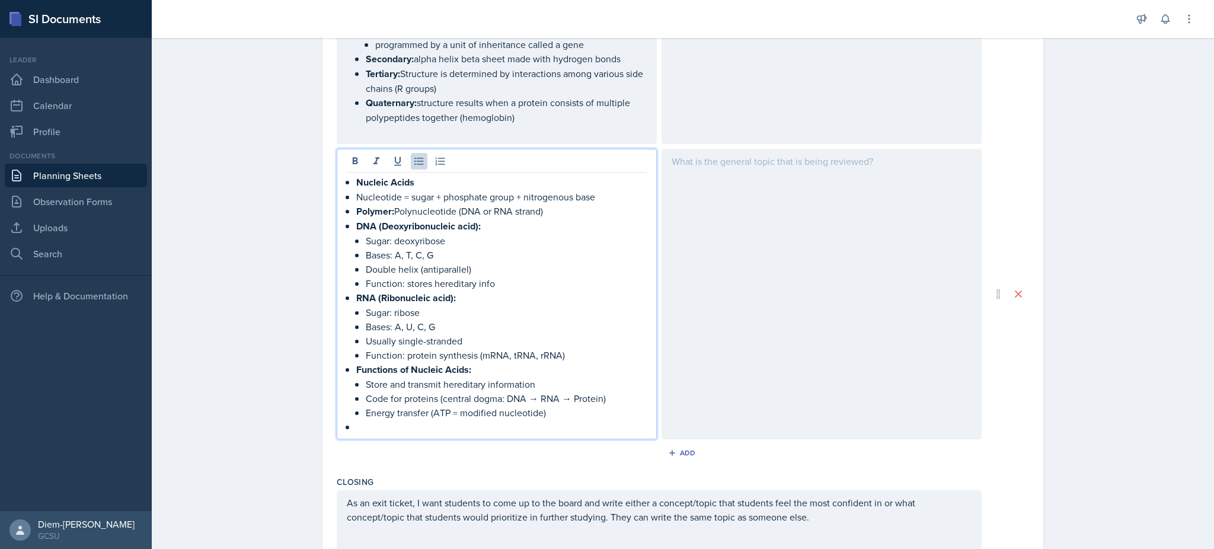
scroll to position [854, 0]
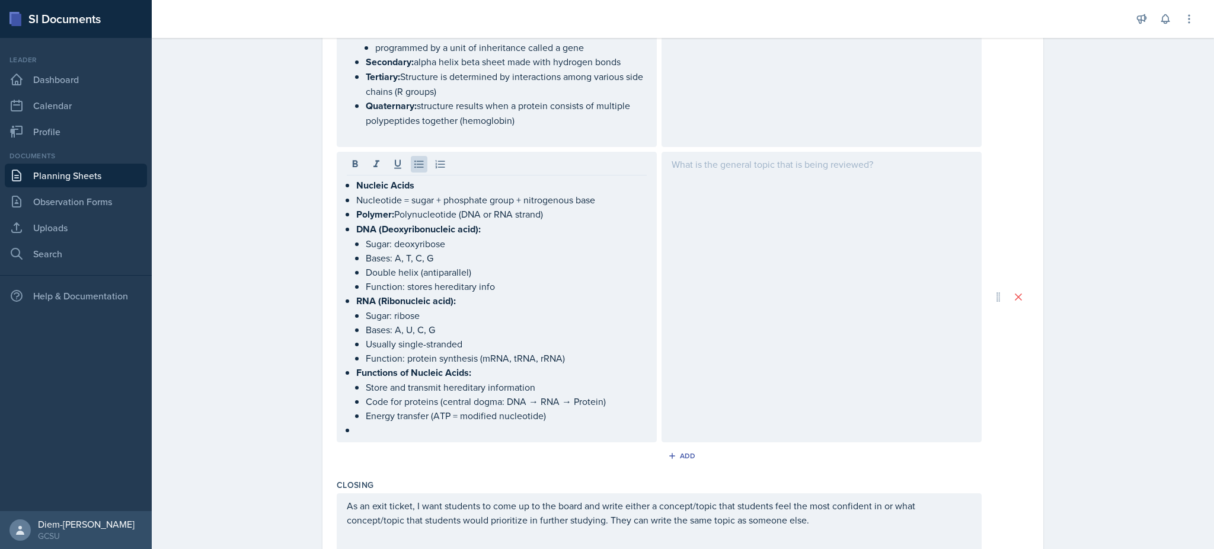
click at [798, 275] on div at bounding box center [821, 297] width 320 height 290
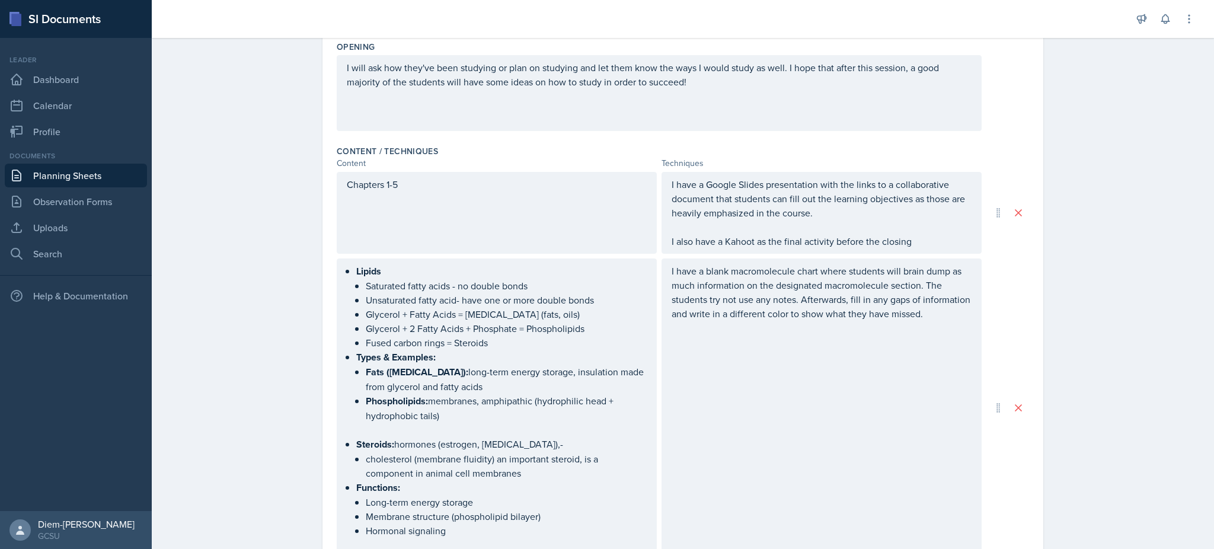
scroll to position [0, 0]
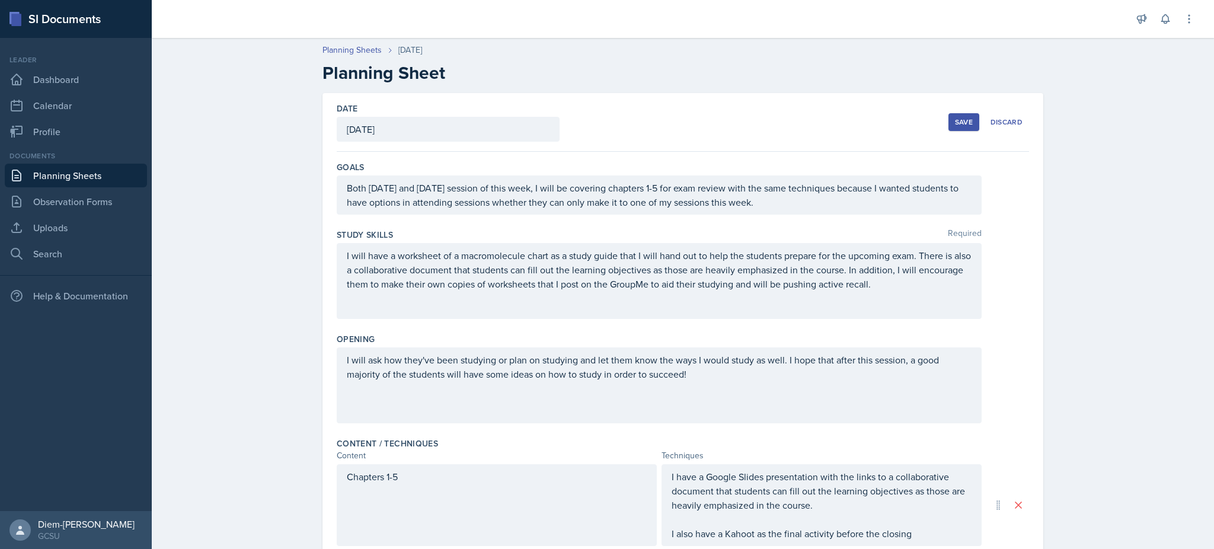
click at [960, 117] on div "Save" at bounding box center [964, 121] width 18 height 9
